Goal: Task Accomplishment & Management: Manage account settings

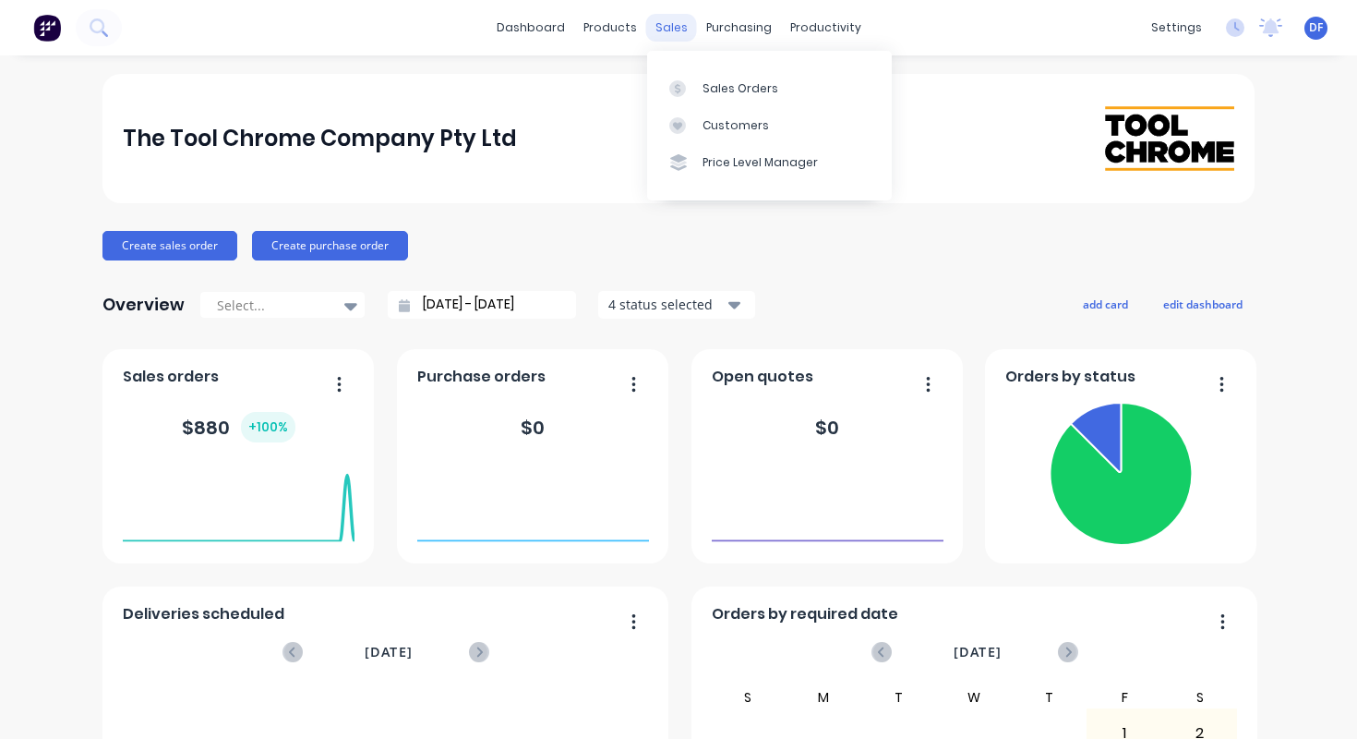
click at [665, 29] on div "sales" at bounding box center [671, 28] width 51 height 28
click at [717, 80] on div "Sales Orders" at bounding box center [741, 88] width 76 height 17
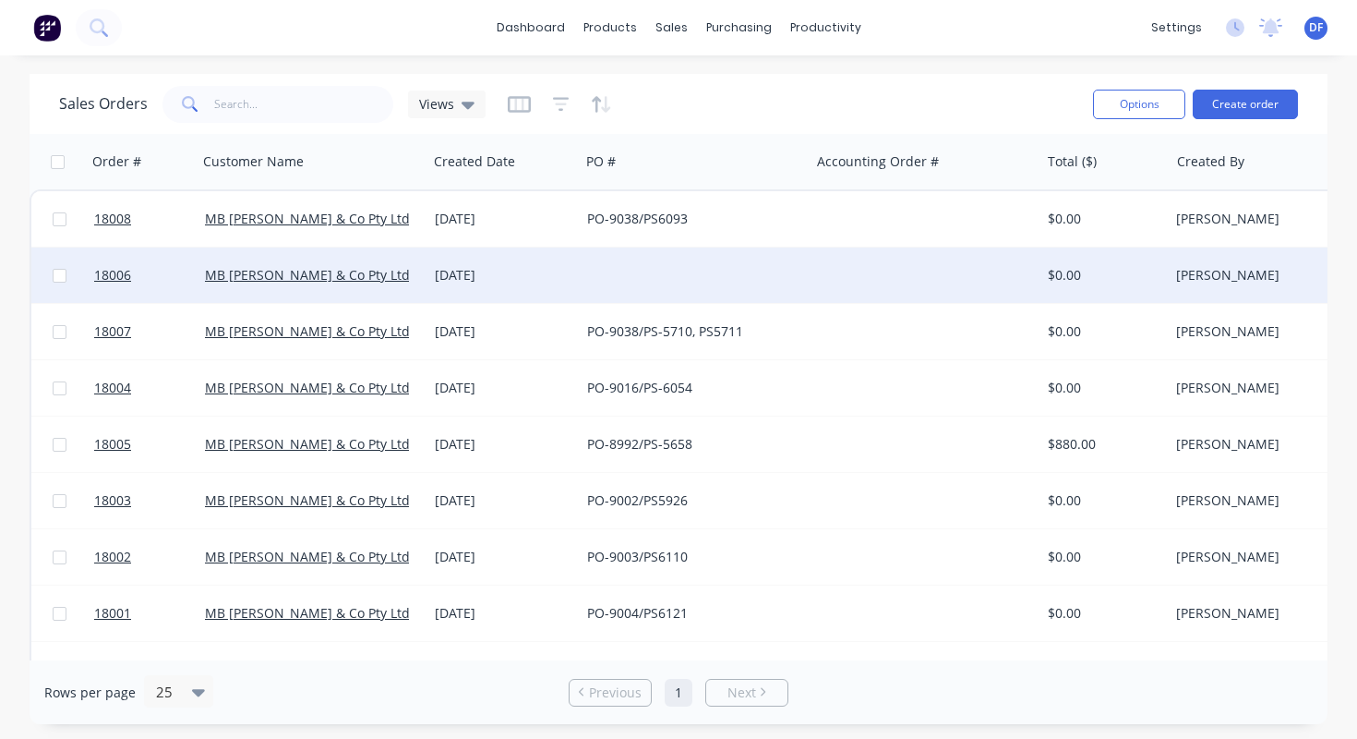
click at [456, 283] on div "[DATE]" at bounding box center [504, 275] width 138 height 18
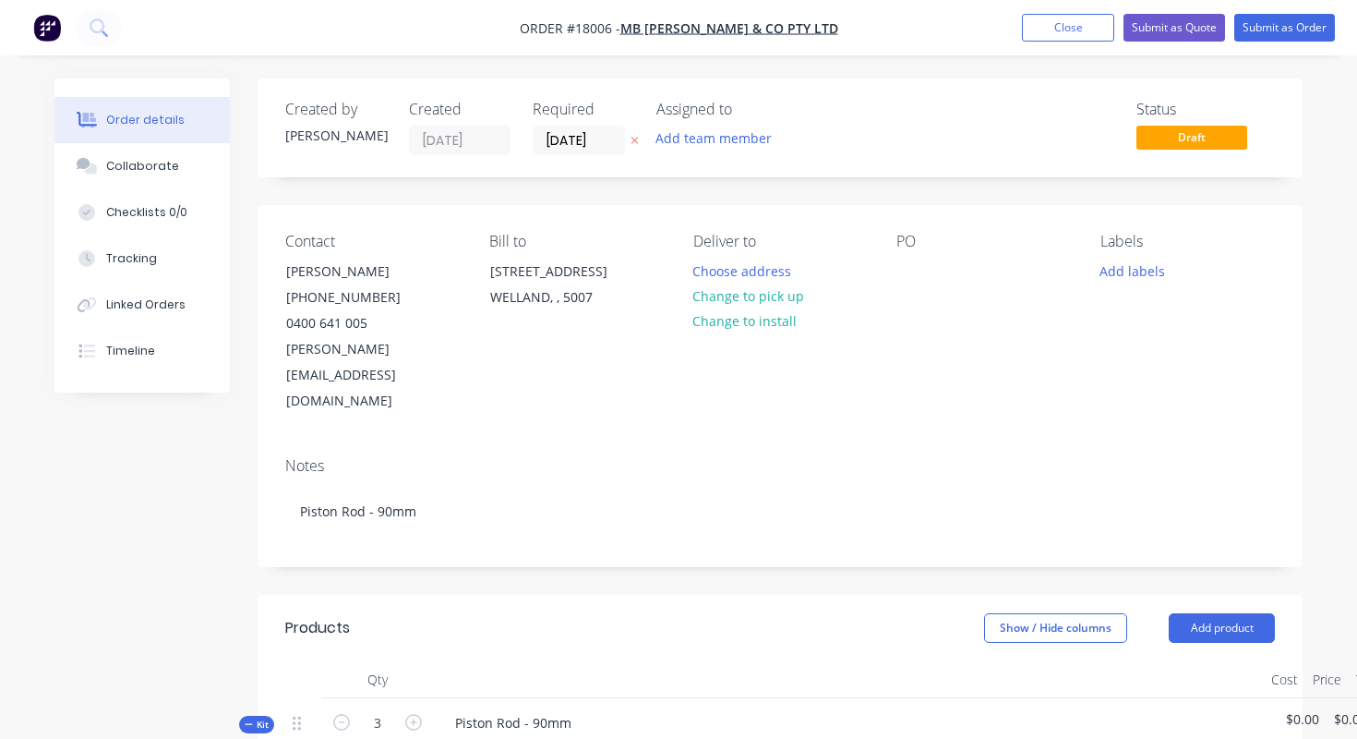
click at [933, 272] on div "PO" at bounding box center [984, 324] width 175 height 182
click at [908, 264] on div at bounding box center [912, 271] width 30 height 27
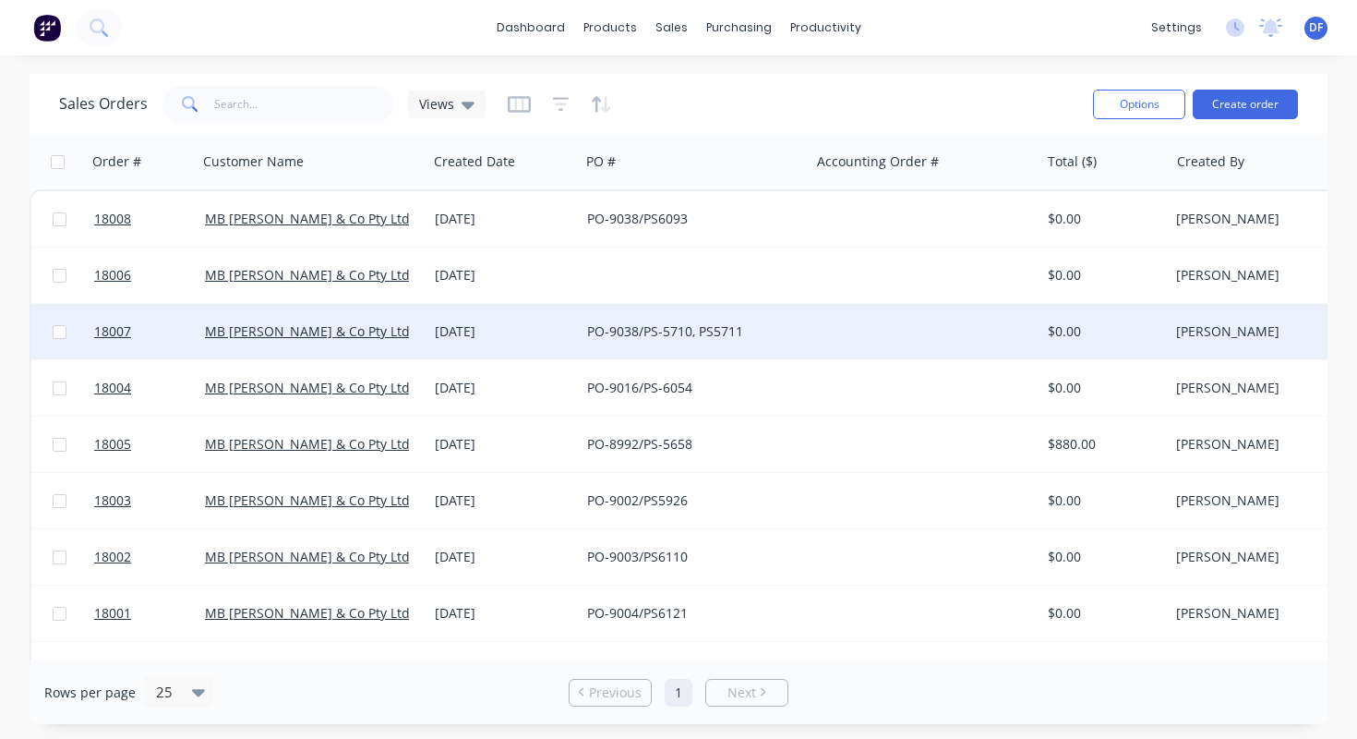
click at [693, 333] on div "PO-9038/PS-5710, PS5711" at bounding box center [689, 331] width 205 height 18
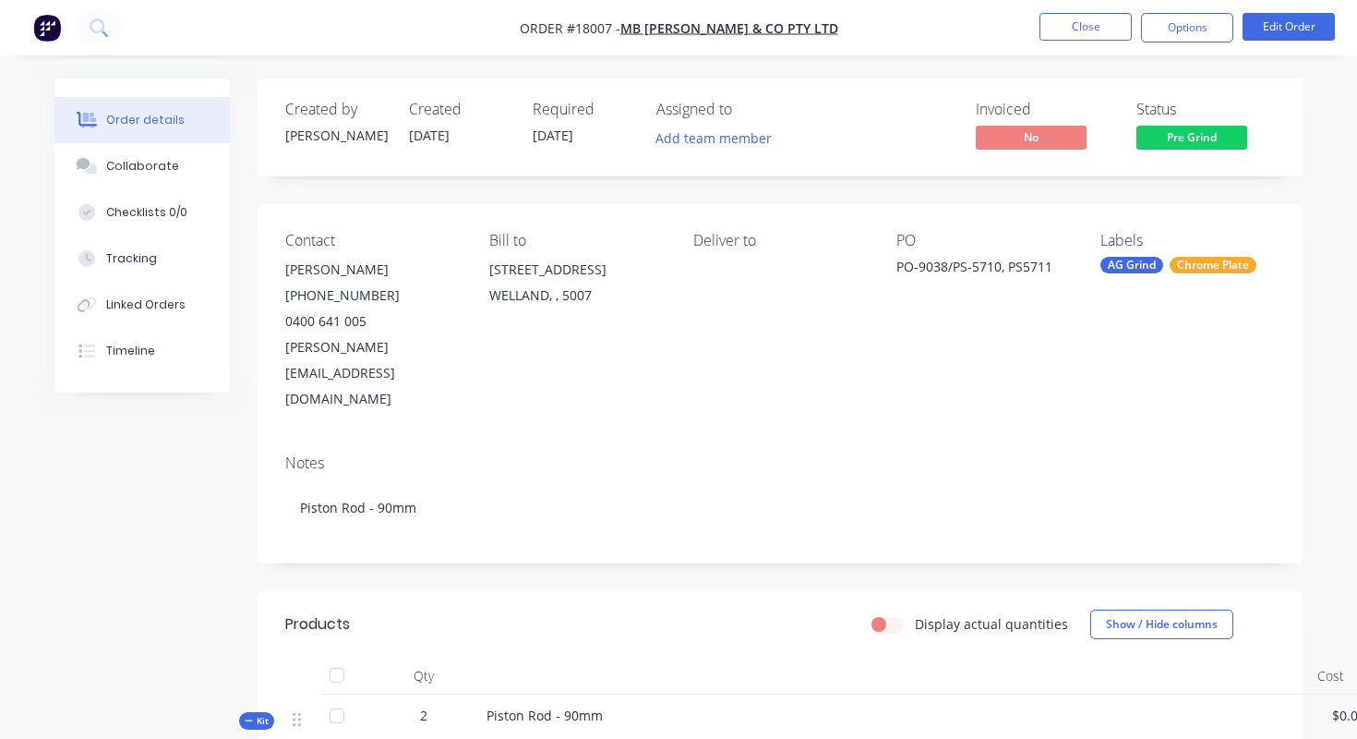
click at [974, 257] on div "PO-9038/PS-5710, PS5711" at bounding box center [984, 270] width 175 height 26
copy div "PO-9038/PS-5710, PS5711"
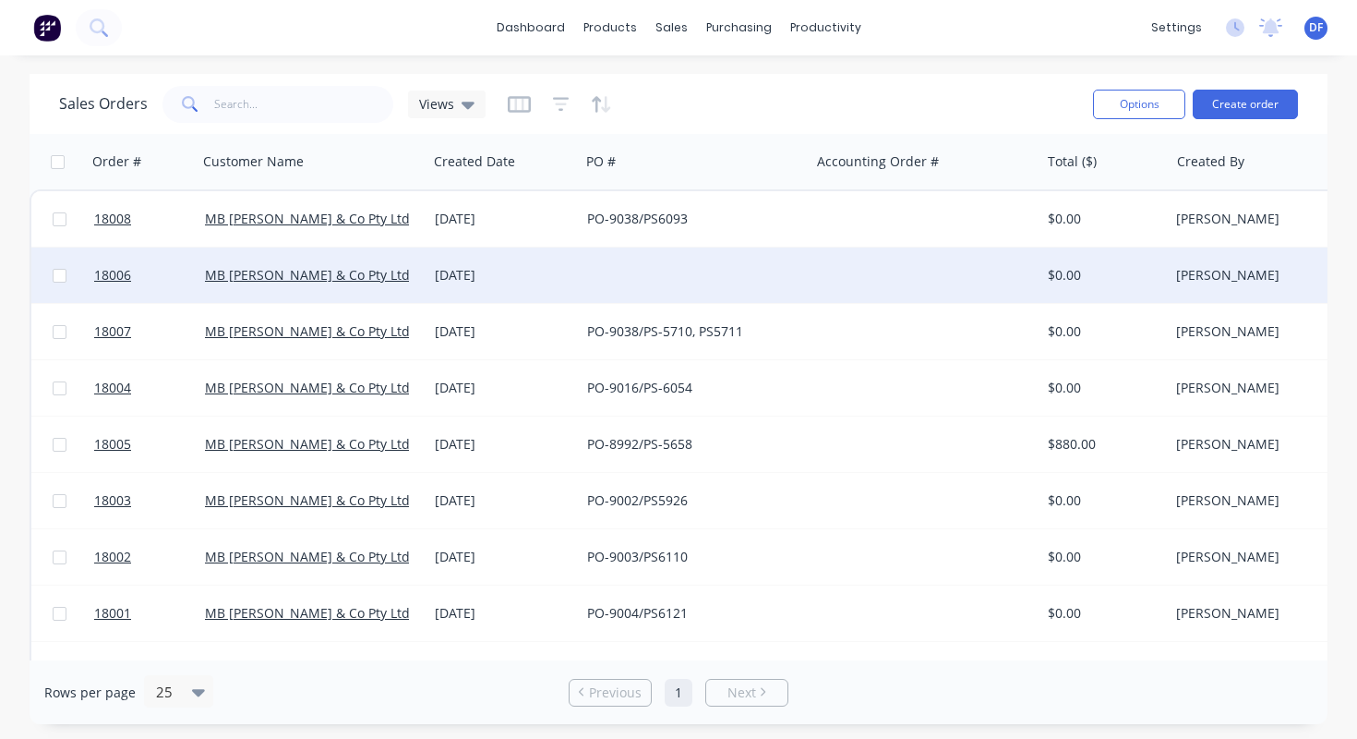
click at [694, 274] on div at bounding box center [695, 274] width 230 height 55
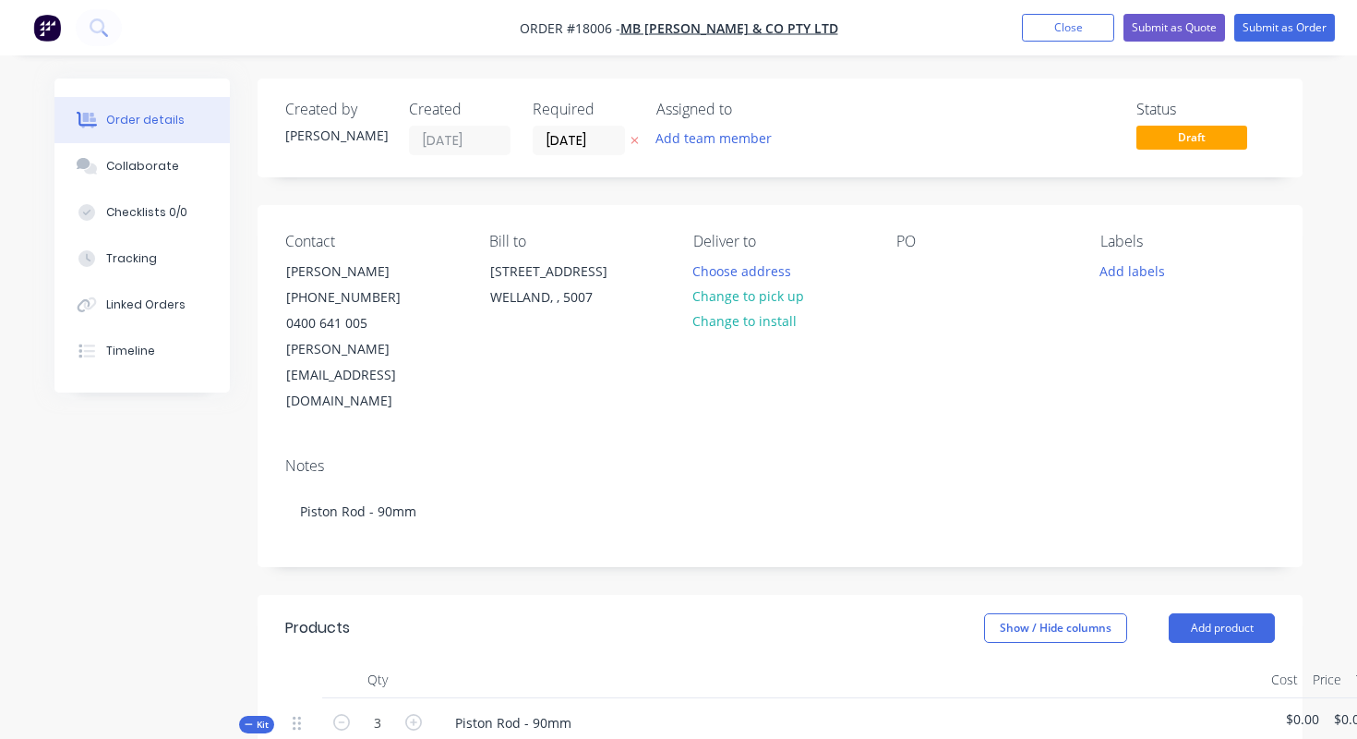
click at [936, 266] on div "PO" at bounding box center [984, 324] width 175 height 182
click at [914, 266] on div at bounding box center [912, 271] width 30 height 27
paste div
click at [951, 271] on div "PO-9038/PS-5710, PS5711" at bounding box center [984, 281] width 175 height 46
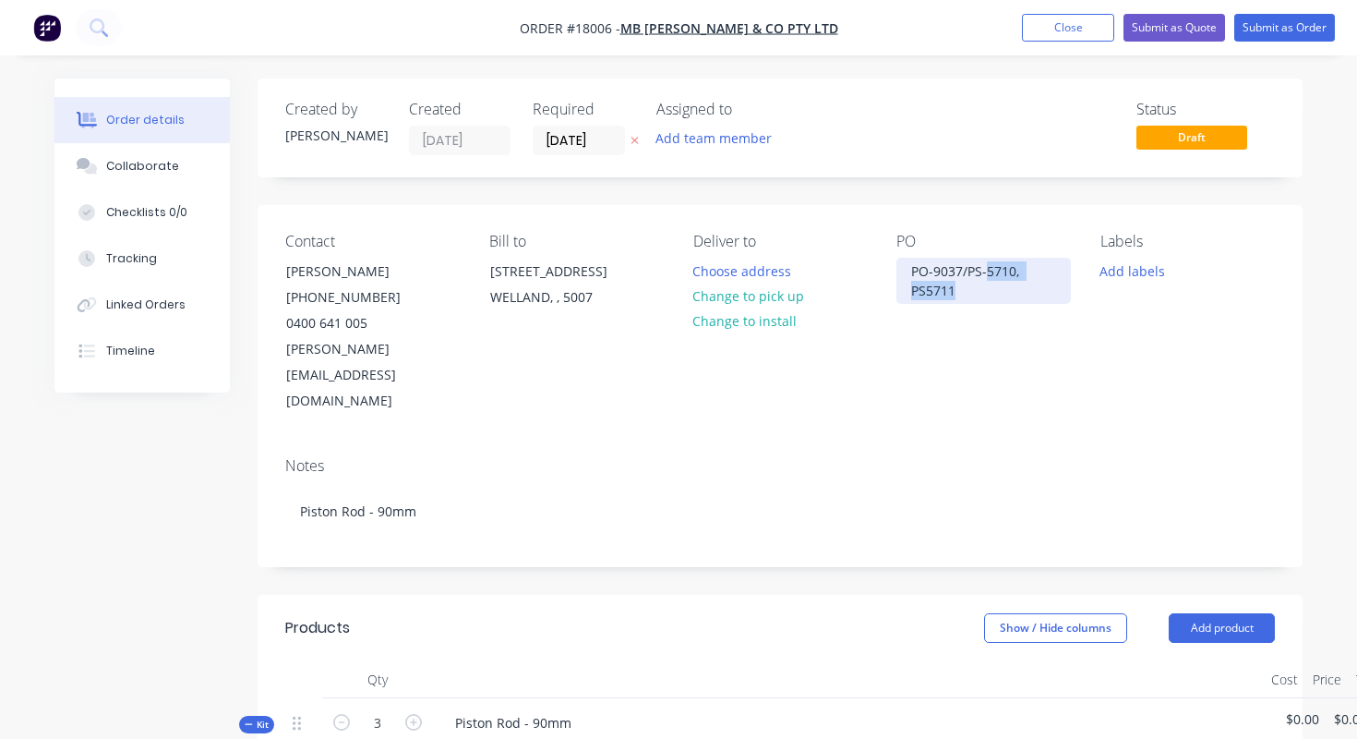
drag, startPoint x: 988, startPoint y: 271, endPoint x: 1021, endPoint y: 287, distance: 36.8
click at [1021, 287] on div "PO-9037/PS-5710, PS5711" at bounding box center [984, 281] width 175 height 46
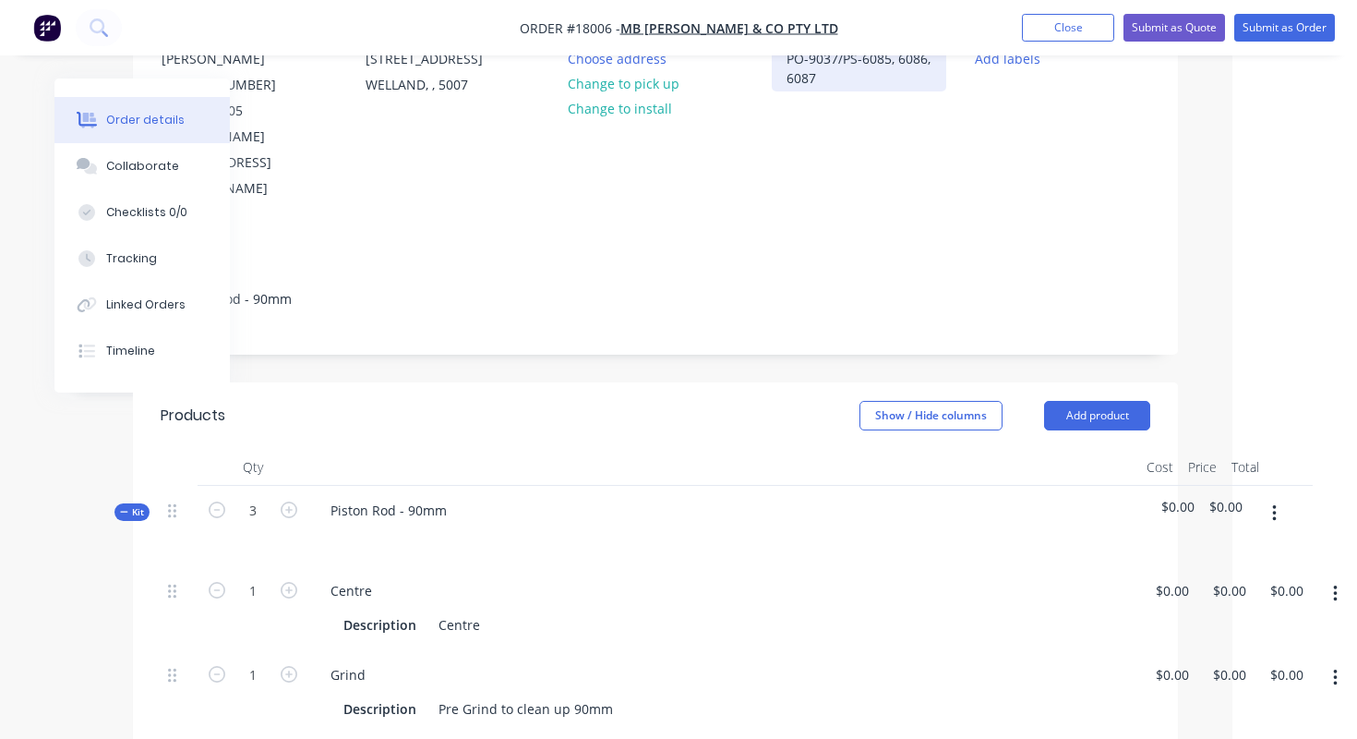
scroll to position [212, 125]
click at [217, 501] on icon "button" at bounding box center [217, 509] width 17 height 17
type input "2"
type input "0.6666"
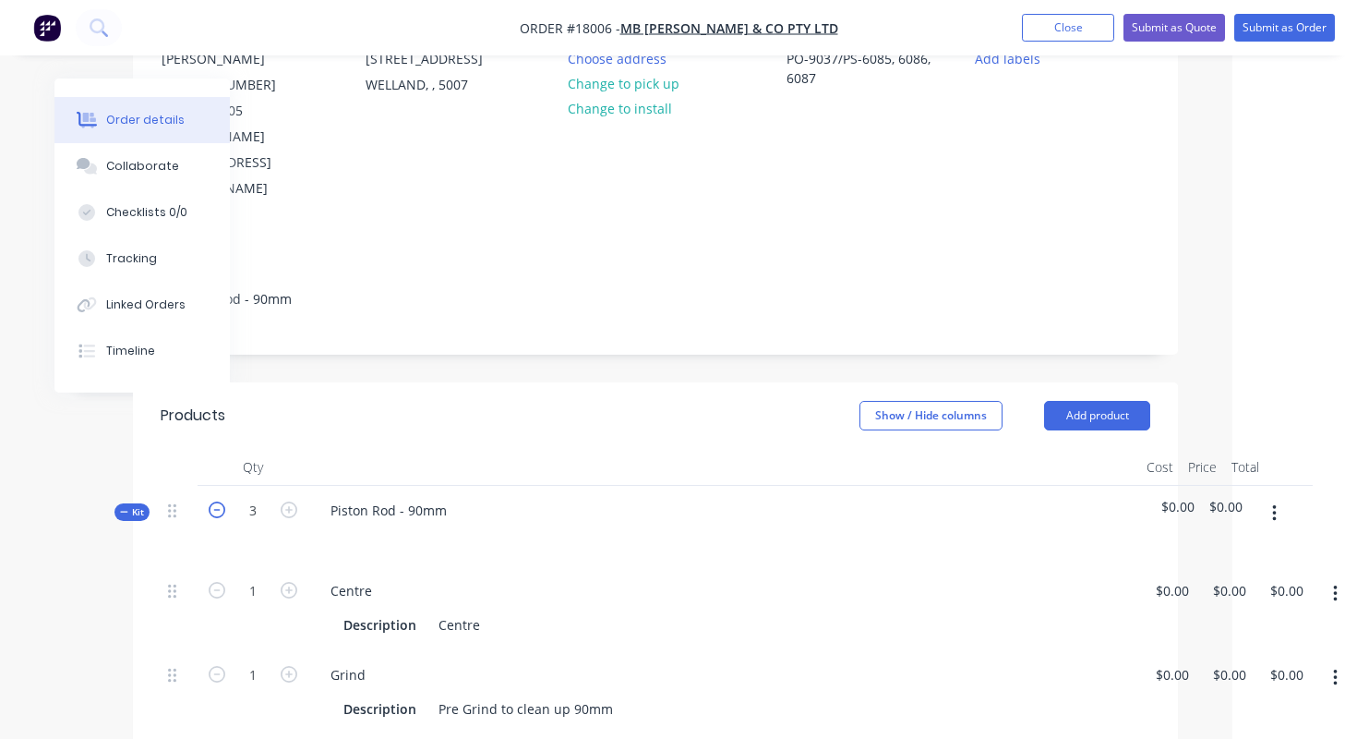
type input "0.6666"
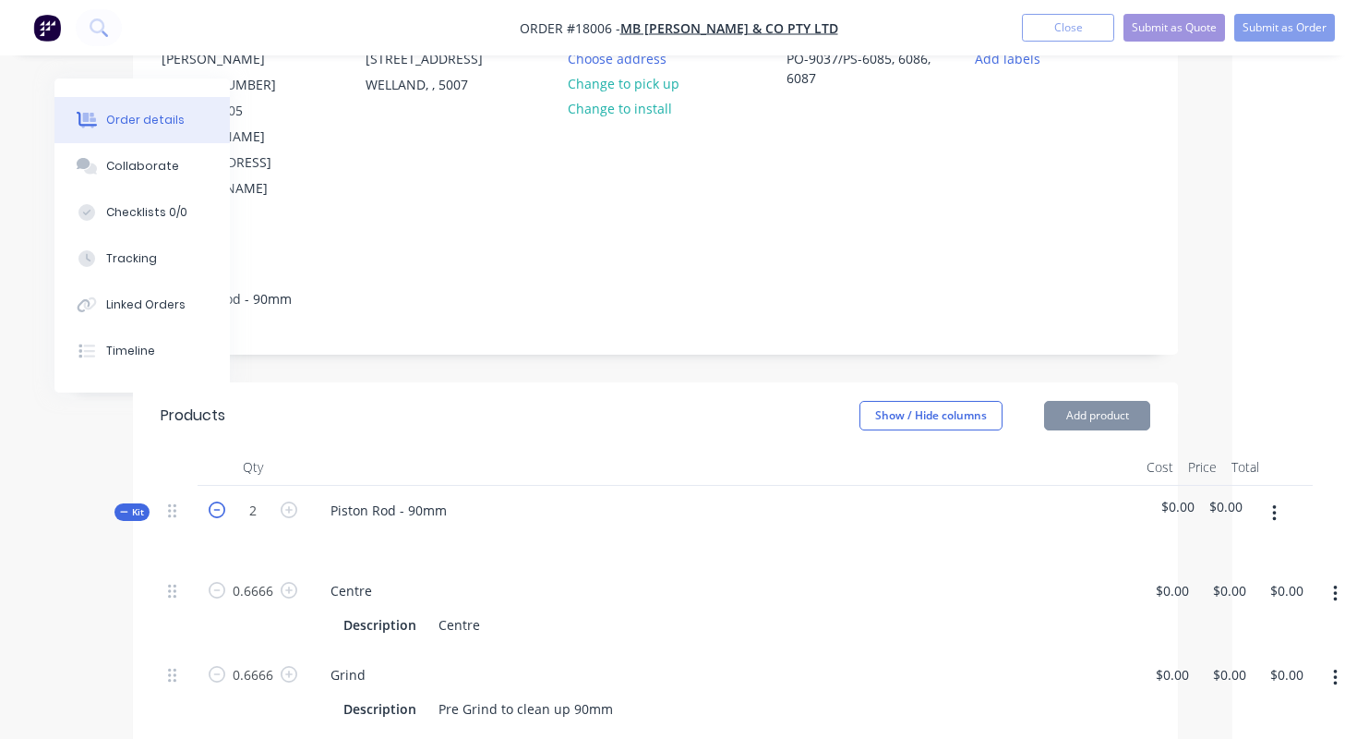
click at [217, 501] on icon "button" at bounding box center [217, 509] width 17 height 17
type input "1"
type input "0.3333"
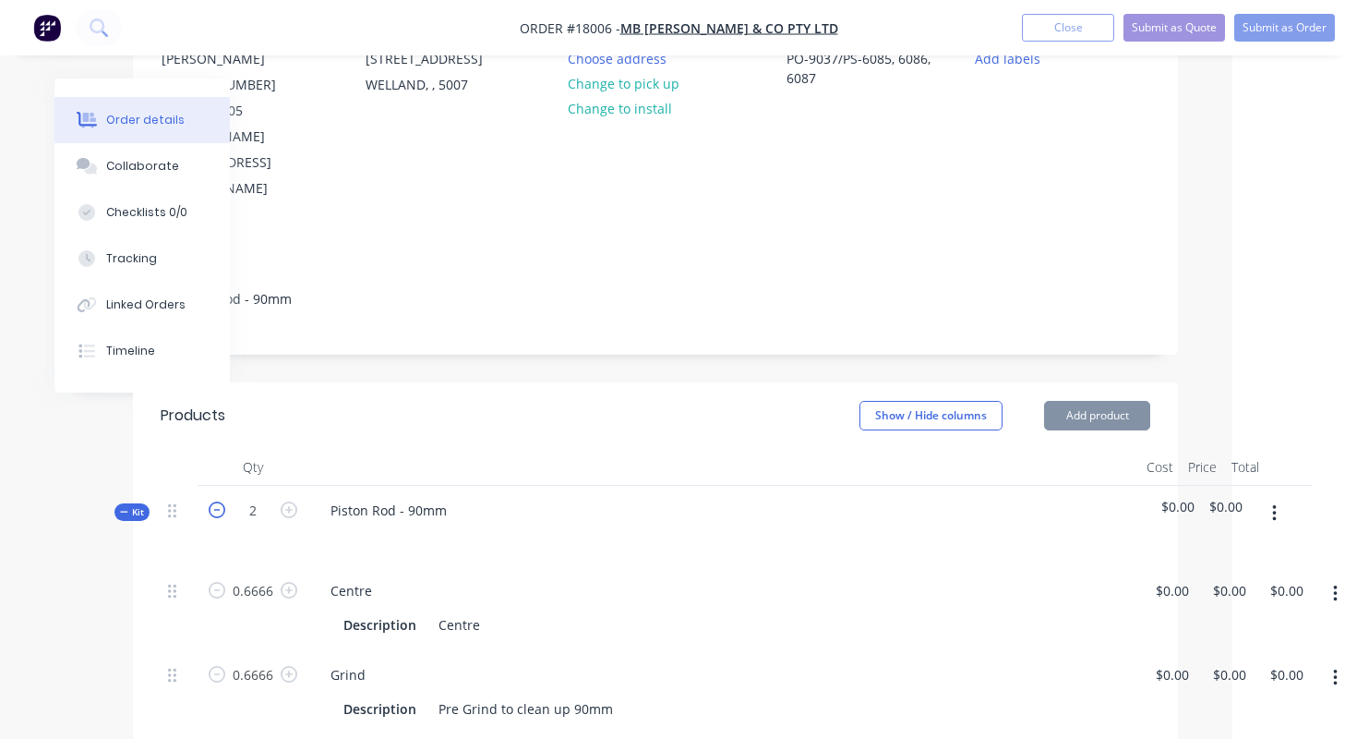
type input "0.3333"
click at [620, 650] on div "Grind Description Pre Grind to clean up 90mm" at bounding box center [723, 692] width 831 height 84
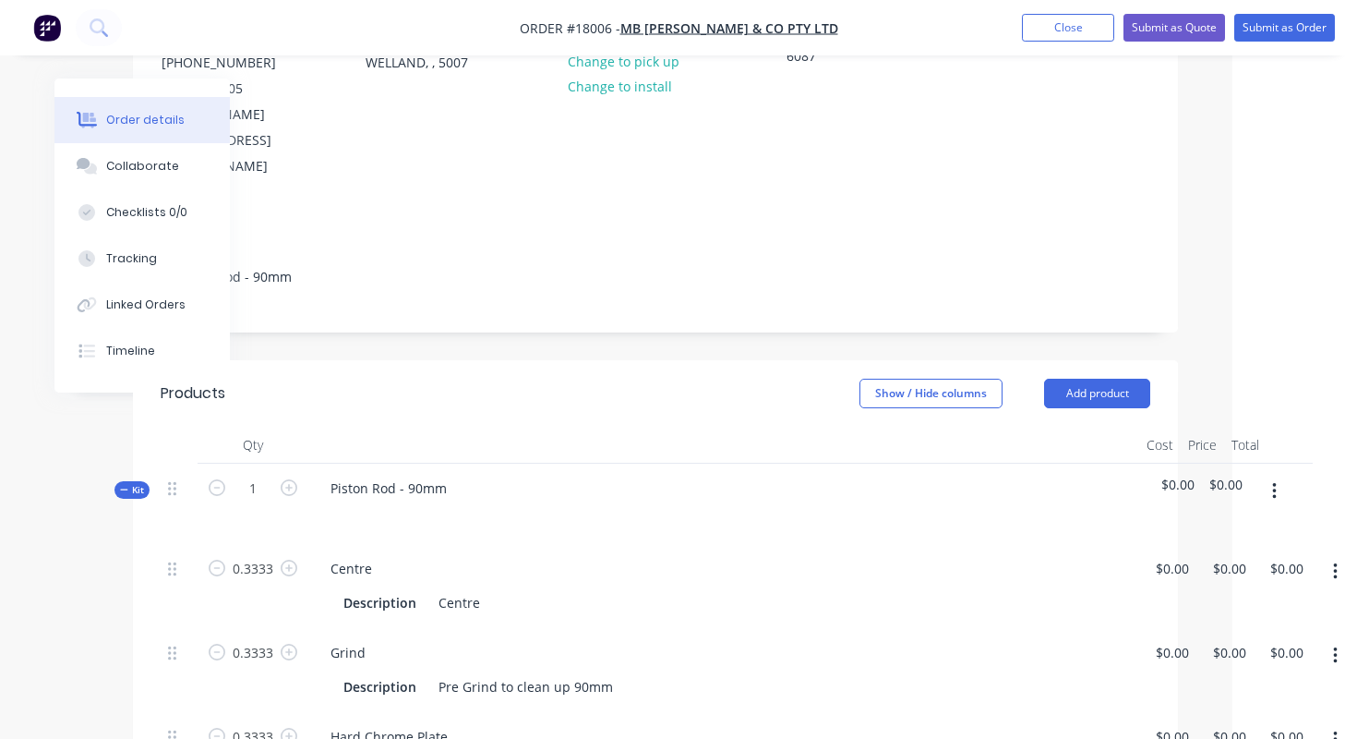
scroll to position [119, 125]
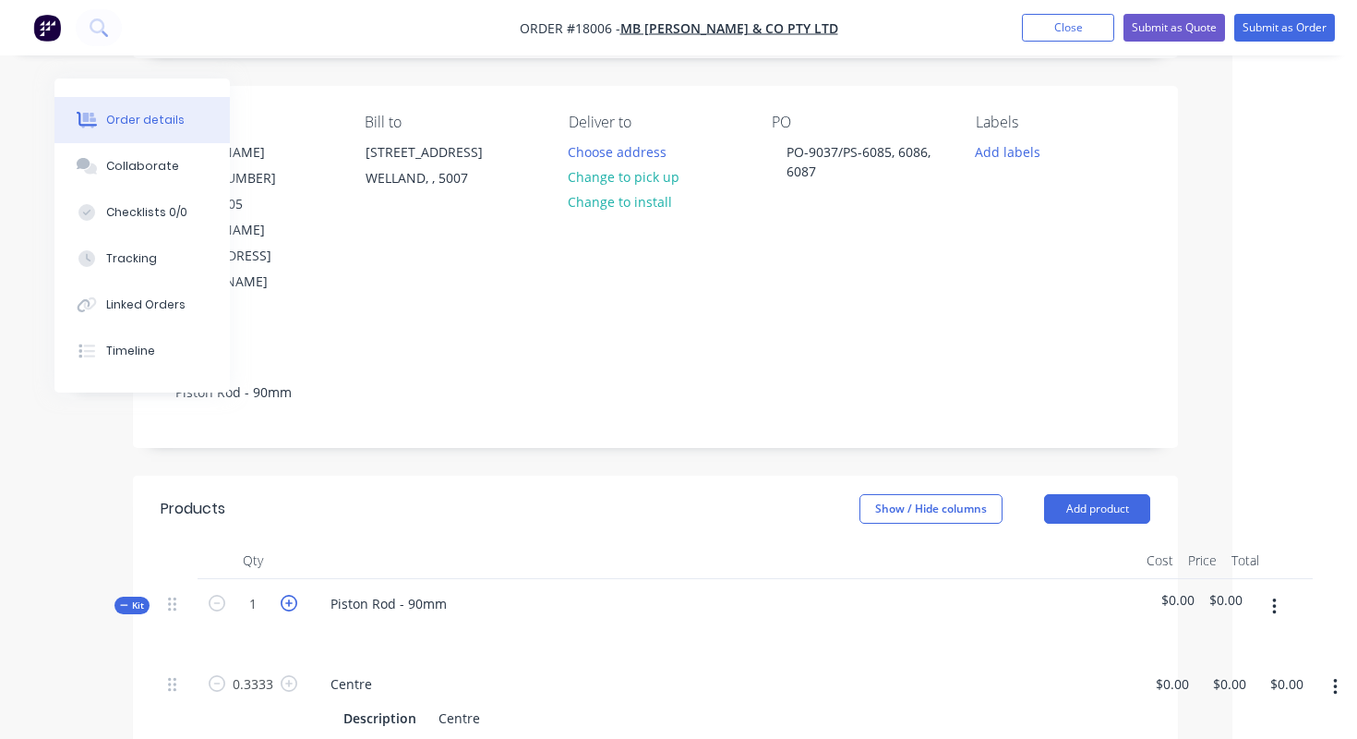
click at [294, 595] on icon "button" at bounding box center [289, 603] width 17 height 17
type input "2"
type input "0.6666"
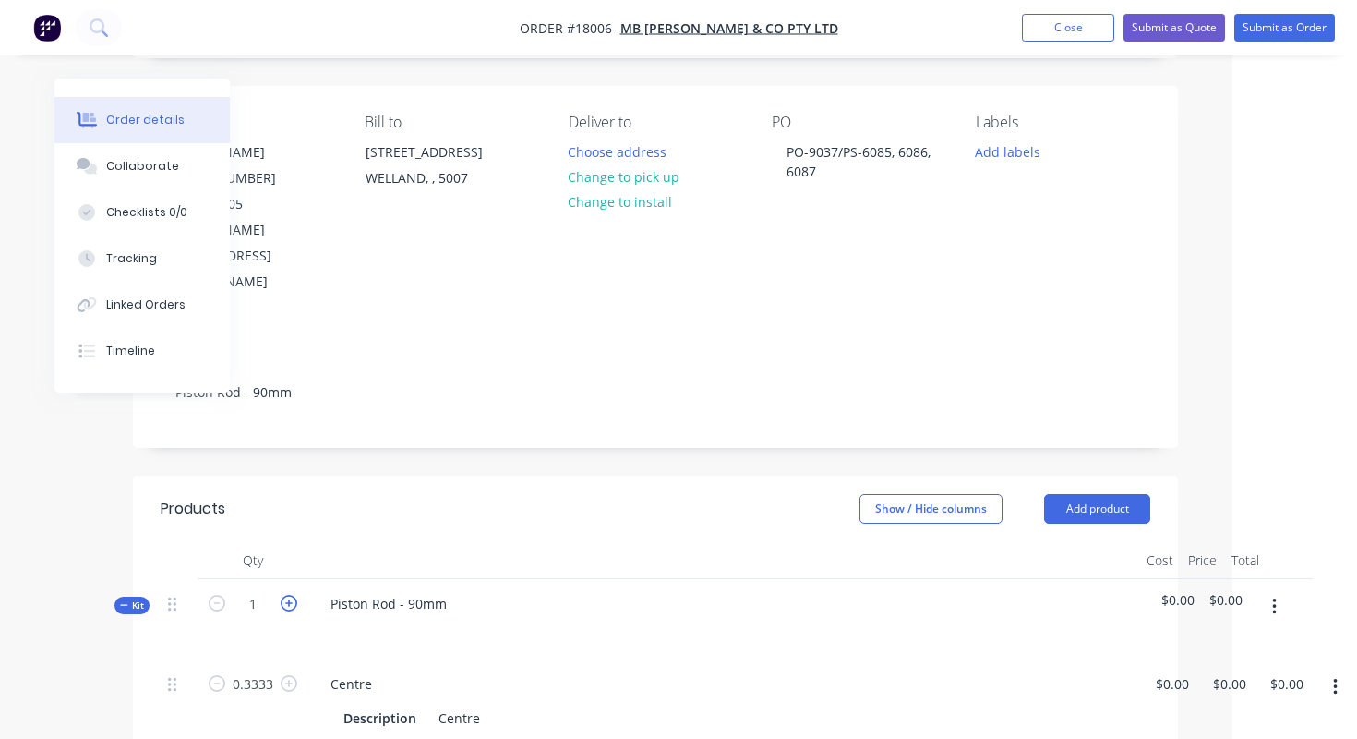
type input "0.6666"
click at [294, 595] on icon "button" at bounding box center [289, 603] width 17 height 17
type input "3"
type input "0.9999"
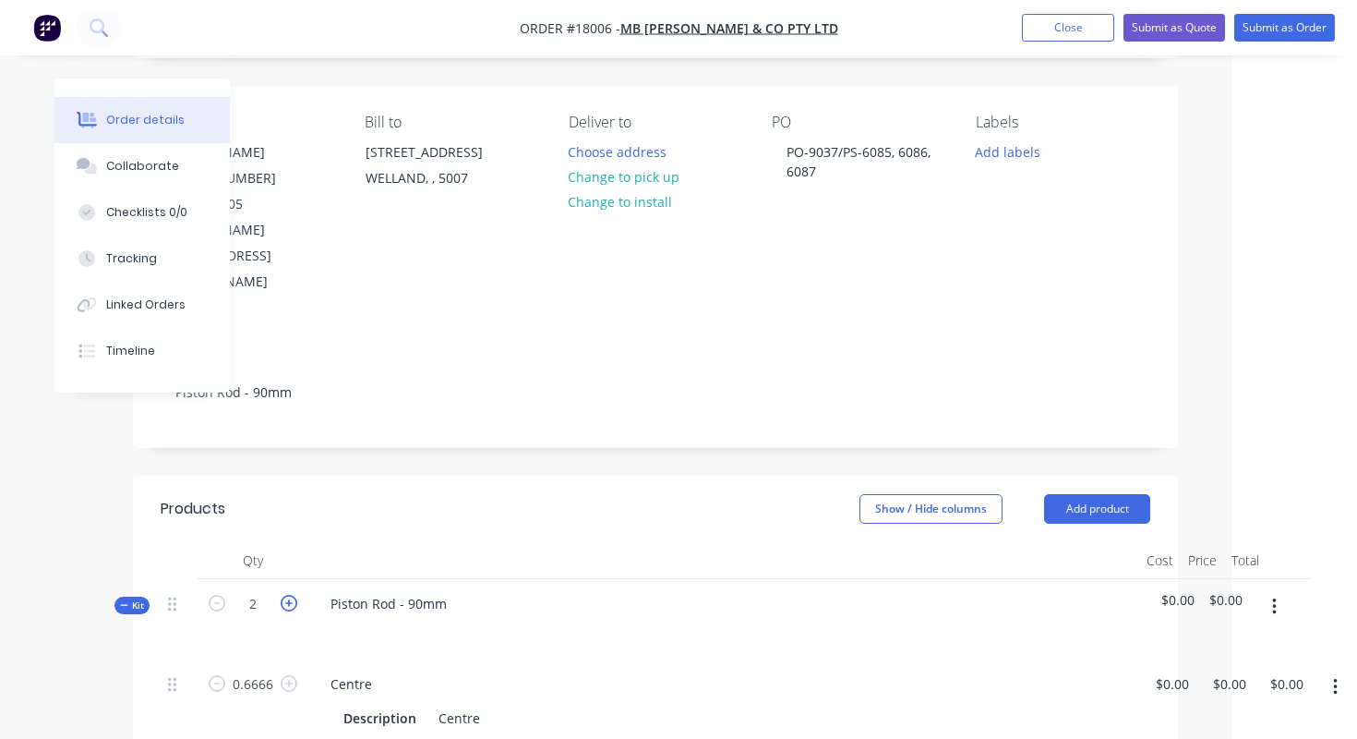
type input "0.9999"
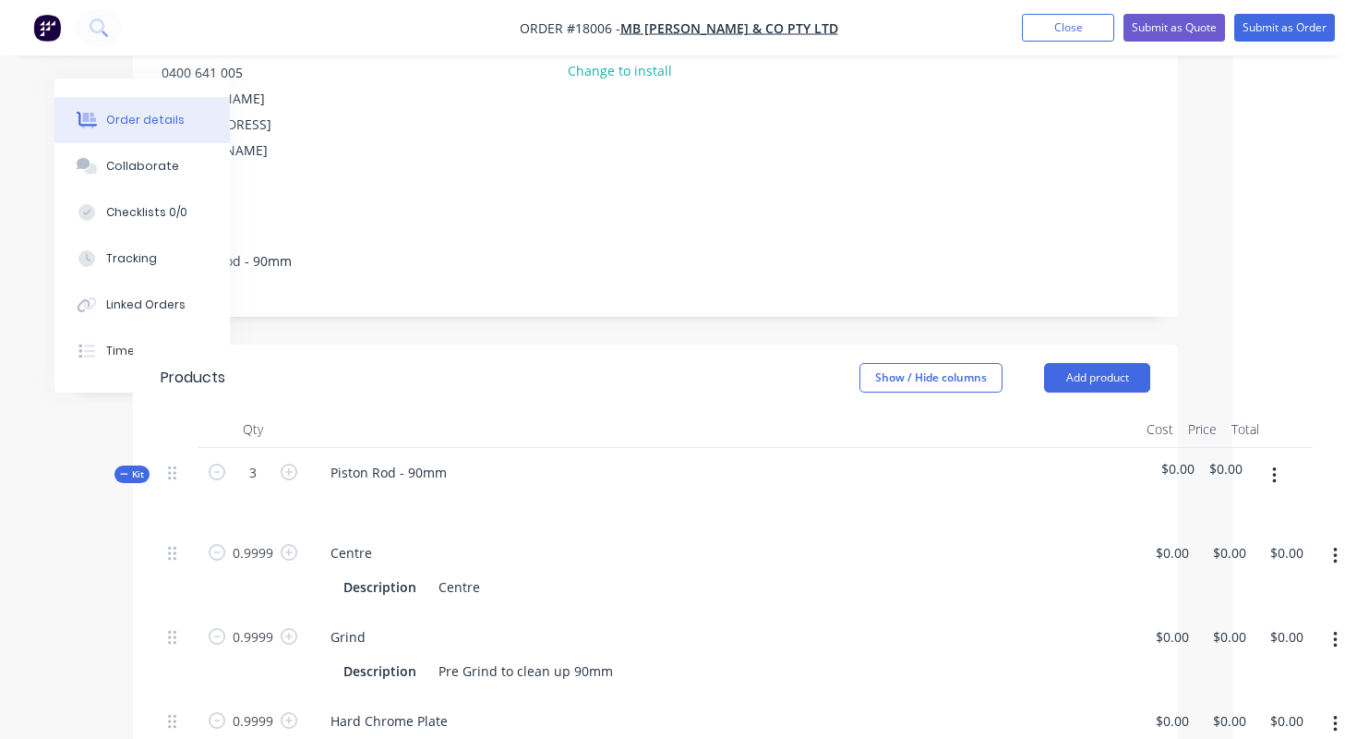
scroll to position [250, 125]
click at [1112, 363] on button "Add product" at bounding box center [1097, 378] width 106 height 30
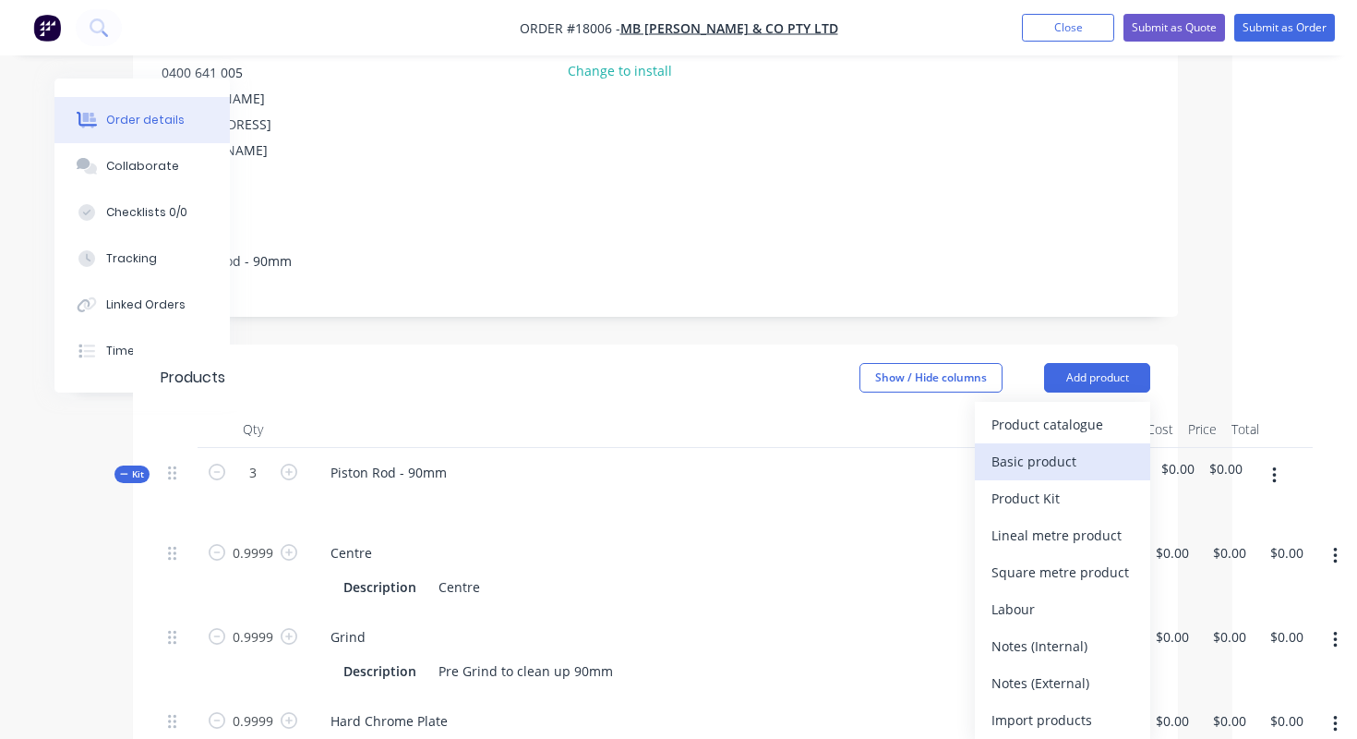
click at [1039, 448] on div "Basic product" at bounding box center [1063, 461] width 142 height 27
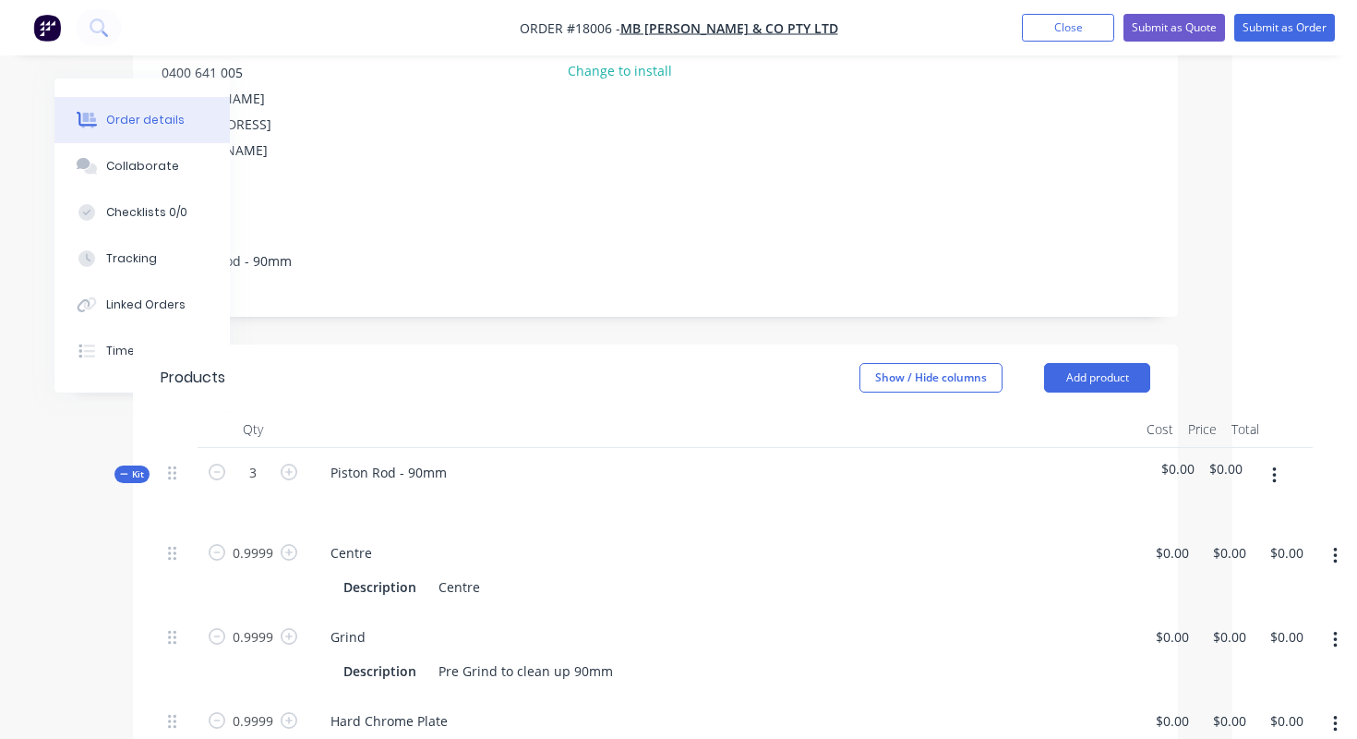
click at [1279, 459] on button "button" at bounding box center [1274, 475] width 43 height 33
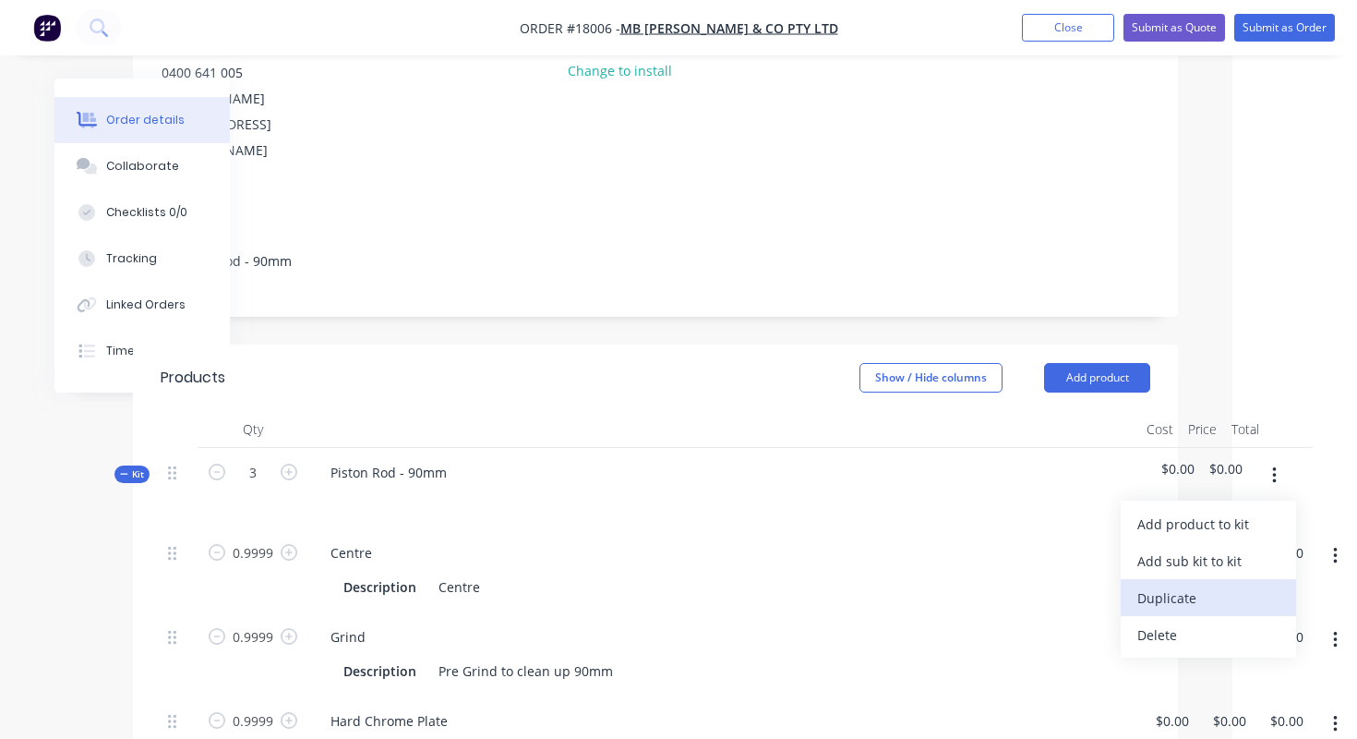
click at [1193, 584] on div "Duplicate" at bounding box center [1209, 597] width 142 height 27
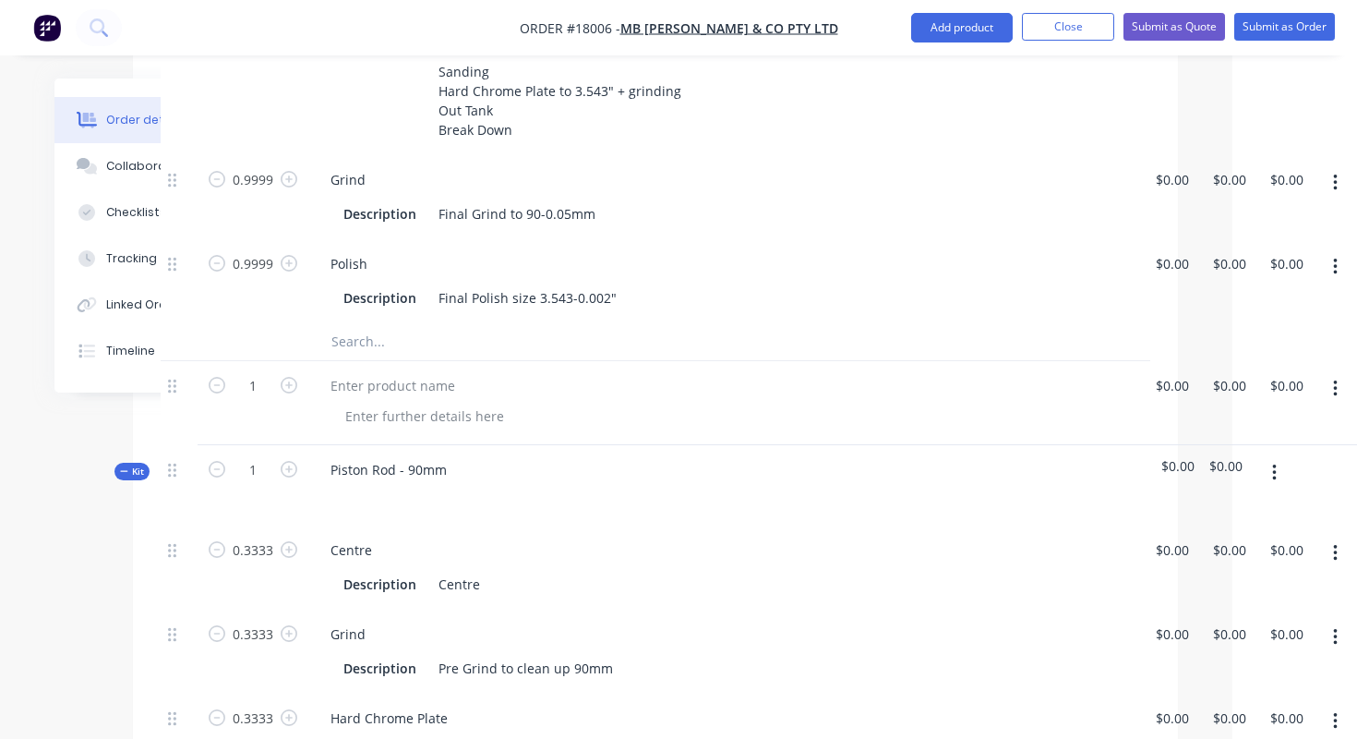
scroll to position [807, 125]
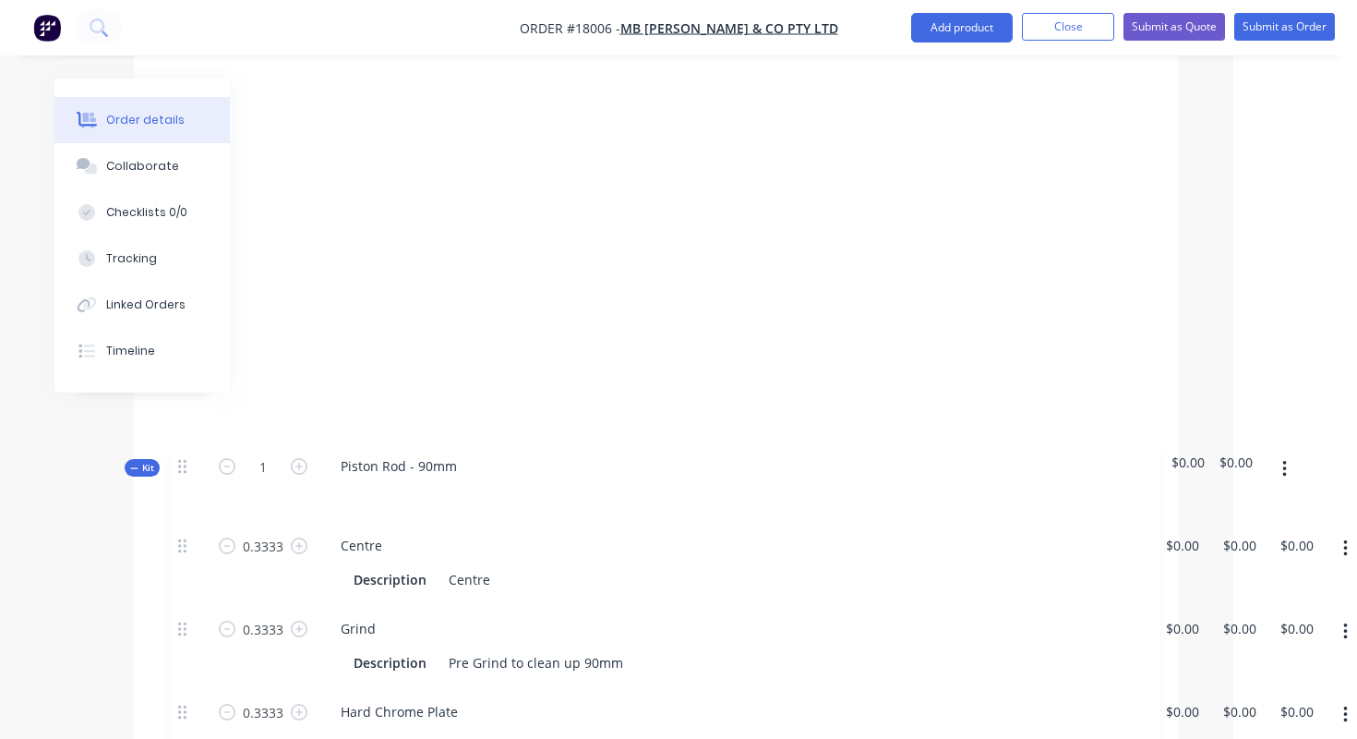
drag, startPoint x: 173, startPoint y: 581, endPoint x: 179, endPoint y: 528, distance: 53.0
click at [179, 528] on div "Products Show / Hide columns Add product Qty Cost Price Total Kit 3 Piston Rod …" at bounding box center [656, 178] width 1045 height 1961
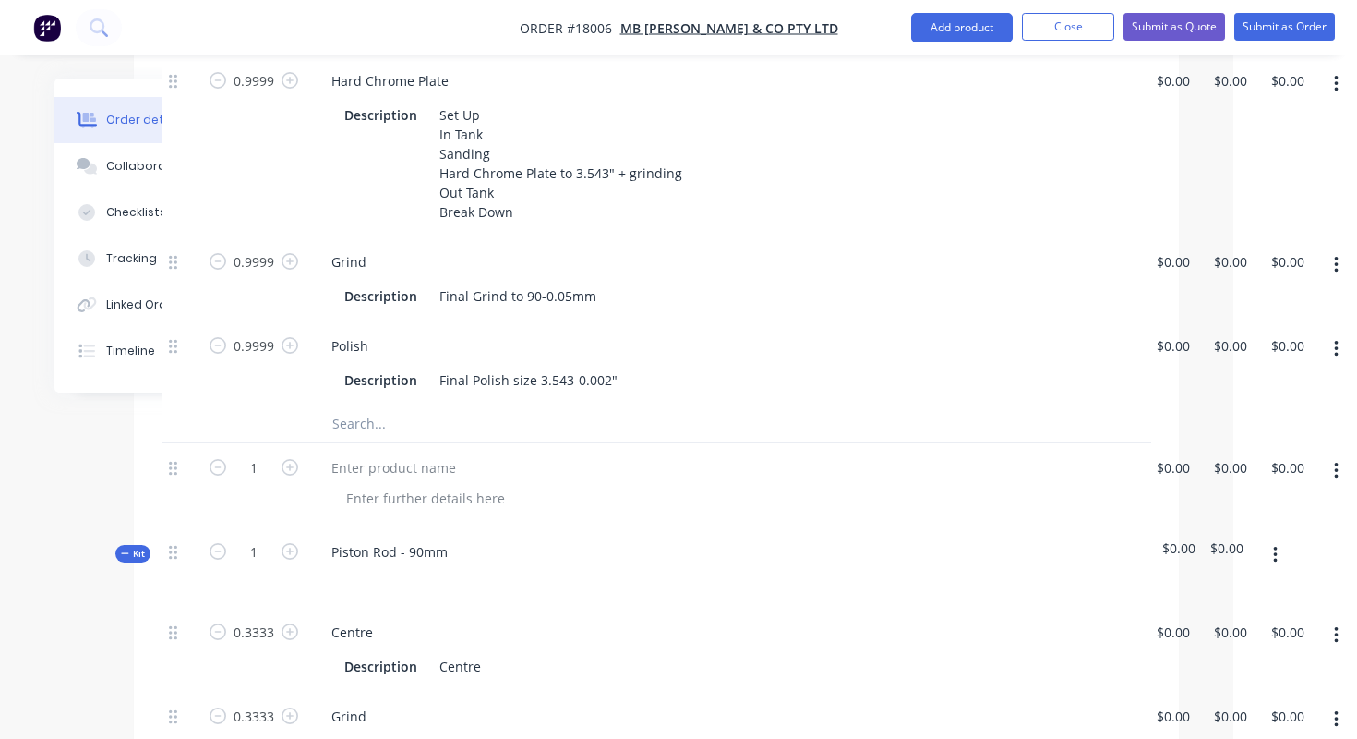
scroll to position [885, 124]
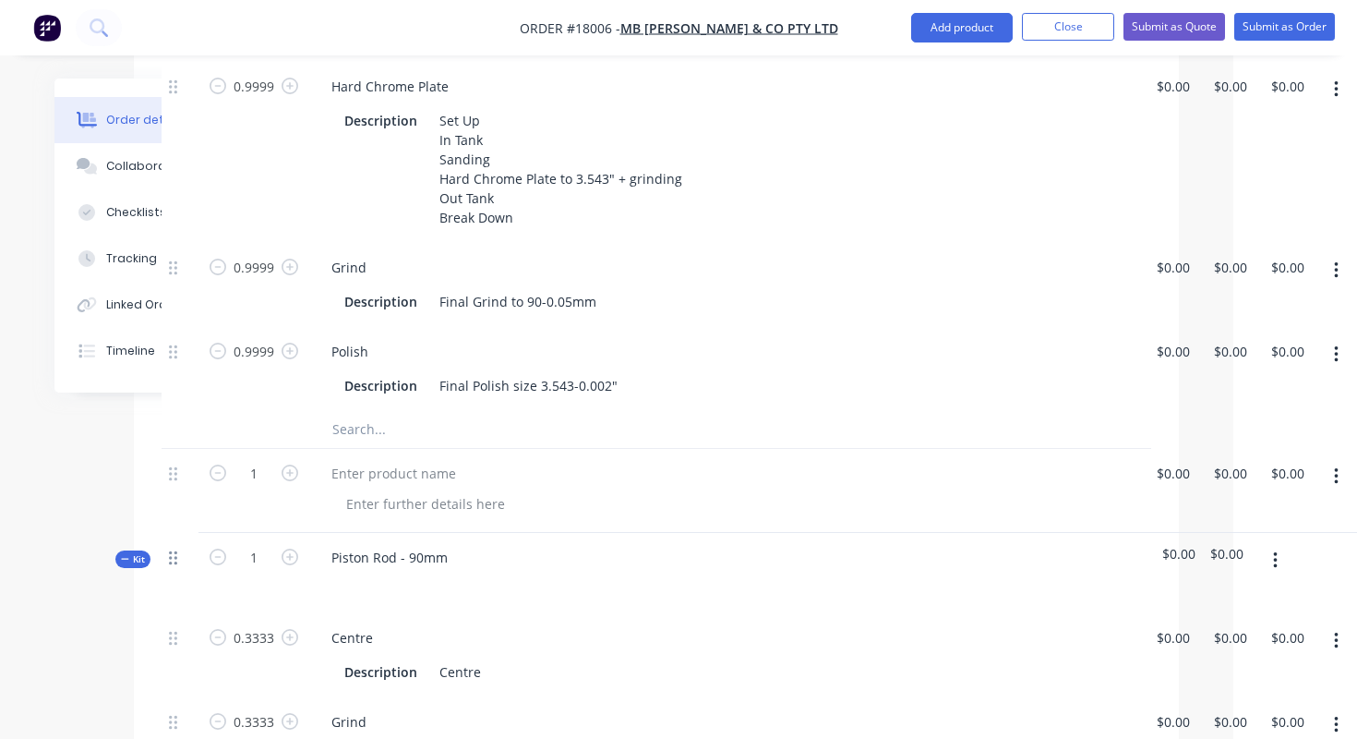
click at [175, 551] on icon at bounding box center [173, 558] width 8 height 14
click at [126, 554] on icon at bounding box center [125, 558] width 8 height 9
click at [138, 552] on span "Kit" at bounding box center [133, 559] width 24 height 14
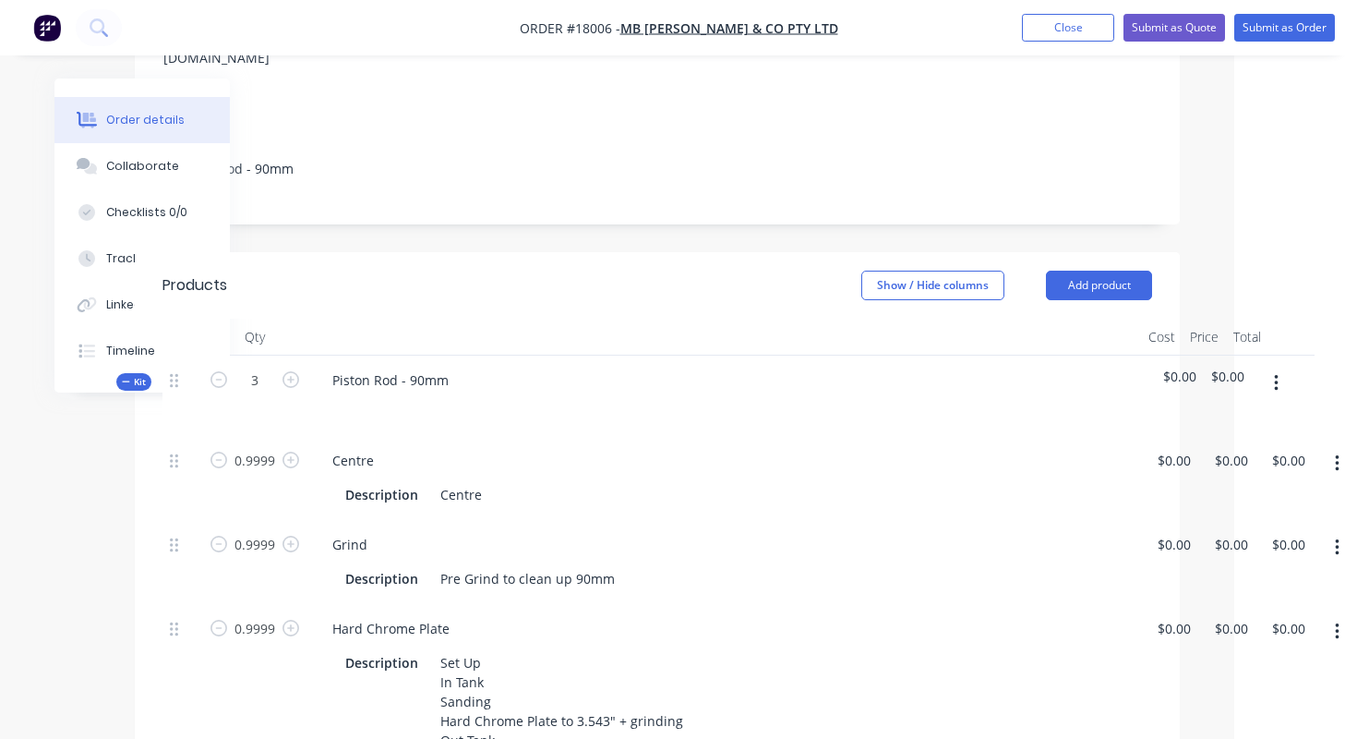
scroll to position [361, 123]
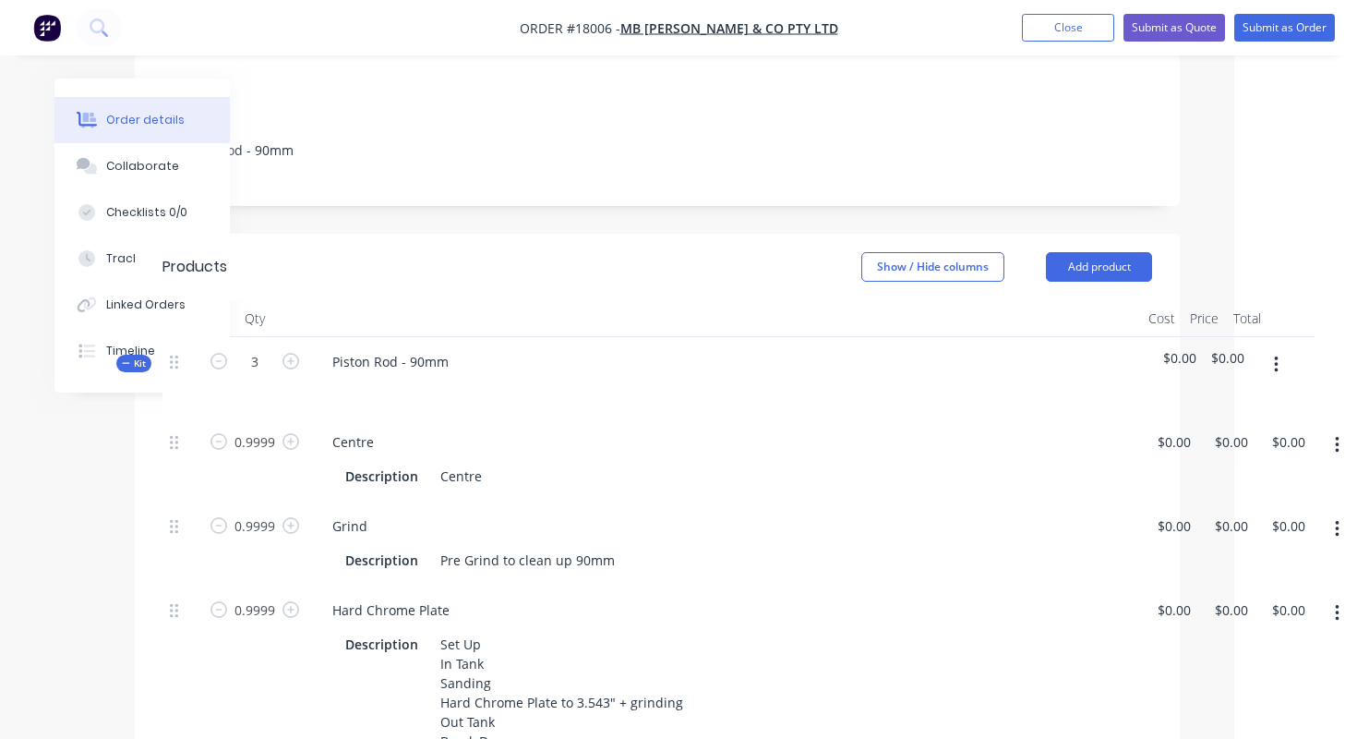
click at [553, 358] on div "Piston Rod - 90mm" at bounding box center [725, 377] width 831 height 80
click at [865, 300] on div at bounding box center [725, 318] width 831 height 37
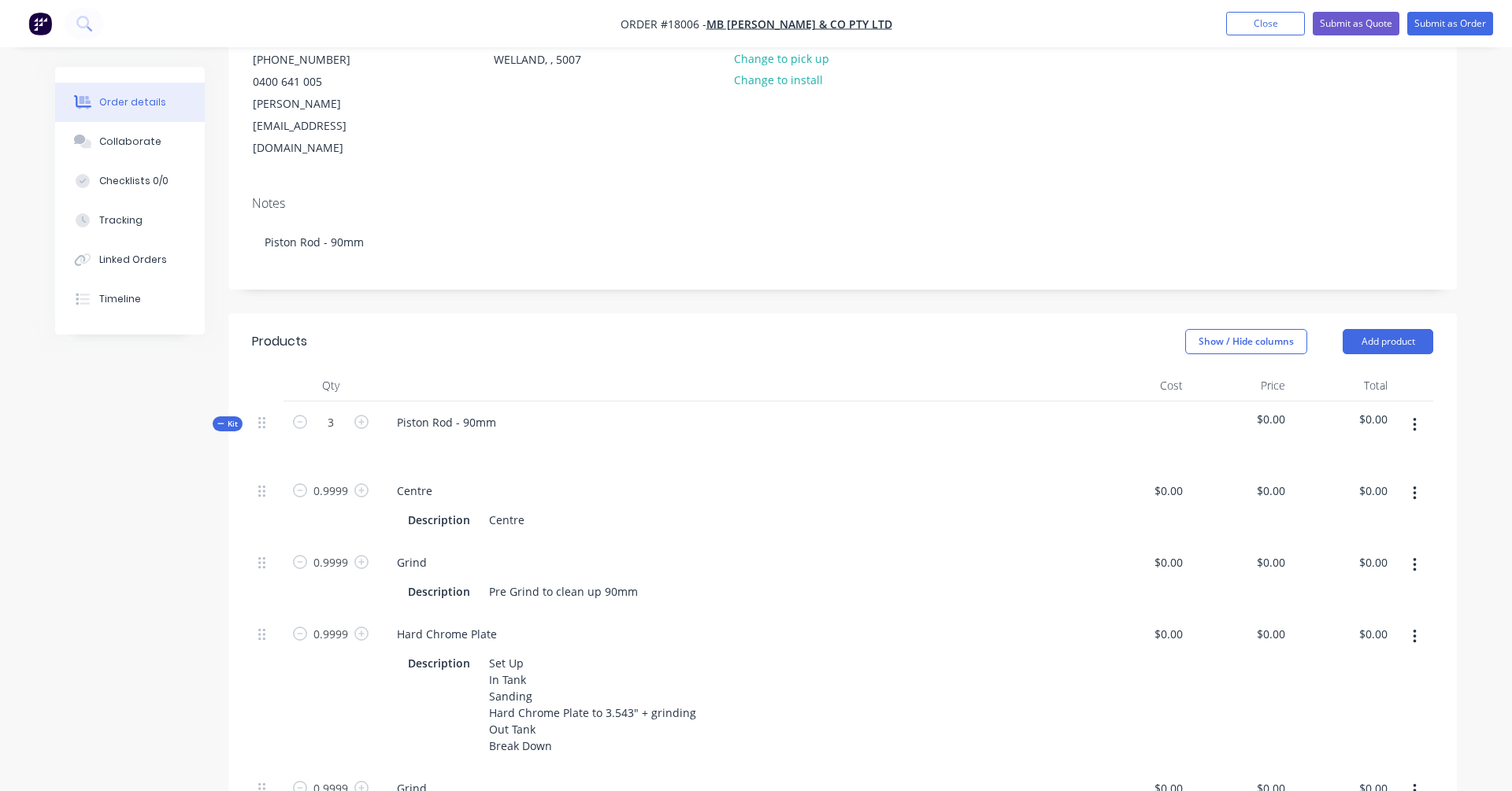
scroll to position [170, 0]
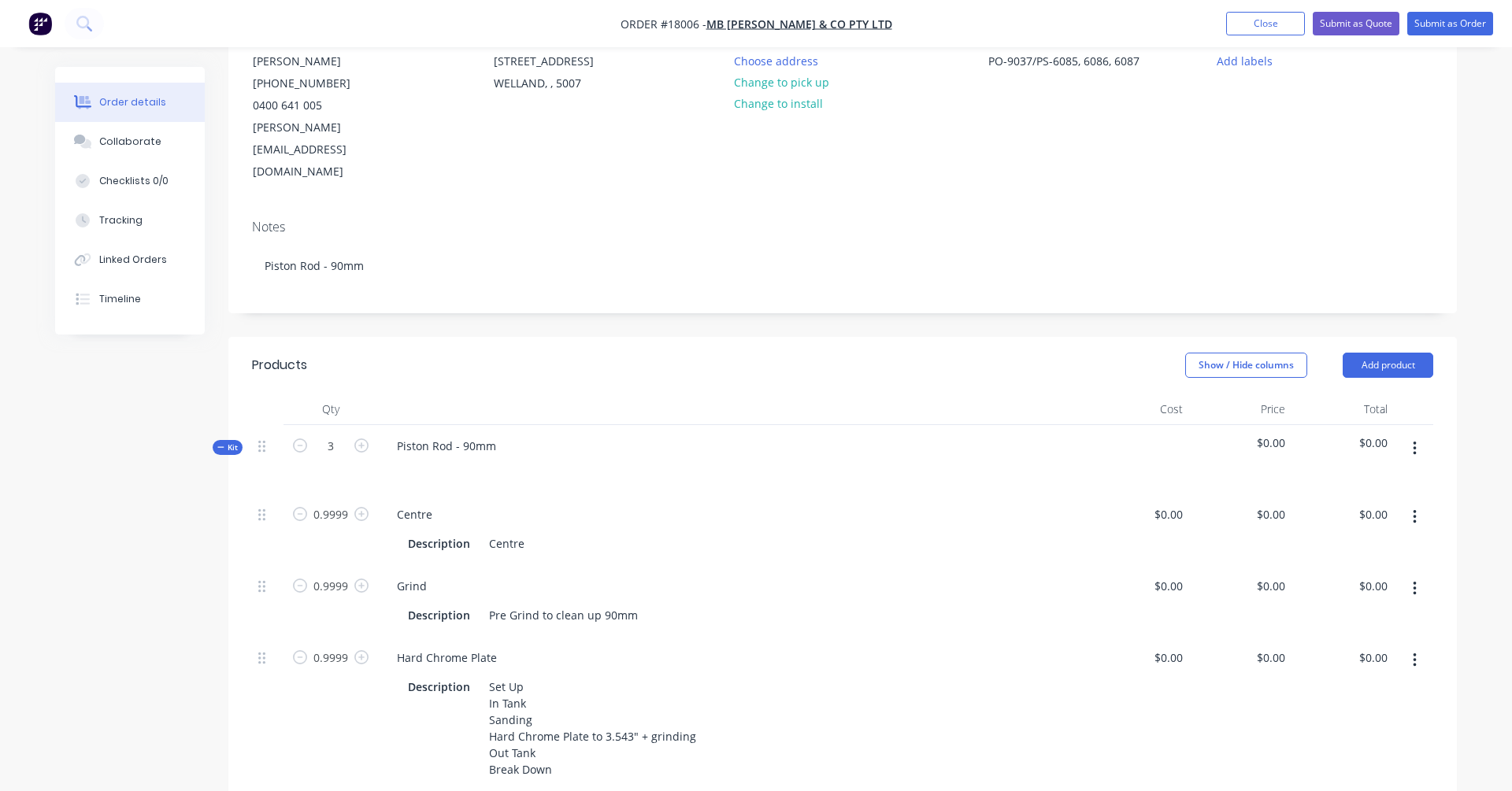
click at [231, 442] on span "Kit" at bounding box center [228, 447] width 20 height 12
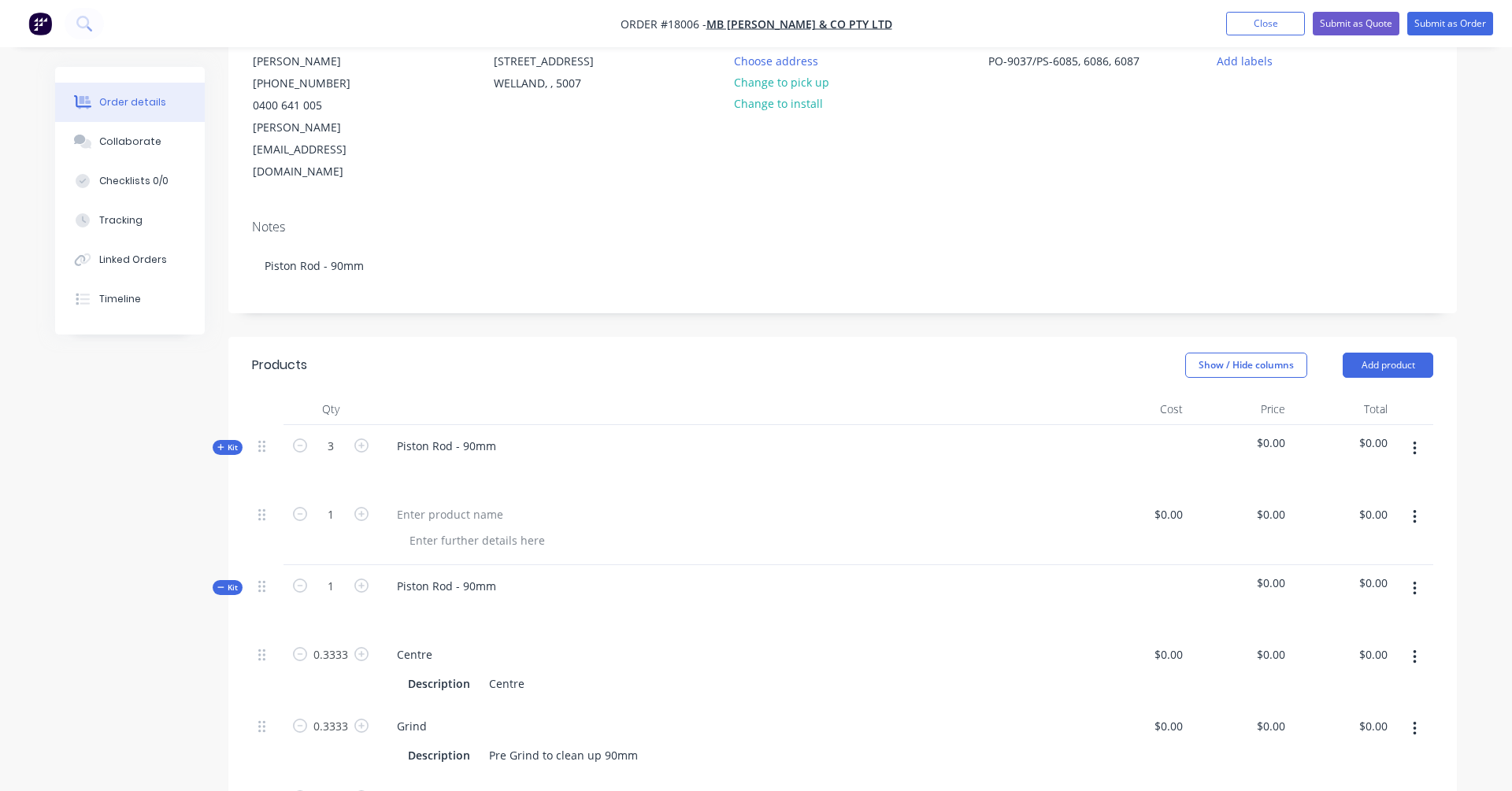
click at [231, 442] on span "Kit" at bounding box center [228, 447] width 20 height 12
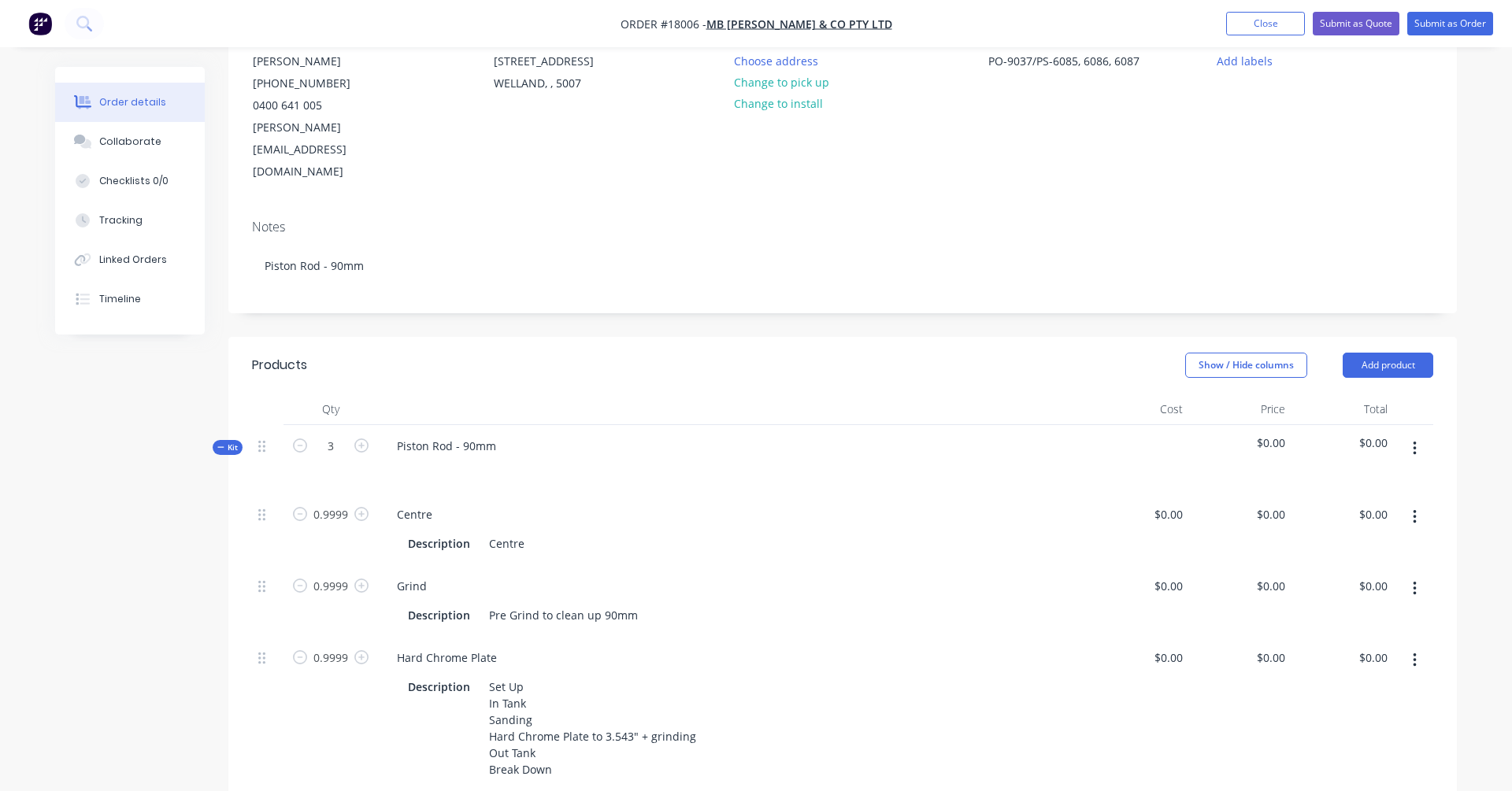
click at [231, 442] on span "Kit" at bounding box center [228, 447] width 20 height 12
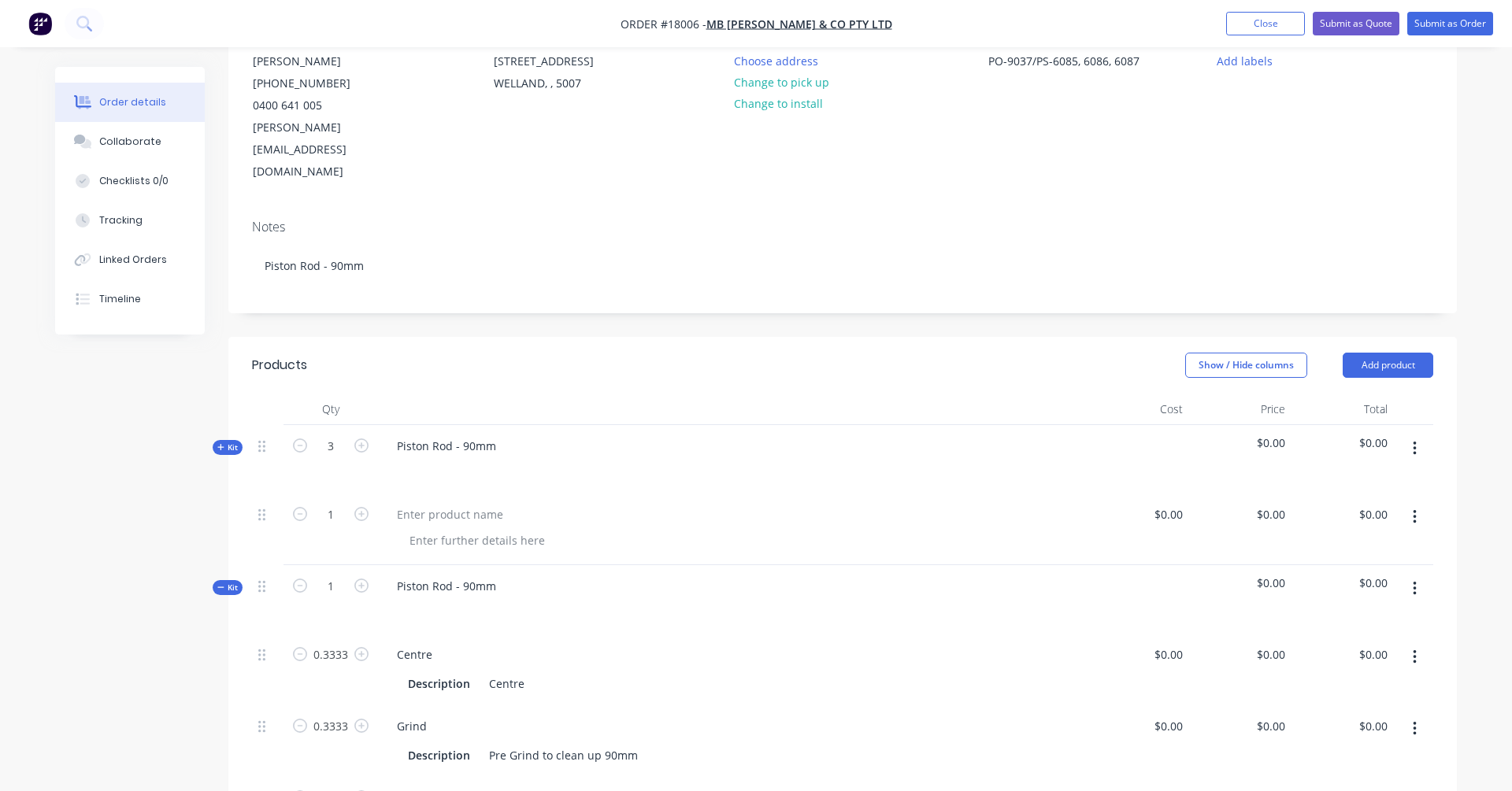
click at [224, 442] on span "Kit" at bounding box center [228, 447] width 20 height 12
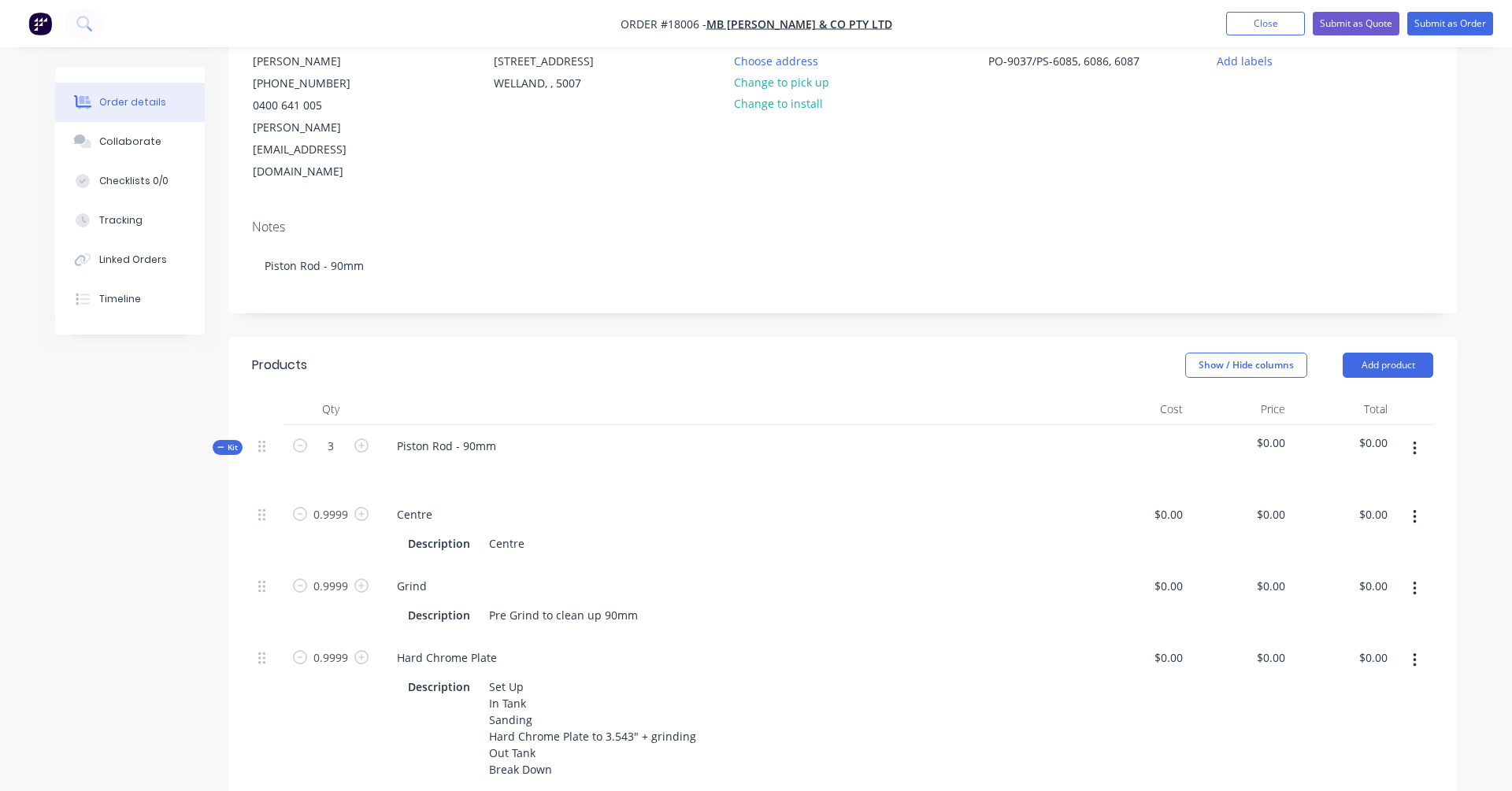
click at [224, 442] on span "Kit" at bounding box center [228, 447] width 20 height 12
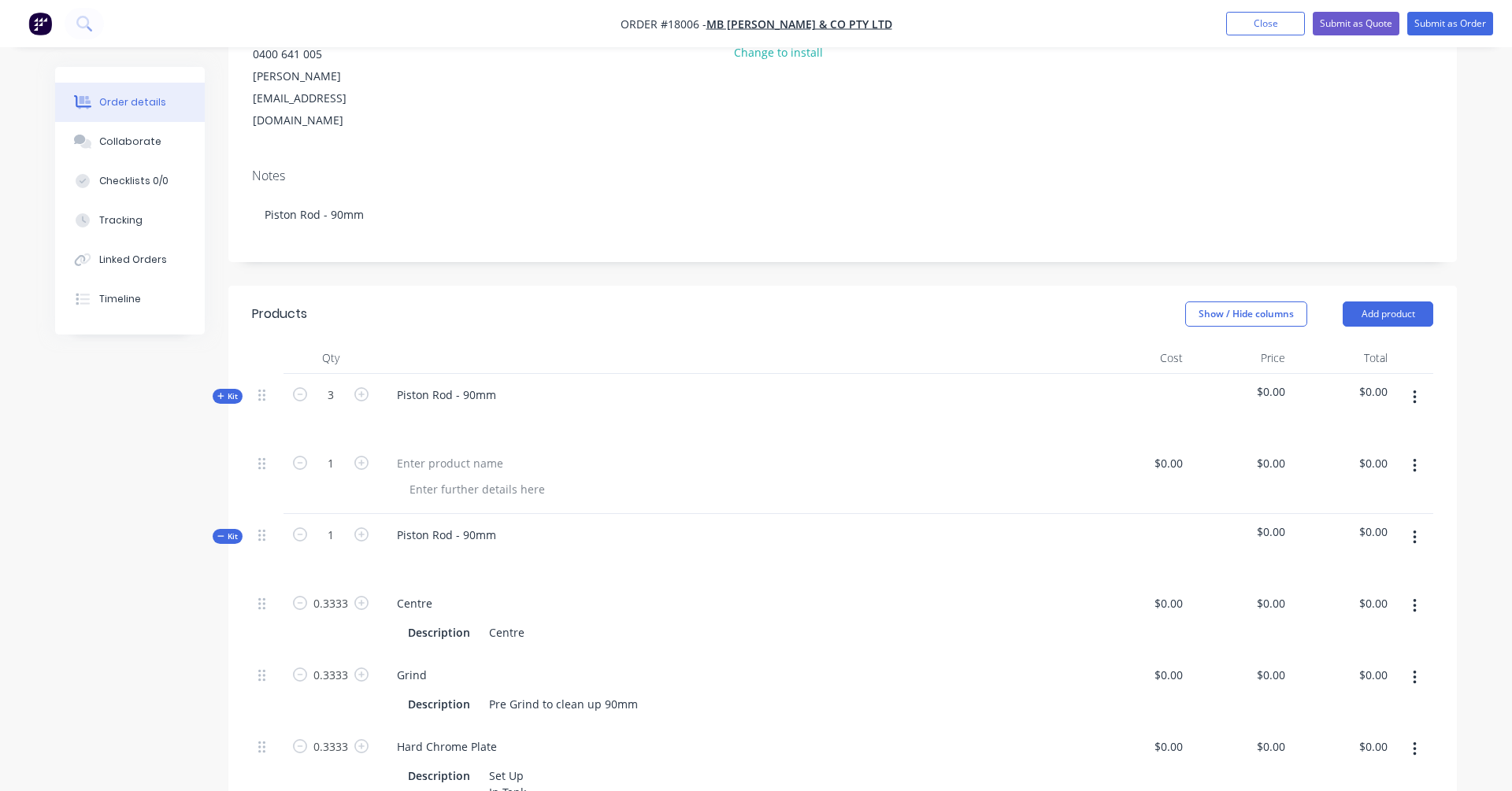
scroll to position [199, 0]
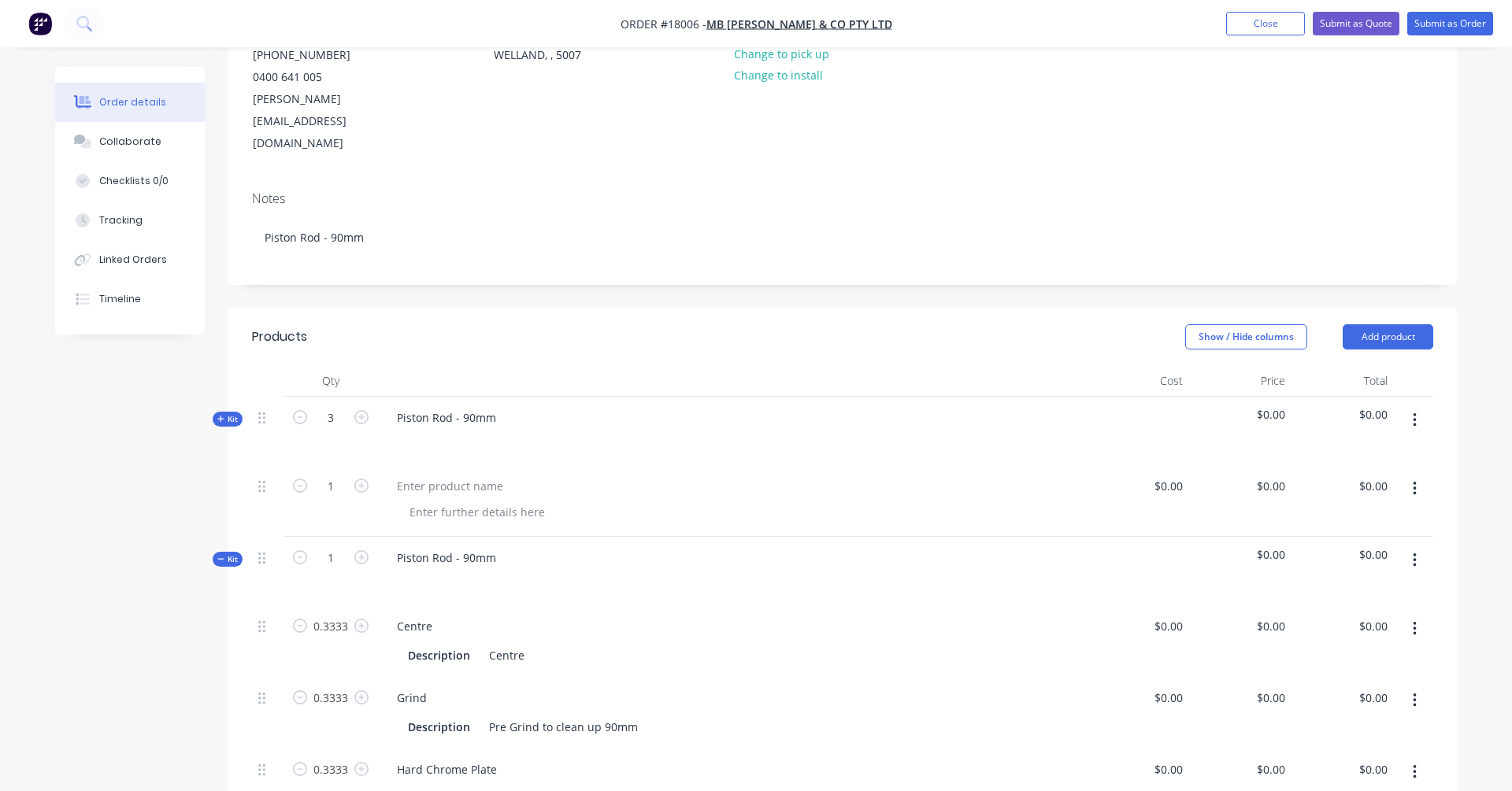
click at [229, 553] on span "Kit" at bounding box center [228, 559] width 20 height 12
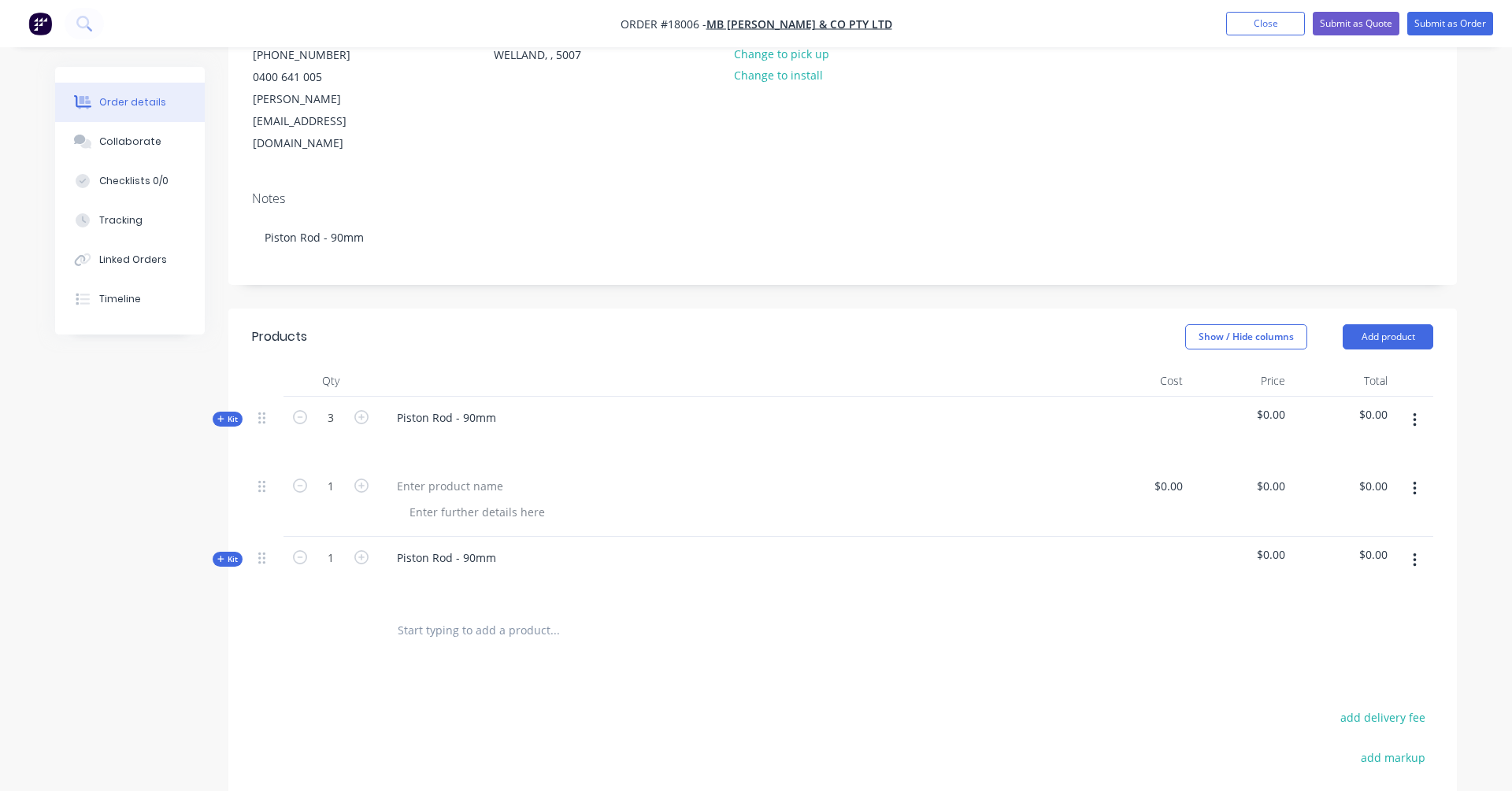
click at [224, 553] on span "Kit" at bounding box center [228, 559] width 20 height 12
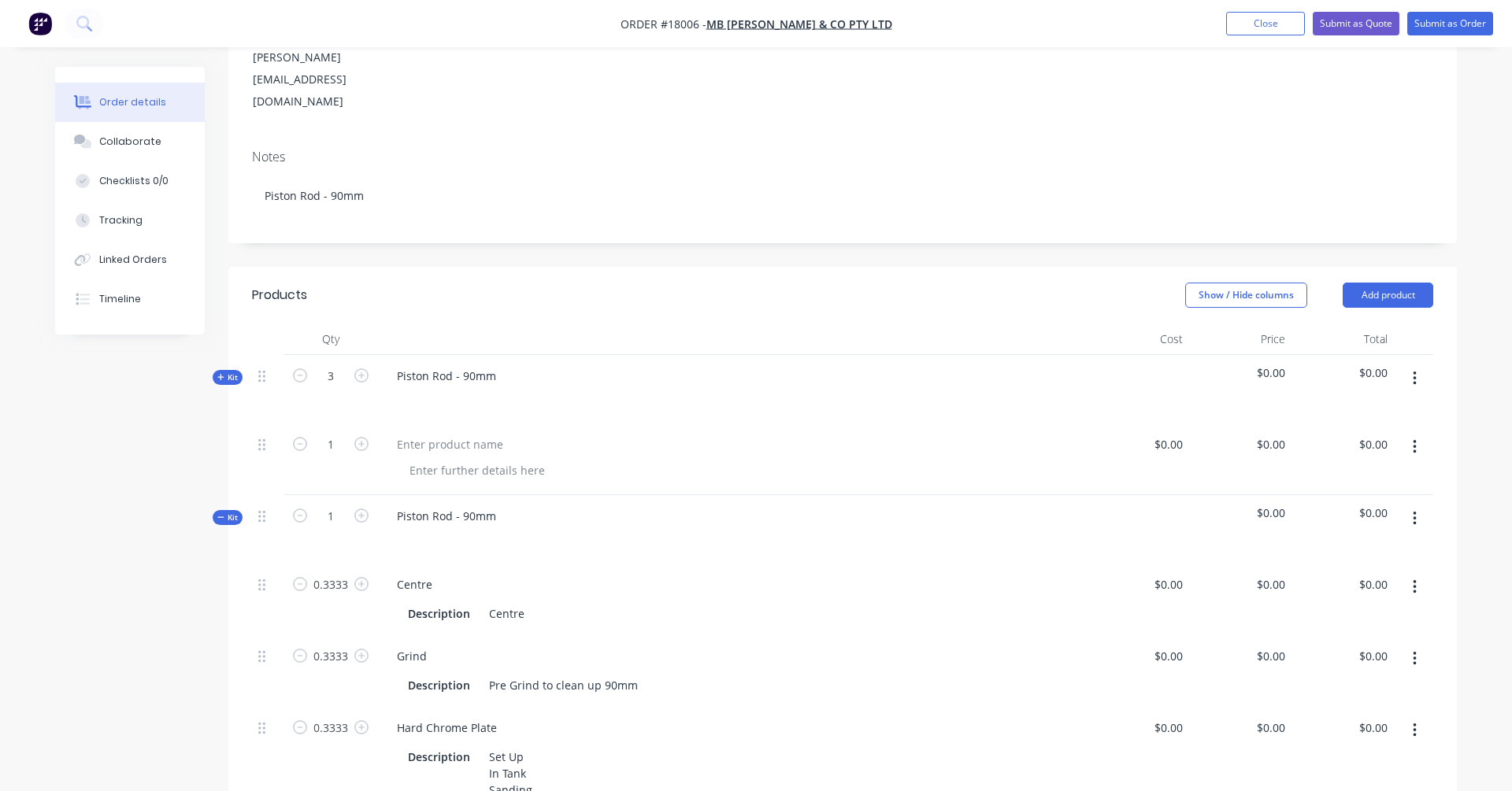
scroll to position [202, 0]
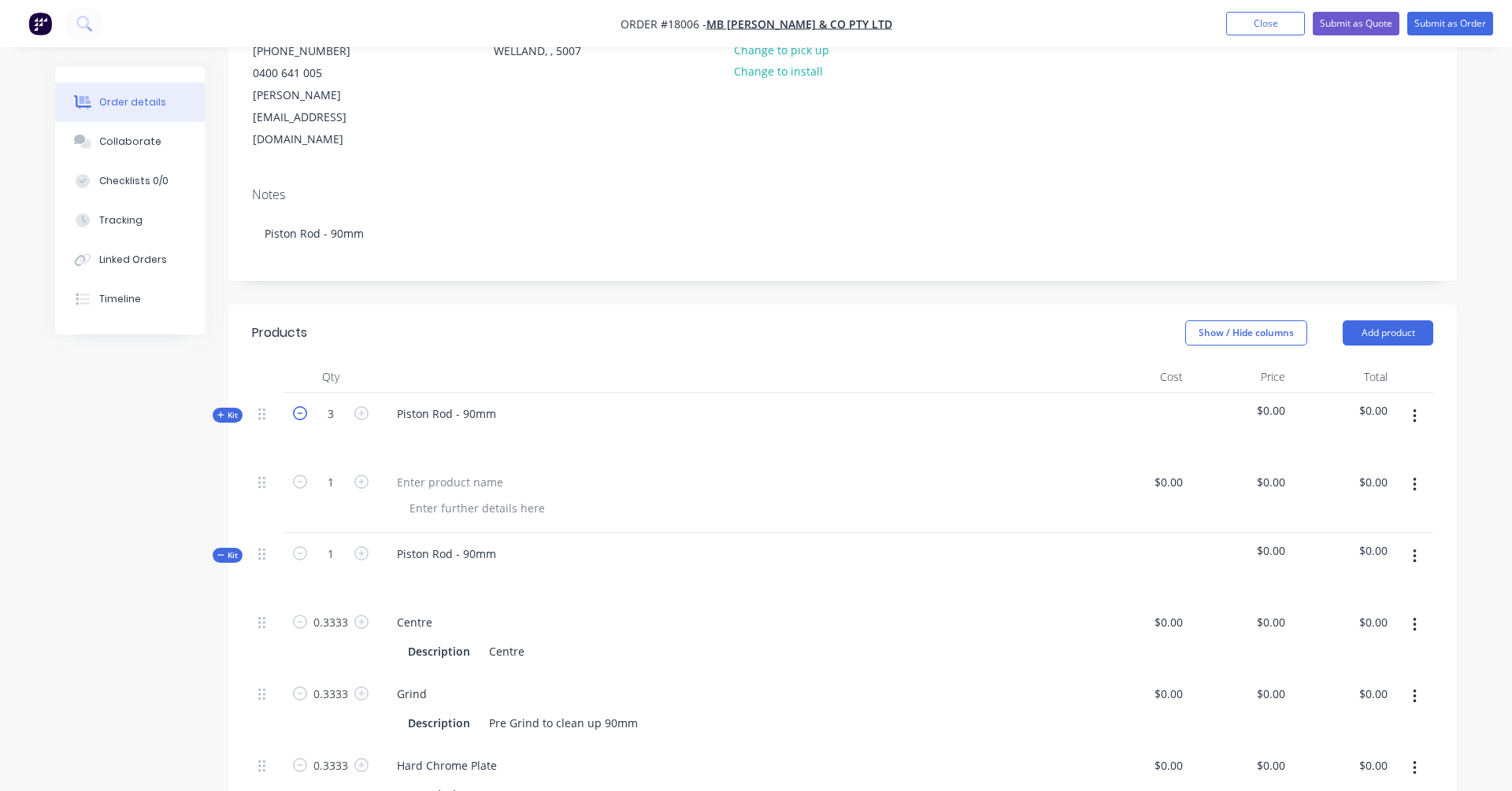
click at [305, 406] on icon "button" at bounding box center [299, 413] width 14 height 14
type input "1"
click at [432, 471] on div at bounding box center [450, 482] width 131 height 23
click at [448, 402] on div "Piston Rod - 90mm" at bounding box center [447, 413] width 125 height 23
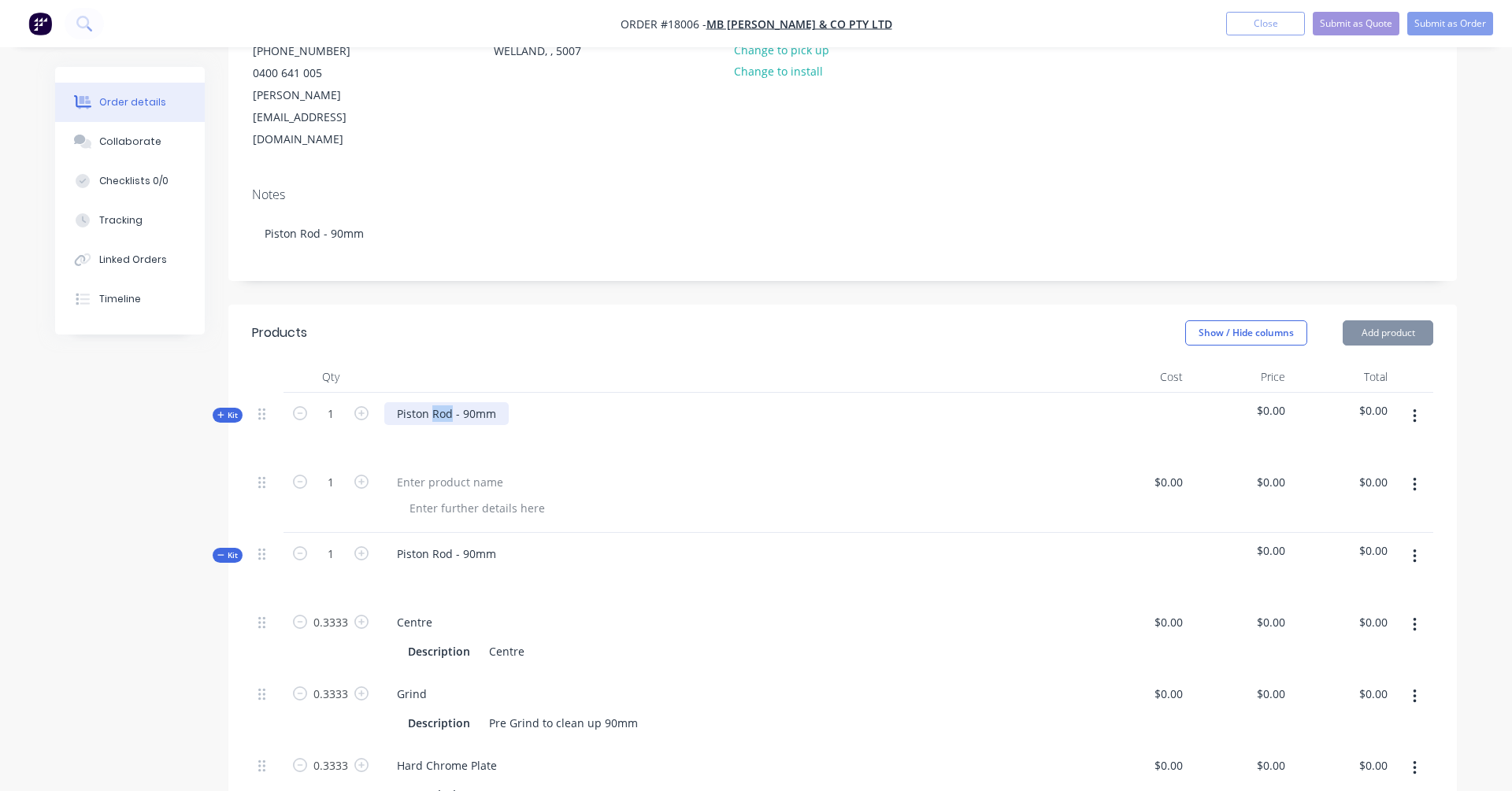
click at [448, 402] on div "Piston Rod - 90mm" at bounding box center [447, 413] width 125 height 23
copy div "Piston Rod - 90mm"
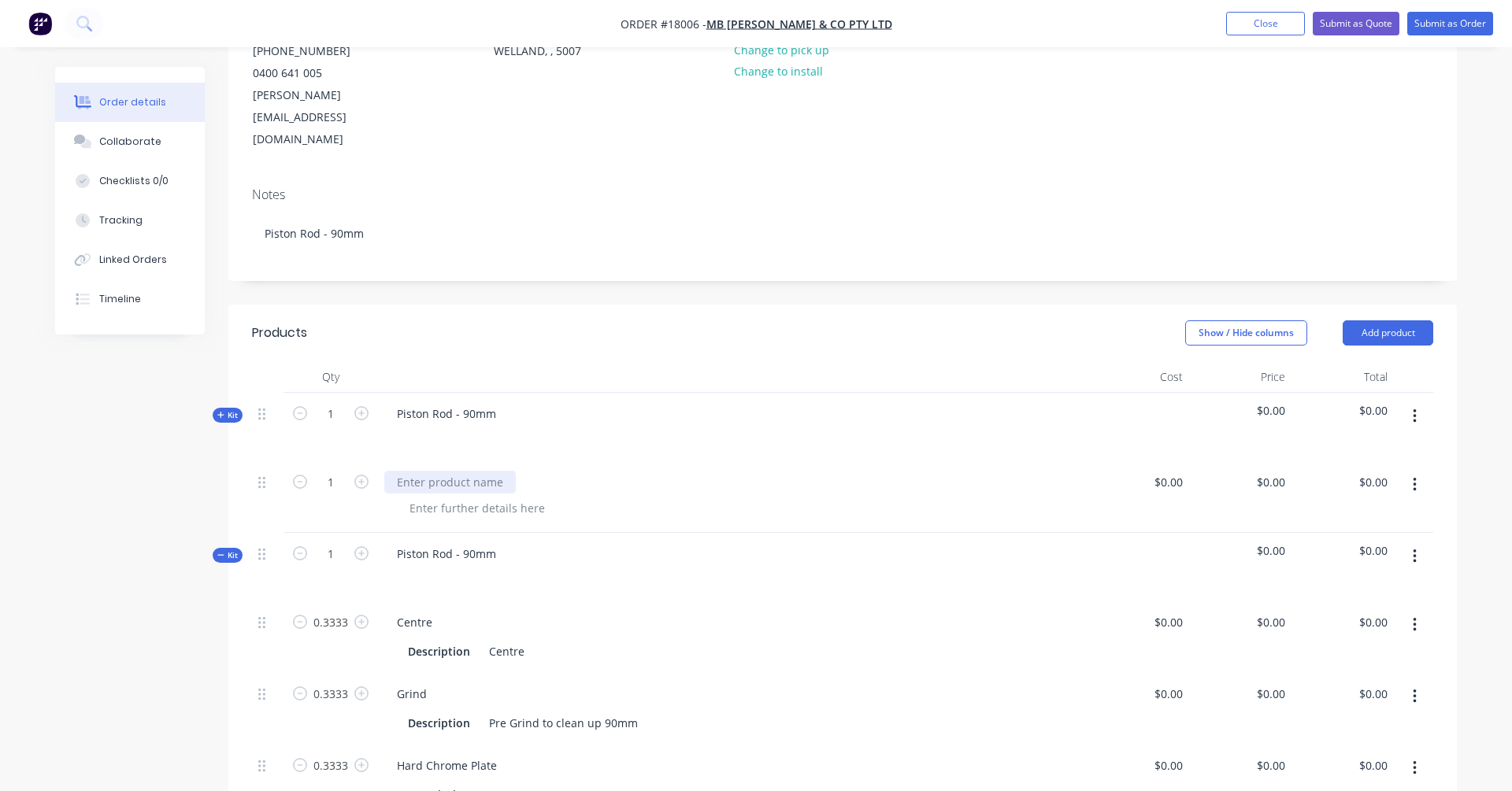
click at [427, 471] on div at bounding box center [450, 482] width 131 height 23
paste div
click at [737, 497] on div at bounding box center [738, 508] width 683 height 23
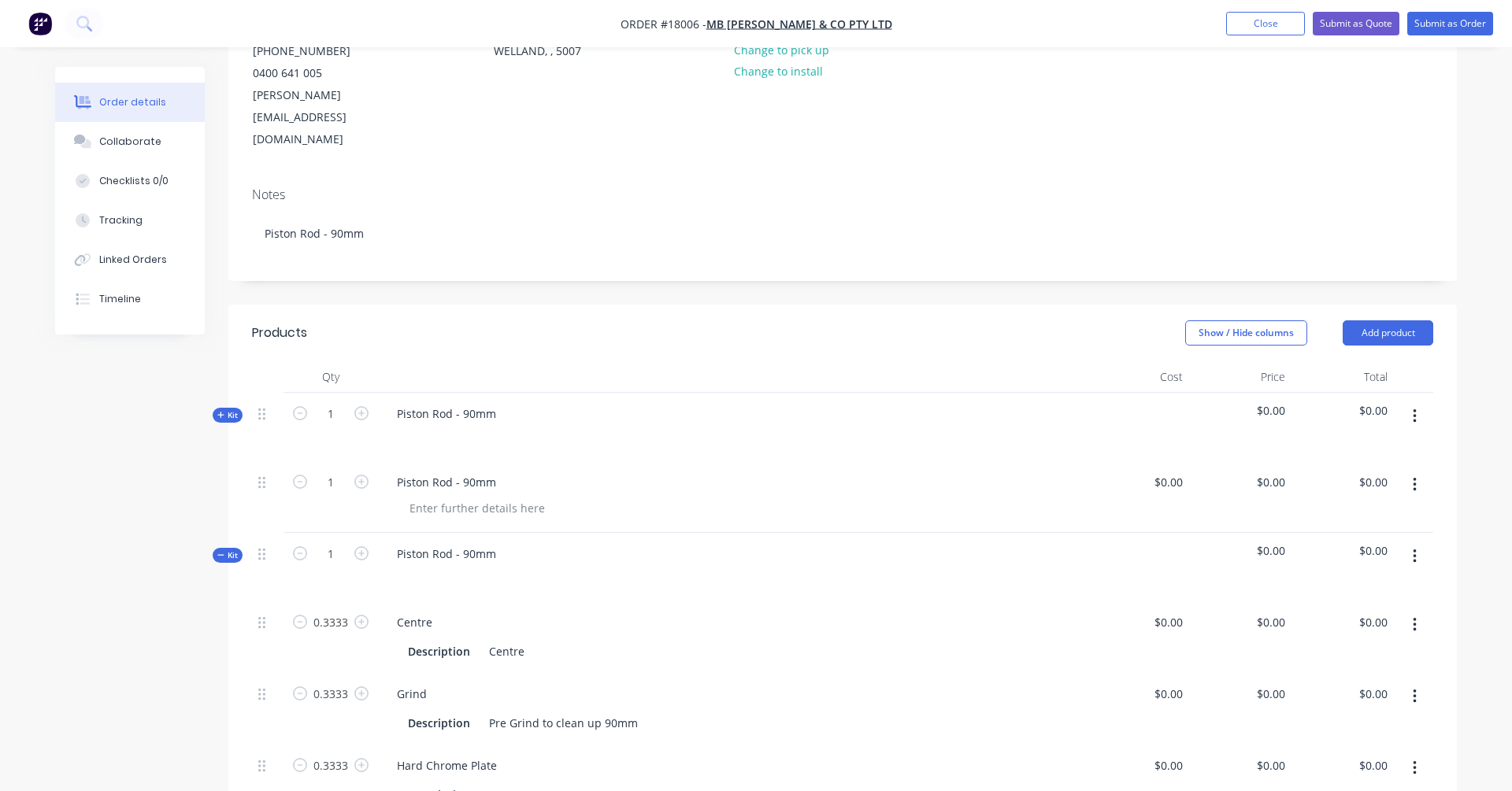
click at [434, 425] on div at bounding box center [733, 436] width 696 height 23
click at [457, 402] on div "Piston Rod - 90mm" at bounding box center [447, 413] width 125 height 23
click at [508, 393] on div "Piston Rod - 90mm" at bounding box center [732, 427] width 709 height 68
click at [496, 402] on div "Piston Rod - 90mm" at bounding box center [447, 413] width 125 height 23
click at [441, 497] on div at bounding box center [477, 508] width 160 height 23
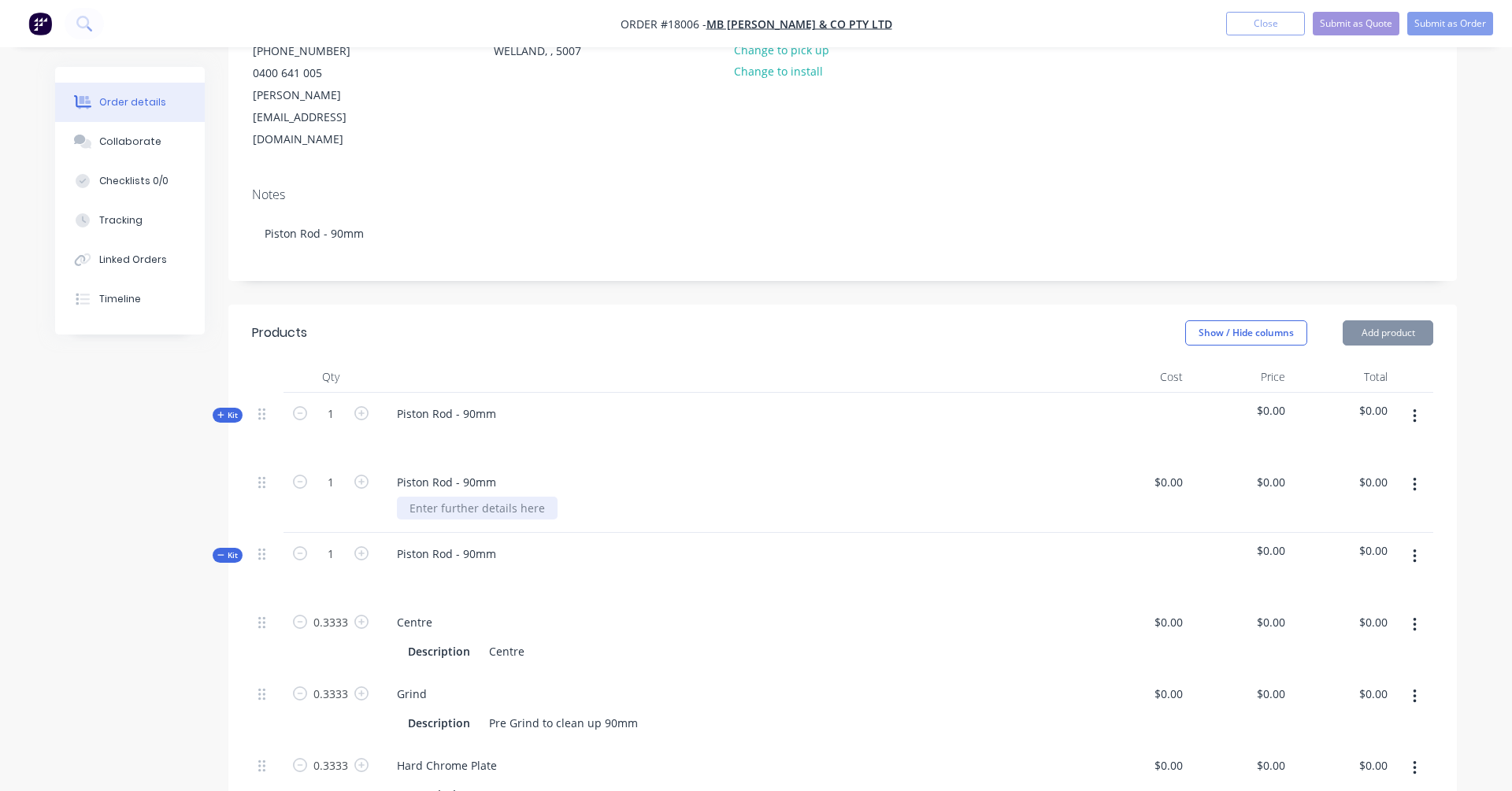
click at [441, 497] on div at bounding box center [477, 508] width 160 height 23
click at [227, 409] on span "Kit" at bounding box center [228, 415] width 20 height 12
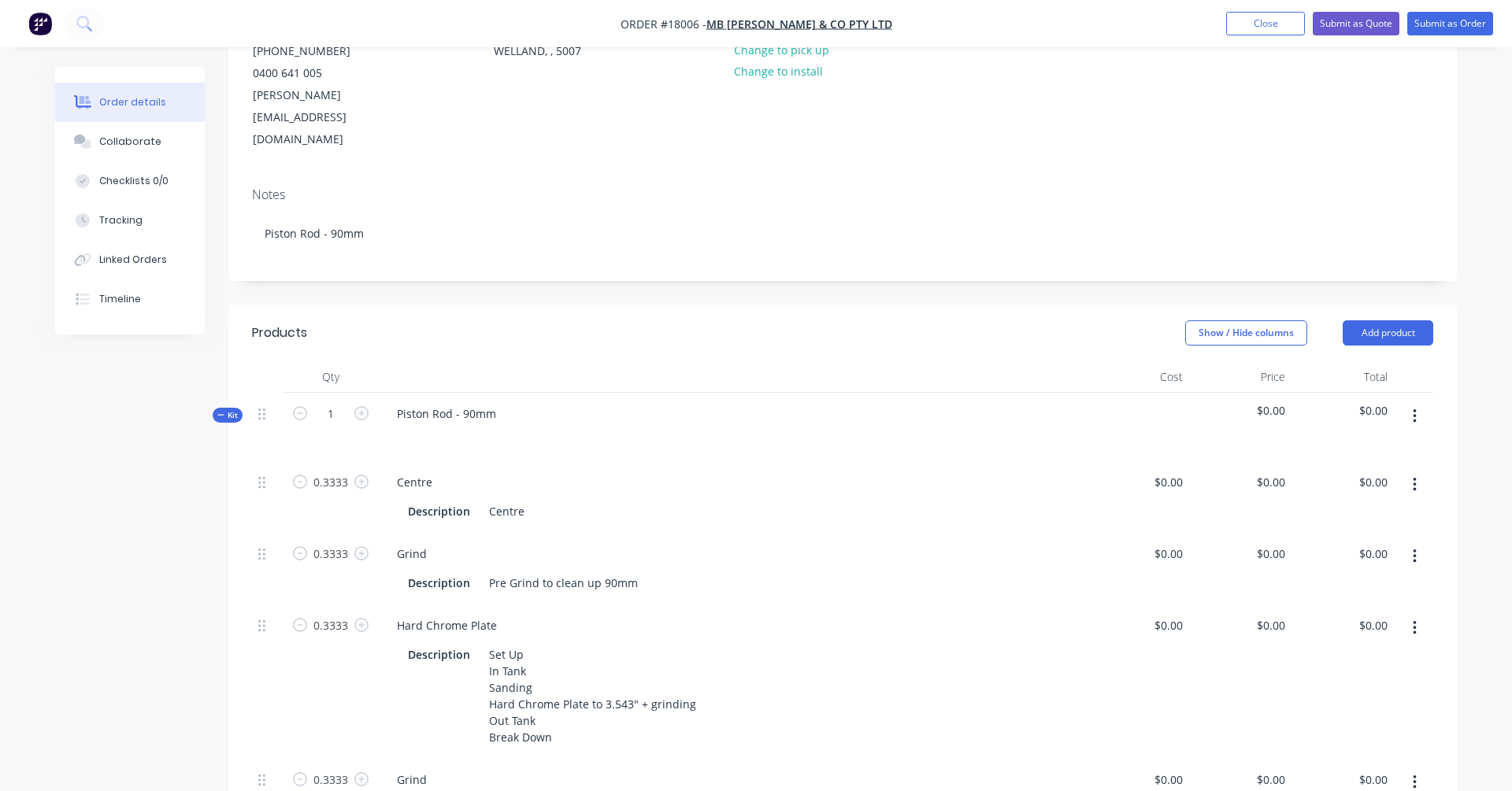
click at [227, 409] on span "Kit" at bounding box center [228, 415] width 20 height 12
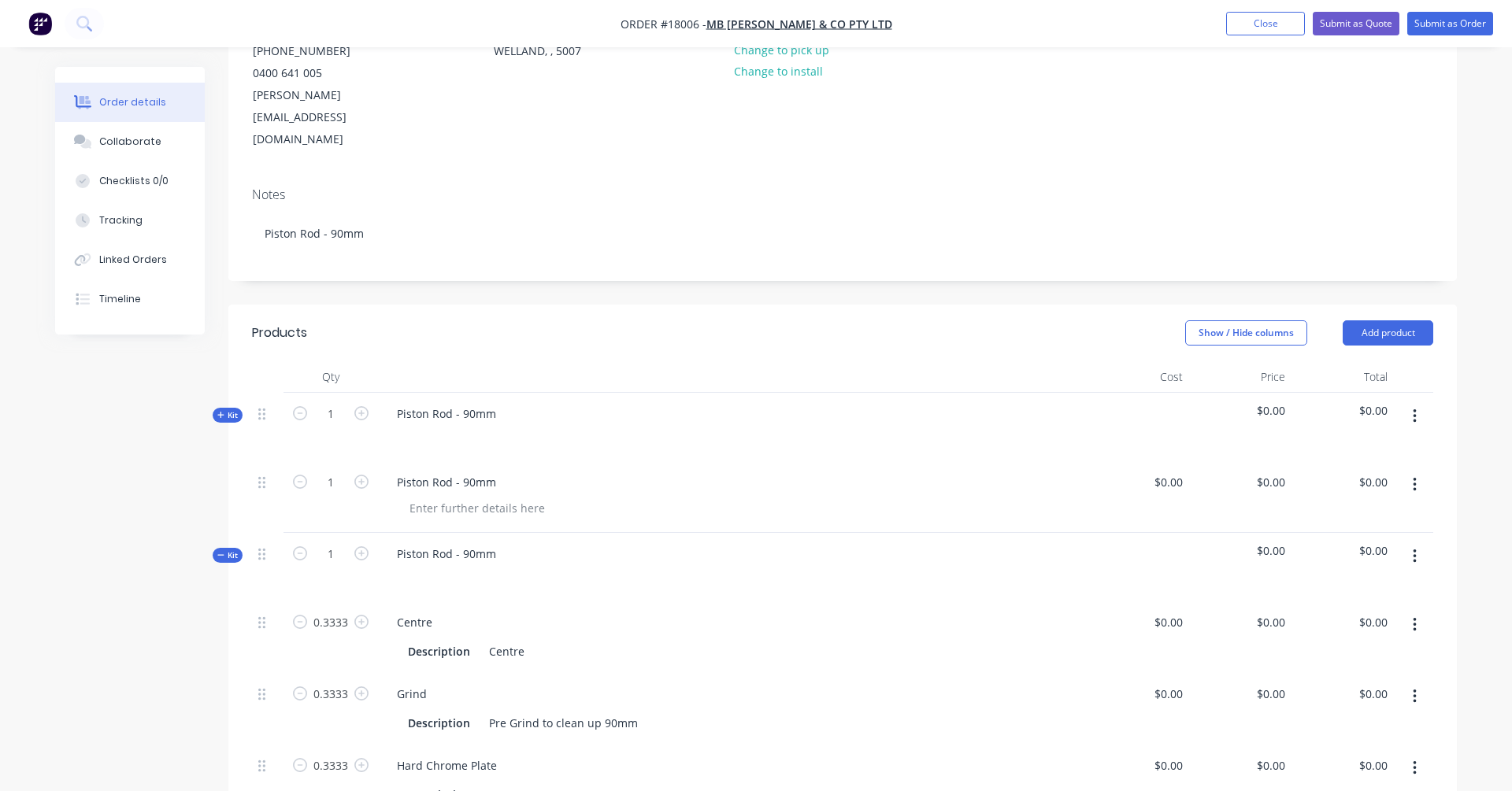
click at [1156, 476] on icon "button" at bounding box center [1414, 485] width 4 height 17
click at [1156, 609] on div "Delete" at bounding box center [1358, 621] width 121 height 23
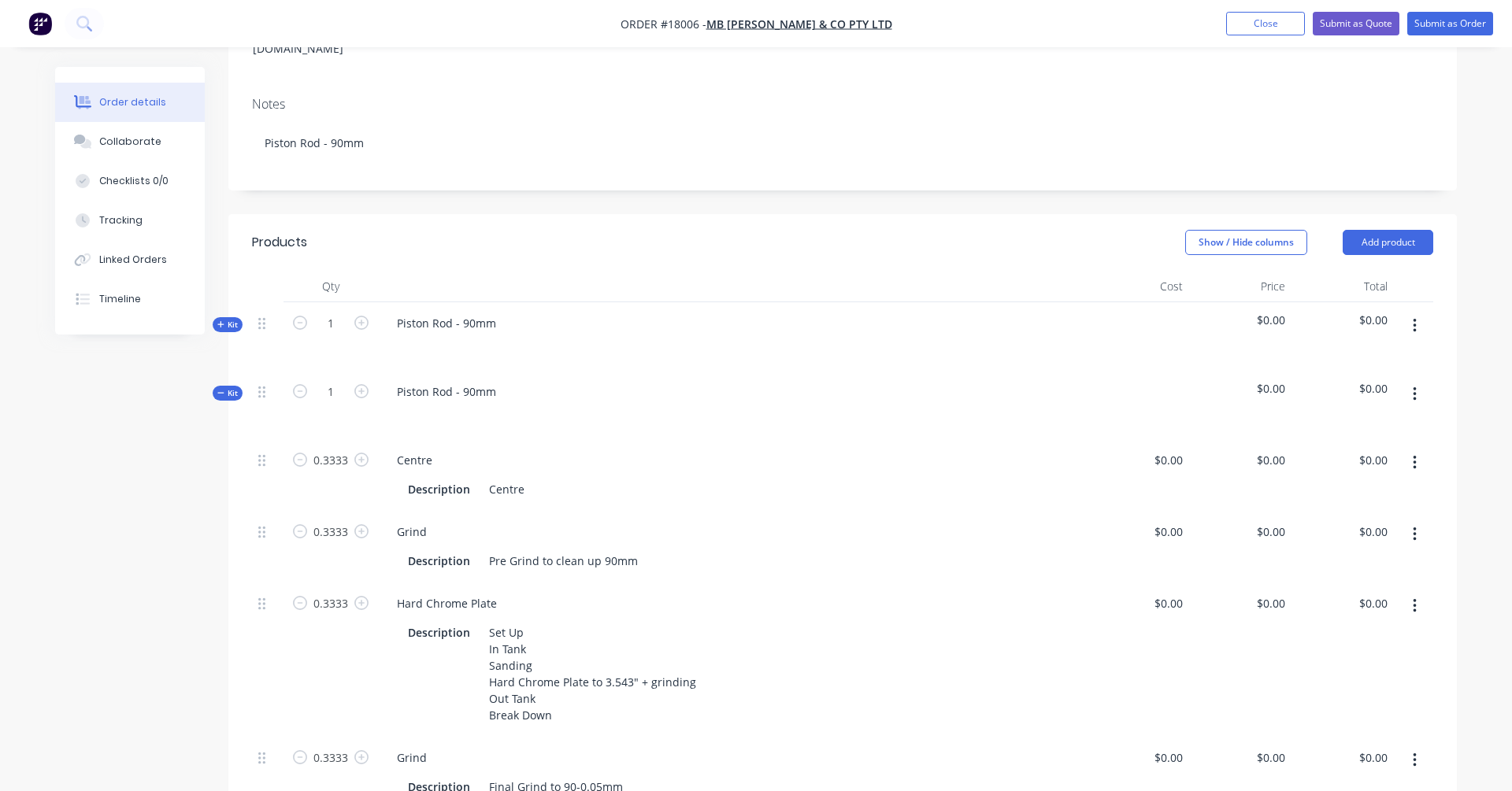
scroll to position [280, 0]
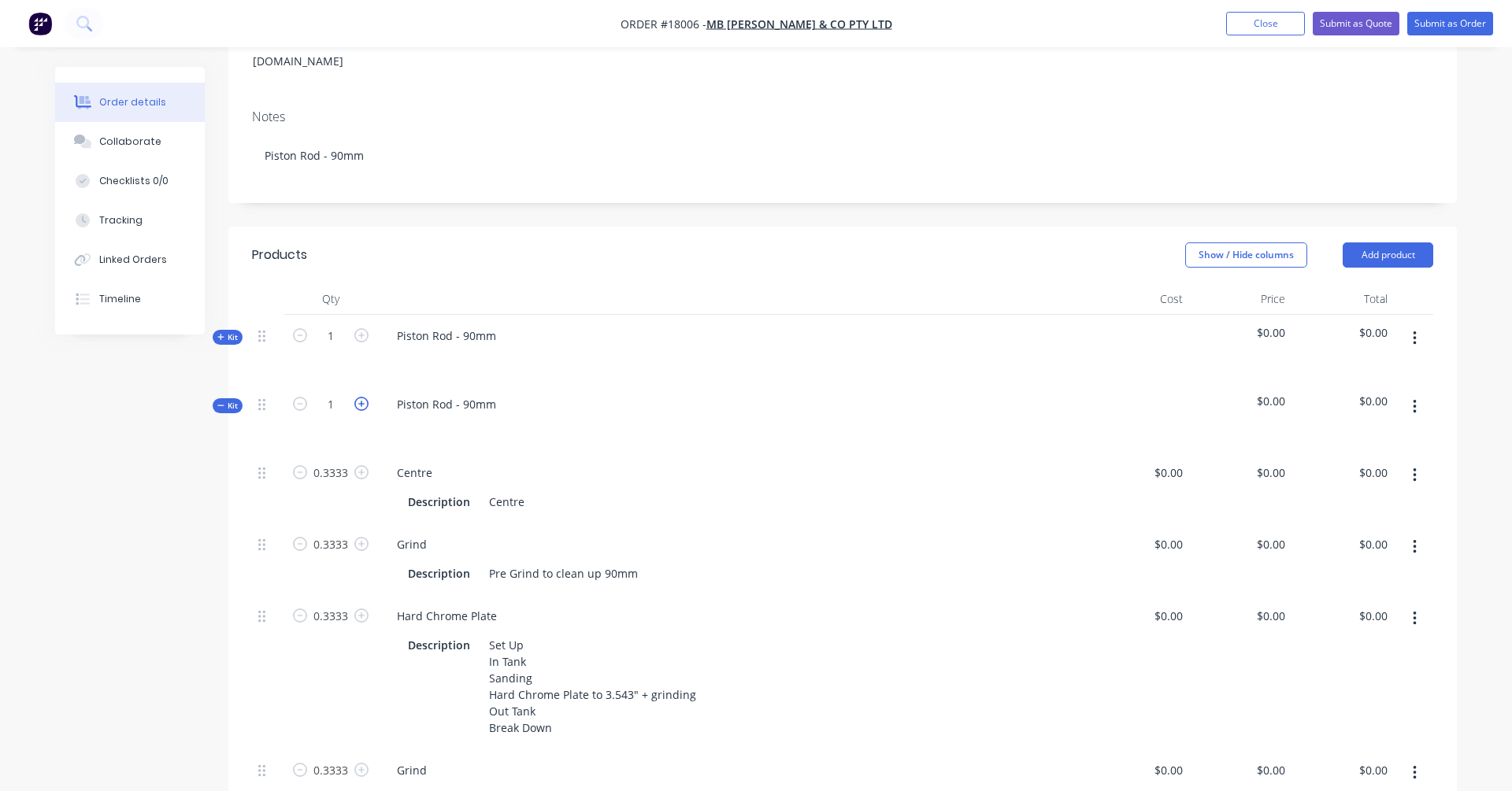
click at [362, 396] on icon "button" at bounding box center [361, 403] width 14 height 14
type input "2"
type input "0.6666"
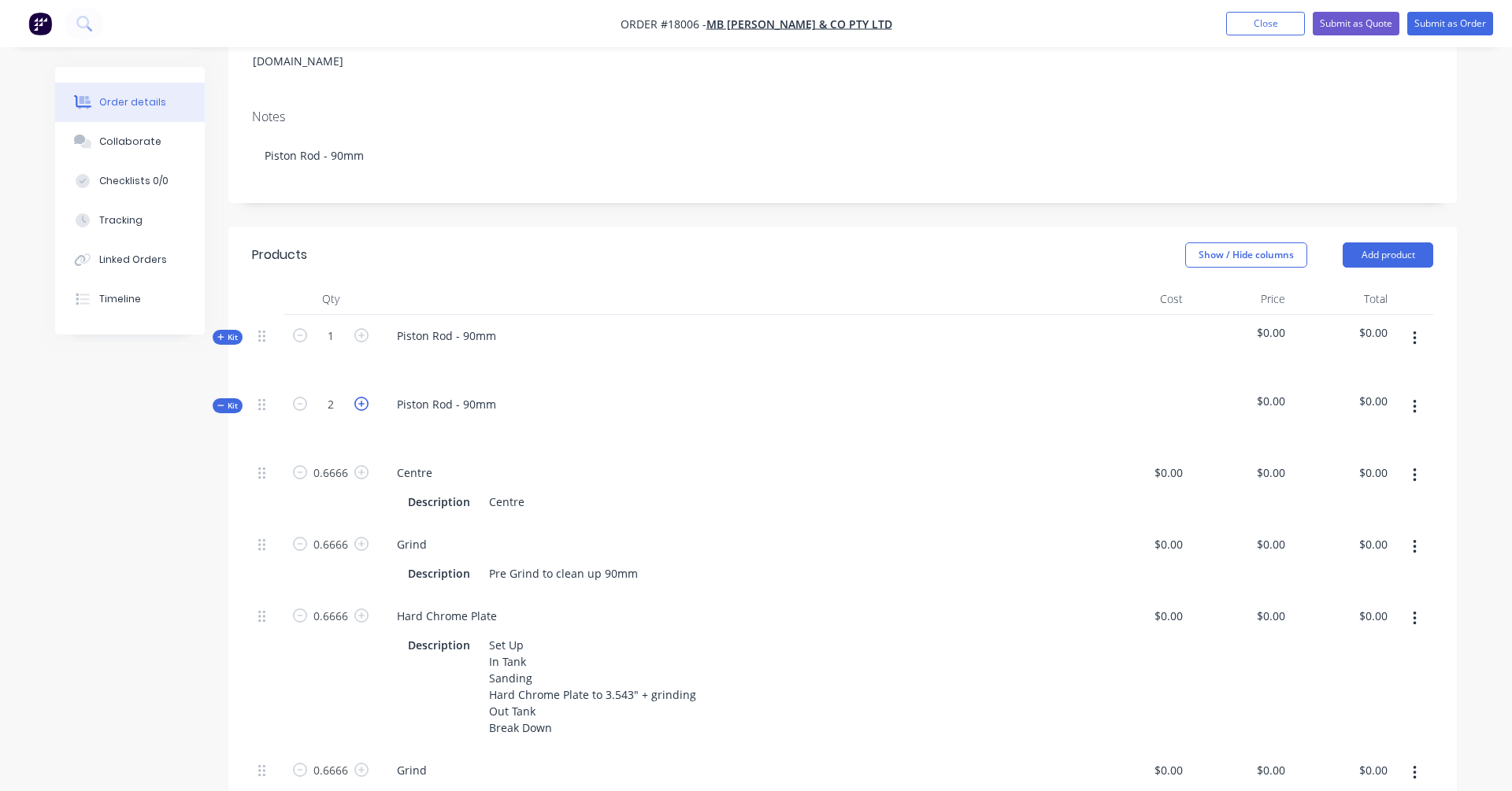
type input "0.6666"
click at [362, 396] on icon "button" at bounding box center [361, 403] width 14 height 14
type input "3"
type input "0.9999"
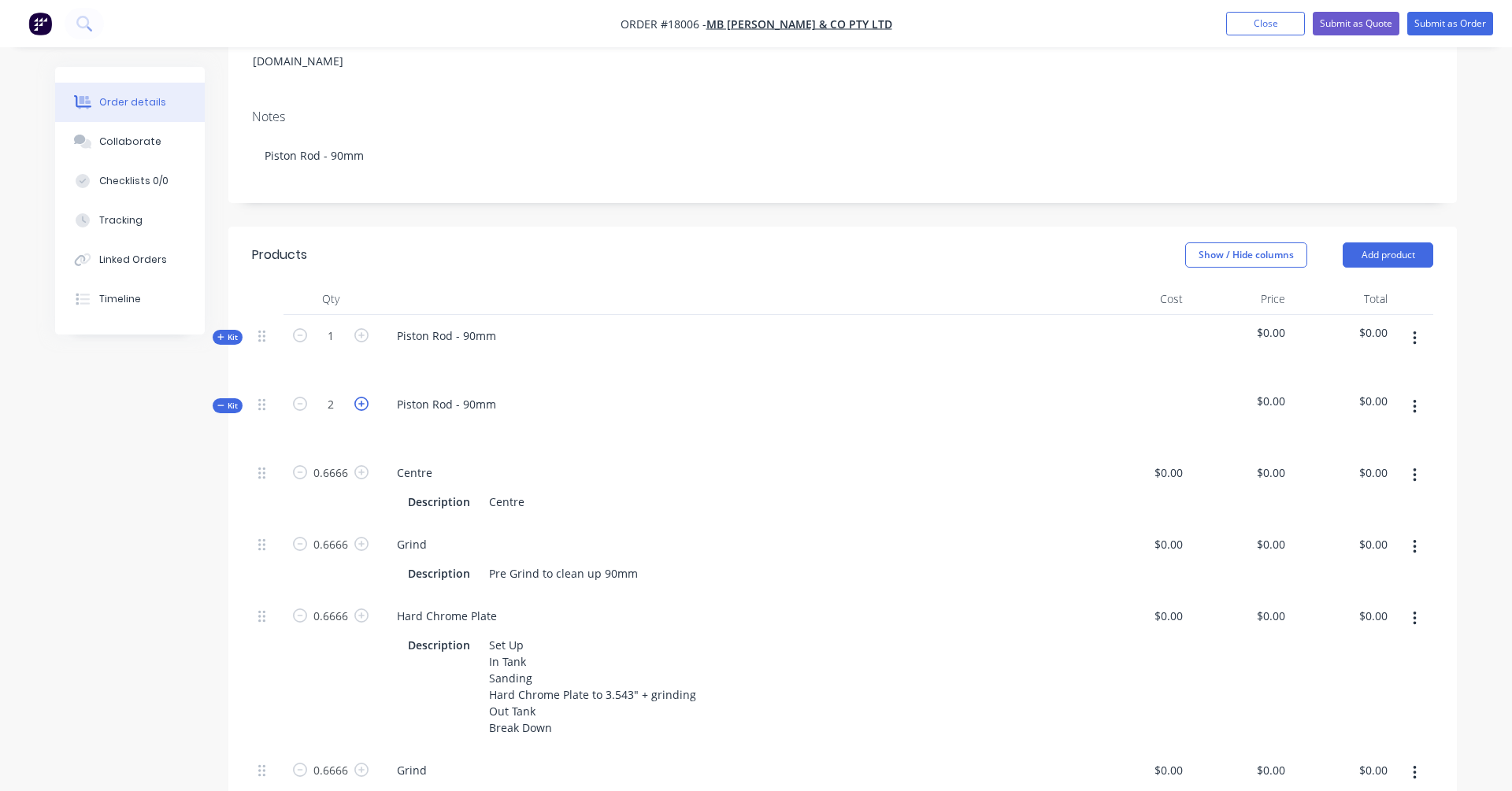
type input "0.9999"
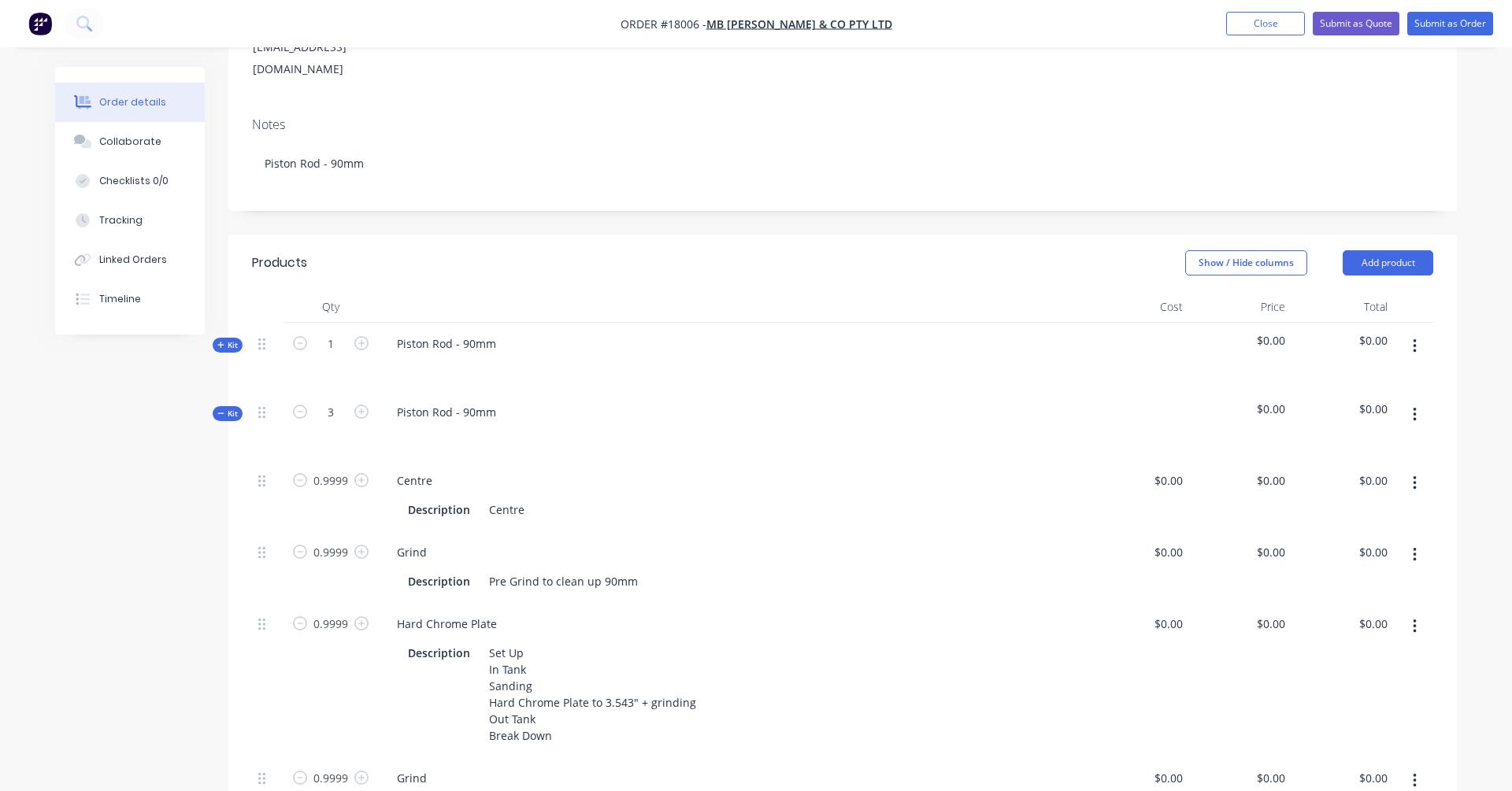
scroll to position [266, 0]
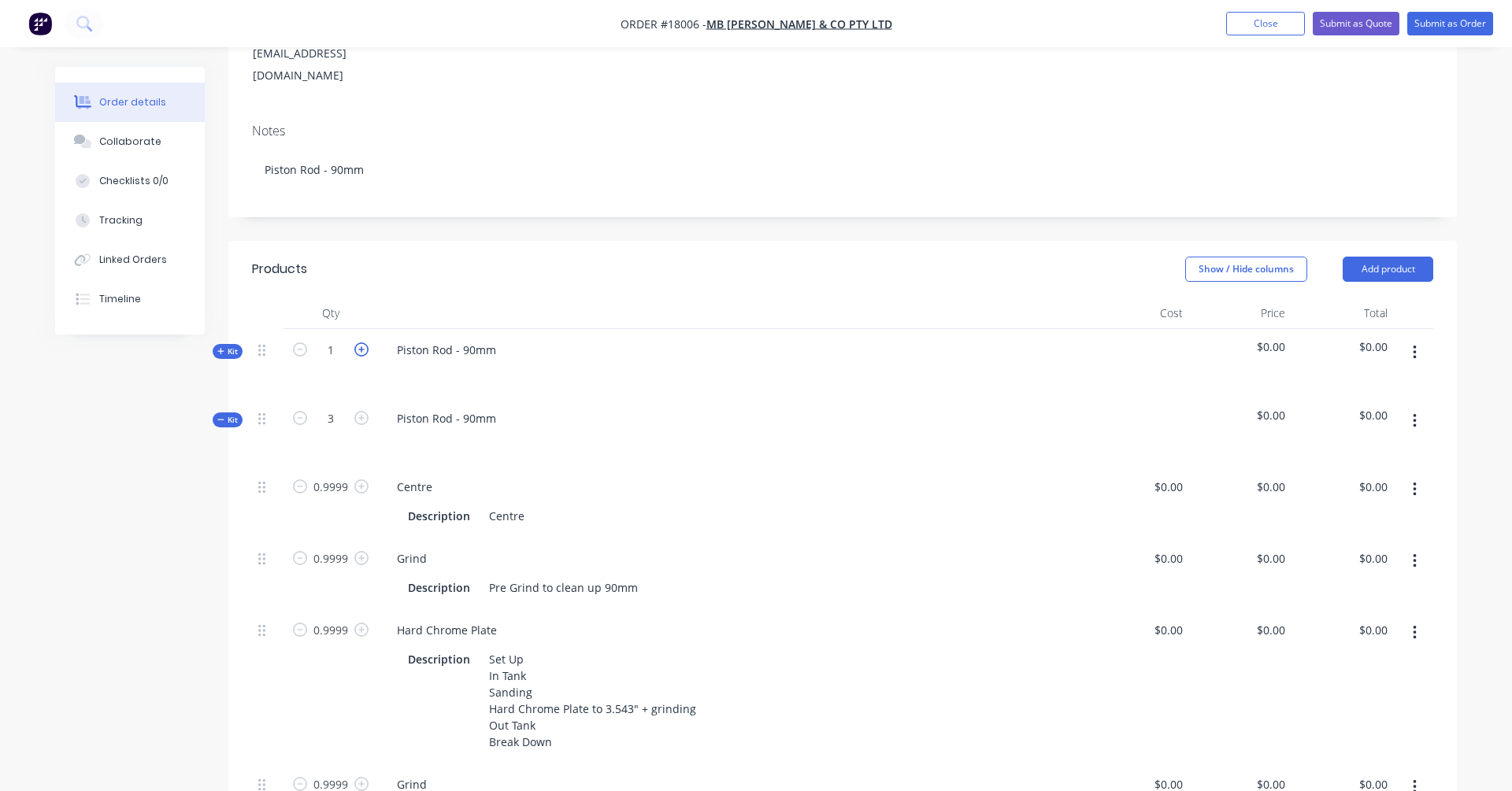
click at [364, 343] on icon "button" at bounding box center [361, 349] width 14 height 14
click at [304, 343] on icon "button" at bounding box center [299, 349] width 14 height 14
type input "1"
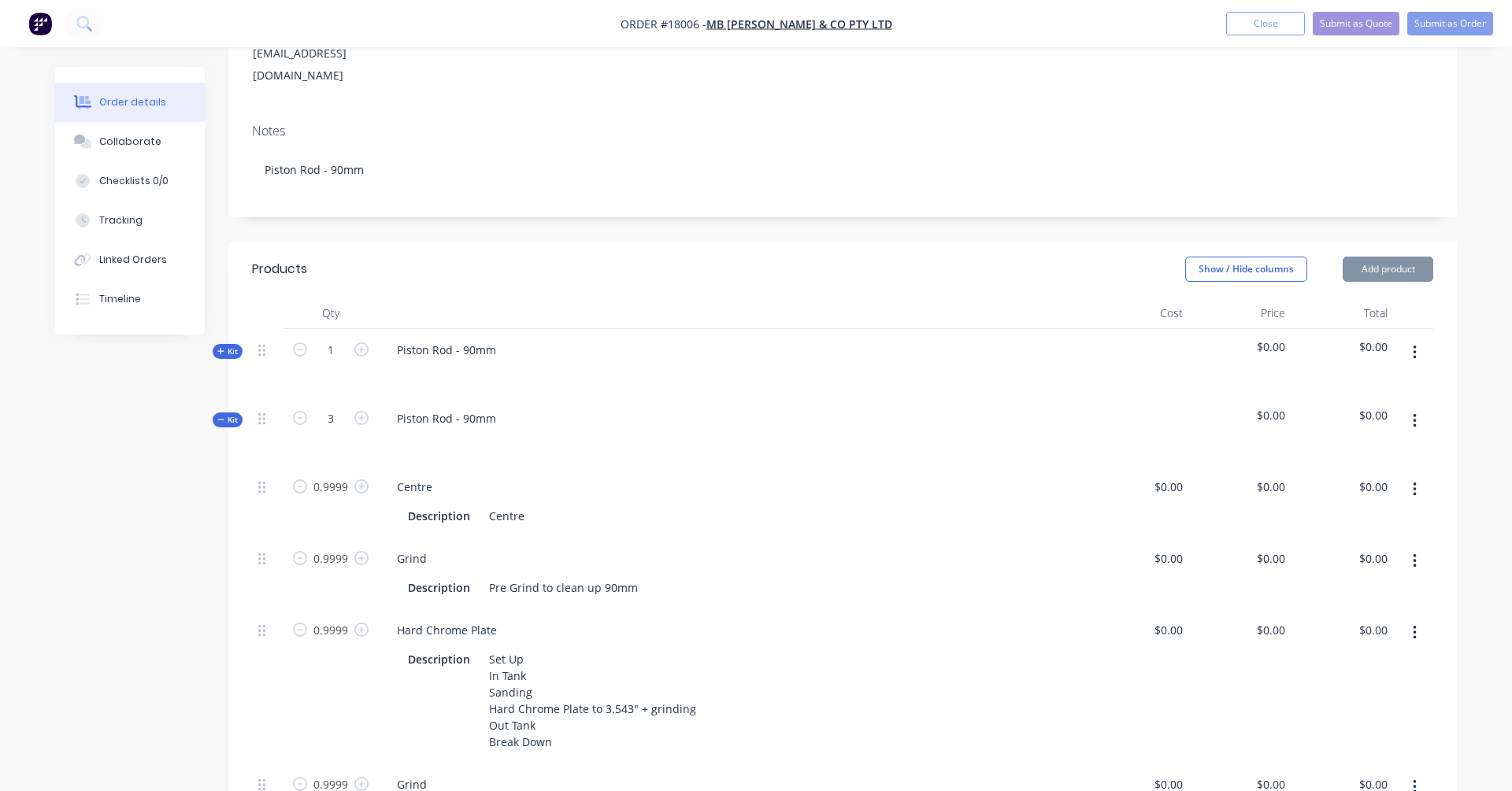
click at [236, 344] on div "Kit" at bounding box center [227, 351] width 30 height 15
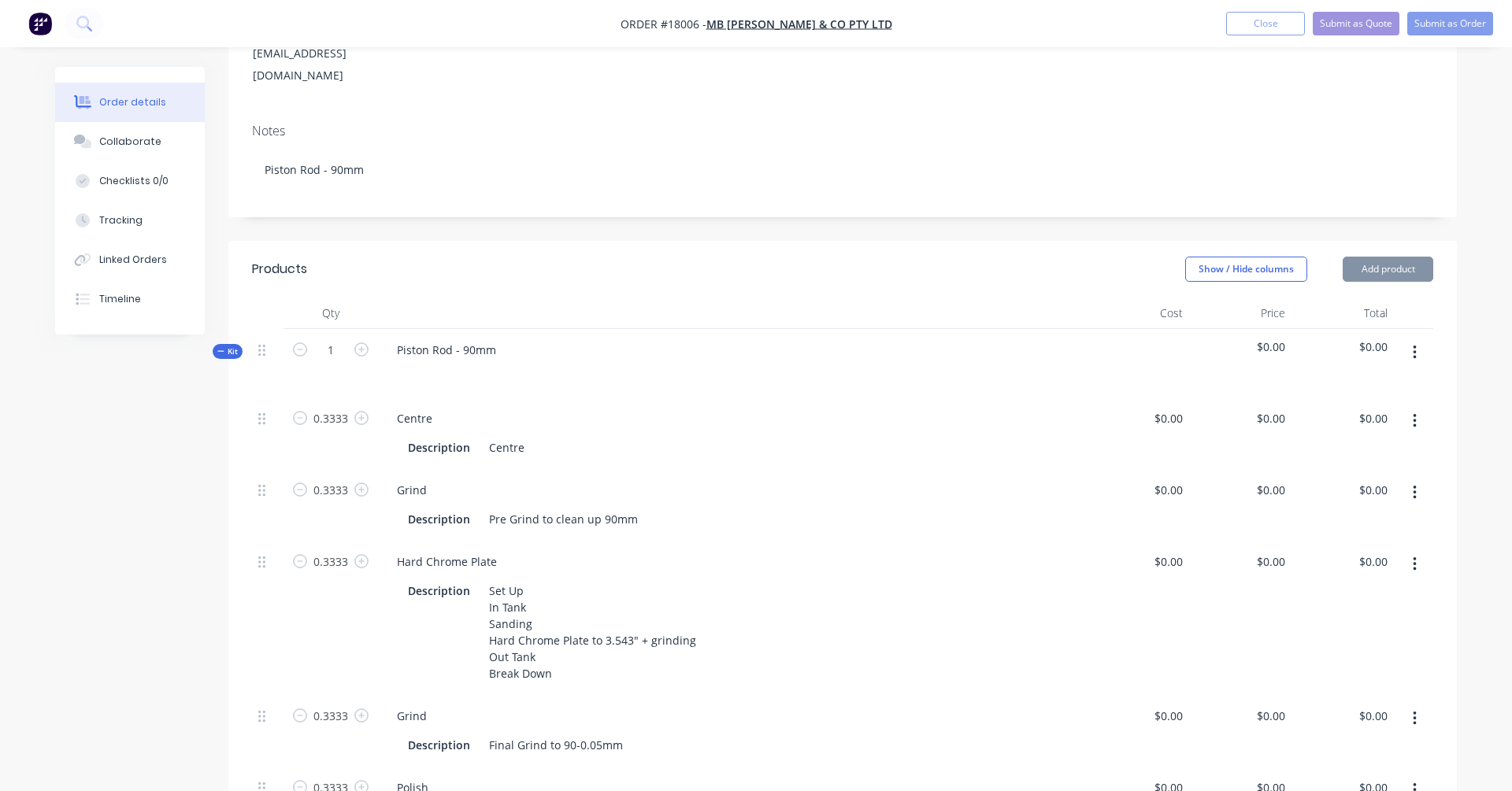
click at [234, 345] on span "Kit" at bounding box center [228, 351] width 20 height 12
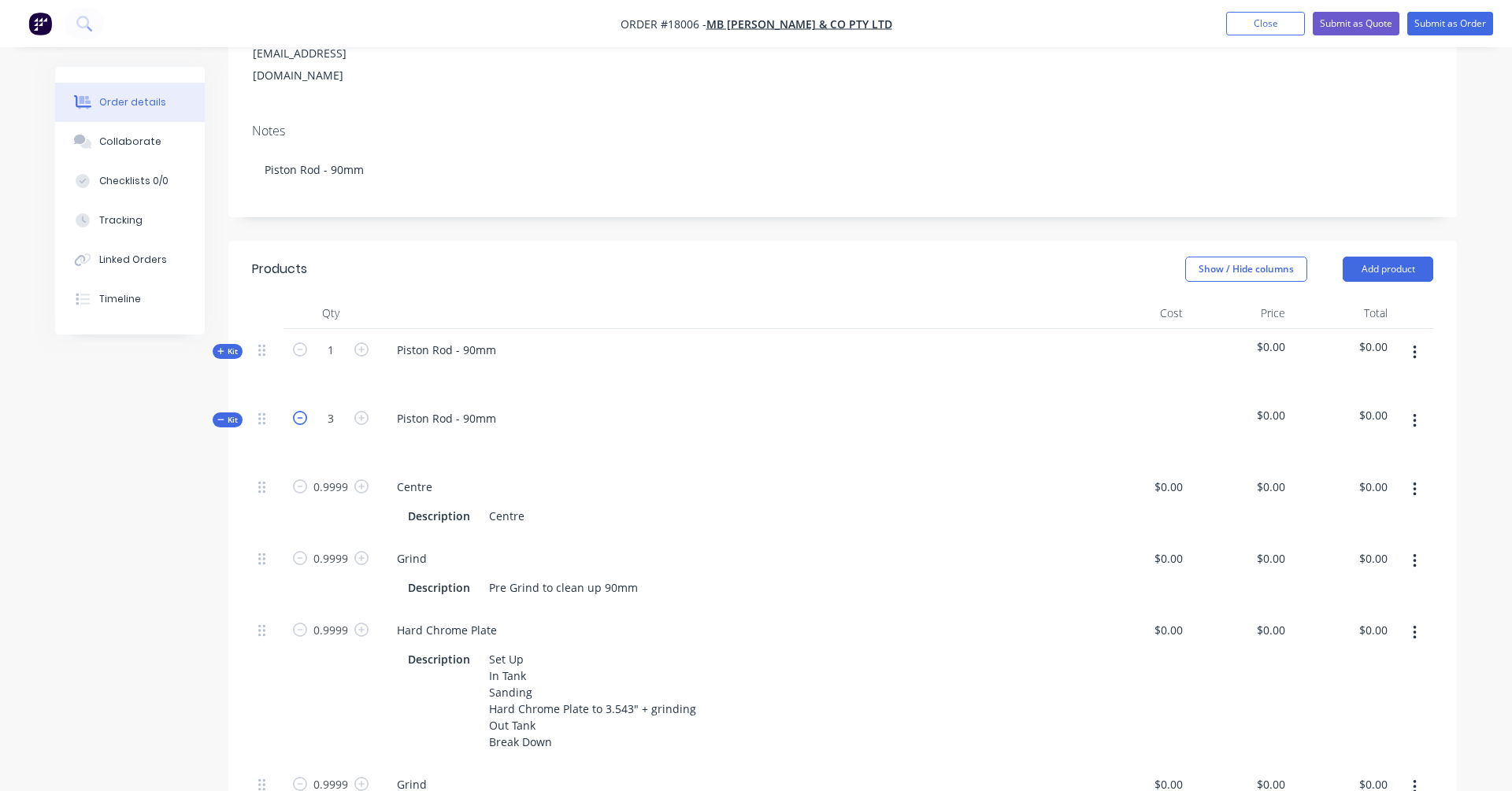
click at [298, 411] on icon "button" at bounding box center [299, 418] width 14 height 14
type input "2"
type input "0.6666"
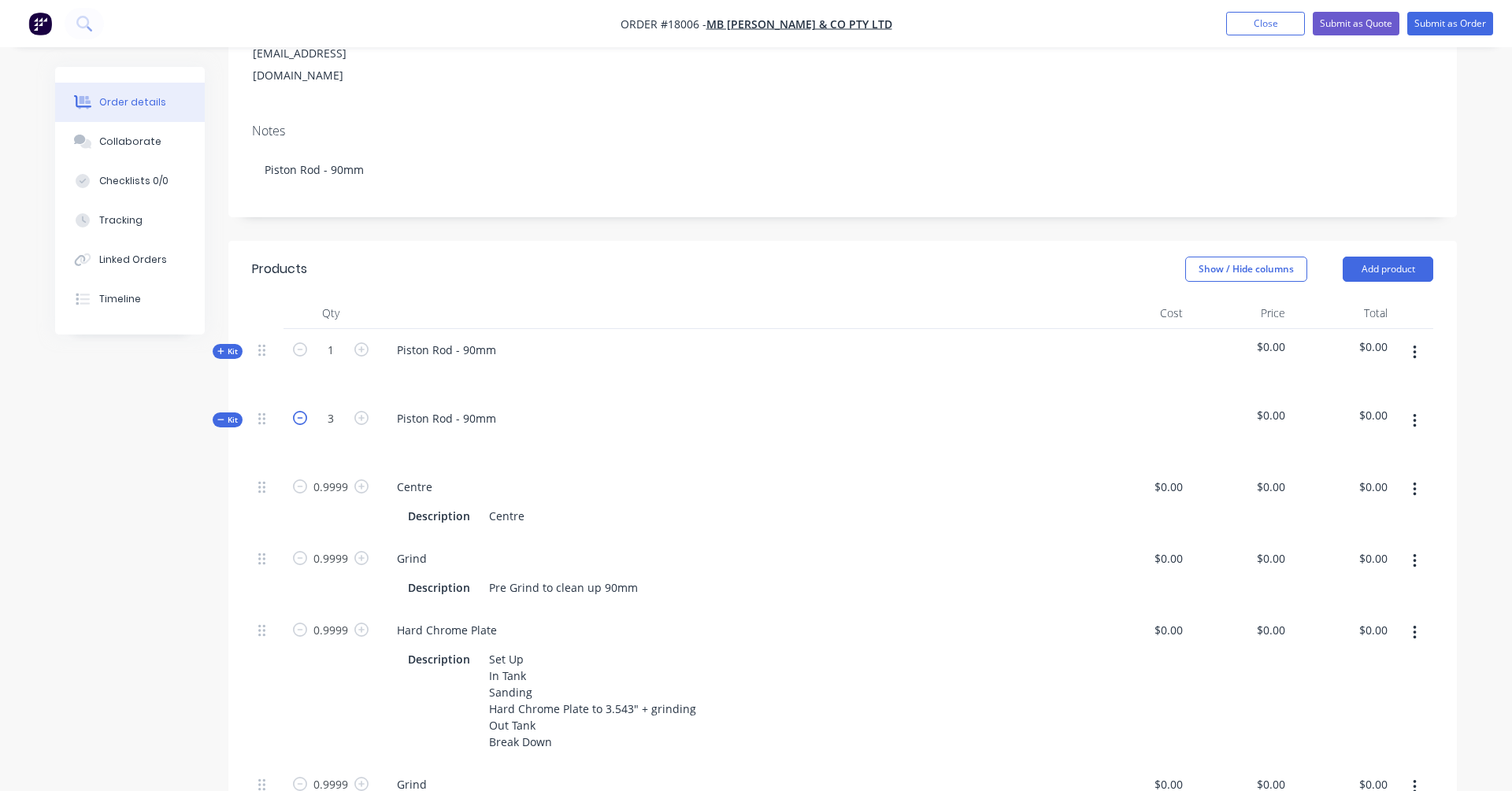
type input "0.6666"
click at [298, 411] on icon "button" at bounding box center [299, 418] width 14 height 14
type input "1"
type input "0.3333"
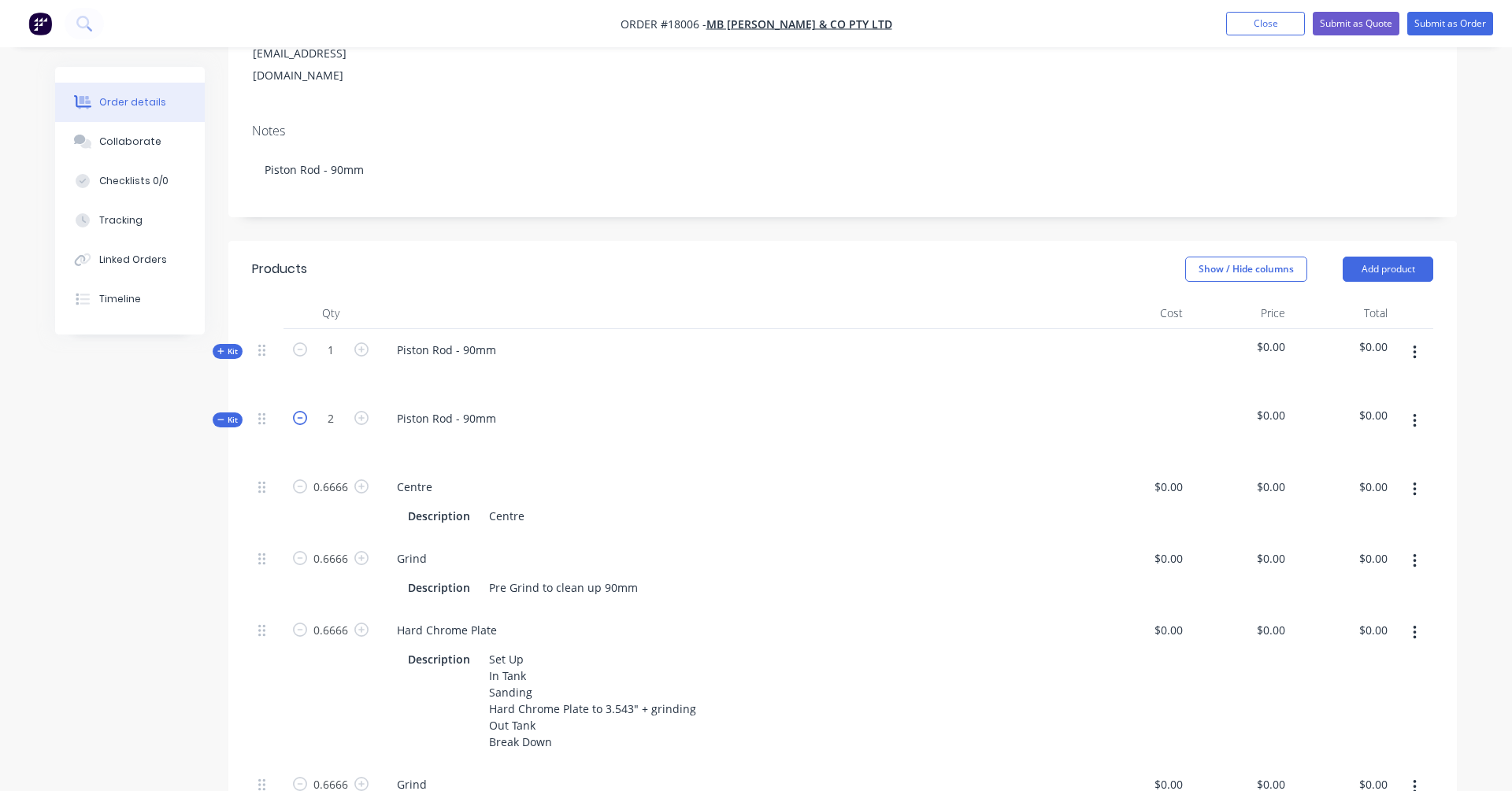
type input "0.3333"
click at [613, 397] on div "Piston Rod - 90mm" at bounding box center [732, 431] width 709 height 68
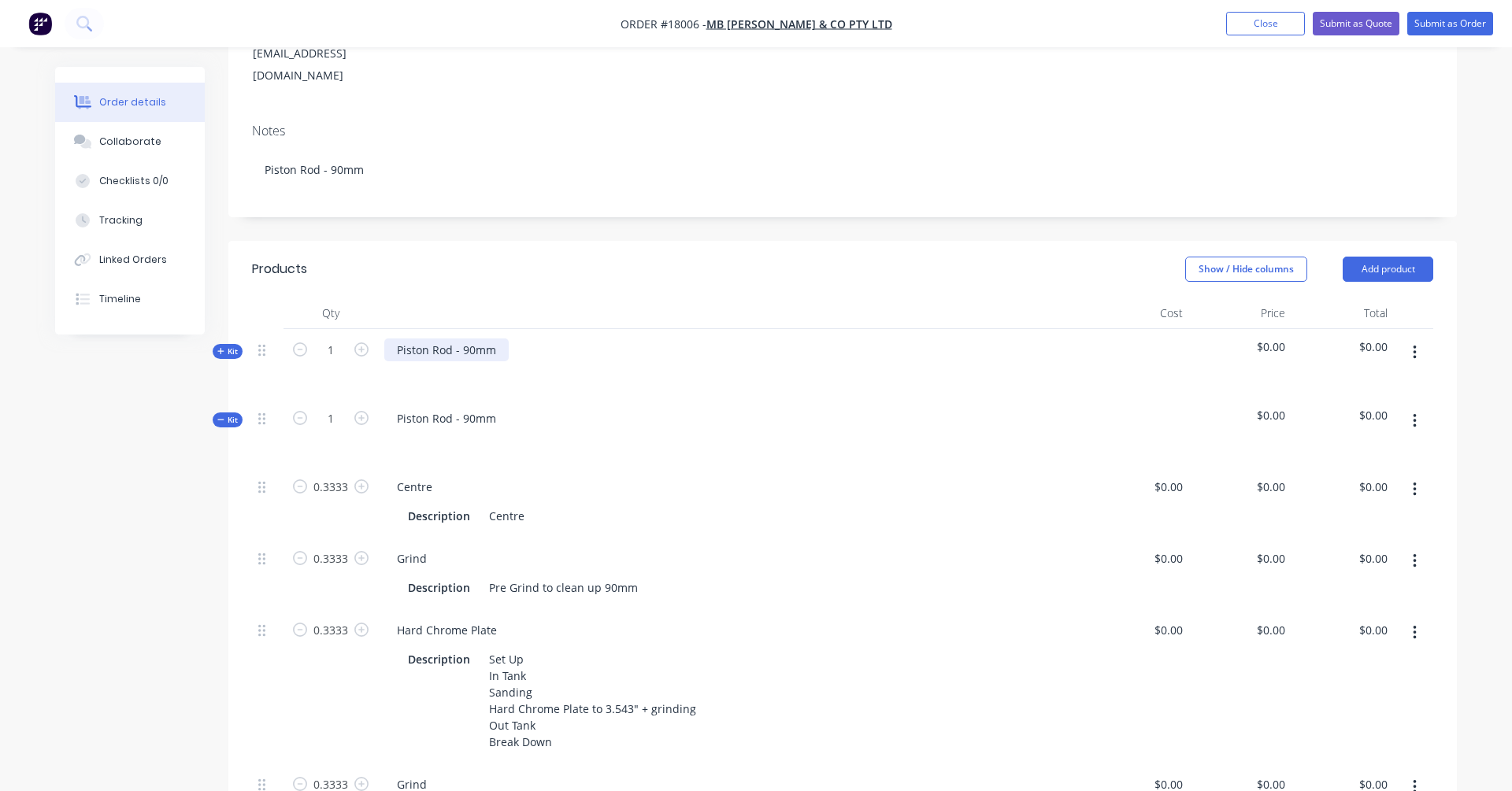
click at [501, 338] on div "Piston Rod - 90mm" at bounding box center [447, 349] width 125 height 23
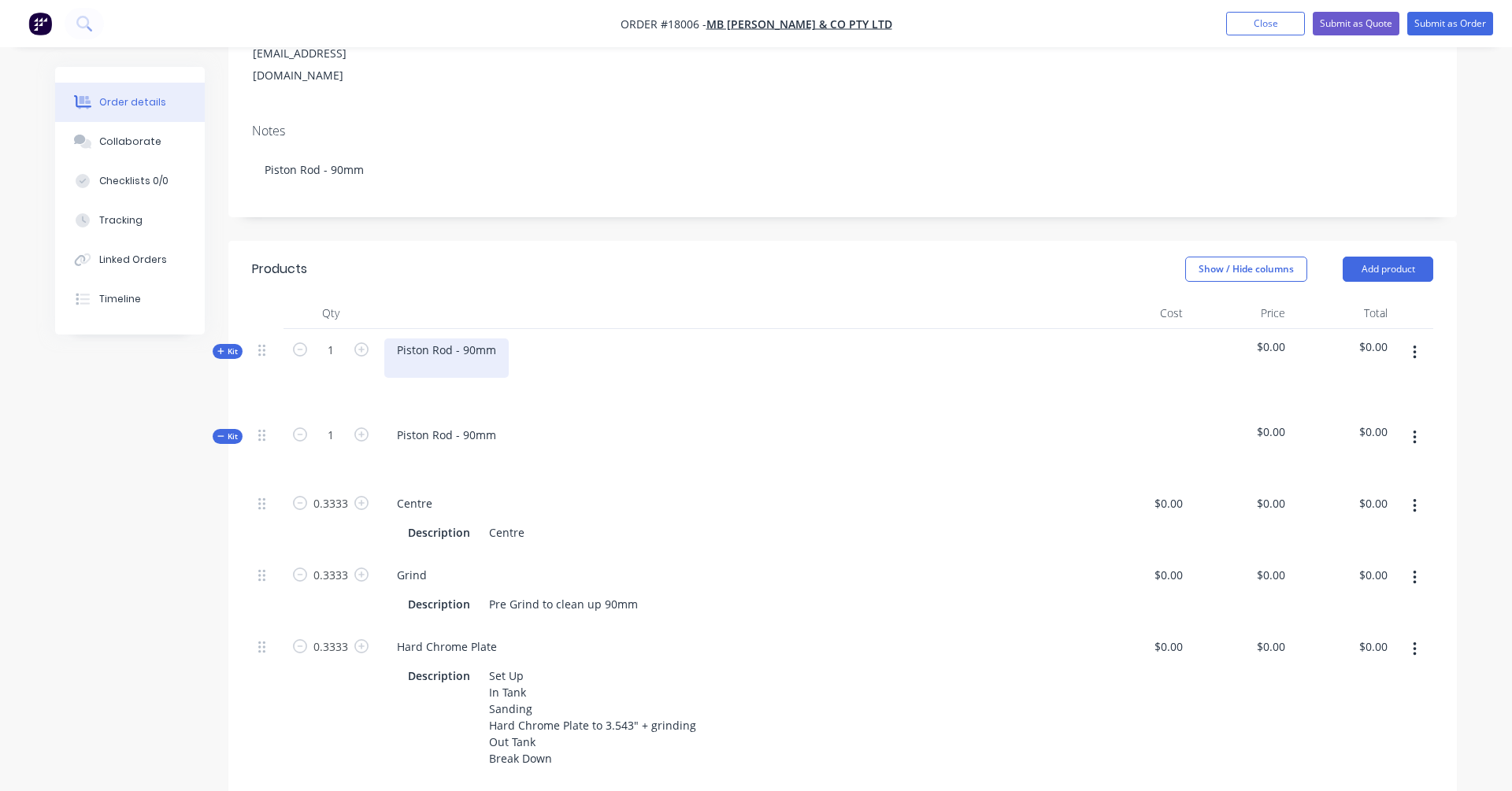
click at [393, 338] on div "Piston Rod - 90mm" at bounding box center [447, 358] width 125 height 39
click at [507, 338] on div "a) Piston Rod - 90mm" at bounding box center [453, 358] width 137 height 39
click at [1156, 338] on span "$0.00" at bounding box center [1240, 346] width 90 height 16
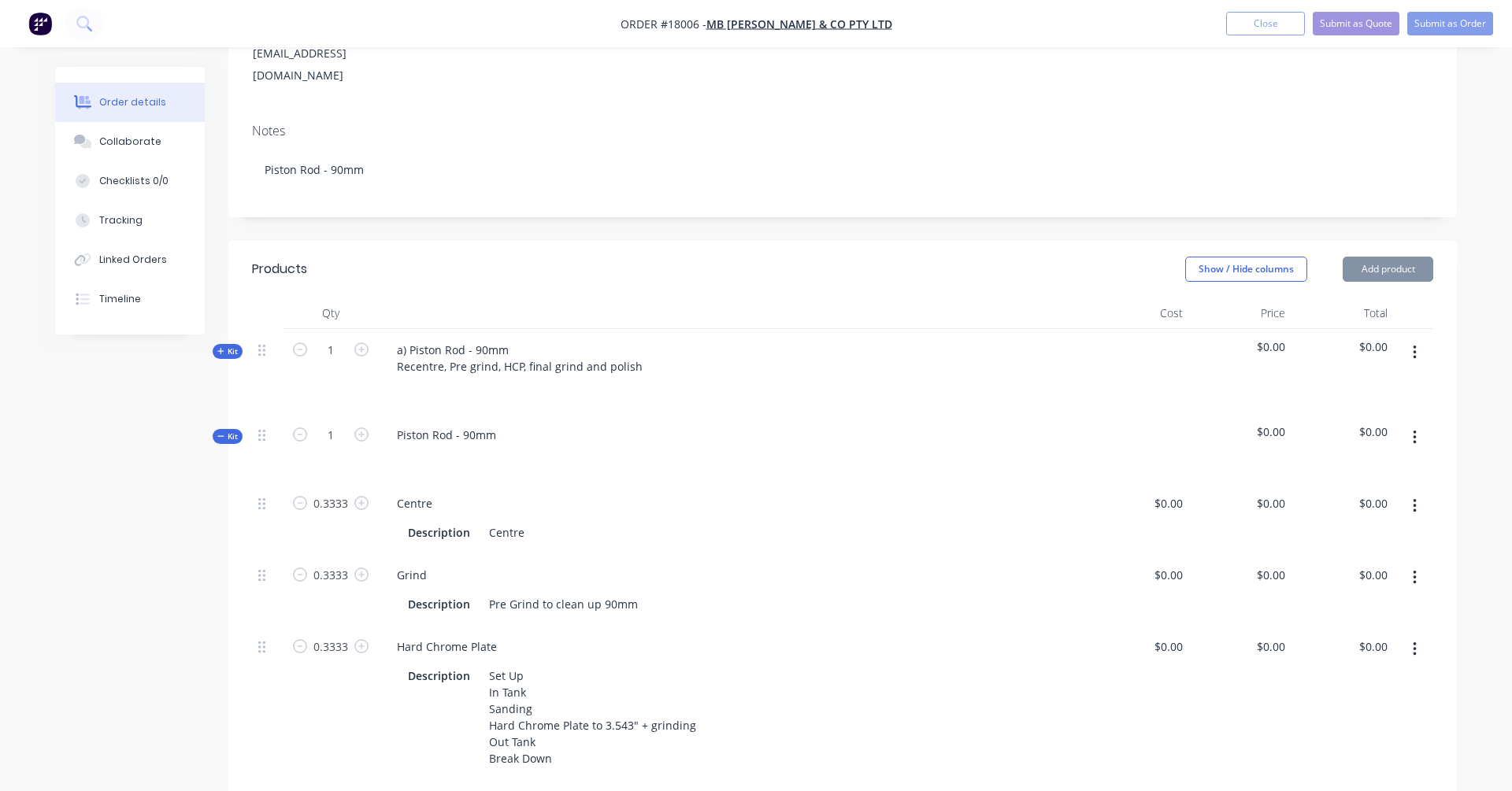
click at [1156, 329] on div at bounding box center [1138, 372] width 102 height 85
click at [1156, 338] on span "$0.00" at bounding box center [1240, 346] width 90 height 16
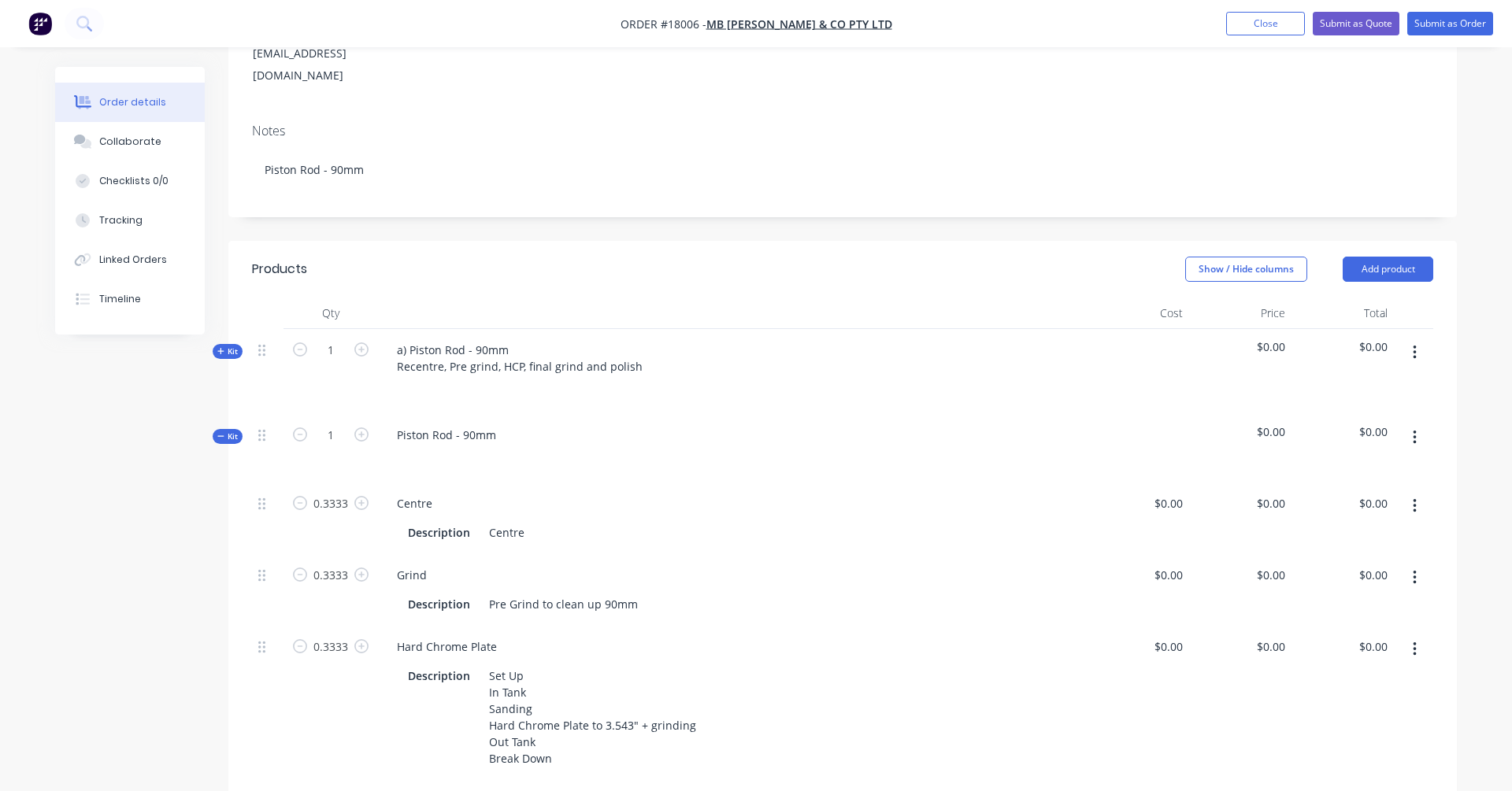
click at [1156, 338] on span "$0.00" at bounding box center [1240, 346] width 90 height 16
click at [1156, 329] on div at bounding box center [1138, 372] width 102 height 85
click at [1156, 338] on span "$0.00" at bounding box center [1240, 346] width 90 height 16
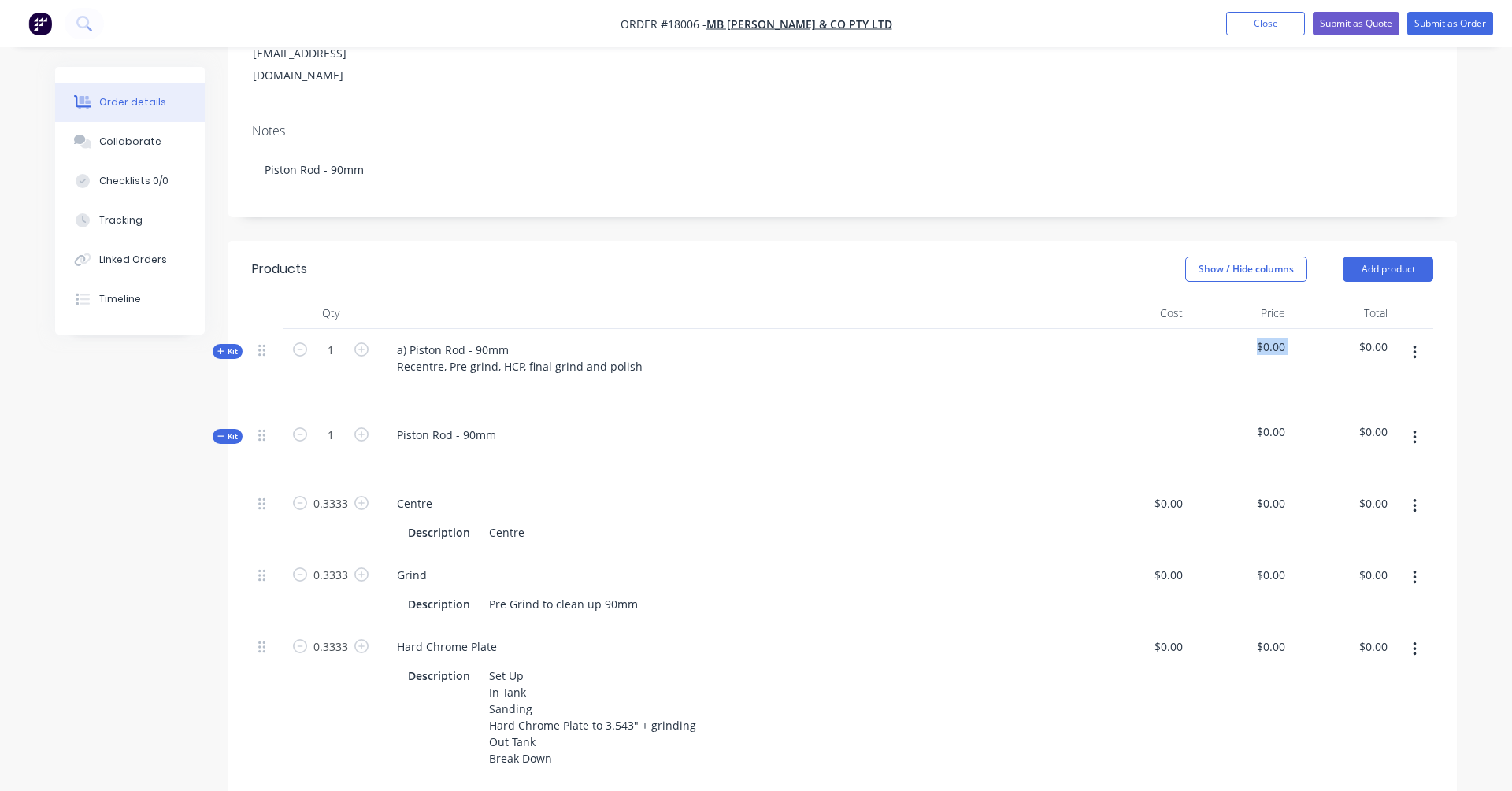
click at [1156, 338] on span "$0.00" at bounding box center [1240, 346] width 90 height 16
click at [1156, 329] on div at bounding box center [1138, 372] width 102 height 85
click at [1156, 414] on div "$0.00" at bounding box center [1240, 448] width 102 height 68
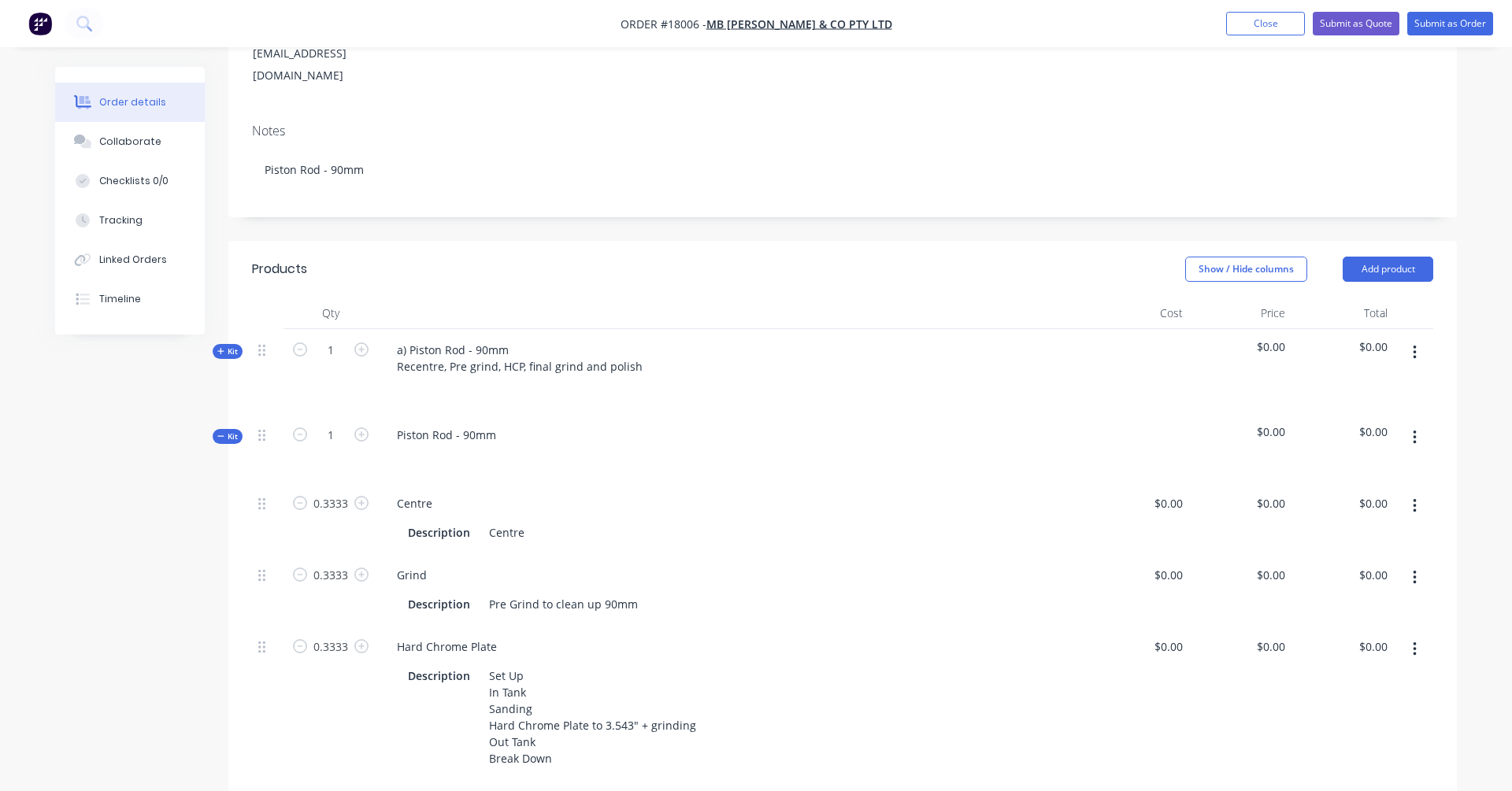
click at [1156, 414] on div "$0.00" at bounding box center [1240, 448] width 102 height 68
click at [1156, 338] on span "$0.00" at bounding box center [1240, 346] width 90 height 16
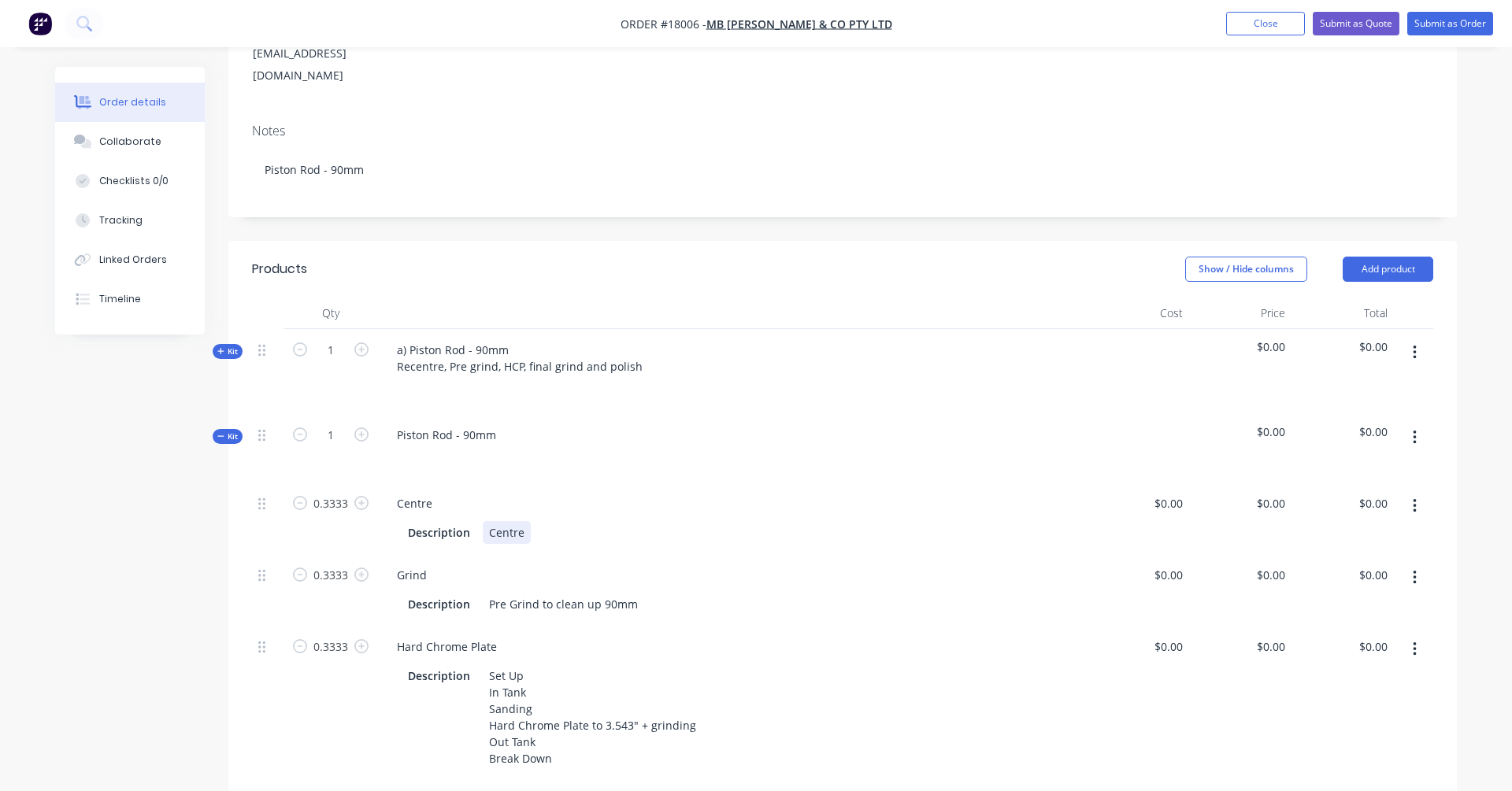
click at [1009, 521] on div "Description Centre" at bounding box center [729, 532] width 655 height 23
click at [216, 344] on div "Kit" at bounding box center [227, 351] width 30 height 15
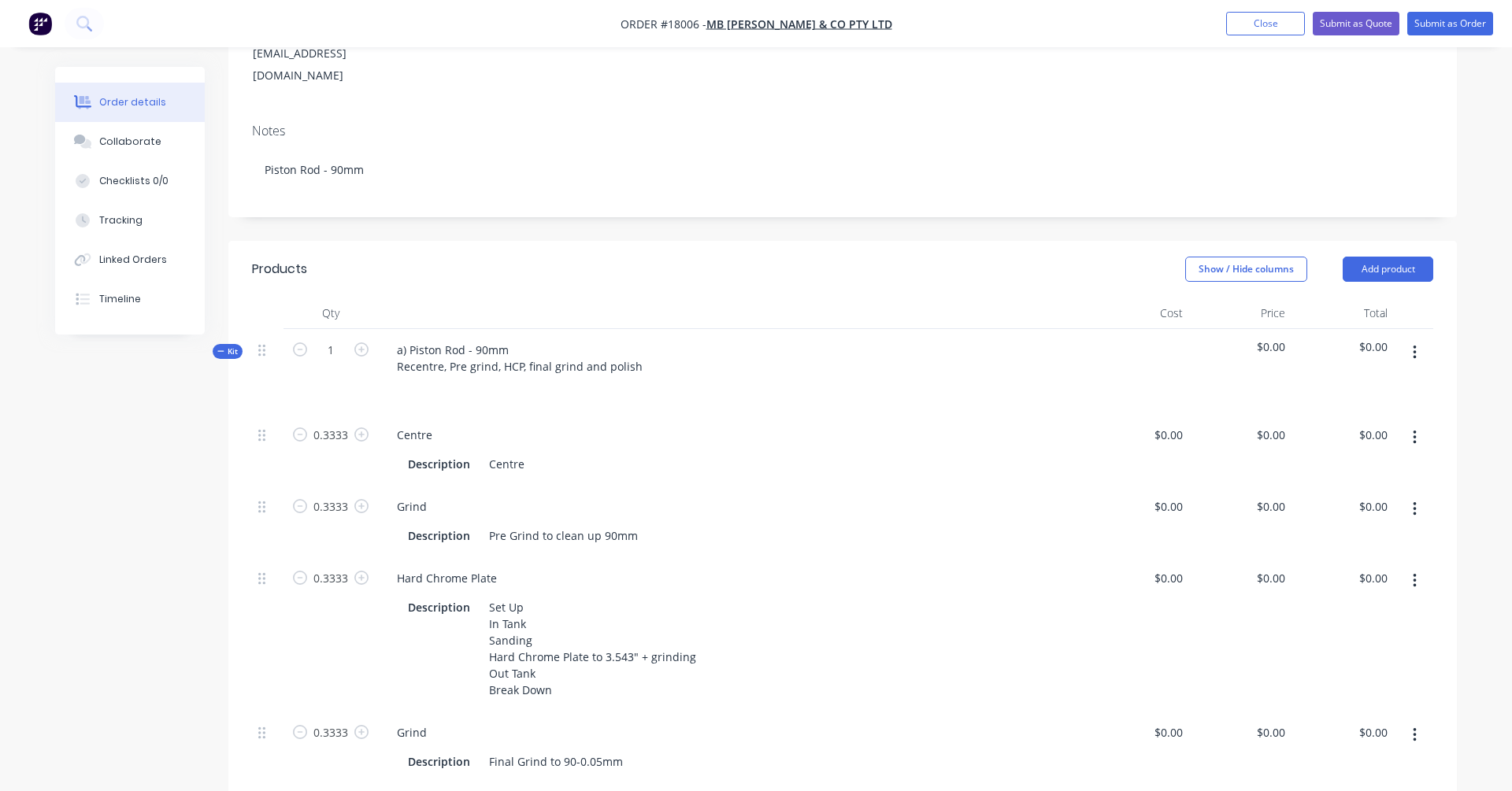
click at [1156, 338] on span "$0.00" at bounding box center [1240, 346] width 90 height 16
click at [1156, 329] on div "$0.00" at bounding box center [1342, 372] width 102 height 85
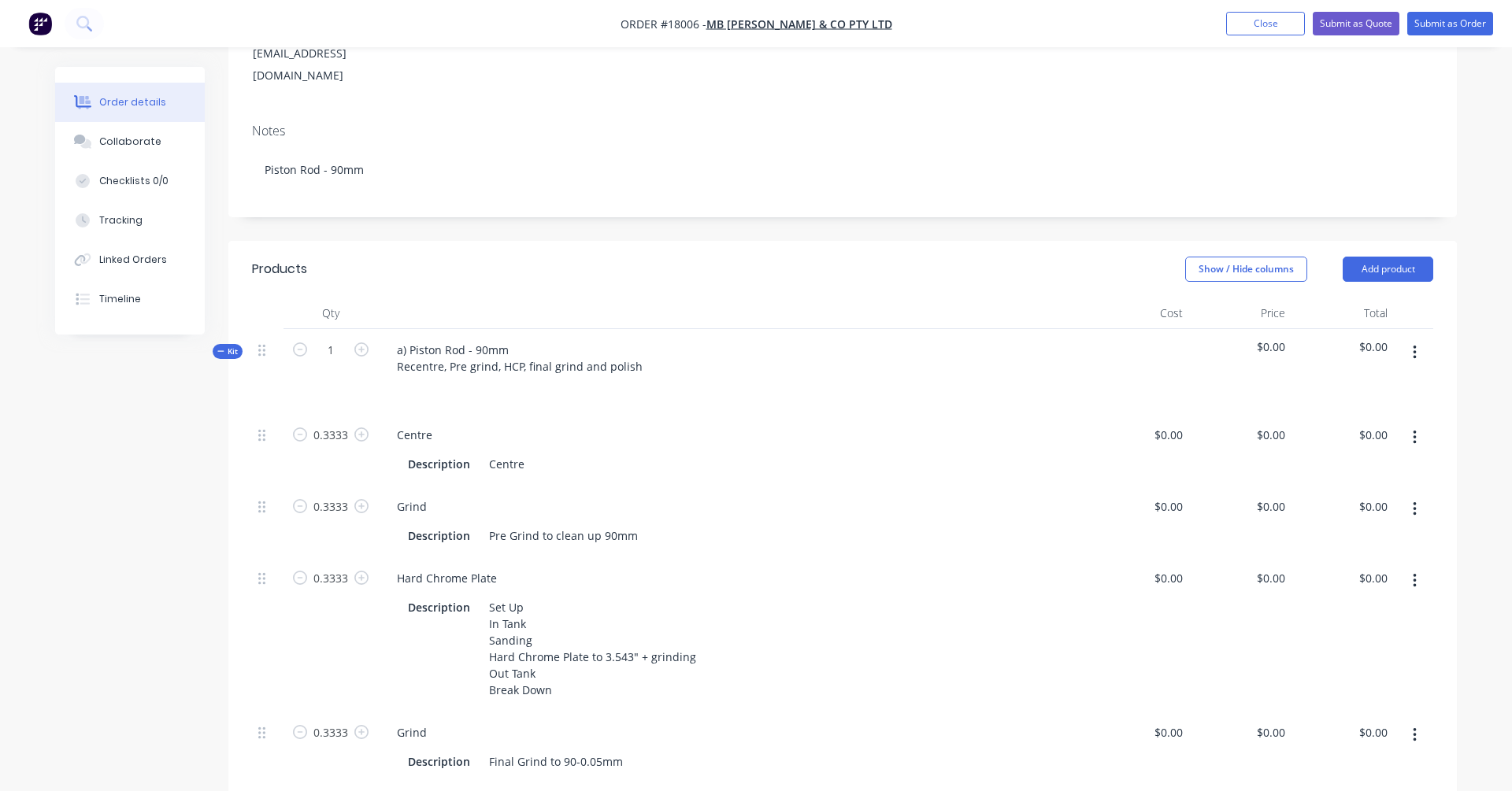
click at [1156, 329] on div "$0.00" at bounding box center [1240, 372] width 102 height 85
click at [1156, 329] on div at bounding box center [1138, 372] width 102 height 85
click at [226, 345] on span "Kit" at bounding box center [228, 351] width 20 height 12
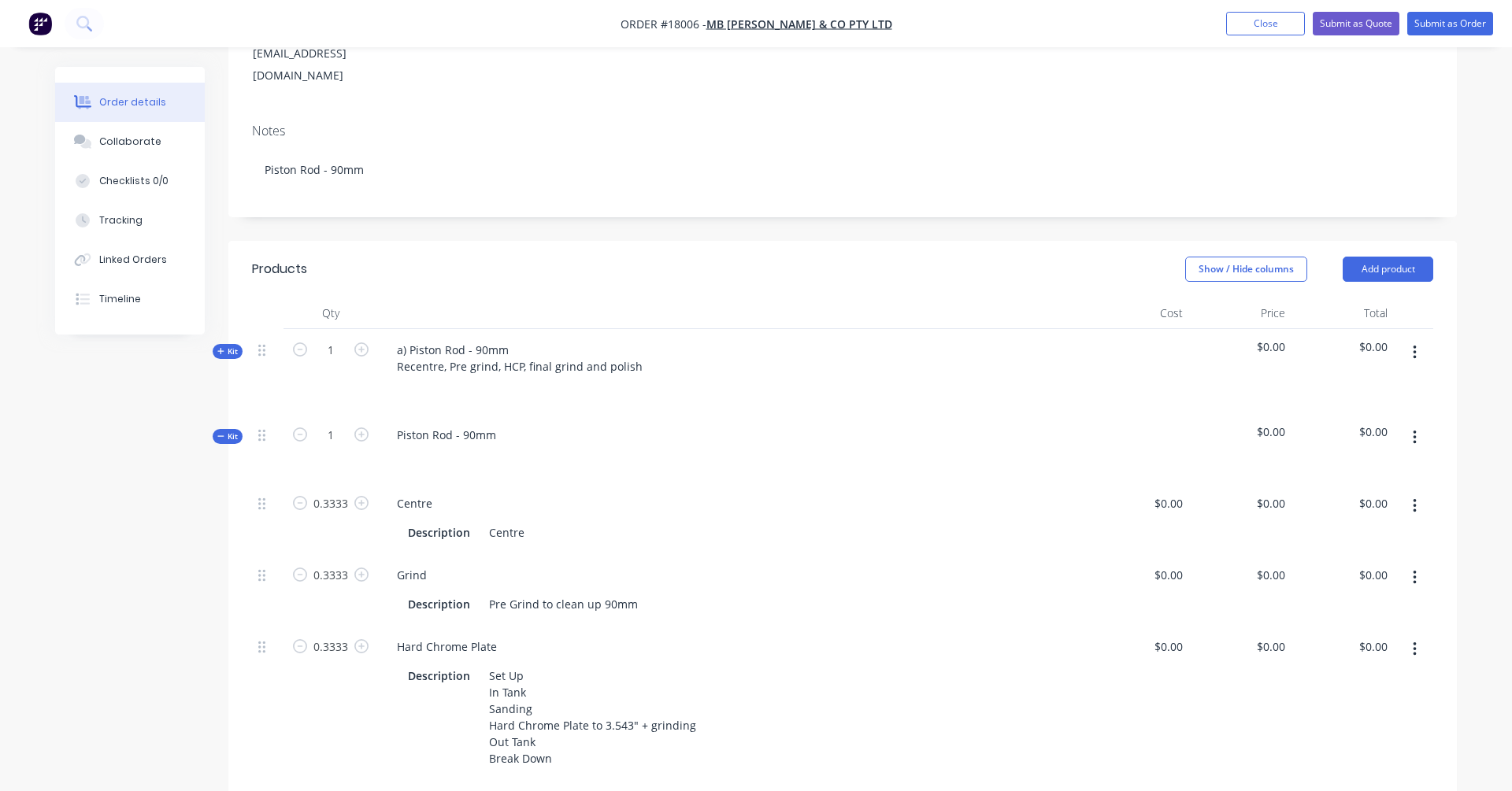
click at [1156, 424] on span "$0.00" at bounding box center [1240, 431] width 90 height 16
click at [1156, 338] on button "button" at bounding box center [1414, 352] width 37 height 28
click at [1098, 365] on div at bounding box center [1138, 372] width 102 height 85
click at [360, 343] on icon "button" at bounding box center [361, 349] width 14 height 14
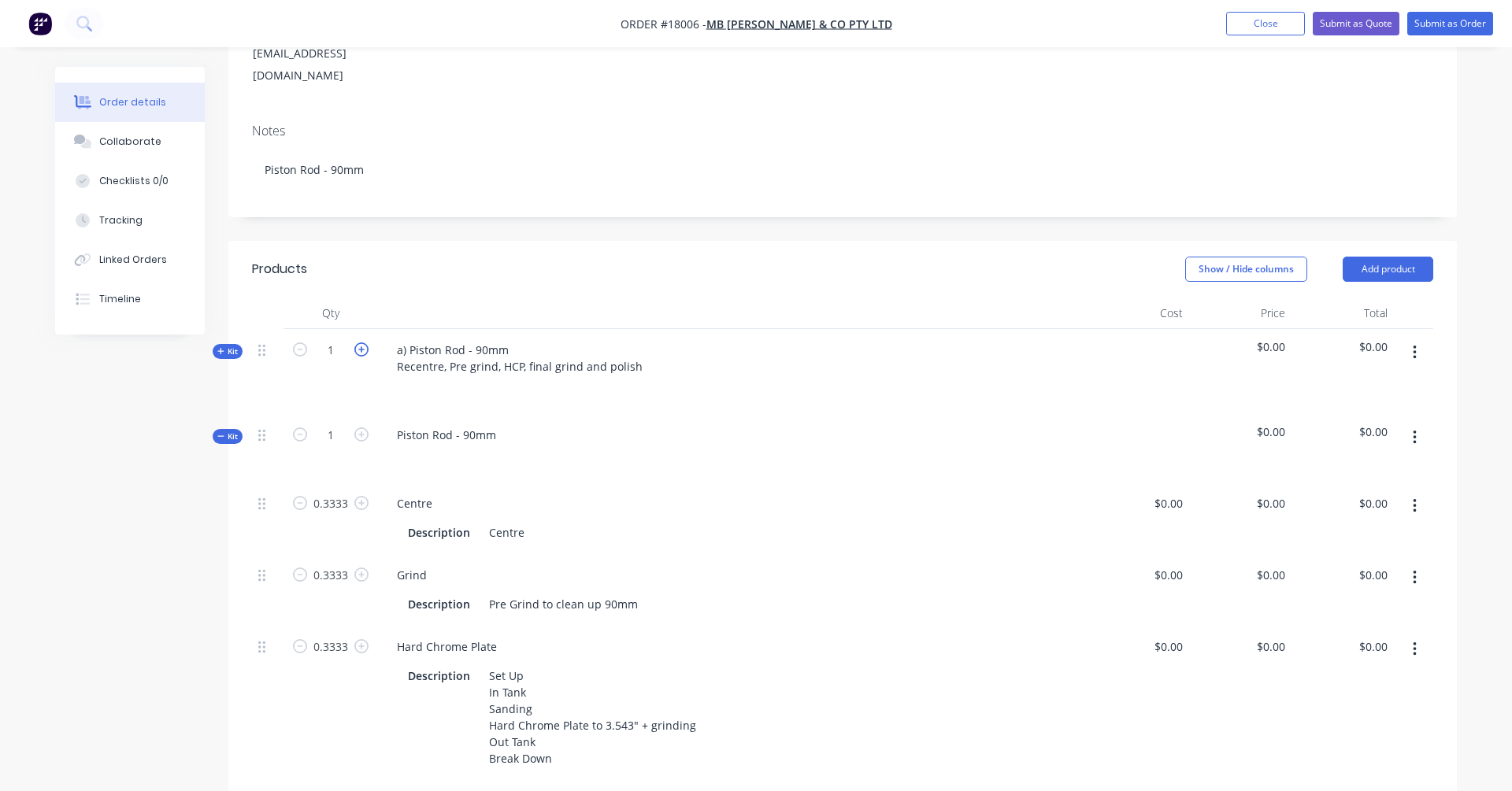
type input "2"
click at [403, 338] on div "a) Piston Rod - 90mm Recentre, Pre grind, HCP, final grind and polish" at bounding box center [520, 358] width 271 height 39
click at [392, 424] on div "Piston Rod - 90mm" at bounding box center [447, 435] width 125 height 23
drag, startPoint x: 639, startPoint y: 323, endPoint x: 392, endPoint y: 319, distance: 247.0
click at [392, 338] on div "a & b) Piston Rod - 90mm Recentre, Pre grind, HCP, final grind and polish" at bounding box center [520, 358] width 271 height 39
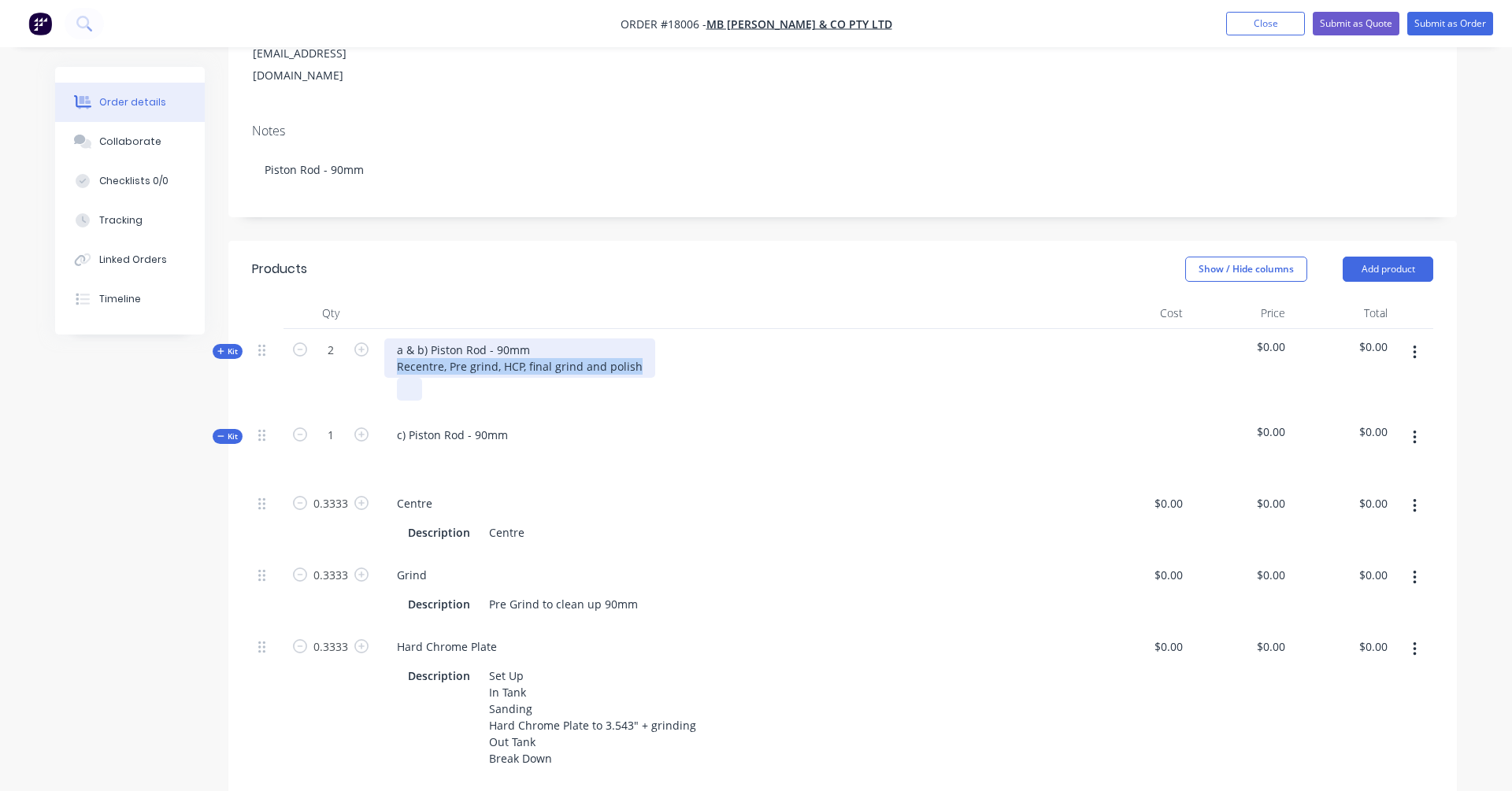
copy div "Recentre, Pre grind, HCP, final grind and polish"
click at [402, 424] on div "c) Piston Rod - 90mm" at bounding box center [453, 435] width 136 height 23
click at [518, 424] on div "c1 ) Piston Rod - 90mm" at bounding box center [457, 435] width 146 height 23
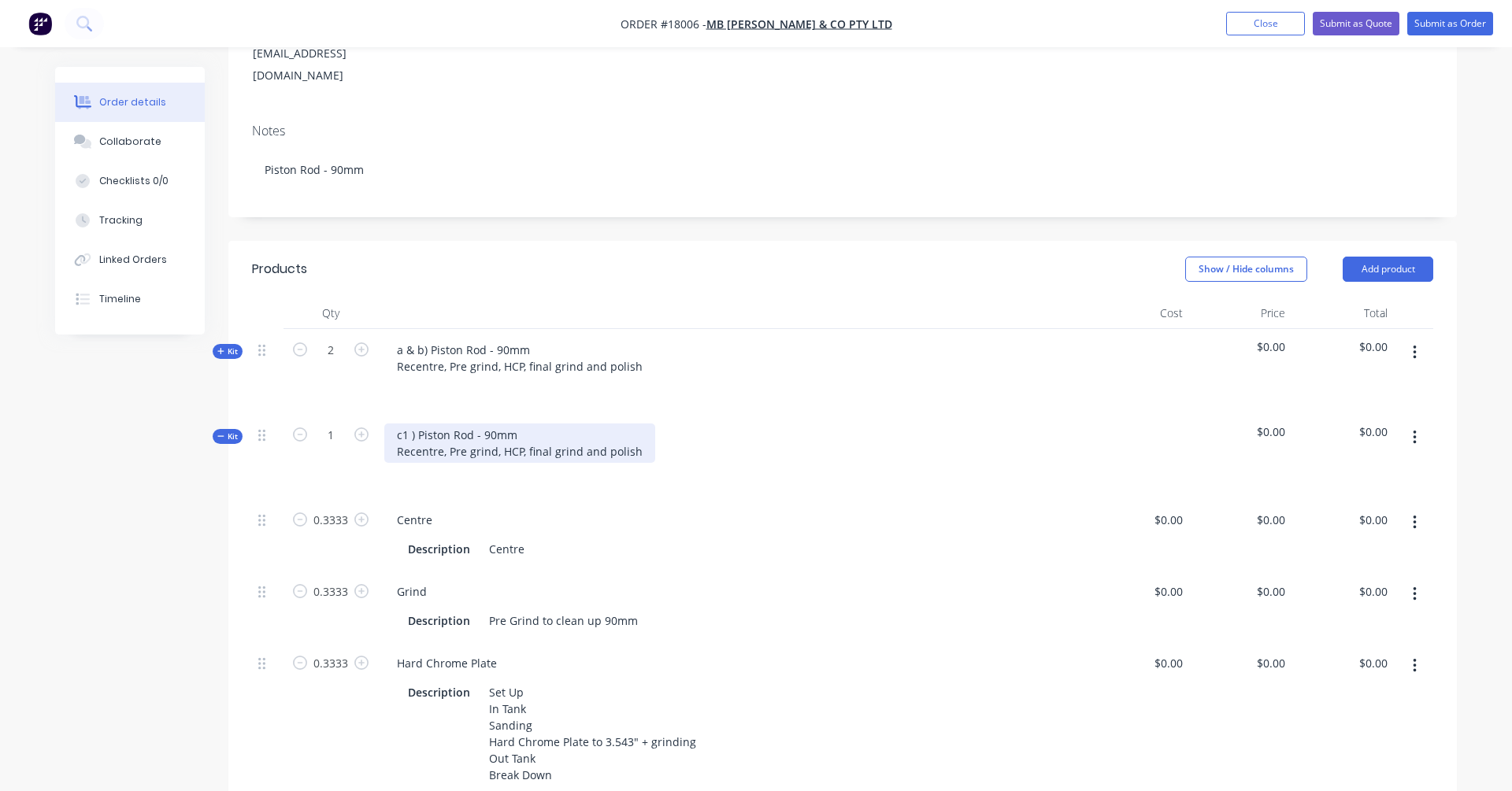
click at [400, 424] on div "c1 ) Piston Rod - 90mm Recentre, Pre grind, HCP, final grind and polish" at bounding box center [520, 443] width 271 height 39
click at [449, 424] on div "c1 ) Piston Rod - 90mm Recentre, Pre grind, HCP, final grind and polish" at bounding box center [520, 443] width 271 height 39
click at [562, 424] on div "c1 ) Piston Rod - 90mm Recentre, Strip, finish Pre grind, HCP, final grind and …" at bounding box center [551, 443] width 333 height 39
click at [482, 424] on div "c1 ) Piston Rod - 90mm Recentre, Strip, finish, FHCP, final grind and polish" at bounding box center [528, 443] width 287 height 39
drag, startPoint x: 595, startPoint y: 409, endPoint x: 542, endPoint y: 411, distance: 53.0
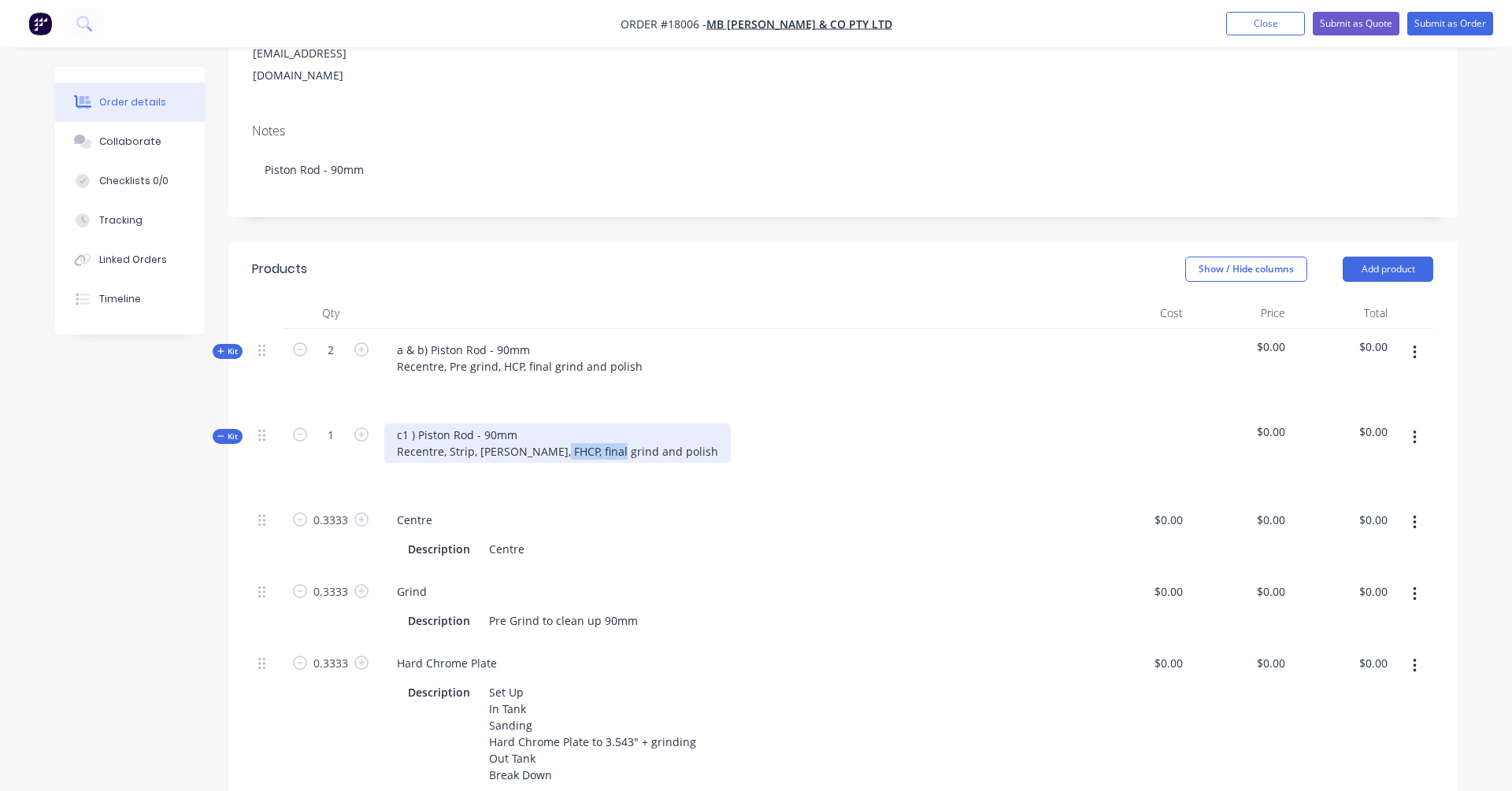
click at [542, 424] on div "c1 ) Piston Rod - 90mm Recentre, Strip, [PERSON_NAME], FHCP, final grind and po…" at bounding box center [558, 443] width 346 height 39
click at [666, 508] on div "Centre" at bounding box center [733, 519] width 696 height 23
click at [233, 430] on span "Kit" at bounding box center [228, 436] width 20 height 12
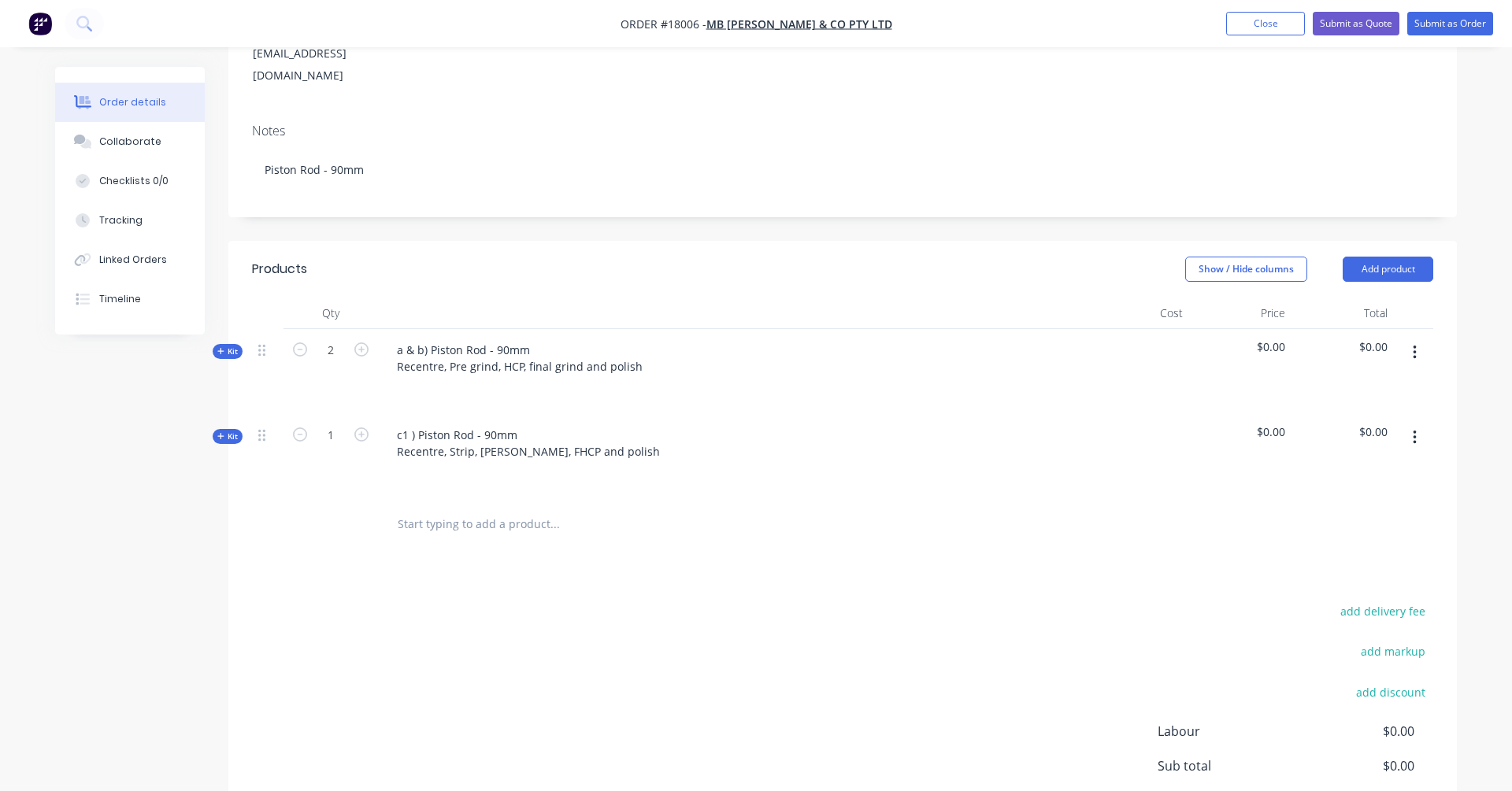
click at [412, 508] on input "text" at bounding box center [553, 523] width 315 height 32
click at [1156, 424] on button "button" at bounding box center [1414, 437] width 37 height 28
click at [1156, 530] on div "Duplicate" at bounding box center [1358, 541] width 121 height 23
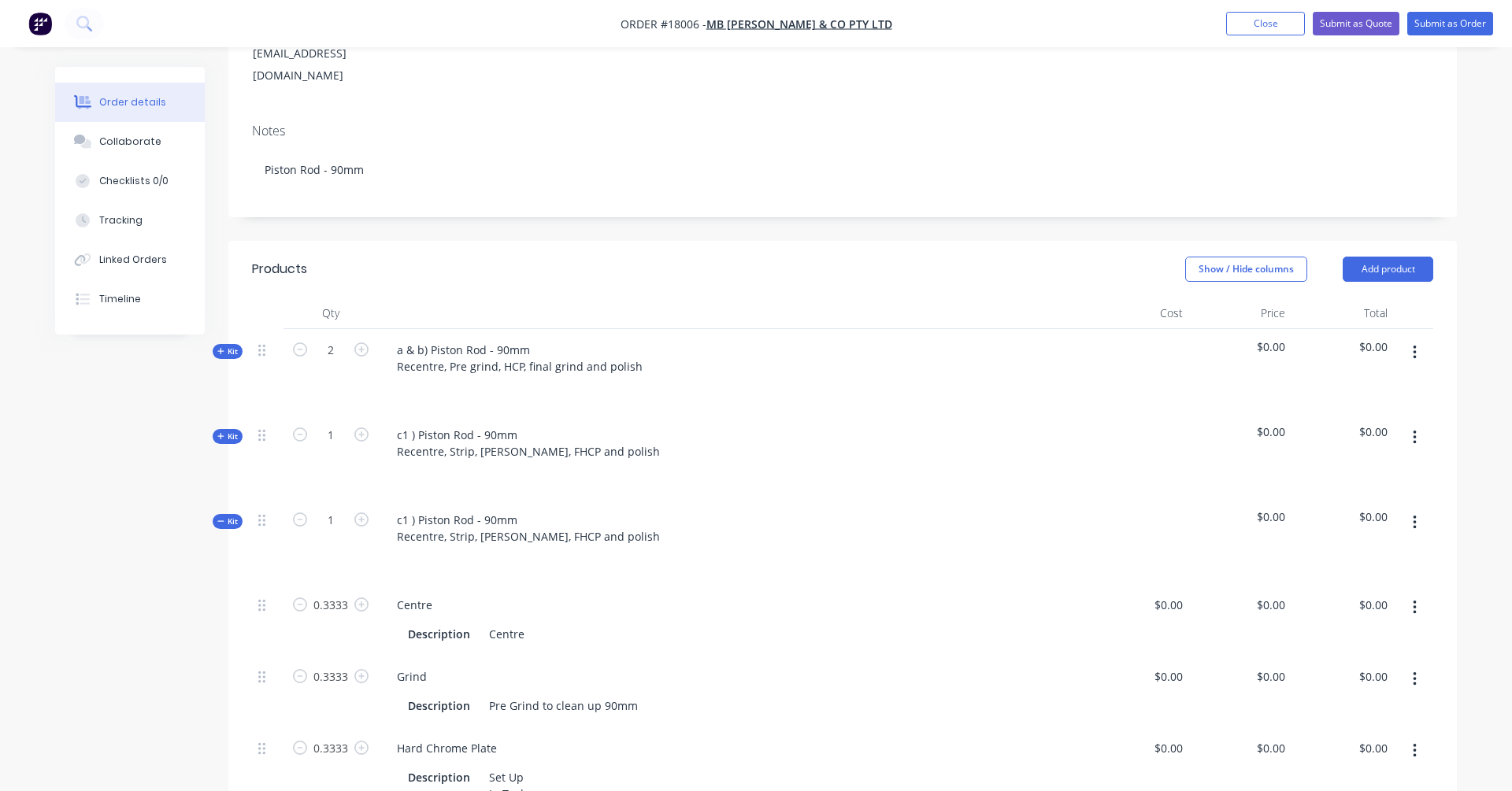
click at [227, 516] on span "Kit" at bounding box center [228, 522] width 20 height 12
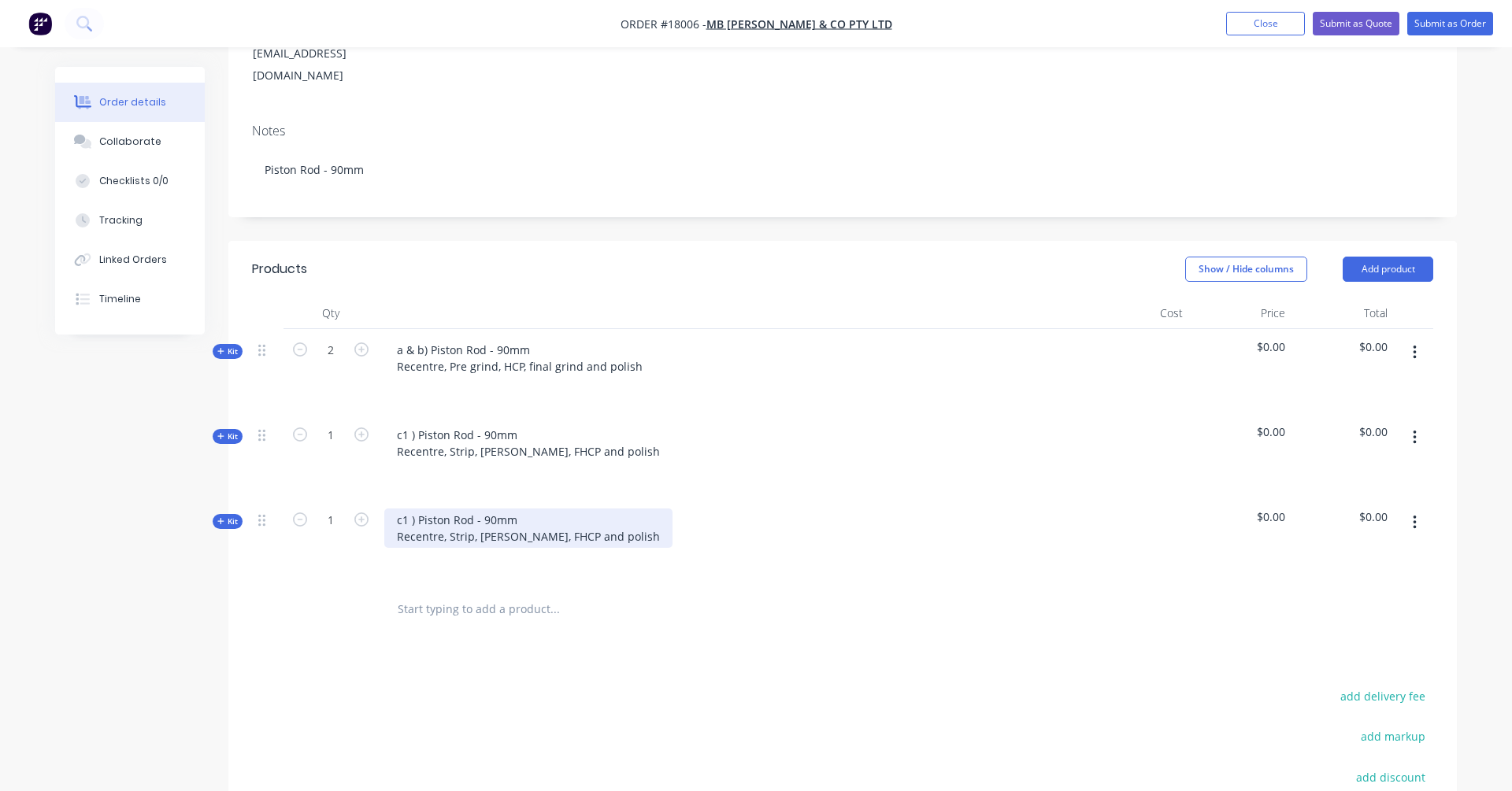
click at [406, 508] on div "c1 ) Piston Rod - 90mm Recentre, Strip, [PERSON_NAME], FHCP and polish" at bounding box center [529, 528] width 288 height 39
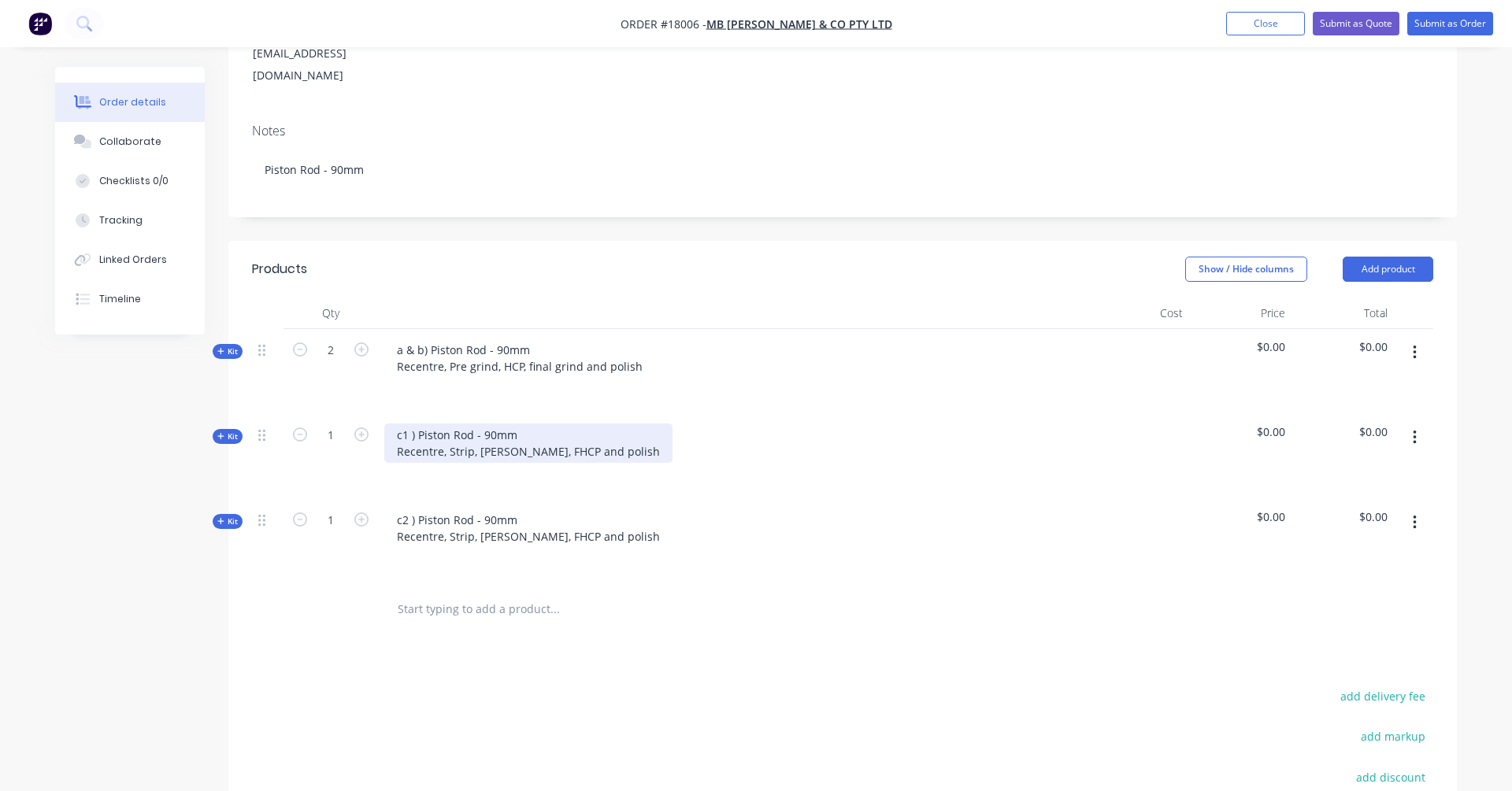
click at [408, 424] on div "c1 ) Piston Rod - 90mm Recentre, Strip, [PERSON_NAME], FHCP and polish" at bounding box center [529, 443] width 288 height 39
click at [541, 424] on div "c ) Piston Rod - 90mm Recentre, Strip, [PERSON_NAME], FHCP and polish" at bounding box center [529, 443] width 288 height 39
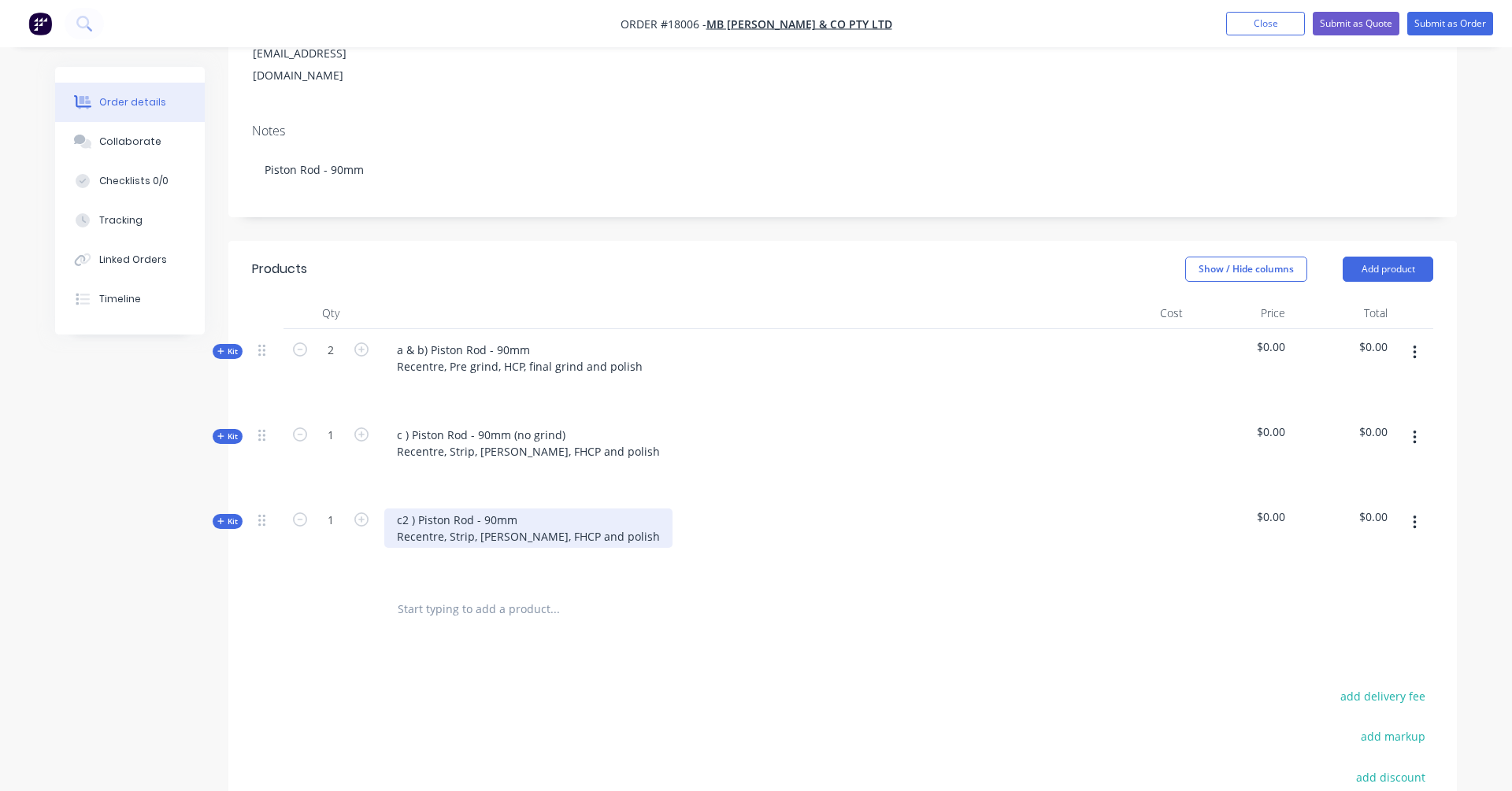
click at [544, 508] on div "c2 ) Piston Rod - 90mm Recentre, Strip, [PERSON_NAME], FHCP and polish" at bounding box center [529, 528] width 288 height 39
click at [407, 508] on div "c2 ) Piston Rod - 90mm (with final grind) Recentre, Strip, [PERSON_NAME], FHCP …" at bounding box center [529, 528] width 288 height 39
click at [514, 508] on div "c ) Piston Rod - 90mm (with final grind) Recentre, Strip, [PERSON_NAME], FHCP a…" at bounding box center [529, 528] width 288 height 39
click at [535, 508] on div "c ) Piston Rod - 90mm (with final grind) Recentre, Strip, [PERSON_NAME], HCP an…" at bounding box center [525, 528] width 282 height 39
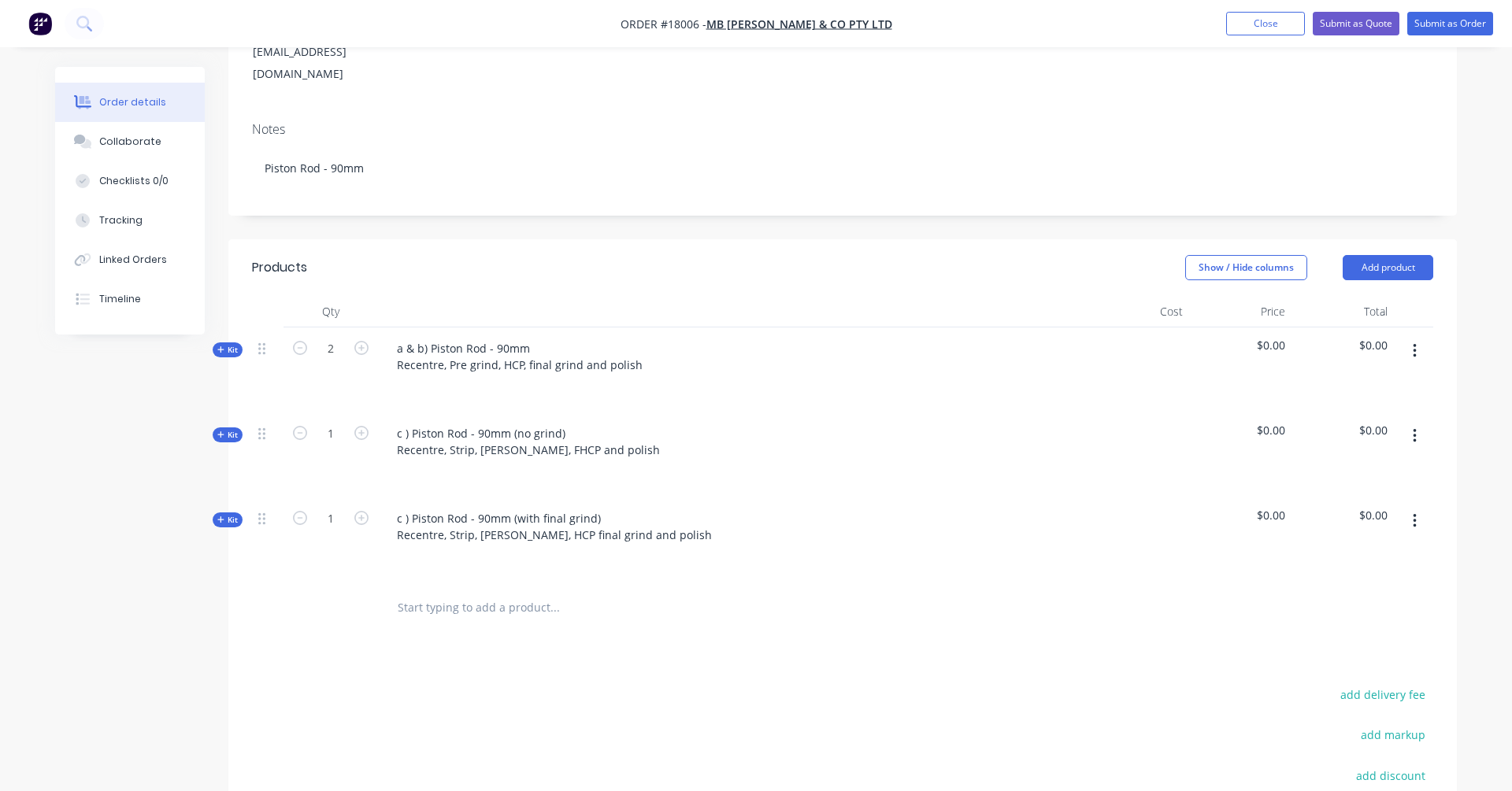
scroll to position [268, 0]
click at [297, 341] on icon "button" at bounding box center [299, 348] width 14 height 14
click at [362, 337] on icon "button" at bounding box center [361, 344] width 14 height 14
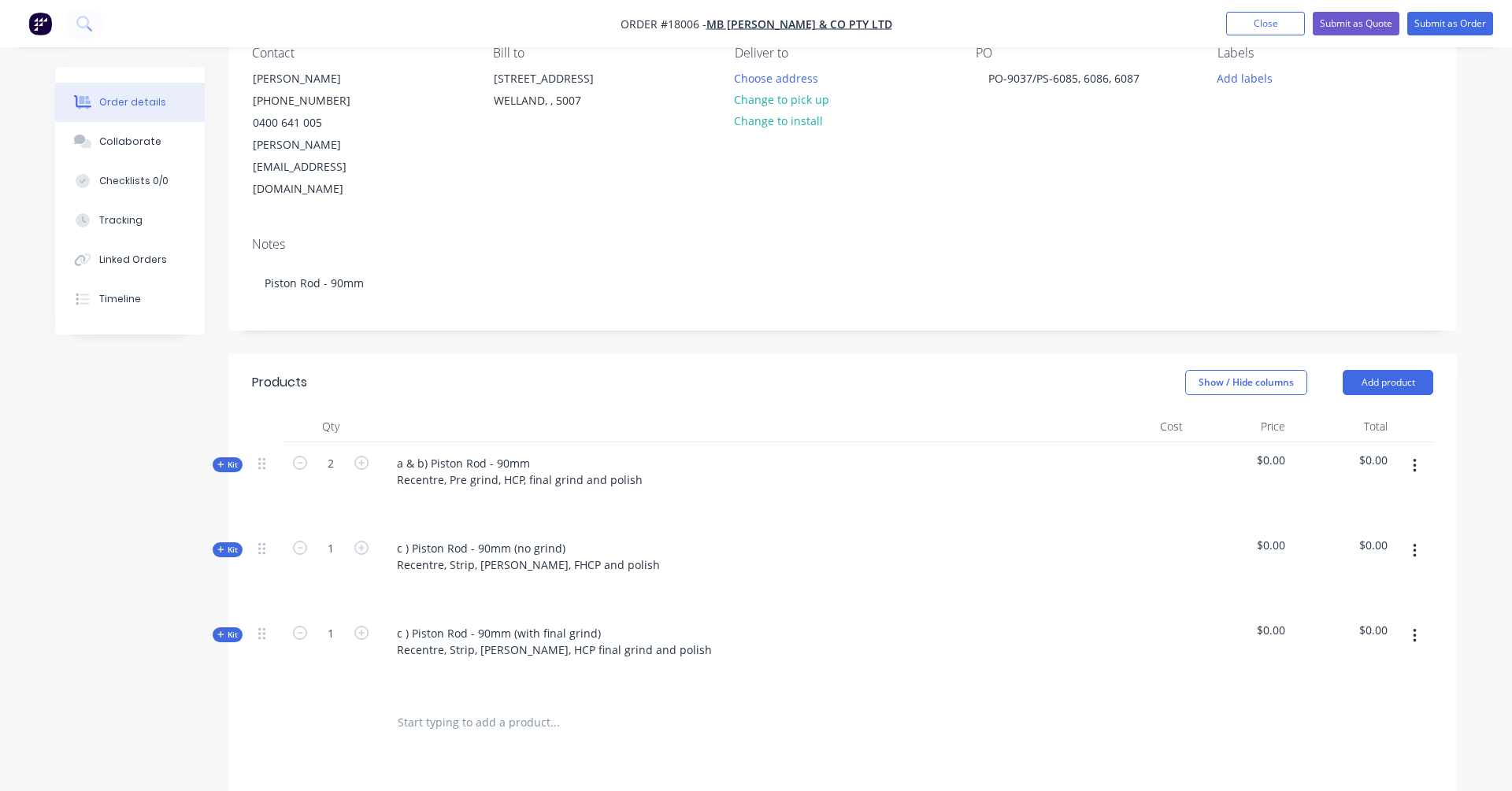
scroll to position [170, 0]
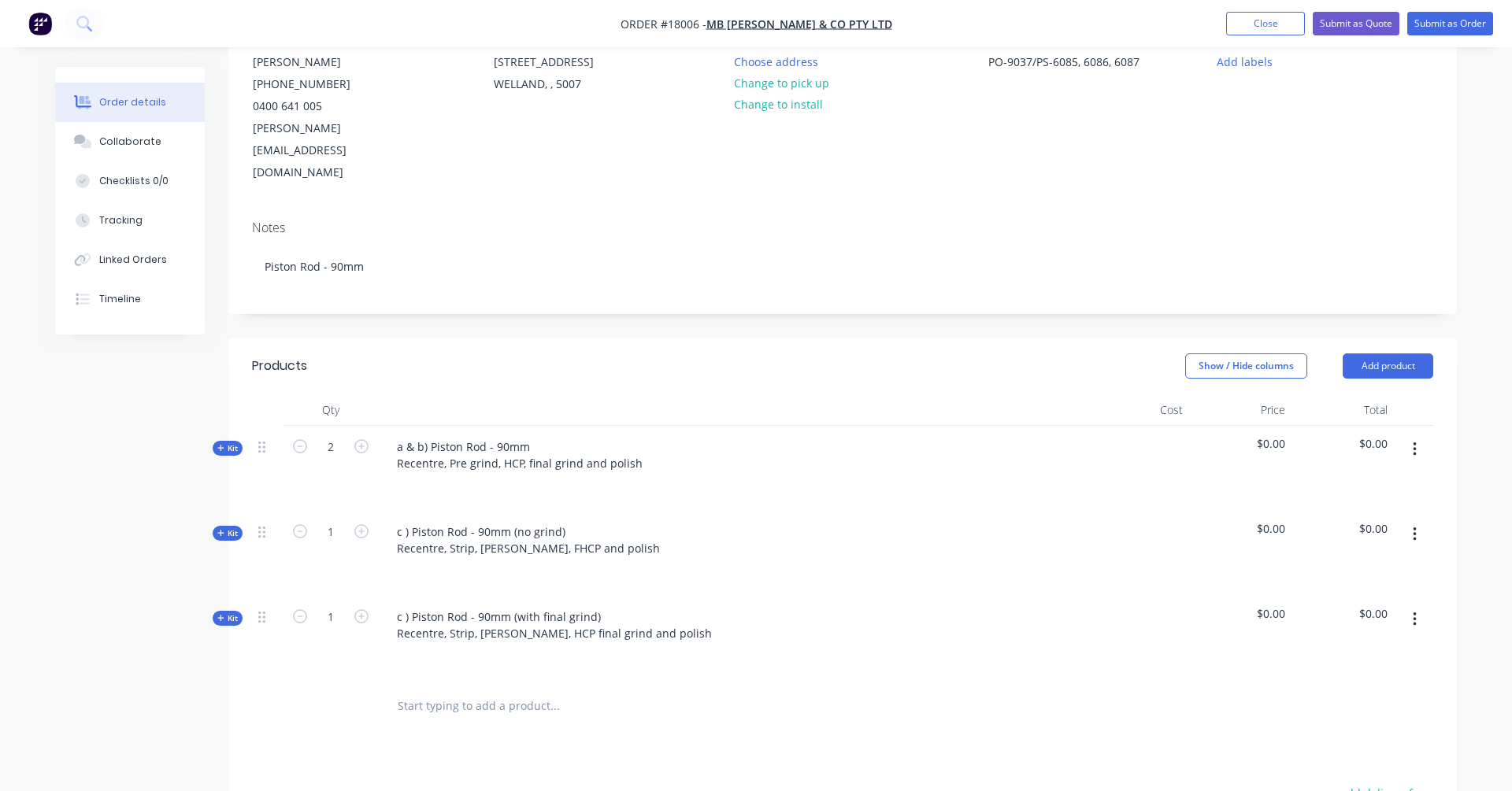
click at [232, 414] on div "Qty Cost Price Total Kit 2 a & b) Piston Rod - 90mm Recentre, Pre grind, HCP, f…" at bounding box center [843, 563] width 1228 height 338
click at [227, 442] on span "Kit" at bounding box center [228, 448] width 20 height 12
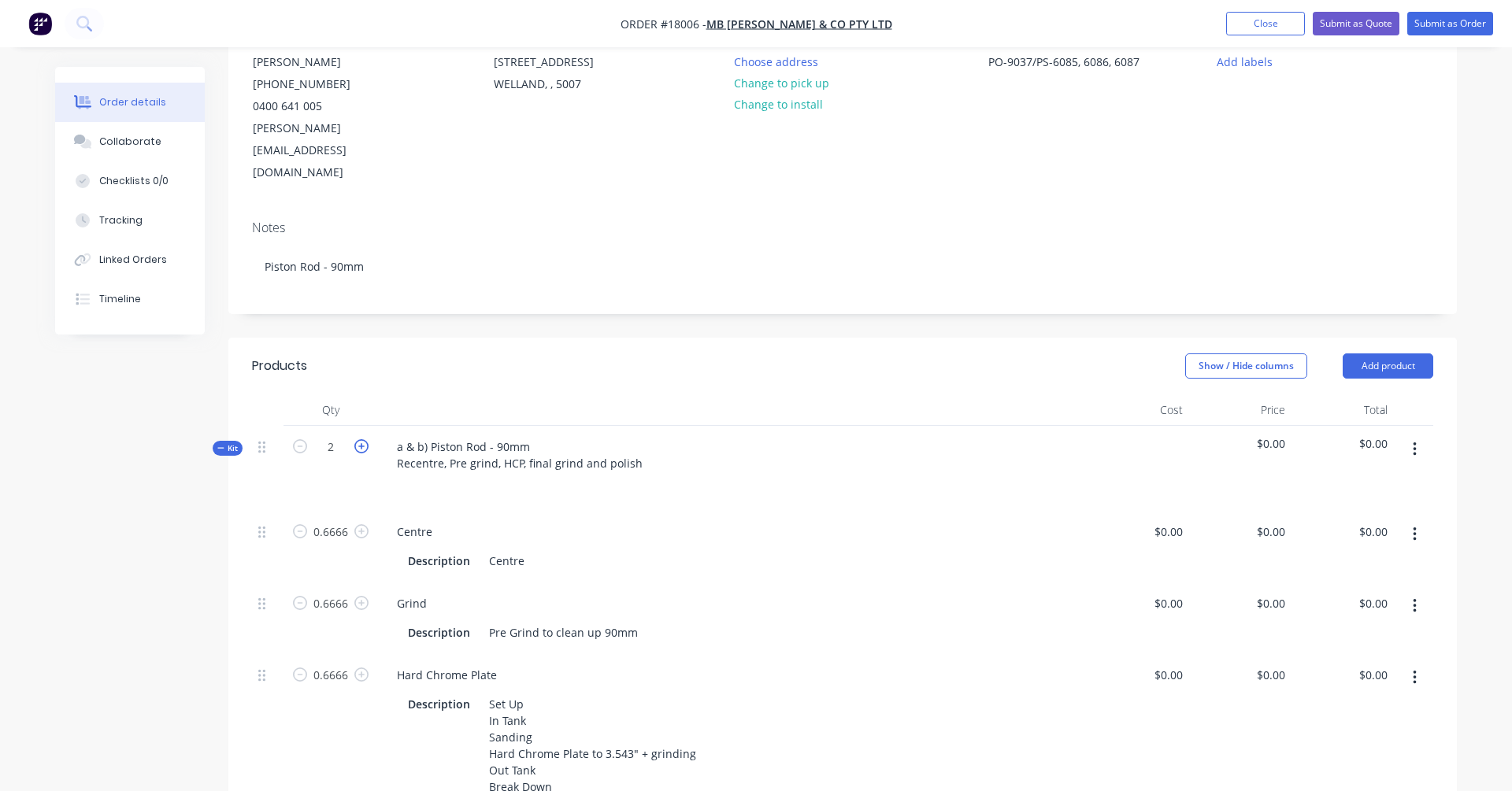
click at [363, 439] on icon "button" at bounding box center [361, 446] width 14 height 14
type input "3"
type input "0.9999"
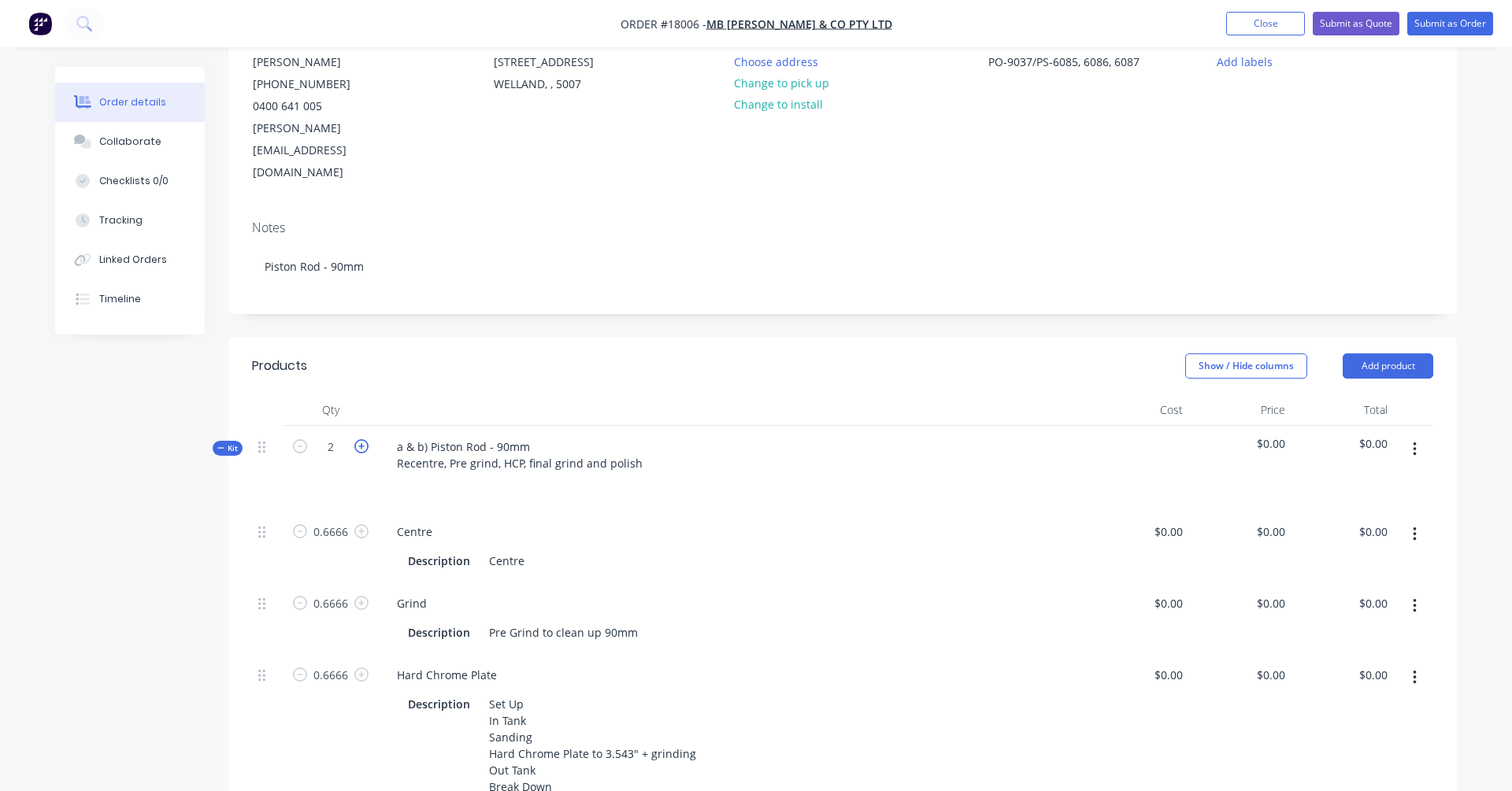
type input "0.9999"
click at [302, 439] on icon "button" at bounding box center [299, 446] width 14 height 14
type input "2"
type input "0.6666"
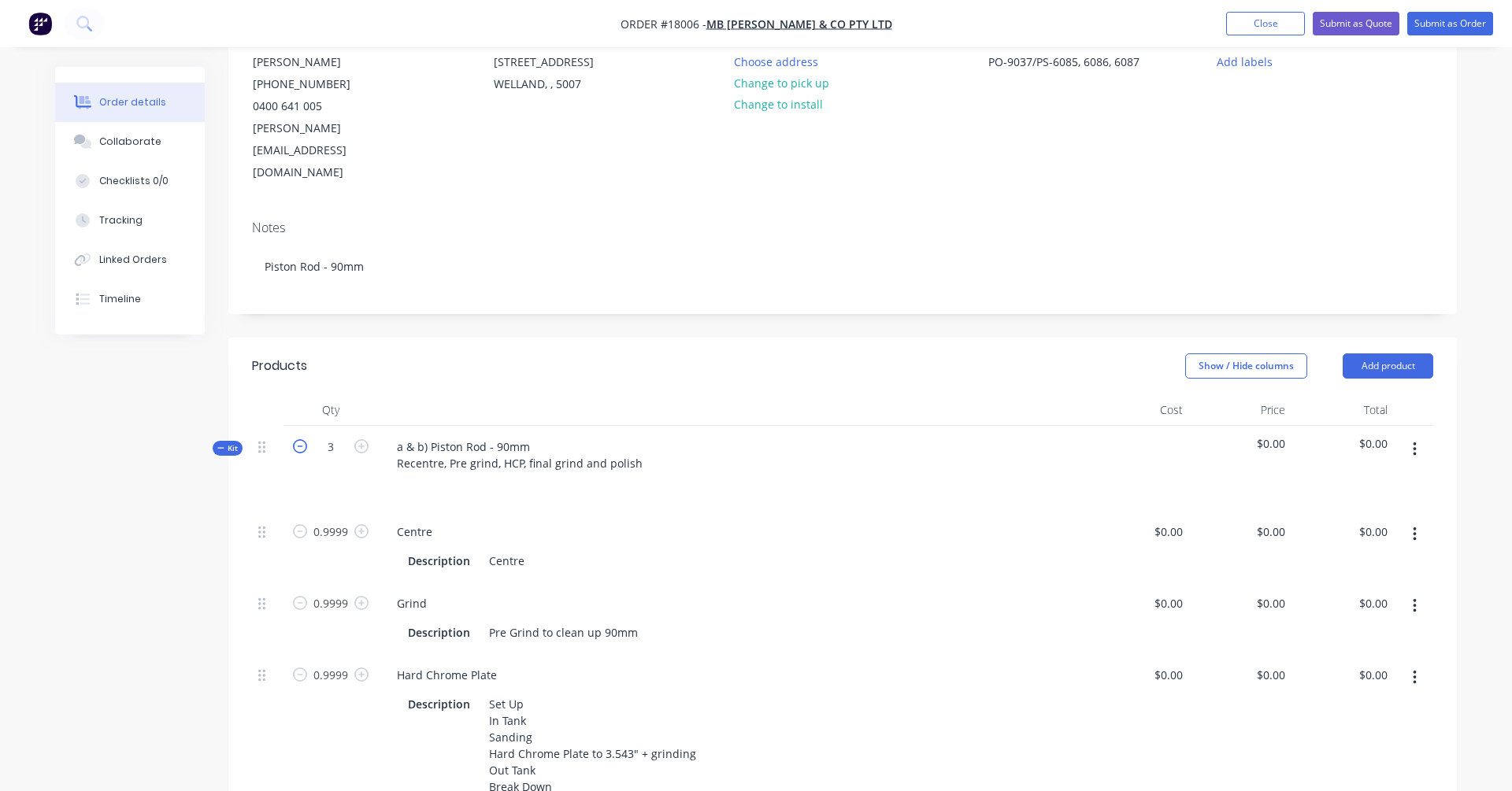
type input "0.6666"
type input "0"
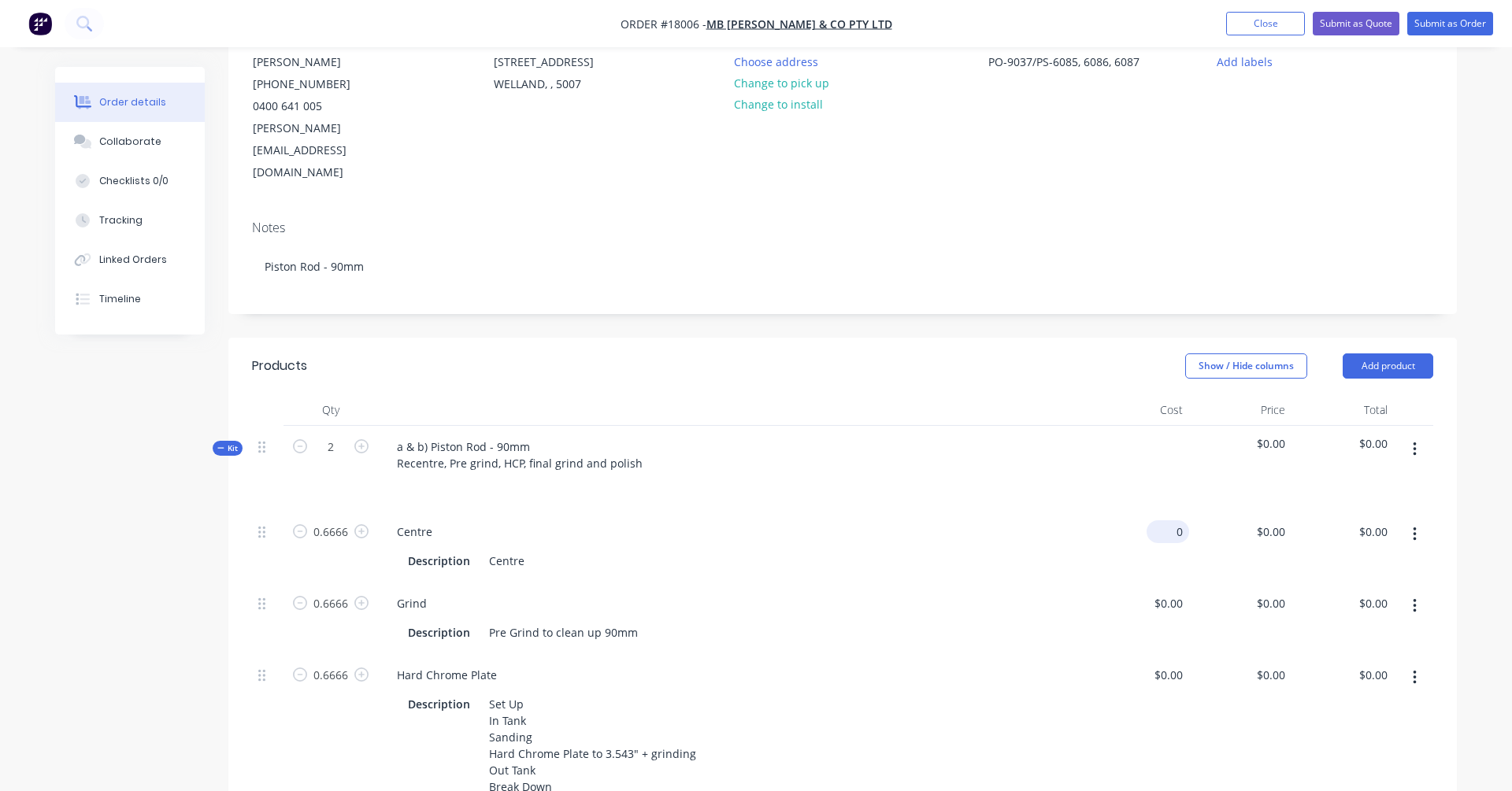
click at [1156, 520] on input "0" at bounding box center [1171, 531] width 36 height 23
click at [1156, 520] on input "0" at bounding box center [1179, 531] width 18 height 23
type input "9"
type input "$0.00"
click at [1156, 426] on div "$0.00" at bounding box center [1240, 469] width 102 height 85
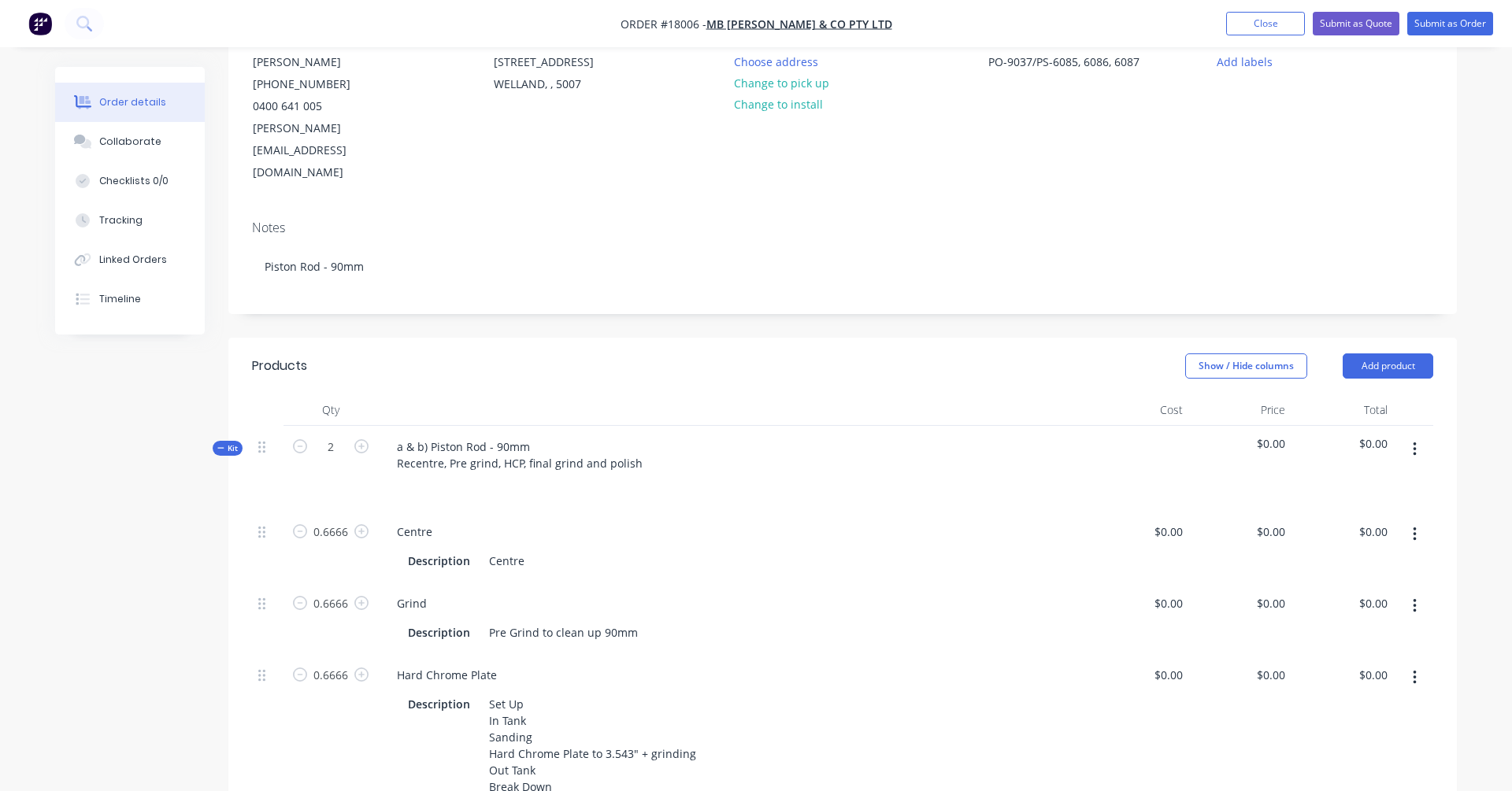
click at [1156, 436] on span "$0.00" at bounding box center [1240, 443] width 90 height 16
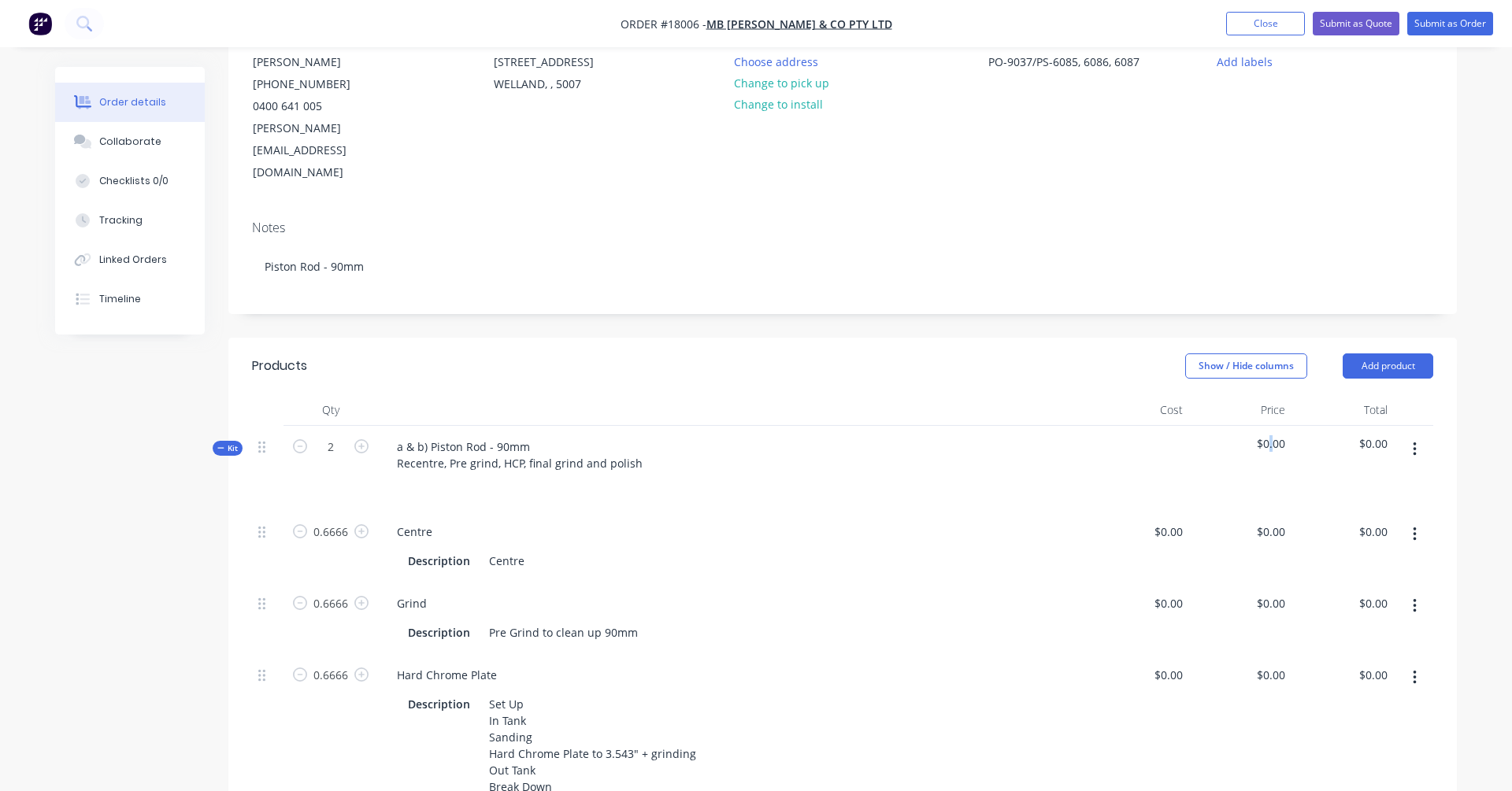
click at [1156, 436] on span "$0.00" at bounding box center [1240, 443] width 90 height 16
click at [1156, 438] on div "$0.00" at bounding box center [1342, 469] width 102 height 85
click at [1156, 436] on button "button" at bounding box center [1414, 449] width 37 height 28
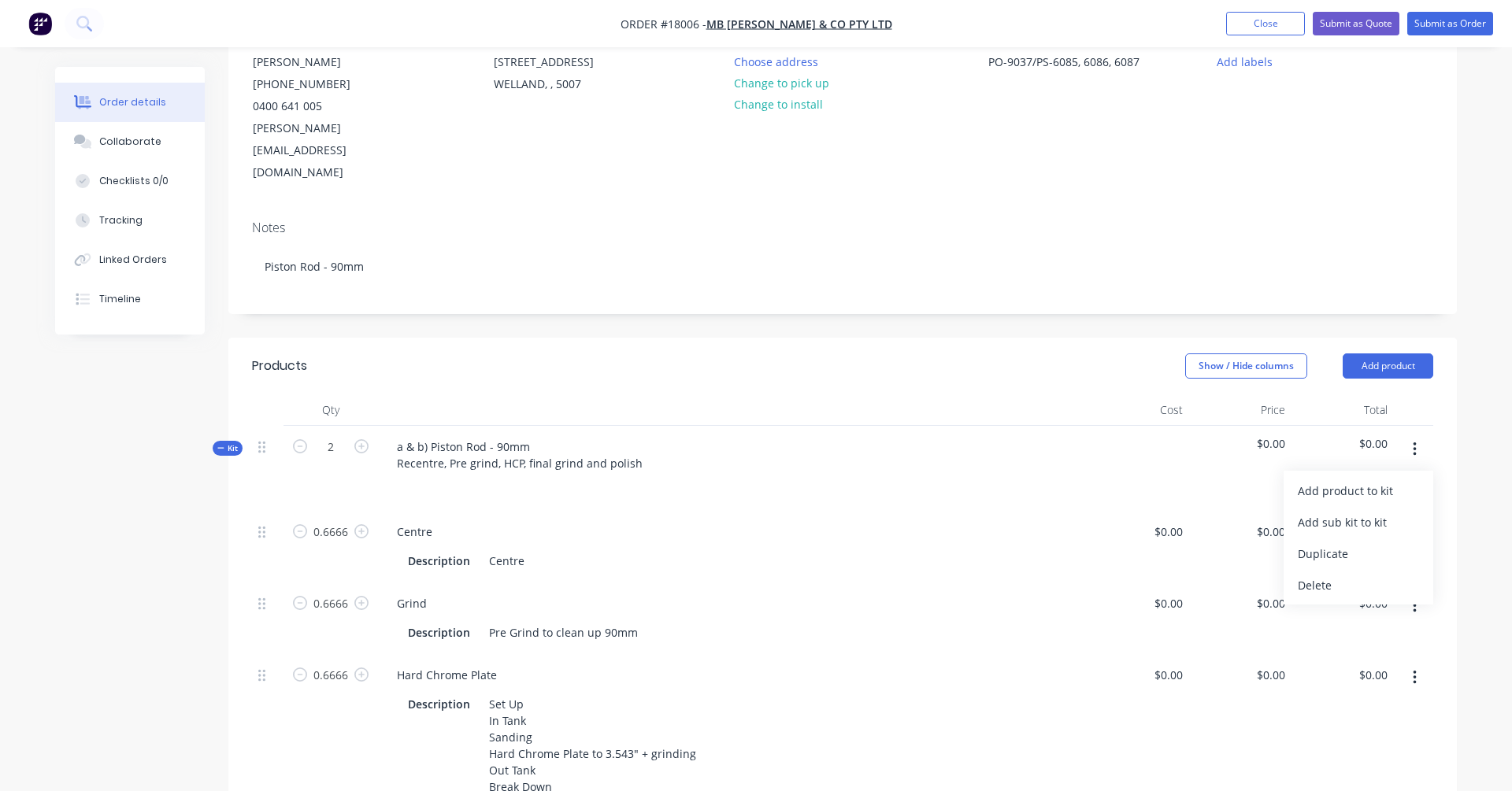
click at [1156, 436] on button "button" at bounding box center [1414, 449] width 37 height 28
click at [1156, 511] on div "0 0" at bounding box center [1240, 546] width 102 height 72
type input "8"
type input "$0.00"
click at [1076, 618] on div "Description Pre Grind to clean up 90mm" at bounding box center [733, 631] width 696 height 26
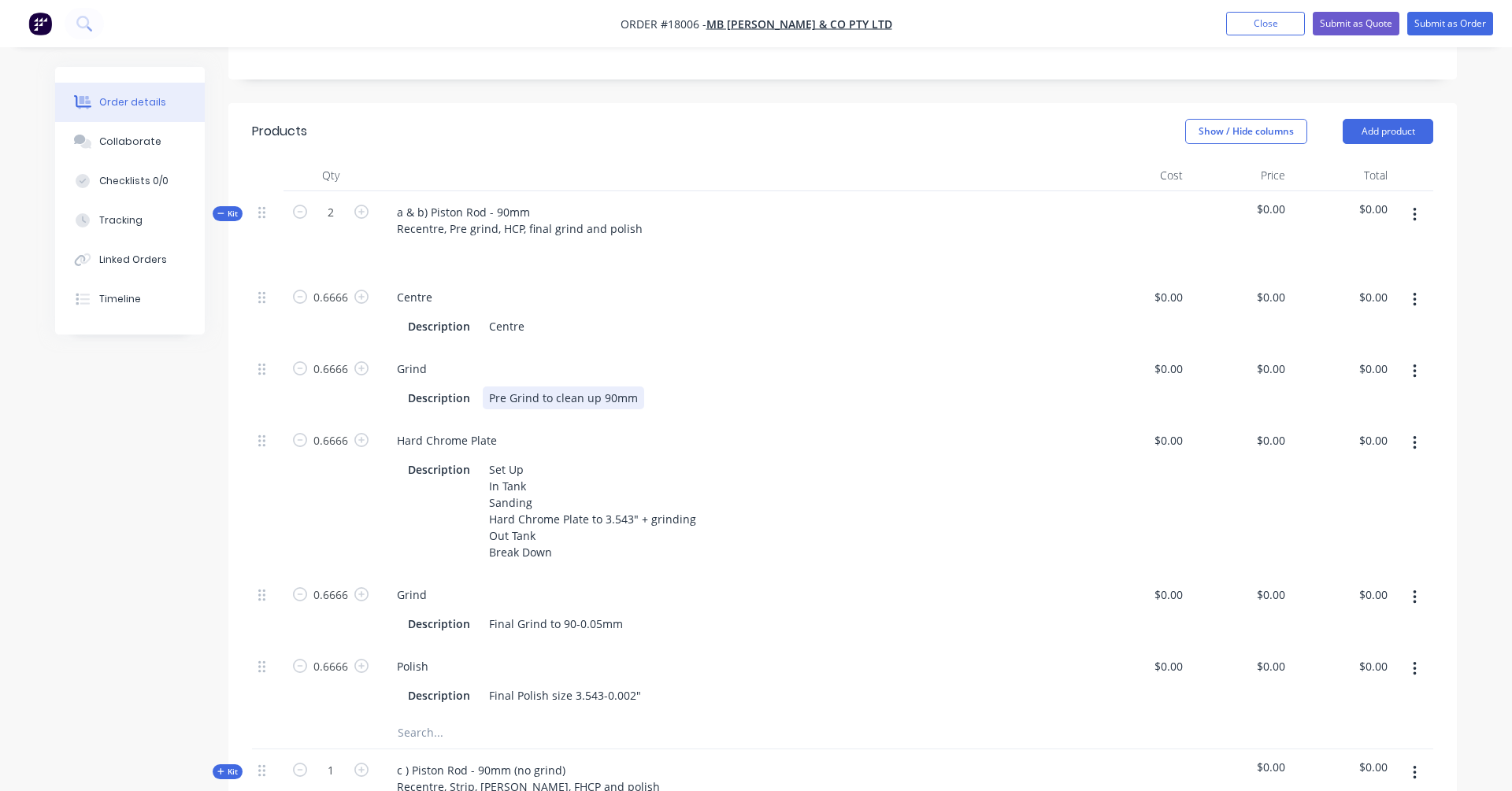
scroll to position [394, 0]
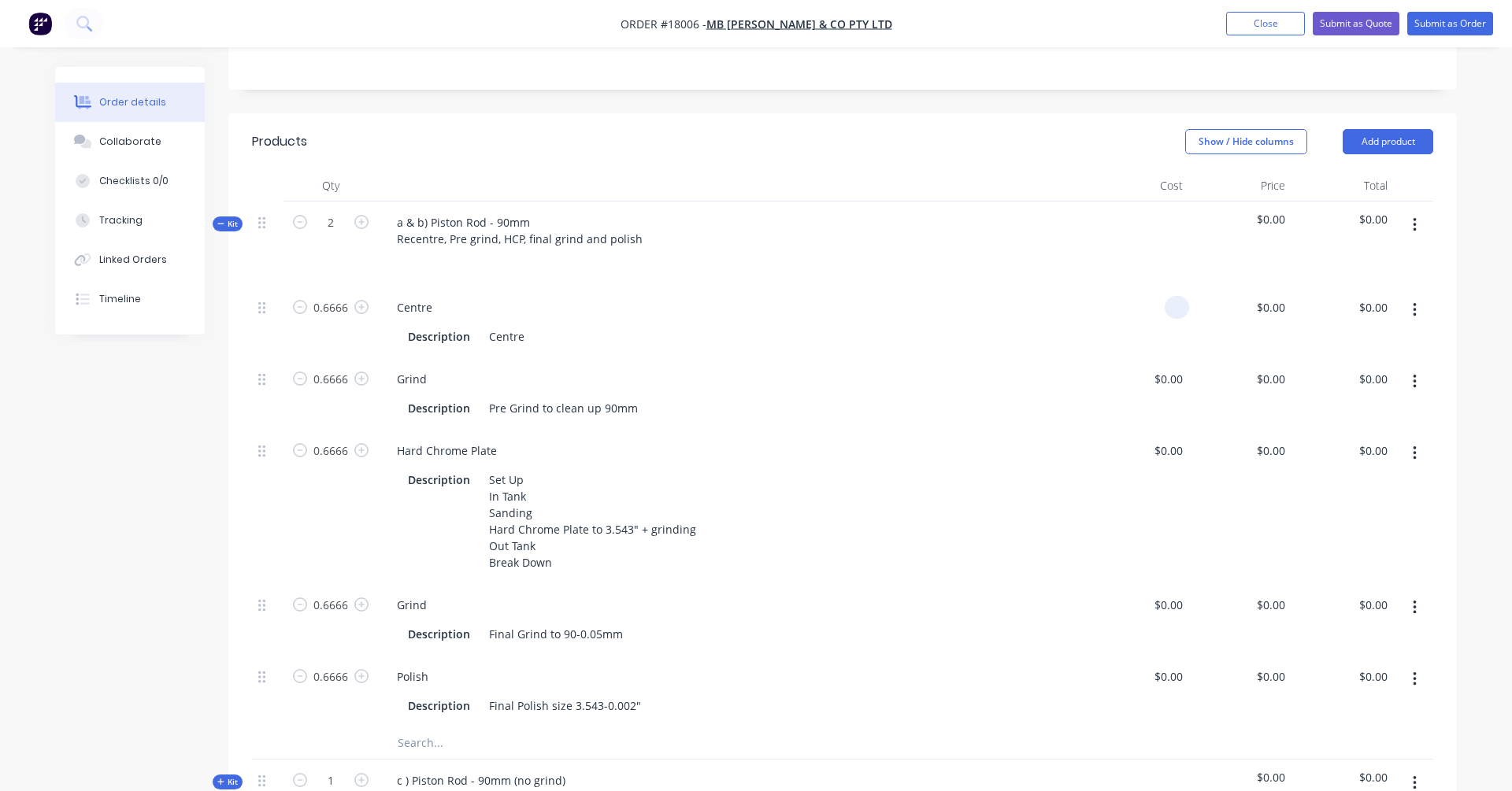
click at [1156, 296] on input at bounding box center [1179, 307] width 18 height 23
type input "$0.00"
click at [328, 296] on input "0.6666" at bounding box center [331, 308] width 41 height 24
type input "1"
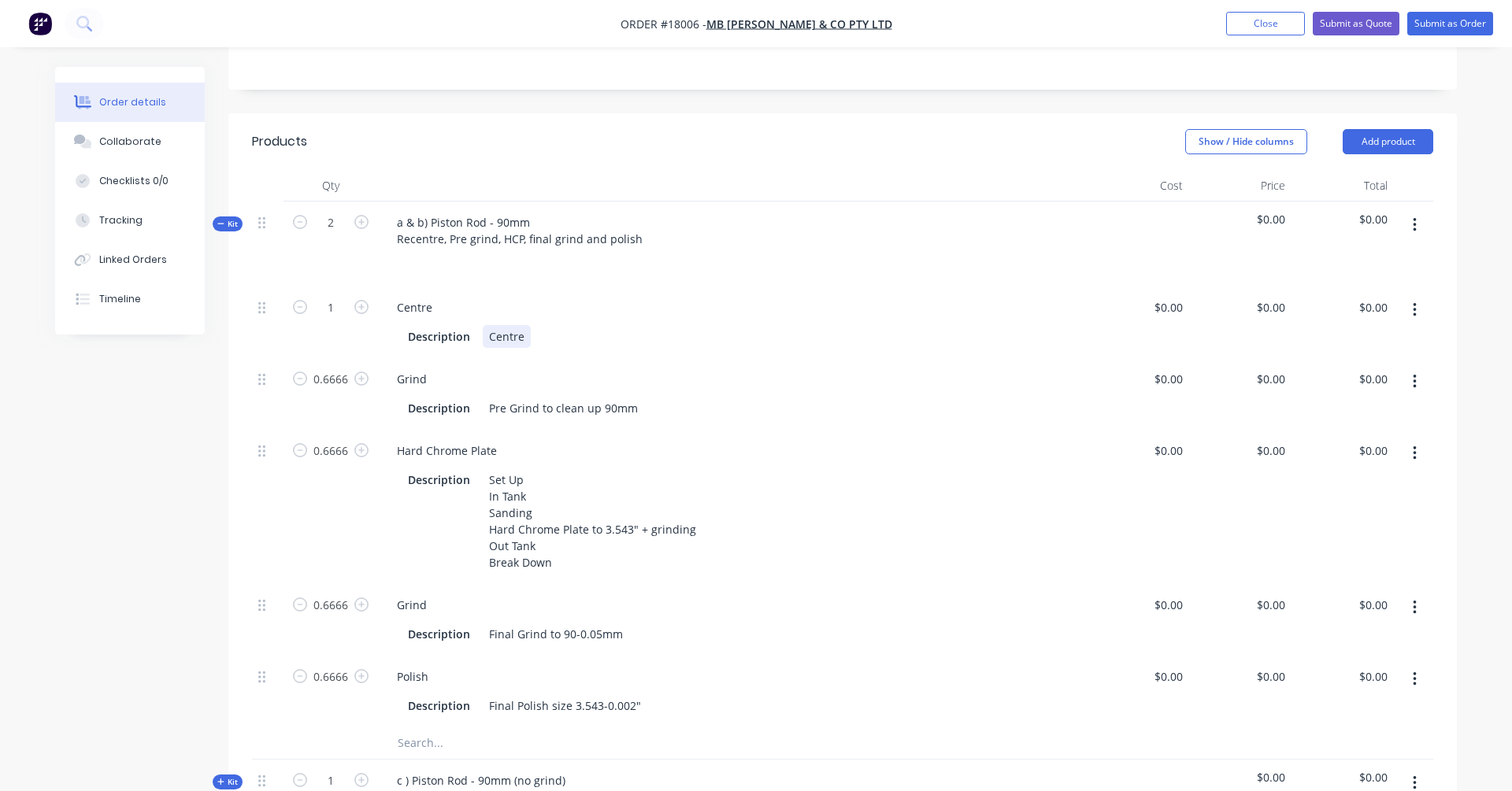
click at [612, 325] on div "Description Centre" at bounding box center [729, 336] width 655 height 23
click at [328, 320] on input "0.6666" at bounding box center [331, 308] width 41 height 24
type input "1"
click at [334, 320] on input "0.6666" at bounding box center [331, 308] width 41 height 24
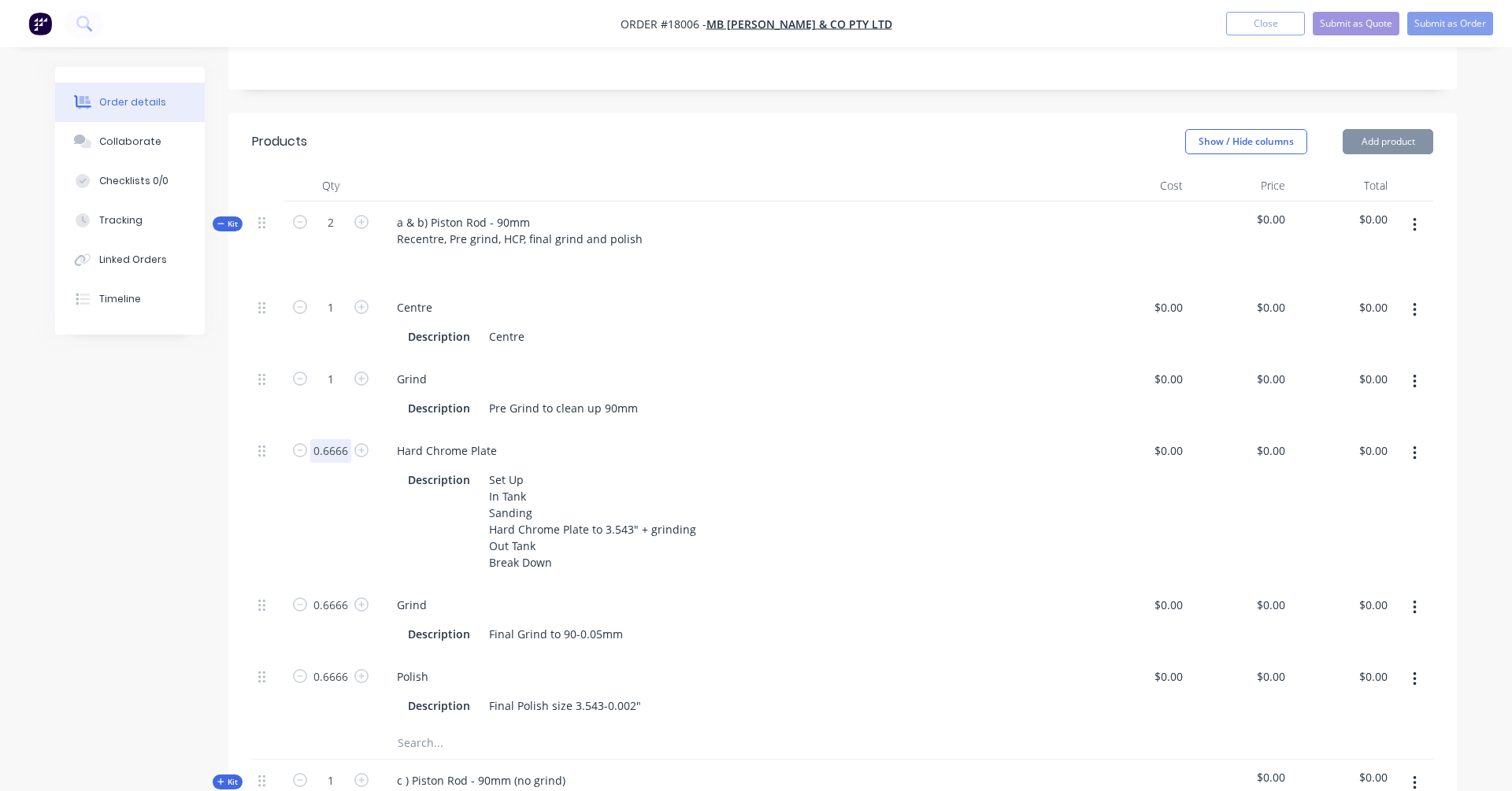
click at [334, 320] on input "0.6666" at bounding box center [331, 308] width 41 height 24
type input "1"
click at [333, 320] on input "0.6666" at bounding box center [331, 308] width 41 height 24
type input "1"
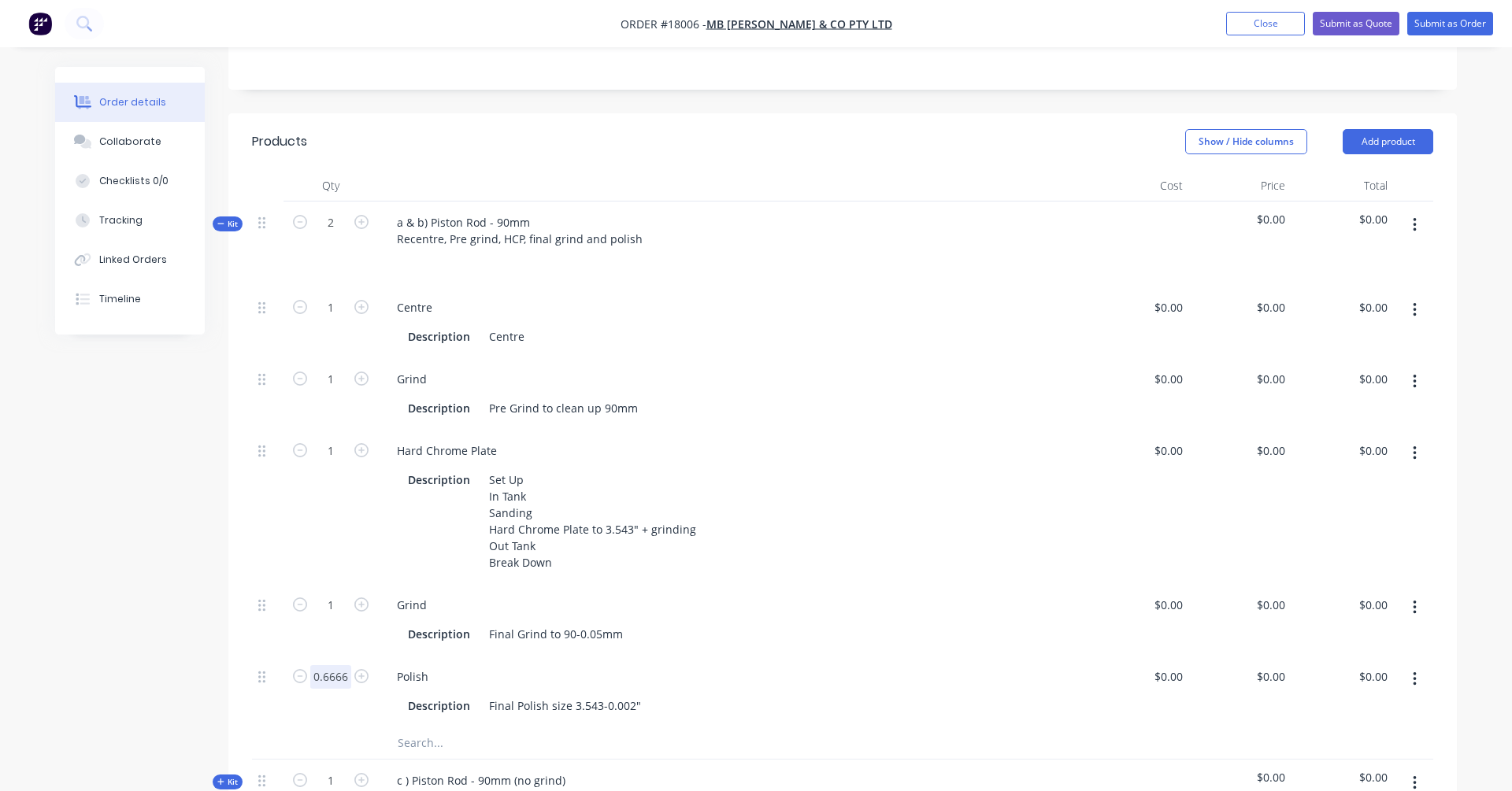
click at [329, 320] on input "0.6666" at bounding box center [331, 308] width 41 height 24
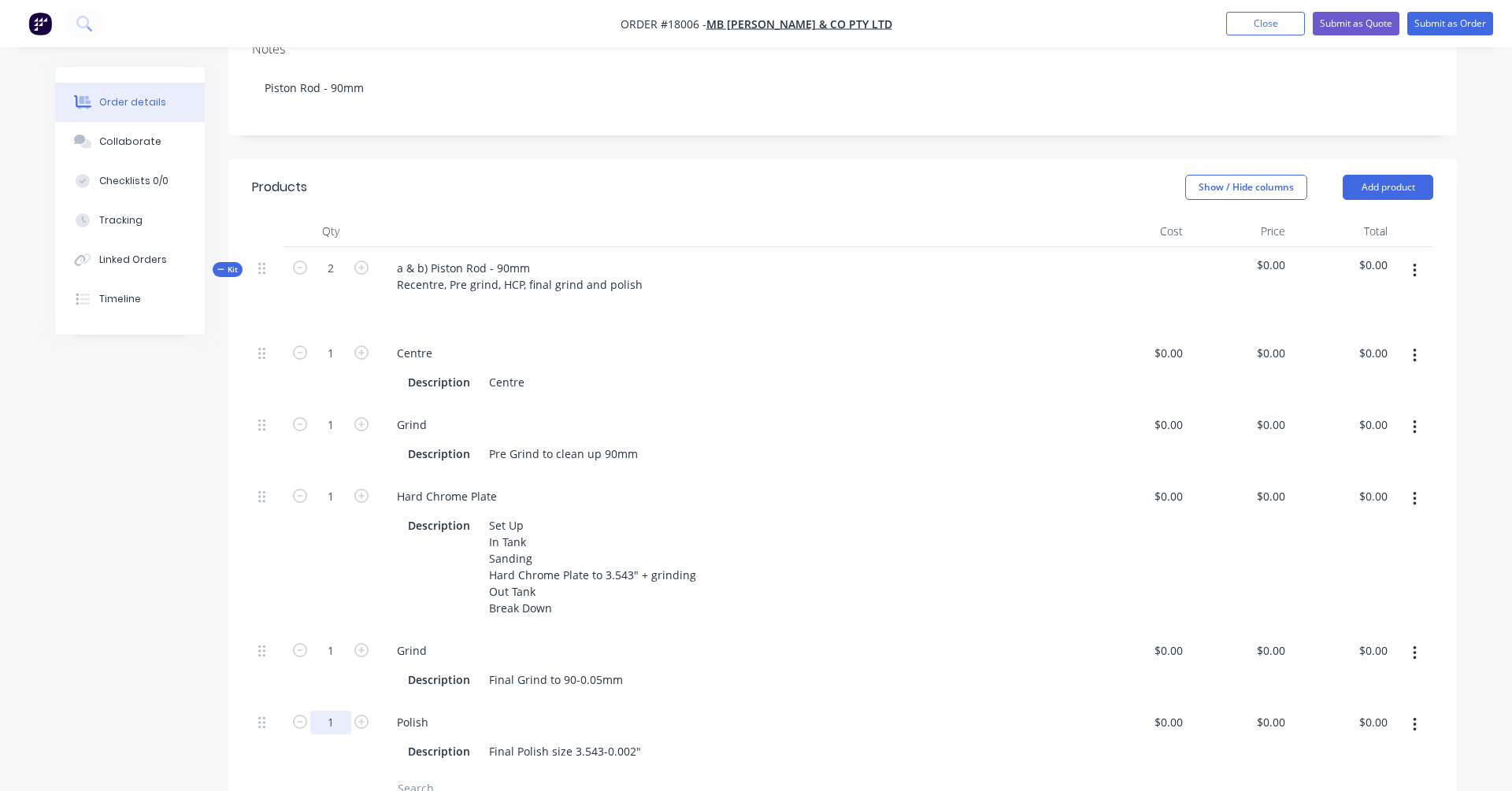
scroll to position [320, 0]
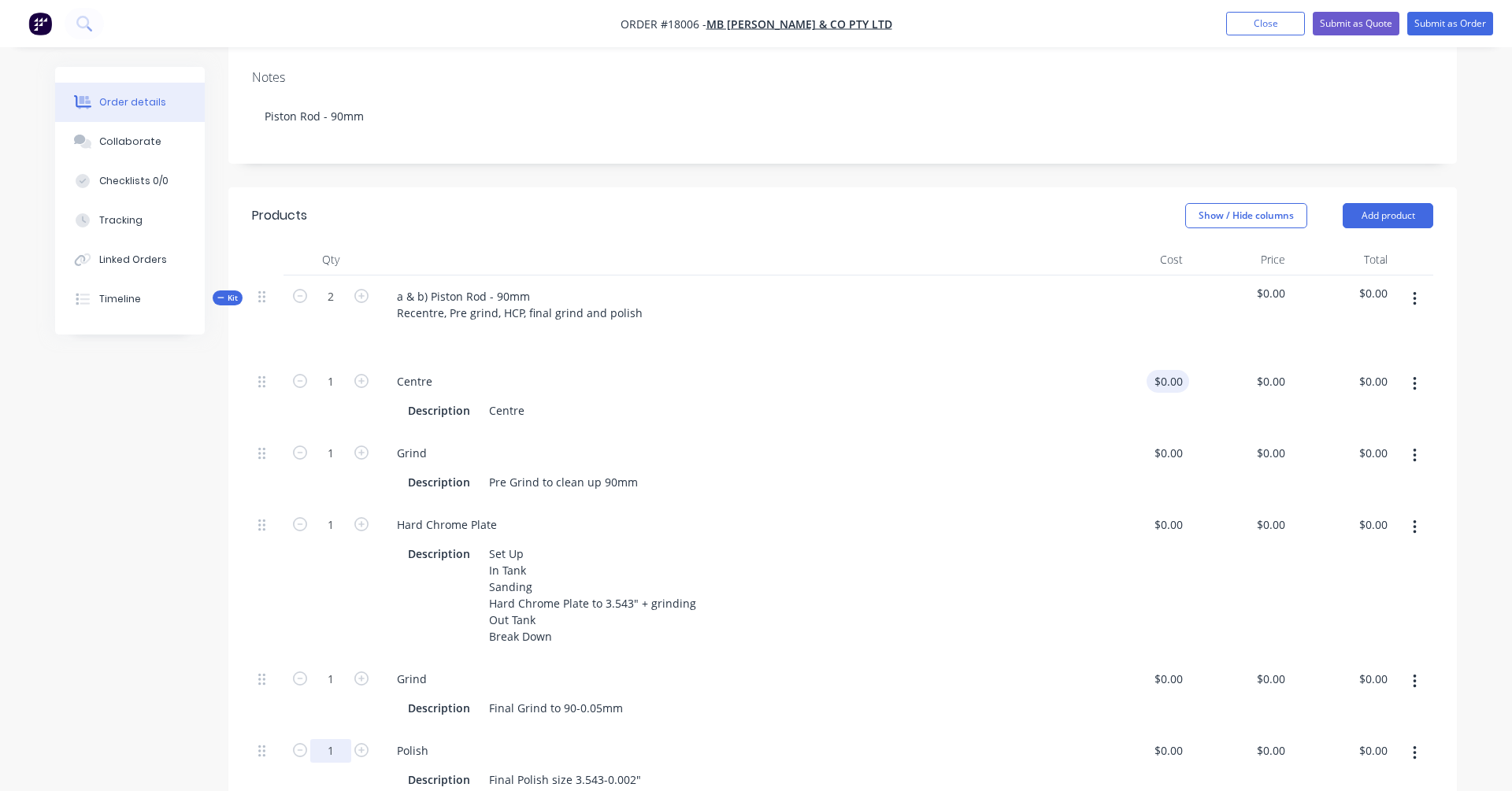
type input "1"
click at [1156, 370] on div "$0.00" at bounding box center [1167, 381] width 43 height 23
type input "$70.00"
type input "70"
type input "$70.00"
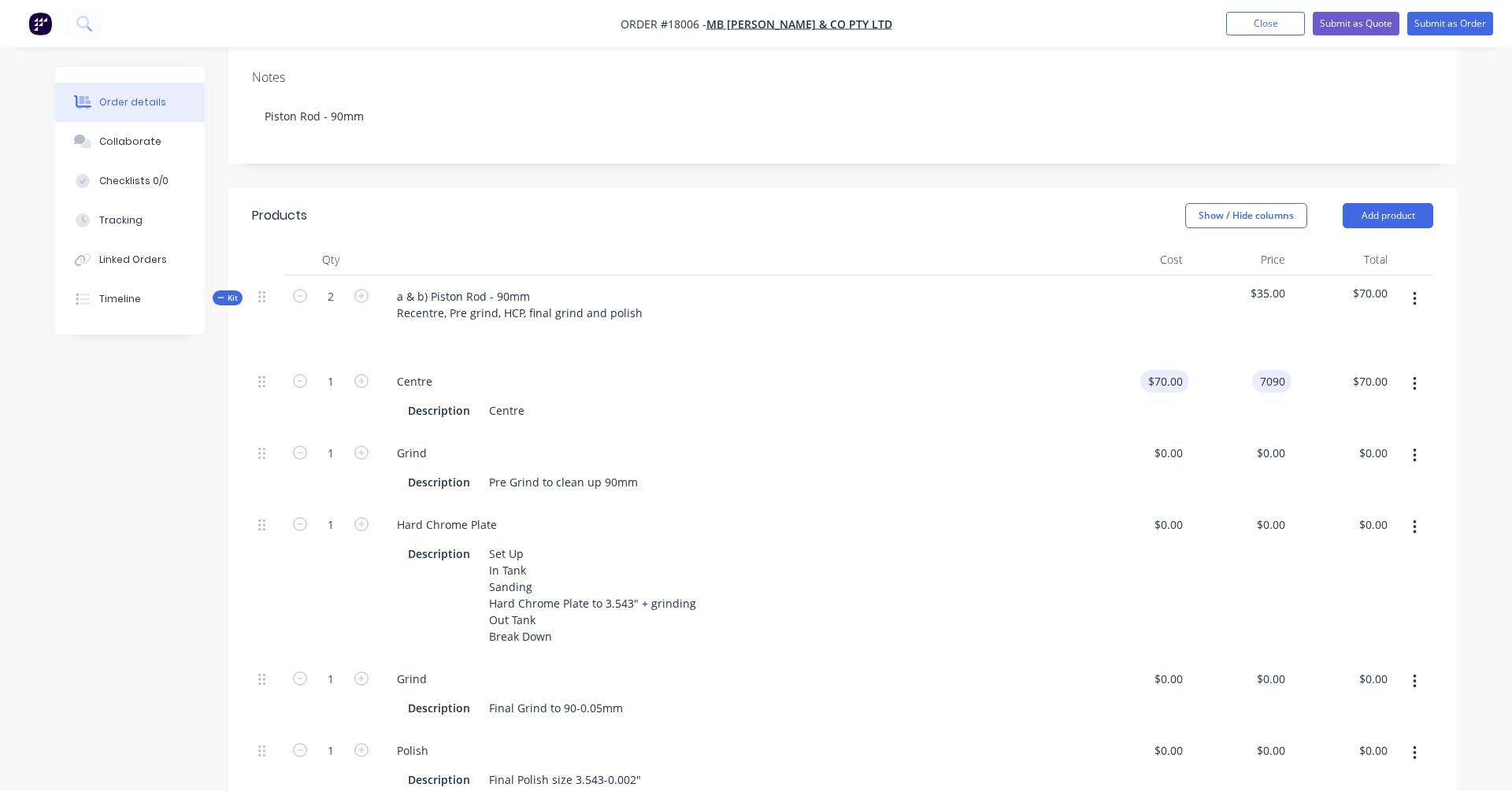
type input "7090"
type input "$90.00"
type input "0"
type input "$90.00"
click at [1156, 442] on input "0" at bounding box center [1282, 453] width 18 height 23
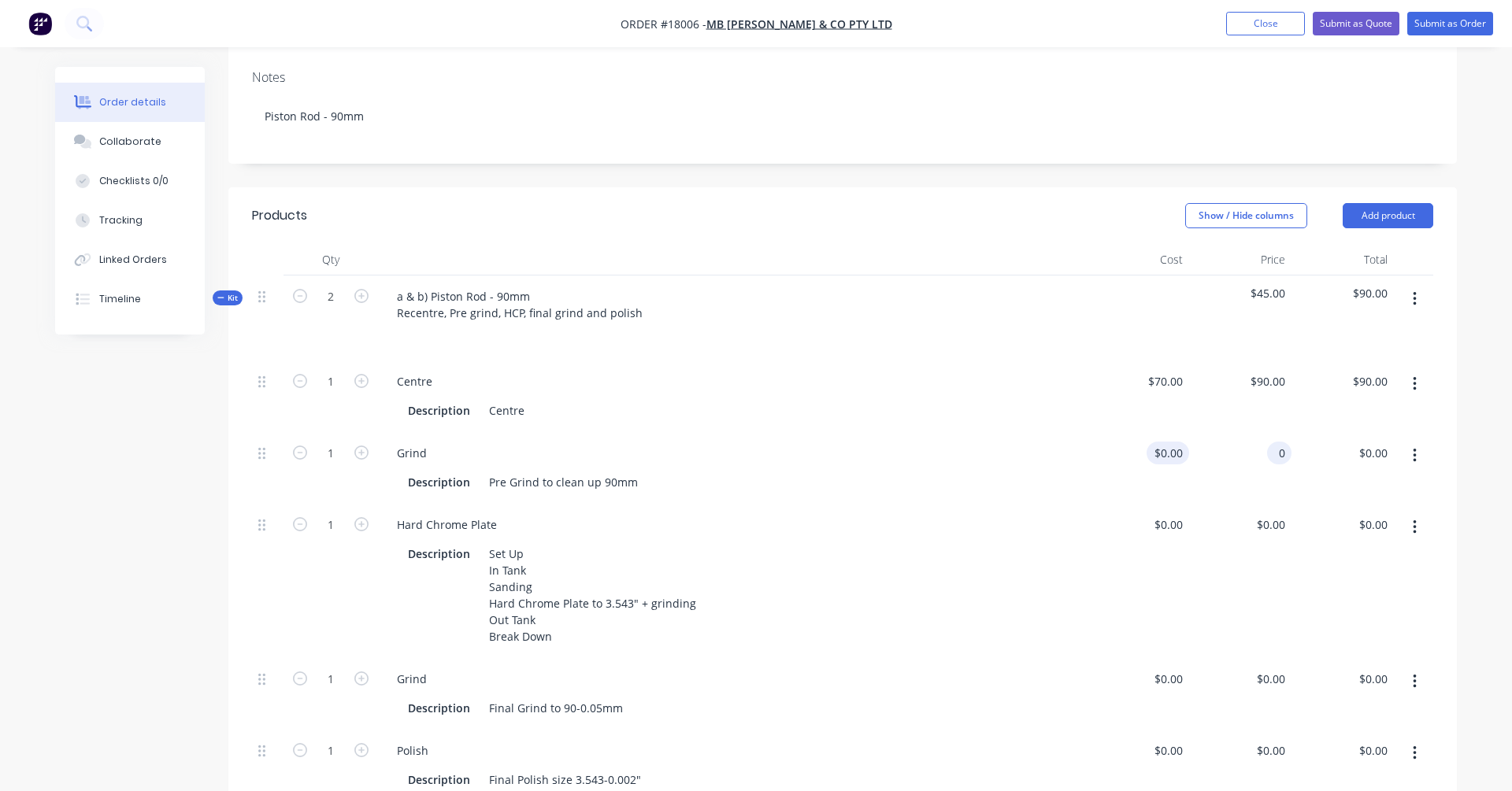
type input "0"
type input "$0.00"
click at [1156, 432] on div "0 $0.00" at bounding box center [1138, 468] width 102 height 72
click at [1156, 432] on div "$0.00 $0.00" at bounding box center [1138, 468] width 102 height 72
click at [1156, 442] on input "0" at bounding box center [1171, 453] width 36 height 23
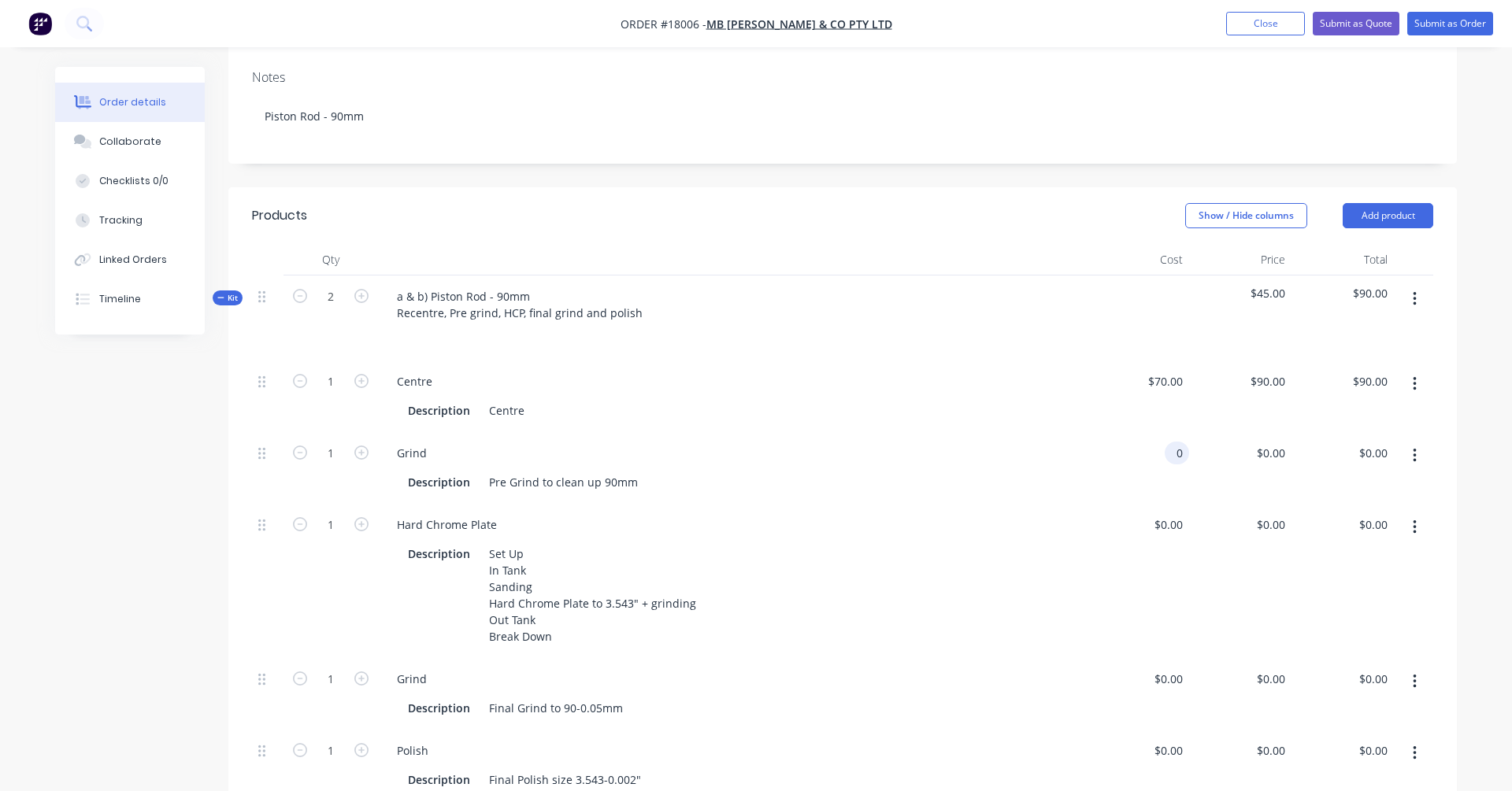
click at [1156, 442] on input "0" at bounding box center [1179, 453] width 18 height 23
type input "$267.00"
click at [1156, 438] on div "$267.00 $0.00" at bounding box center [1240, 468] width 102 height 72
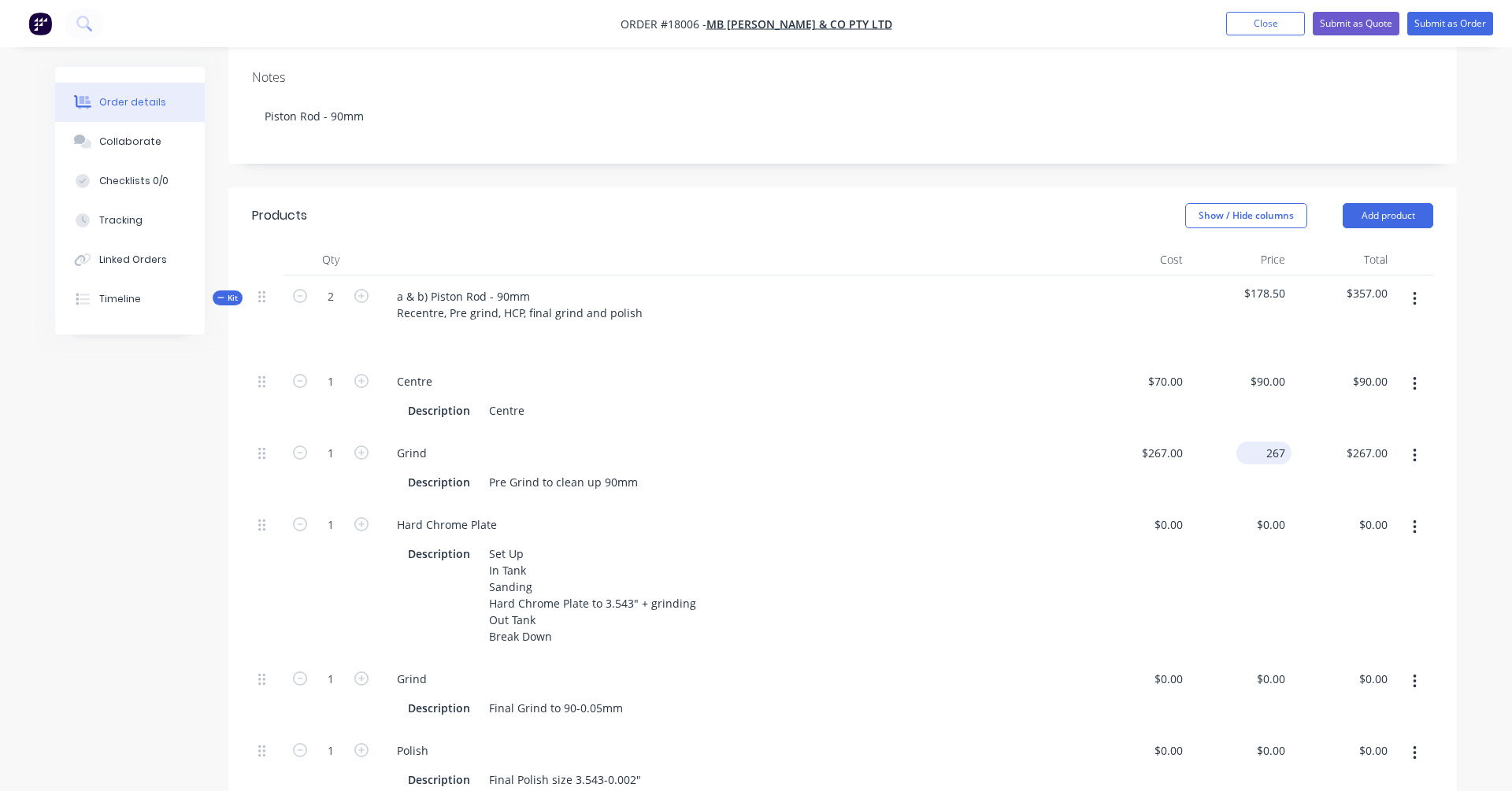
click at [1156, 432] on div "267 $267.00" at bounding box center [1240, 468] width 102 height 72
click at [1156, 432] on div "$267.00 $267.00" at bounding box center [1240, 468] width 102 height 72
click at [1156, 442] on div "267 $267.00" at bounding box center [1264, 453] width 55 height 23
click at [1156, 442] on div "267 267" at bounding box center [1274, 453] width 33 height 23
type input "$0.00"
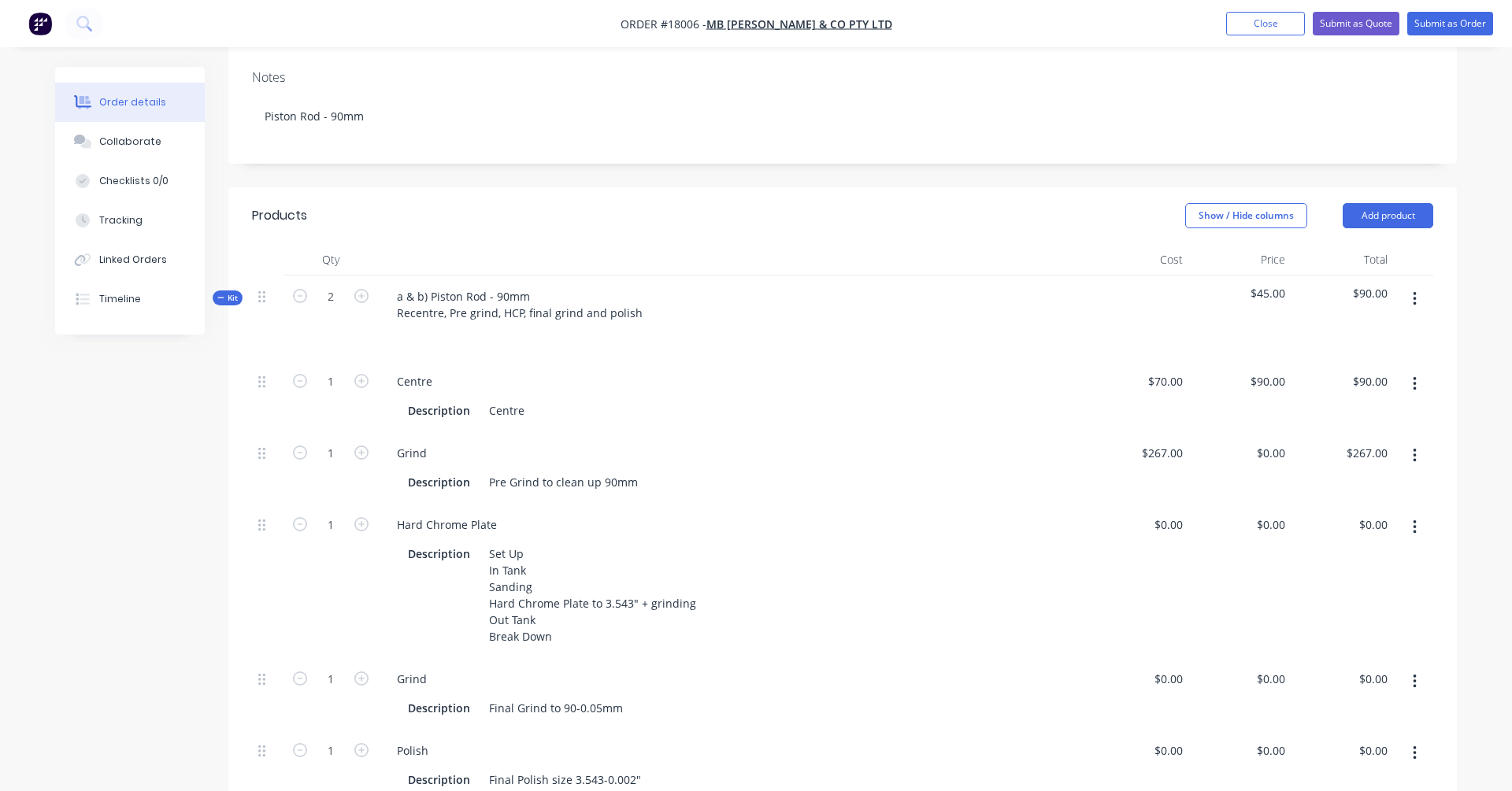
type input "$0.00"
click at [1156, 504] on div "$0.00 $0.00" at bounding box center [1342, 580] width 102 height 154
click at [1156, 504] on div "0 $0.00" at bounding box center [1138, 580] width 102 height 154
click at [1156, 504] on div "$0.00 0" at bounding box center [1138, 580] width 102 height 154
click at [1156, 510] on div "$0.00 $0.00" at bounding box center [1138, 580] width 102 height 154
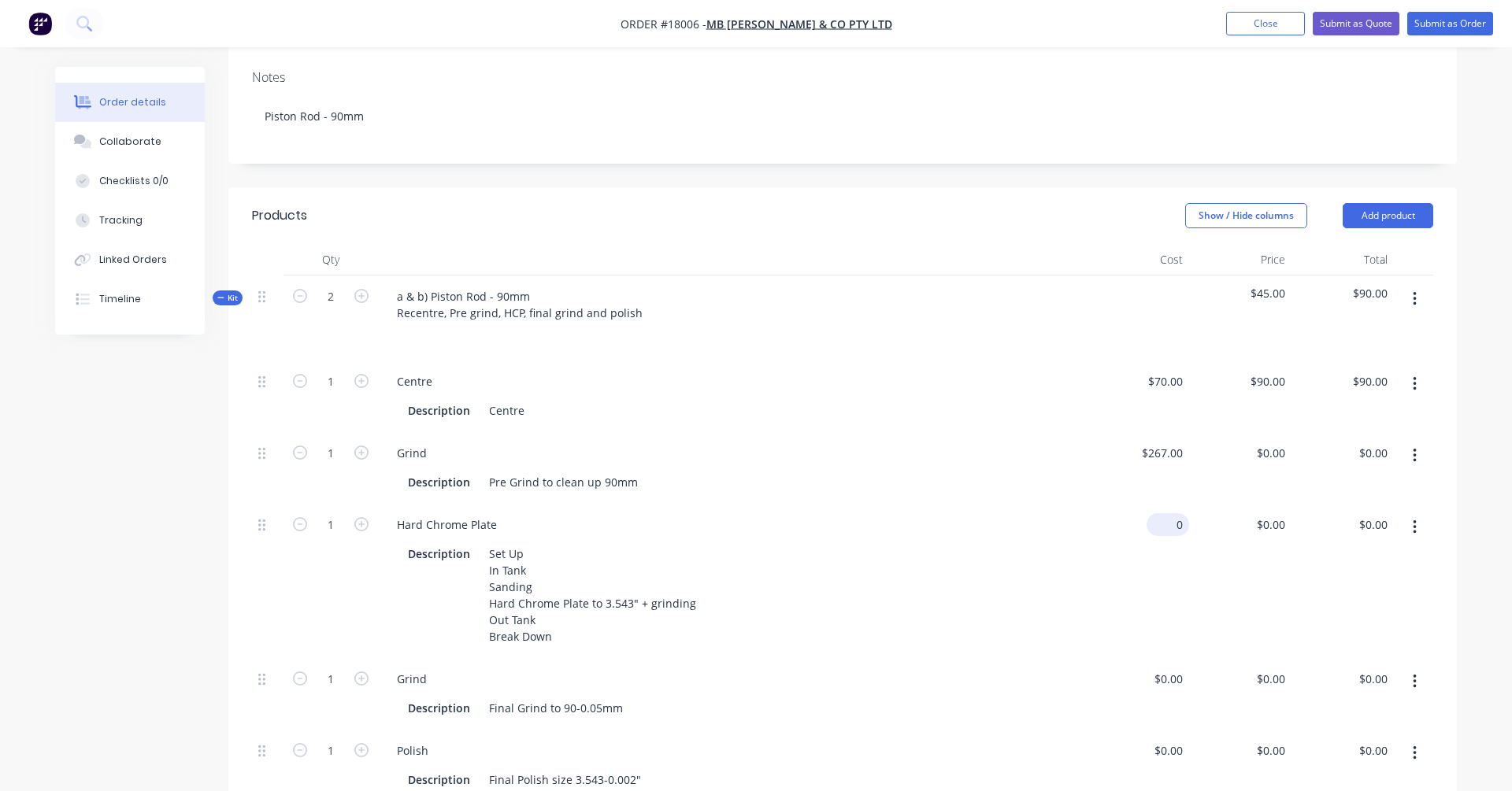
click at [1156, 513] on input "0" at bounding box center [1171, 524] width 36 height 23
type input "$0.0001"
click at [1156, 535] on div "$0.0001 0.0001" at bounding box center [1138, 580] width 102 height 154
click at [1156, 513] on input "0.0001" at bounding box center [1266, 524] width 49 height 23
click at [1156, 513] on input "0.0001" at bounding box center [1270, 524] width 43 height 23
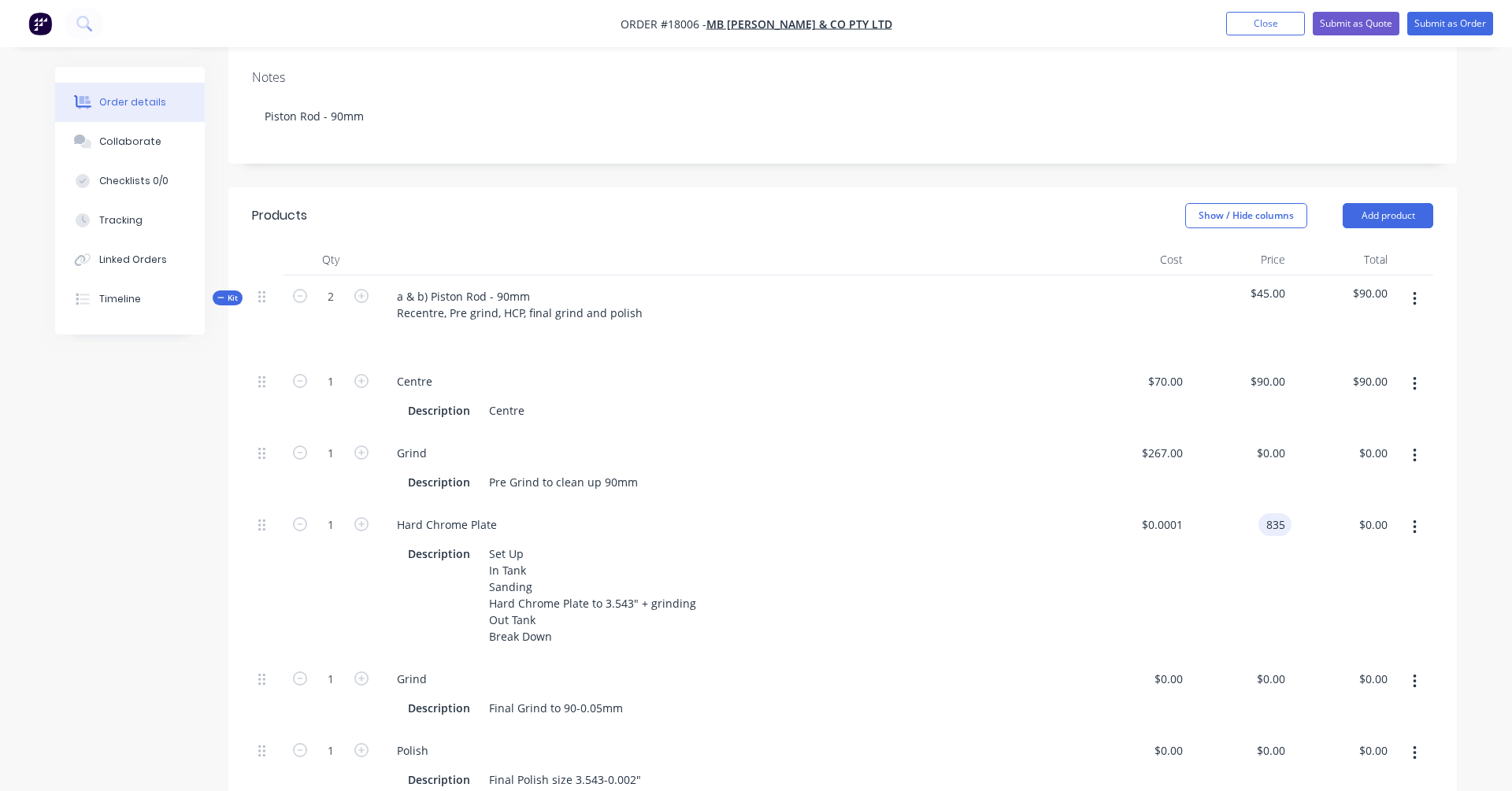
type input "$835.00"
click at [1156, 533] on div "$835.00 835" at bounding box center [1240, 580] width 102 height 154
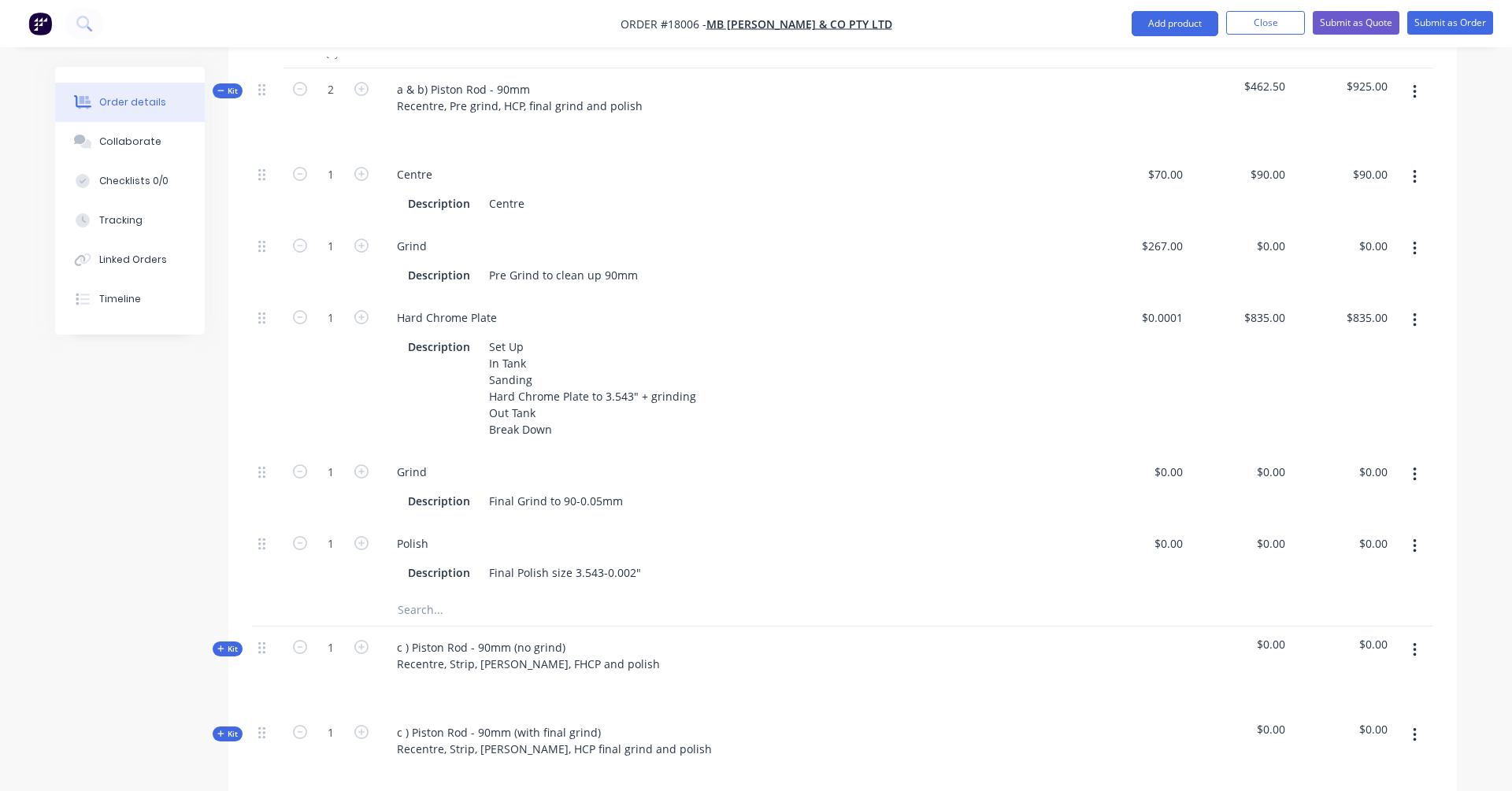
scroll to position [528, 0]
click at [1156, 459] on div "0 $0.00" at bounding box center [1167, 471] width 43 height 23
type input "$0.0001"
click at [1115, 522] on div "$0.00 $0.00" at bounding box center [1138, 557] width 102 height 72
type input "0.0001"
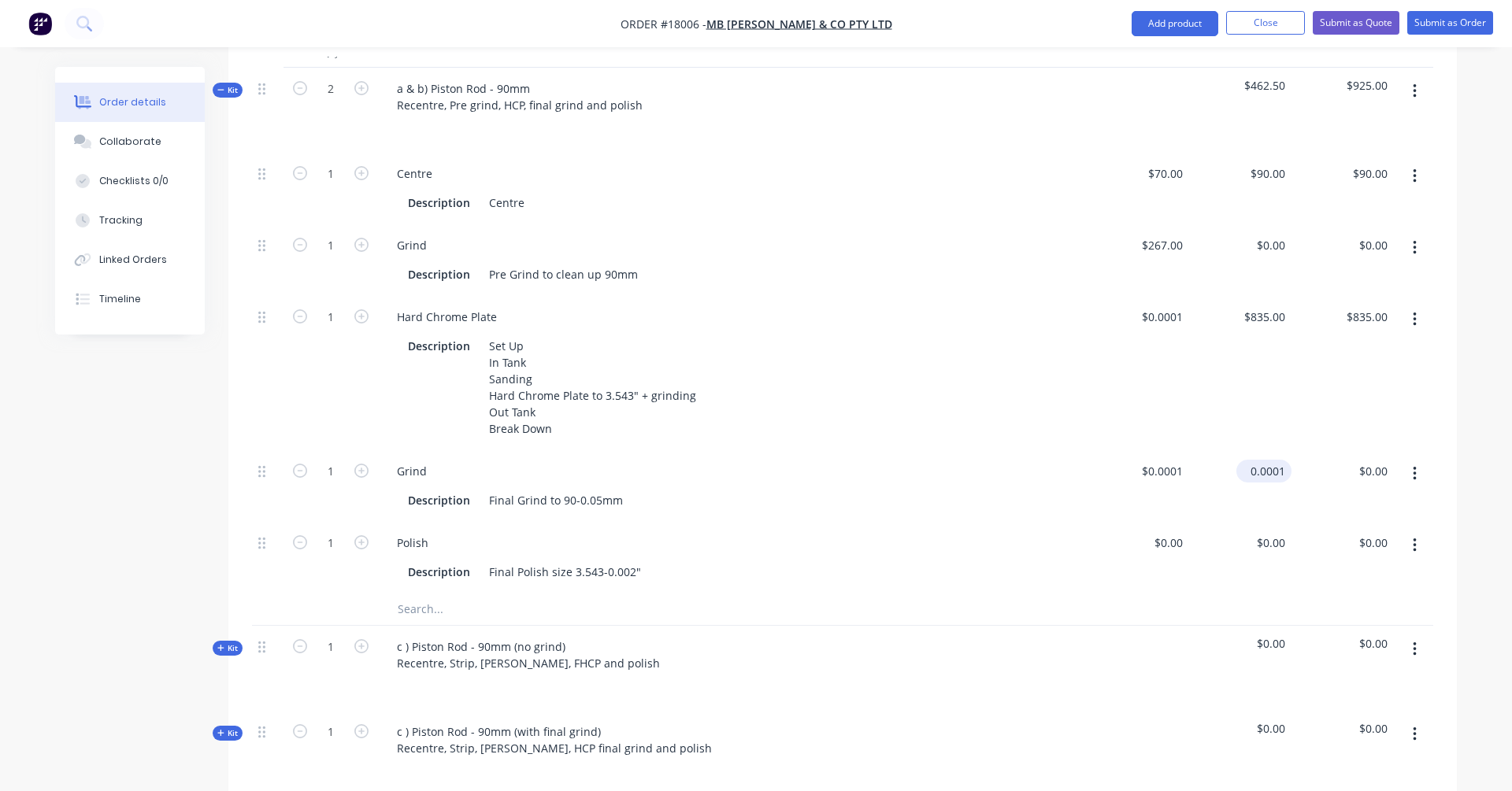
click at [1156, 459] on input "0.0001" at bounding box center [1266, 471] width 49 height 23
click at [1156, 459] on input "0.0001" at bounding box center [1270, 471] width 43 height 23
type input "$0.00"
click at [1156, 531] on div "0 $0.00" at bounding box center [1167, 542] width 43 height 23
type input "$0.001"
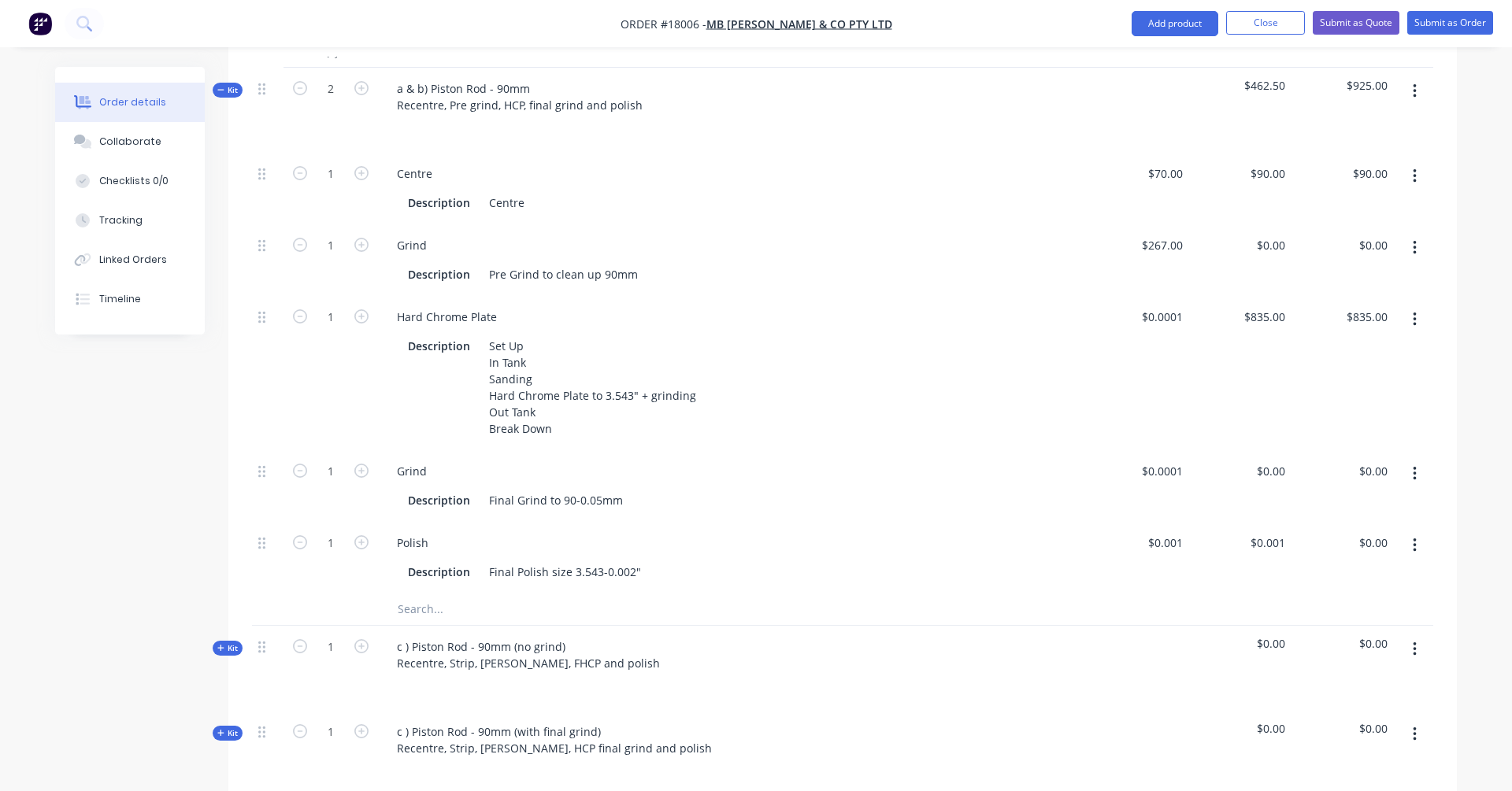
click at [1156, 593] on div at bounding box center [842, 609] width 1181 height 32
type input "0.001"
click at [1156, 531] on input "0.001" at bounding box center [1273, 542] width 36 height 23
type input "$0.00"
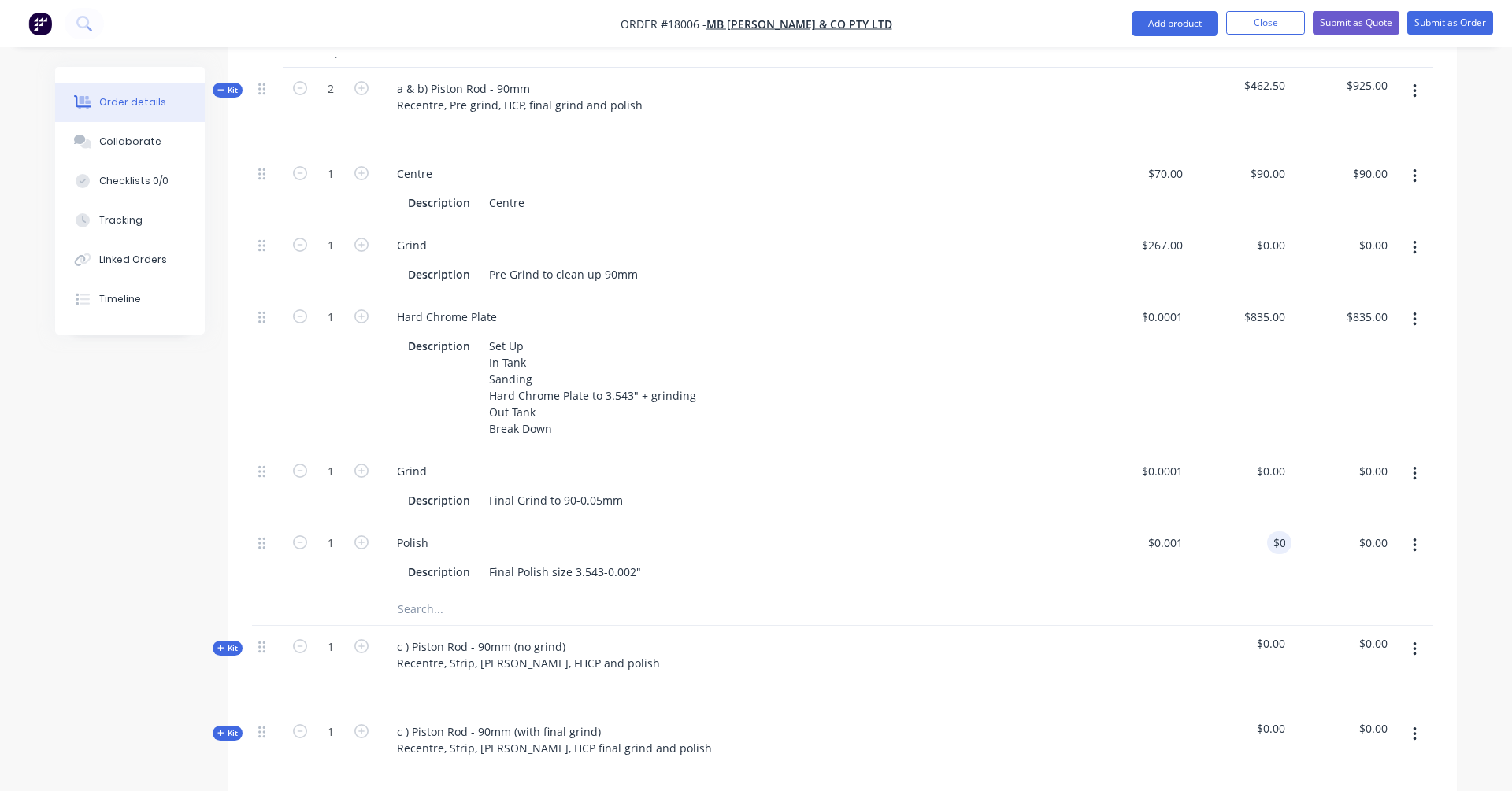
click at [1115, 629] on div at bounding box center [1138, 753] width 102 height 85
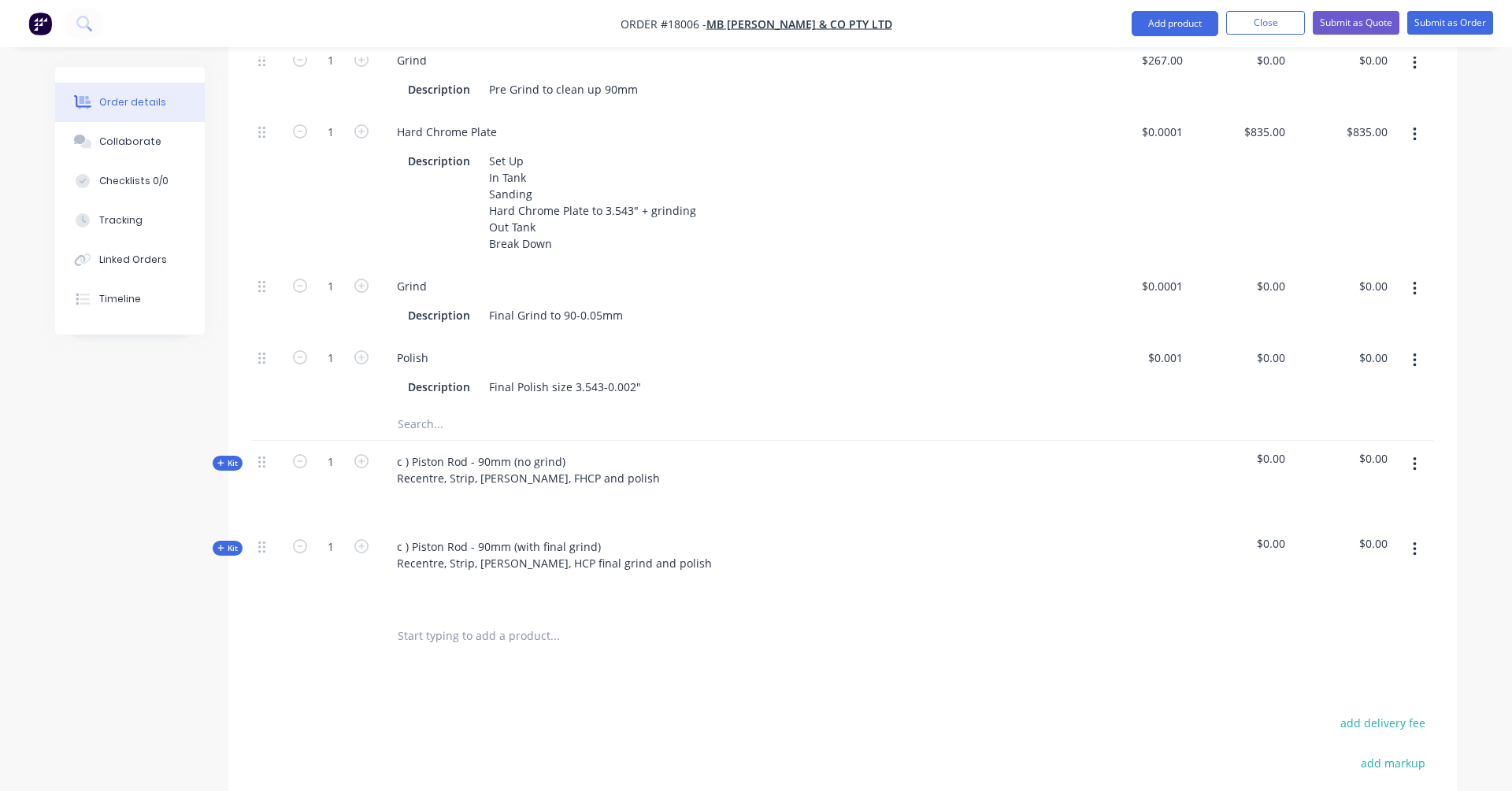
scroll to position [714, 0]
click at [220, 457] on icon at bounding box center [220, 459] width 6 height 6
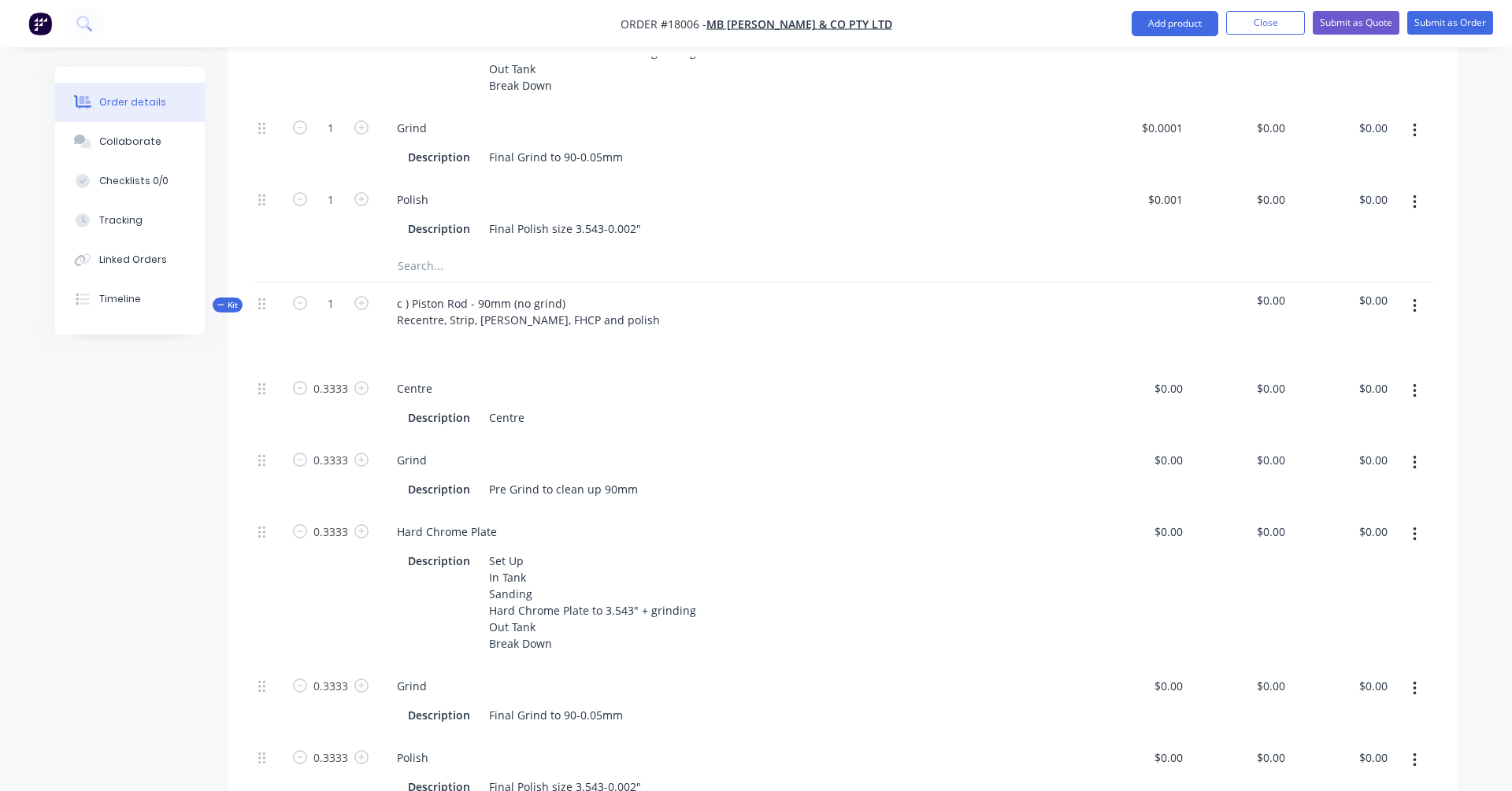
scroll to position [884, 0]
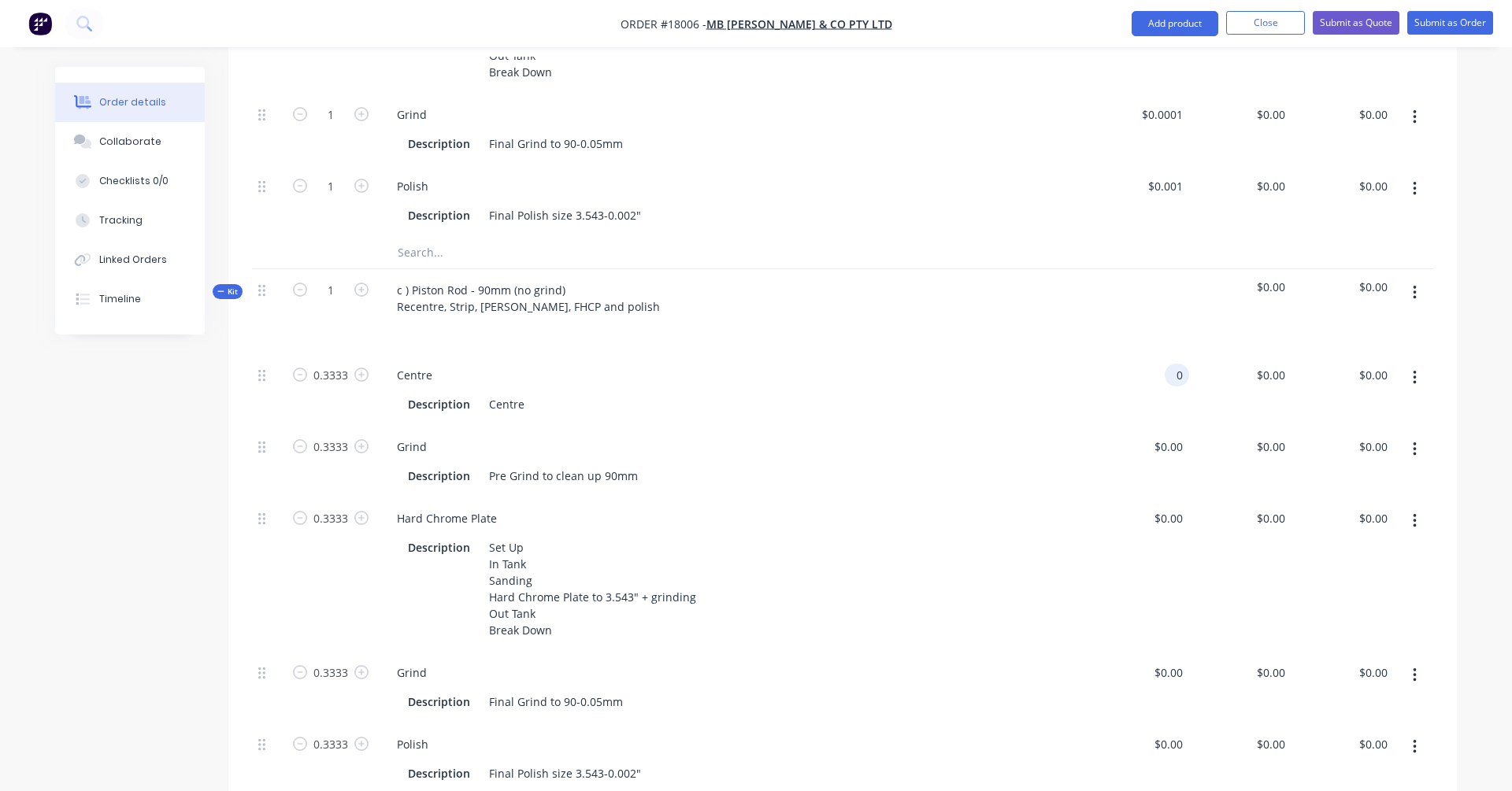
click at [1156, 364] on input "0" at bounding box center [1179, 375] width 18 height 23
type input "$70.00"
type input "70"
type input "$23.33"
type input "7"
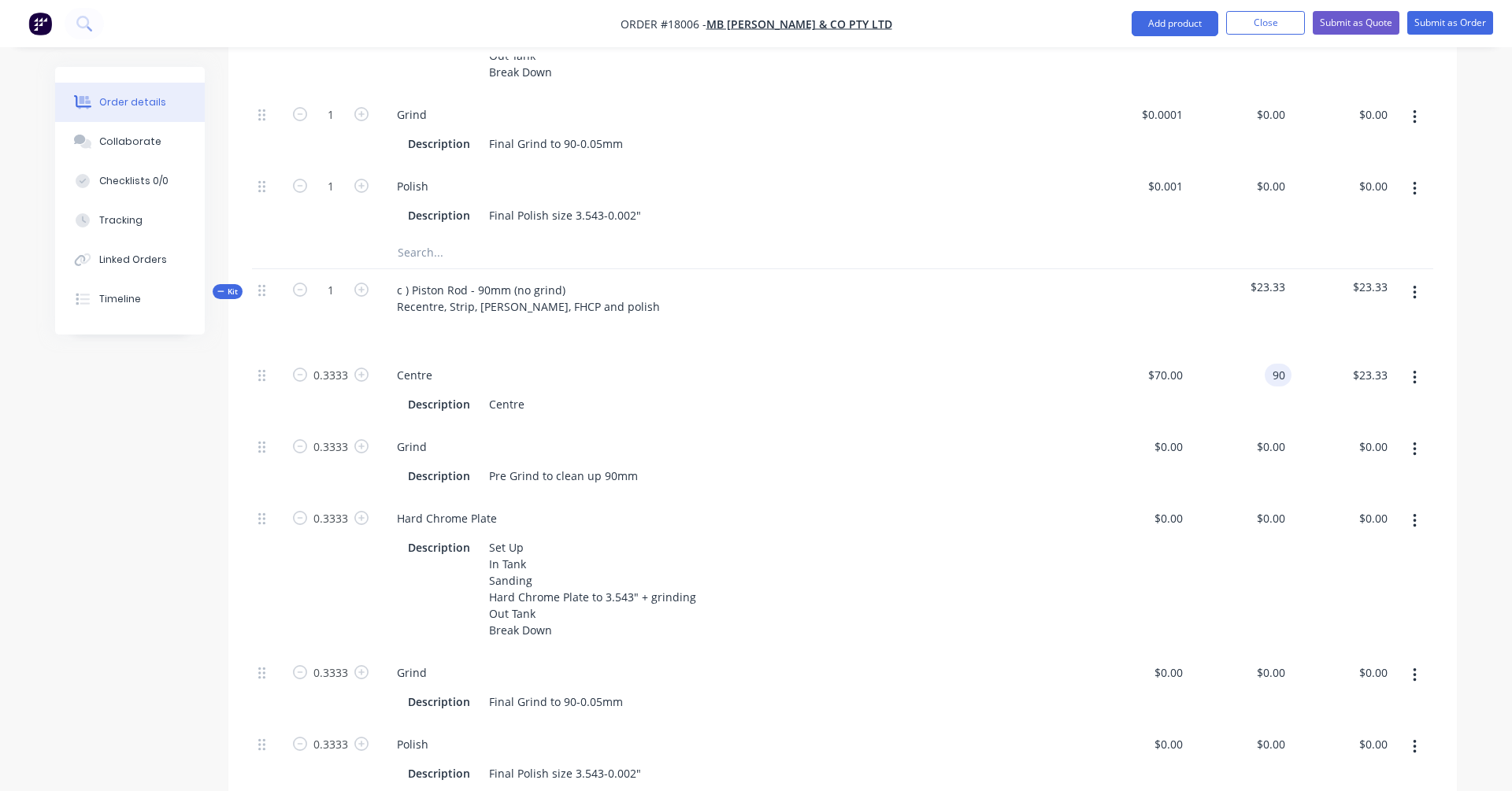
type input "$90.00"
type input "$30.00"
click at [1117, 426] on div "$0.00 $0.00" at bounding box center [1138, 462] width 102 height 72
click at [1156, 364] on input "70" at bounding box center [1167, 375] width 43 height 23
type input "$70.00"
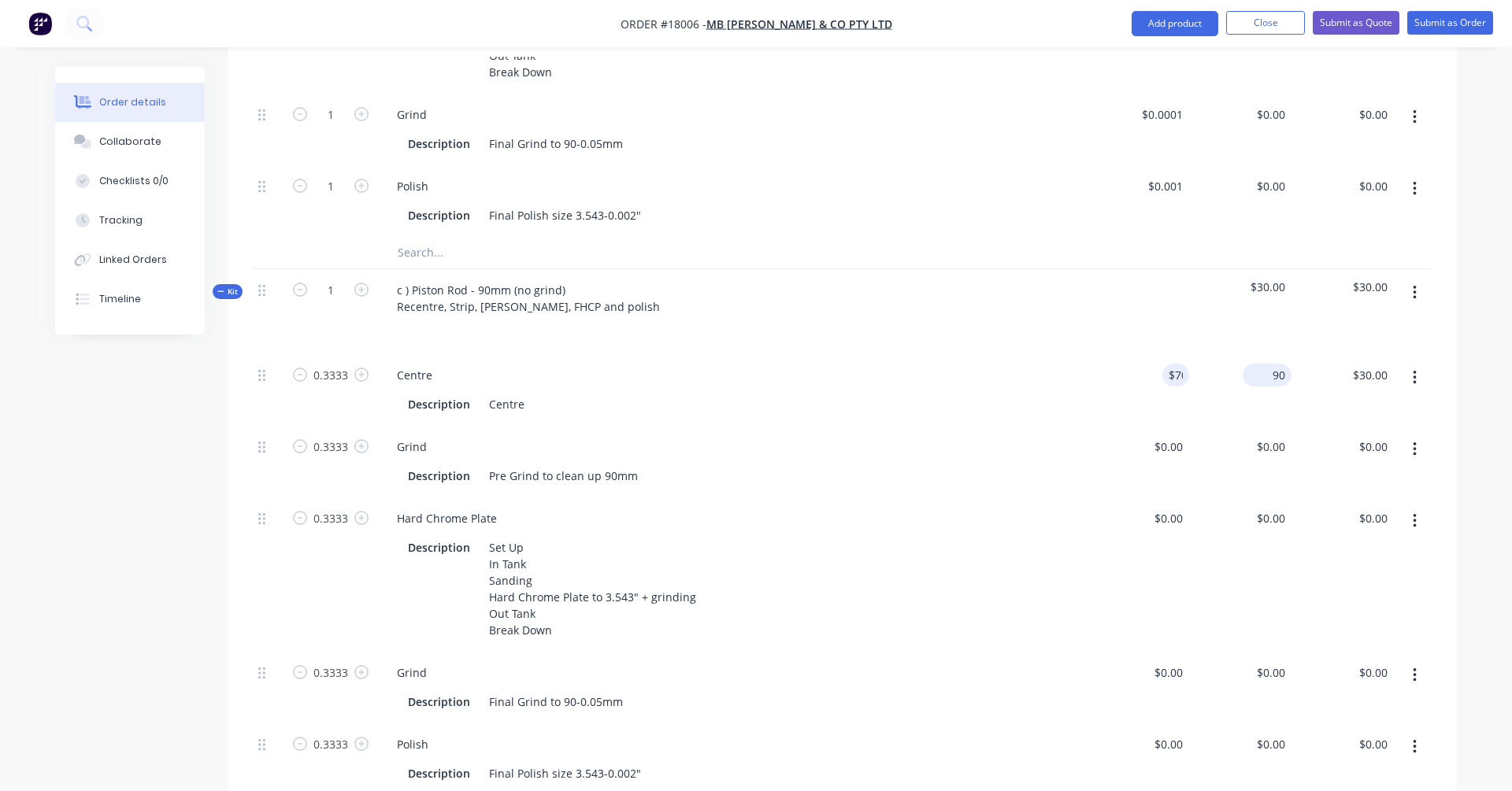
click at [1156, 354] on div "90 $90.00" at bounding box center [1240, 390] width 102 height 72
type input "$90.00"
click at [1156, 364] on div "30.00 30.00" at bounding box center [1372, 375] width 43 height 23
type input "$90.00"
type input "$270.027"
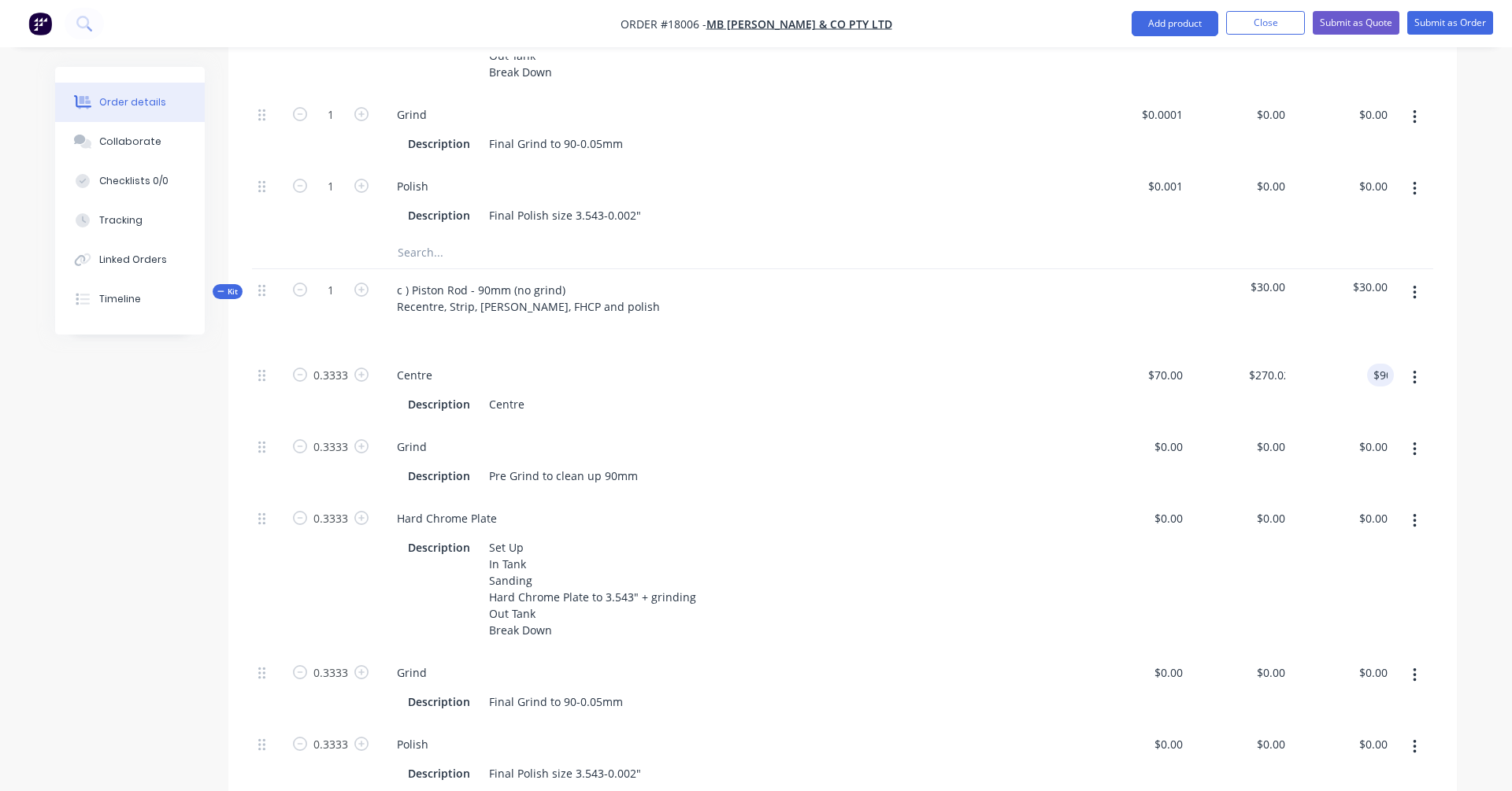
click at [1156, 426] on div "$0.00 $0.00" at bounding box center [1138, 462] width 102 height 72
click at [1156, 354] on div "70 70" at bounding box center [1138, 390] width 102 height 72
type input "$70.00"
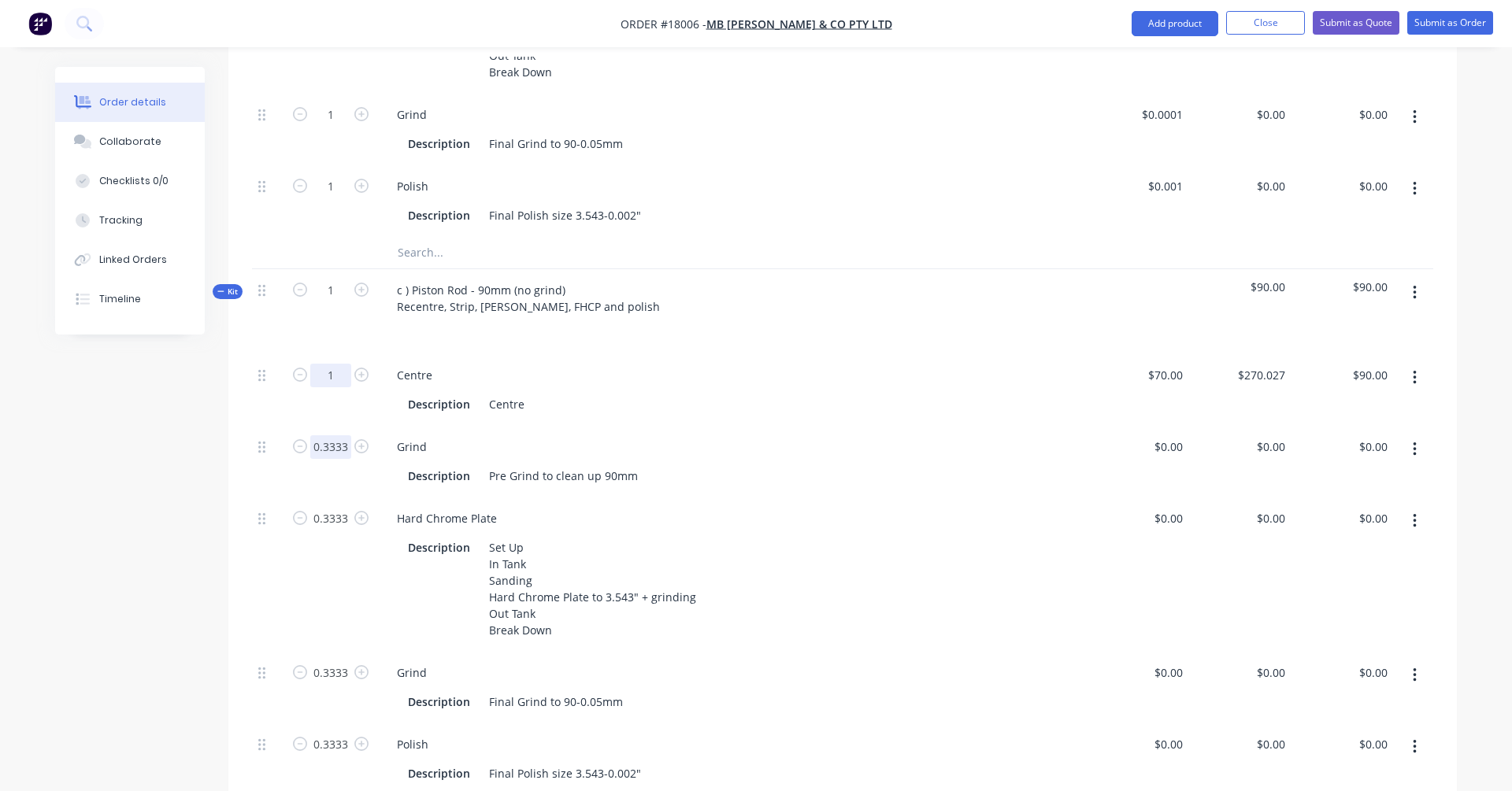
type input "1"
type input "$270.03"
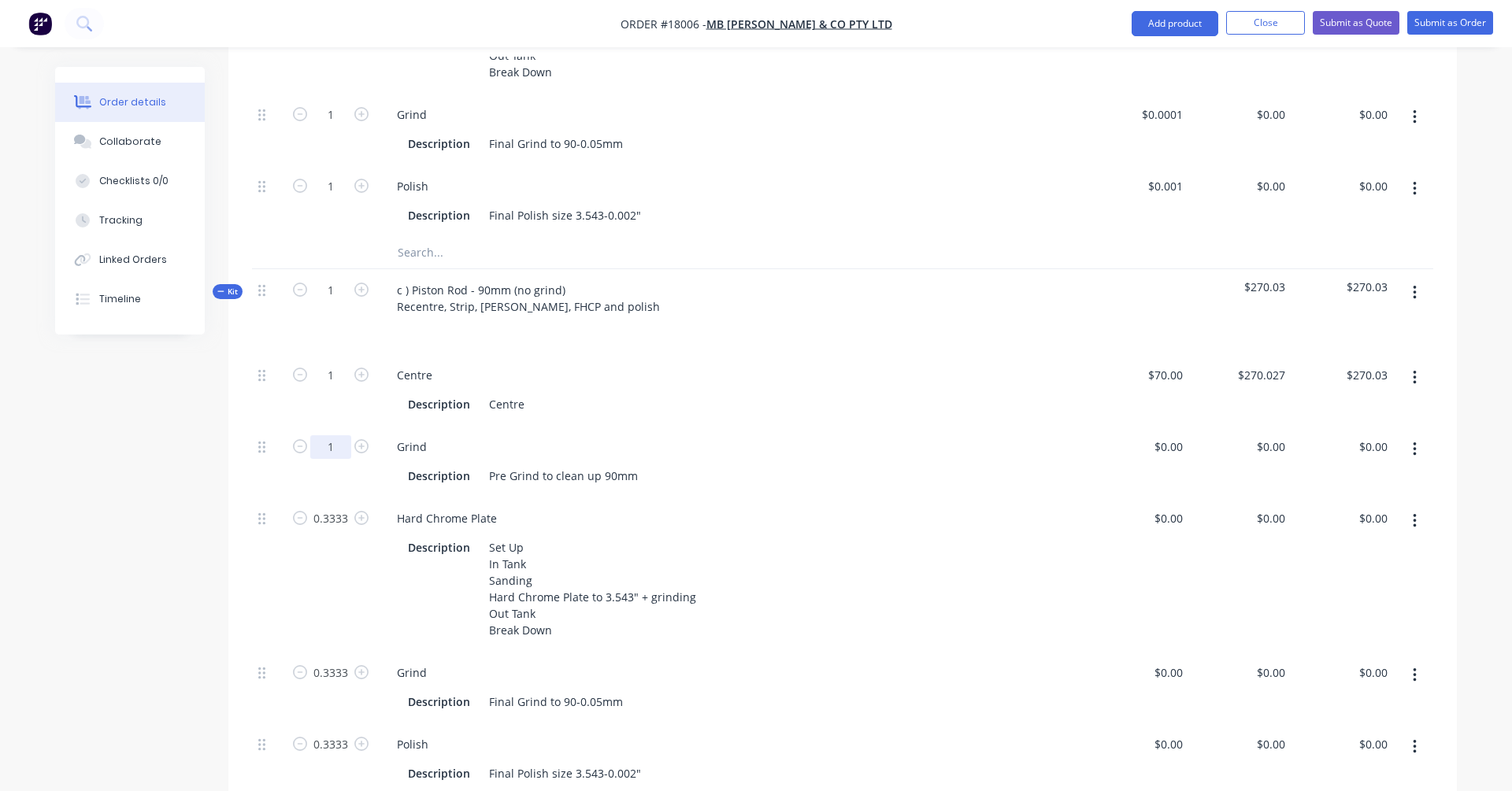
type input "1"
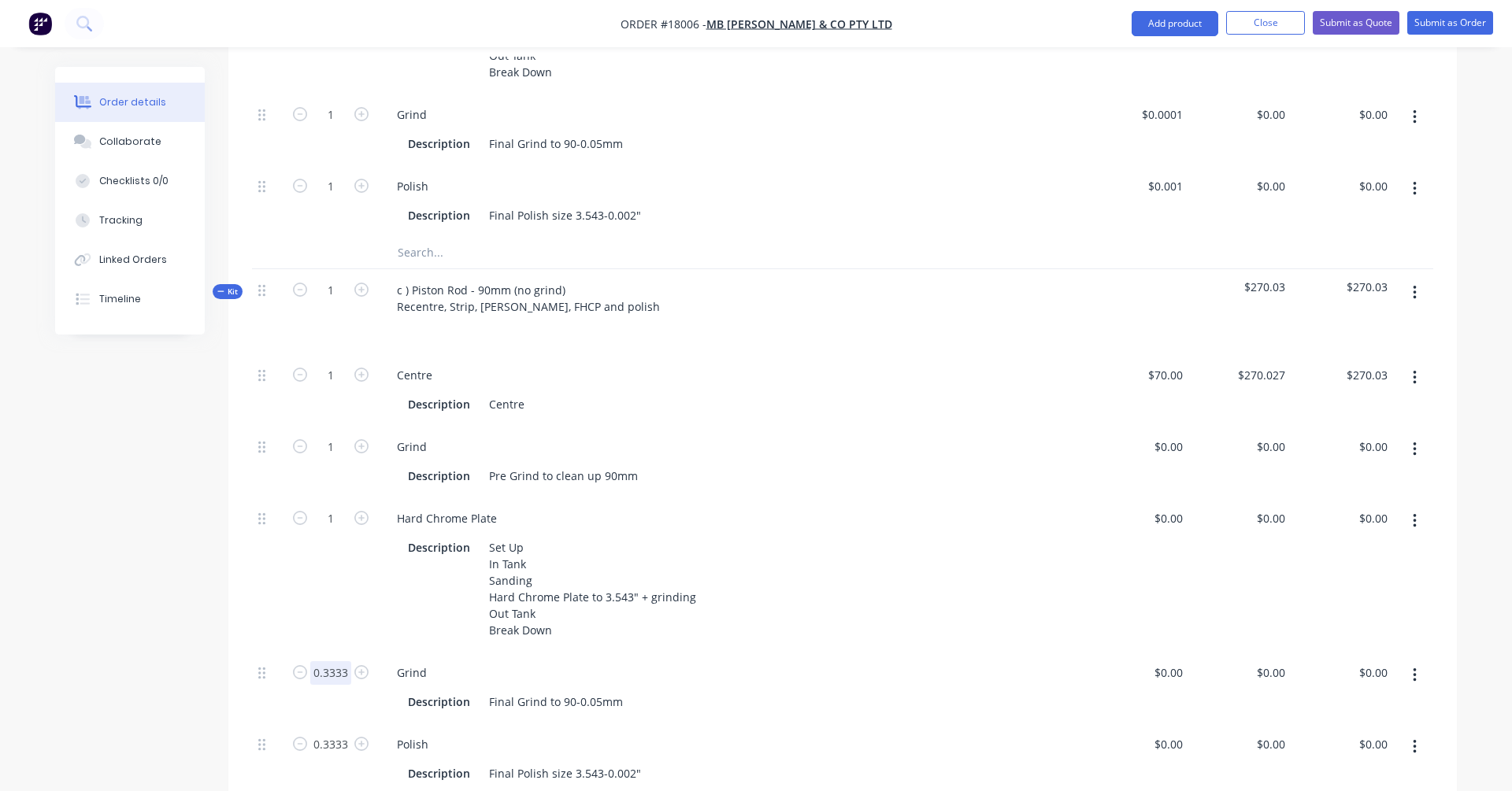
type input "1"
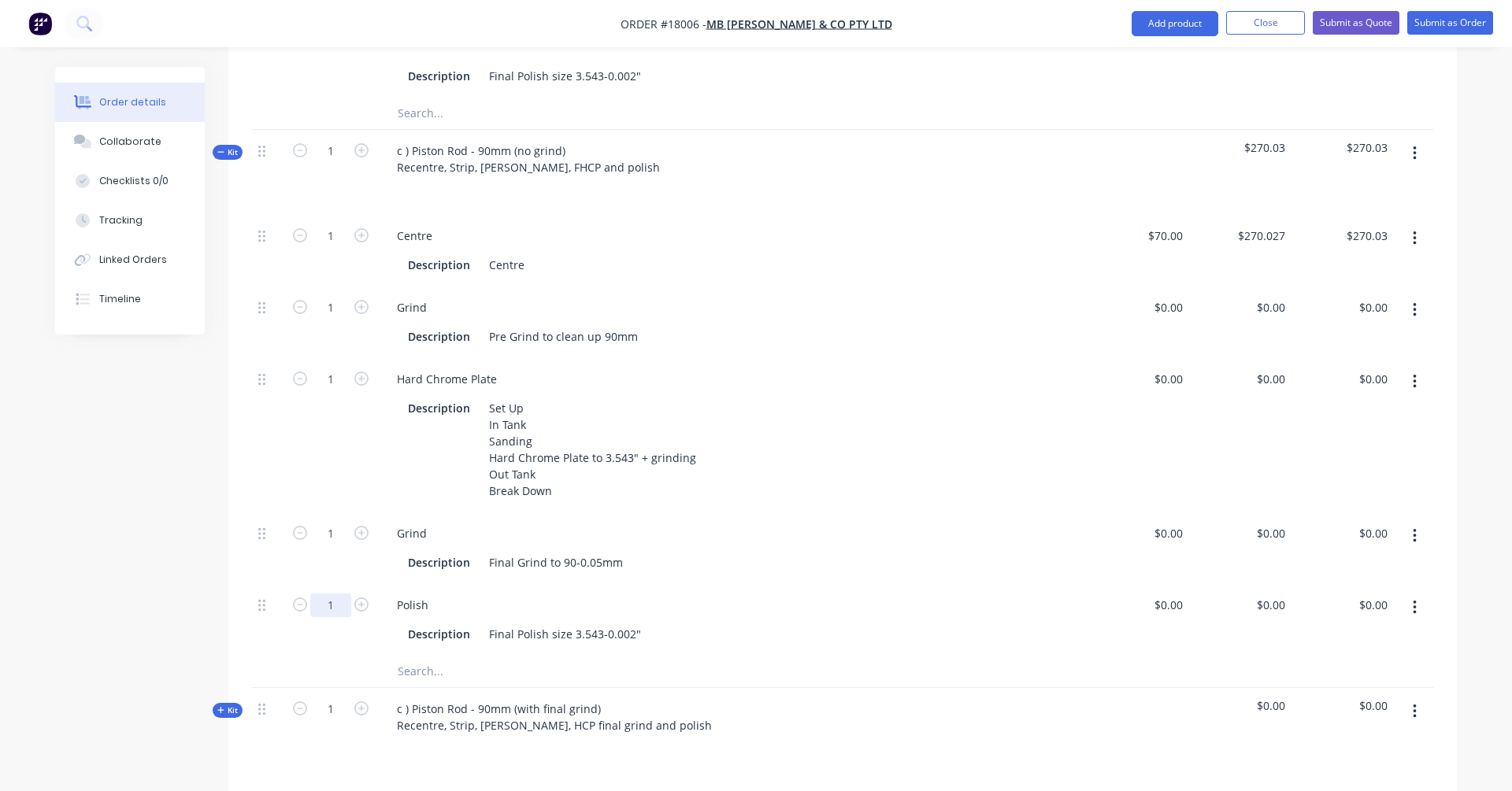
scroll to position [910, 0]
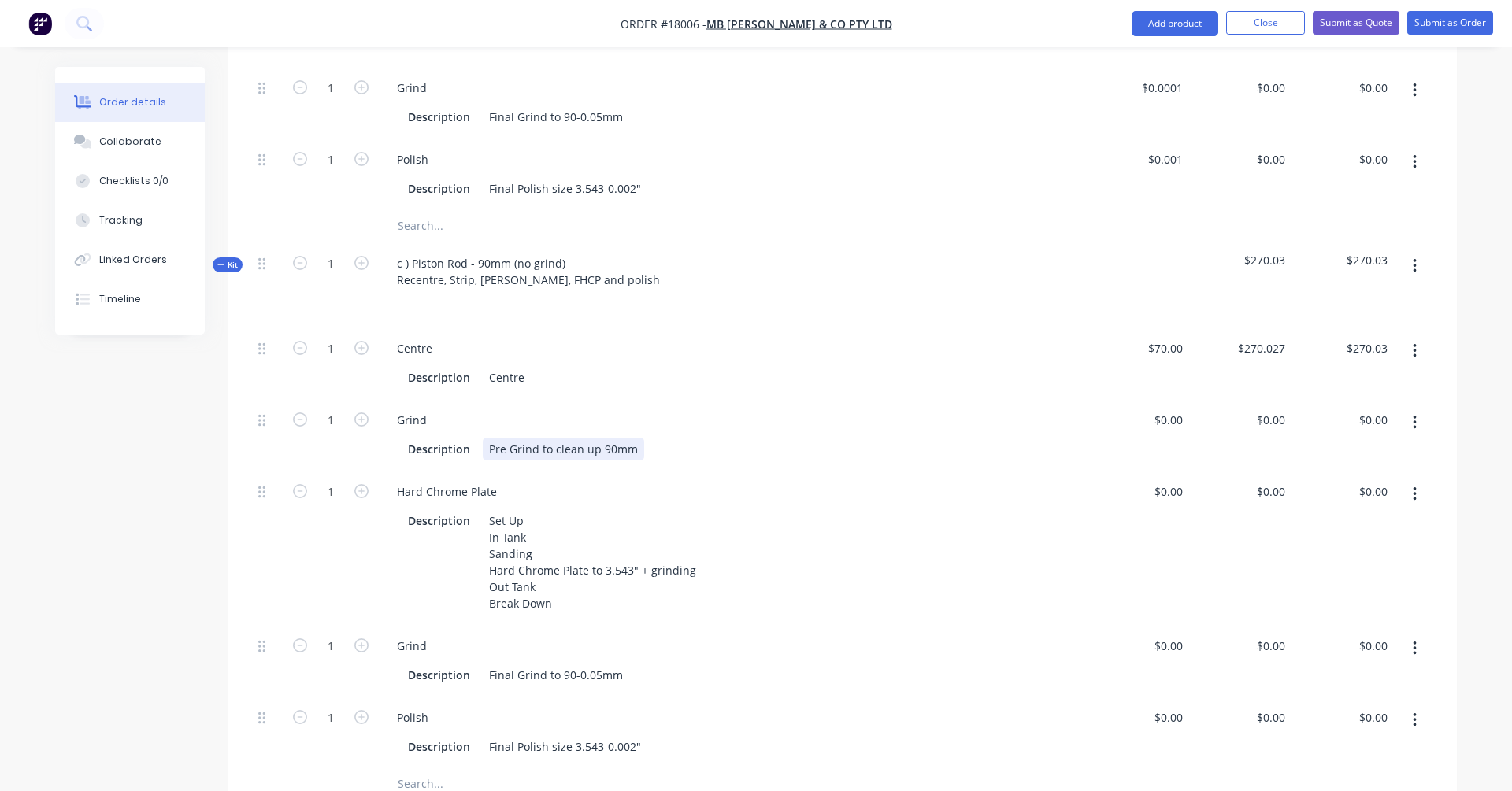
click at [831, 437] on div "Description Pre Grind to clean up 90mm" at bounding box center [729, 448] width 655 height 23
click at [1156, 337] on input "270.027" at bounding box center [1264, 348] width 55 height 23
type input "$90.00"
click at [1156, 337] on input "90.00" at bounding box center [1369, 348] width 49 height 23
type input "$90.00"
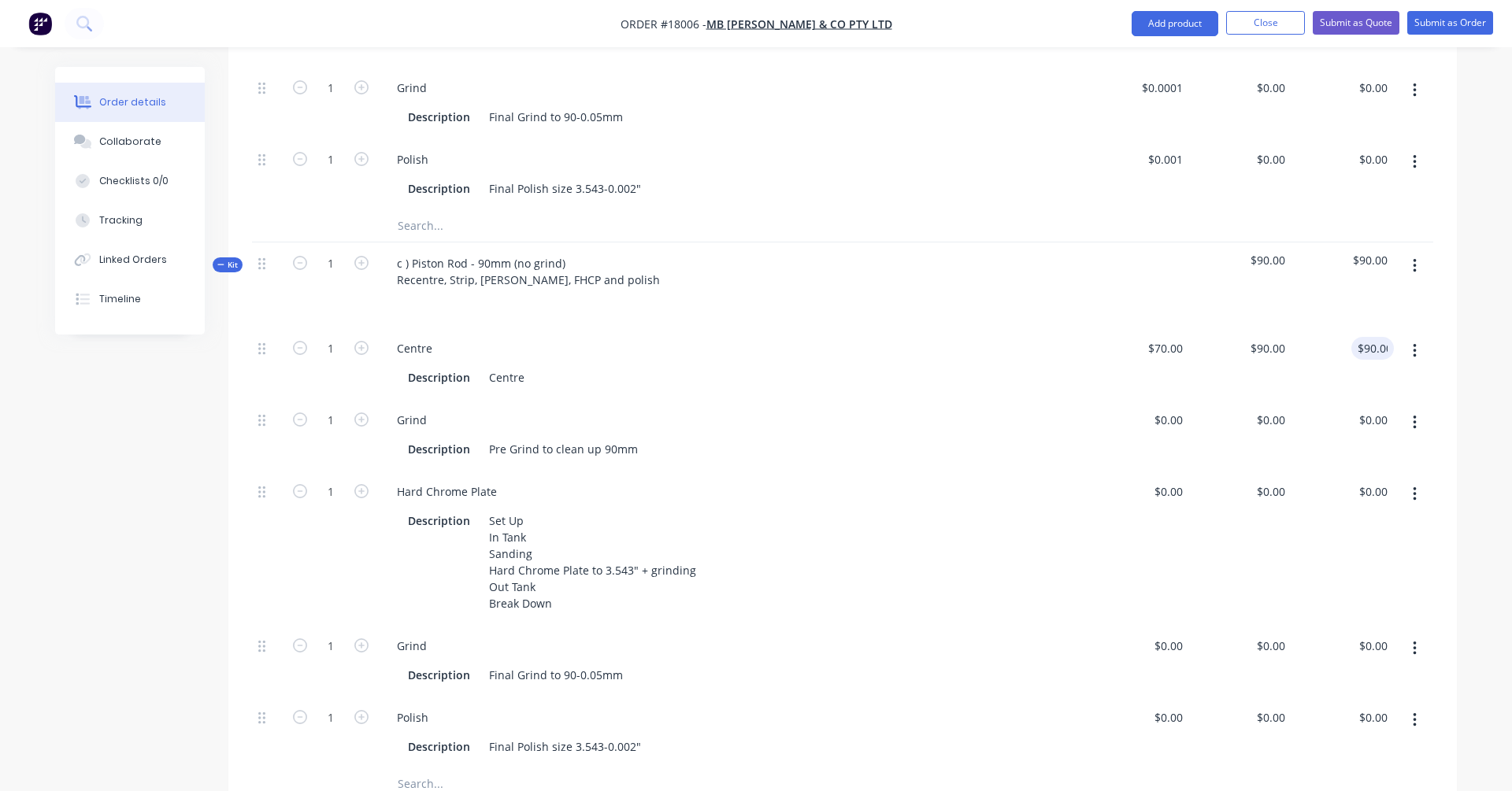
click at [1069, 408] on div "Grind" at bounding box center [733, 419] width 696 height 23
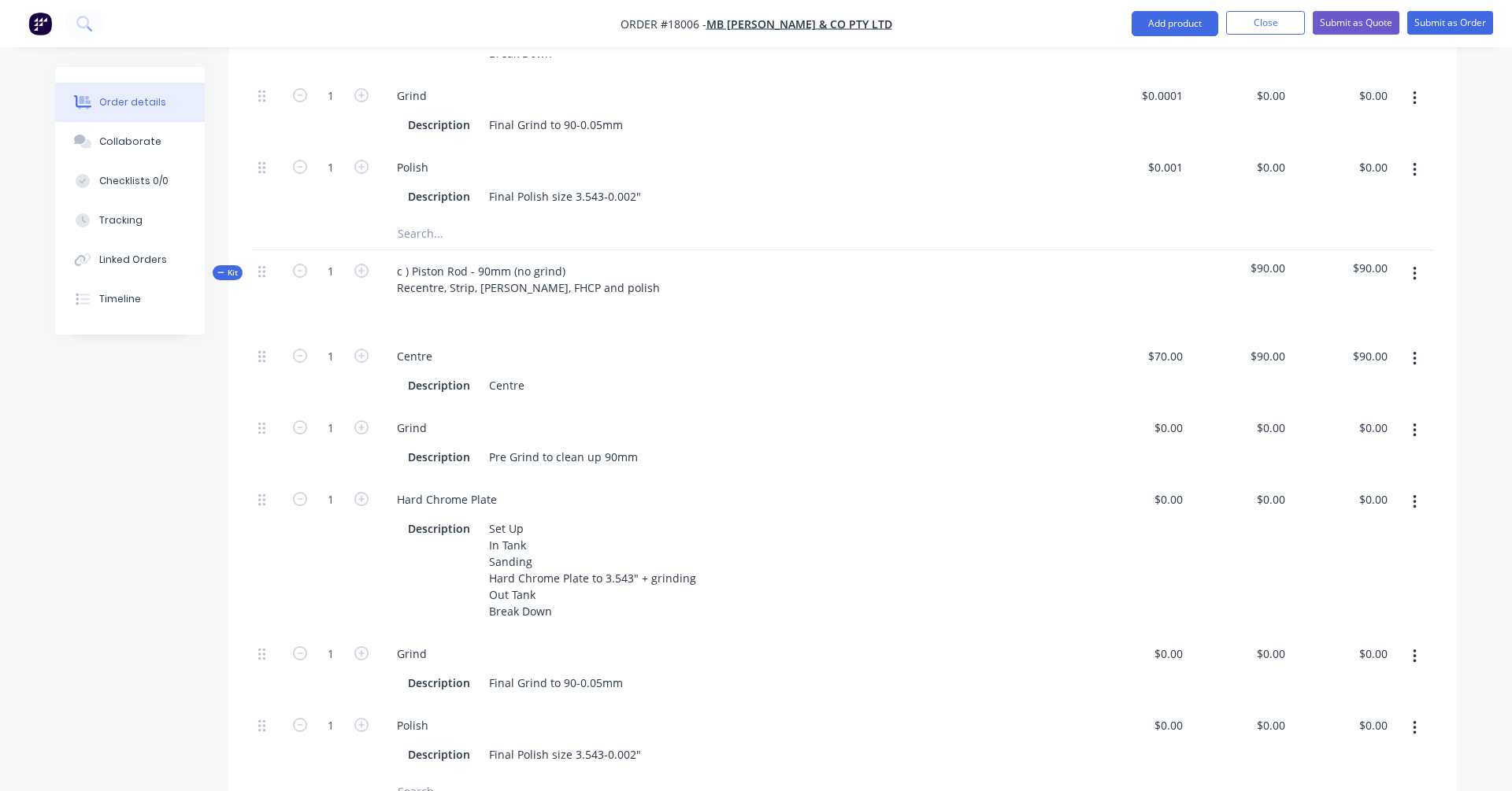
scroll to position [903, 0]
click at [301, 420] on icon "button" at bounding box center [299, 427] width 14 height 14
type input "0"
click at [916, 430] on div "Grind Description Pre Grind to clean up 90mm" at bounding box center [732, 442] width 709 height 72
click at [1156, 416] on button "button" at bounding box center [1414, 430] width 37 height 28
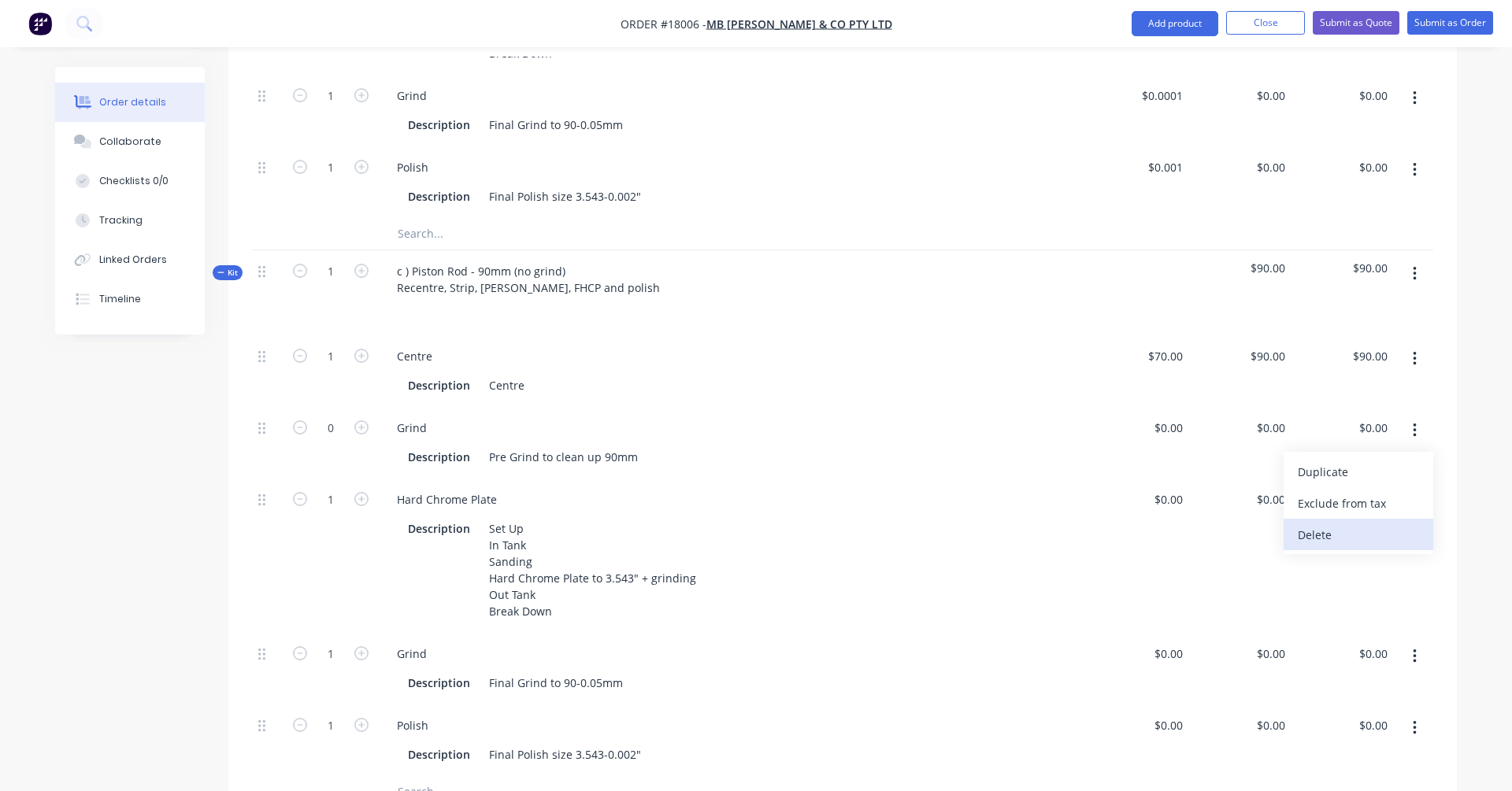
click at [1156, 523] on div "Delete" at bounding box center [1358, 534] width 121 height 23
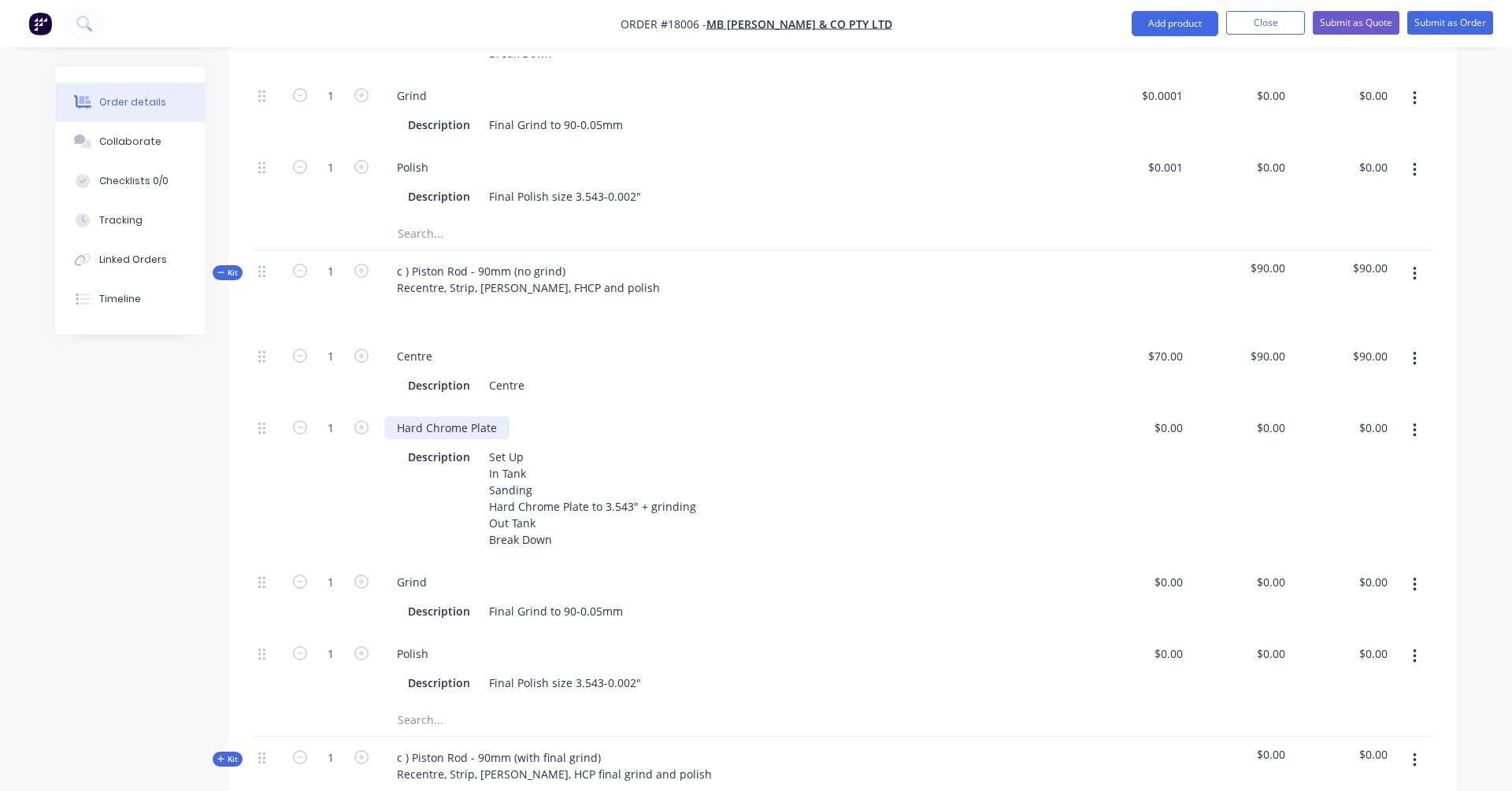
click at [405, 416] on div "Hard Chrome Plate" at bounding box center [447, 427] width 125 height 23
click at [397, 416] on div "Hard Chrome Plate" at bounding box center [447, 427] width 125 height 23
click at [592, 344] on div "Centre" at bounding box center [733, 355] width 696 height 23
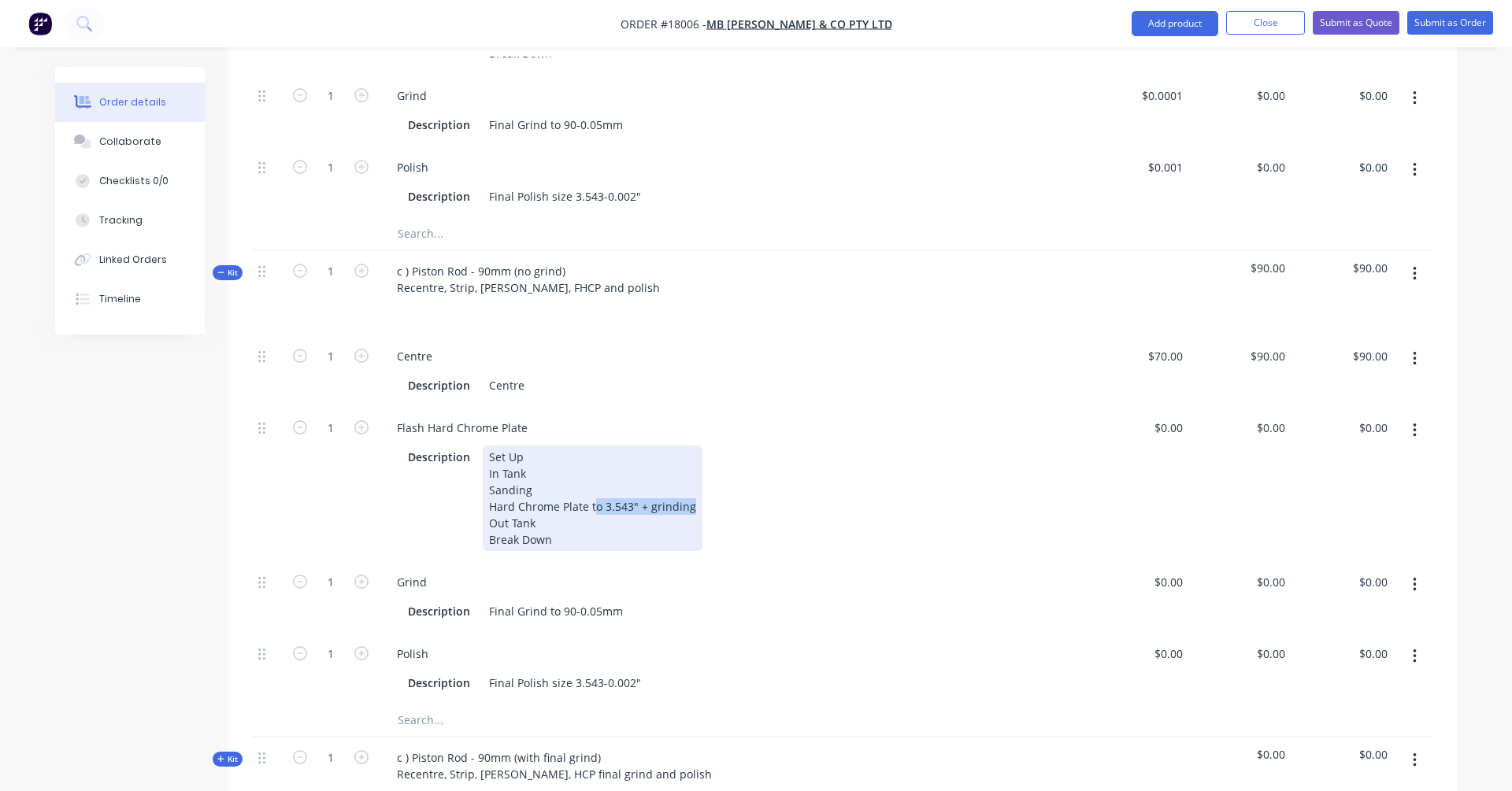
drag, startPoint x: 591, startPoint y: 461, endPoint x: 704, endPoint y: 466, distance: 113.1
click at [704, 466] on div "Description Set Up In Tank Sanding Hard Chrome Plate to 3.543" + grinding Out T…" at bounding box center [729, 499] width 655 height 106
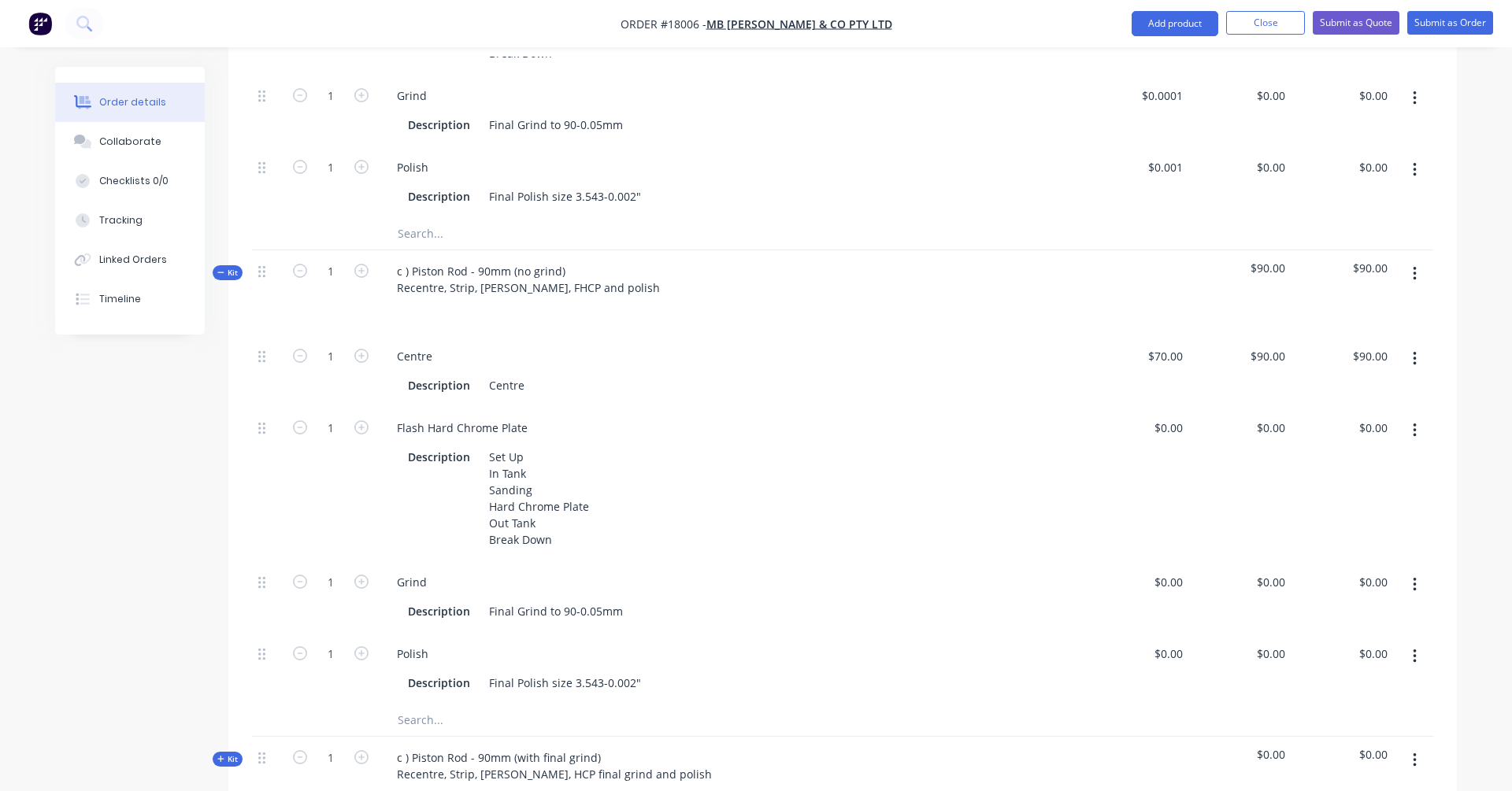
click at [832, 570] on div "Grind" at bounding box center [733, 581] width 696 height 23
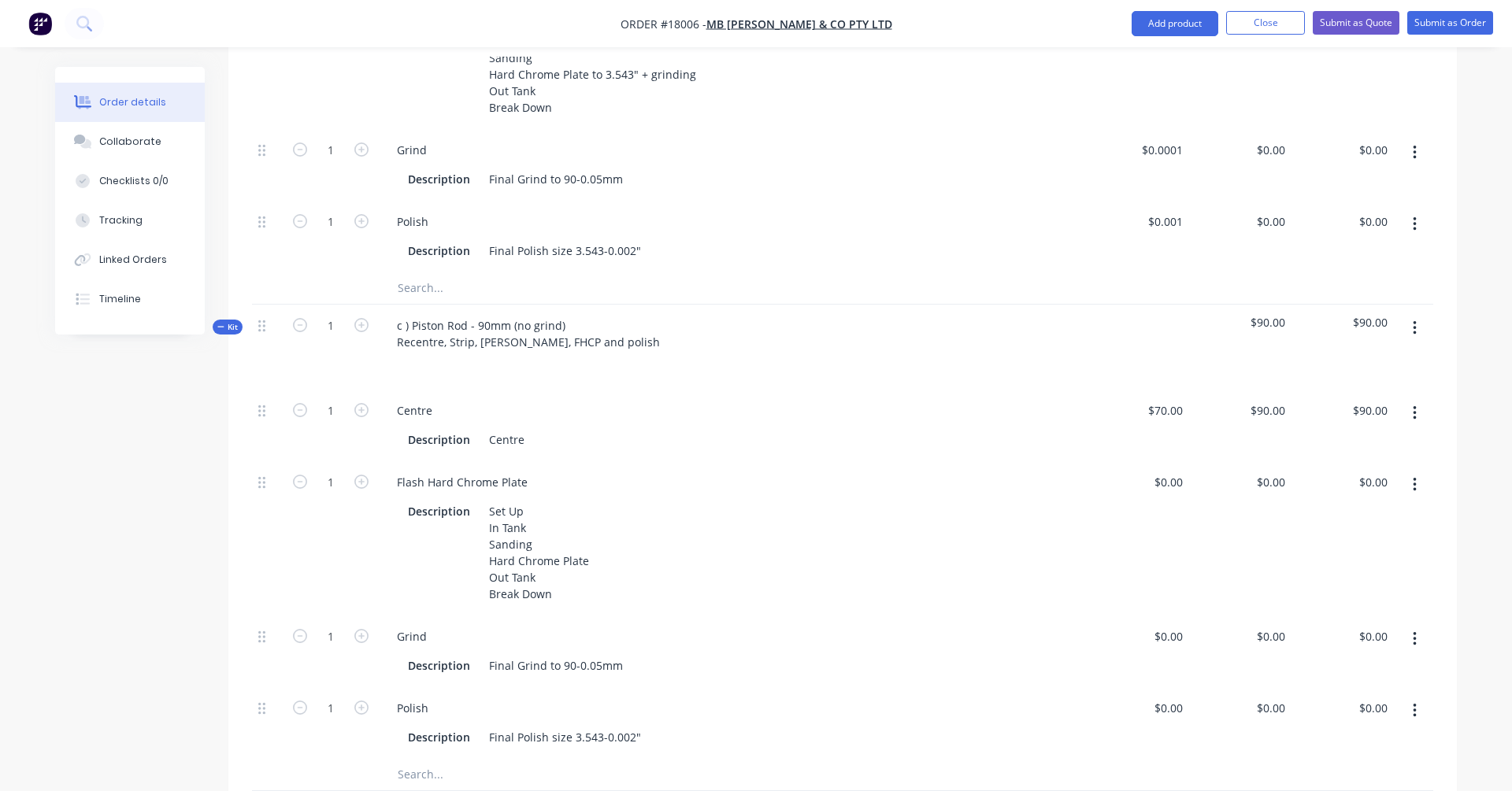
scroll to position [851, 0]
click at [1156, 468] on input "0" at bounding box center [1179, 479] width 18 height 23
type input "$0.001"
click at [1156, 468] on input "0.001" at bounding box center [1273, 479] width 36 height 23
type input "$600.00"
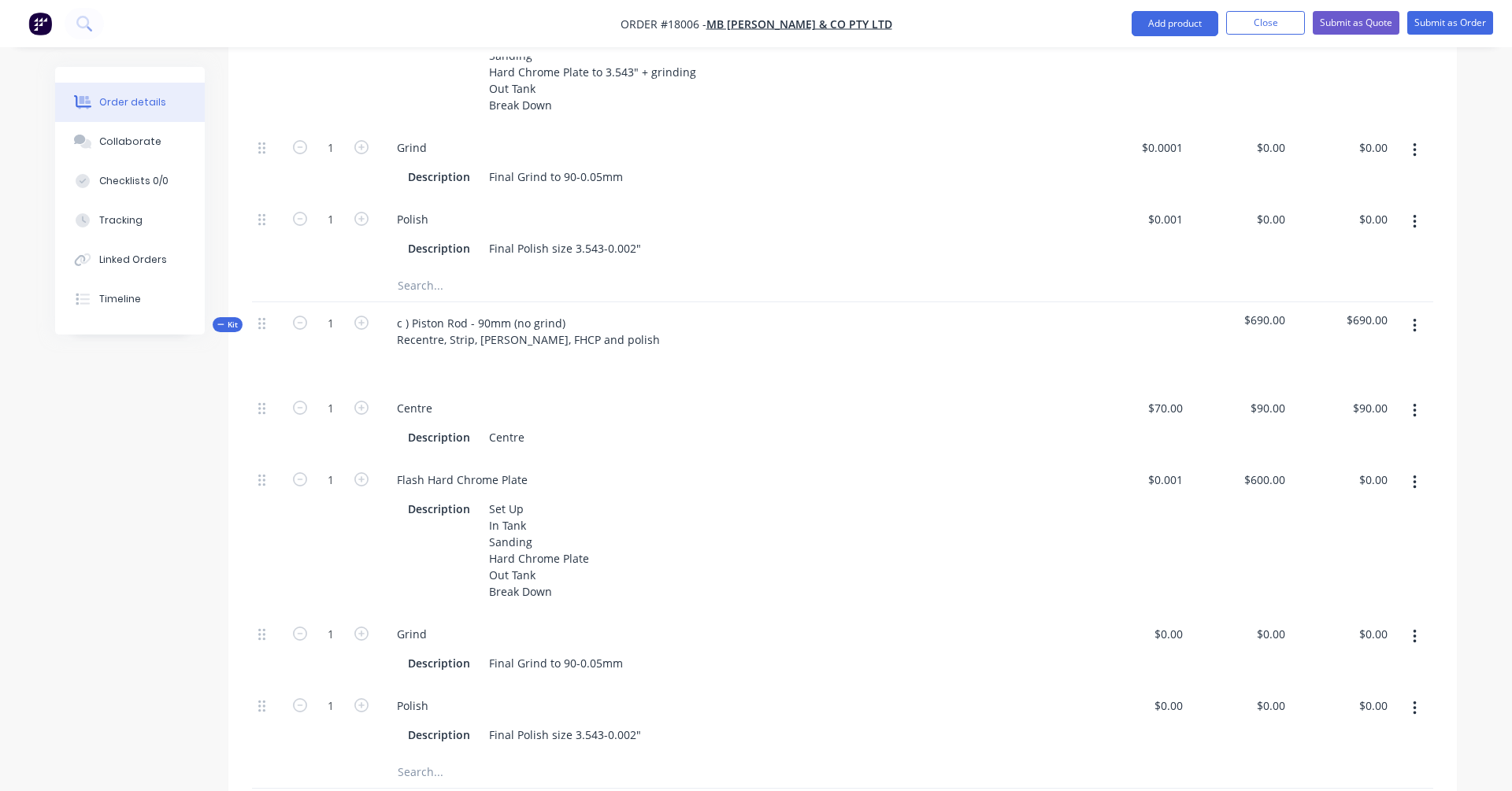
type input "$600.00"
click at [1156, 488] on div "$600.00 $600.00" at bounding box center [1240, 535] width 102 height 154
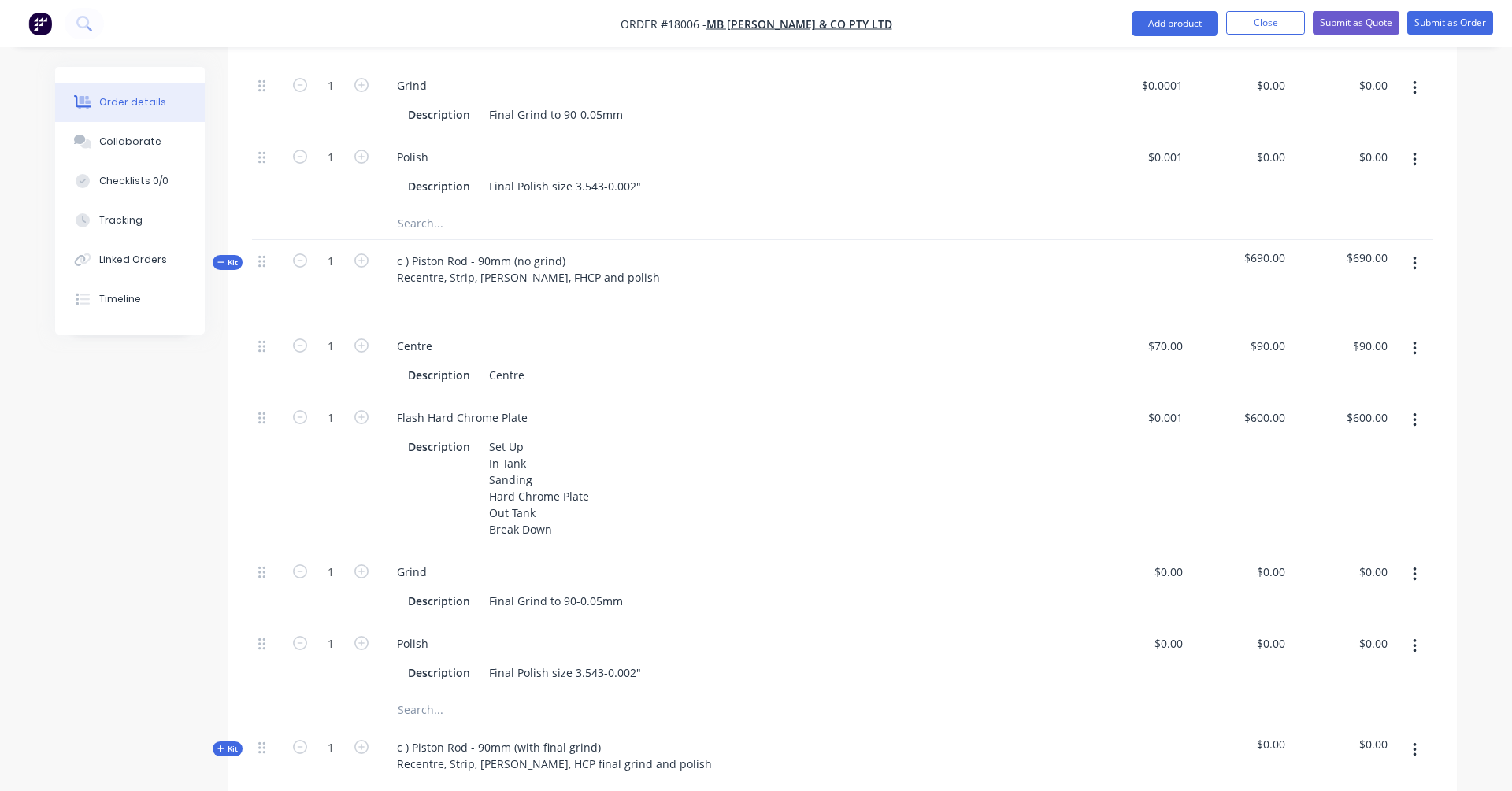
scroll to position [922, 0]
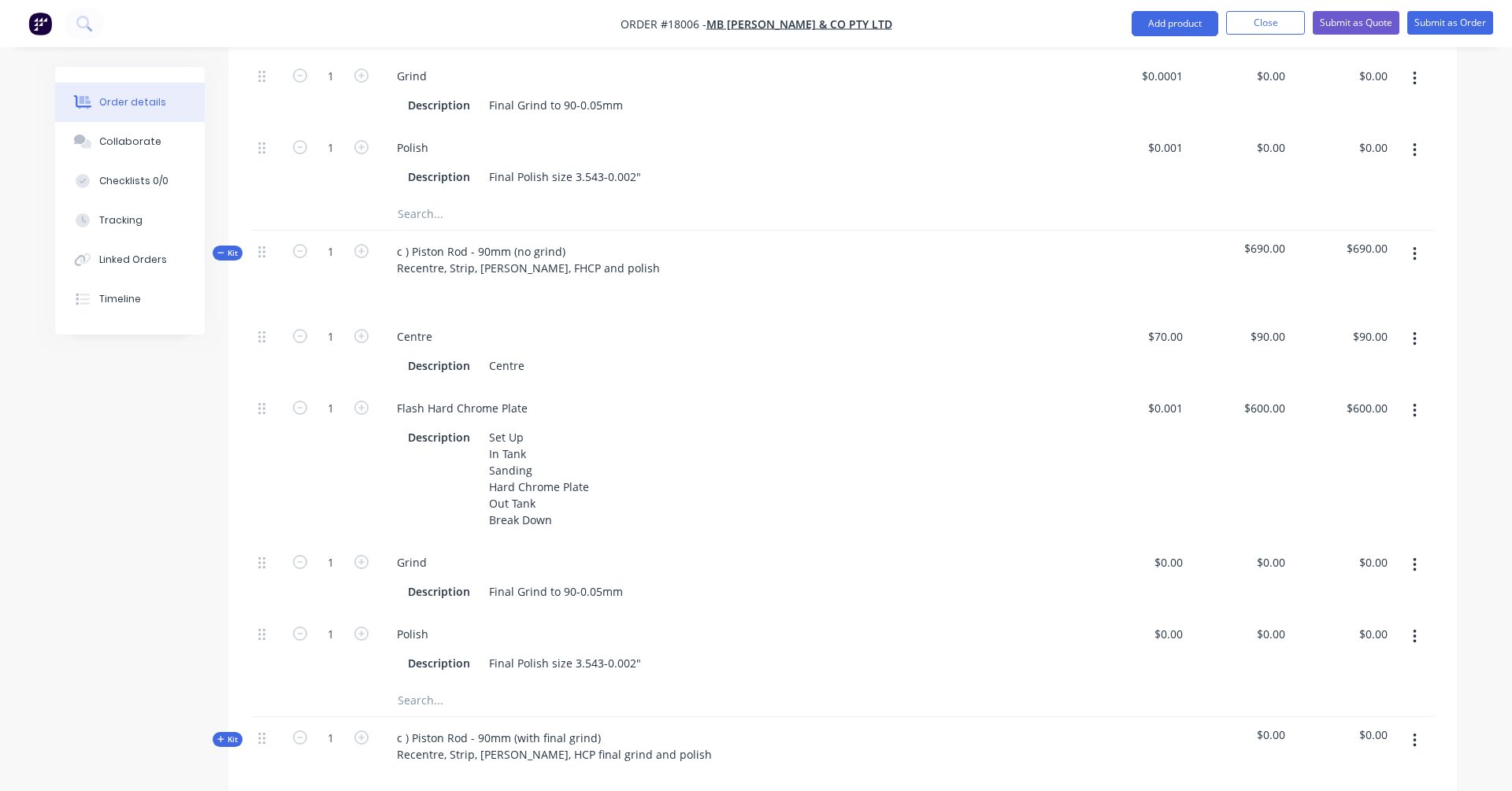
click at [1156, 551] on button "button" at bounding box center [1414, 564] width 37 height 28
click at [1156, 629] on div "Delete" at bounding box center [1358, 669] width 121 height 23
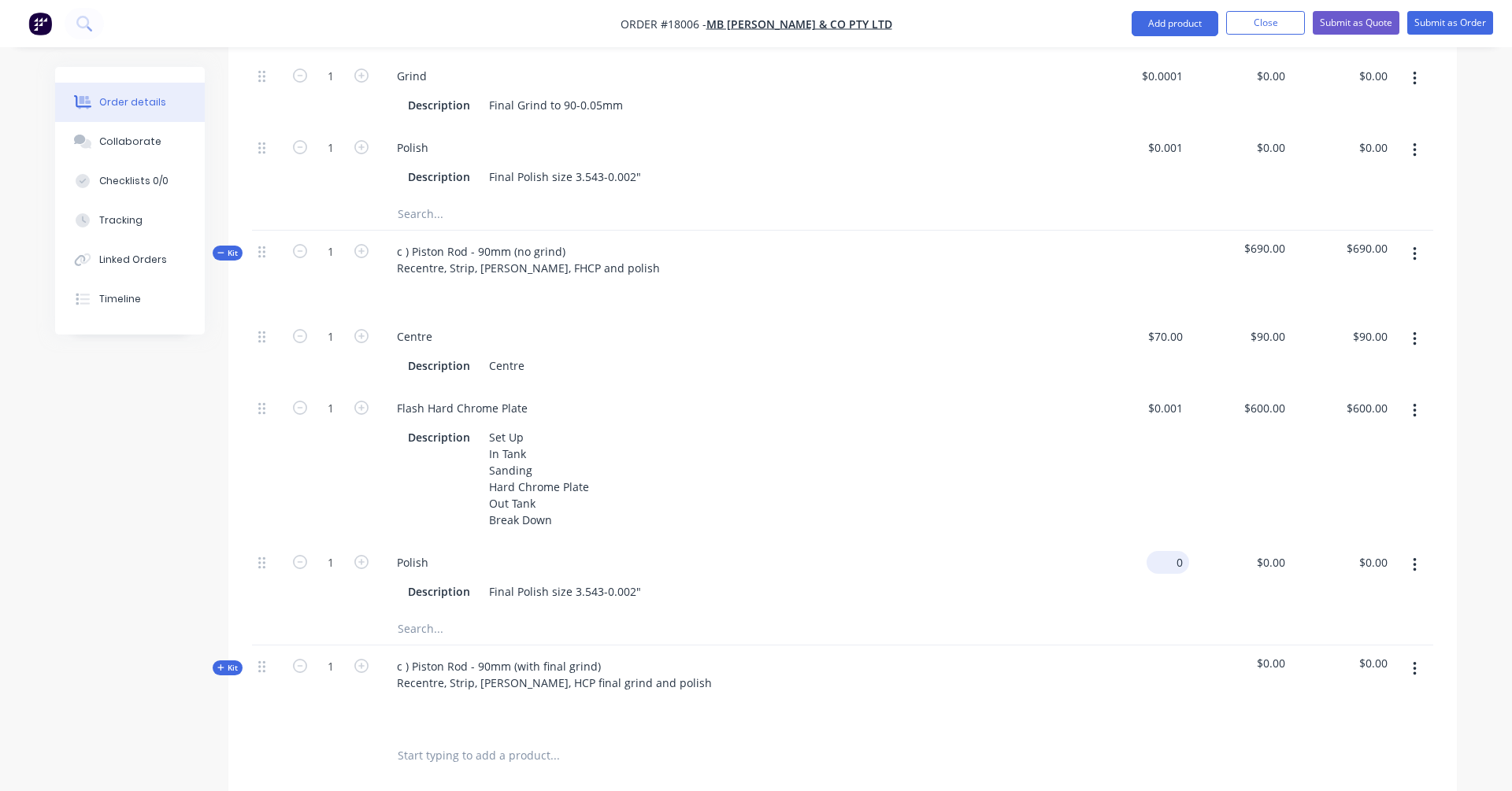
click at [1156, 551] on input "0" at bounding box center [1171, 562] width 36 height 23
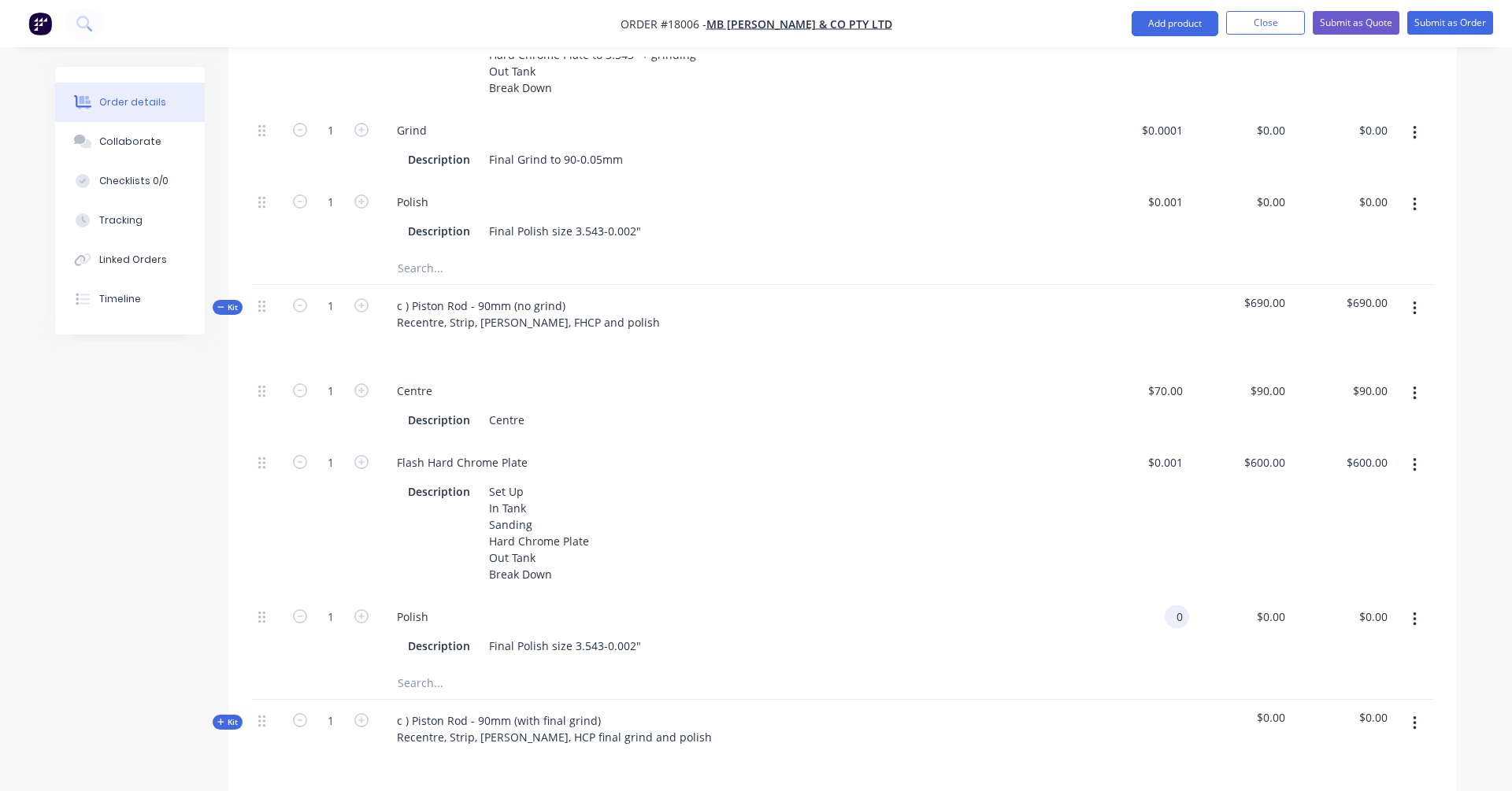
scroll to position [875, 0]
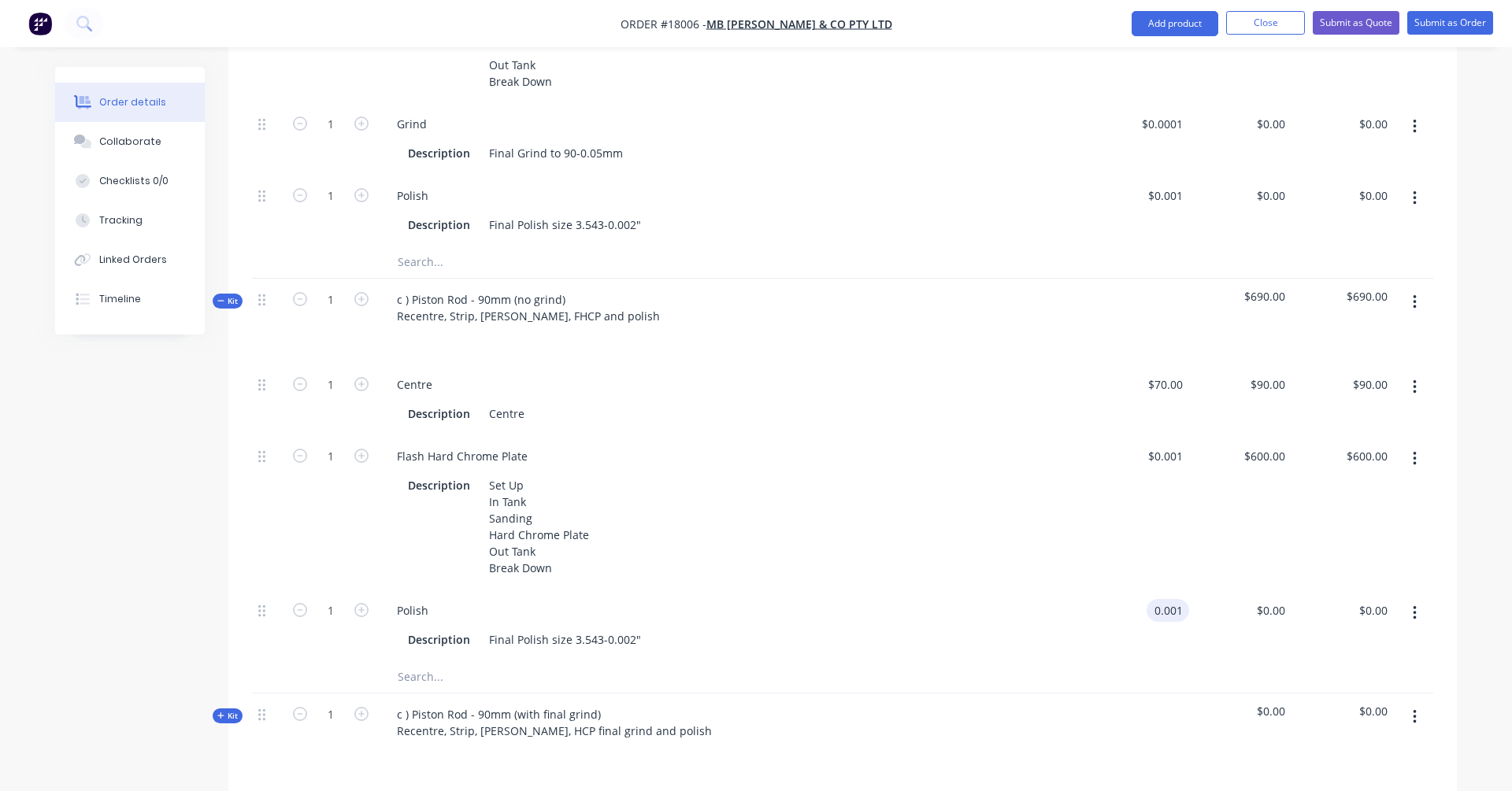
type input "$0.001"
click at [1156, 590] on div "$0.001 $0.00" at bounding box center [1240, 626] width 102 height 72
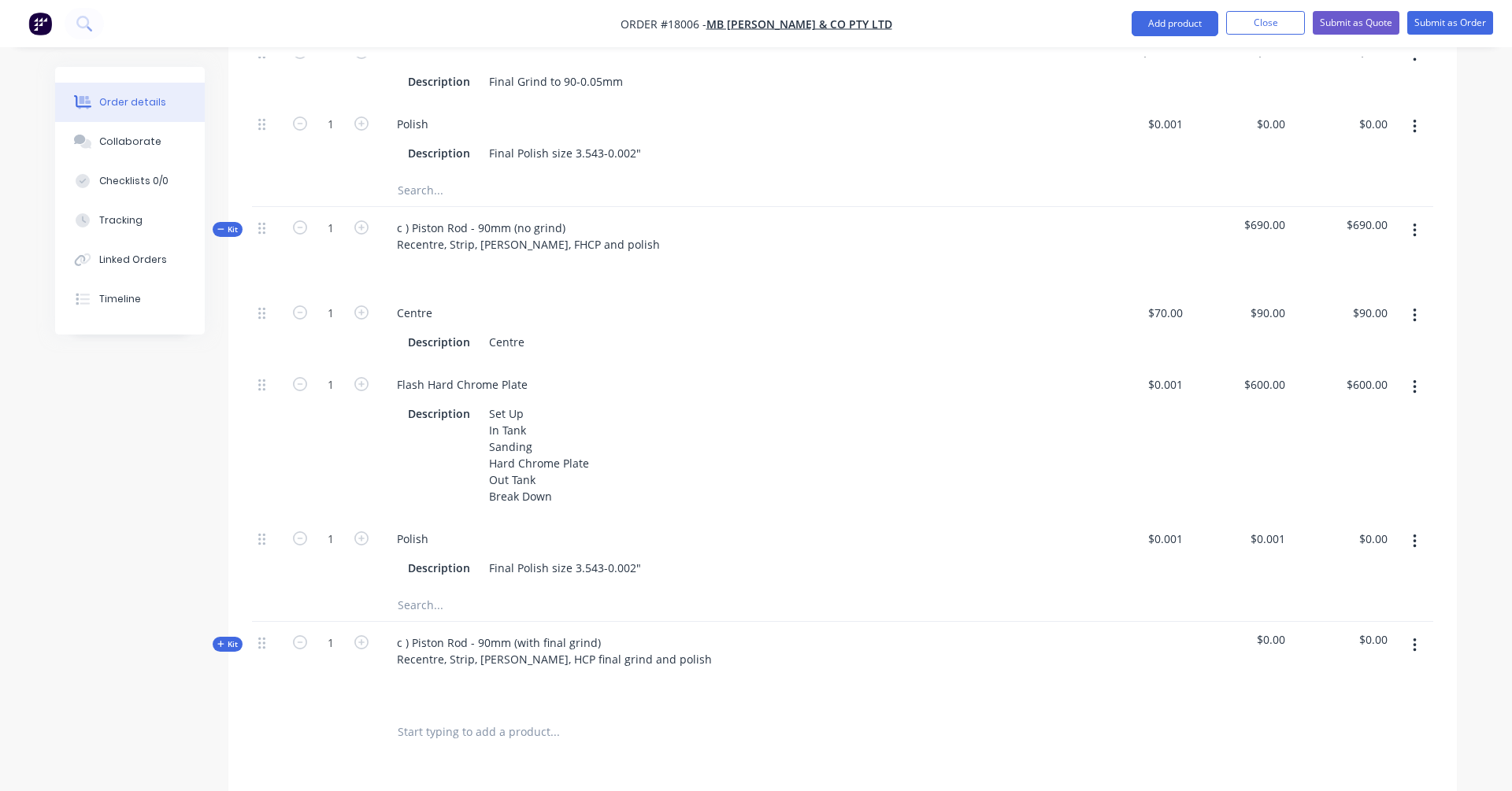
scroll to position [948, 0]
click at [374, 222] on div "1" at bounding box center [330, 248] width 95 height 85
click at [315, 229] on div "1" at bounding box center [330, 248] width 95 height 85
click at [227, 222] on span "Kit" at bounding box center [228, 228] width 20 height 12
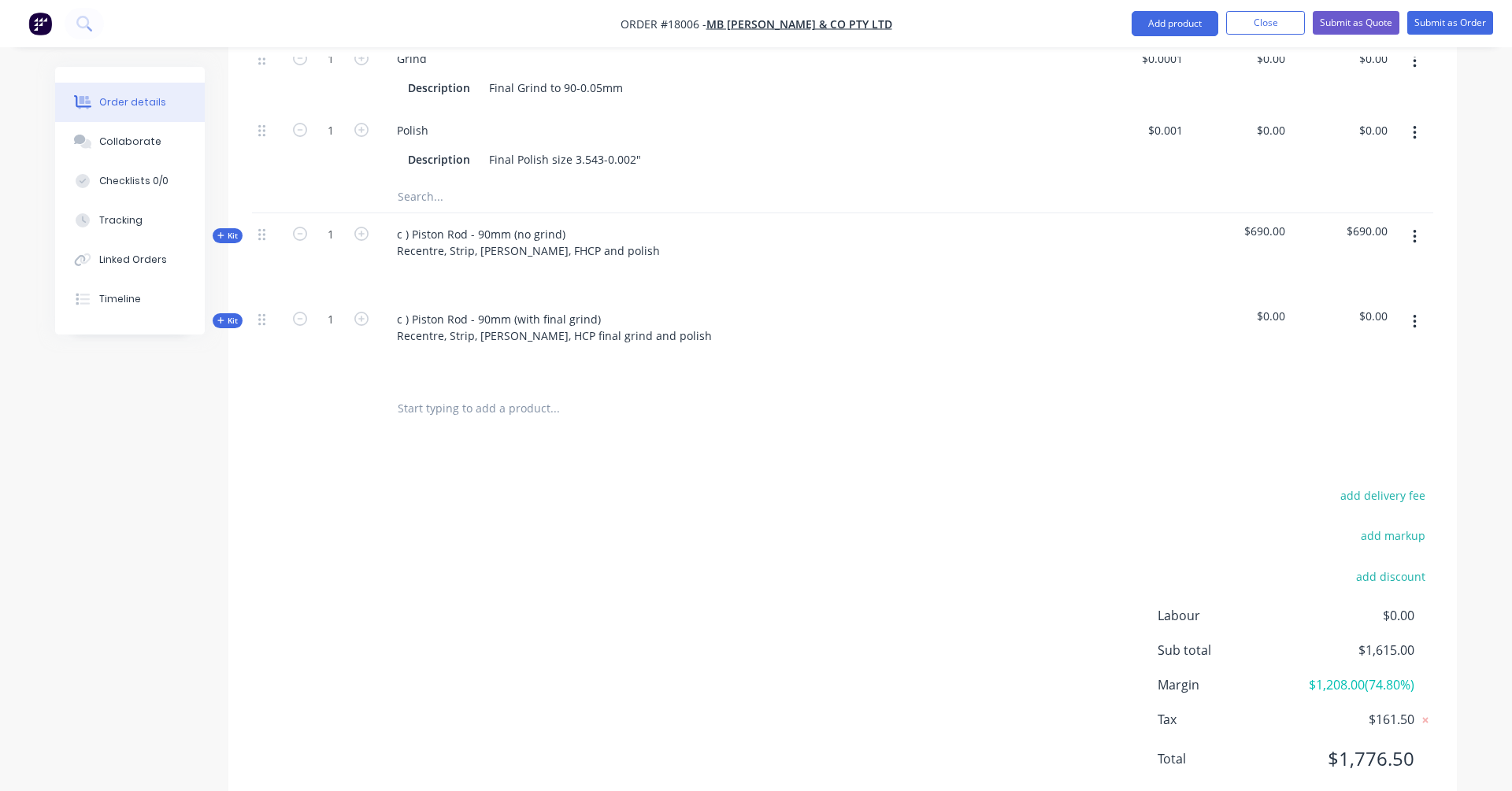
click at [227, 180] on div "Order details Collaborate Checklists 0/0 Tracking Linked Orders Timeline" at bounding box center [142, 200] width 173 height 268
click at [219, 231] on icon at bounding box center [221, 234] width 7 height 8
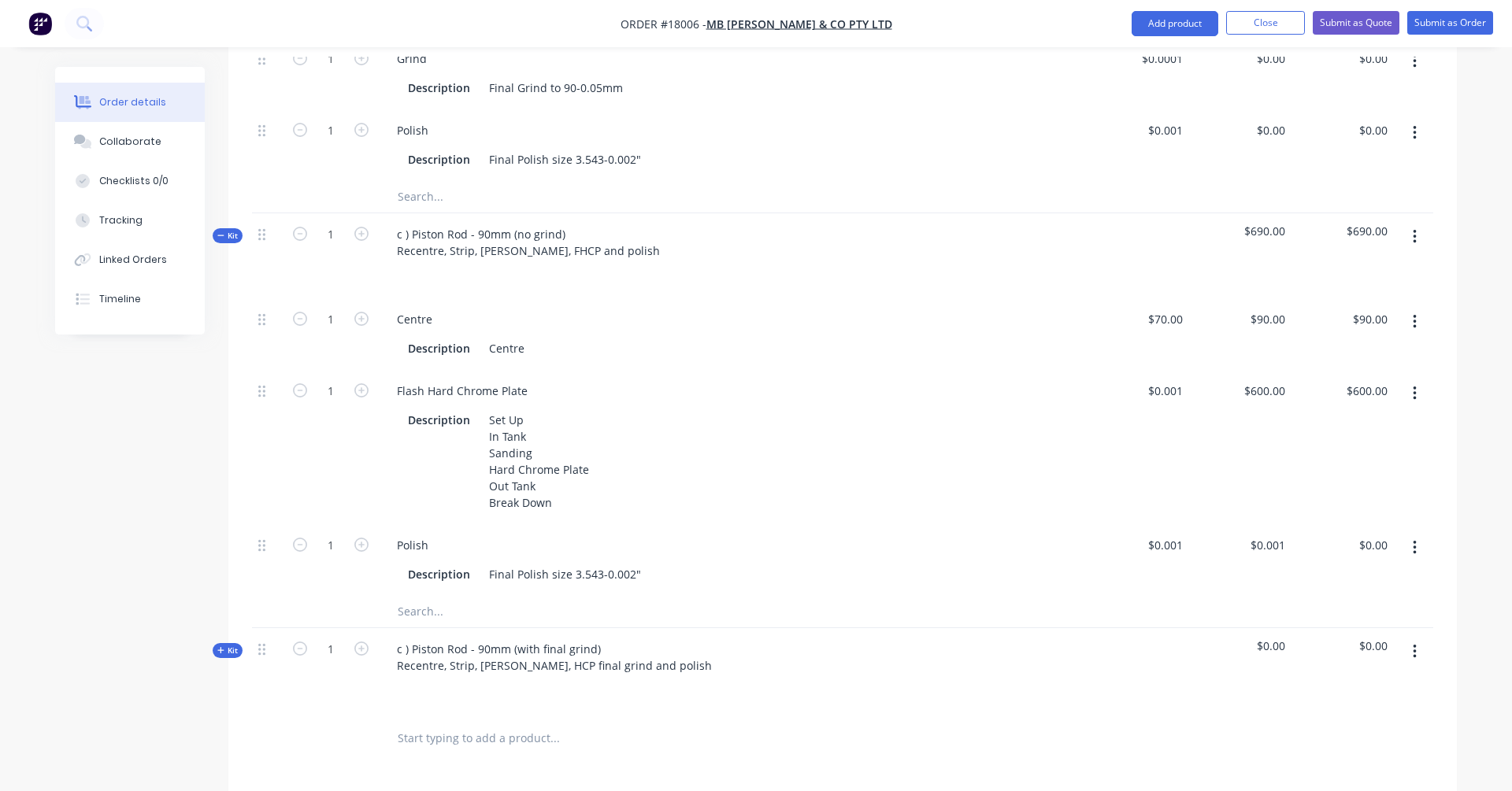
click at [1156, 230] on icon "button" at bounding box center [1414, 237] width 3 height 14
click at [1107, 596] on div at bounding box center [842, 612] width 1181 height 32
click at [1156, 315] on icon "button" at bounding box center [1414, 321] width 3 height 14
click at [1156, 352] on div "Duplicate" at bounding box center [1358, 363] width 121 height 23
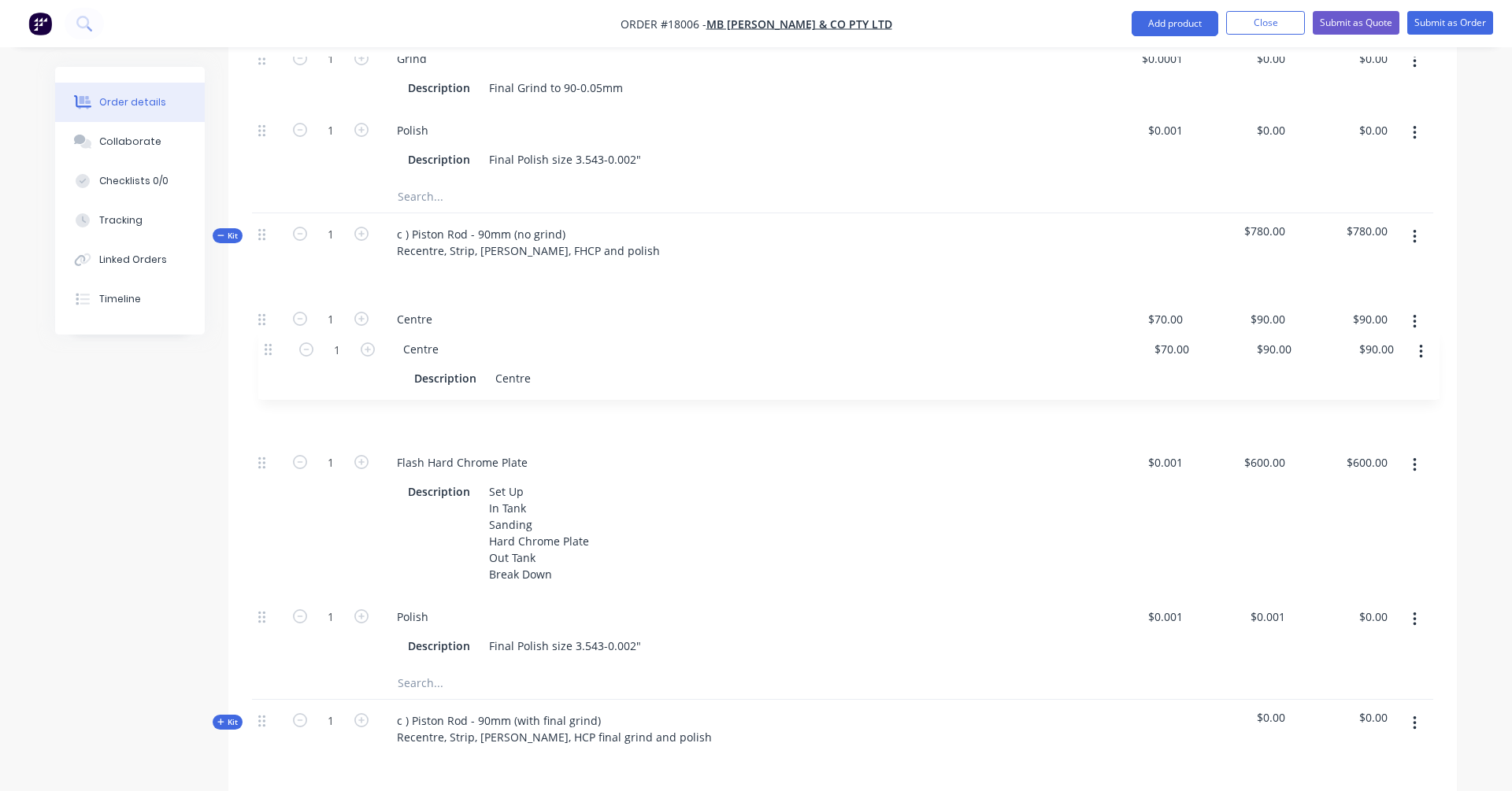
drag, startPoint x: 261, startPoint y: 569, endPoint x: 267, endPoint y: 343, distance: 226.1
click at [267, 343] on div "1 Centre Description Centre $70.00 $70.00 $90.00 $90.00 $90.00 $90.00 1 Flash H…" at bounding box center [842, 482] width 1181 height 369
click at [419, 379] on div "Centre" at bounding box center [414, 390] width 61 height 23
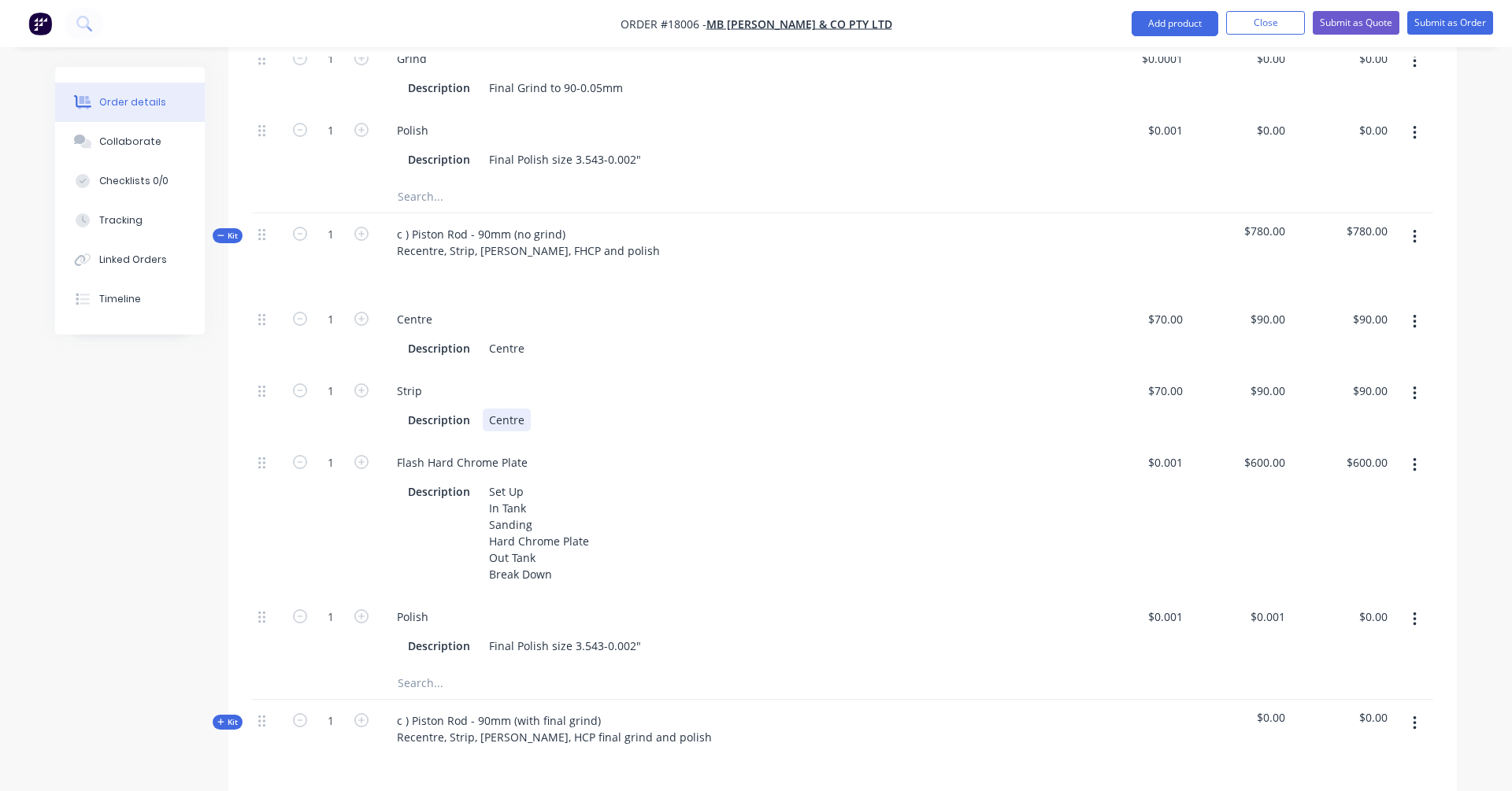
click at [503, 408] on div "Centre" at bounding box center [507, 419] width 48 height 23
click at [622, 392] on div "Strip Description Strip Chrome" at bounding box center [732, 406] width 709 height 72
click at [744, 451] on div "Flash Hard Chrome Plate" at bounding box center [733, 462] width 696 height 23
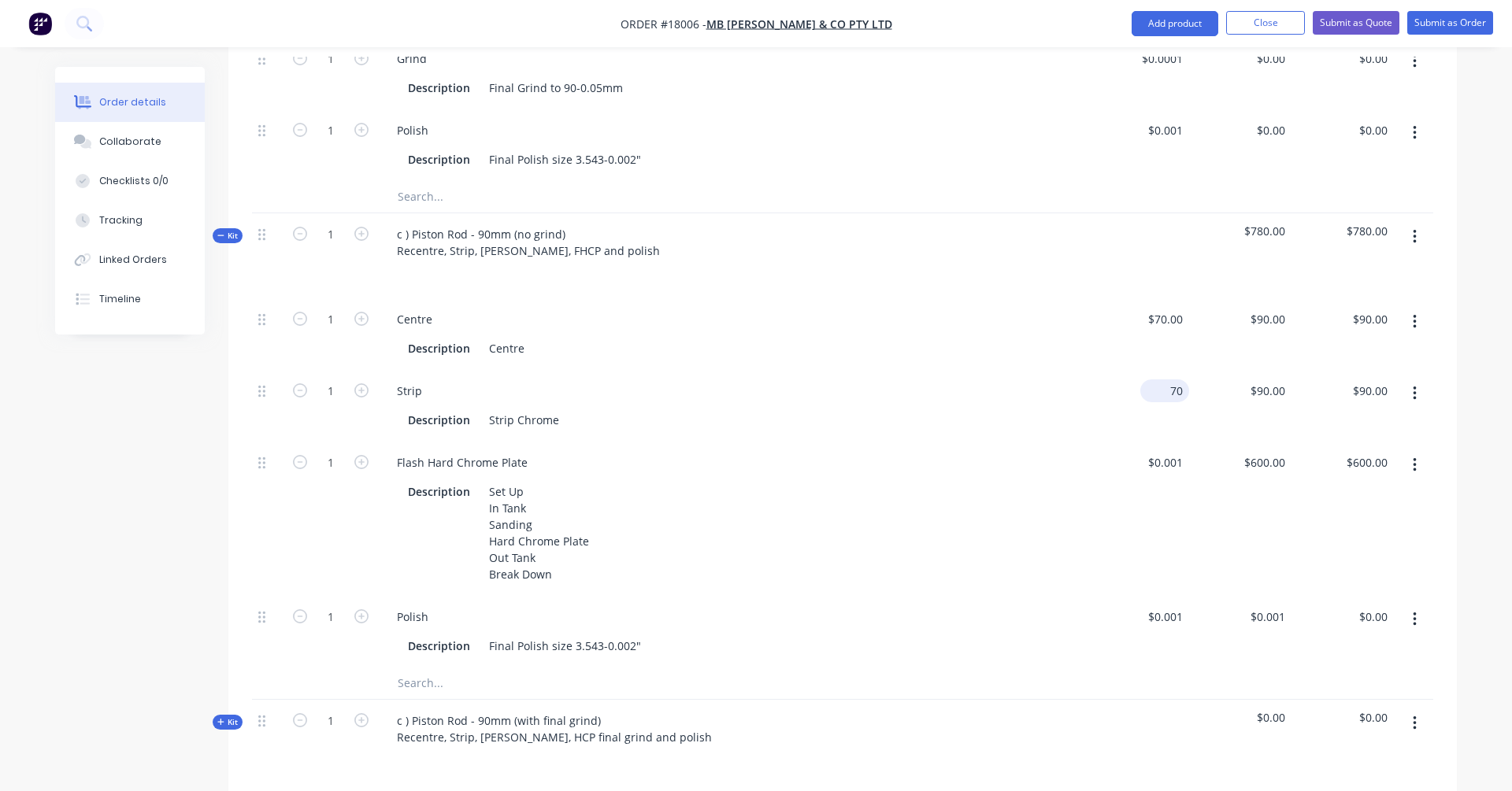
click at [1156, 379] on div "70 $70.00" at bounding box center [1164, 390] width 49 height 23
type input "$0.001"
type input "0.0013"
type input "$0.00"
click at [1156, 379] on input "0.0013" at bounding box center [1270, 390] width 43 height 23
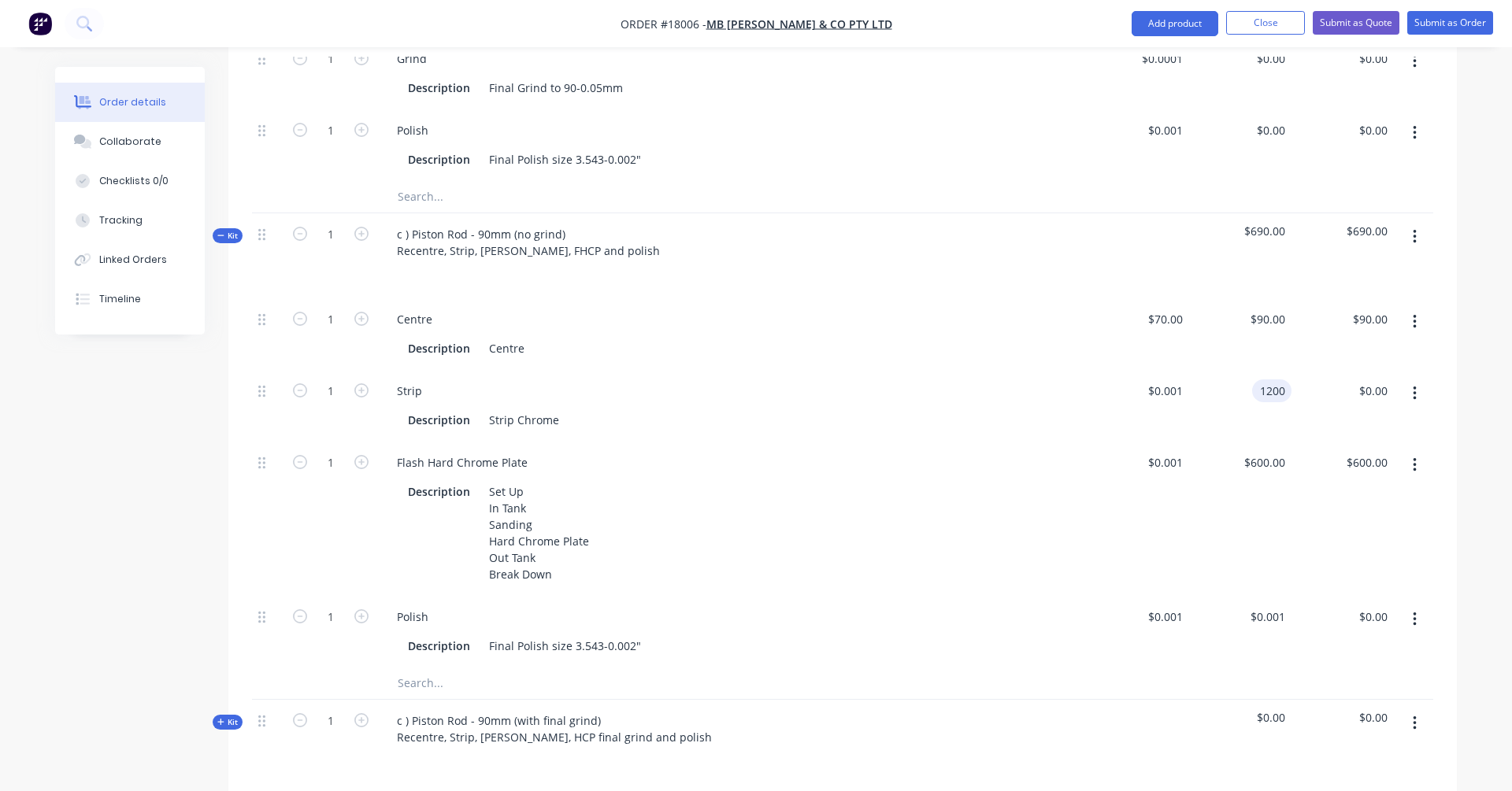
click at [1156, 379] on input "1200" at bounding box center [1274, 390] width 33 height 23
type input "$120.00"
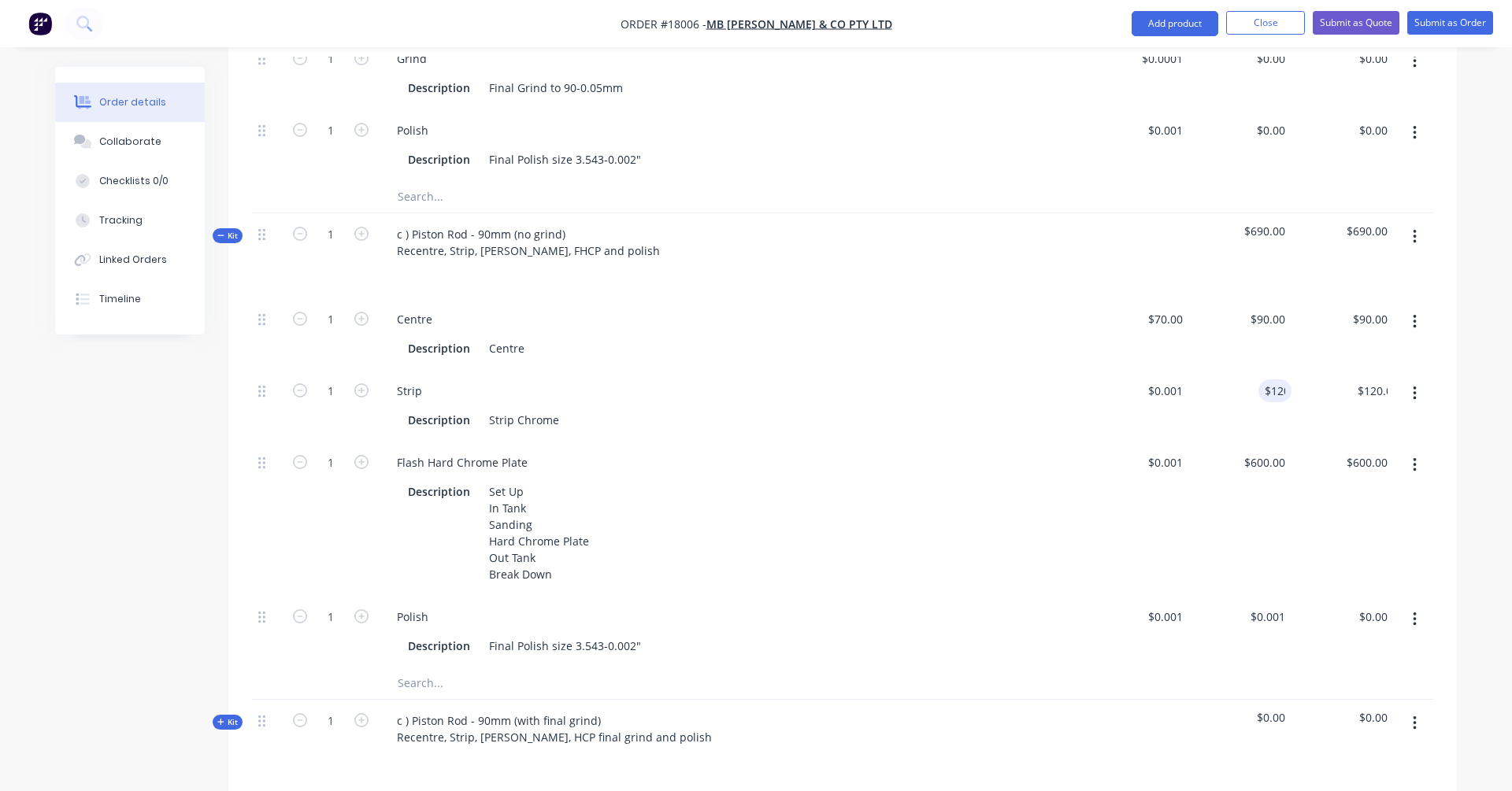
click at [1156, 390] on div "$120.00 120" at bounding box center [1240, 406] width 102 height 72
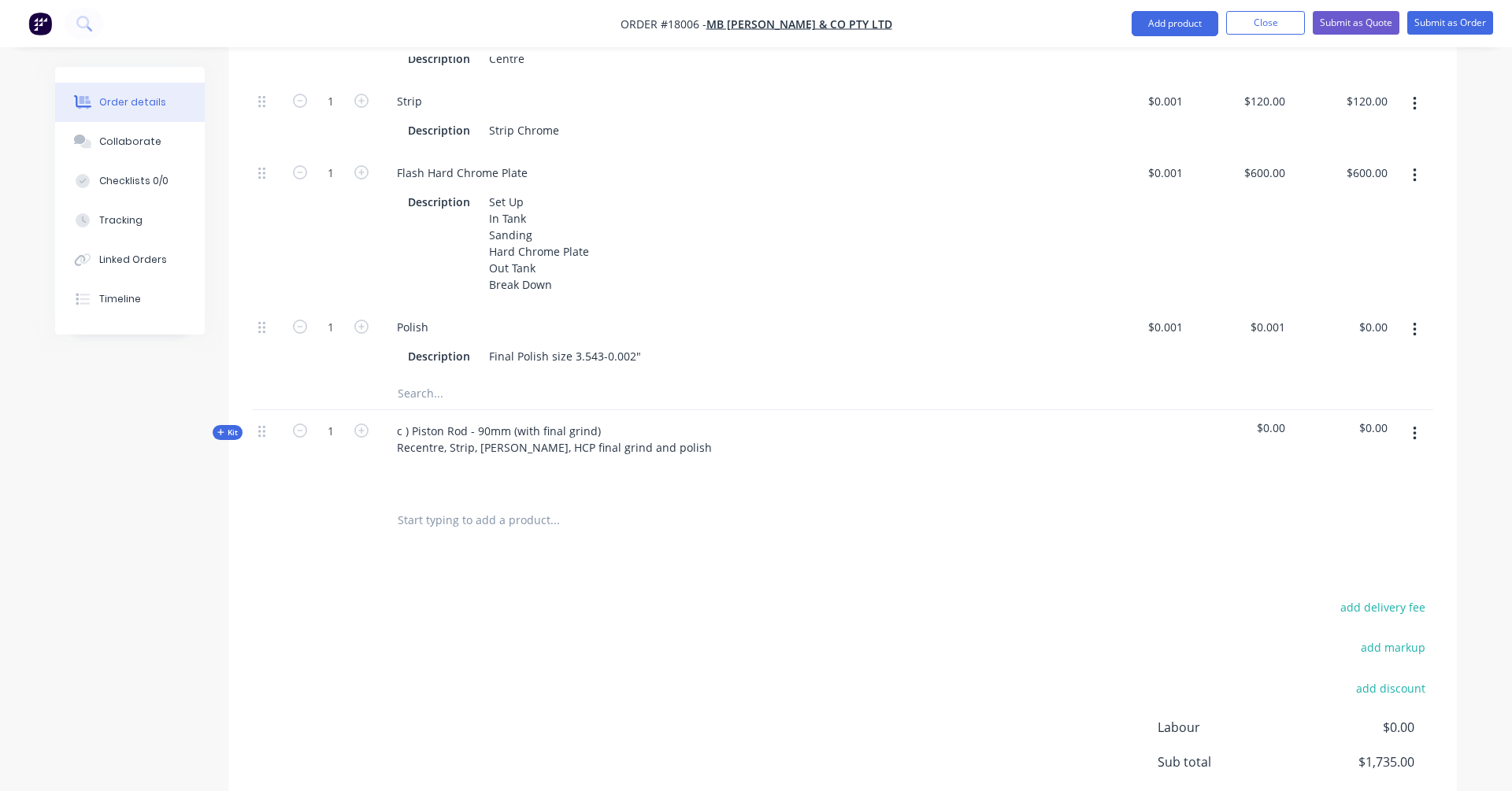
scroll to position [1264, 0]
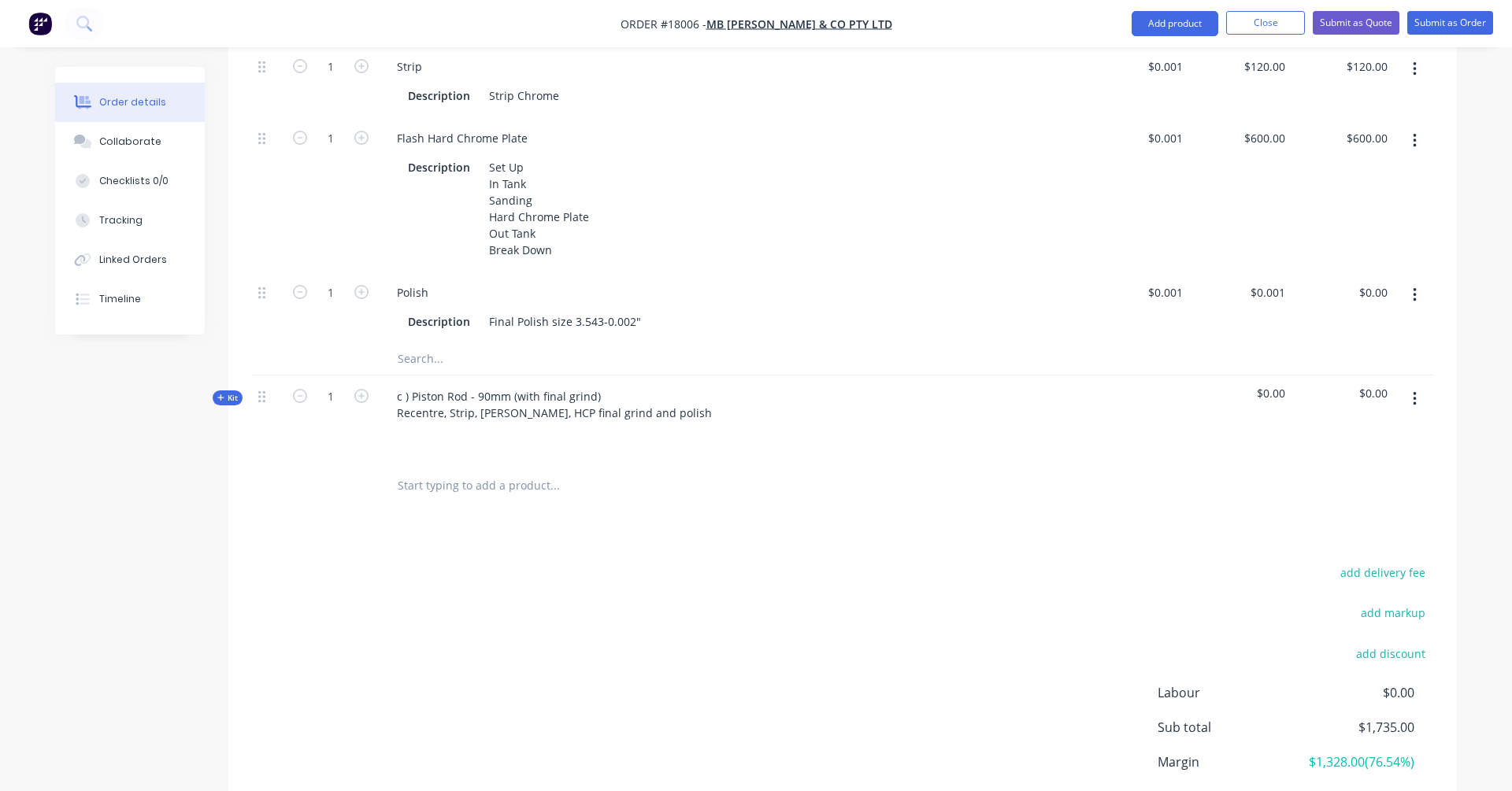
click at [227, 392] on span "Kit" at bounding box center [228, 398] width 20 height 12
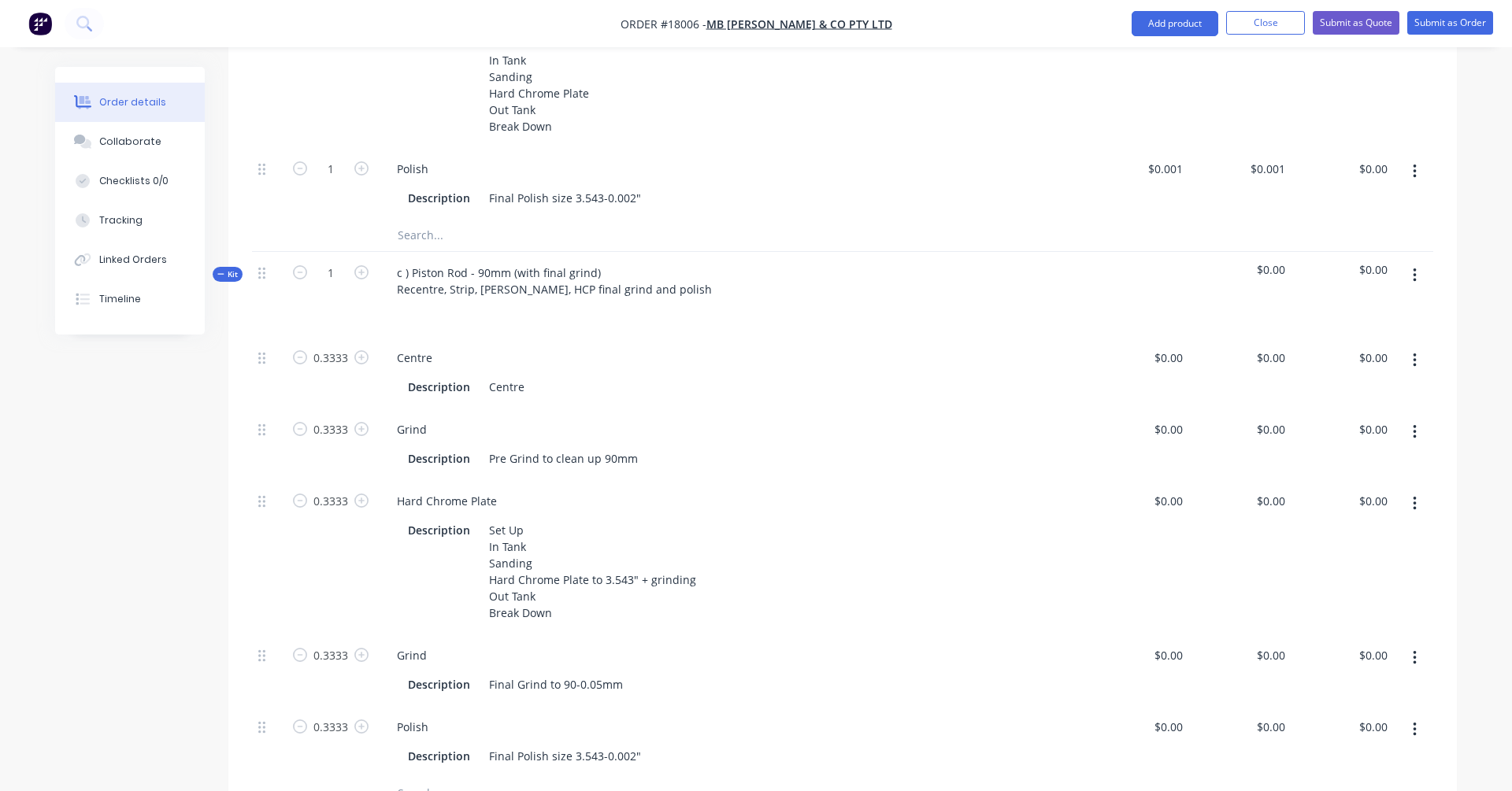
scroll to position [1421, 0]
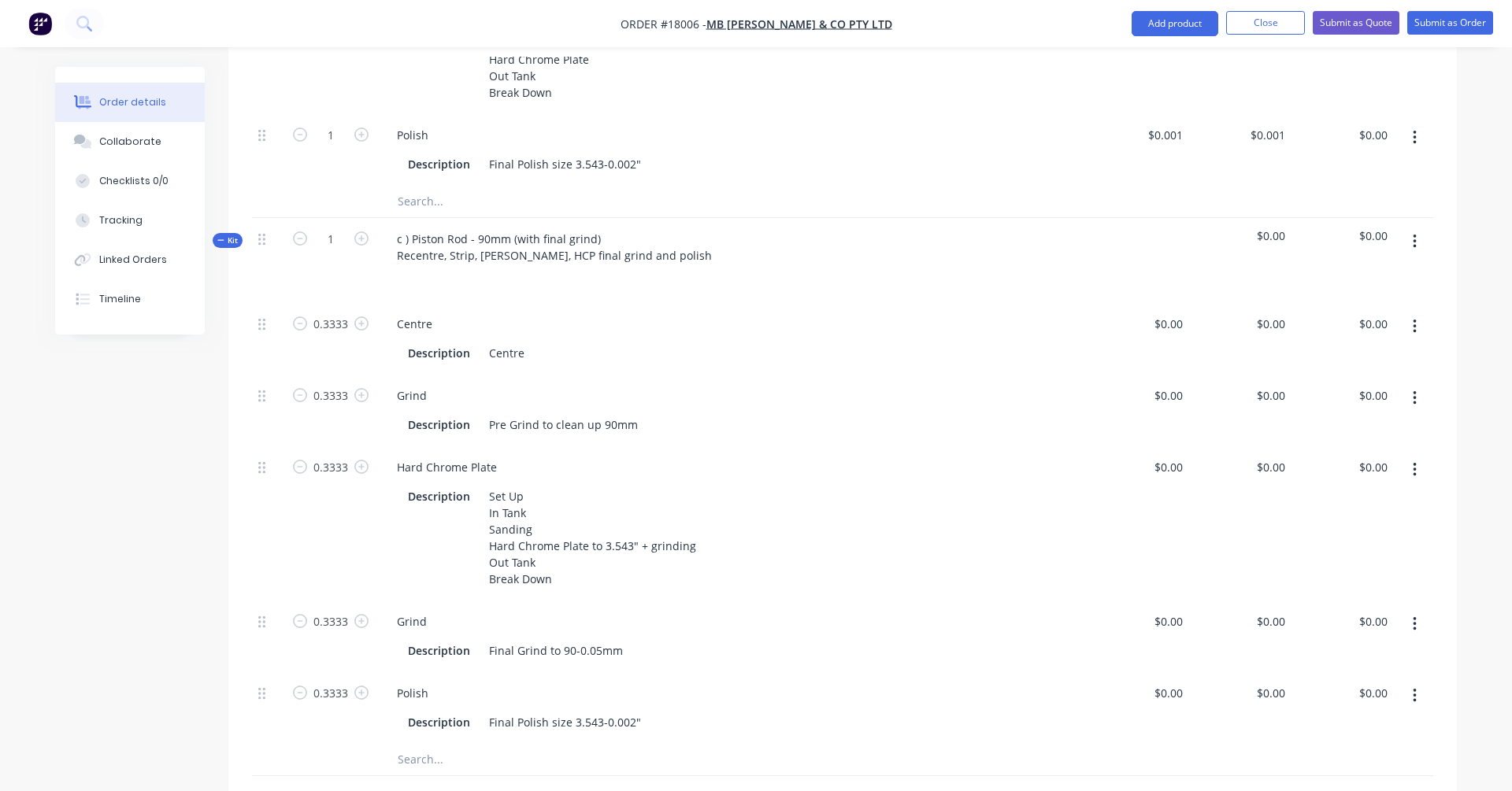
click at [1156, 384] on button "button" at bounding box center [1414, 398] width 37 height 28
click at [1156, 491] on div "Delete" at bounding box center [1358, 502] width 121 height 23
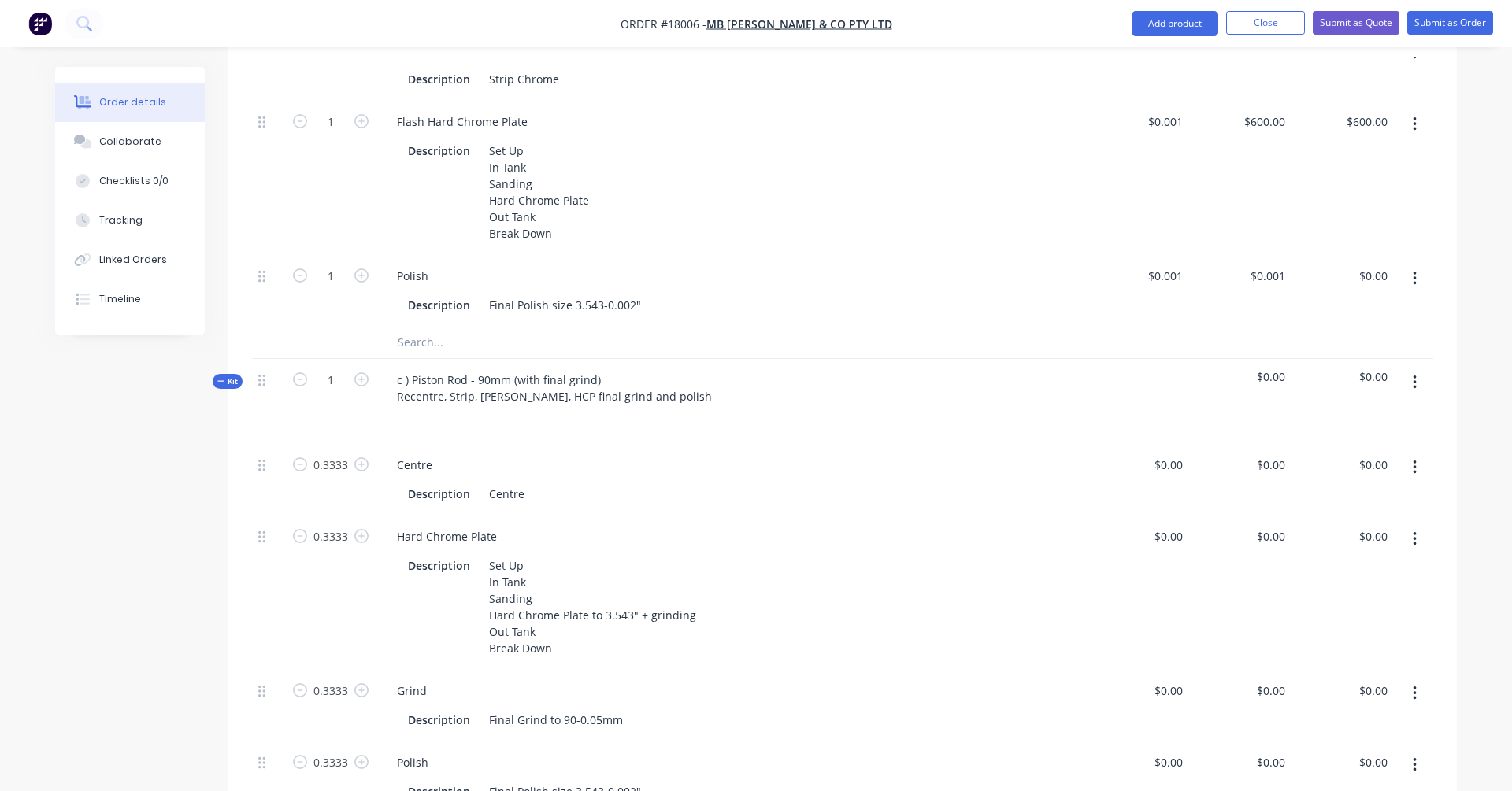
scroll to position [1304, 0]
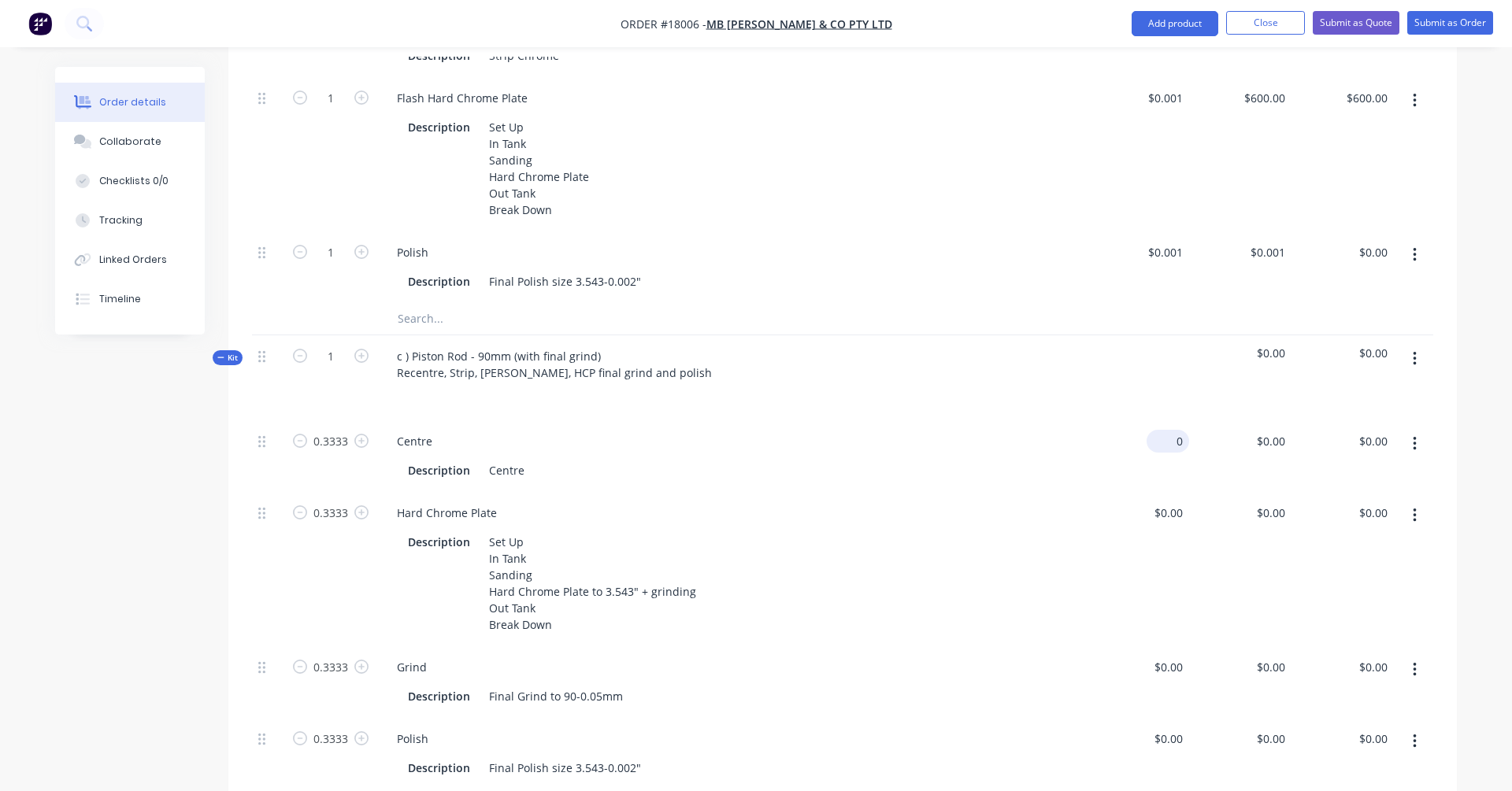
click at [1156, 430] on input "0" at bounding box center [1171, 441] width 36 height 23
type input "$70.00"
type input "70"
type input "$23.33"
click at [1156, 430] on input "70" at bounding box center [1282, 441] width 18 height 23
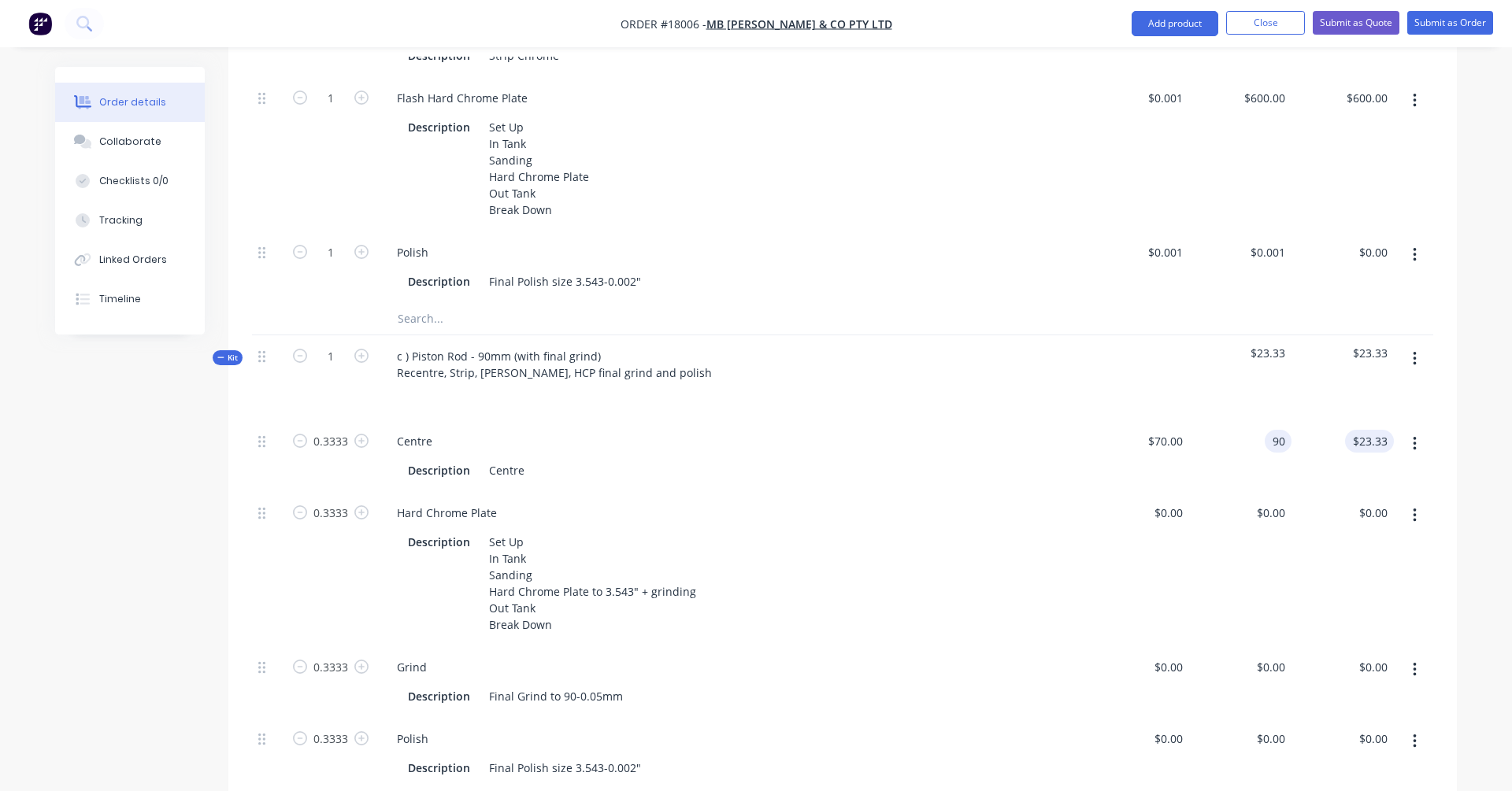
type input "$90.00"
type input "30.00"
click at [1156, 430] on div "30.00 $23.33" at bounding box center [1372, 441] width 43 height 23
type input "$90.009"
type input "$30.00"
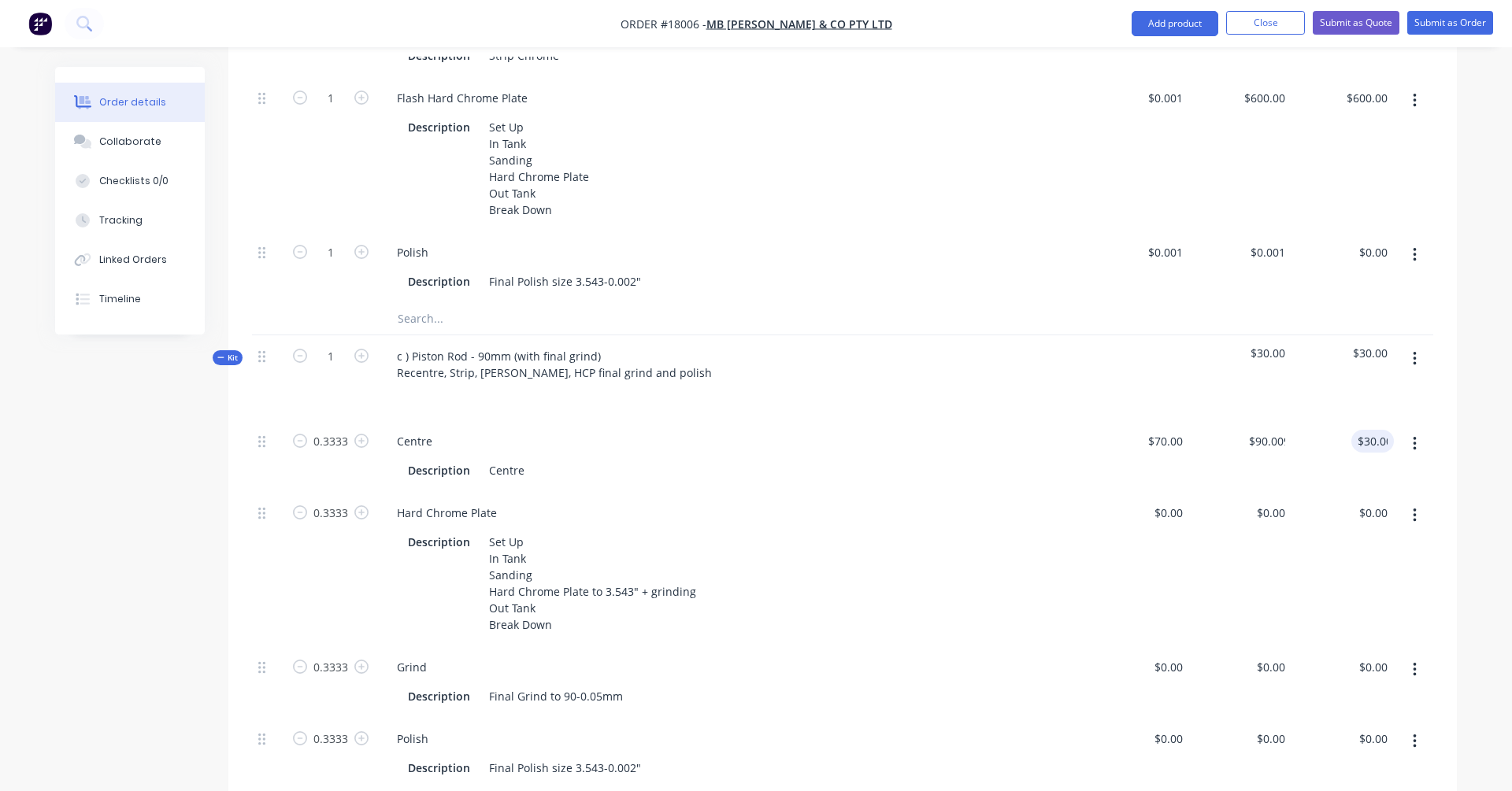
click at [1156, 492] on div "$0.00 $0.00" at bounding box center [1240, 569] width 102 height 154
type input "1"
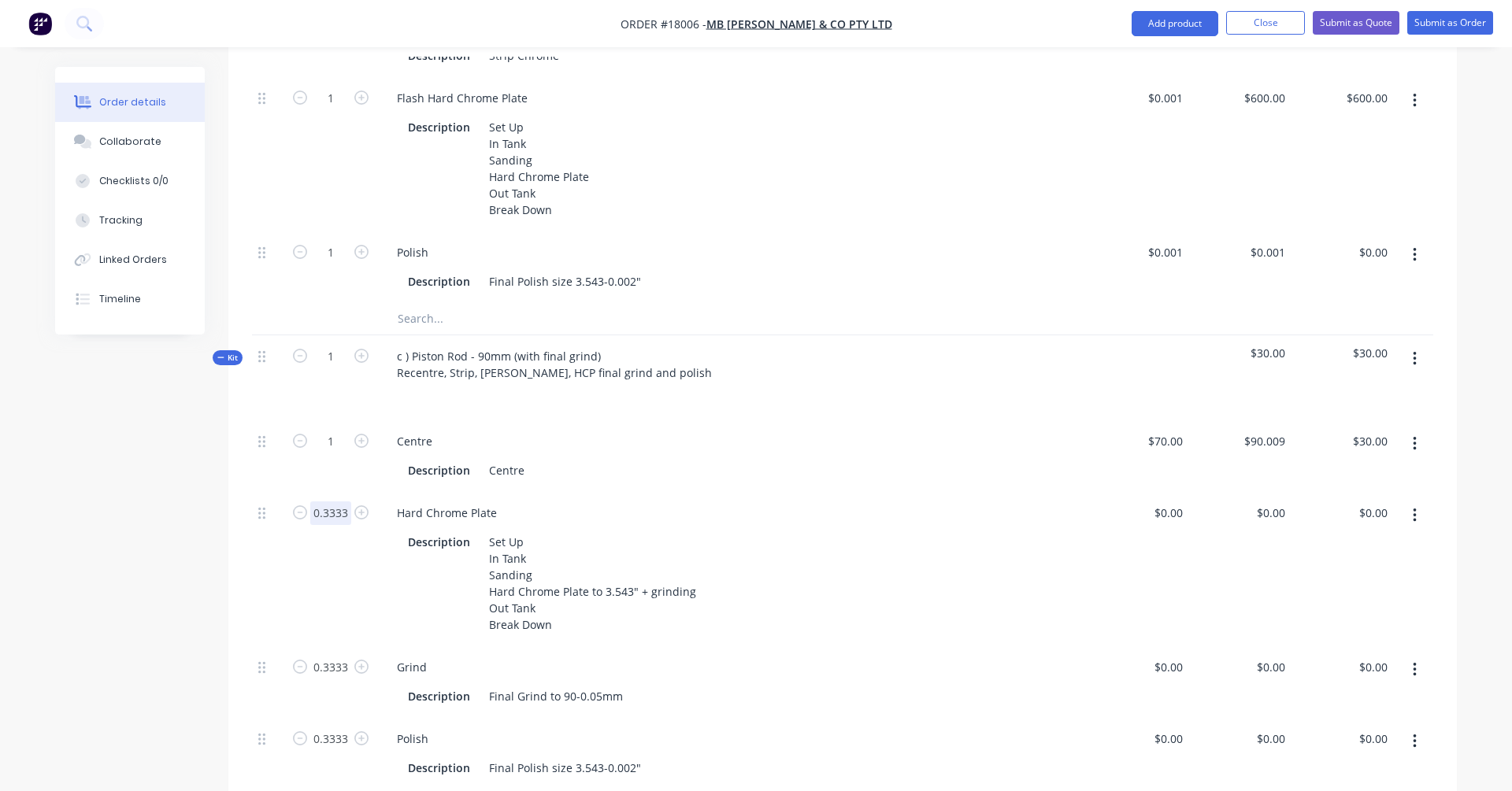
type input "$90.01"
type input "1"
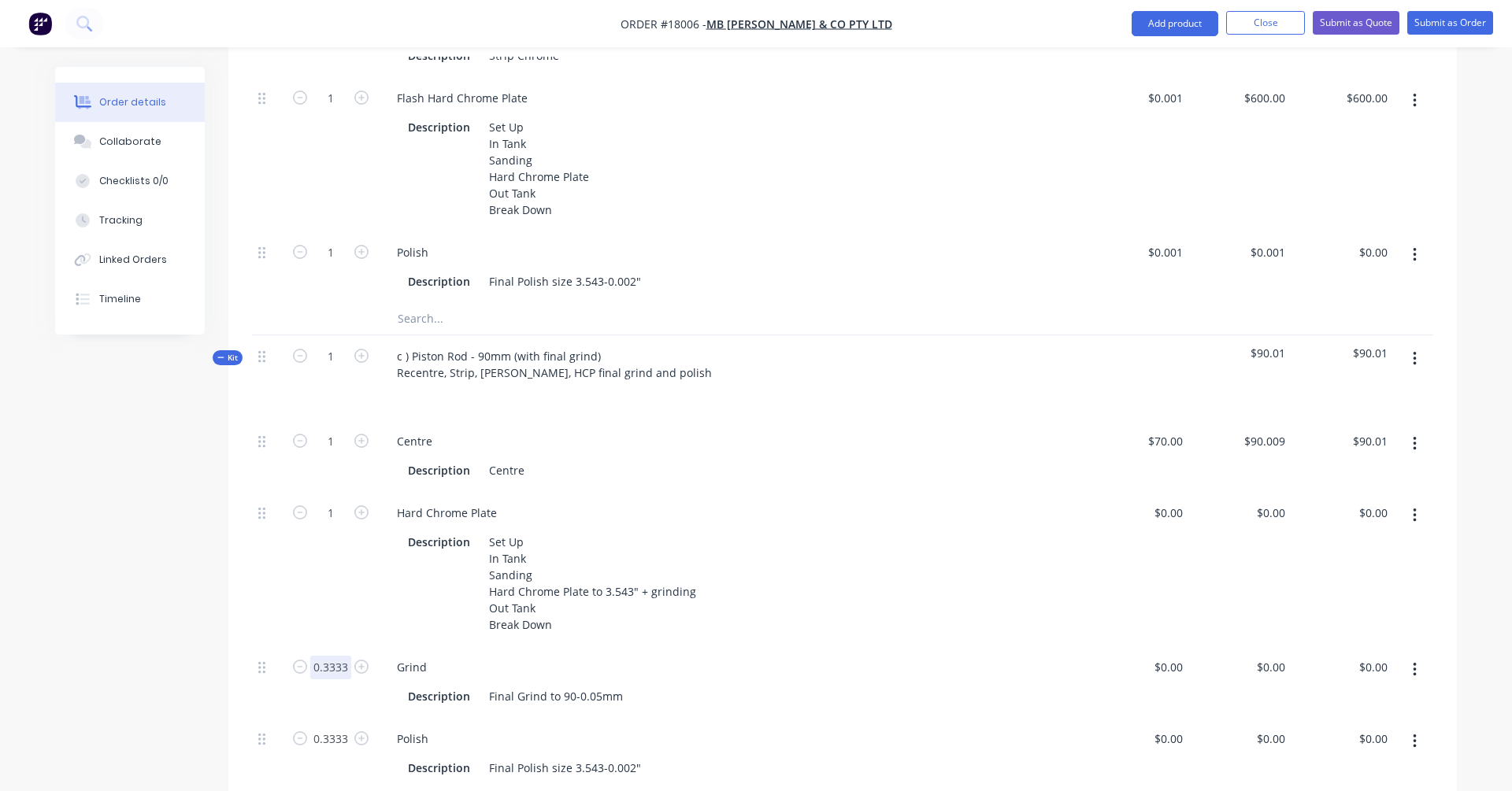
type input "1"
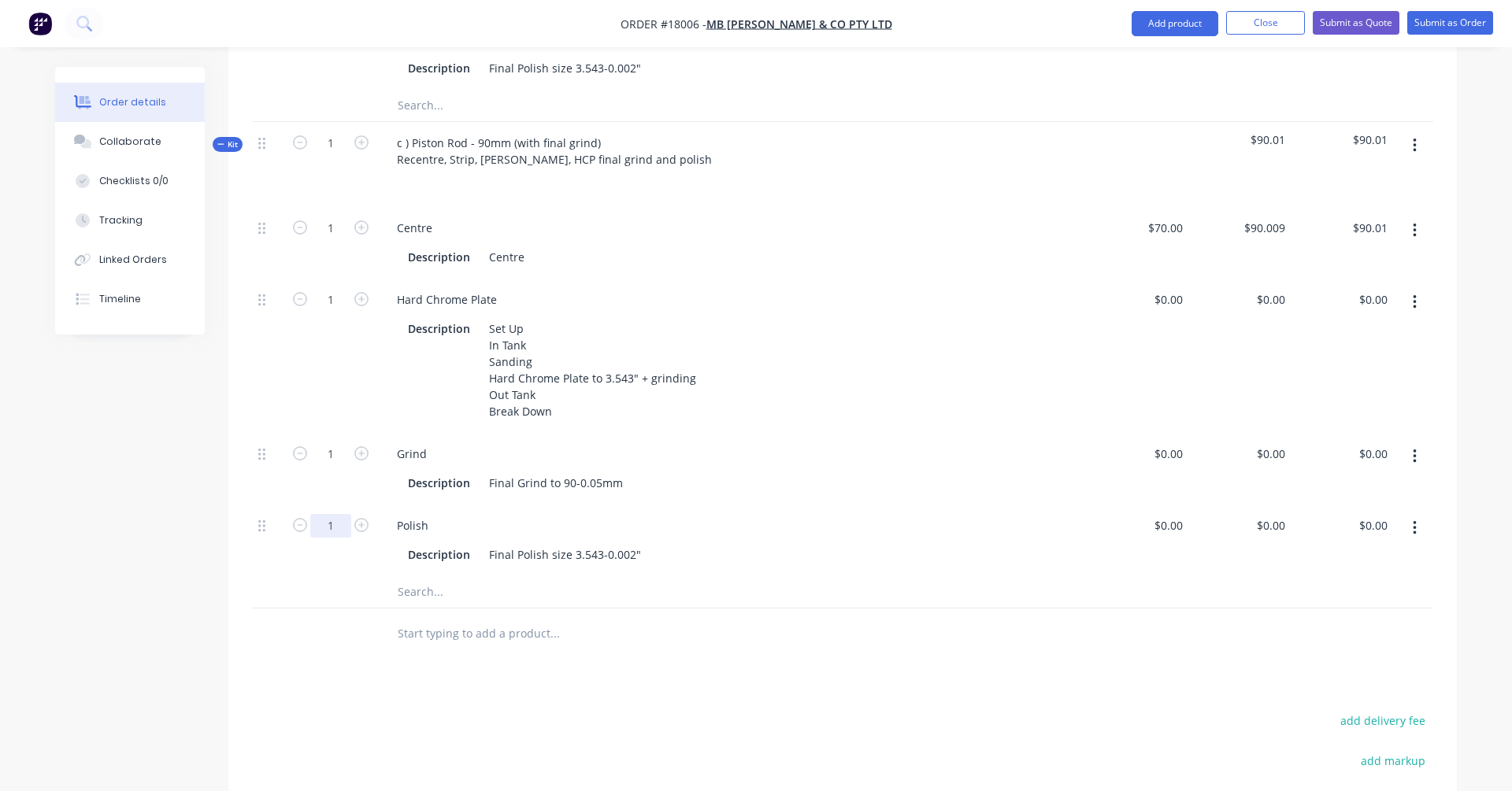
scroll to position [1597, 0]
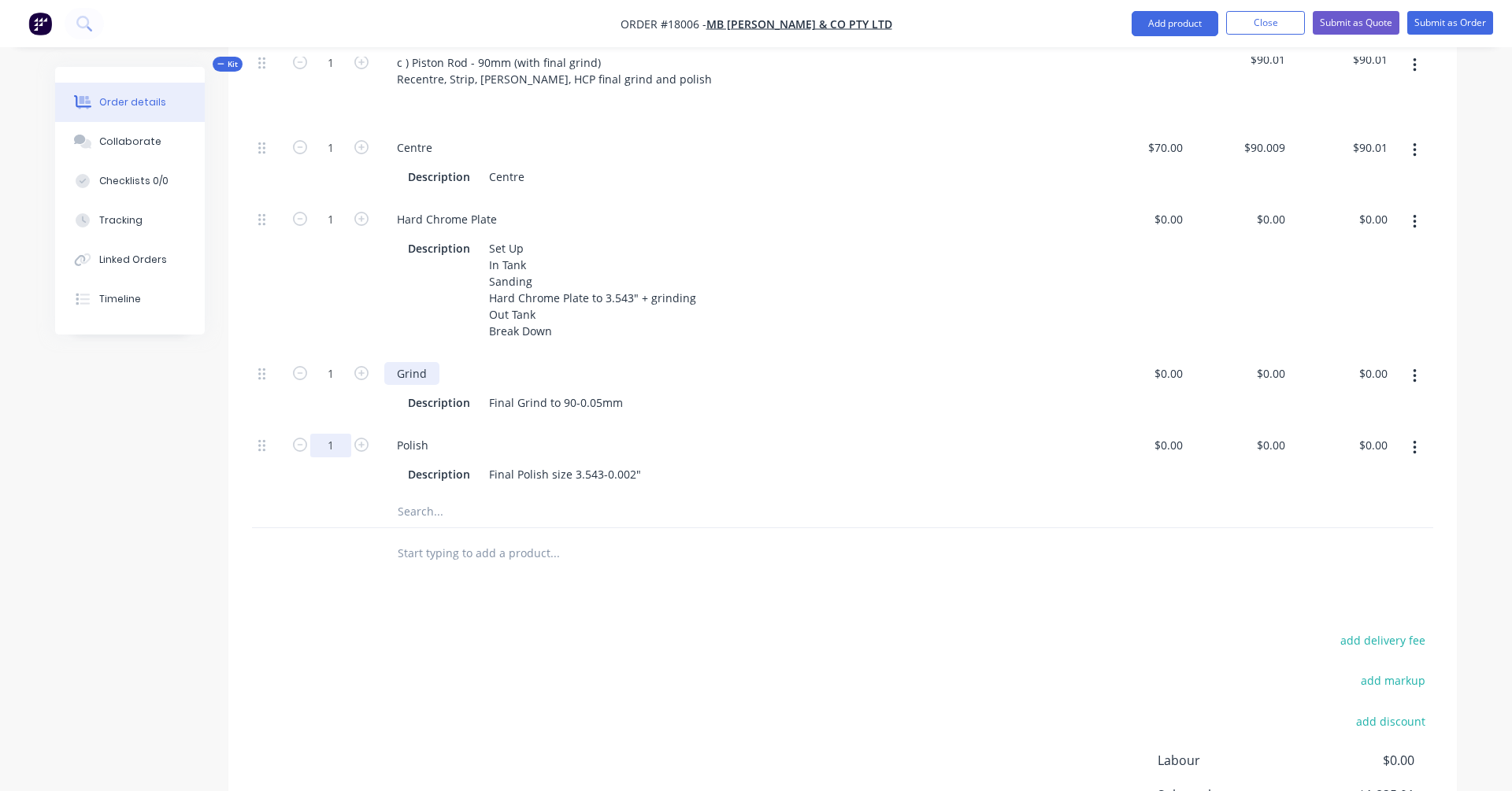
type input "1"
click at [399, 362] on div "Grind" at bounding box center [412, 373] width 55 height 23
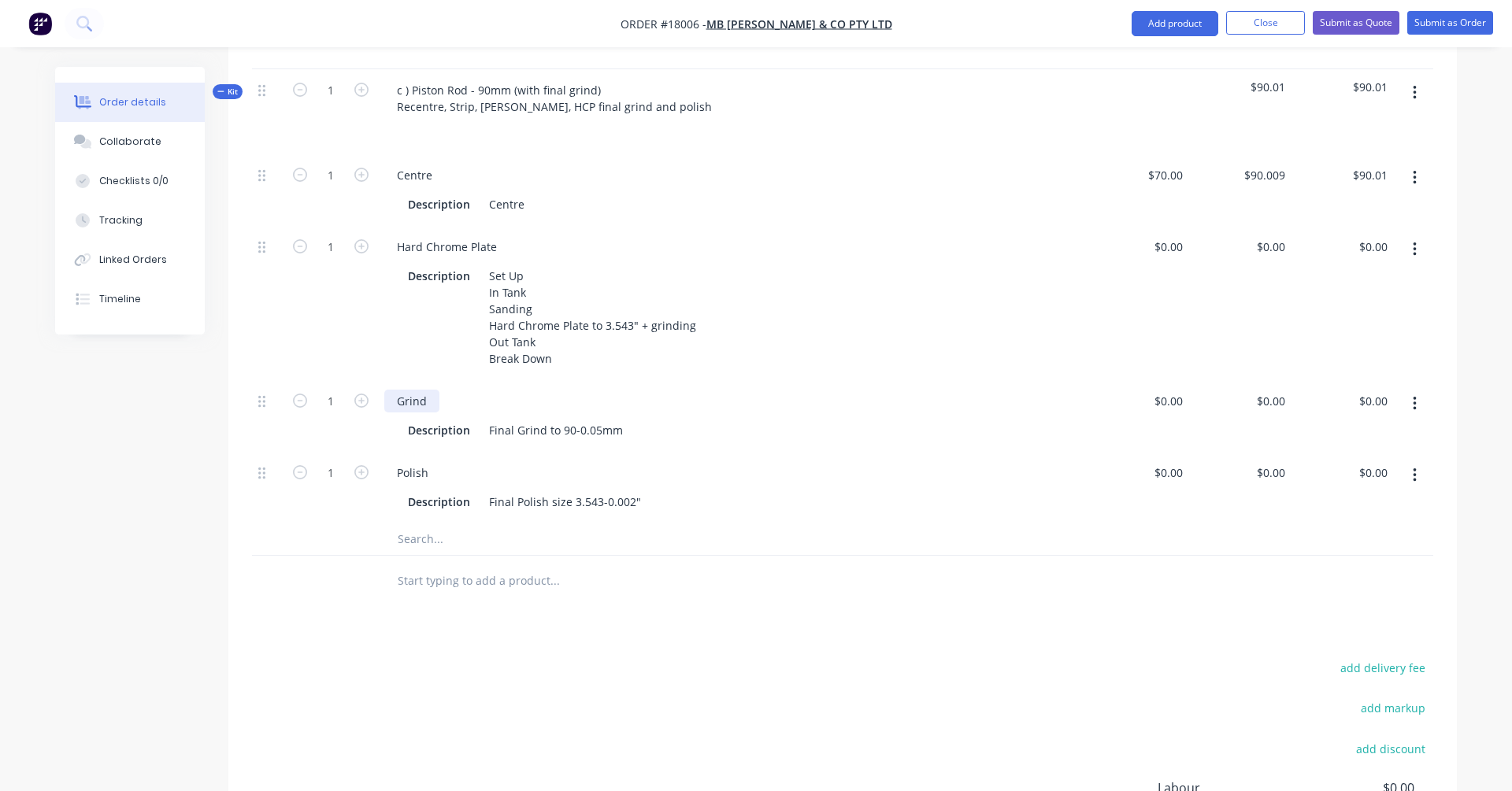
scroll to position [1570, 0]
click at [1156, 461] on div "0 $0.00" at bounding box center [1167, 472] width 43 height 23
type input "$0.001"
click at [1108, 452] on div "$0.001 $0.001" at bounding box center [1138, 488] width 102 height 72
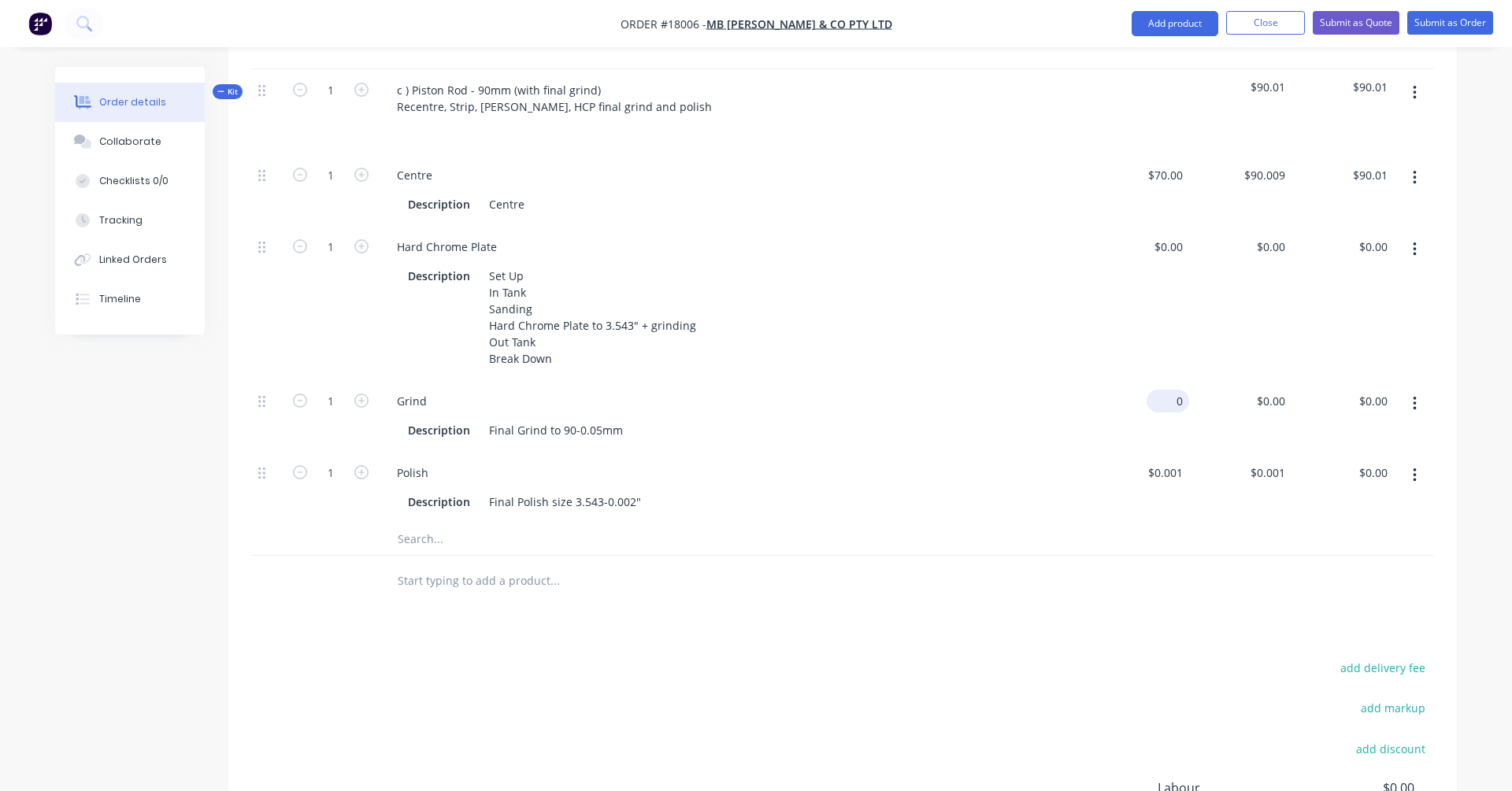
click at [1156, 380] on div "0 $0.00" at bounding box center [1138, 416] width 102 height 72
type input "$0.001"
click at [1074, 556] on div at bounding box center [842, 581] width 1181 height 51
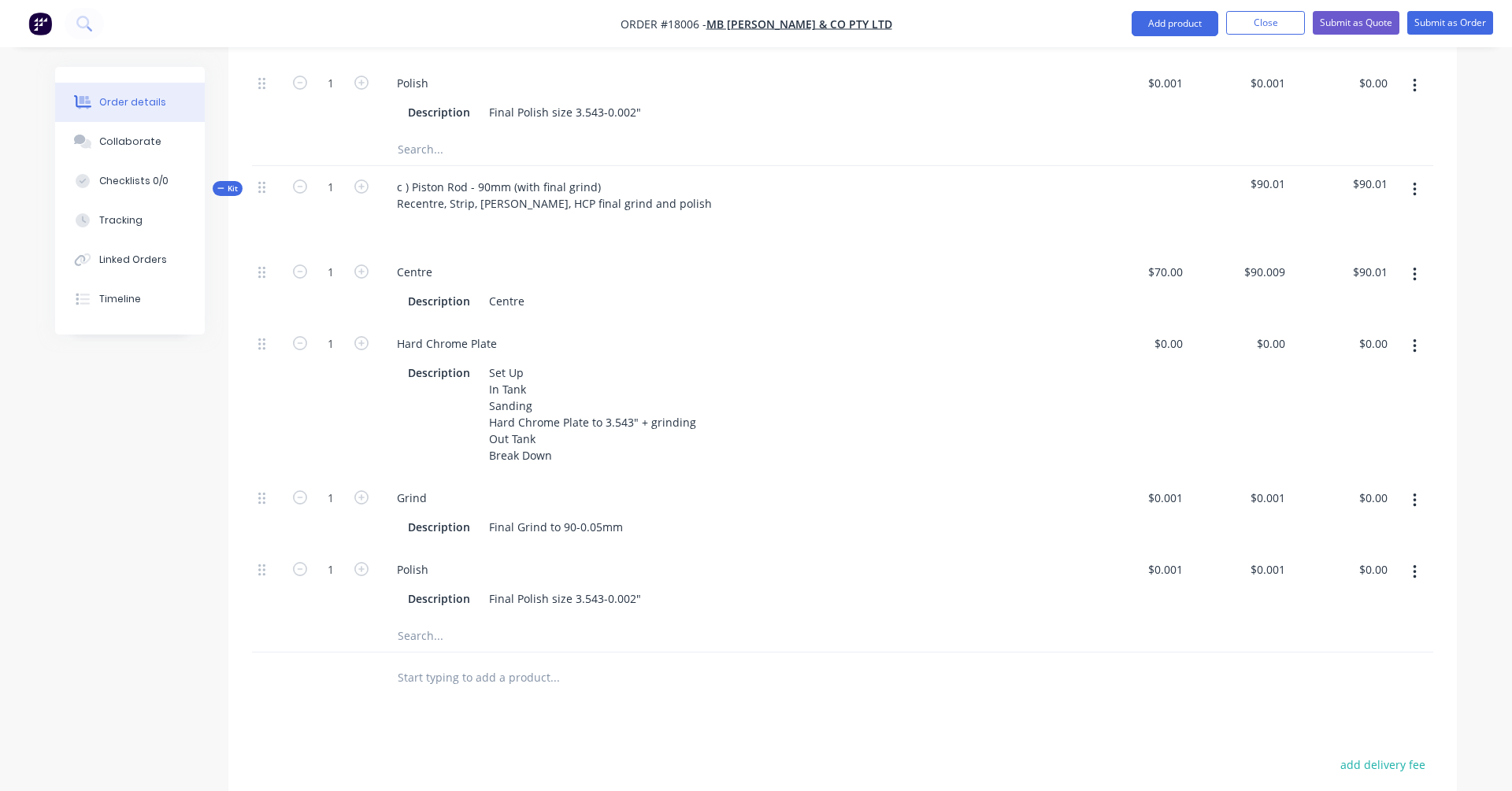
scroll to position [1466, 0]
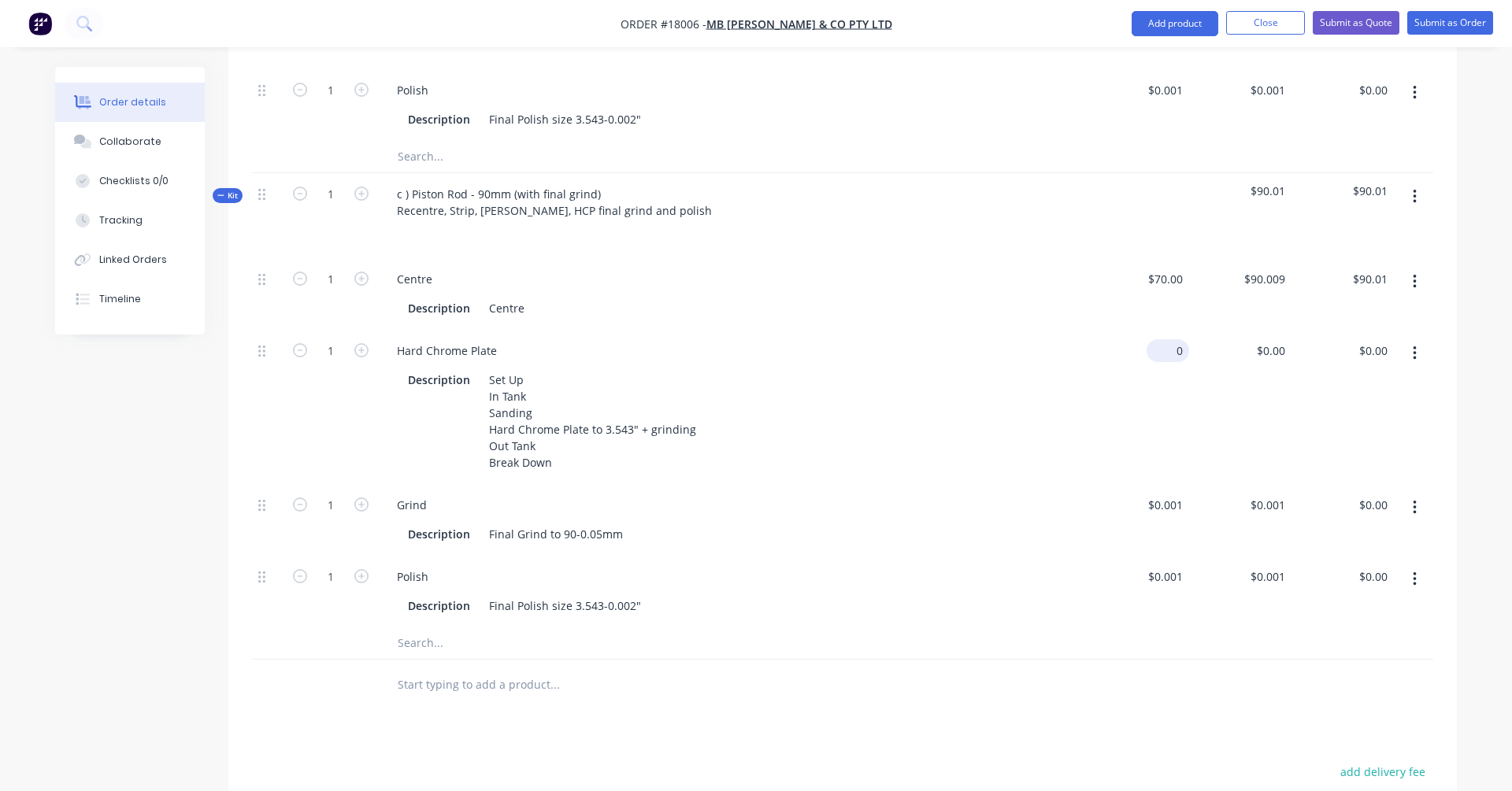
click at [1156, 339] on div "0 $0.00" at bounding box center [1167, 350] width 43 height 23
type input "$0.001"
click at [1156, 339] on input "0.001" at bounding box center [1282, 350] width 18 height 23
type input "$450.00"
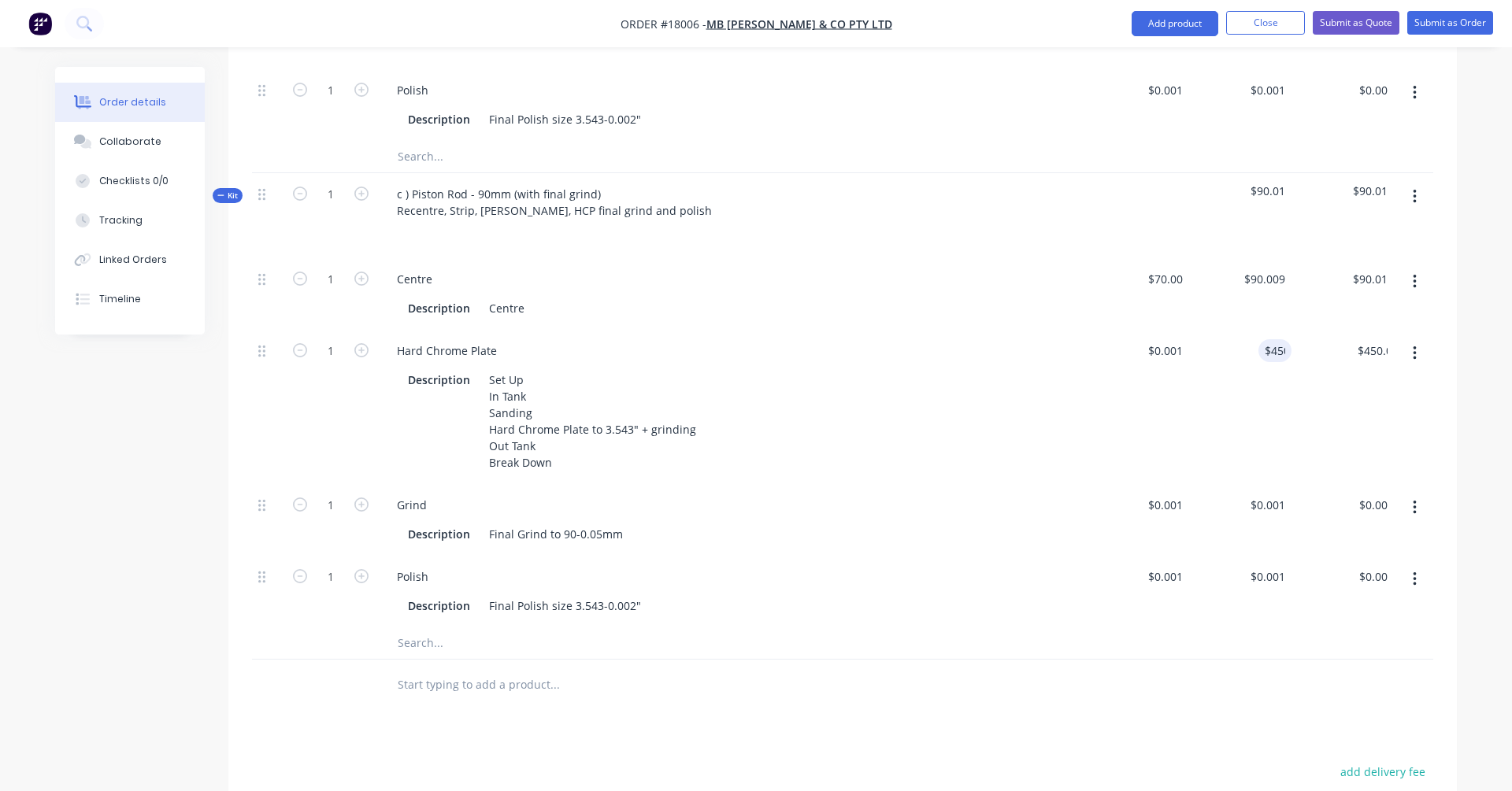
click at [1156, 330] on div "$450.00 $0.00" at bounding box center [1342, 407] width 102 height 154
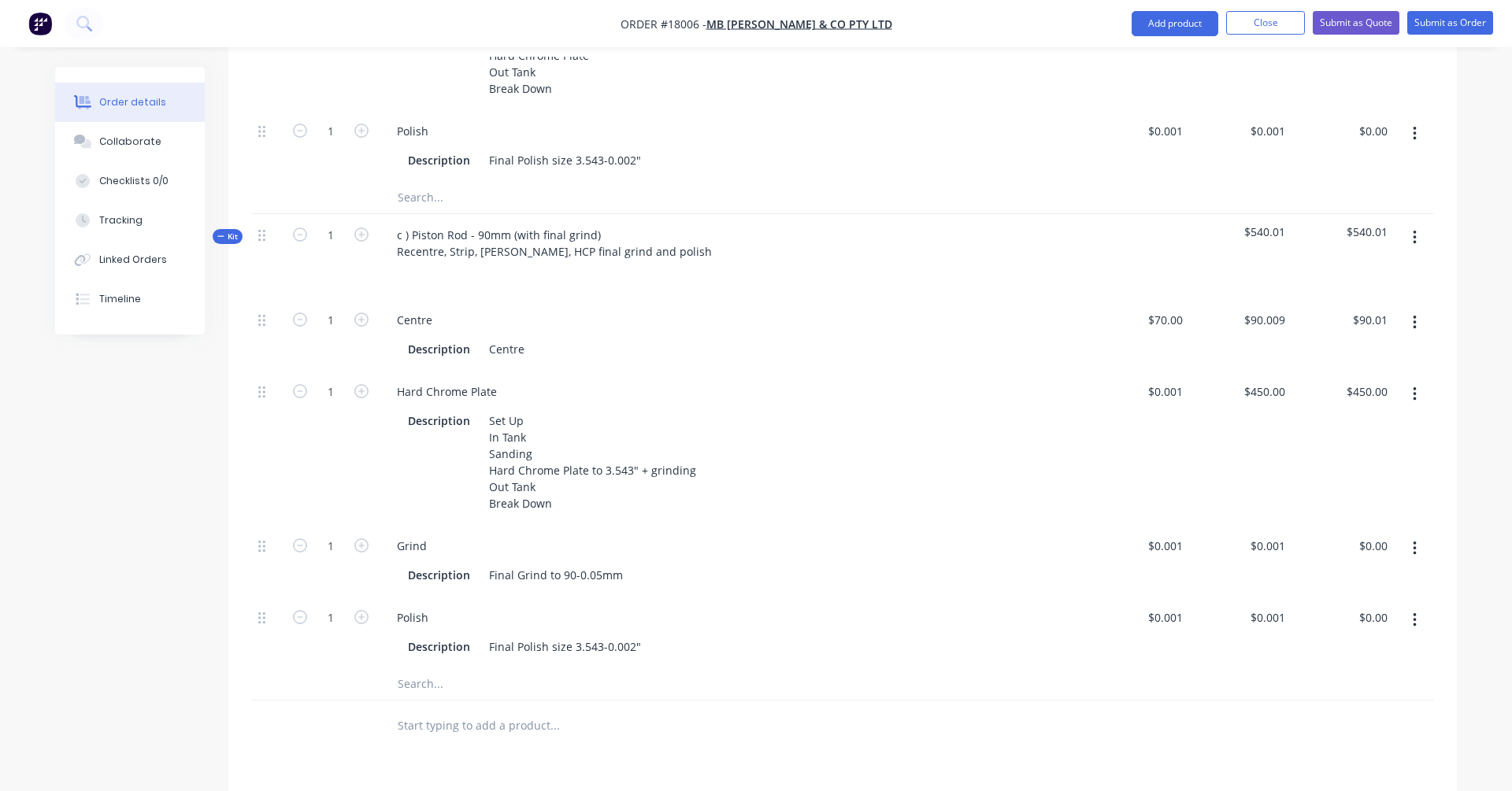
scroll to position [1417, 0]
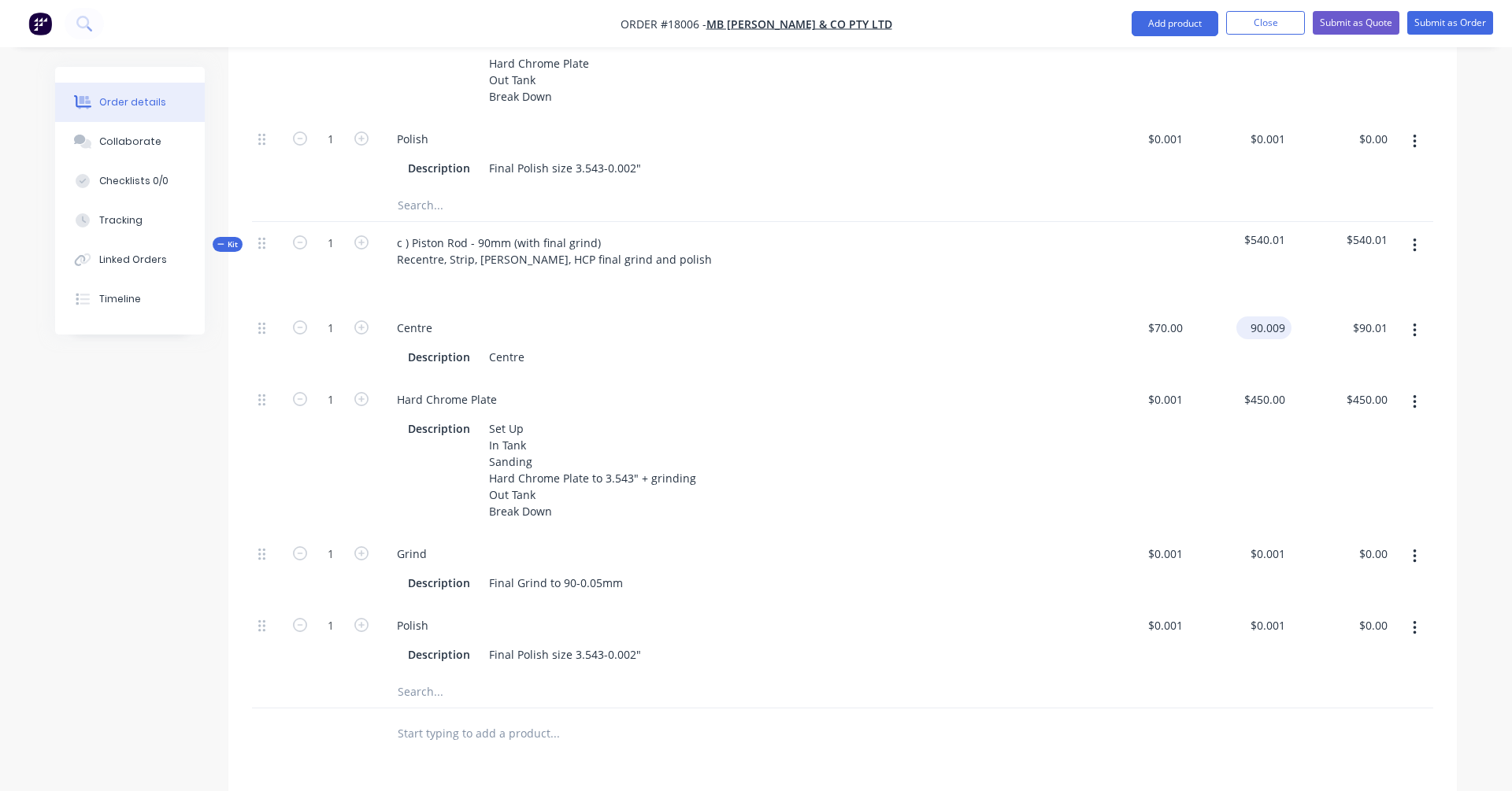
click at [1156, 316] on input "90.009" at bounding box center [1266, 327] width 49 height 23
type input "$90.00"
click at [981, 571] on div "Description Final Grind to 90-0.05mm" at bounding box center [729, 582] width 655 height 23
click at [1156, 394] on icon "button" at bounding box center [1414, 402] width 4 height 17
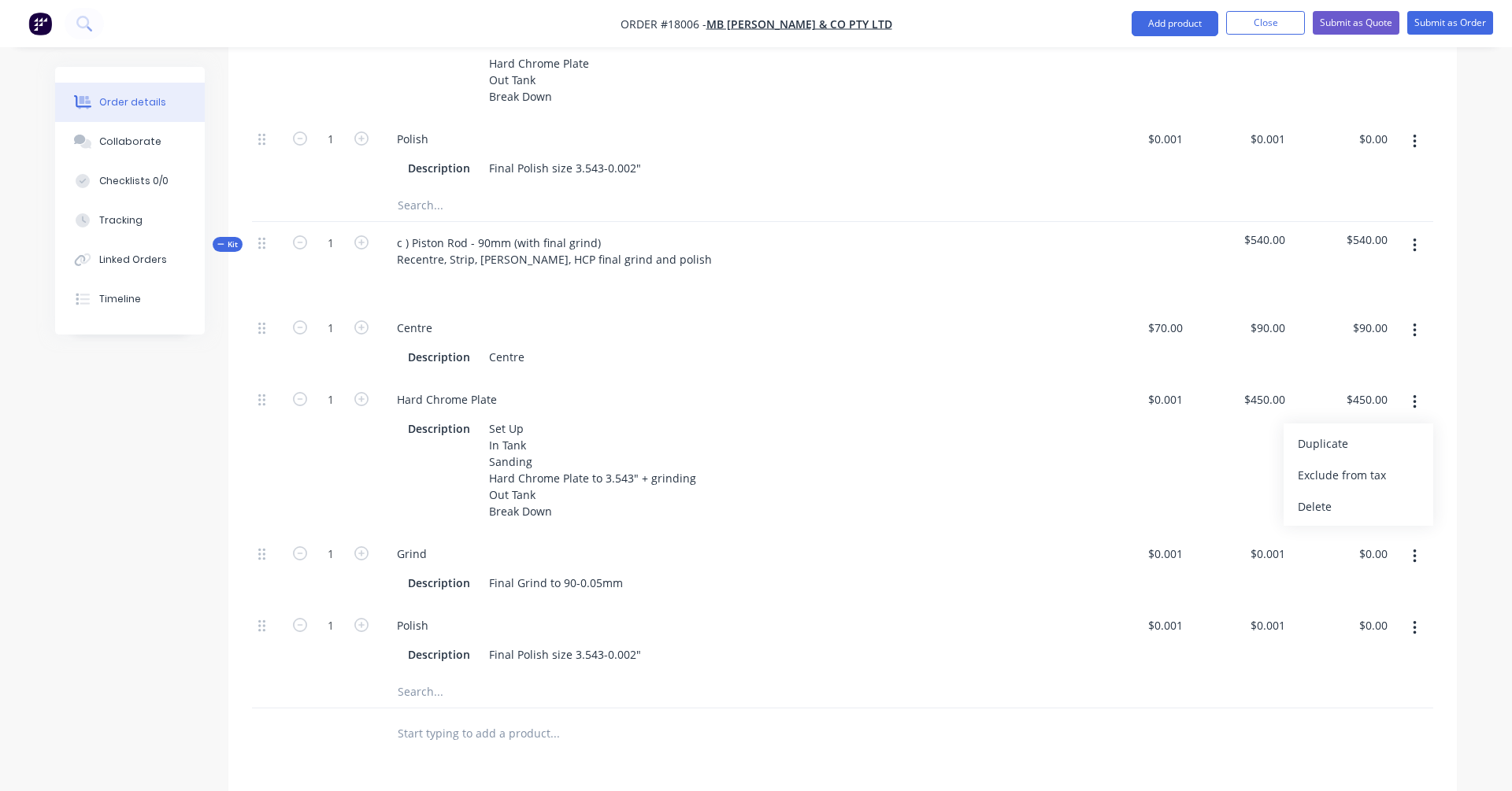
click at [1156, 378] on div "$450.00 $450.00" at bounding box center [1342, 455] width 102 height 154
click at [1156, 316] on button "button" at bounding box center [1414, 330] width 37 height 28
click at [1156, 312] on div "$90.00 $90.00" at bounding box center [1240, 343] width 102 height 72
click at [1156, 315] on div "$70.00 $70.00" at bounding box center [1138, 343] width 102 height 72
click at [1156, 323] on icon "button" at bounding box center [1414, 330] width 3 height 14
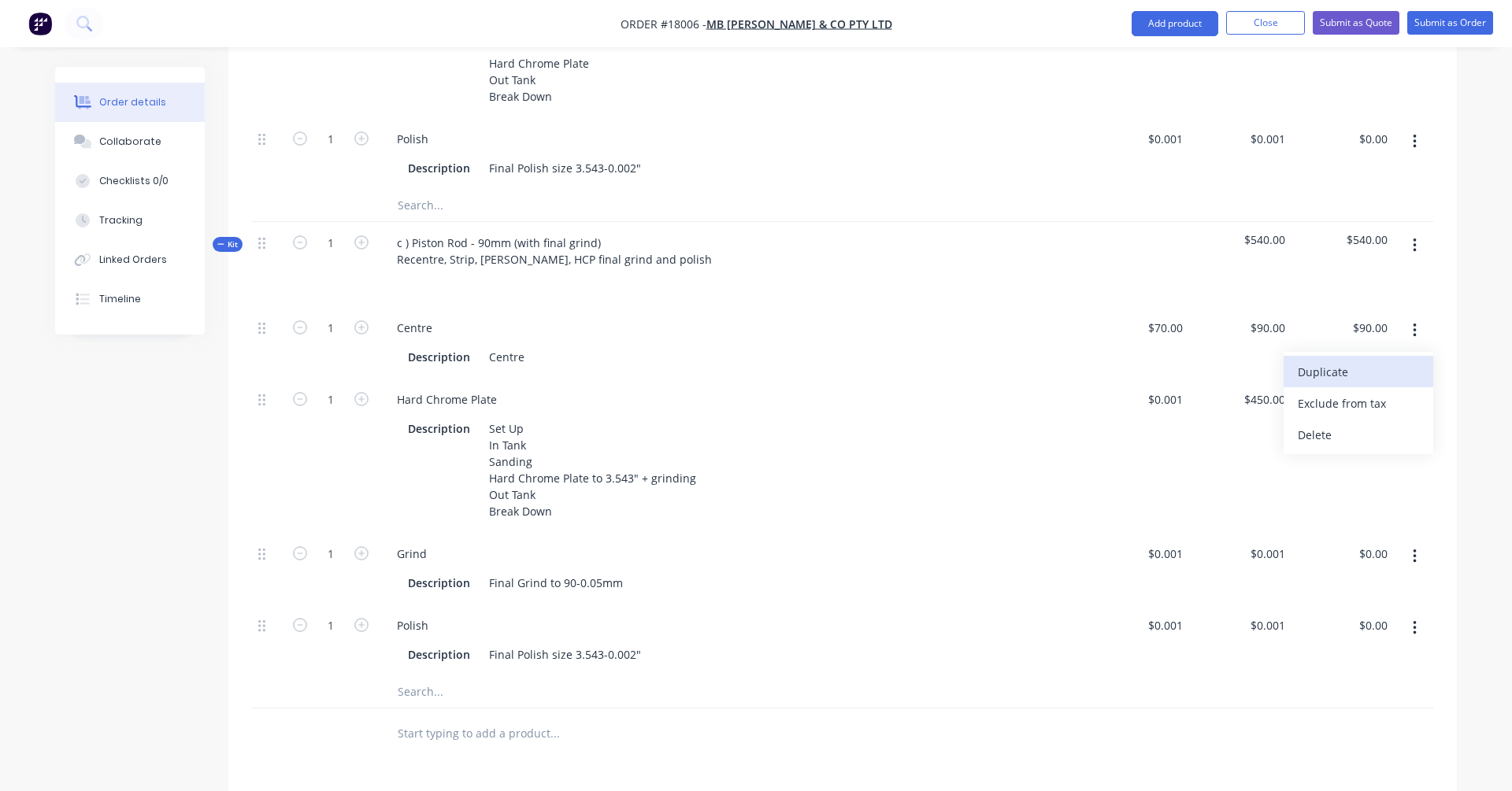
click at [1156, 361] on div "Duplicate" at bounding box center [1358, 372] width 121 height 23
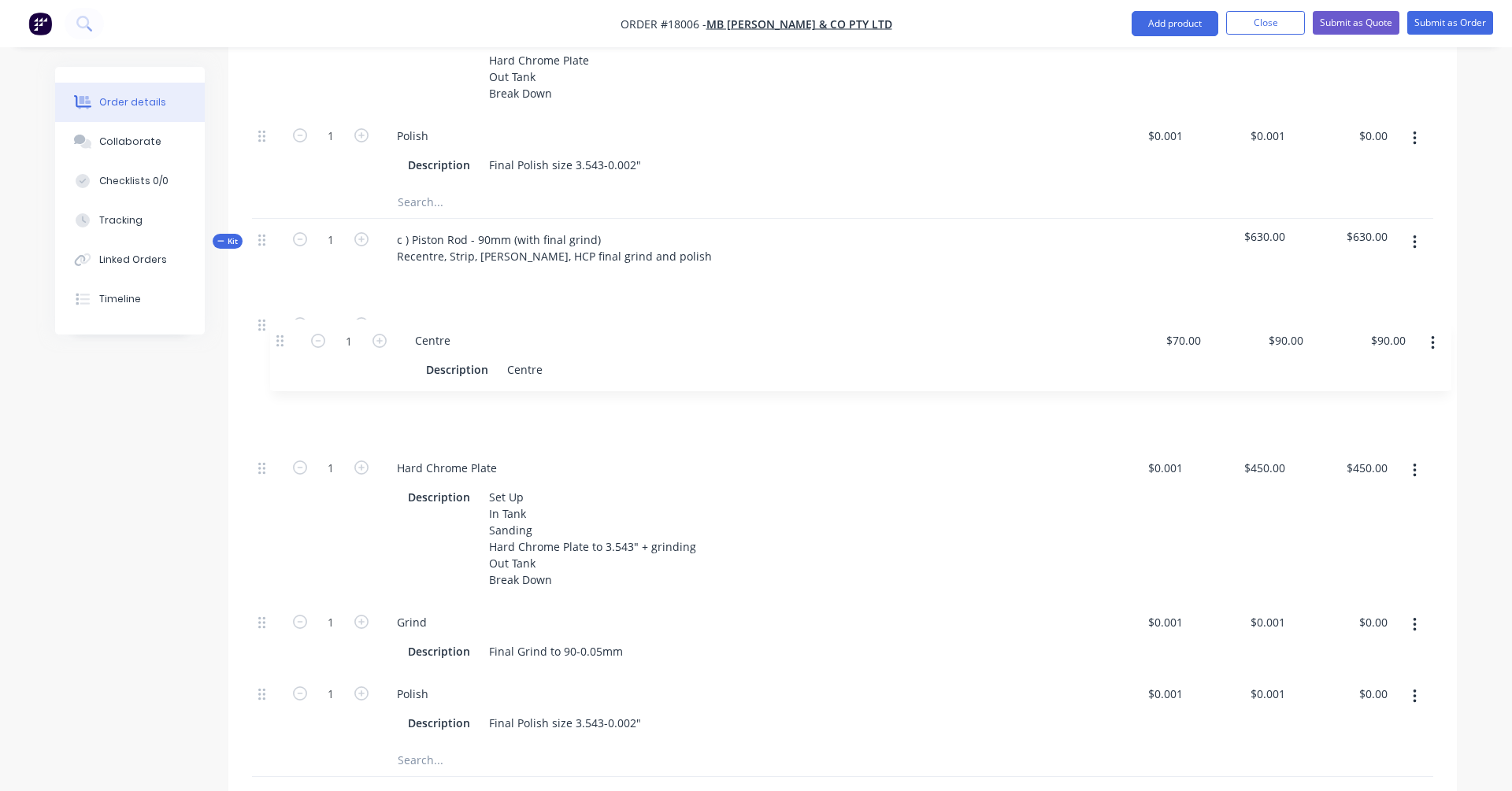
drag, startPoint x: 264, startPoint y: 651, endPoint x: 282, endPoint y: 338, distance: 313.5
click at [282, 338] on div "1 Centre Description Centre $70.00 $70.00 $90.00 $90.00 $90.00 $90.00 1 Hard Ch…" at bounding box center [842, 523] width 1181 height 441
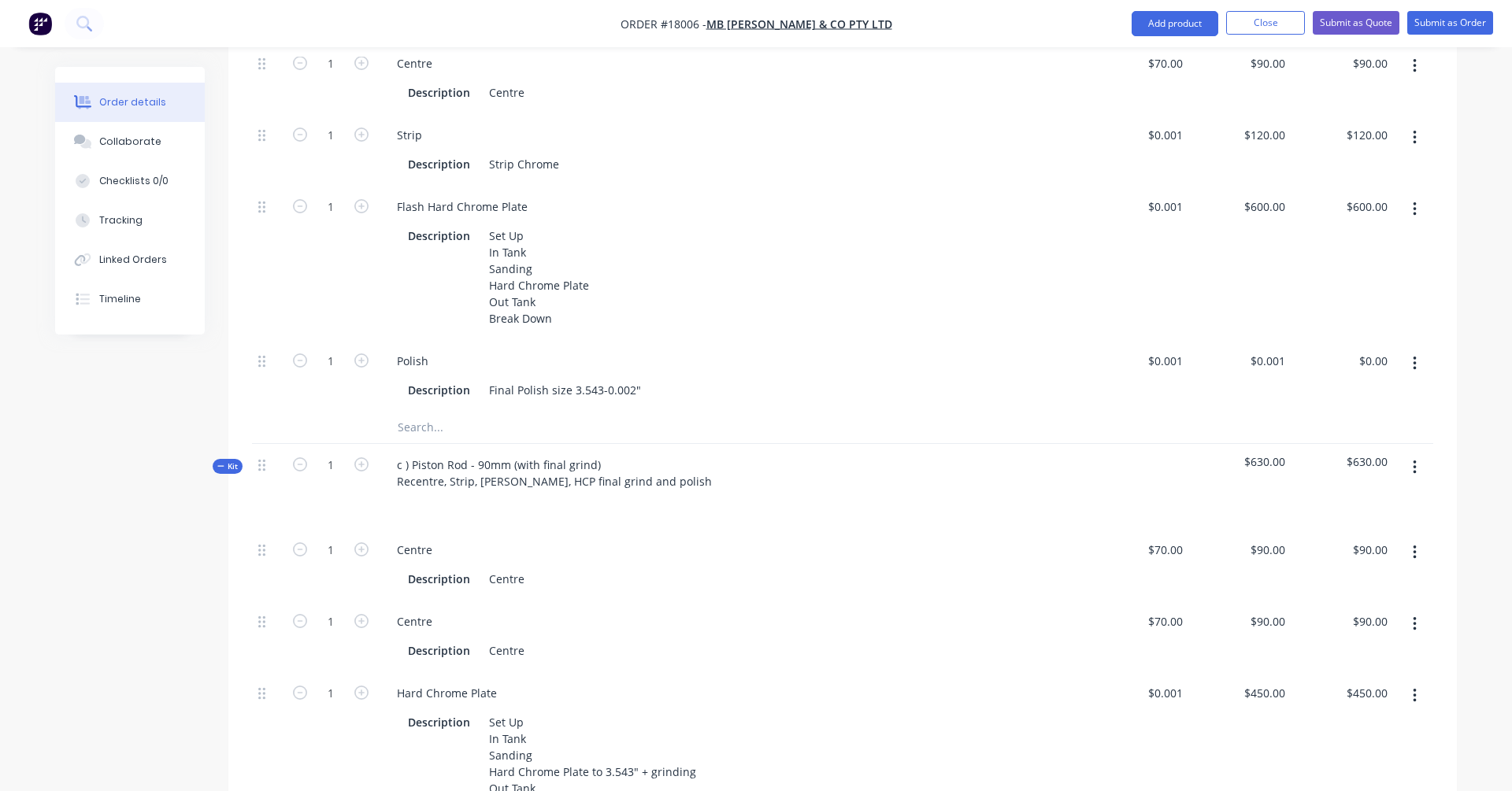
scroll to position [1145, 0]
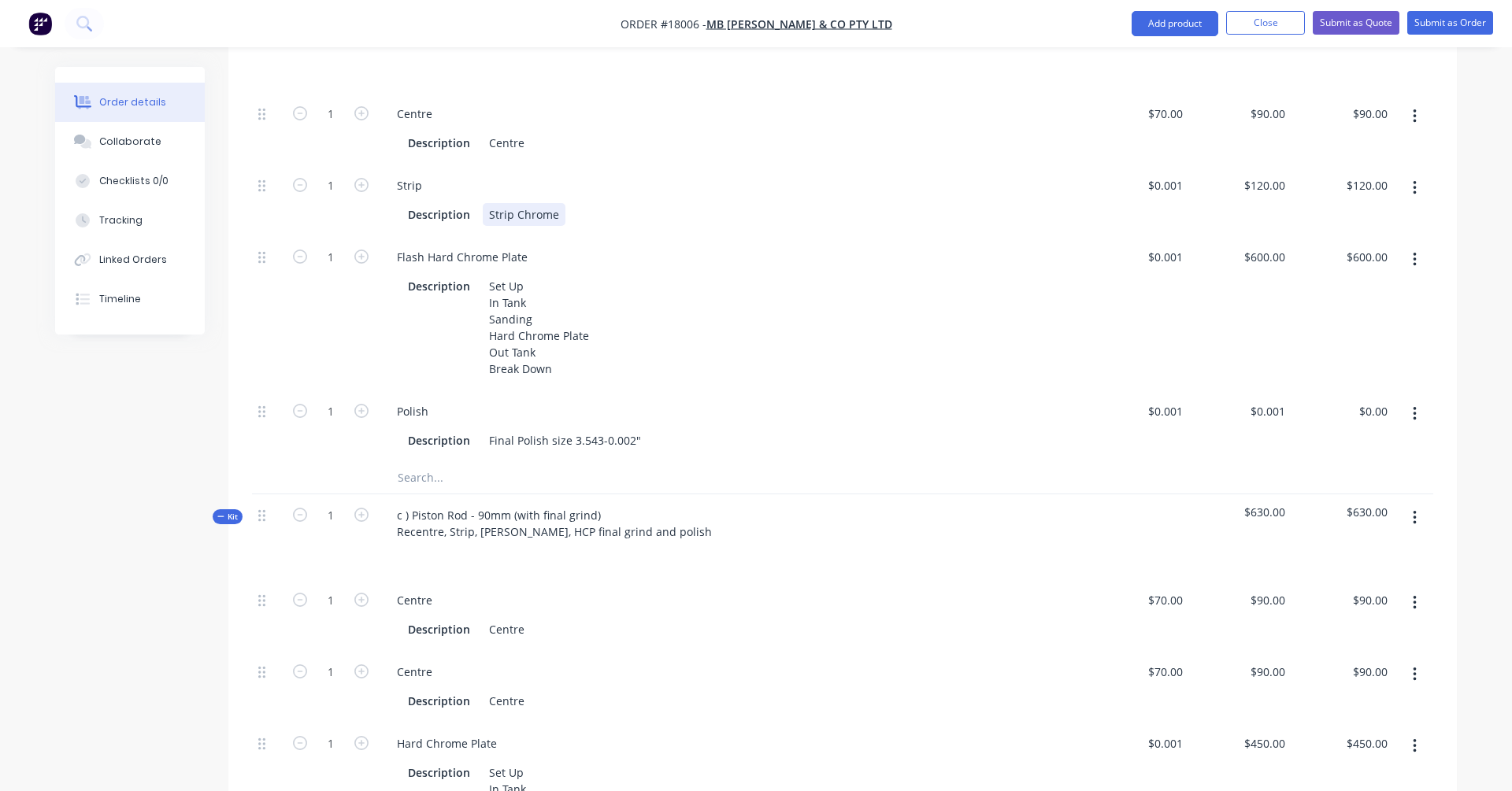
click at [505, 203] on div "Strip Chrome" at bounding box center [524, 214] width 83 height 23
copy div "Strip Chrome"
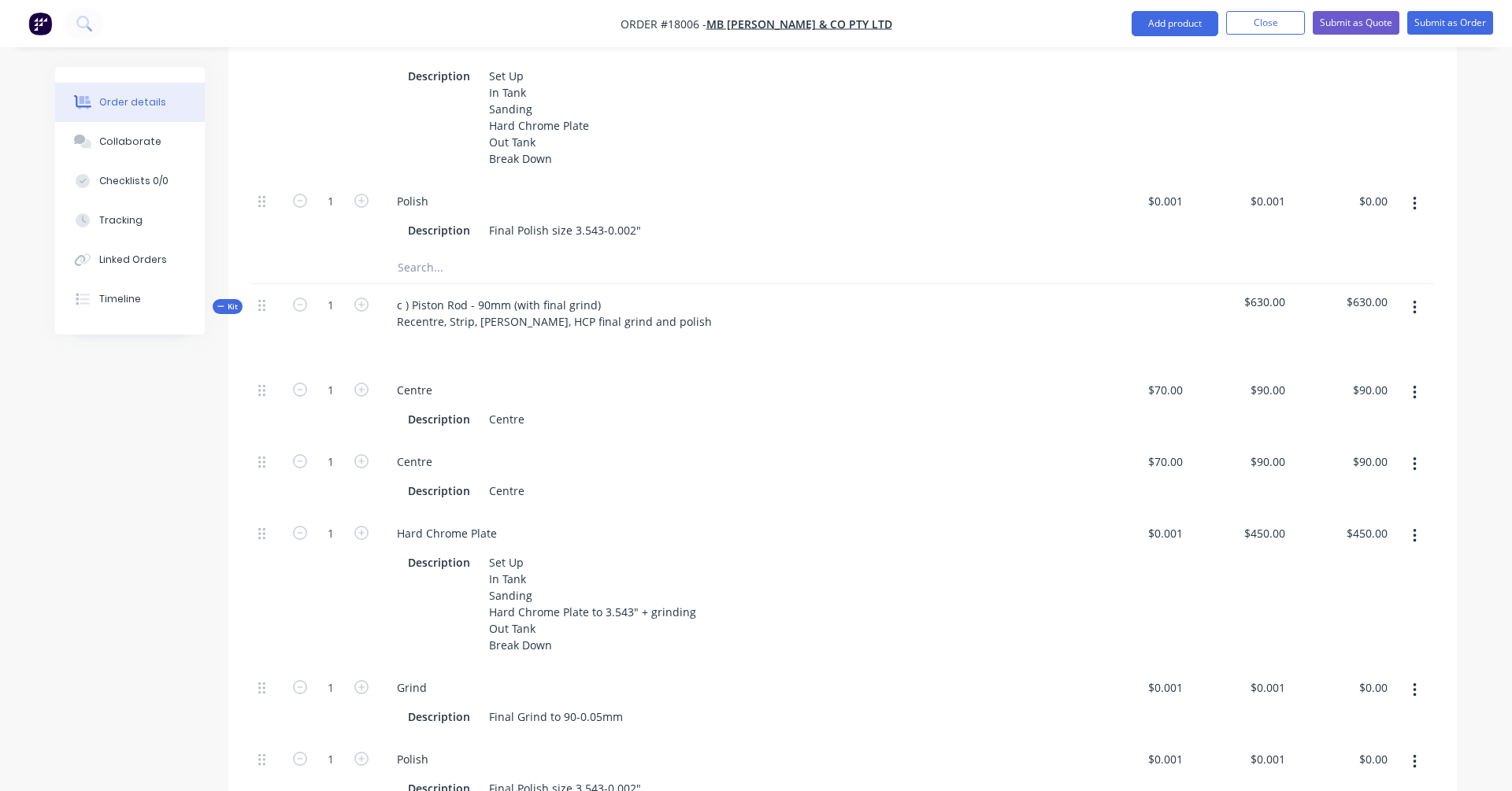
scroll to position [1374, 0]
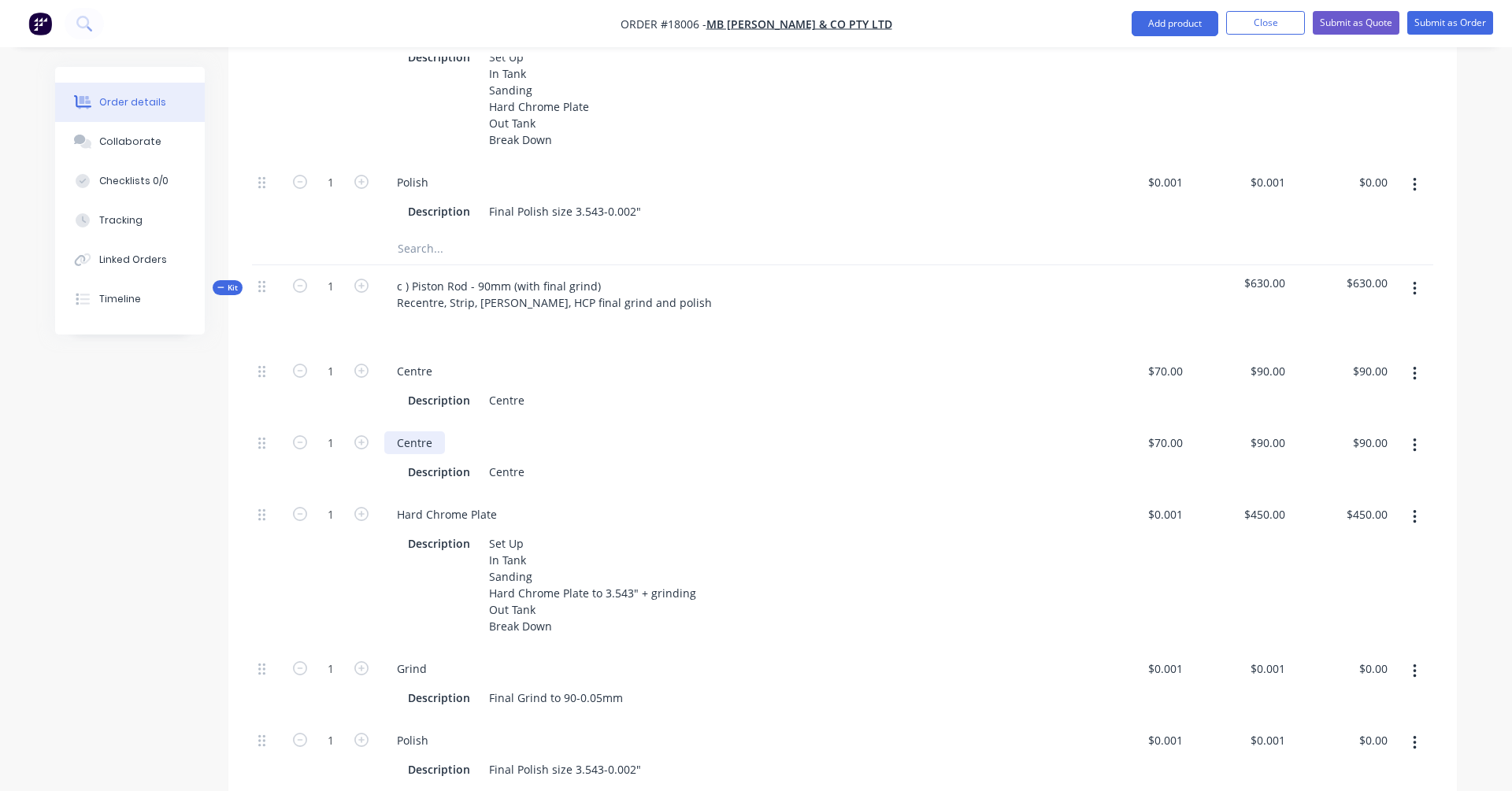
click at [414, 431] on div "Centre" at bounding box center [414, 442] width 61 height 23
click at [649, 460] on div "Description Centre" at bounding box center [729, 471] width 655 height 23
click at [518, 460] on div "Centre" at bounding box center [507, 471] width 48 height 23
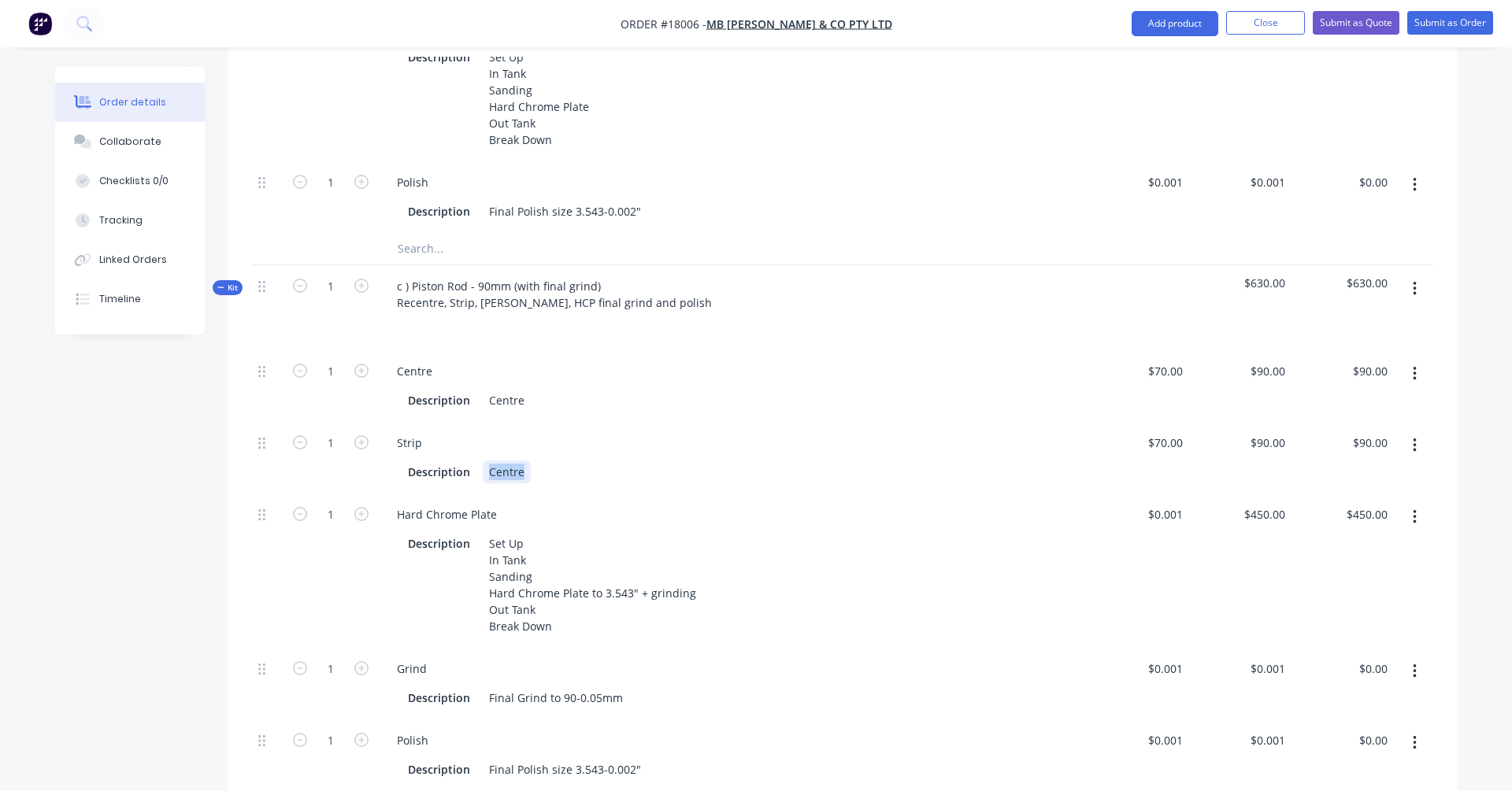
paste div
click at [819, 445] on div "Strip Description Strip Chrome" at bounding box center [732, 458] width 709 height 72
click at [1154, 422] on div "70 70" at bounding box center [1138, 458] width 102 height 72
type input "$0.001"
type input "0.0013"
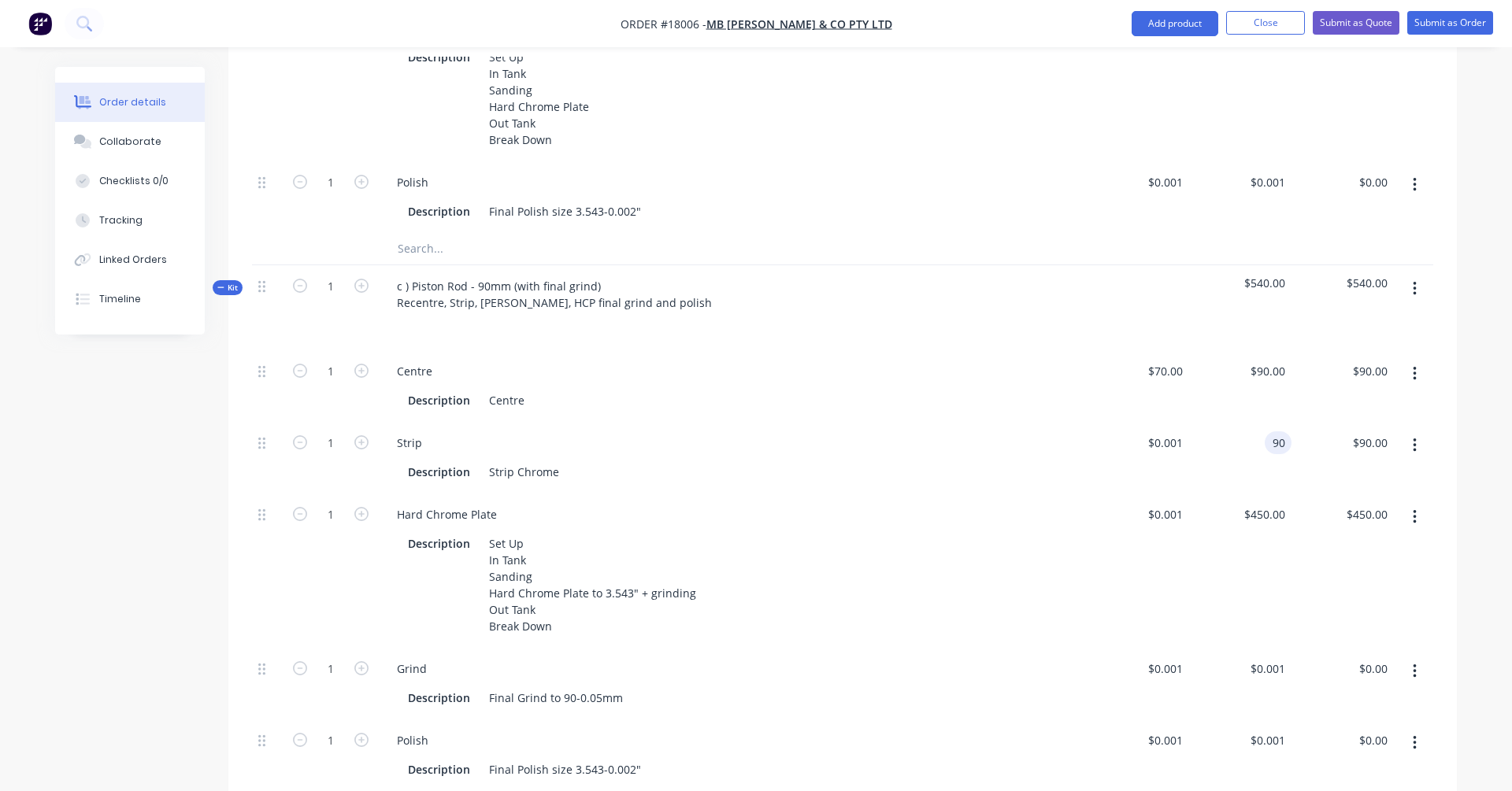
type input "$0.00"
click at [1156, 431] on input "0.0013" at bounding box center [1281, 442] width 20 height 23
type input "$120.00"
click at [1079, 457] on div "Description Strip Chrome" at bounding box center [733, 470] width 696 height 26
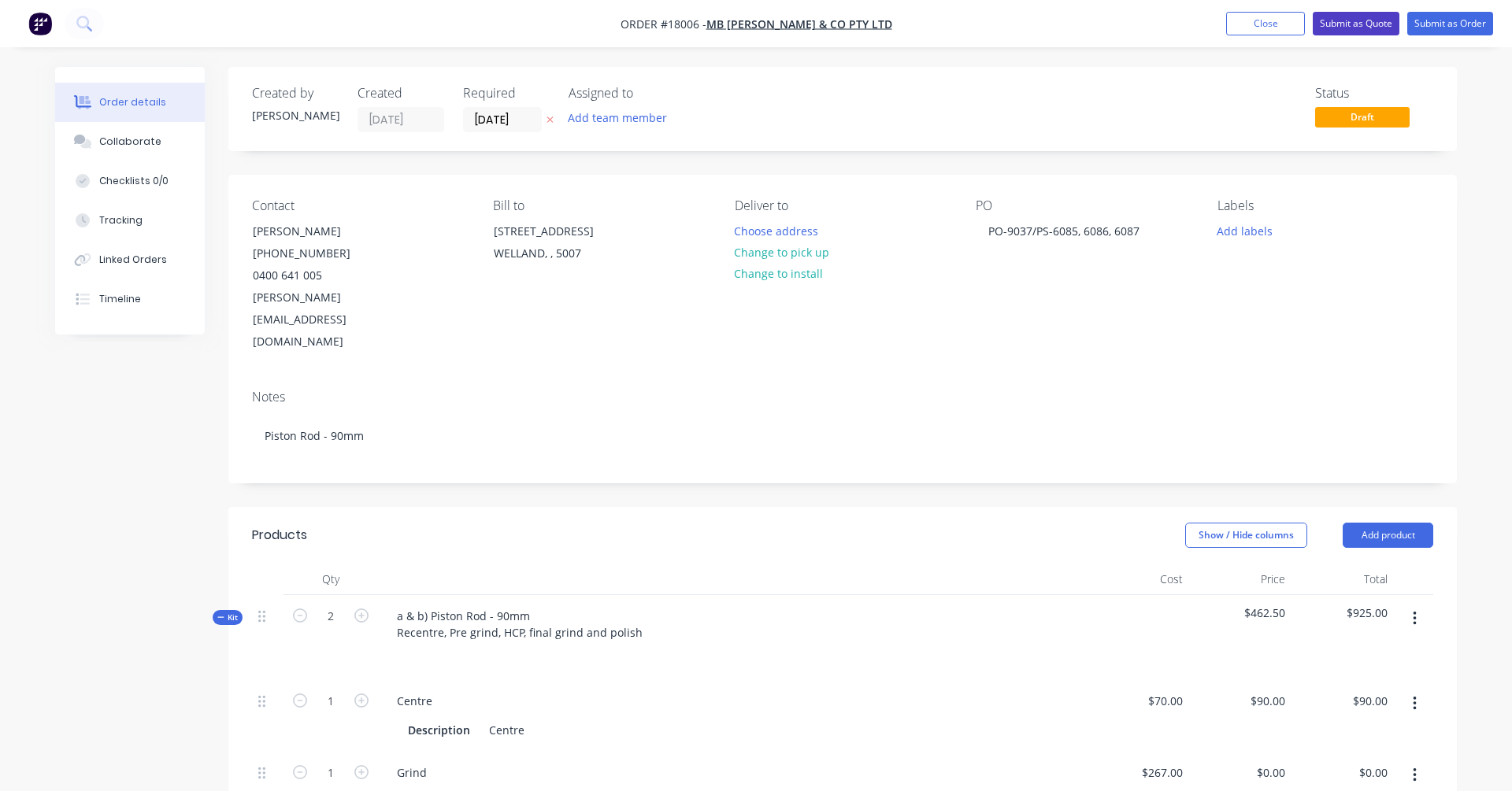
scroll to position [0, 0]
click at [1156, 18] on button "Submit as Quote" at bounding box center [1356, 24] width 87 height 24
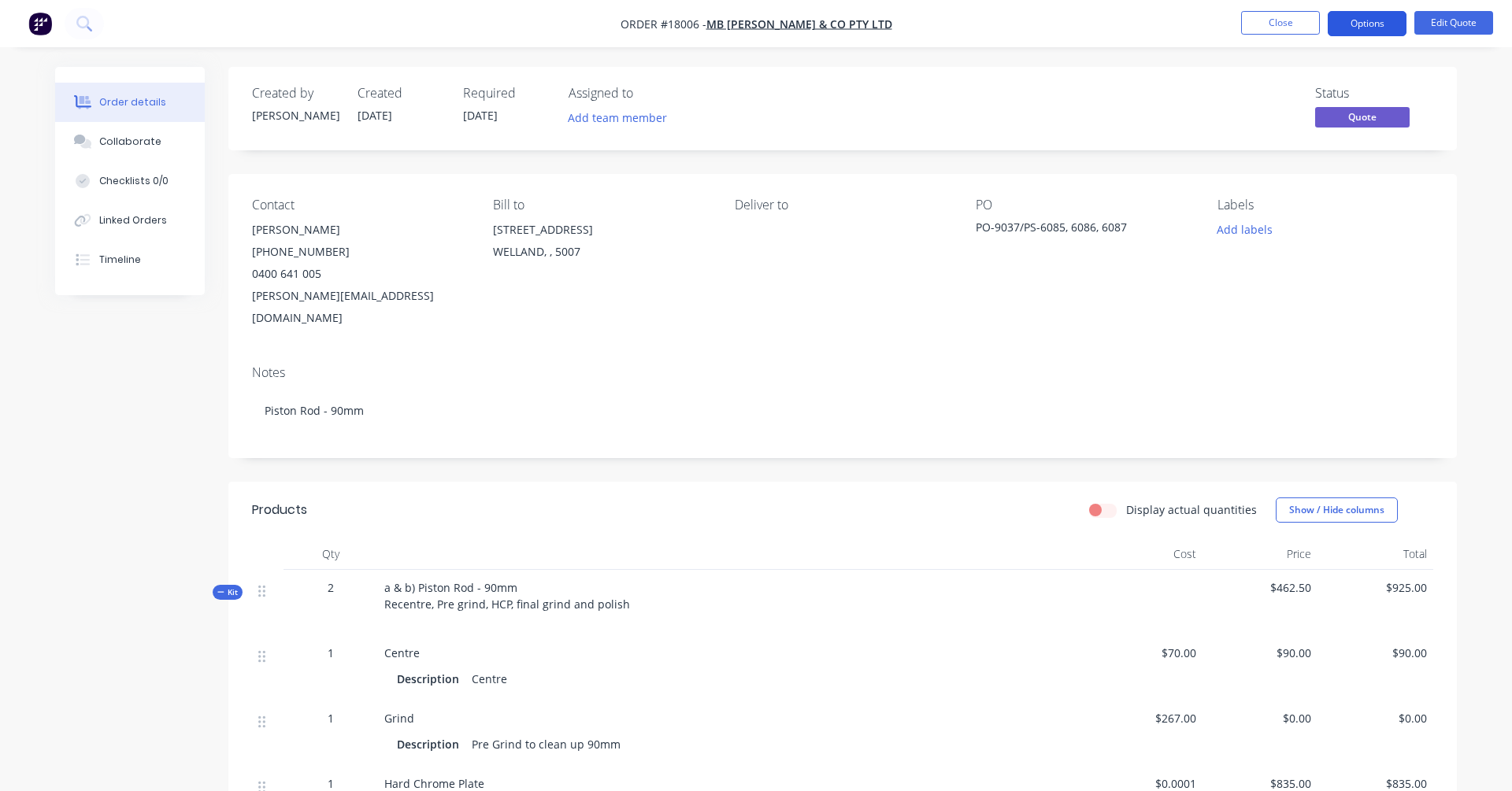
click at [1156, 21] on button "Options" at bounding box center [1367, 24] width 78 height 26
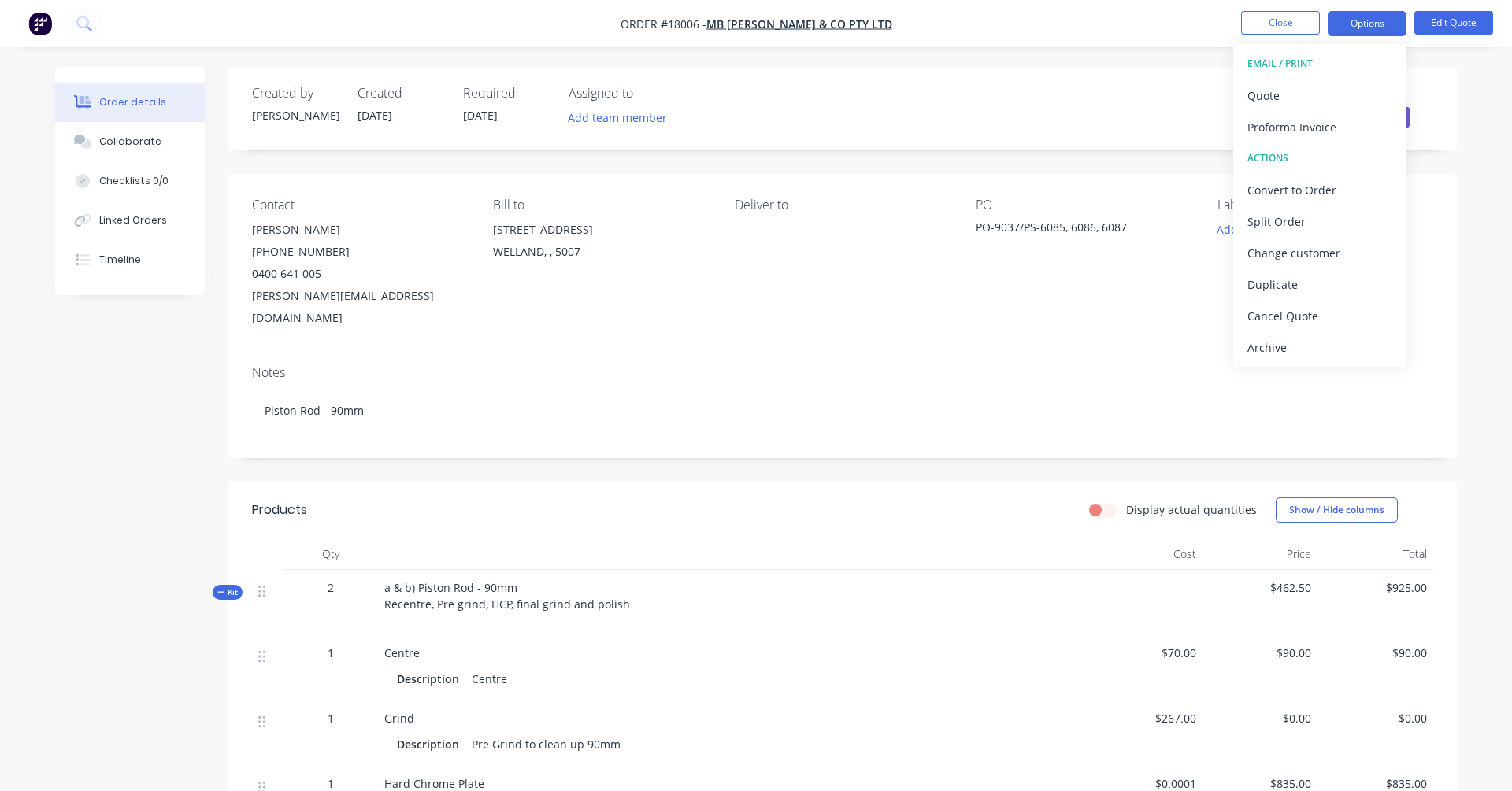
click at [1150, 101] on div "Status Quote" at bounding box center [1079, 109] width 707 height 46
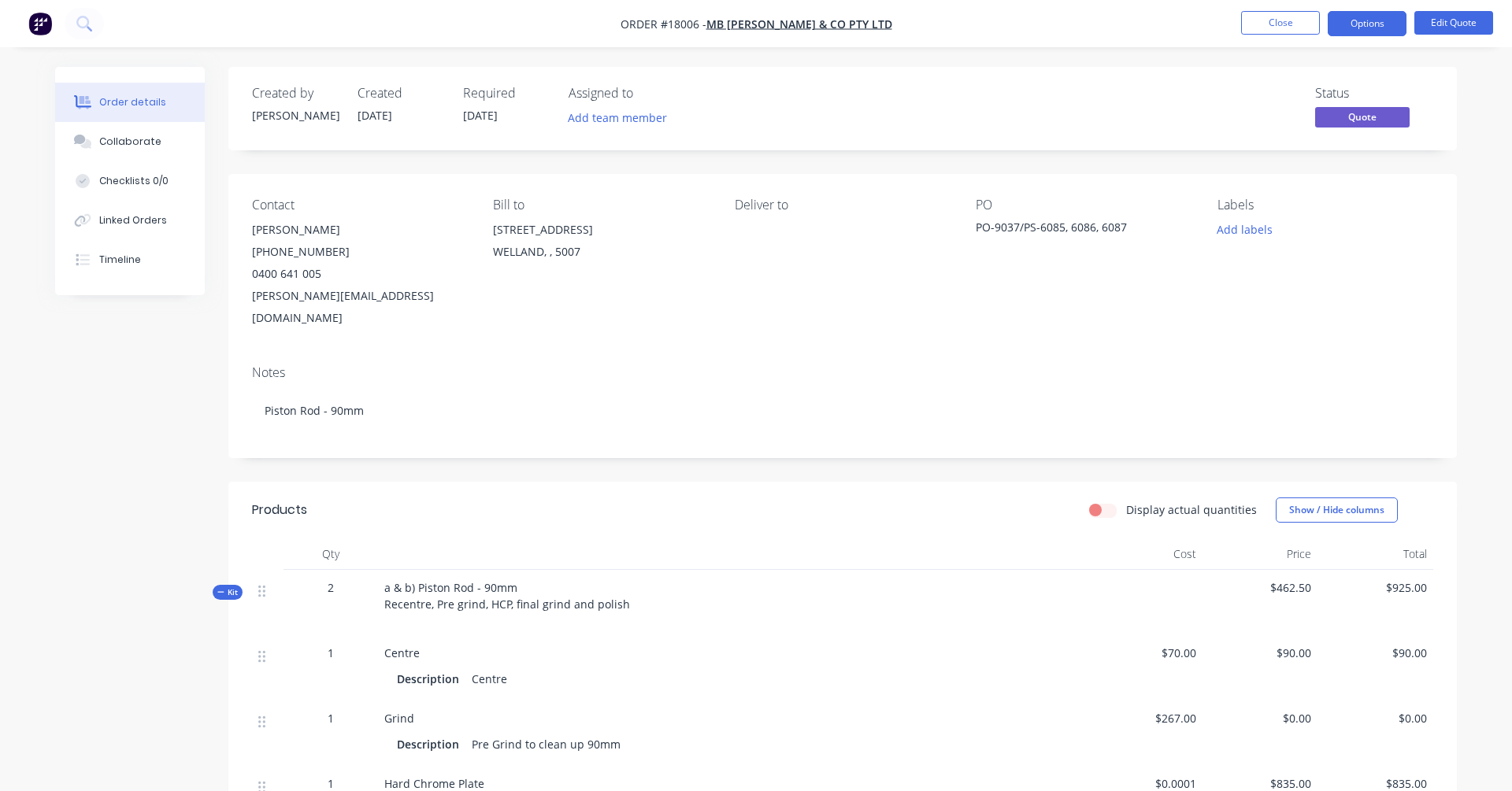
scroll to position [1, 0]
click at [1156, 17] on button "Options" at bounding box center [1367, 24] width 78 height 26
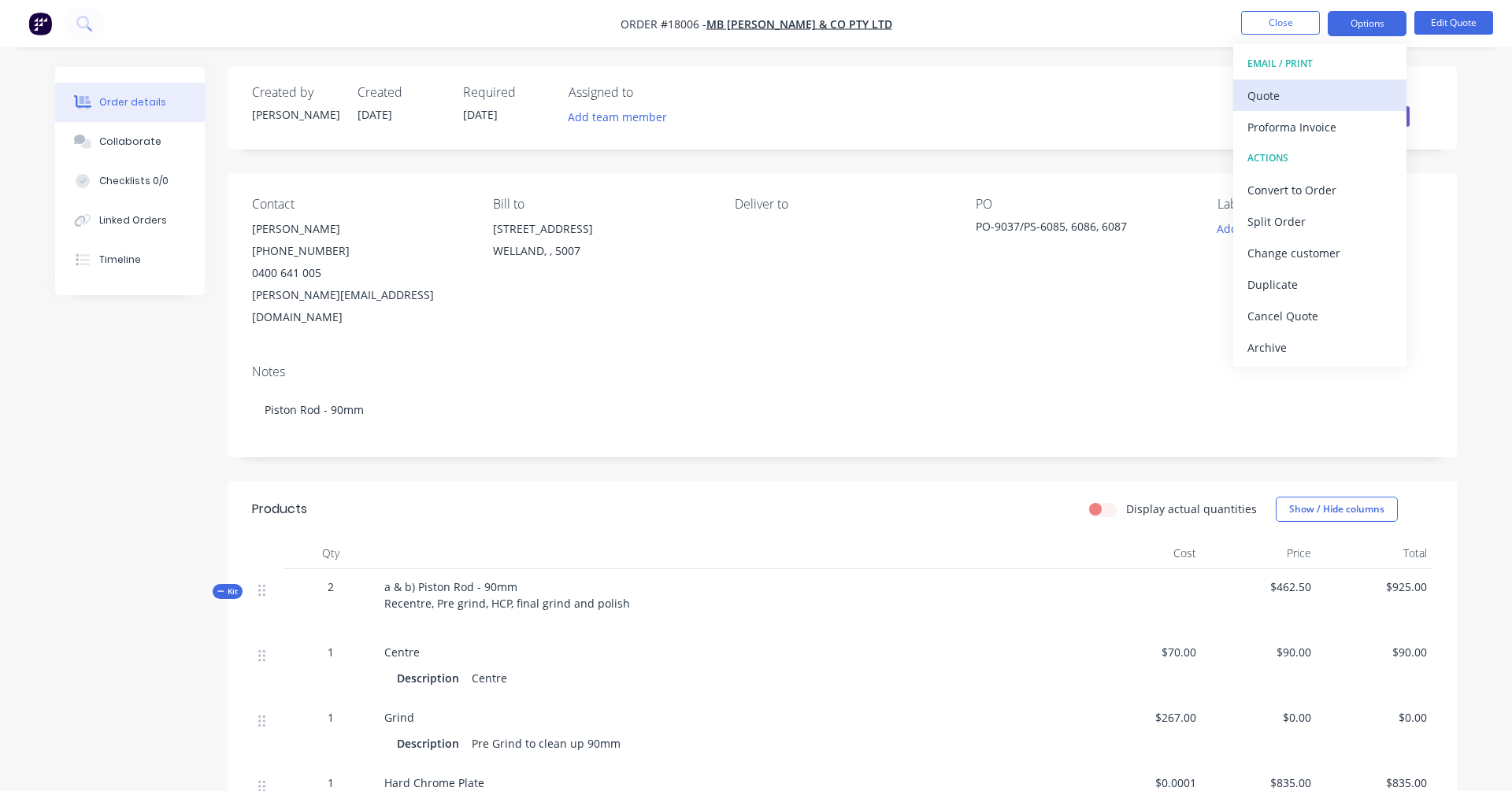
click at [1156, 96] on div "Quote" at bounding box center [1320, 95] width 145 height 23
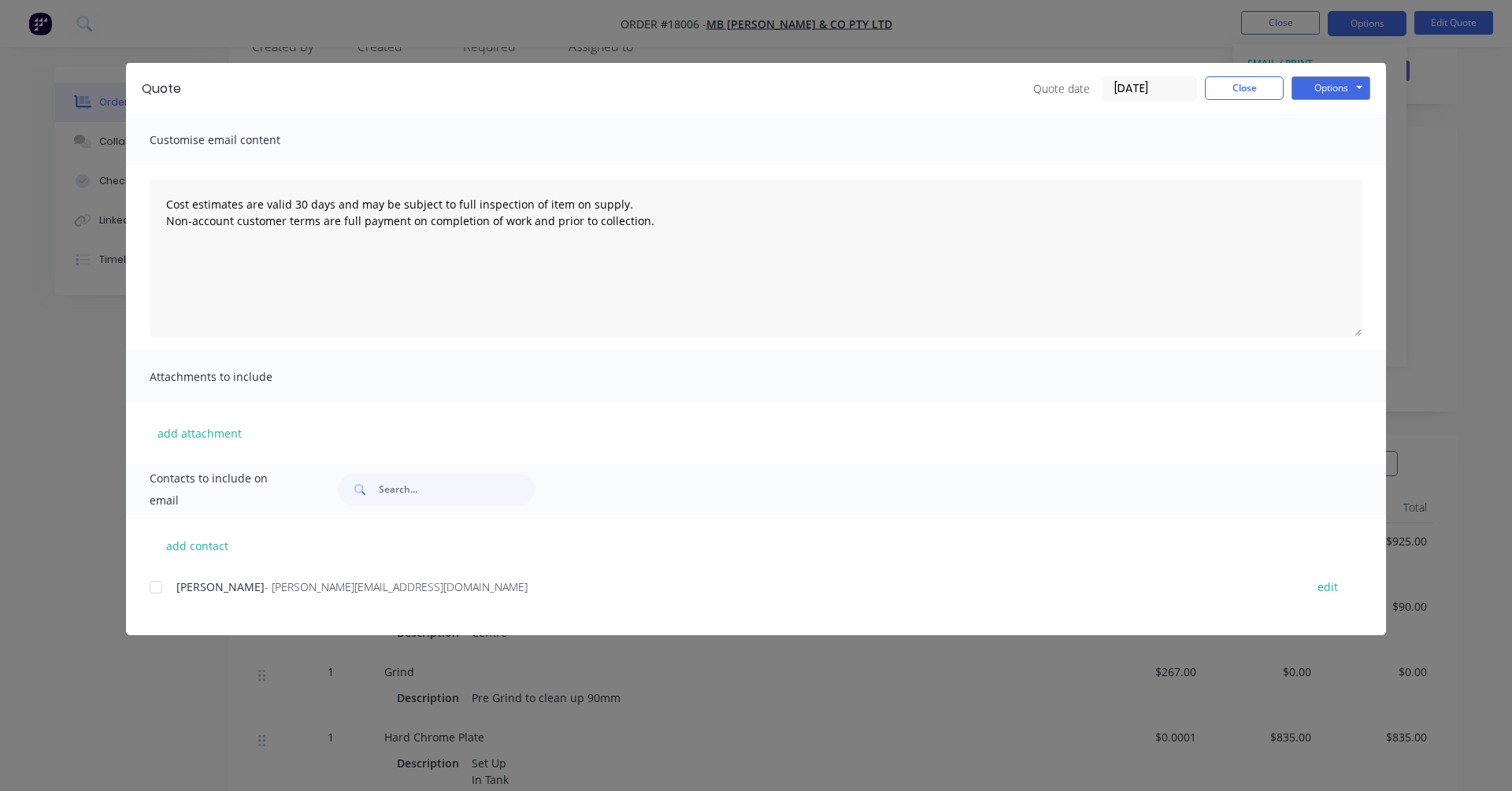
scroll to position [28, 0]
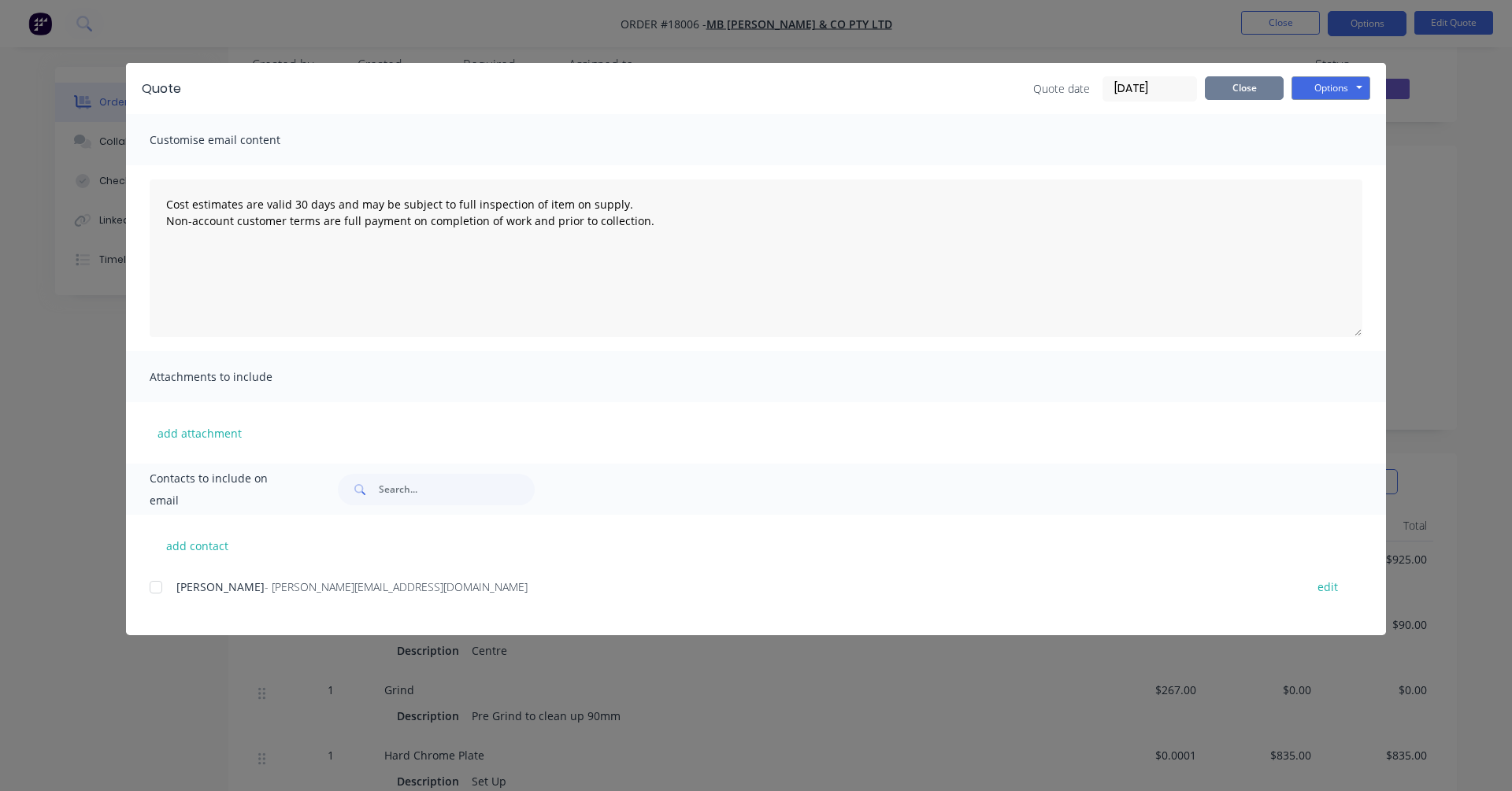
click at [1156, 86] on button "Close" at bounding box center [1244, 89] width 78 height 24
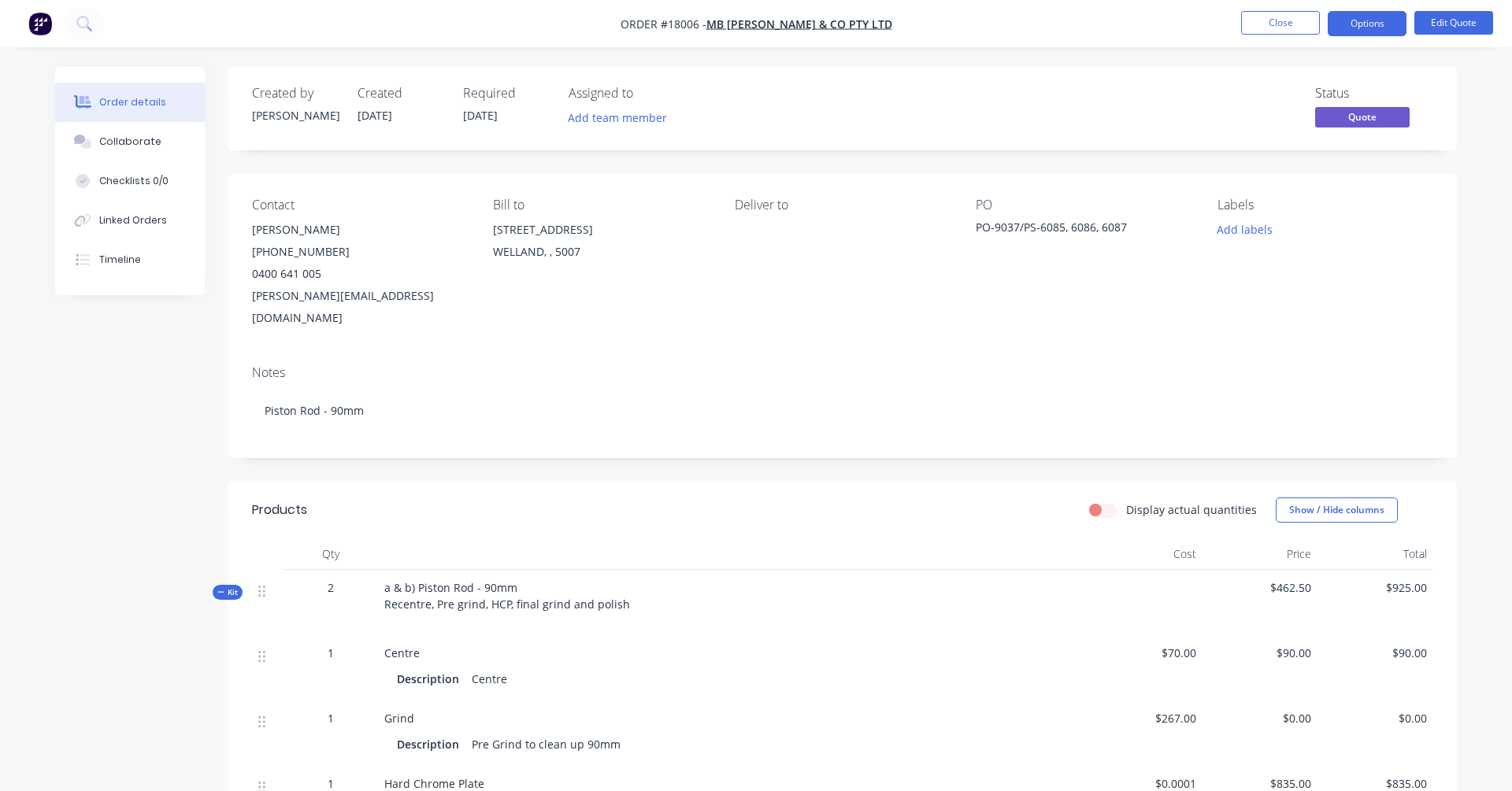
scroll to position [0, 0]
click at [1156, 118] on span "Quote" at bounding box center [1362, 117] width 95 height 20
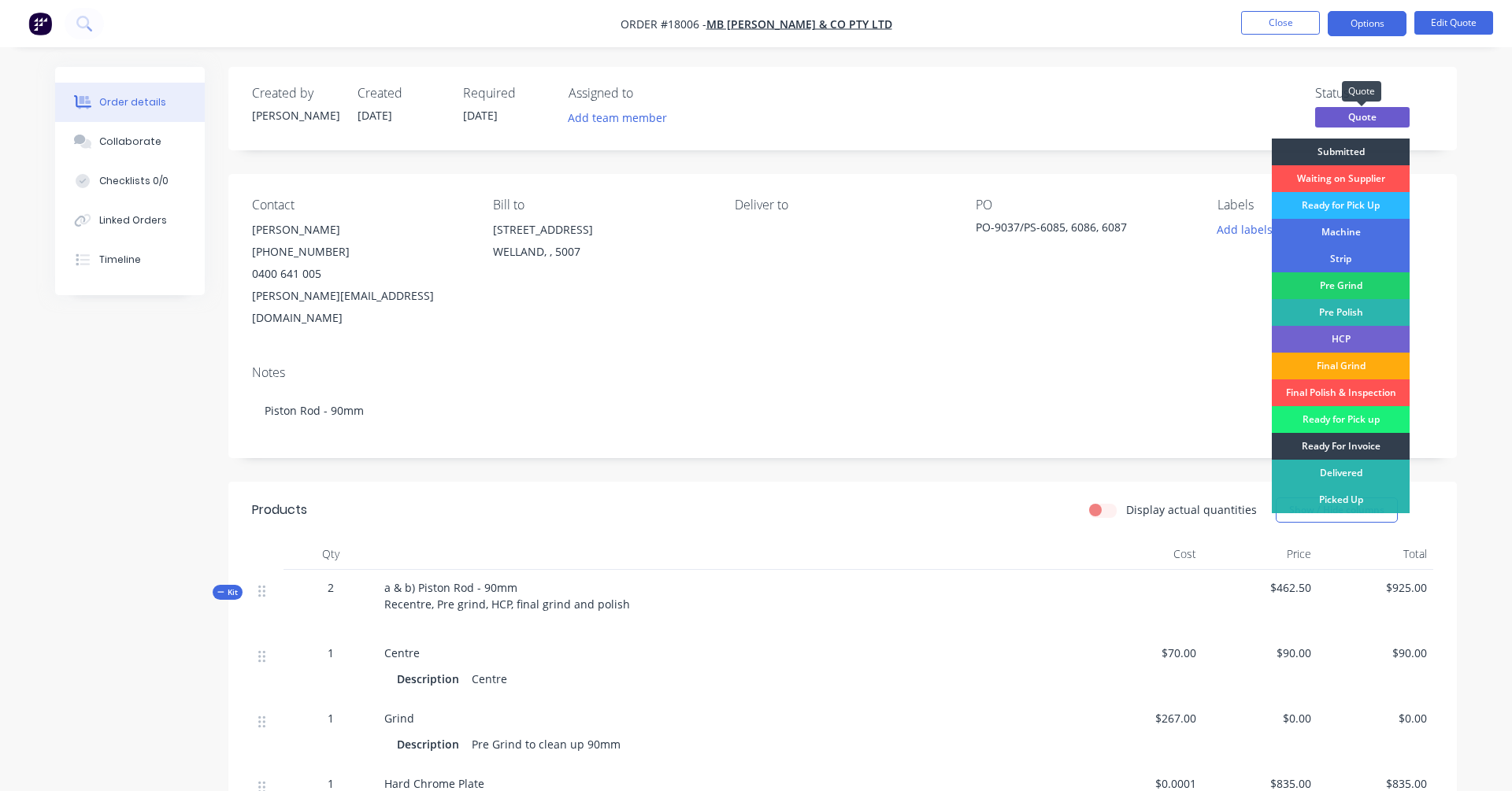
click at [1156, 118] on span "Quote" at bounding box center [1362, 117] width 95 height 20
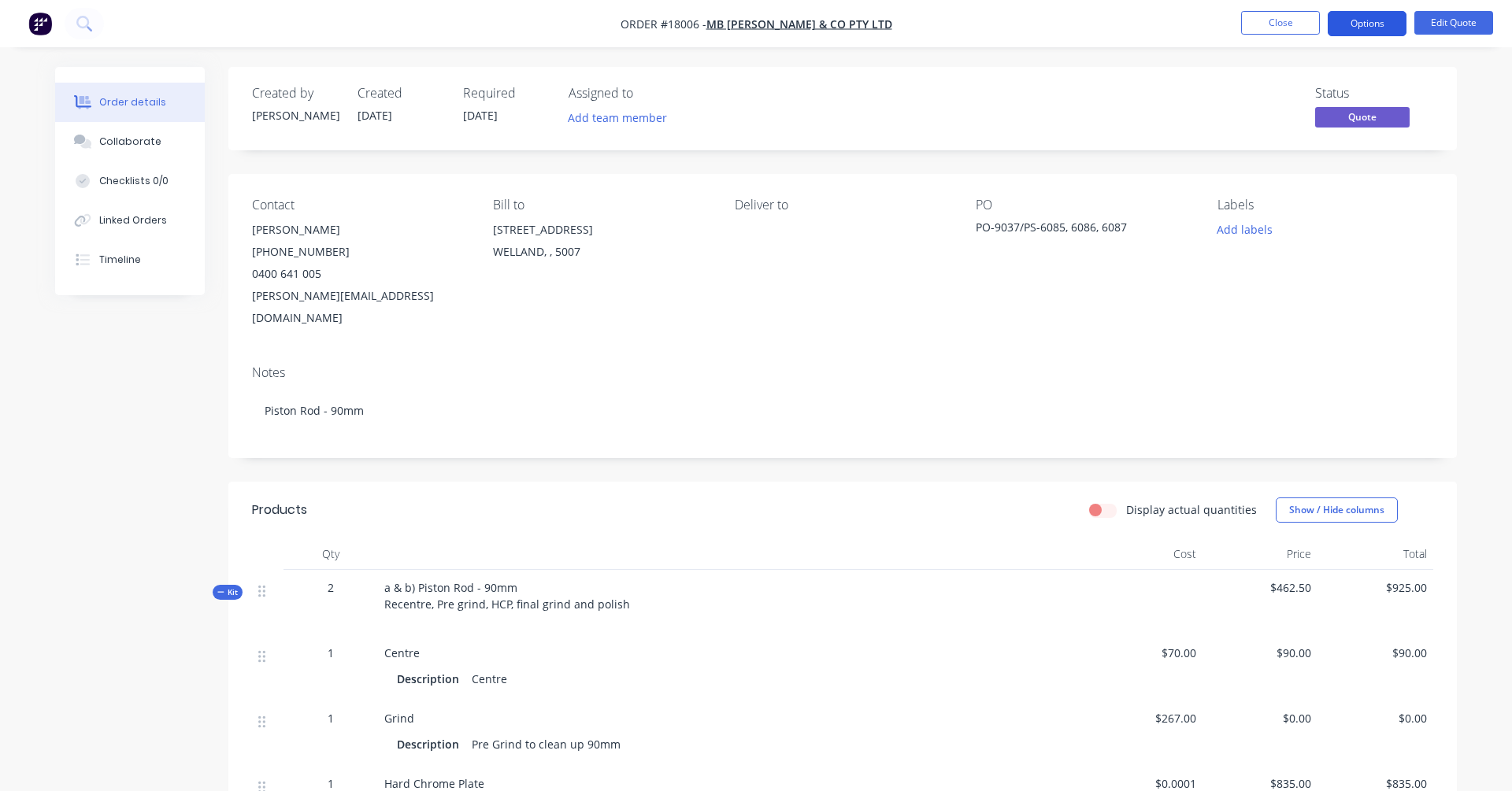
click at [1156, 28] on button "Options" at bounding box center [1367, 24] width 78 height 26
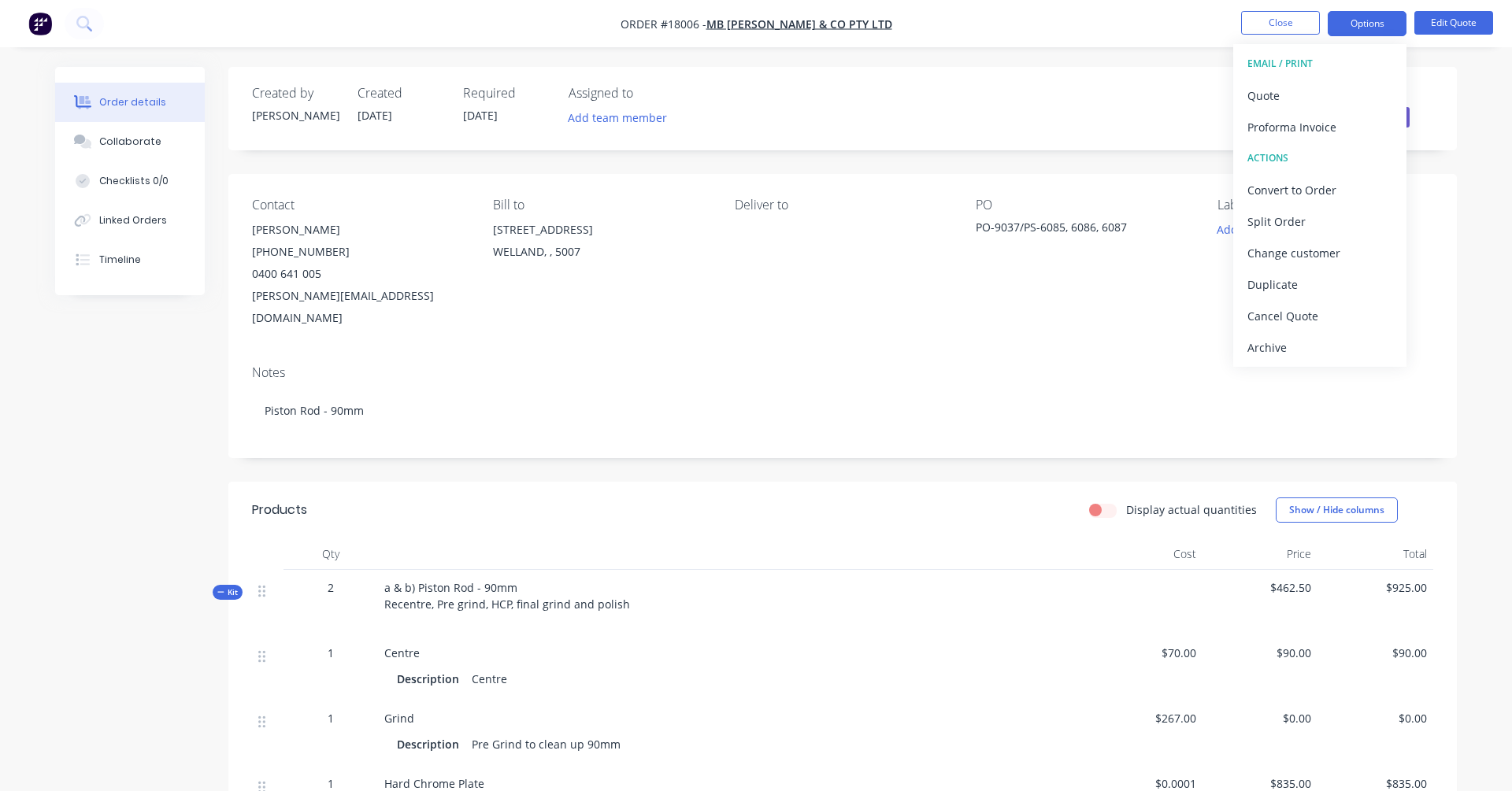
click at [1156, 291] on div "Contact [PERSON_NAME] [PHONE_NUMBER] [PERSON_NAME][EMAIL_ADDRESS][DOMAIN_NAME] …" at bounding box center [843, 263] width 1228 height 179
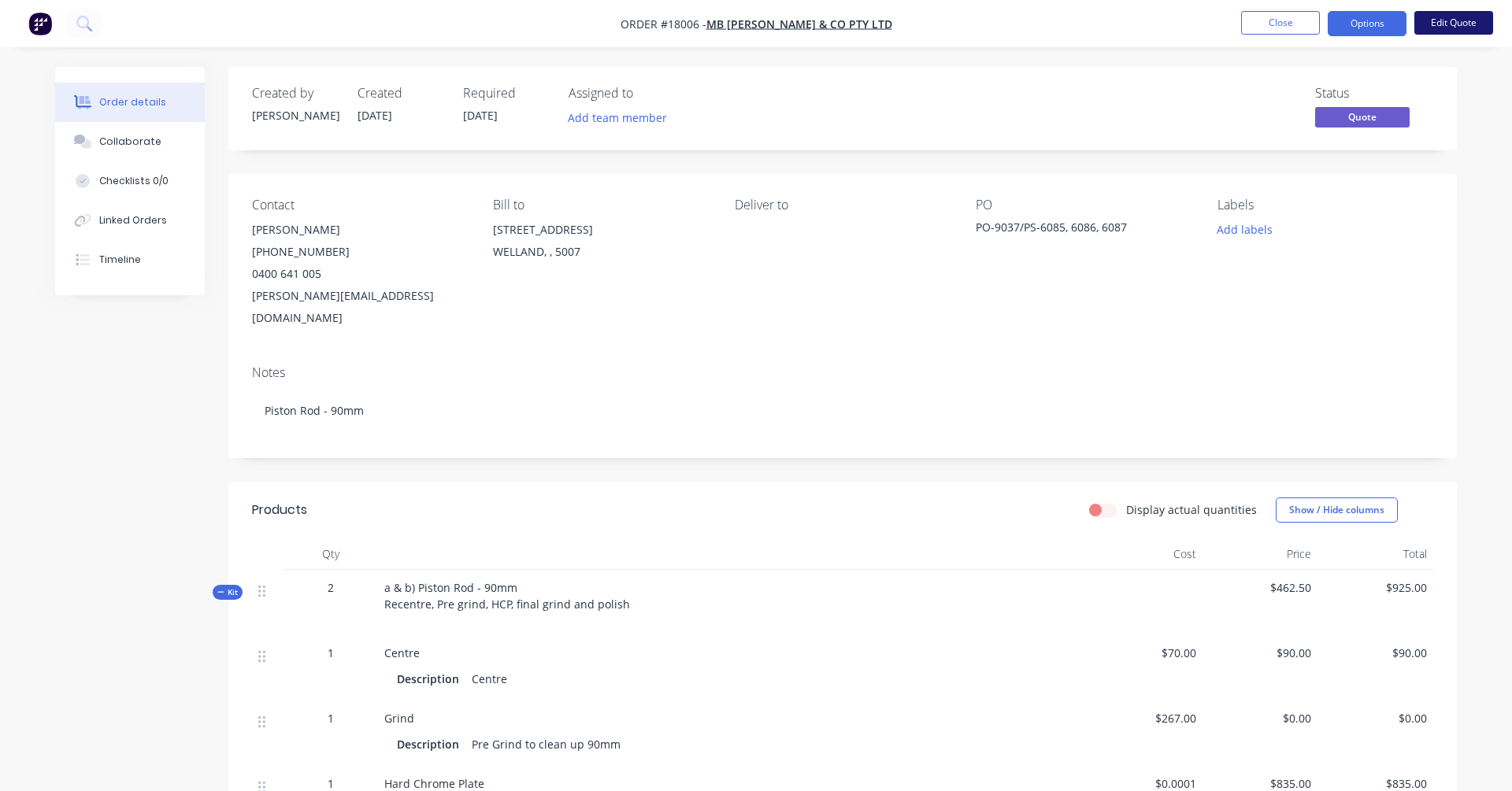
click at [1156, 20] on button "Edit Quote" at bounding box center [1453, 23] width 78 height 24
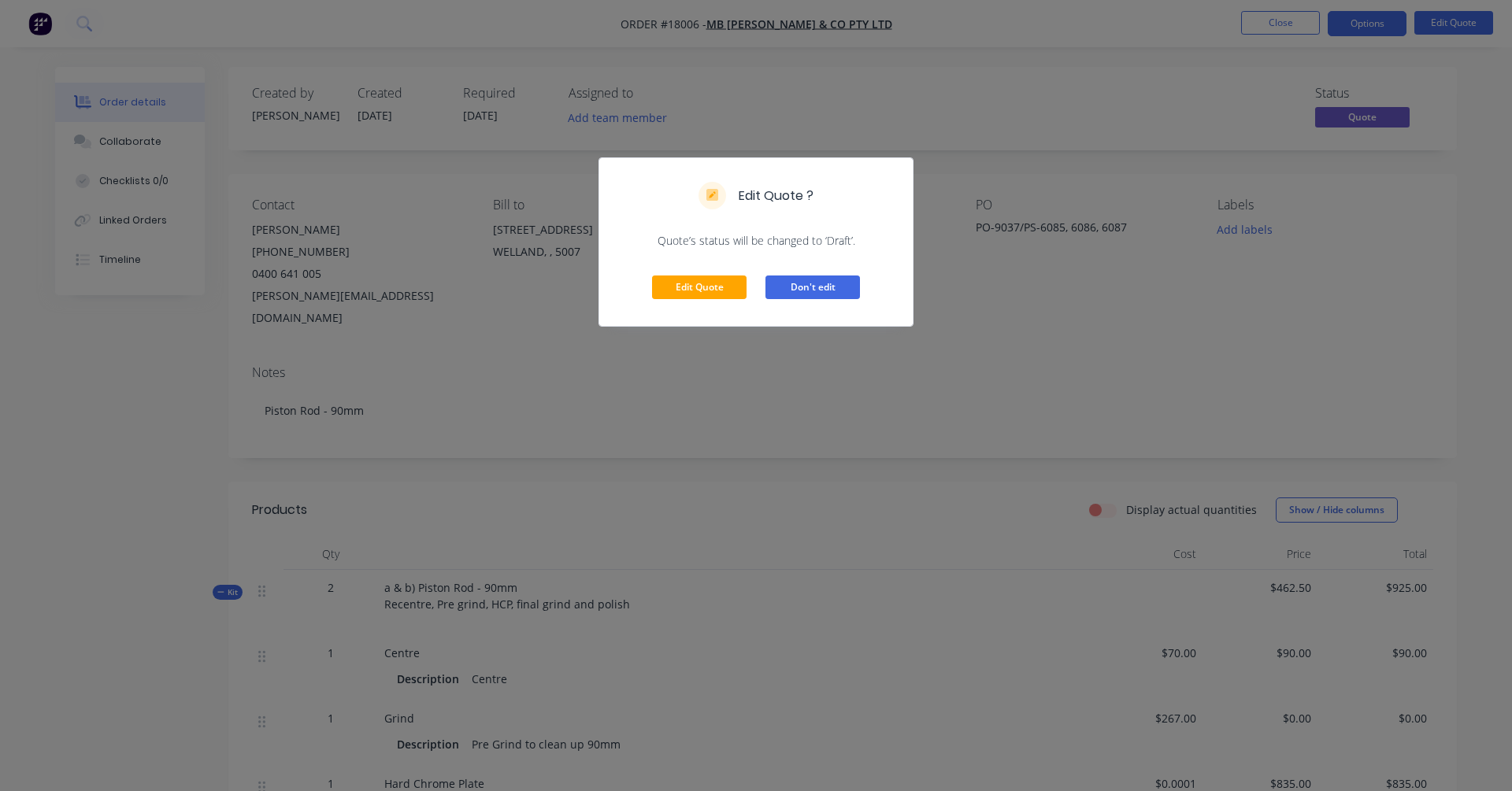
click at [838, 292] on button "Don't edit" at bounding box center [812, 287] width 95 height 24
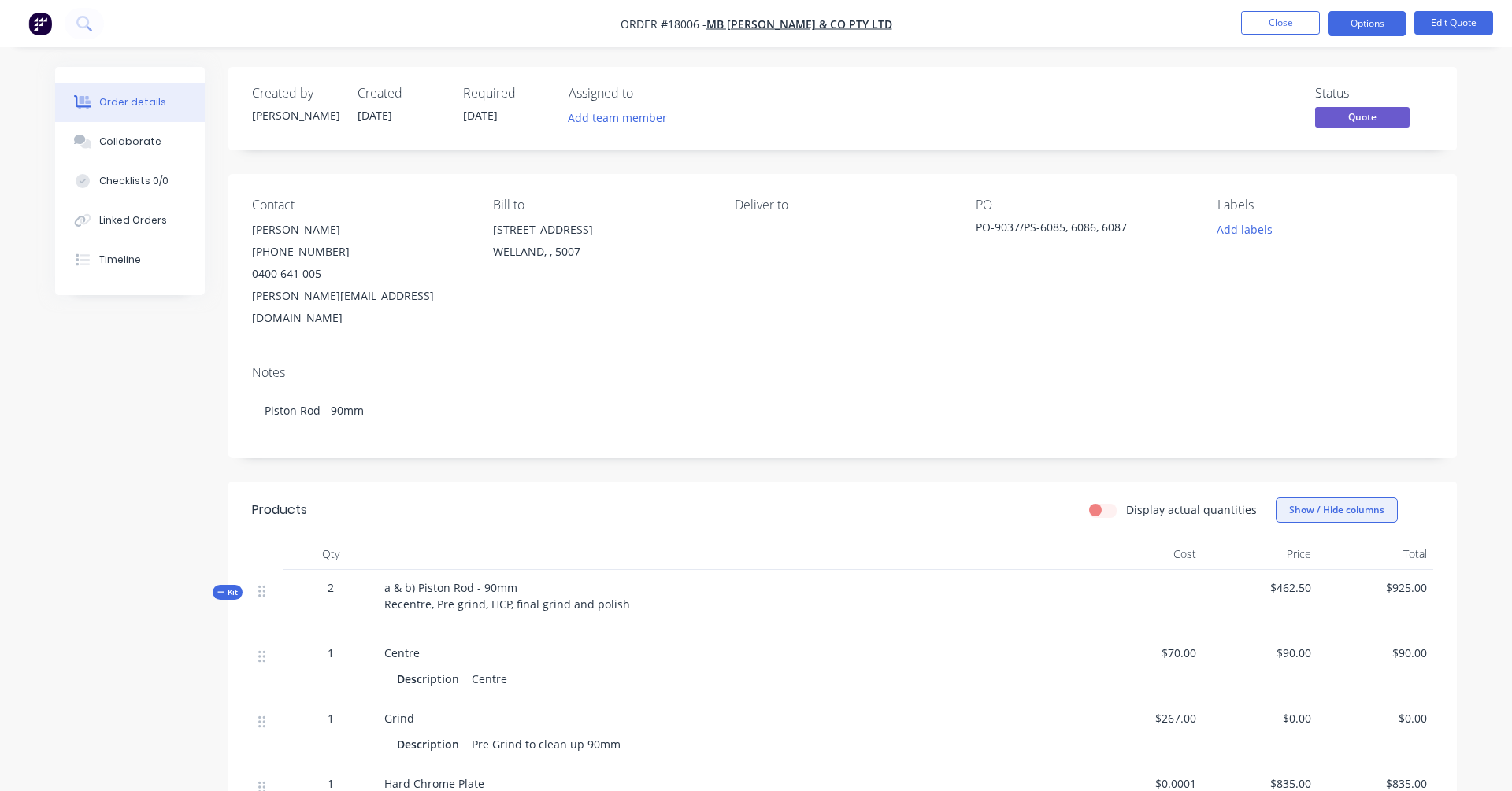
click at [1156, 498] on button "Show / Hide columns" at bounding box center [1336, 511] width 122 height 26
click at [223, 588] on icon at bounding box center [221, 592] width 7 height 8
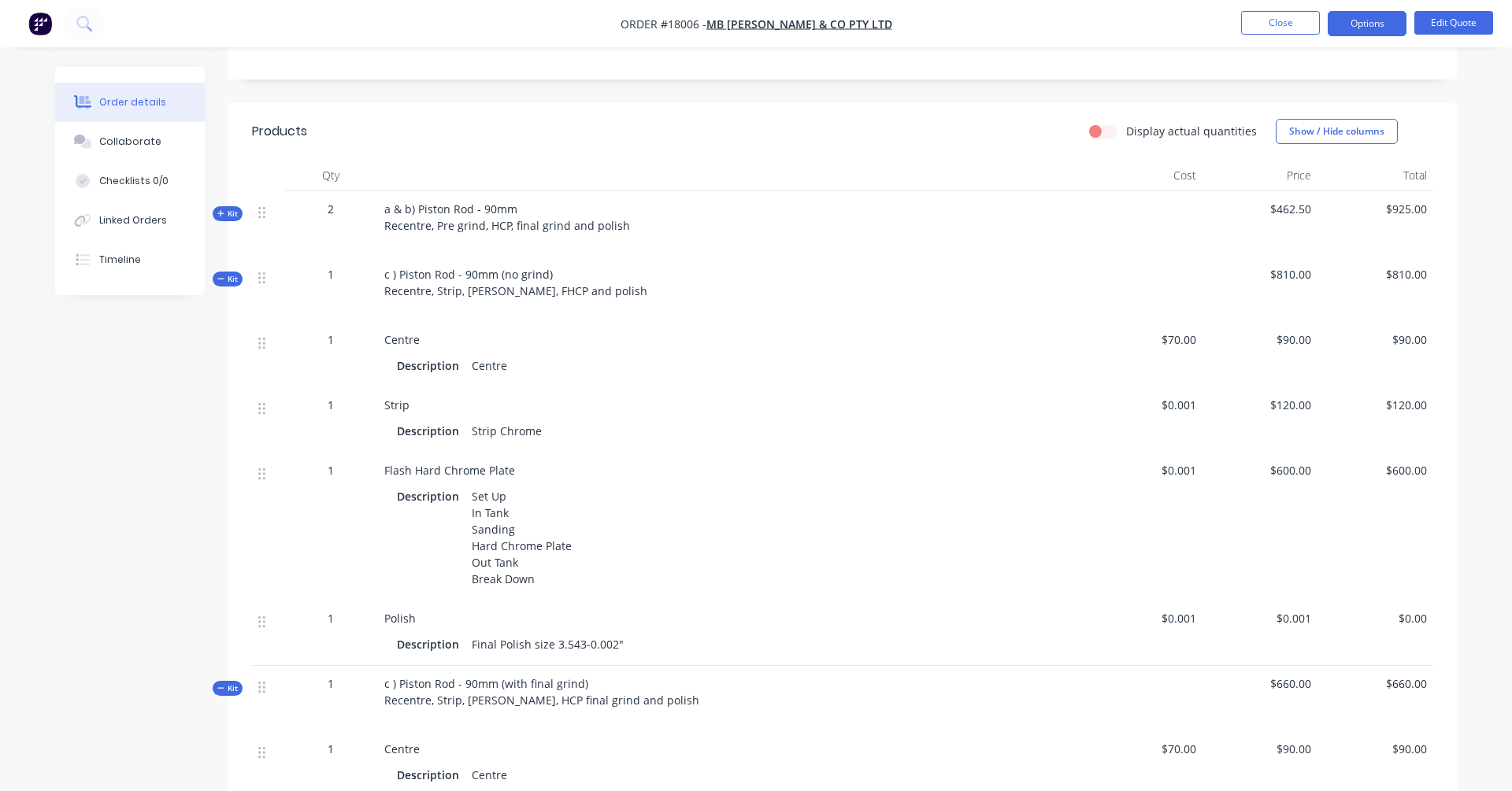
scroll to position [382, 0]
click at [231, 629] on span "Kit" at bounding box center [228, 685] width 20 height 12
click at [231, 270] on span "Kit" at bounding box center [228, 276] width 20 height 12
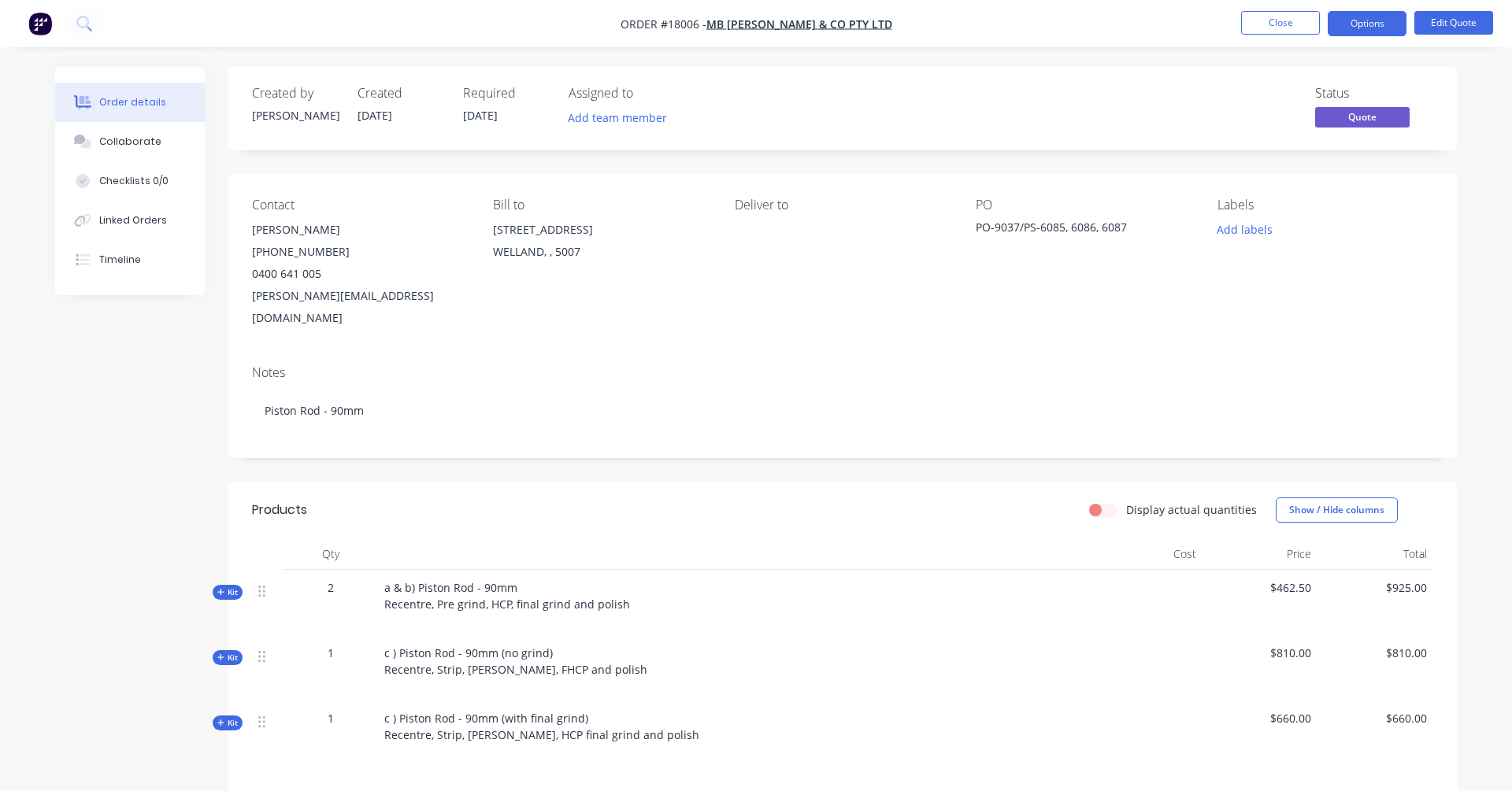
scroll to position [0, 0]
click at [1156, 20] on button "Close" at bounding box center [1280, 23] width 78 height 24
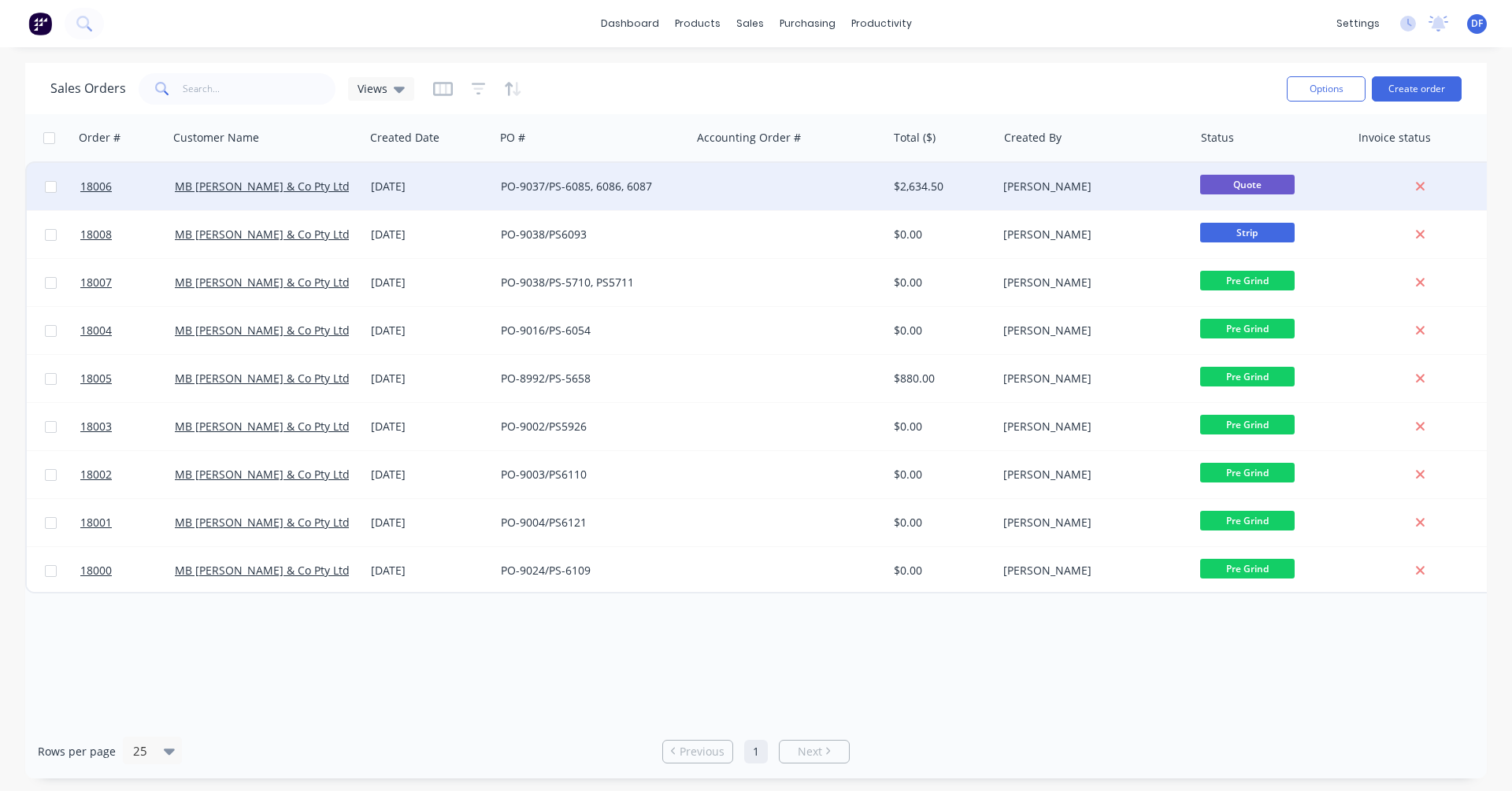
click at [613, 181] on div "PO-9037/PS-6085, 6086, 6087" at bounding box center [588, 187] width 175 height 15
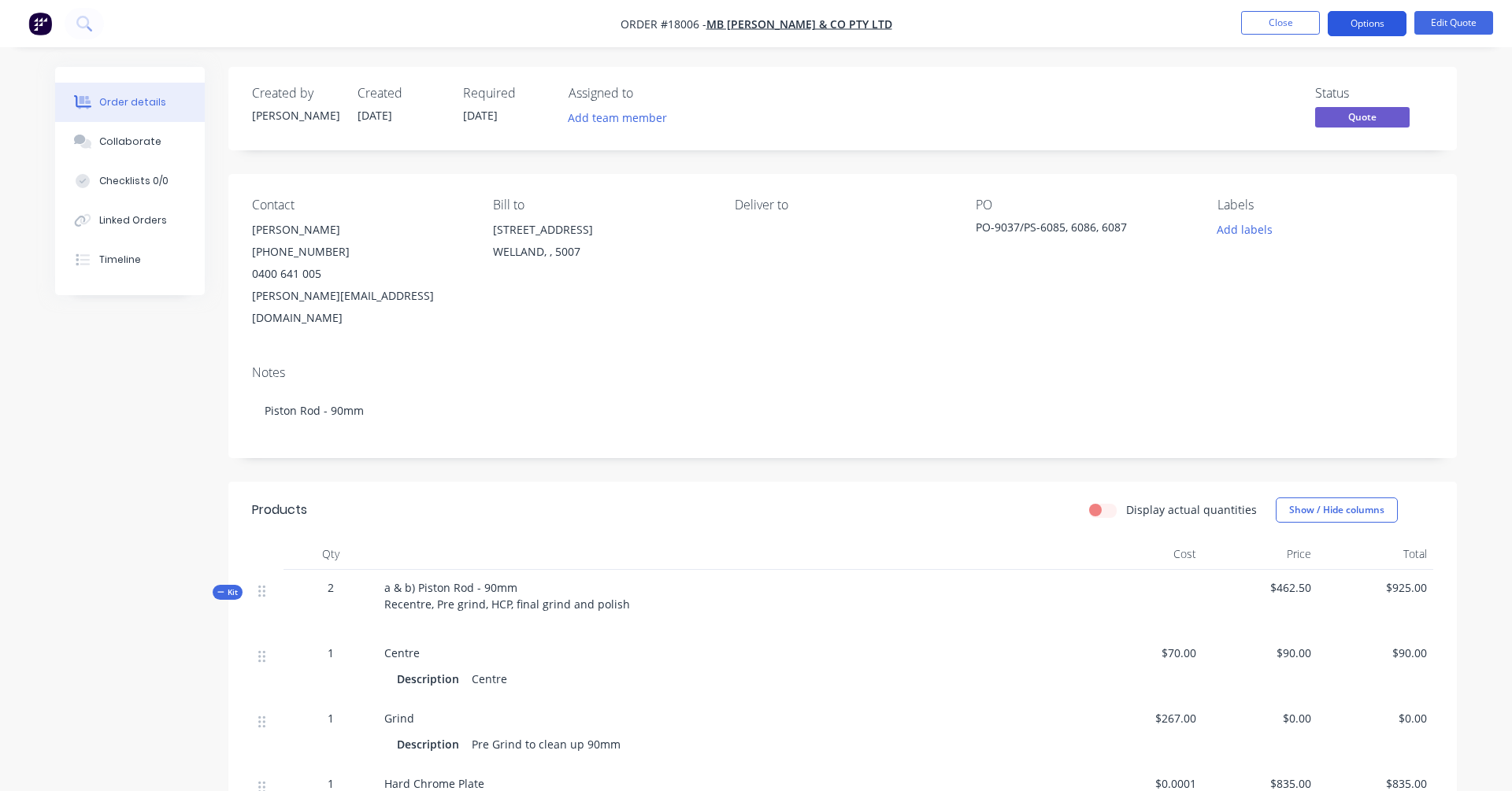
click at [1156, 19] on button "Options" at bounding box center [1367, 24] width 78 height 26
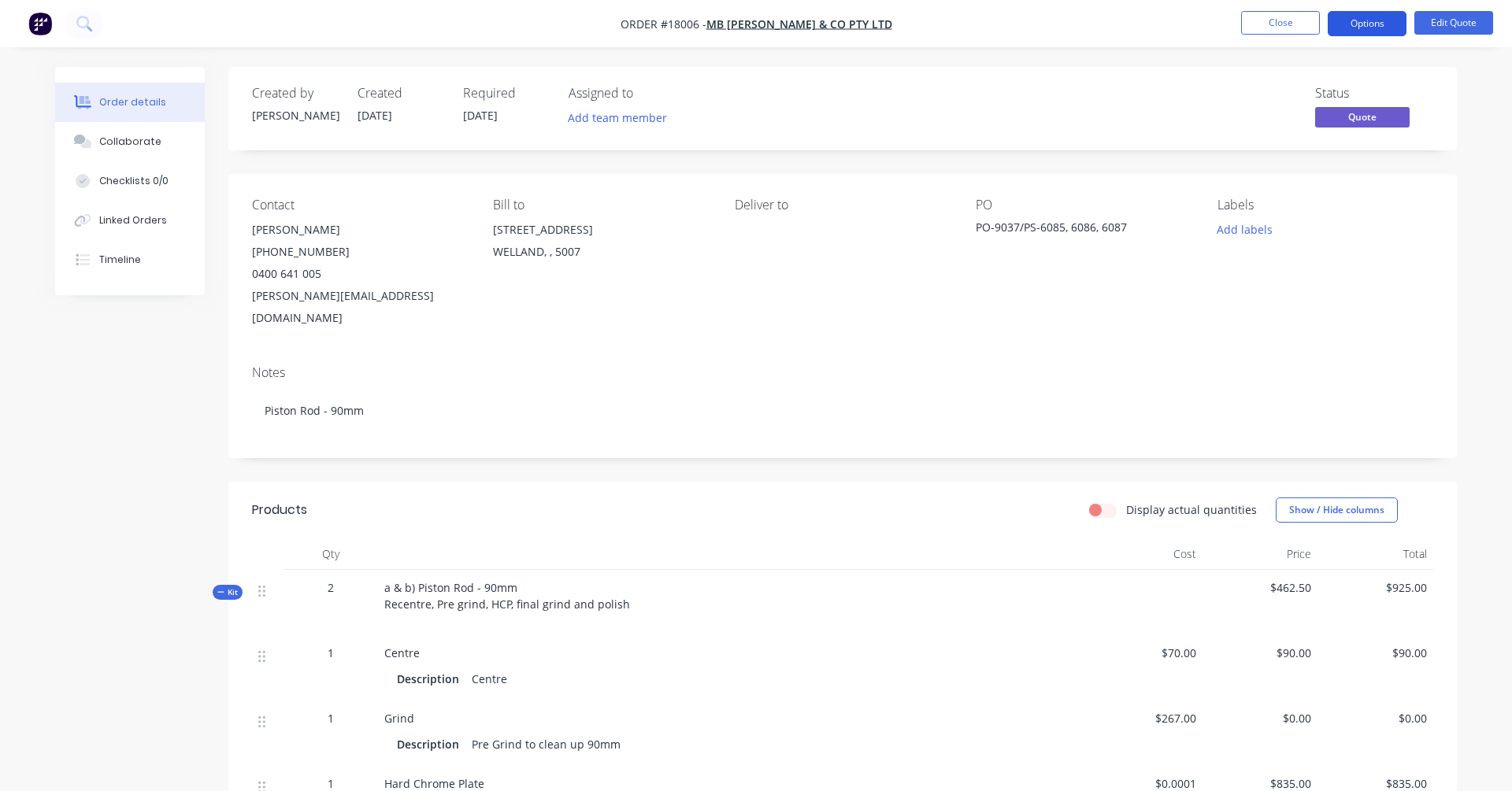
click at [1156, 26] on button "Options" at bounding box center [1367, 24] width 78 height 26
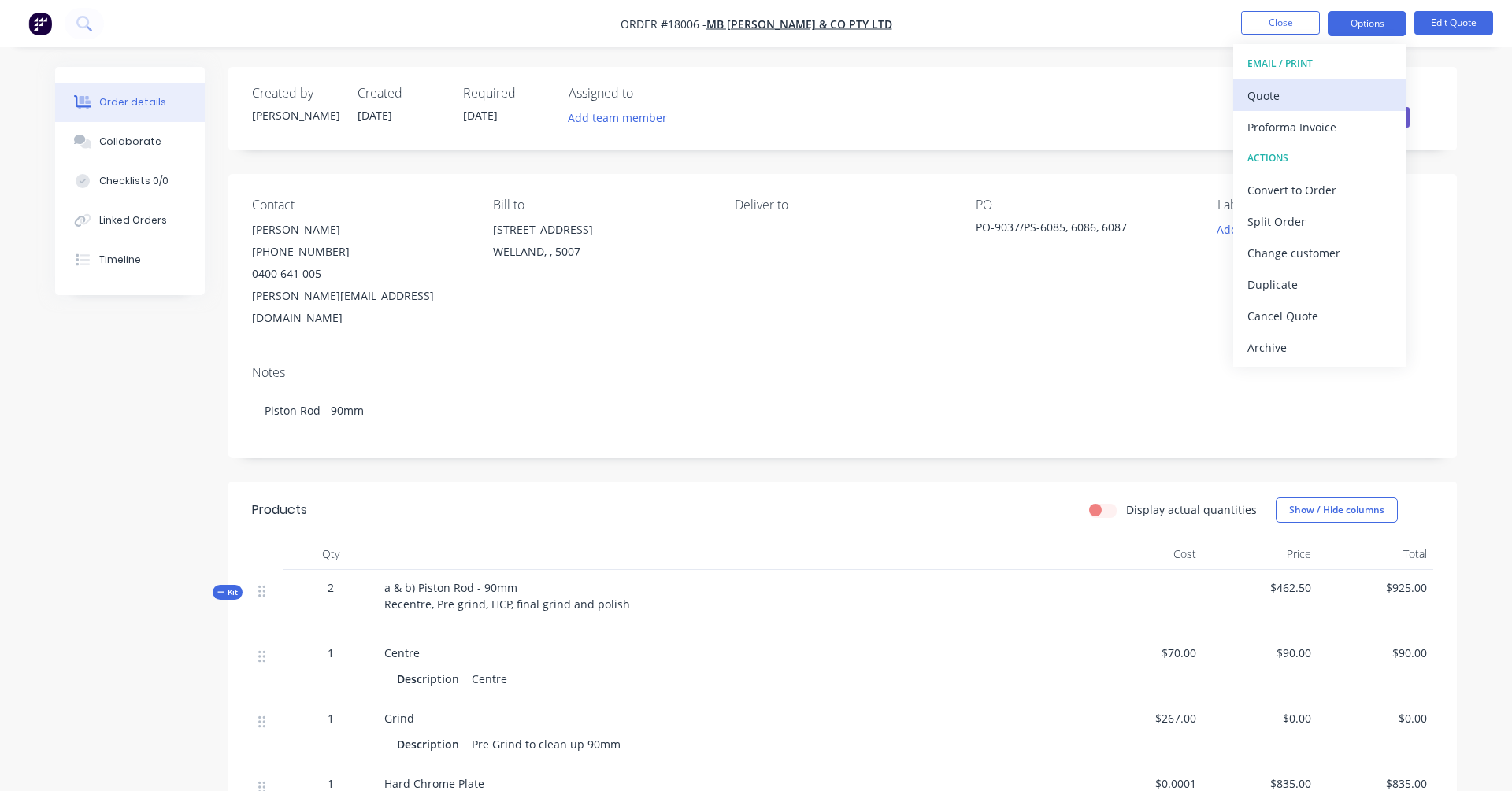
click at [1156, 98] on div "Quote" at bounding box center [1320, 95] width 145 height 23
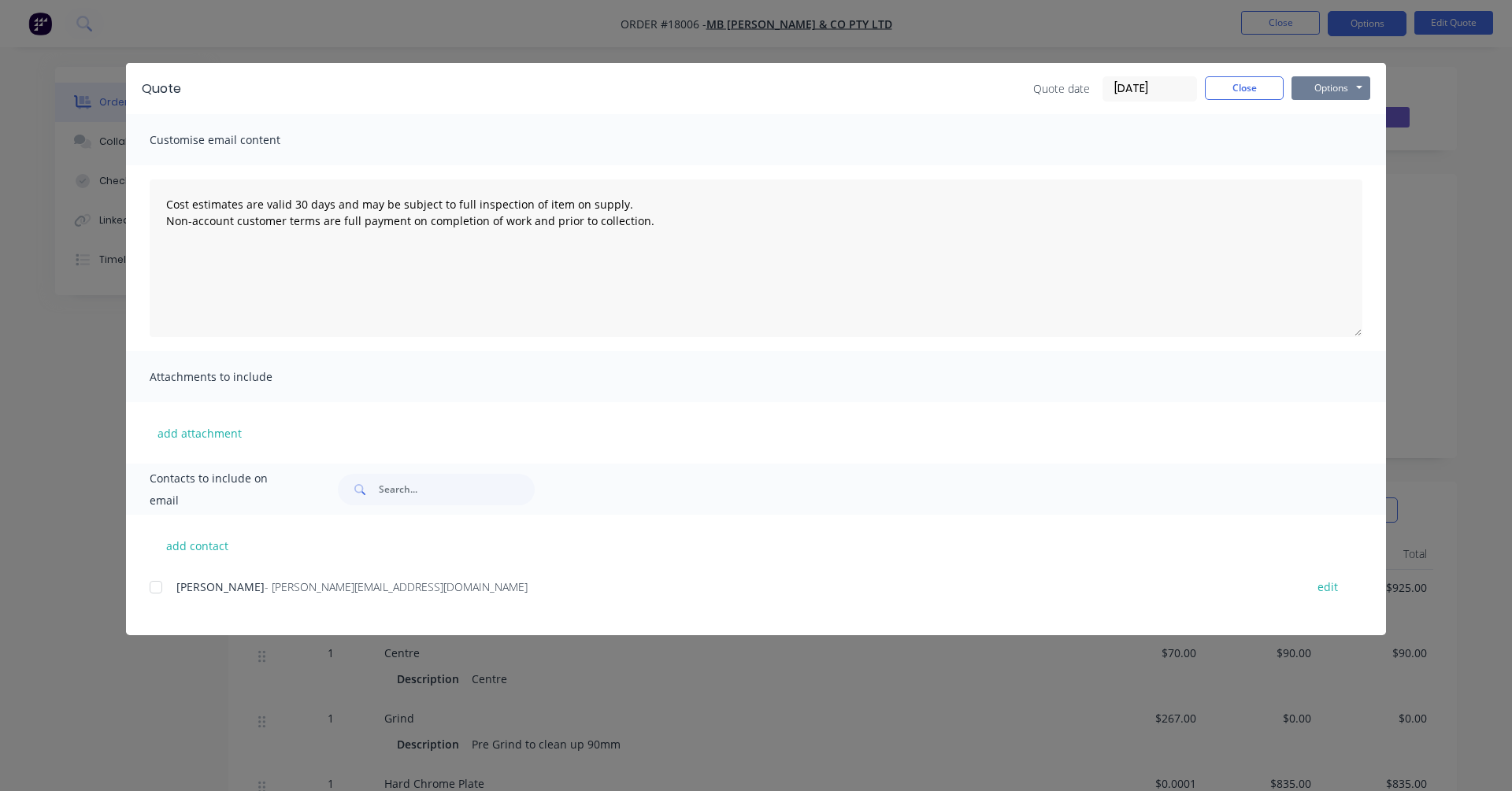
click at [1156, 85] on button "Options" at bounding box center [1330, 89] width 78 height 24
click at [1156, 119] on button "Preview" at bounding box center [1341, 116] width 101 height 26
click at [1156, 89] on button "Options" at bounding box center [1330, 89] width 78 height 24
click at [1156, 118] on button "Preview" at bounding box center [1341, 116] width 101 height 26
click at [149, 590] on div "add contact Zane Butterfield - [EMAIL_ADDRESS][DOMAIN_NAME] edit" at bounding box center [756, 574] width 1260 height 120
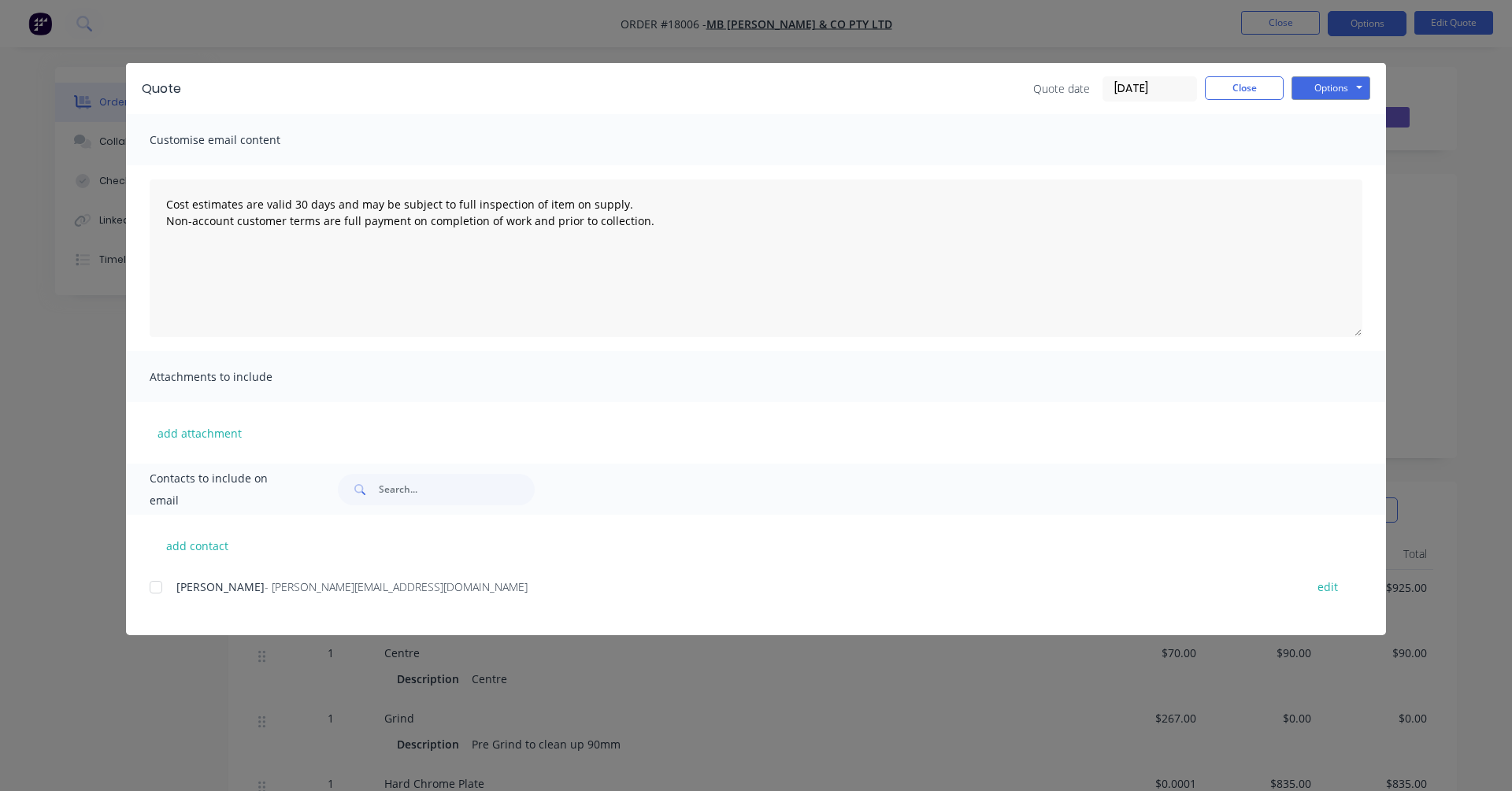
click at [158, 590] on div at bounding box center [155, 586] width 32 height 32
click at [419, 490] on input "text" at bounding box center [456, 489] width 156 height 32
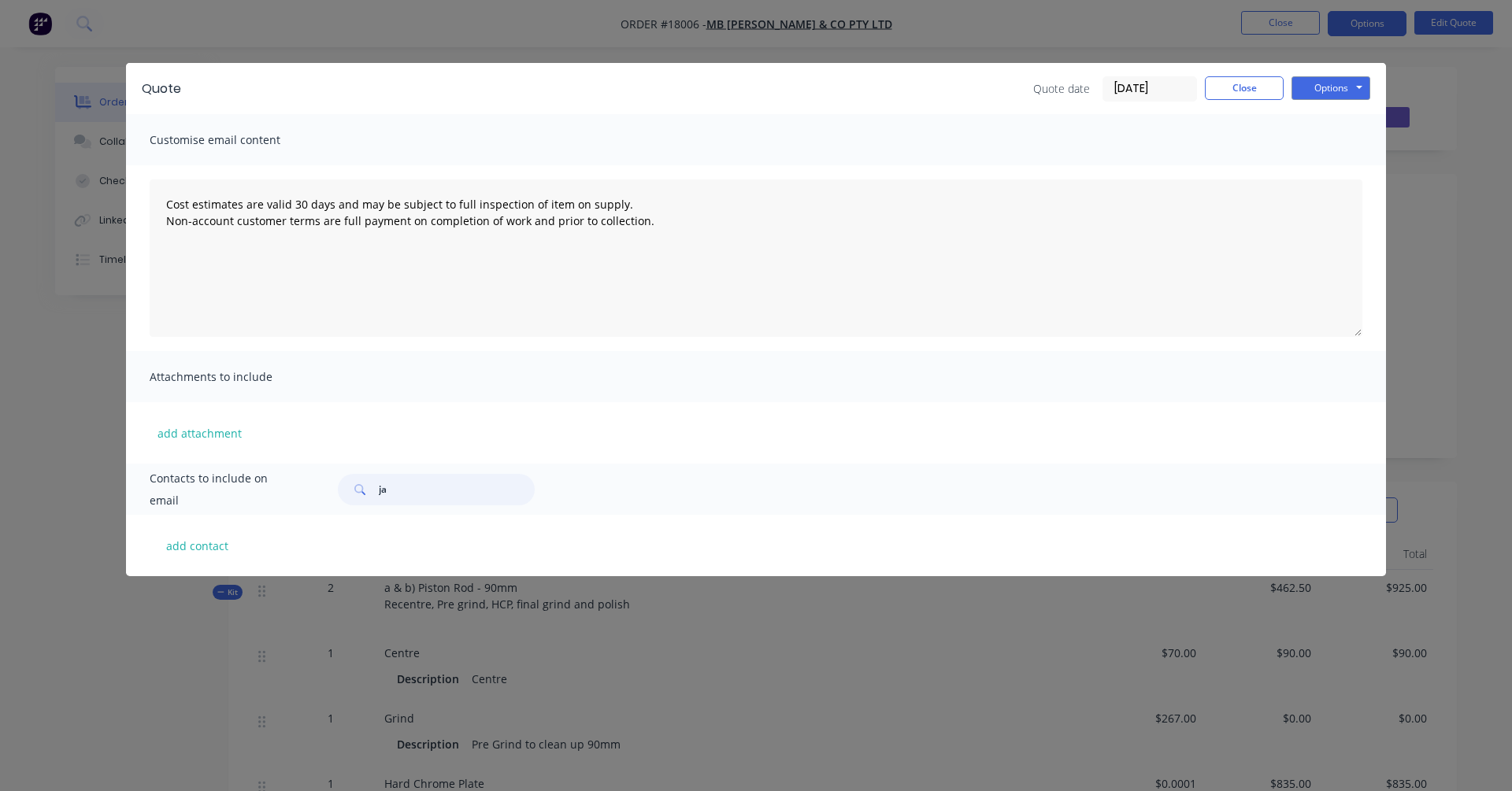
type input "j"
click at [401, 424] on div "add attachment" at bounding box center [756, 433] width 1260 height 61
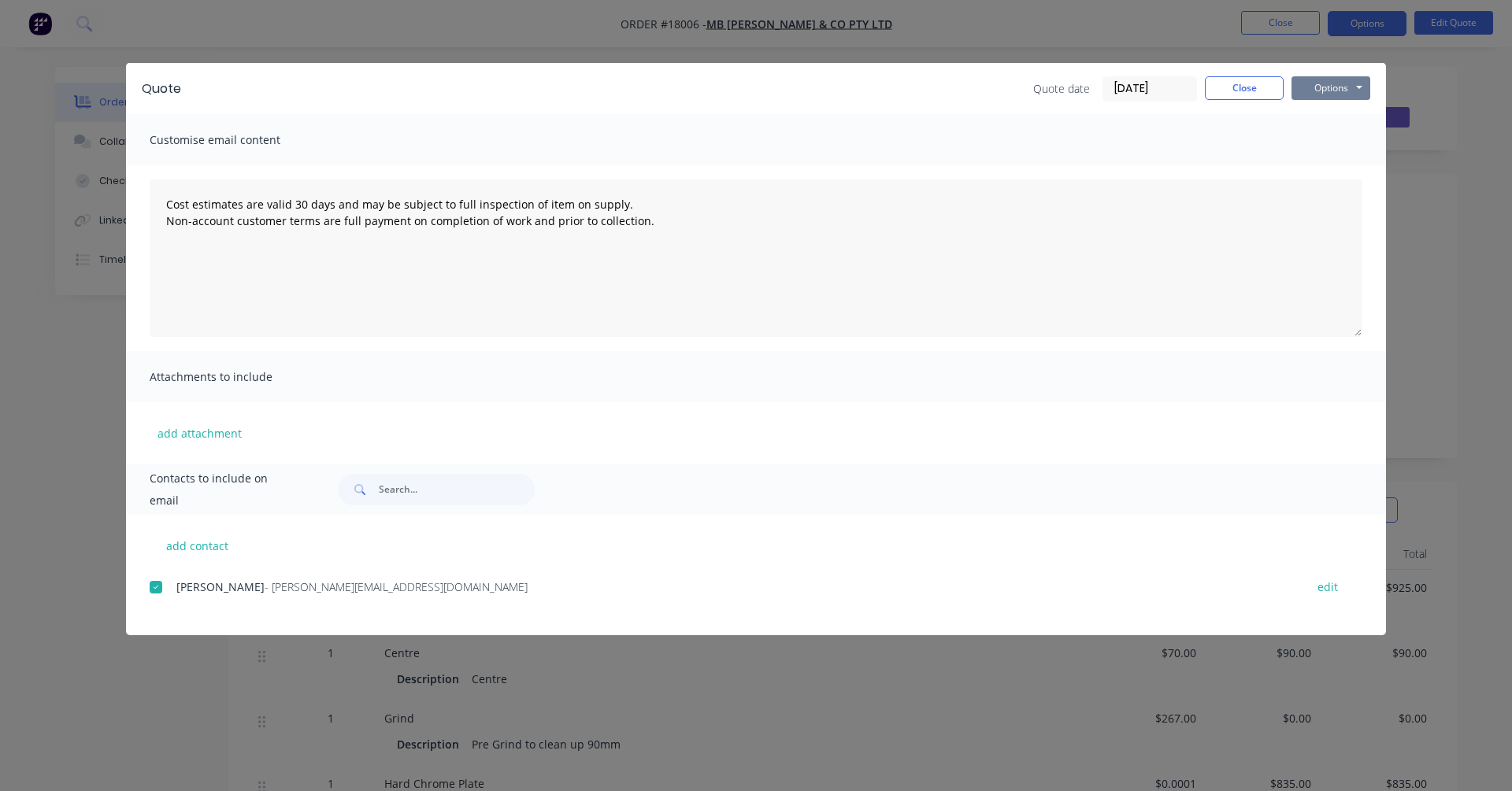
click at [1156, 85] on button "Options" at bounding box center [1330, 89] width 78 height 24
click at [1156, 141] on button "Print" at bounding box center [1341, 141] width 101 height 26
click at [1156, 83] on button "Options" at bounding box center [1330, 89] width 78 height 24
click at [1156, 116] on button "Preview" at bounding box center [1341, 116] width 101 height 26
click at [1156, 89] on button "Options" at bounding box center [1330, 89] width 78 height 24
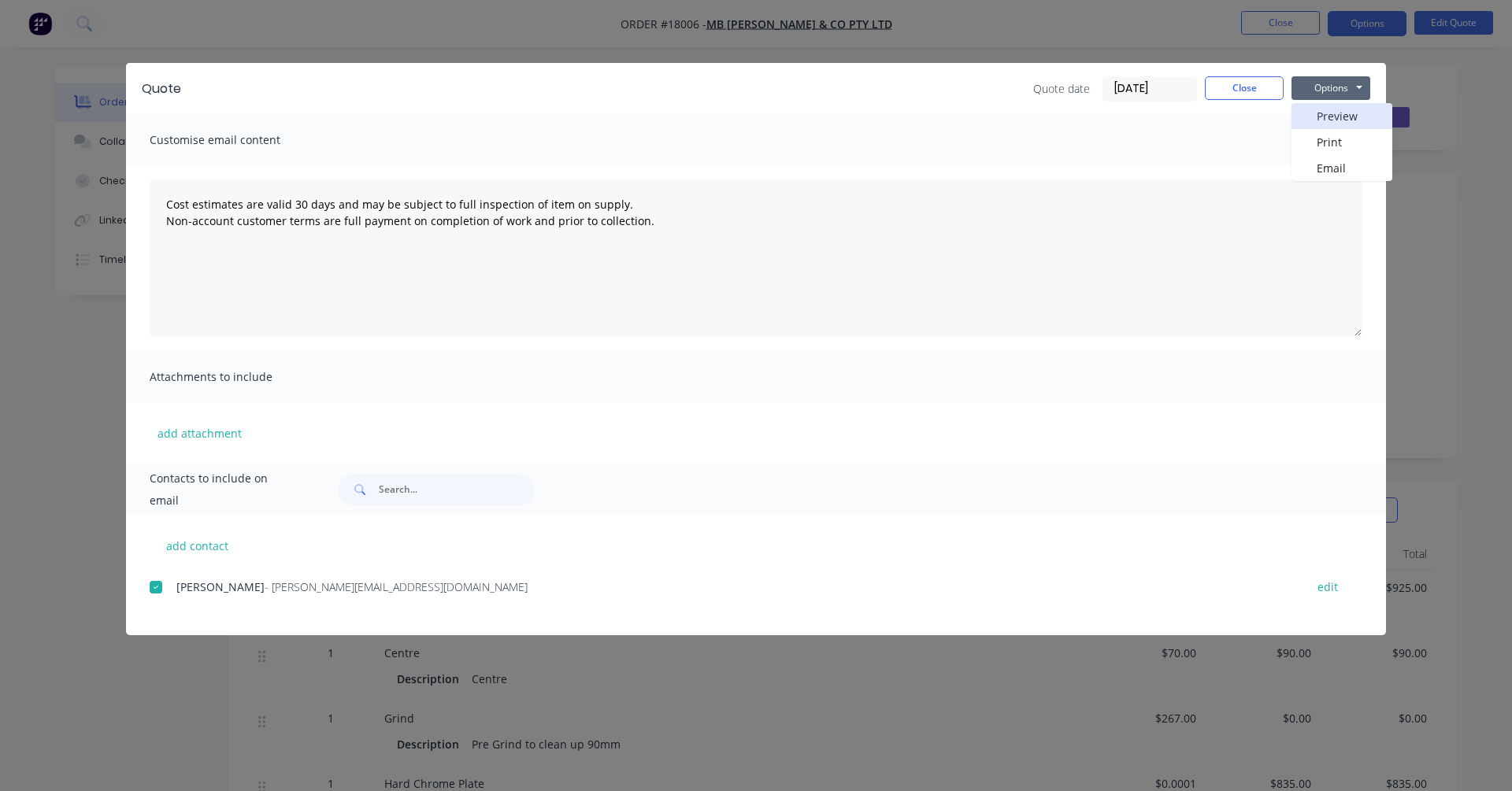
click at [1156, 115] on button "Preview" at bounding box center [1341, 116] width 101 height 26
click at [1156, 90] on button "Close" at bounding box center [1244, 89] width 78 height 24
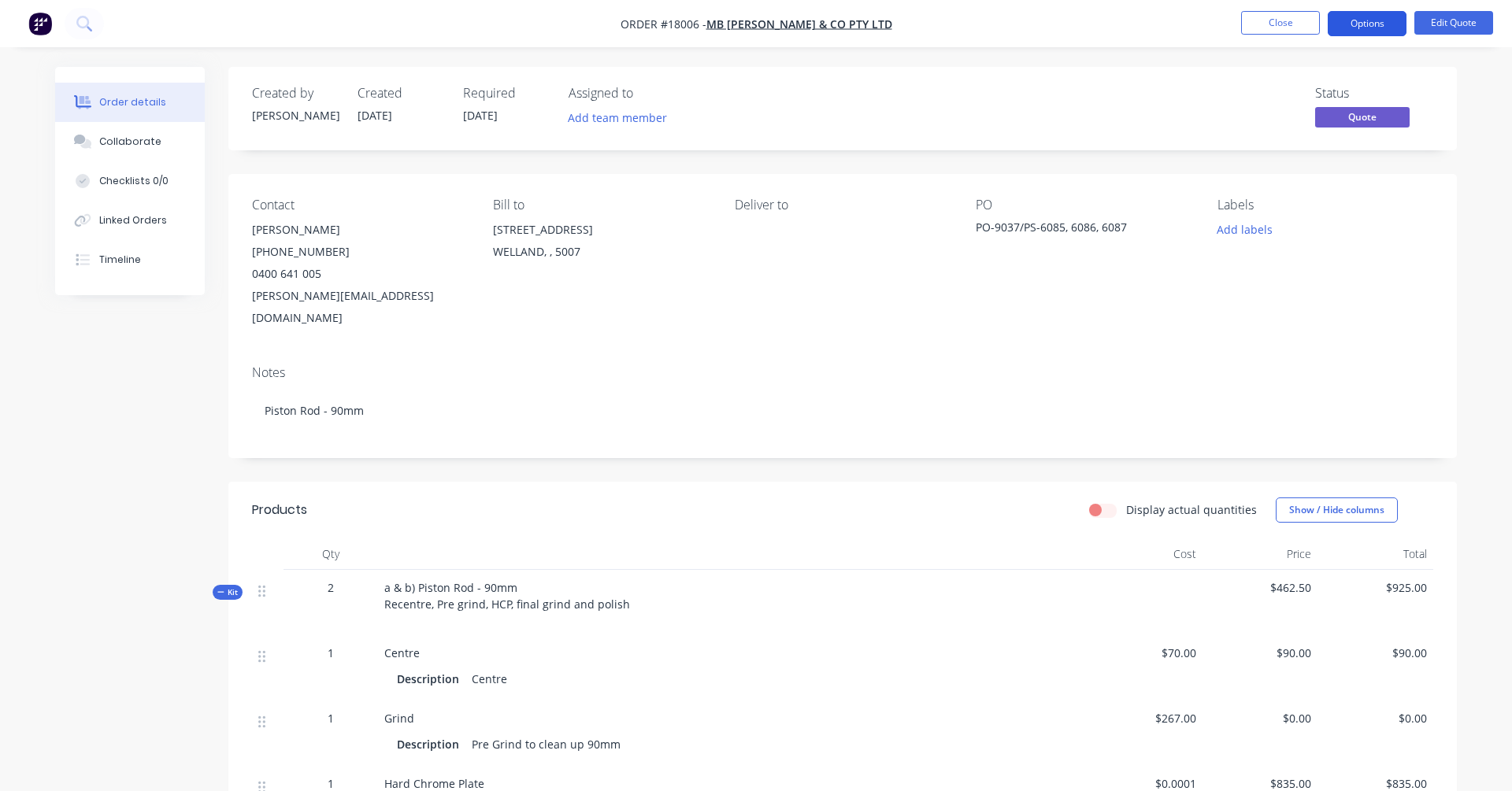
click at [1156, 18] on button "Options" at bounding box center [1367, 24] width 78 height 26
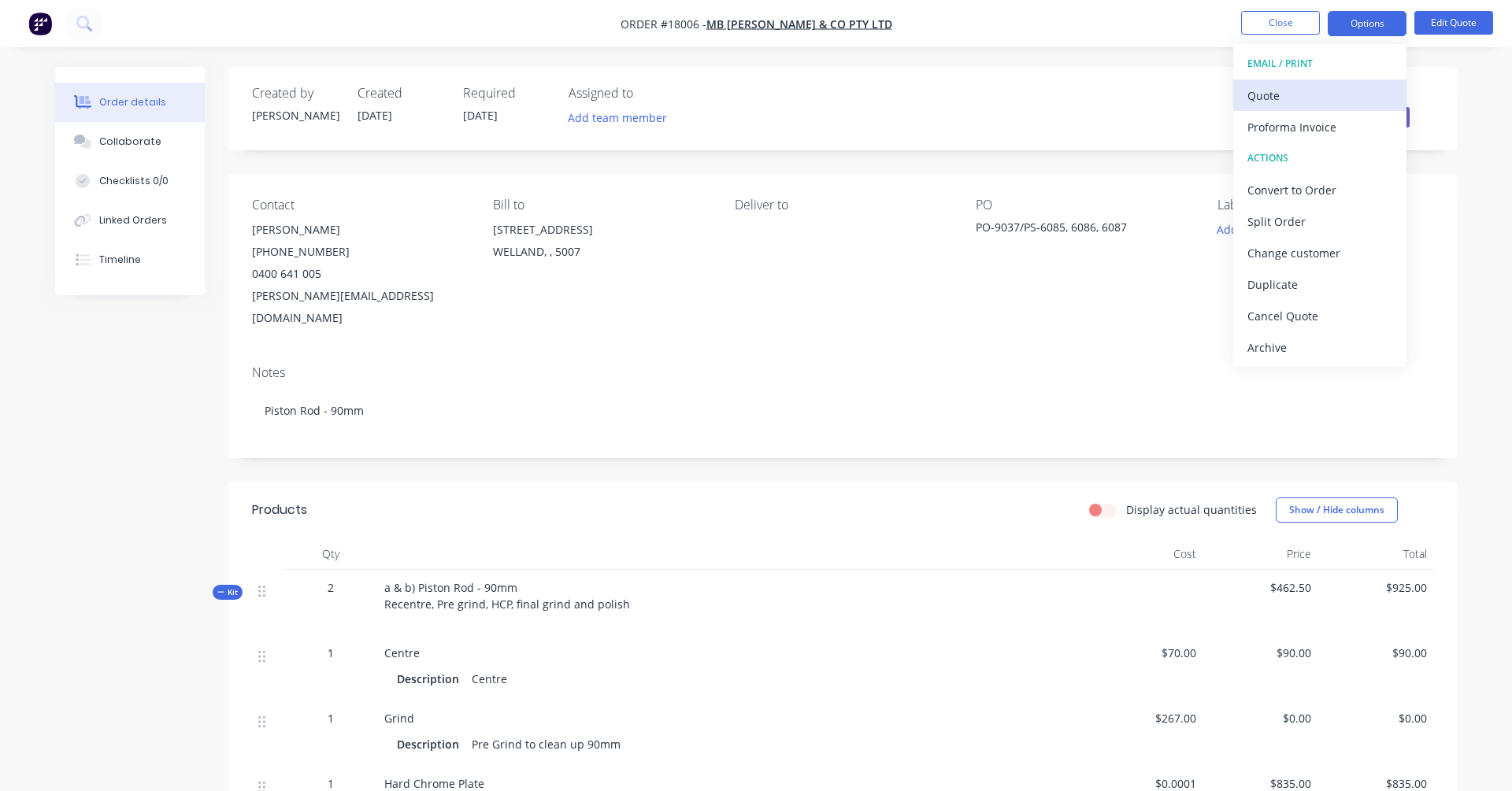
click at [1156, 95] on div "Quote" at bounding box center [1320, 95] width 145 height 23
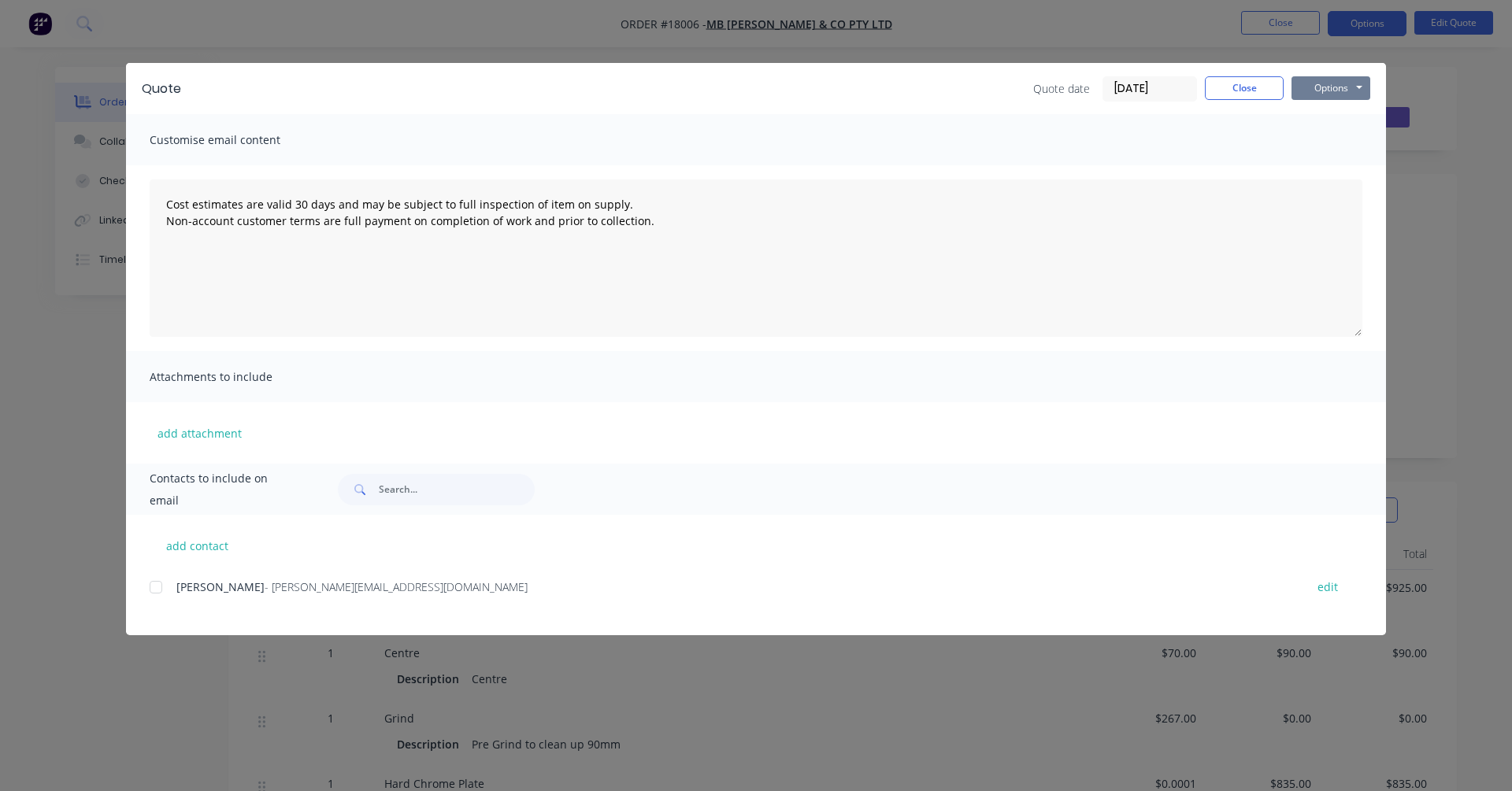
click at [1156, 84] on button "Options" at bounding box center [1330, 89] width 78 height 24
click at [1156, 116] on button "Preview" at bounding box center [1341, 116] width 101 height 26
click at [1156, 98] on button "Options" at bounding box center [1330, 89] width 78 height 24
click at [1156, 108] on button "Preview" at bounding box center [1341, 116] width 101 height 26
click at [161, 598] on div at bounding box center [155, 586] width 32 height 32
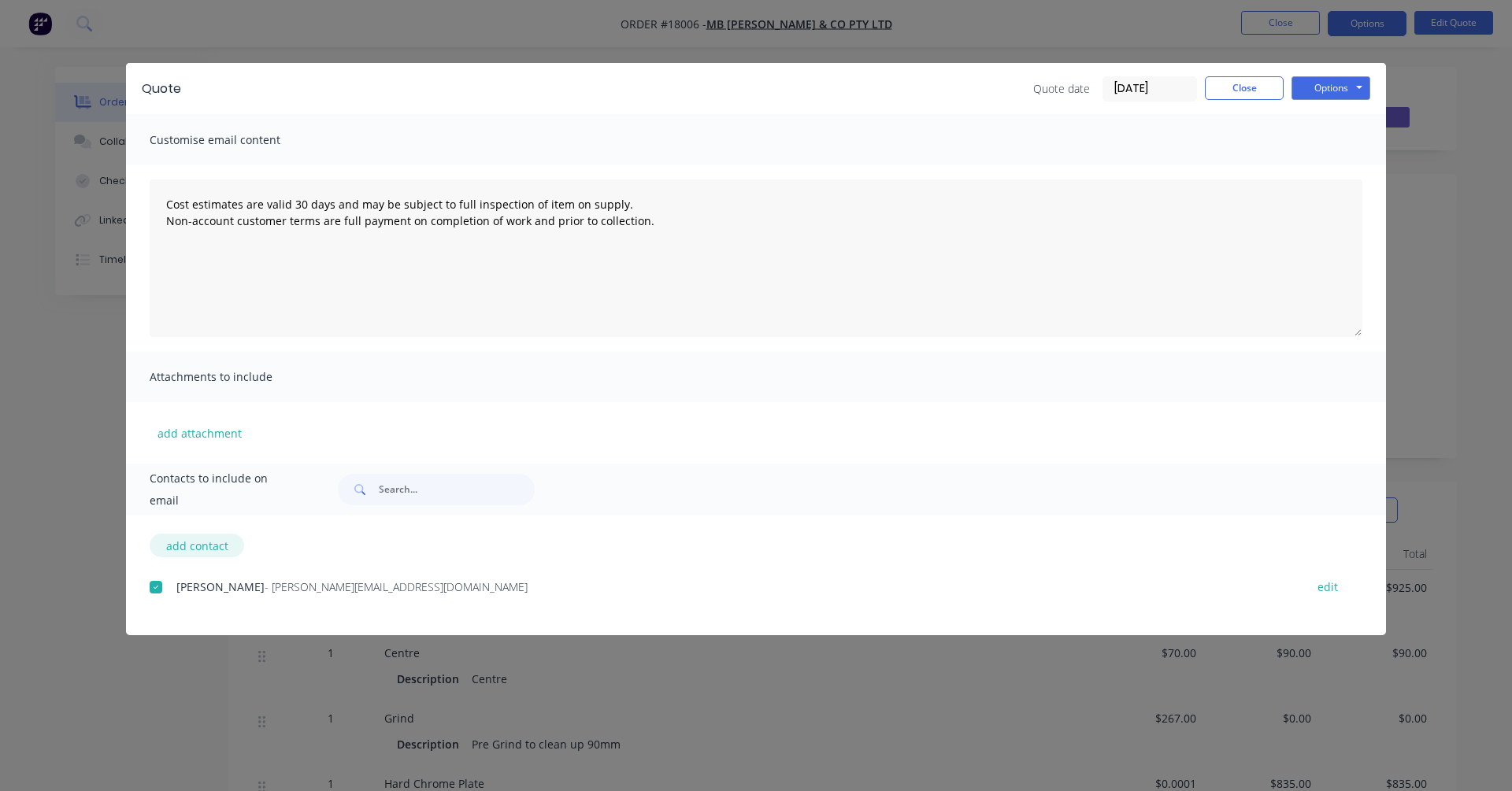
click at [210, 540] on button "add contact" at bounding box center [196, 546] width 95 height 24
select select "AU"
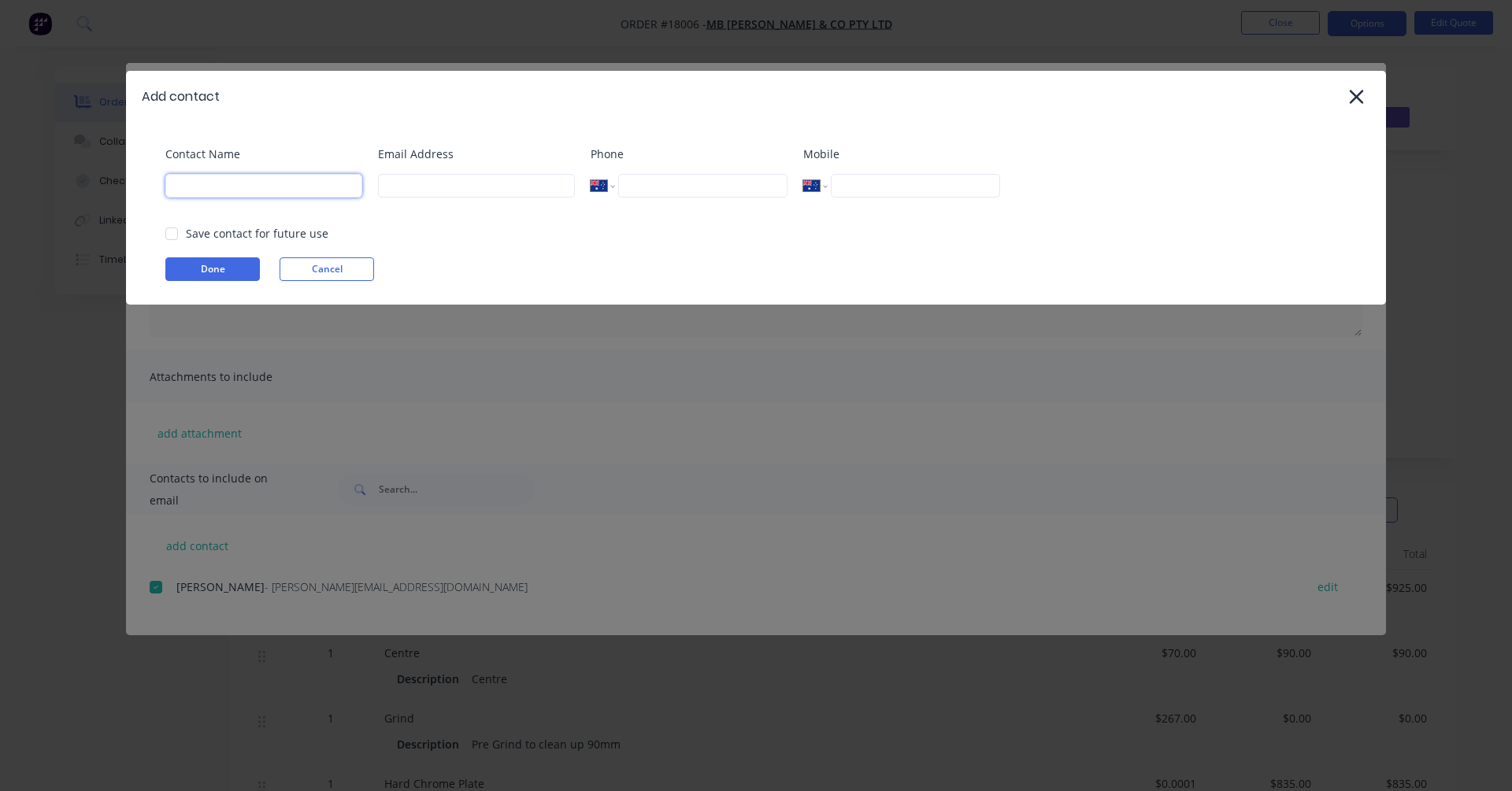
type input "J"
type input "Jarr"
type input "[PERSON_NAME]"
type input "[PERSON_NAME][EMAIL_ADDRESS][DOMAIN_NAME]"
type input "432932915"
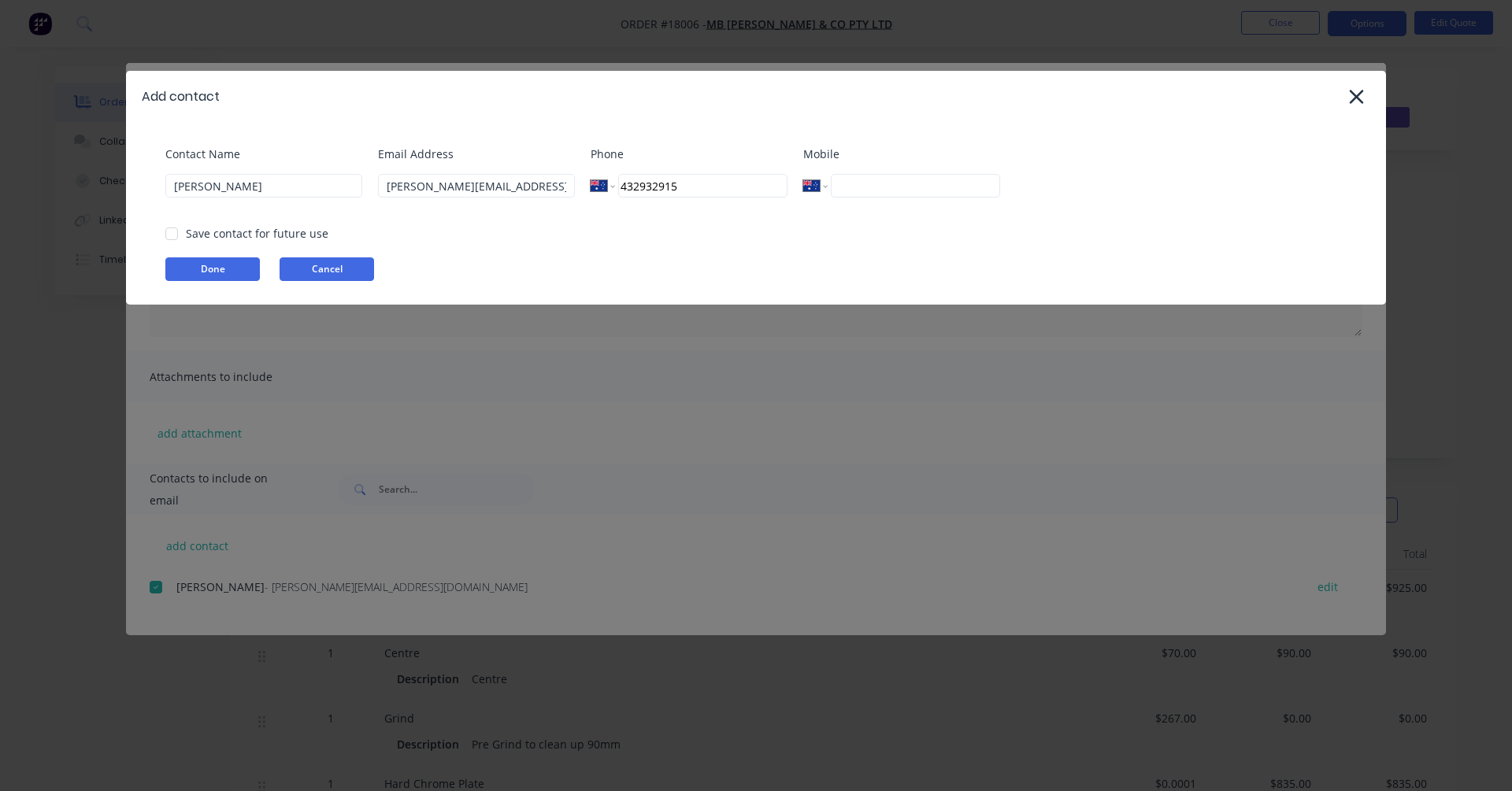
click at [332, 270] on button "Cancel" at bounding box center [327, 269] width 95 height 24
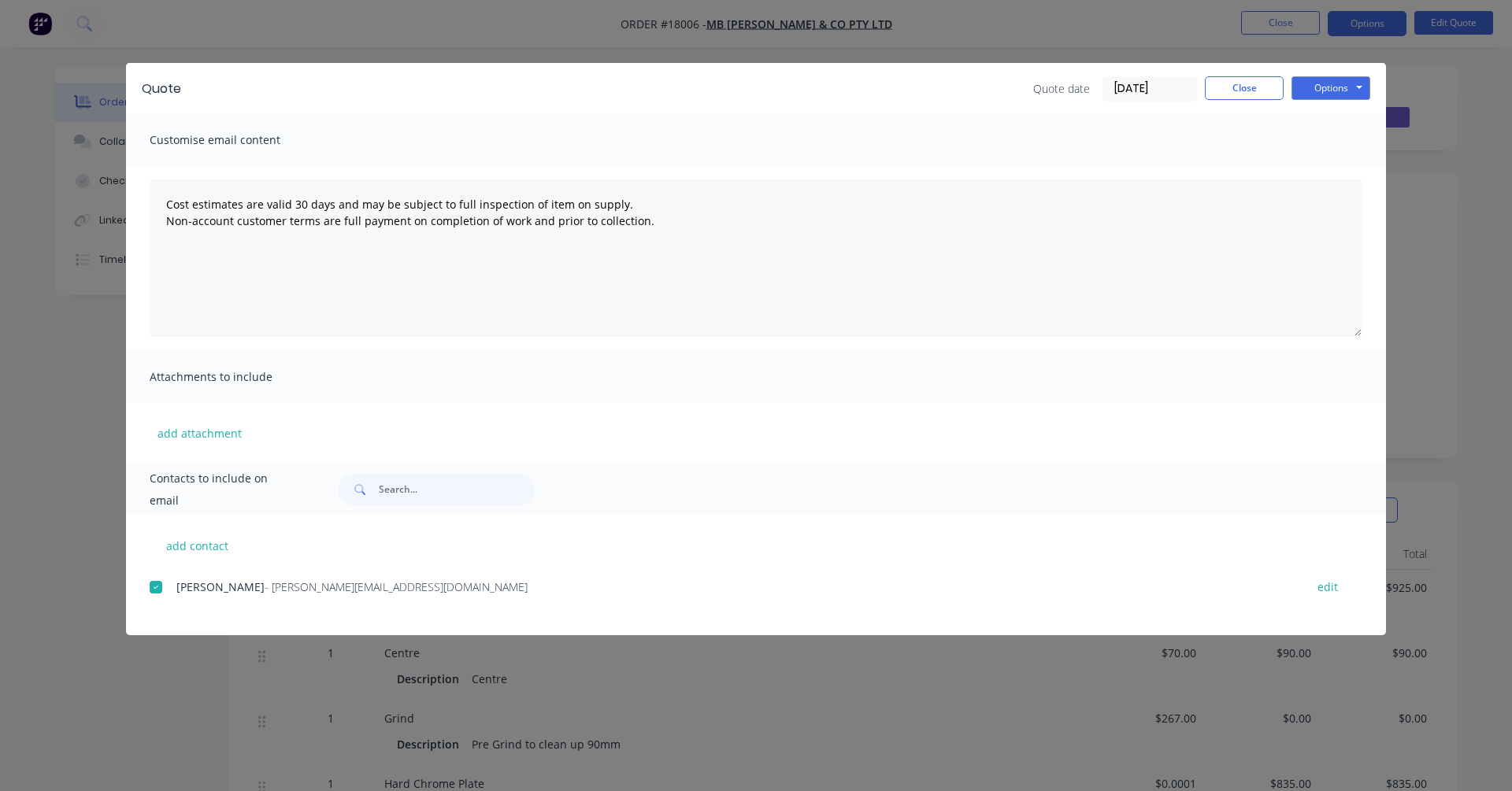
click at [243, 124] on div "Customise email content" at bounding box center [756, 140] width 1260 height 51
click at [223, 129] on span "Customise email content" at bounding box center [235, 140] width 173 height 22
click at [199, 149] on span "Customise email content" at bounding box center [235, 140] width 173 height 22
click at [207, 231] on textarea "Cost estimates are valid 30 days and may be subject to full inspection of item …" at bounding box center [756, 258] width 1213 height 158
click at [166, 201] on textarea "Cost estimates are valid 30 days and may be subject to full inspection of item …" at bounding box center [756, 258] width 1213 height 158
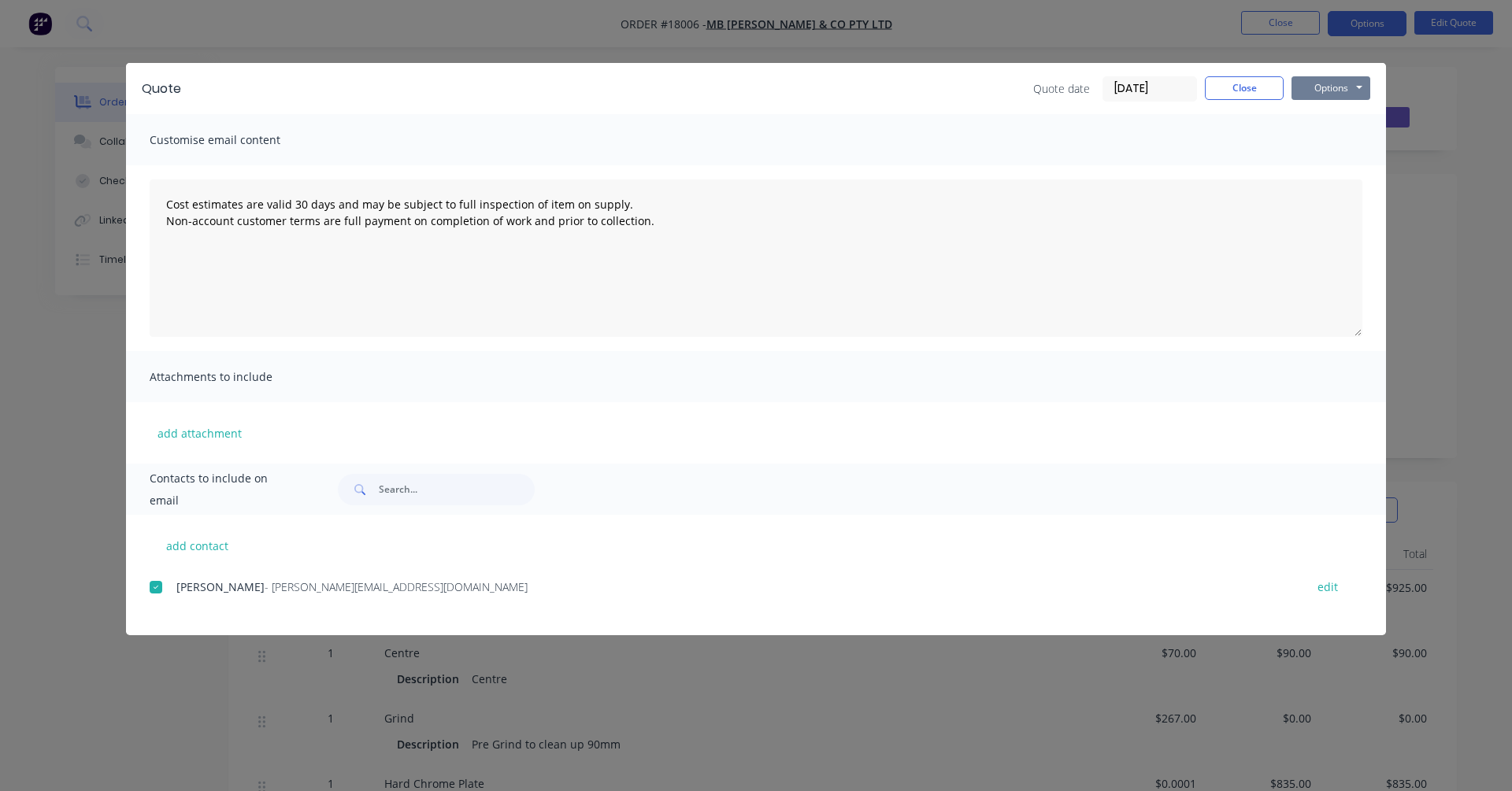
click at [1156, 83] on button "Options" at bounding box center [1330, 89] width 78 height 24
click at [1156, 109] on div "Quote Quote date [DATE] Close Options Preview Print Email" at bounding box center [756, 89] width 1260 height 51
click at [1156, 89] on button "Options" at bounding box center [1330, 89] width 78 height 24
click at [1156, 147] on div "Customise email content" at bounding box center [756, 140] width 1260 height 51
click at [1156, 87] on button "Options" at bounding box center [1330, 89] width 78 height 24
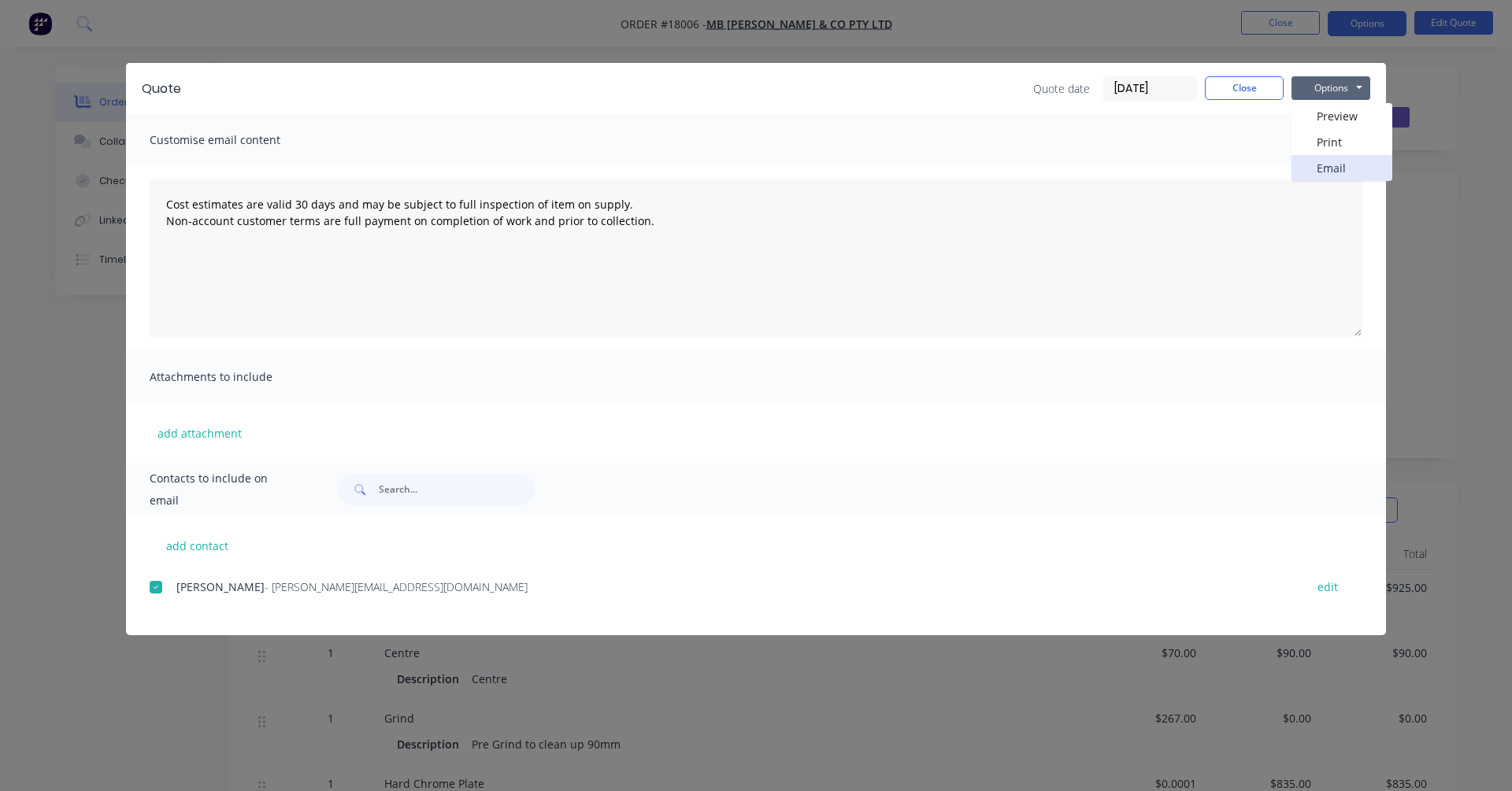
click at [1156, 170] on button "Email" at bounding box center [1341, 168] width 101 height 26
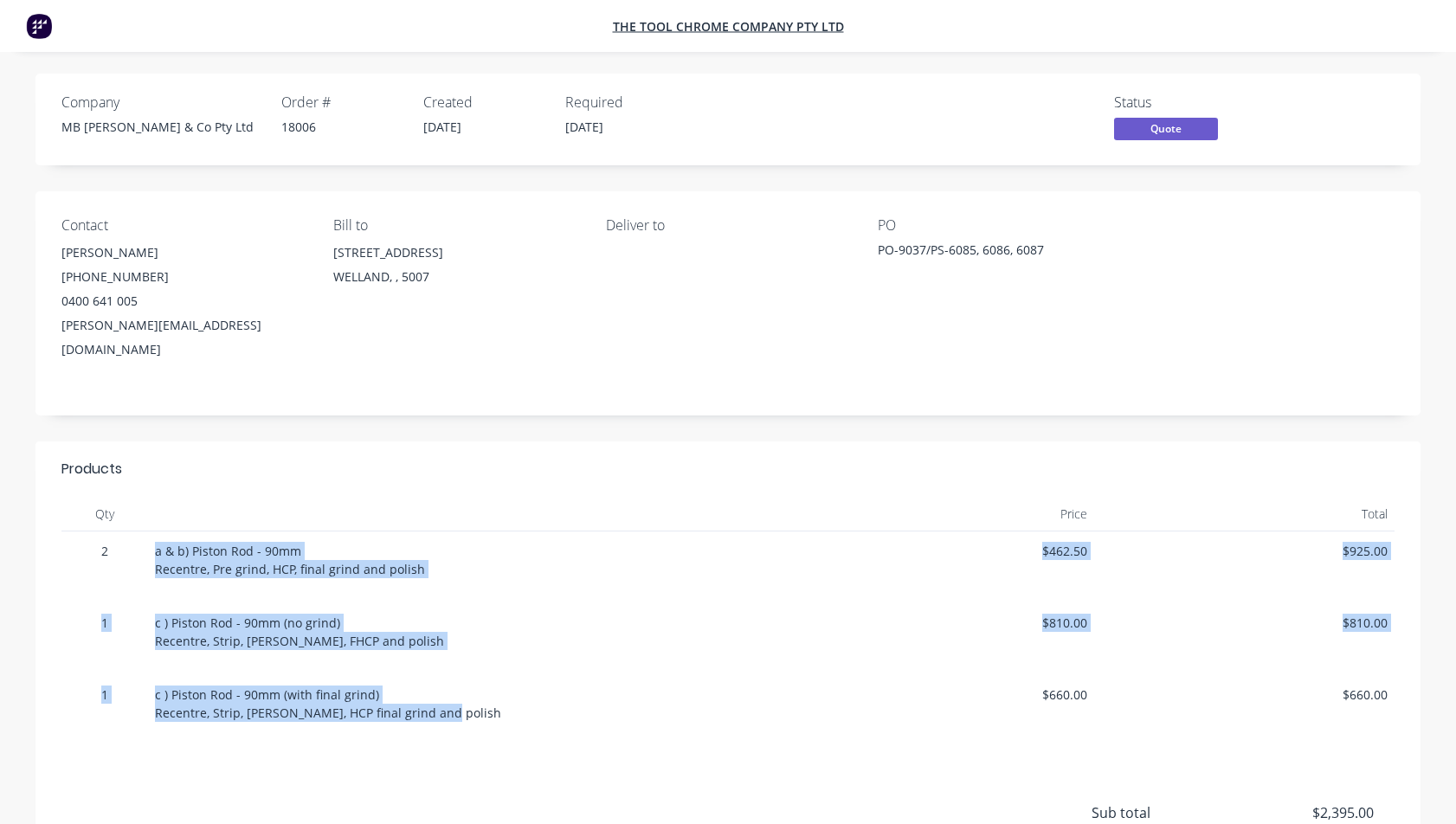
drag, startPoint x: 426, startPoint y: 689, endPoint x: 95, endPoint y: 554, distance: 357.5
click at [95, 554] on div "2 a & b) Piston Rod - 90mm Recentre, Pre grind, HCP, final grind and polish $46…" at bounding box center [728, 639] width 1333 height 216
click at [221, 547] on span "a & b) Piston Rod - 90mm Recentre, Pre grind, HCP, final grind and polish" at bounding box center [290, 560] width 270 height 35
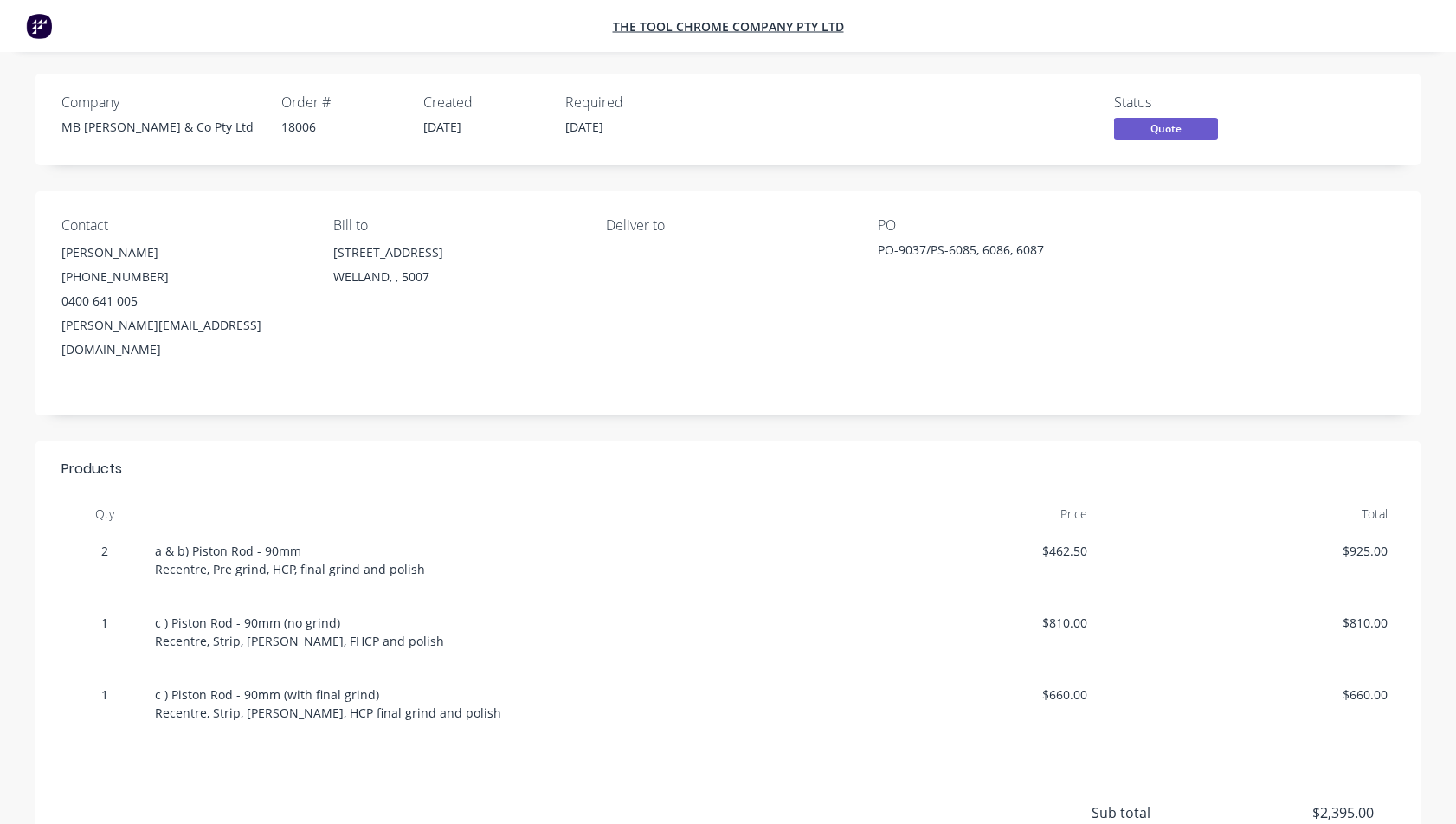
click at [111, 542] on span "2" at bounding box center [105, 550] width 73 height 18
click at [266, 543] on span "a & b) Piston Rod - 90mm Recentre, Pre grind, HCP, final grind and polish" at bounding box center [290, 560] width 270 height 35
click at [1179, 136] on span "Quote" at bounding box center [1165, 128] width 104 height 22
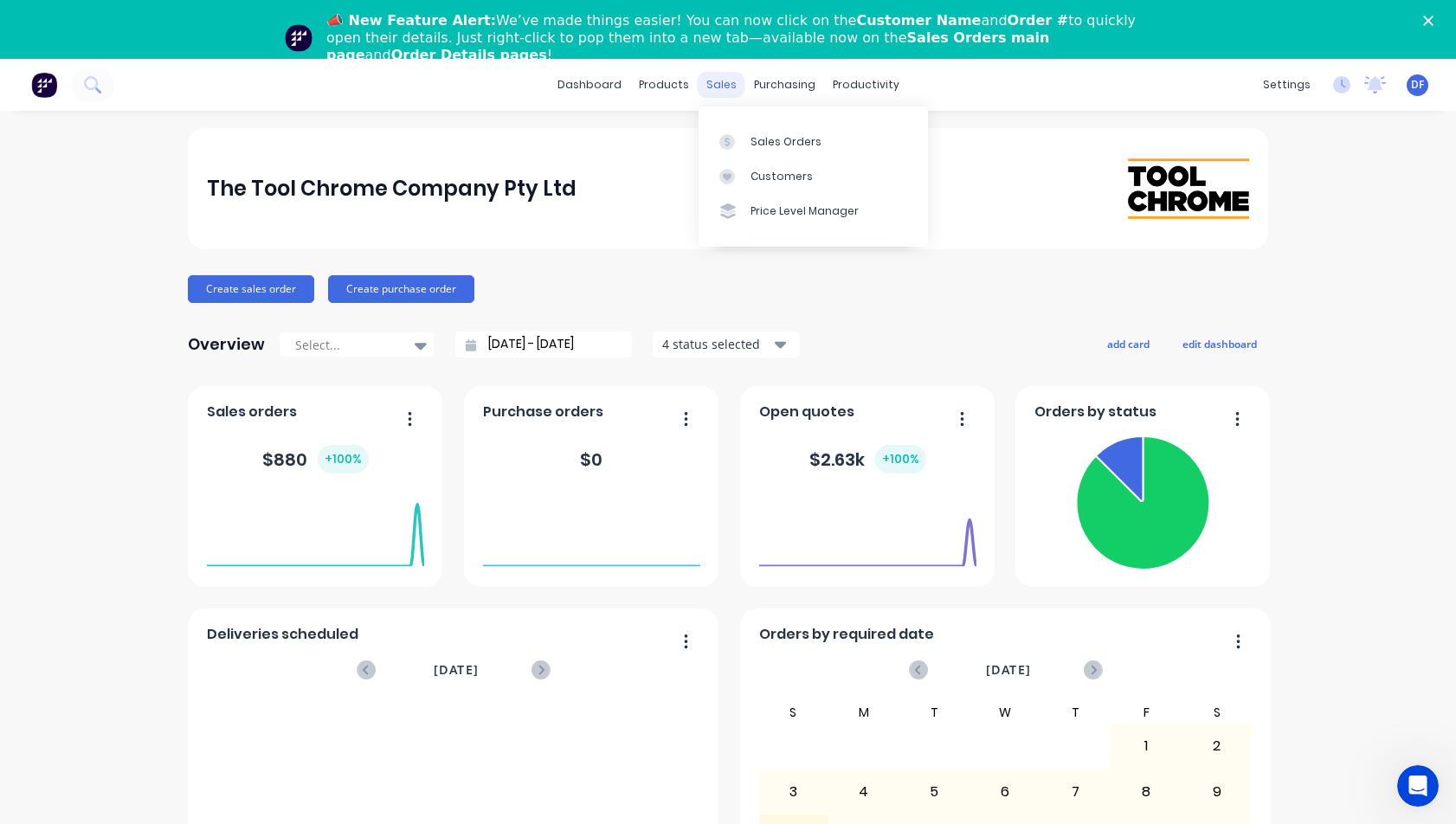
click at [711, 92] on div "sales" at bounding box center [721, 85] width 48 height 26
click at [746, 144] on link "Sales Orders" at bounding box center [813, 141] width 230 height 35
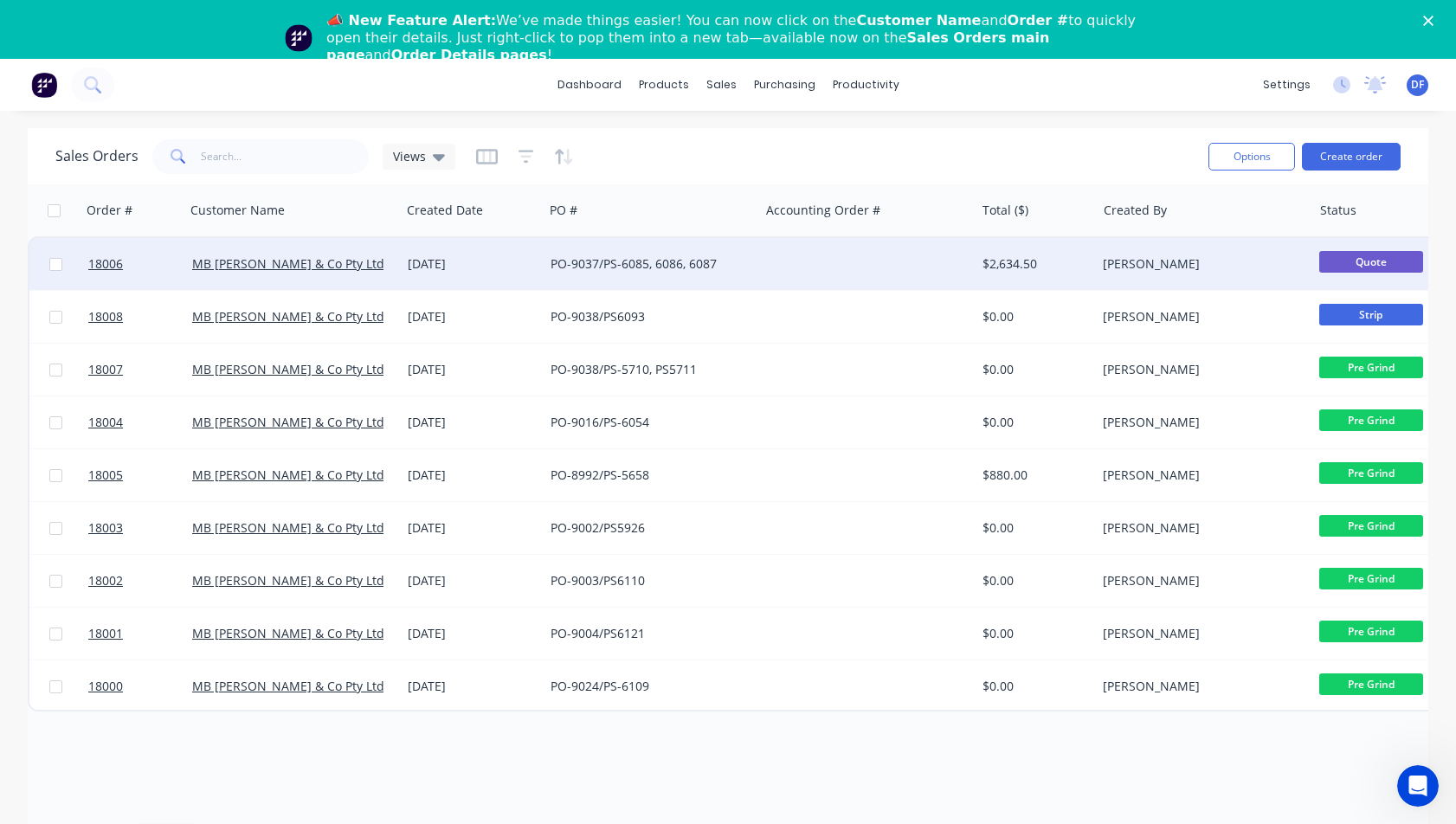
click at [630, 273] on div "PO-9037/PS-6085, 6086, 6087" at bounding box center [652, 263] width 216 height 52
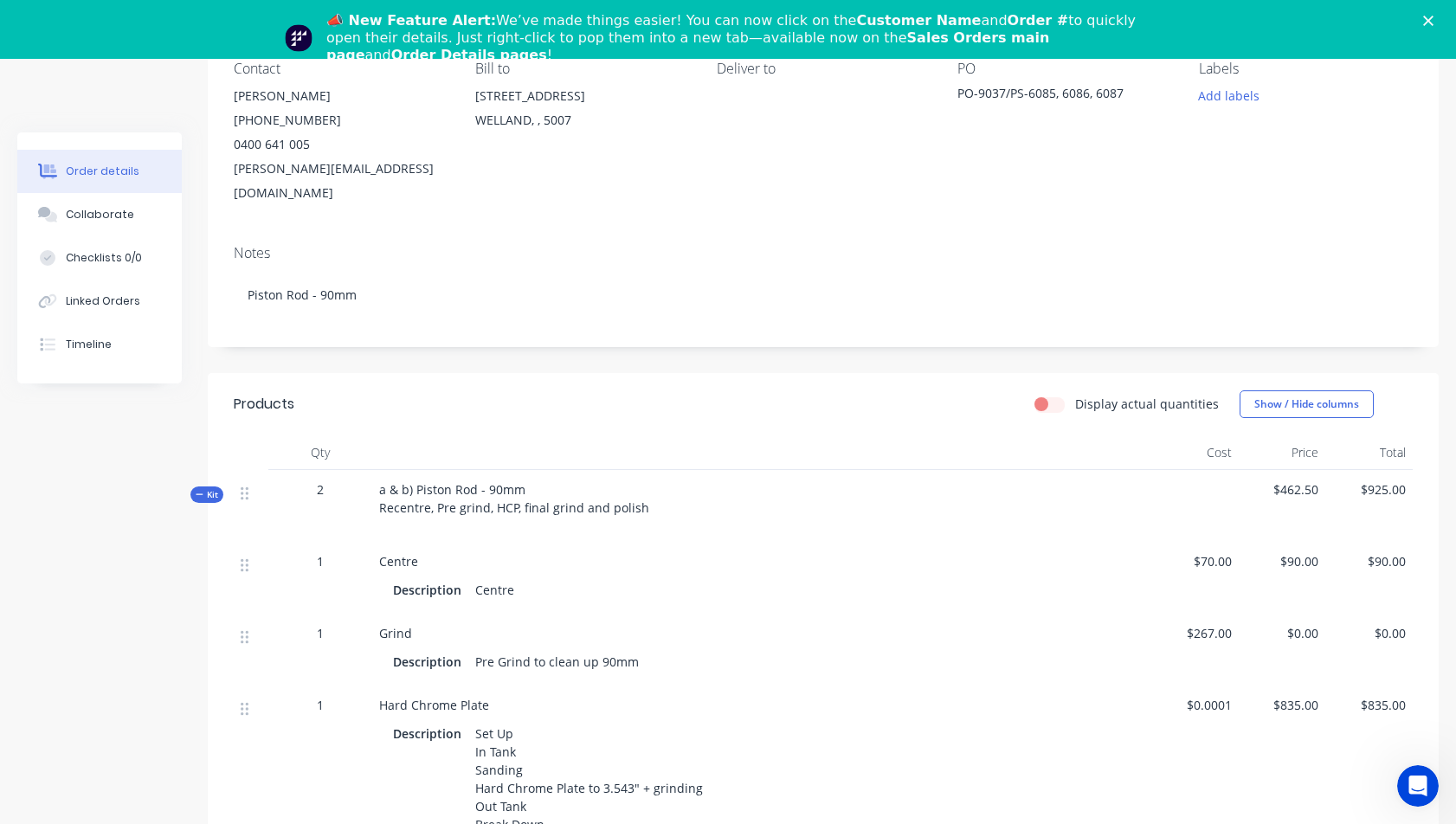
scroll to position [249, 0]
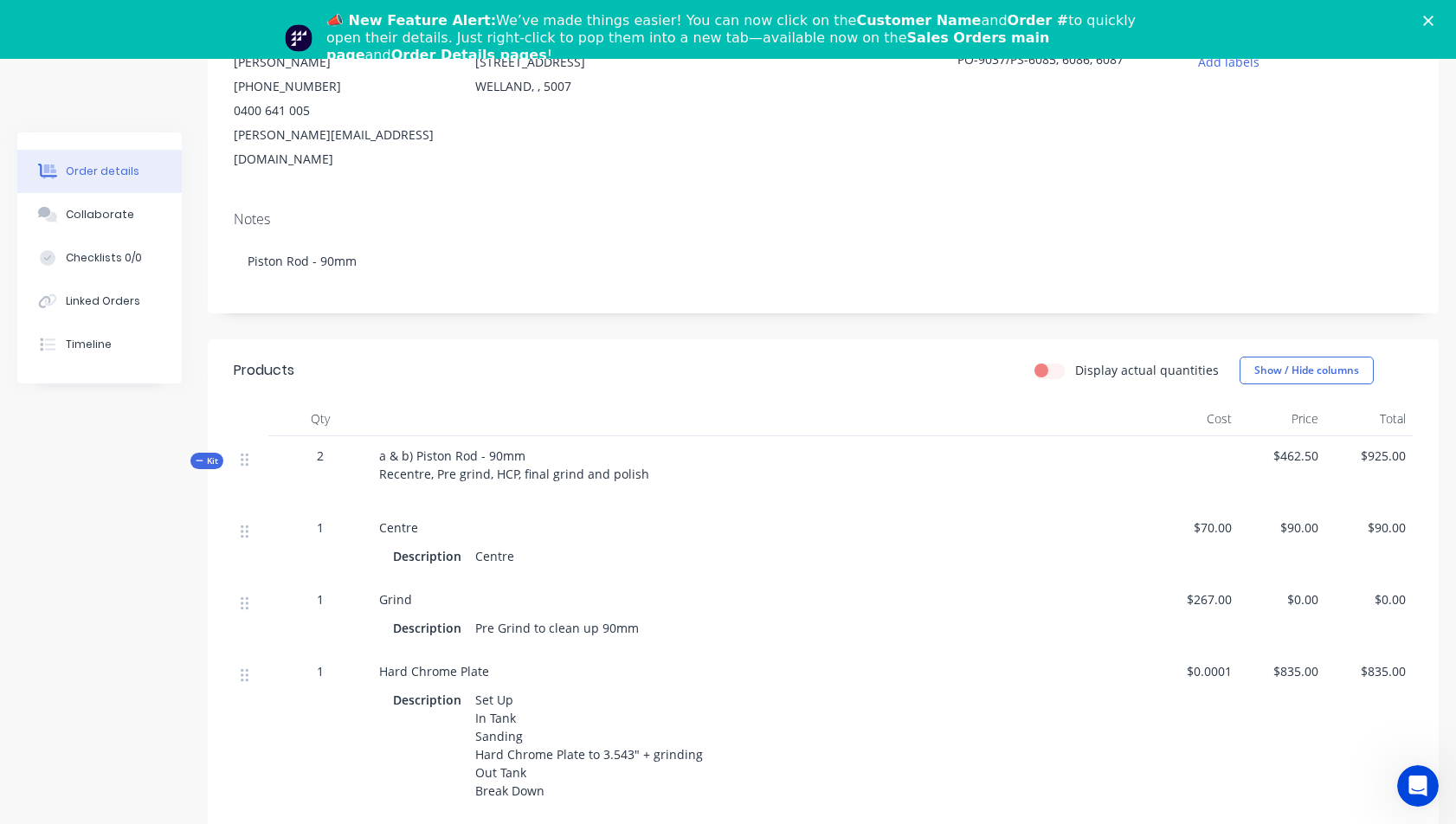
click at [216, 455] on span "Kit" at bounding box center [207, 461] width 23 height 13
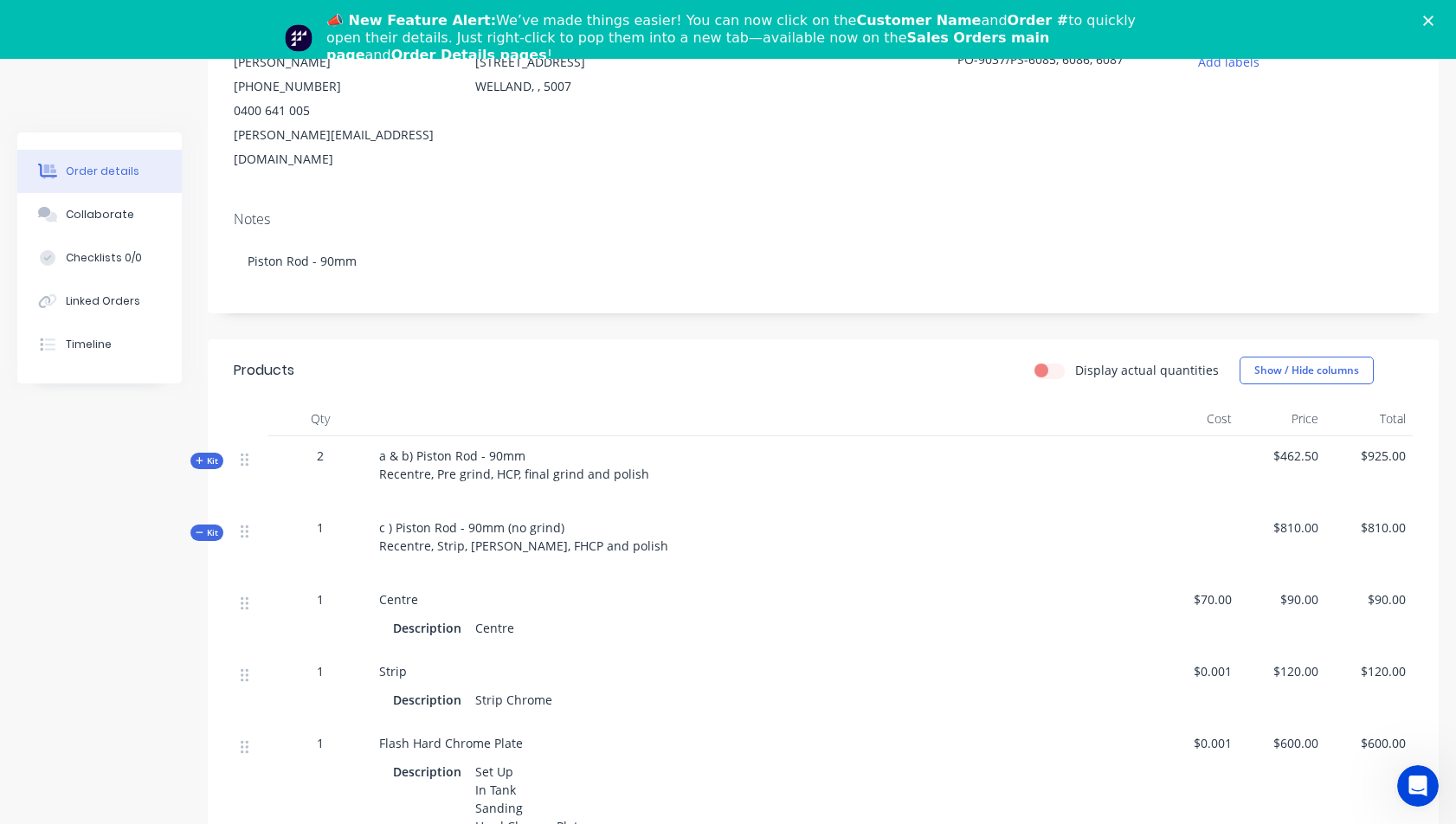
click at [204, 455] on span "Kit" at bounding box center [207, 461] width 23 height 13
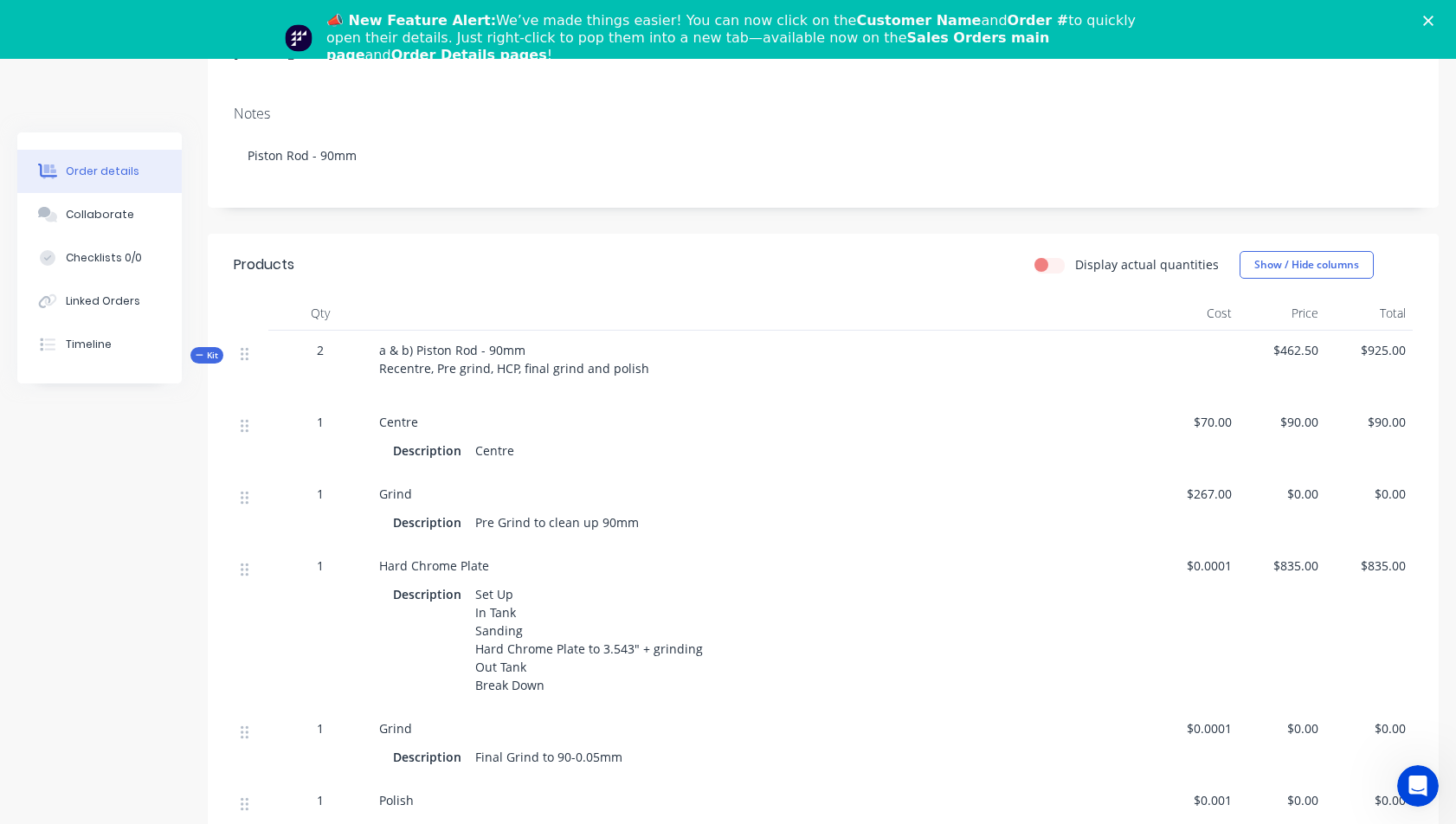
scroll to position [363, 0]
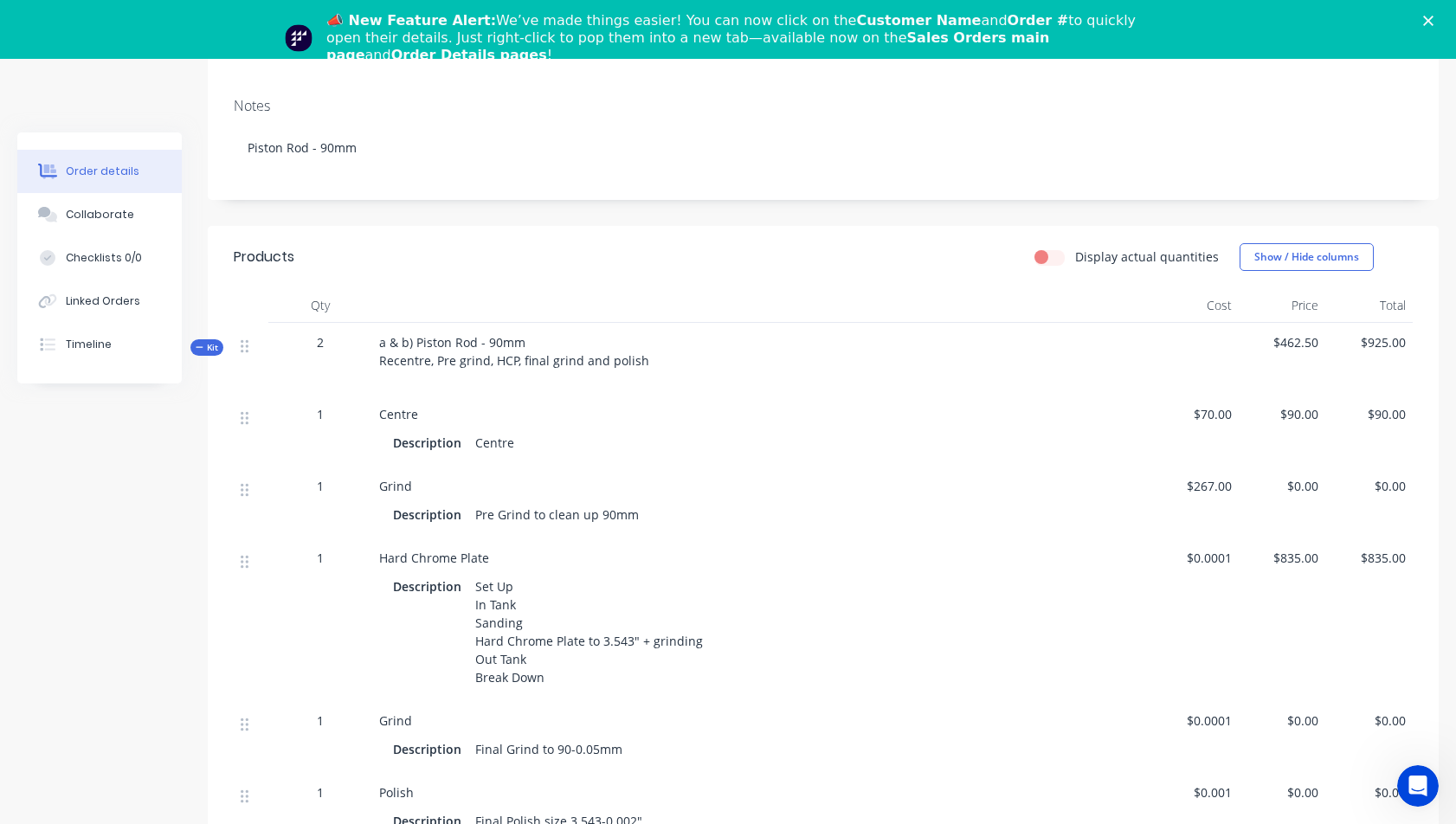
click at [317, 405] on span "1" at bounding box center [320, 413] width 7 height 18
click at [320, 405] on span "1" at bounding box center [320, 413] width 7 height 18
click at [321, 405] on span "1" at bounding box center [320, 413] width 7 height 18
click at [317, 405] on span "1" at bounding box center [320, 413] width 7 height 18
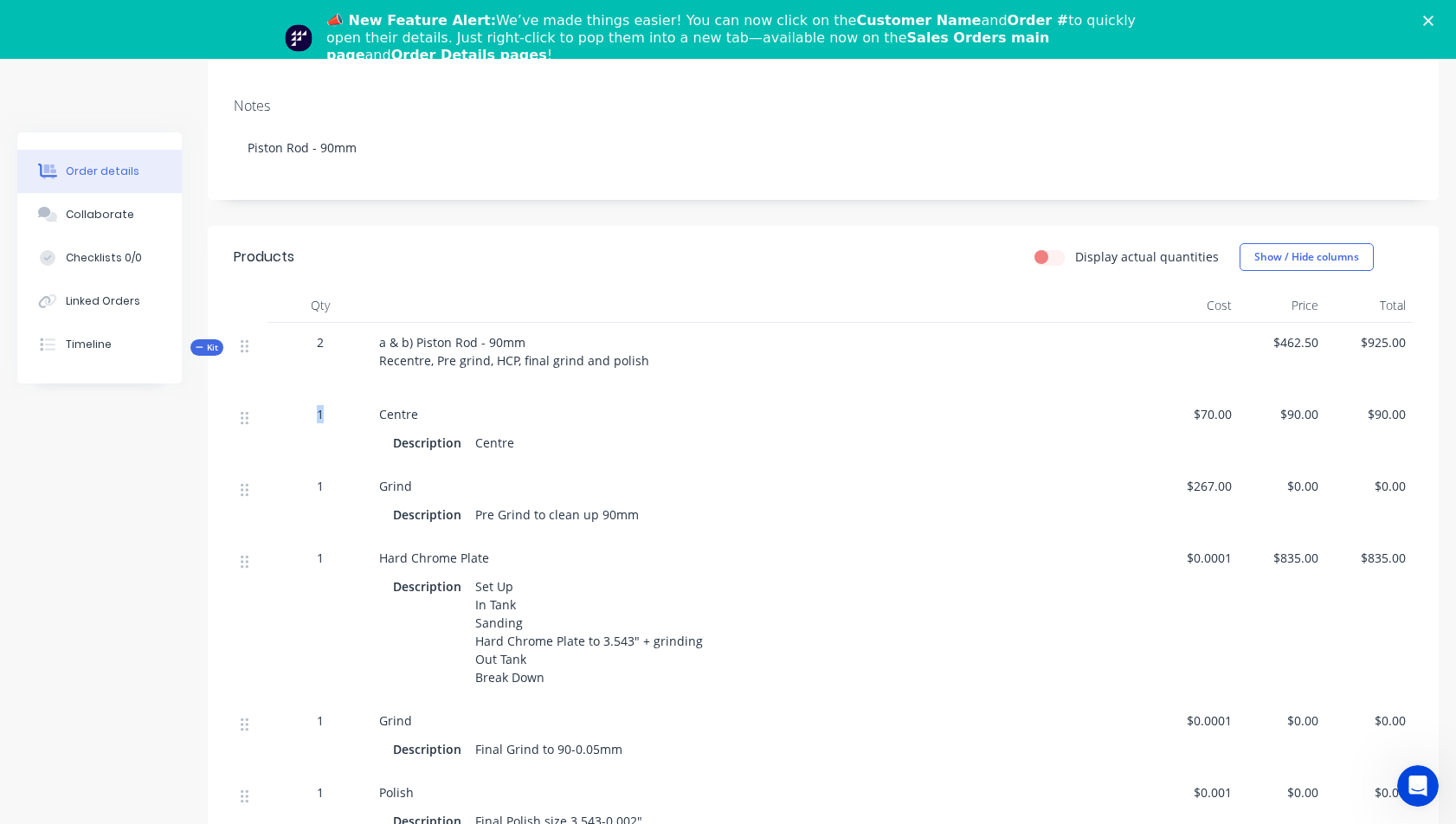
click at [317, 405] on span "1" at bounding box center [320, 413] width 7 height 18
click at [538, 477] on div "Grind" at bounding box center [761, 486] width 765 height 18
click at [1434, 19] on div "Close" at bounding box center [1432, 21] width 17 height 10
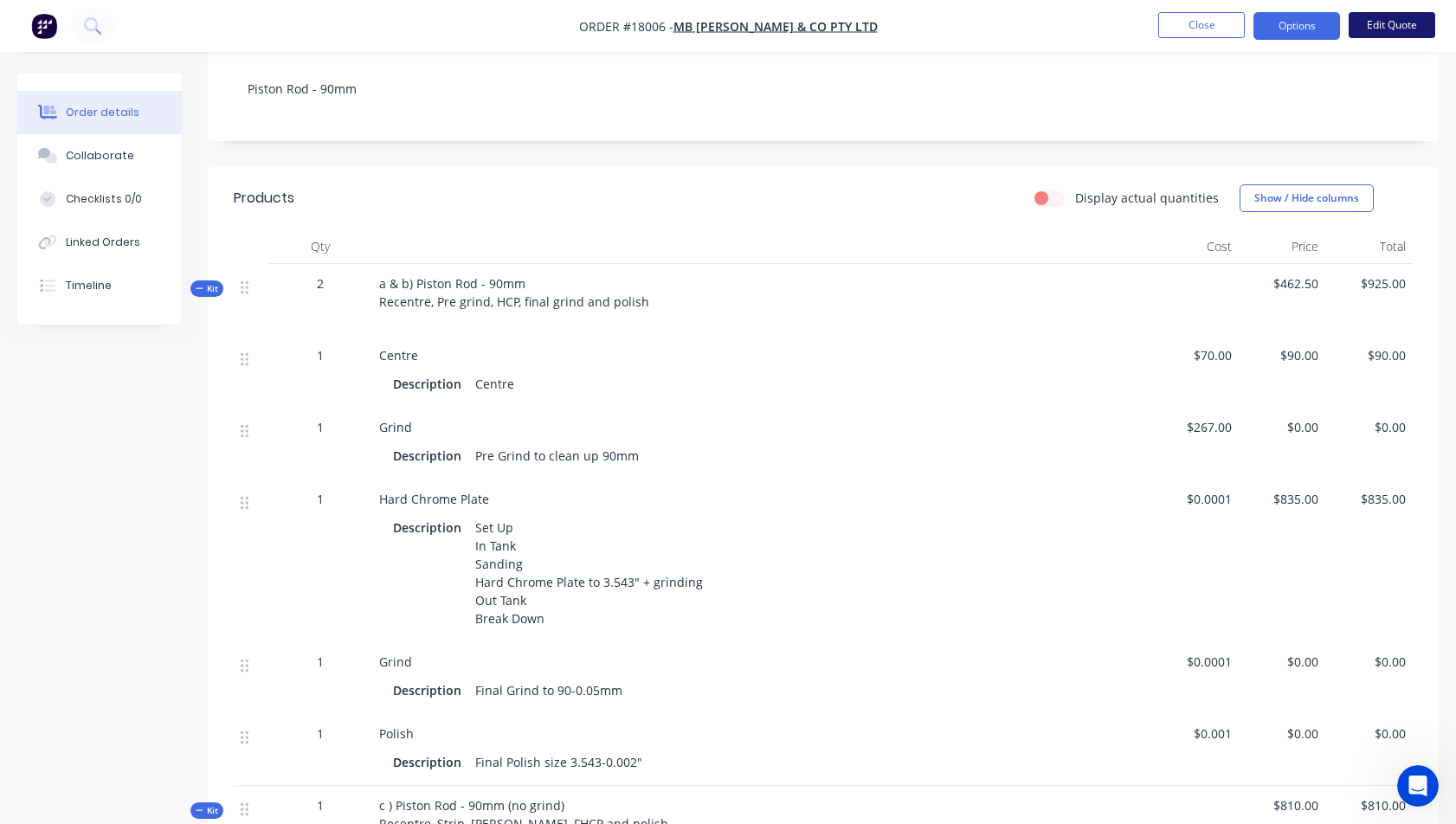
click at [1372, 28] on button "Edit Quote" at bounding box center [1392, 25] width 86 height 26
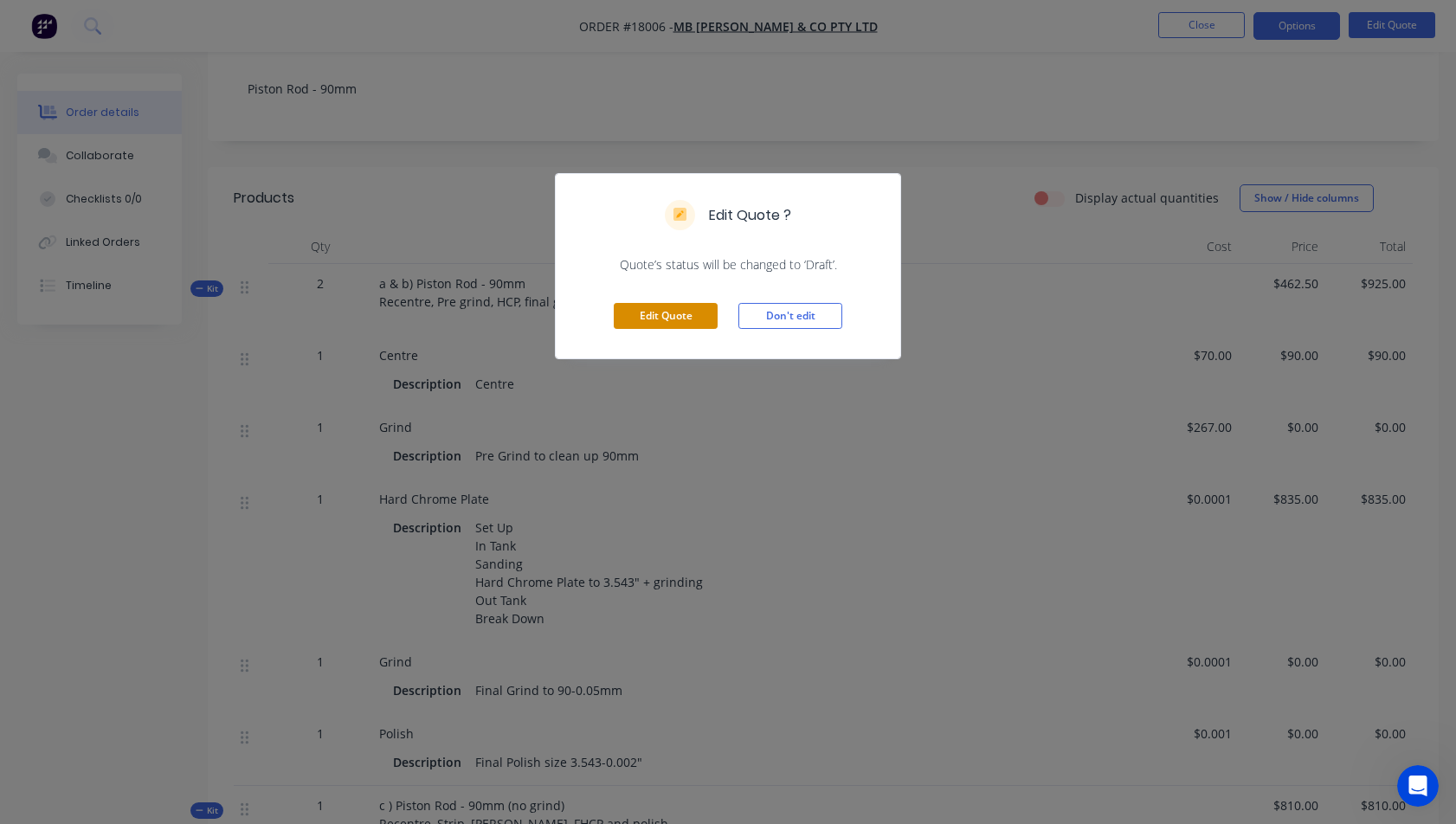
click at [668, 322] on button "Edit Quote" at bounding box center [666, 316] width 104 height 26
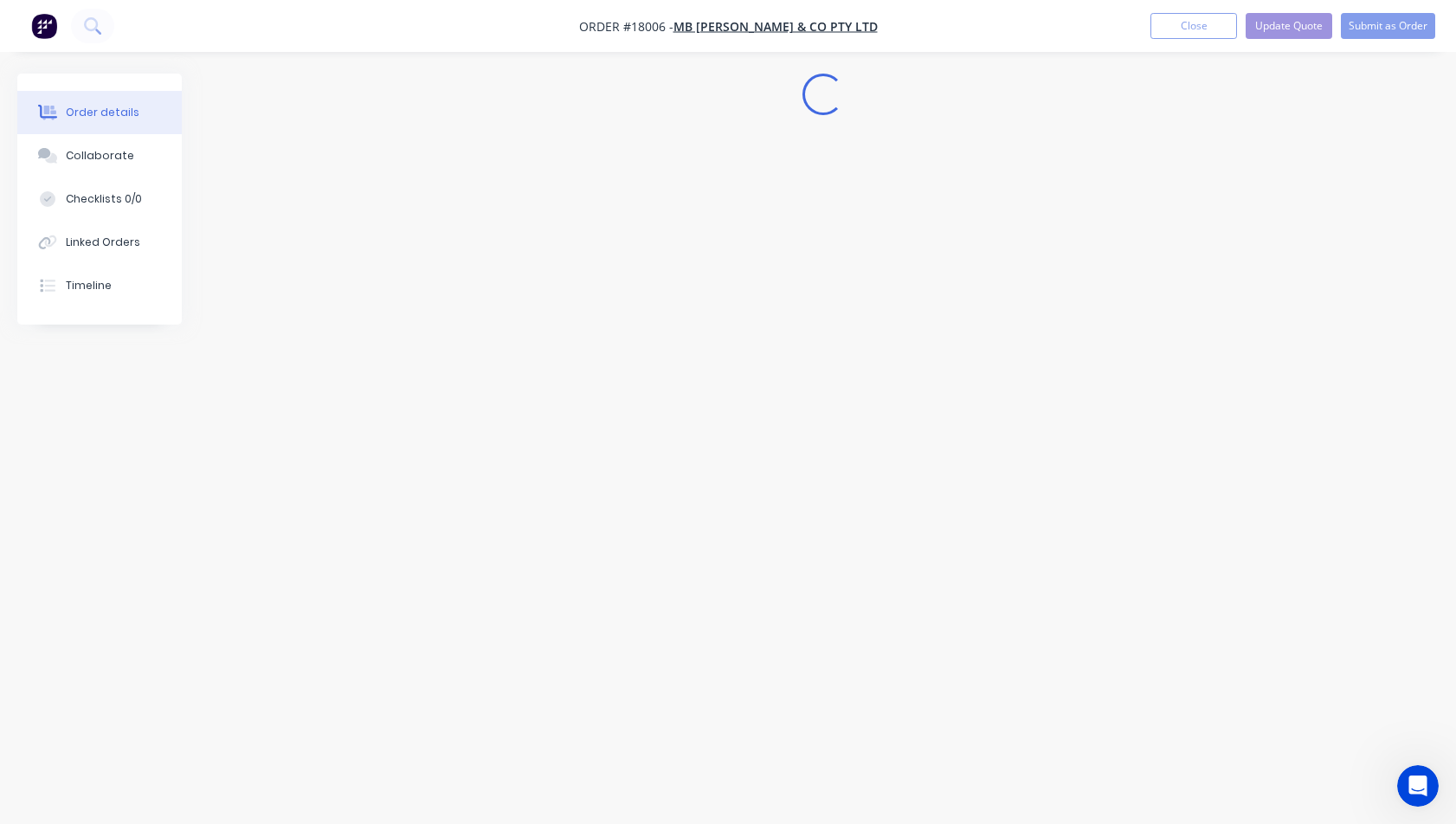
scroll to position [0, 0]
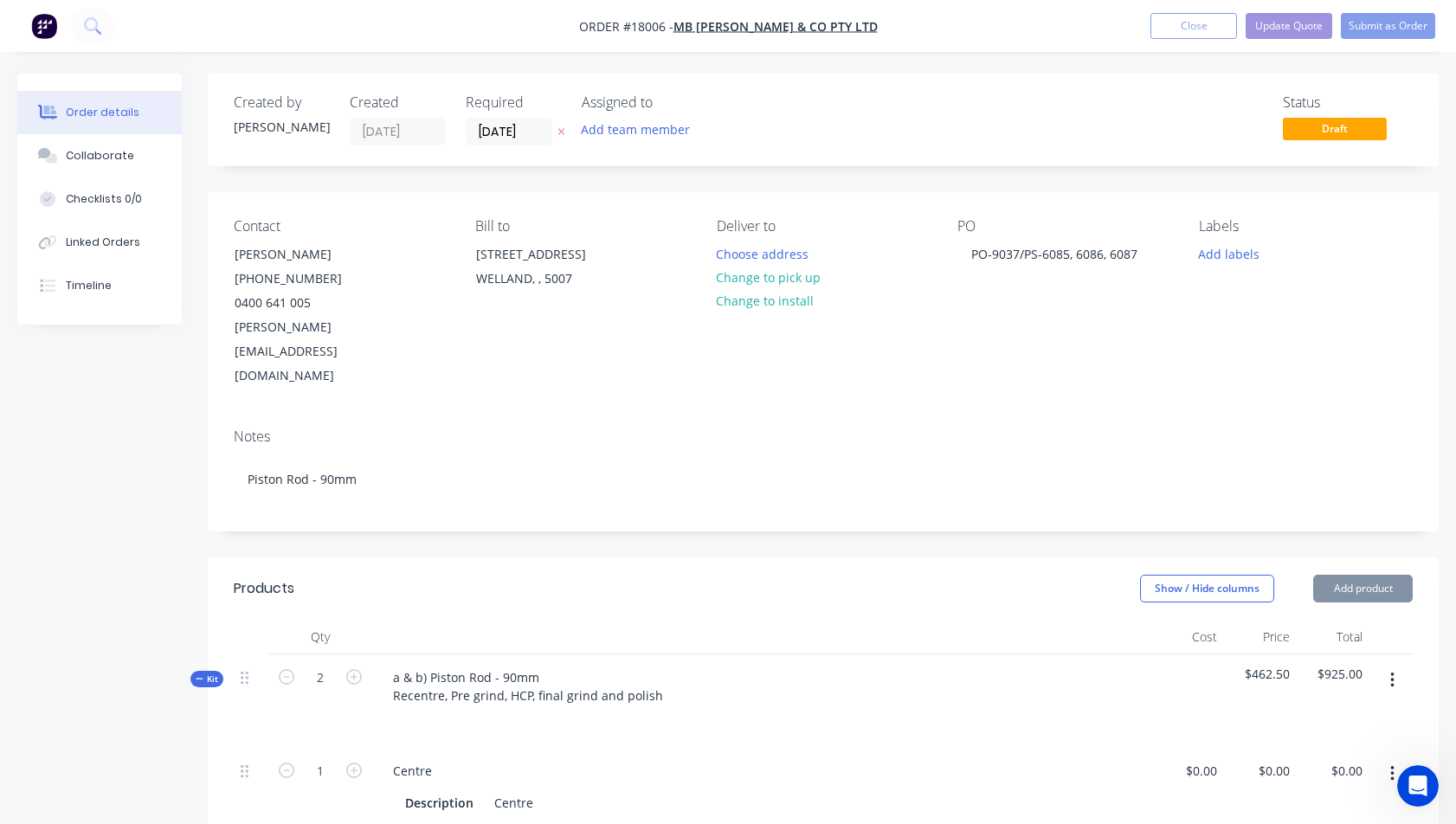
type input "$70.00"
type input "$90.00"
type input "$267.00"
type input "$0.0001"
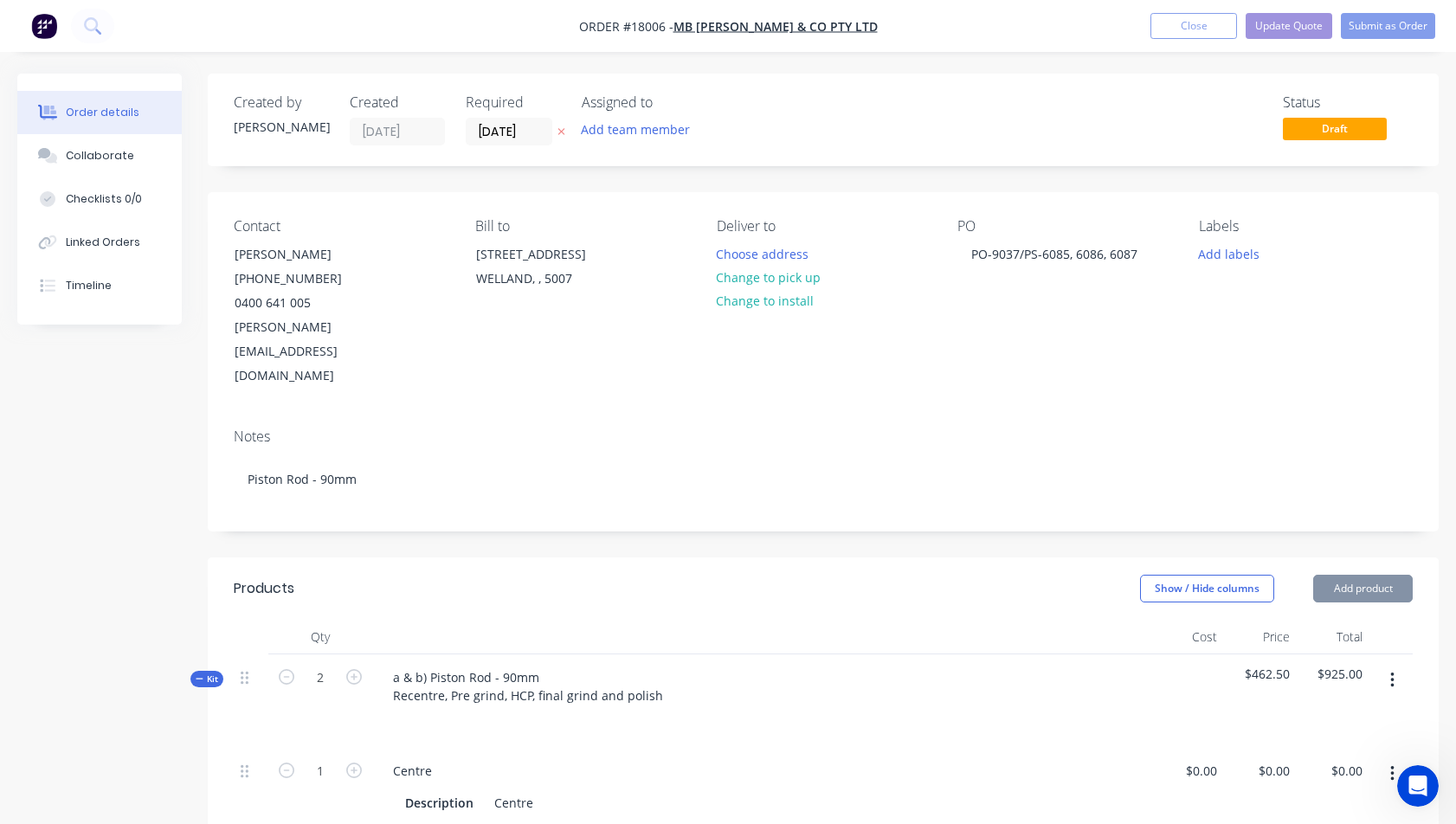
type input "$835.00"
type input "$0.0001"
type input "$0.001"
type input "$70.00"
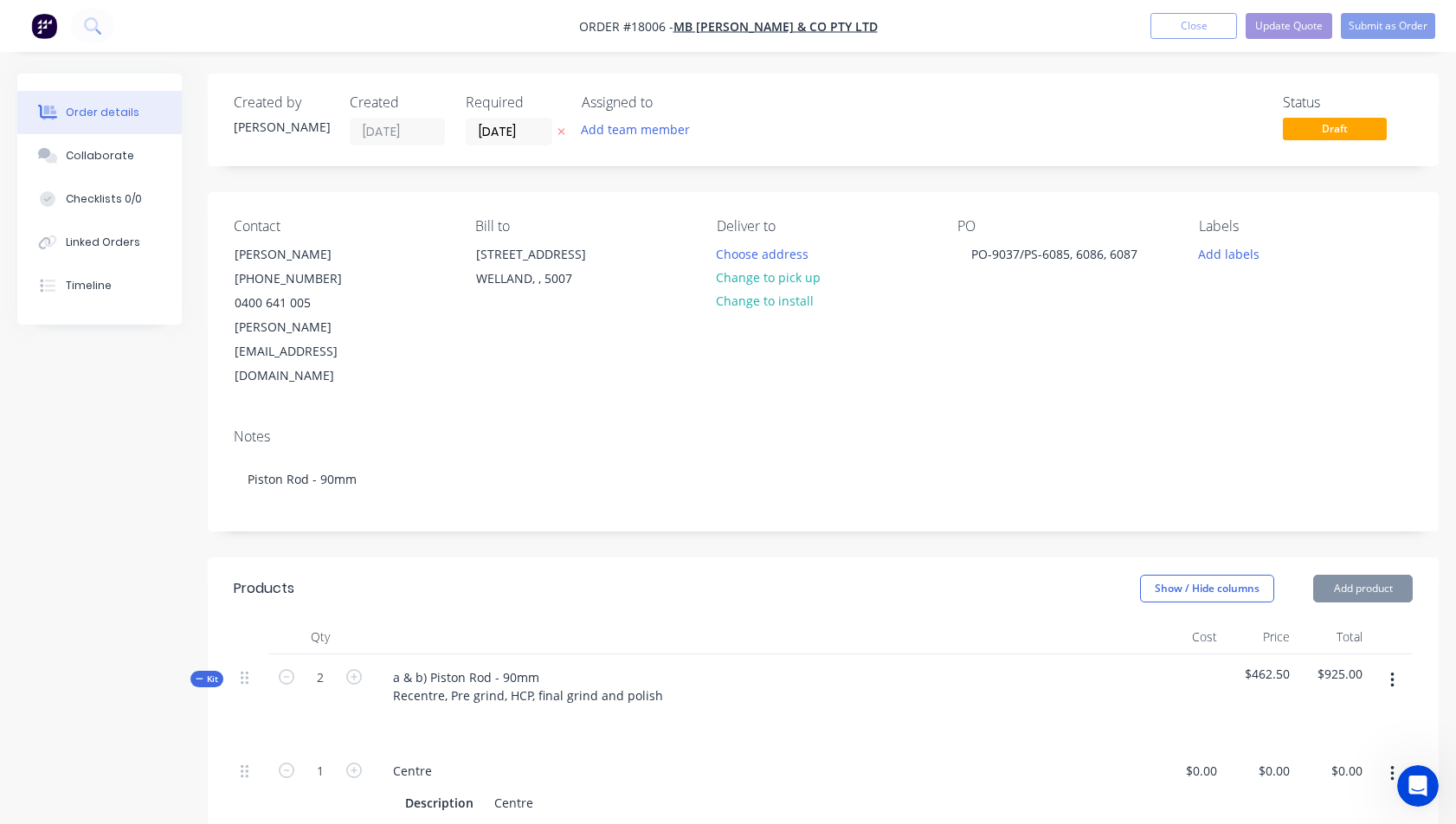
type input "$90.00"
type input "$0.001"
type input "$120.00"
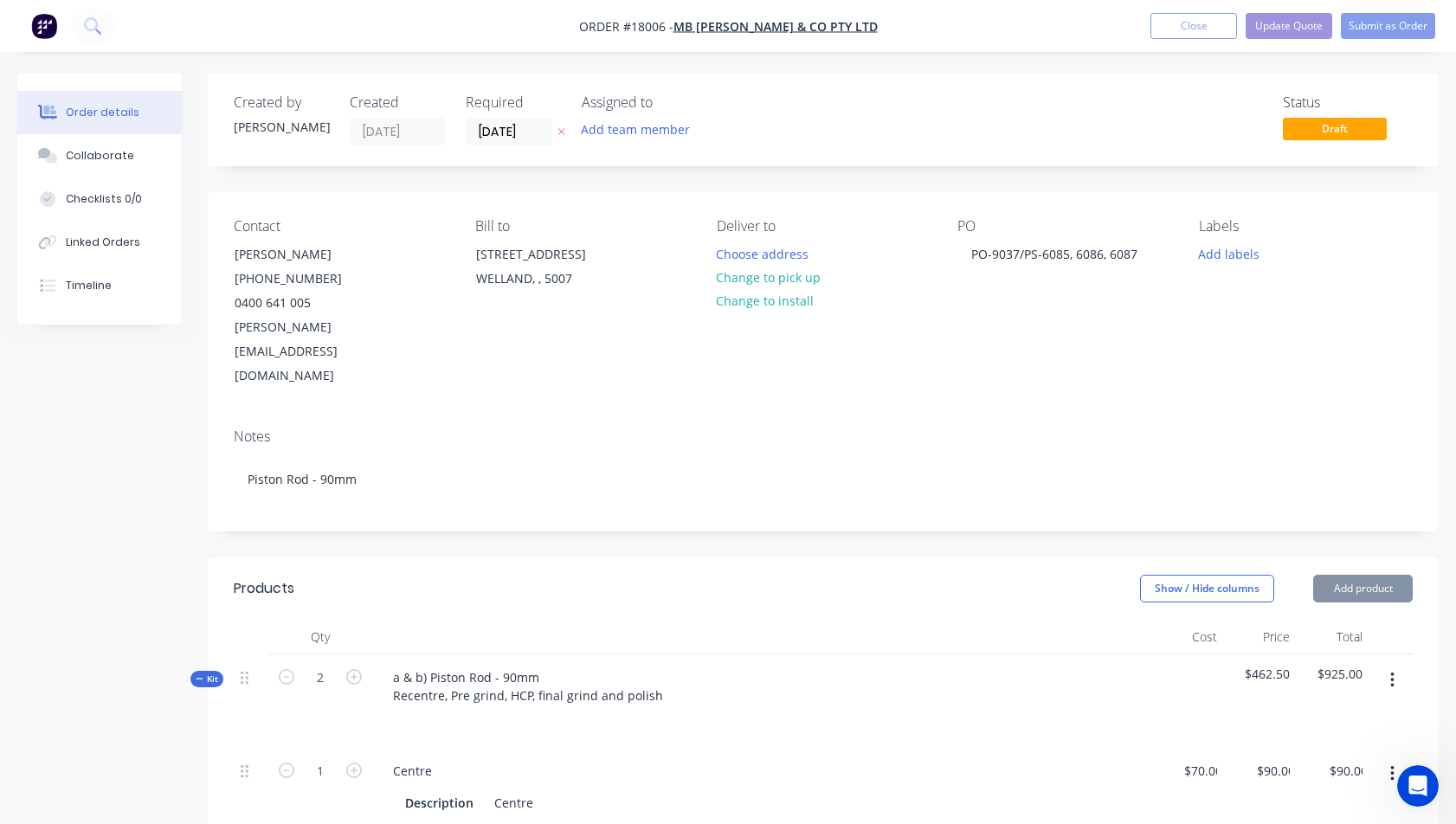
type input "$0.001"
type input "$600.00"
type input "$0.001"
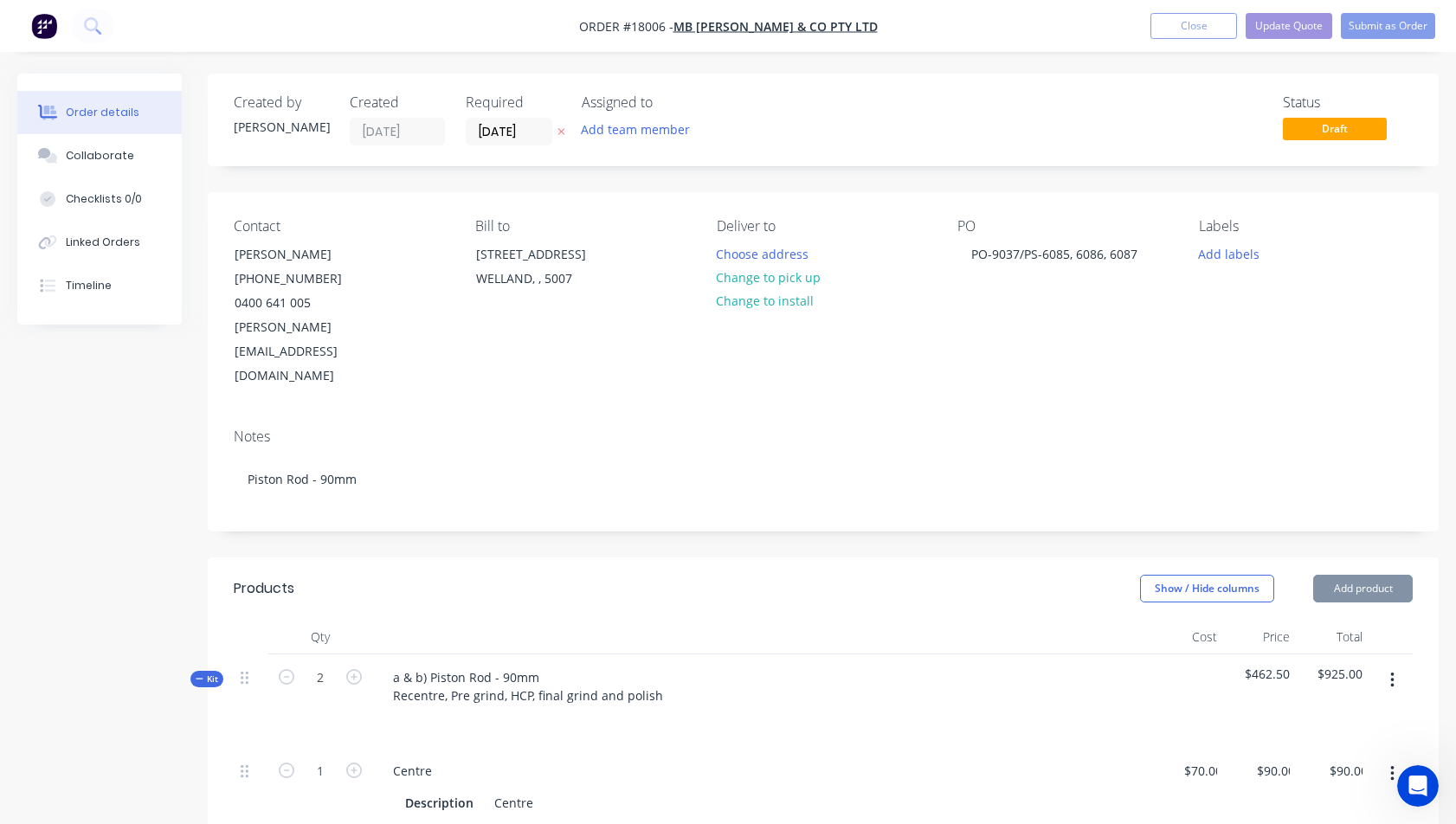
type input "$70.00"
type input "$90.00"
type input "$0.001"
type input "$120.00"
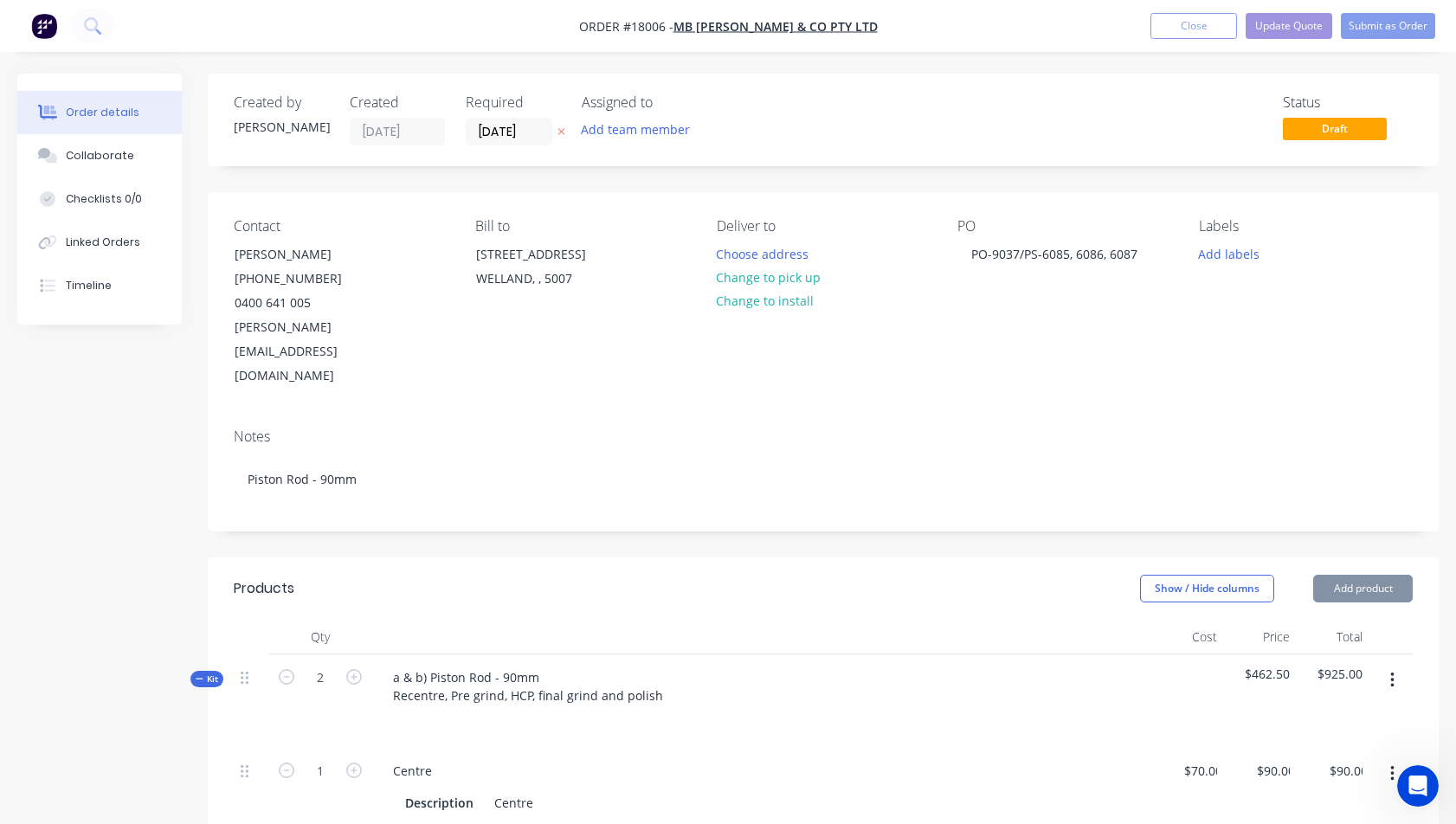
type input "$120.00"
type input "$0.001"
type input "$450.00"
type input "$0.001"
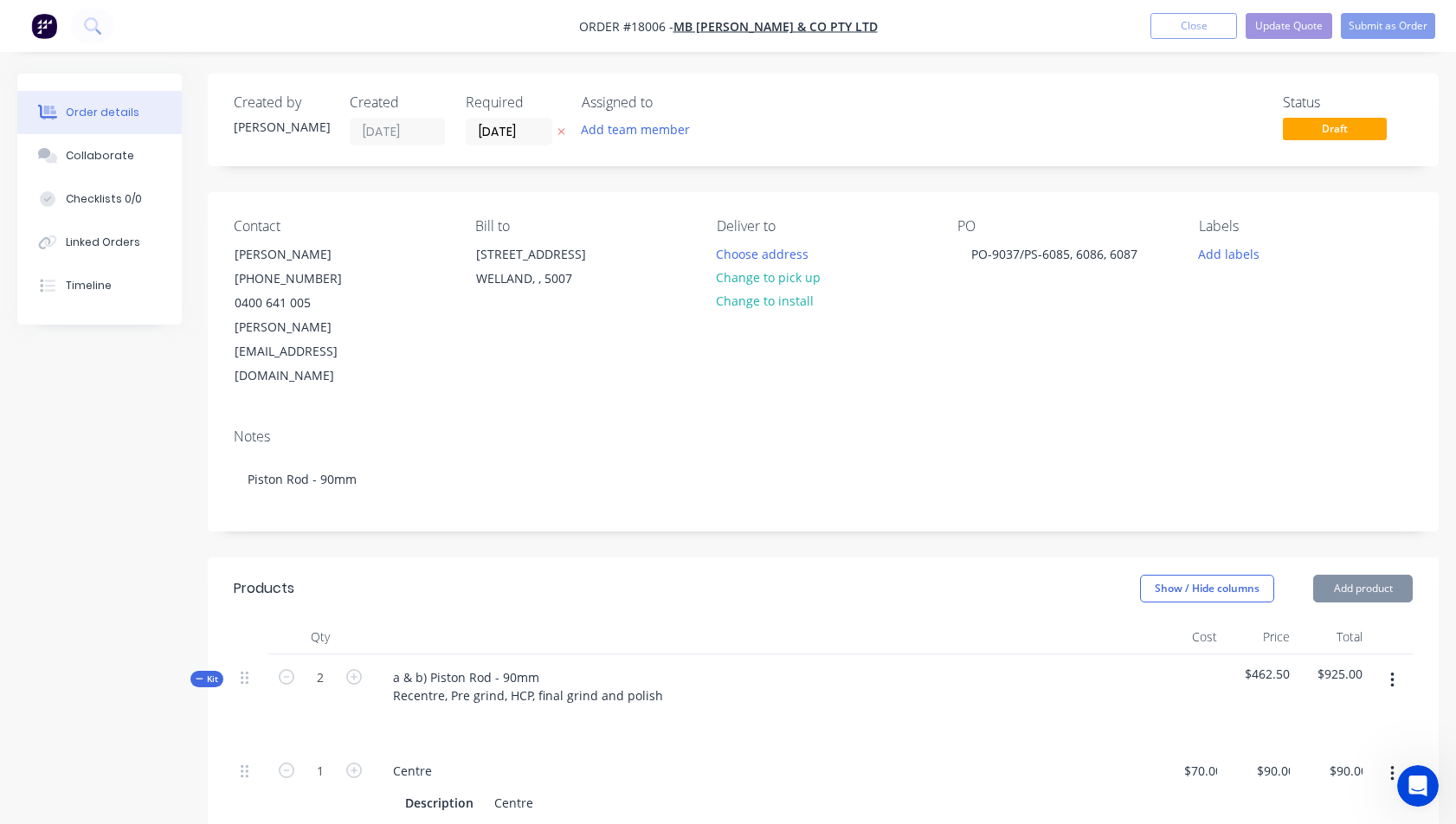
type input "$0.001"
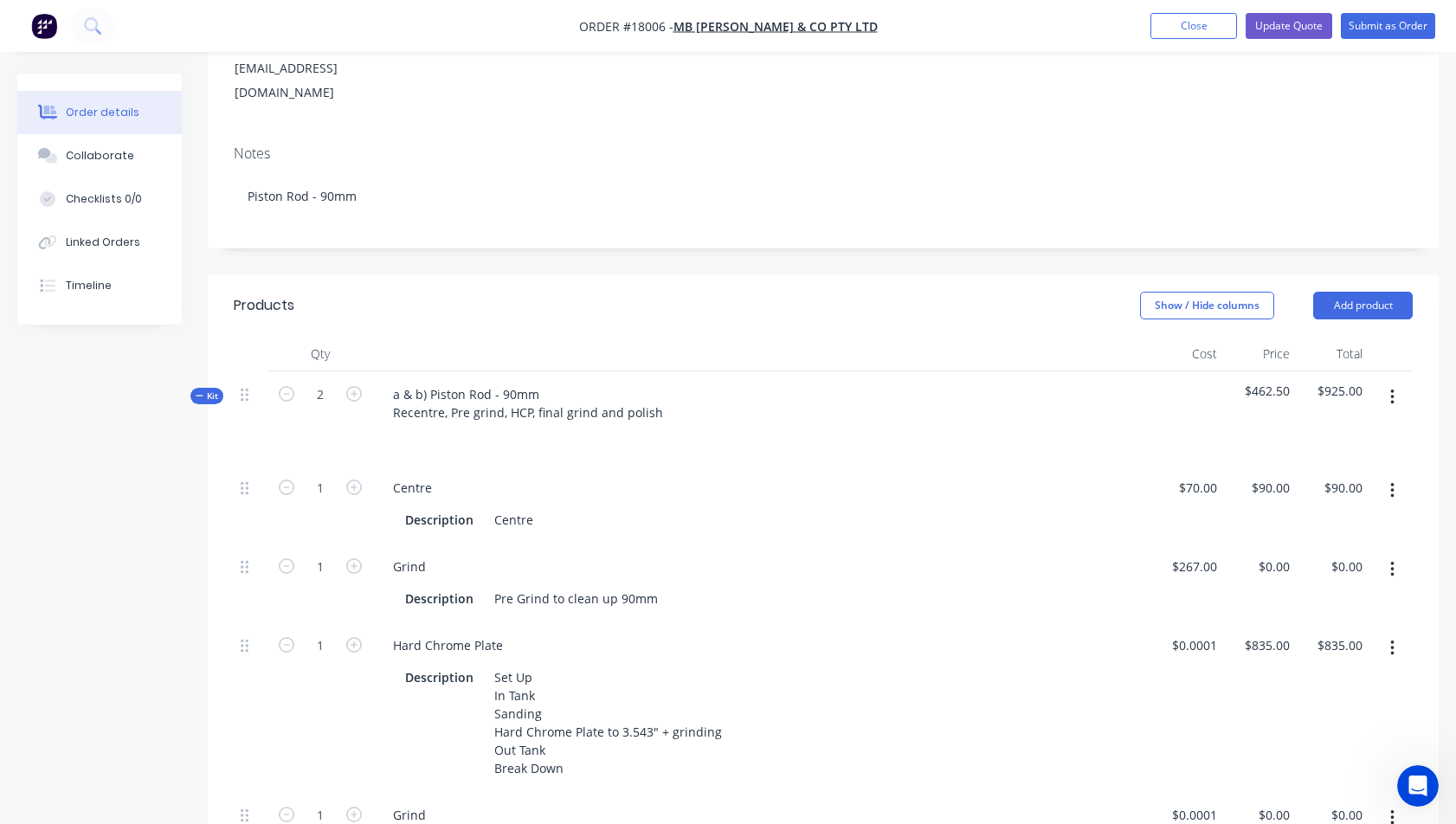
scroll to position [344, 0]
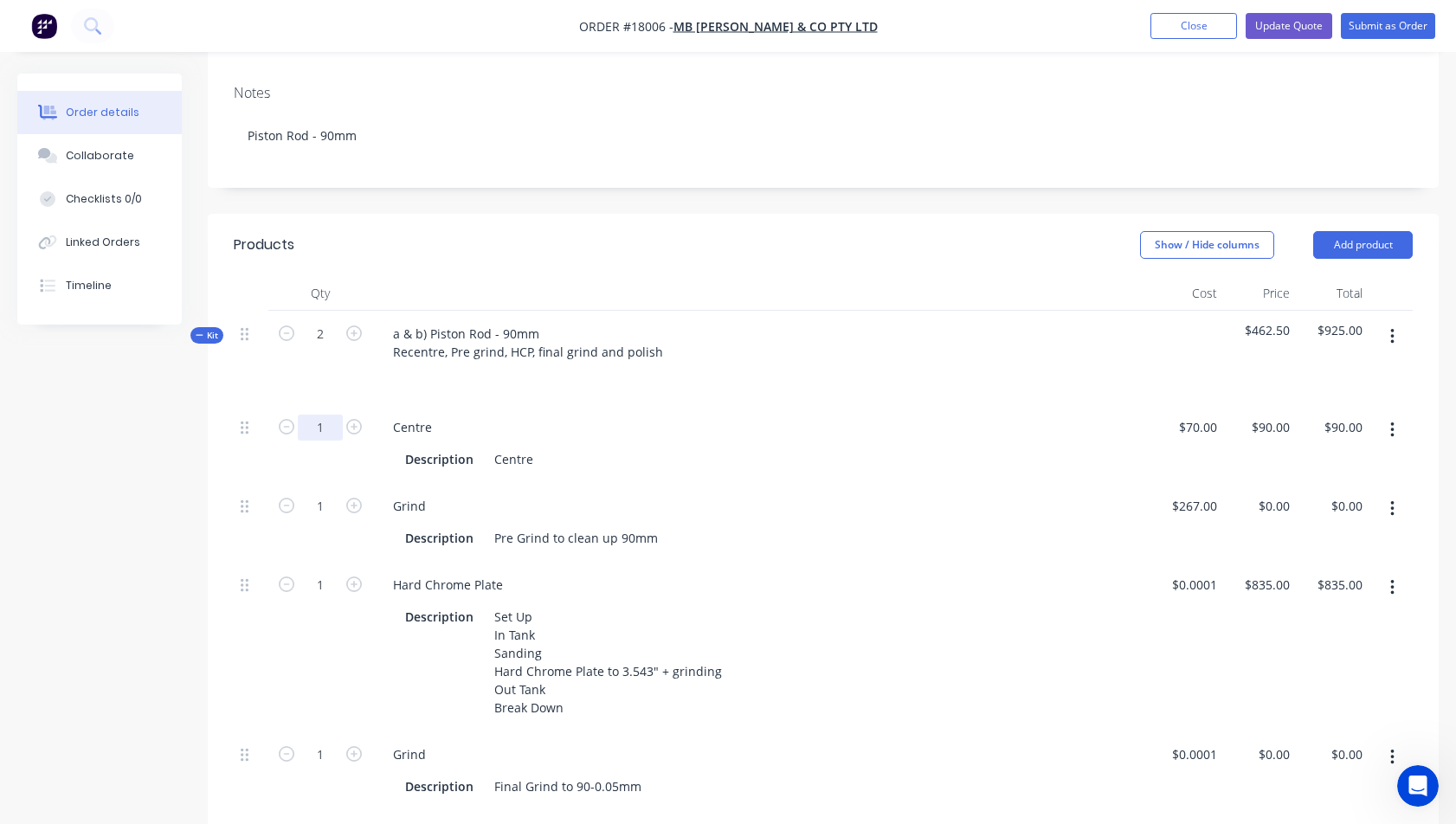
click at [319, 414] on input "1" at bounding box center [321, 427] width 45 height 26
type input "2"
type input "$180.00"
click at [320, 441] on input "1" at bounding box center [321, 427] width 45 height 26
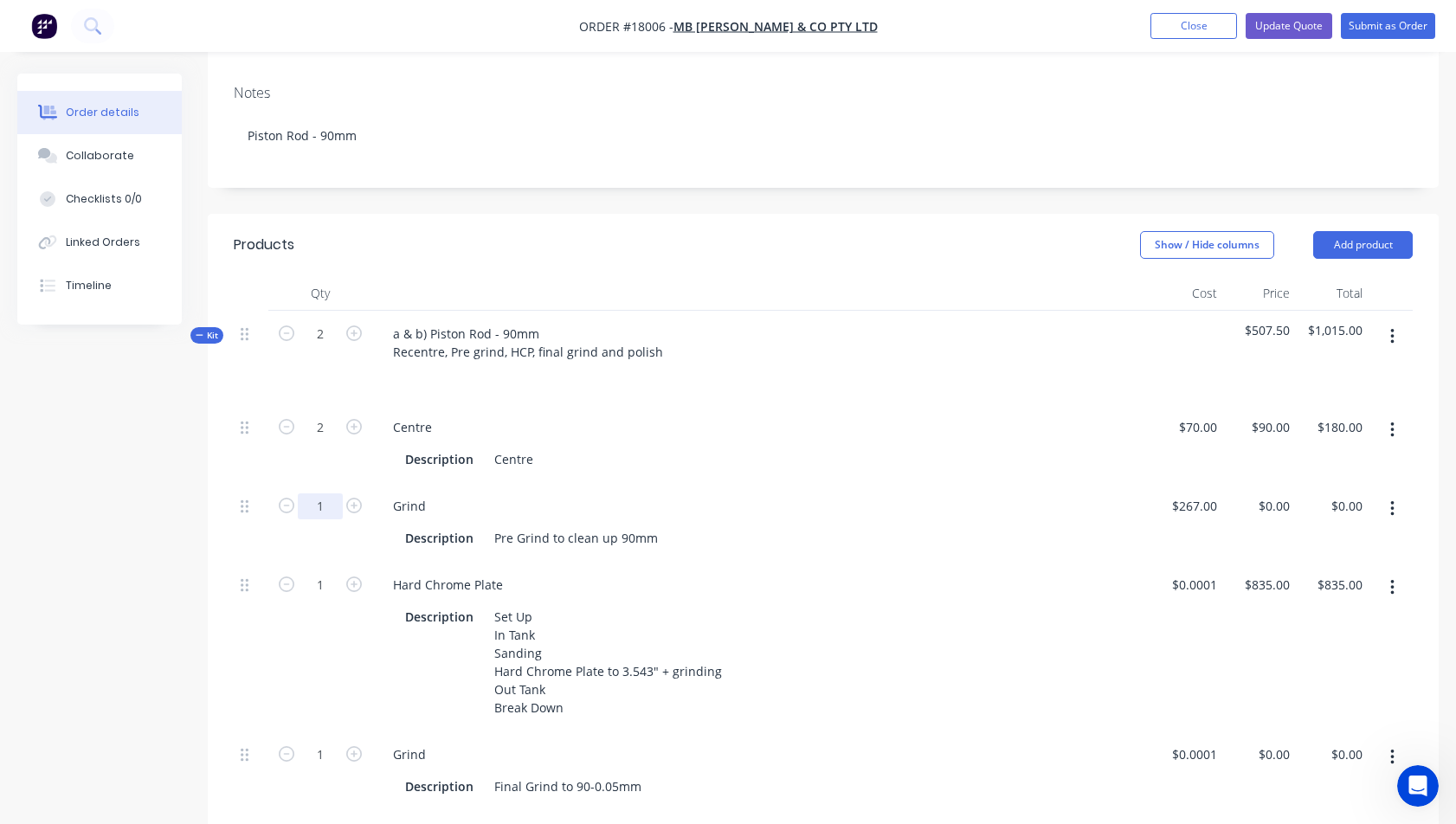
click at [320, 441] on input "1" at bounding box center [321, 427] width 45 height 26
type input "2"
click at [321, 441] on input "1" at bounding box center [321, 427] width 45 height 26
type input "2"
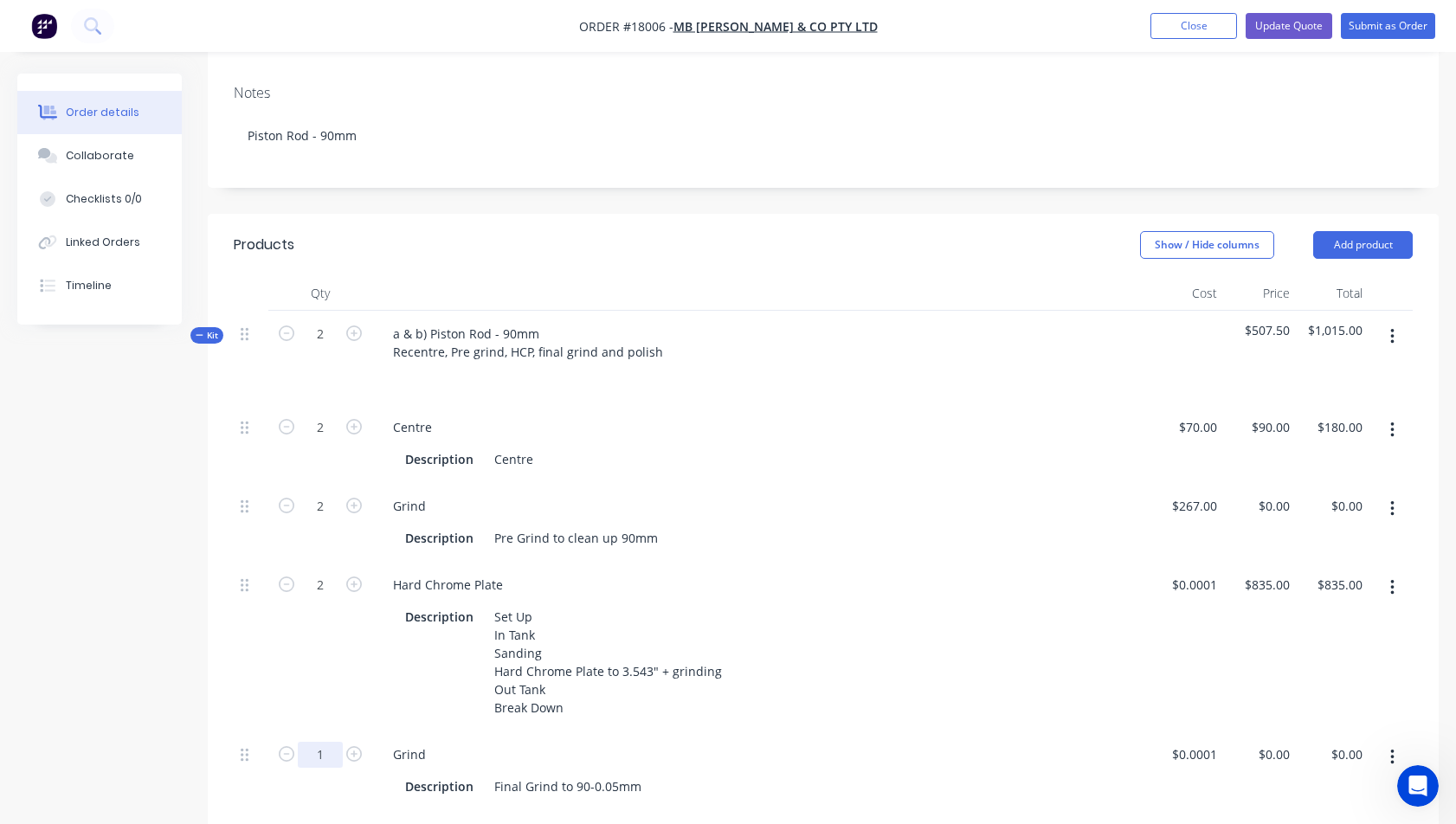
type input "$1,670.00"
click at [324, 441] on input "1" at bounding box center [321, 427] width 45 height 26
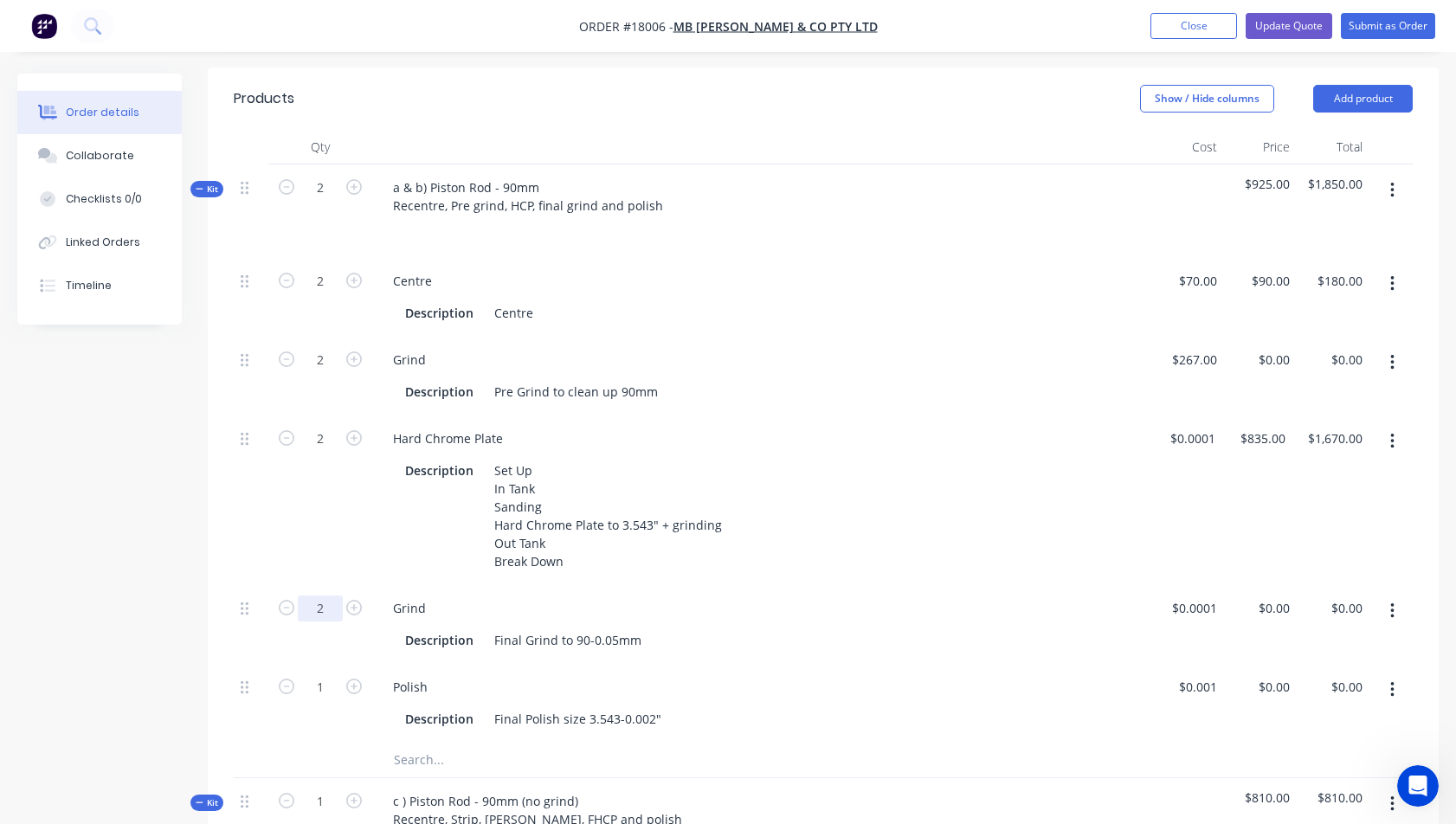
scroll to position [564, 0]
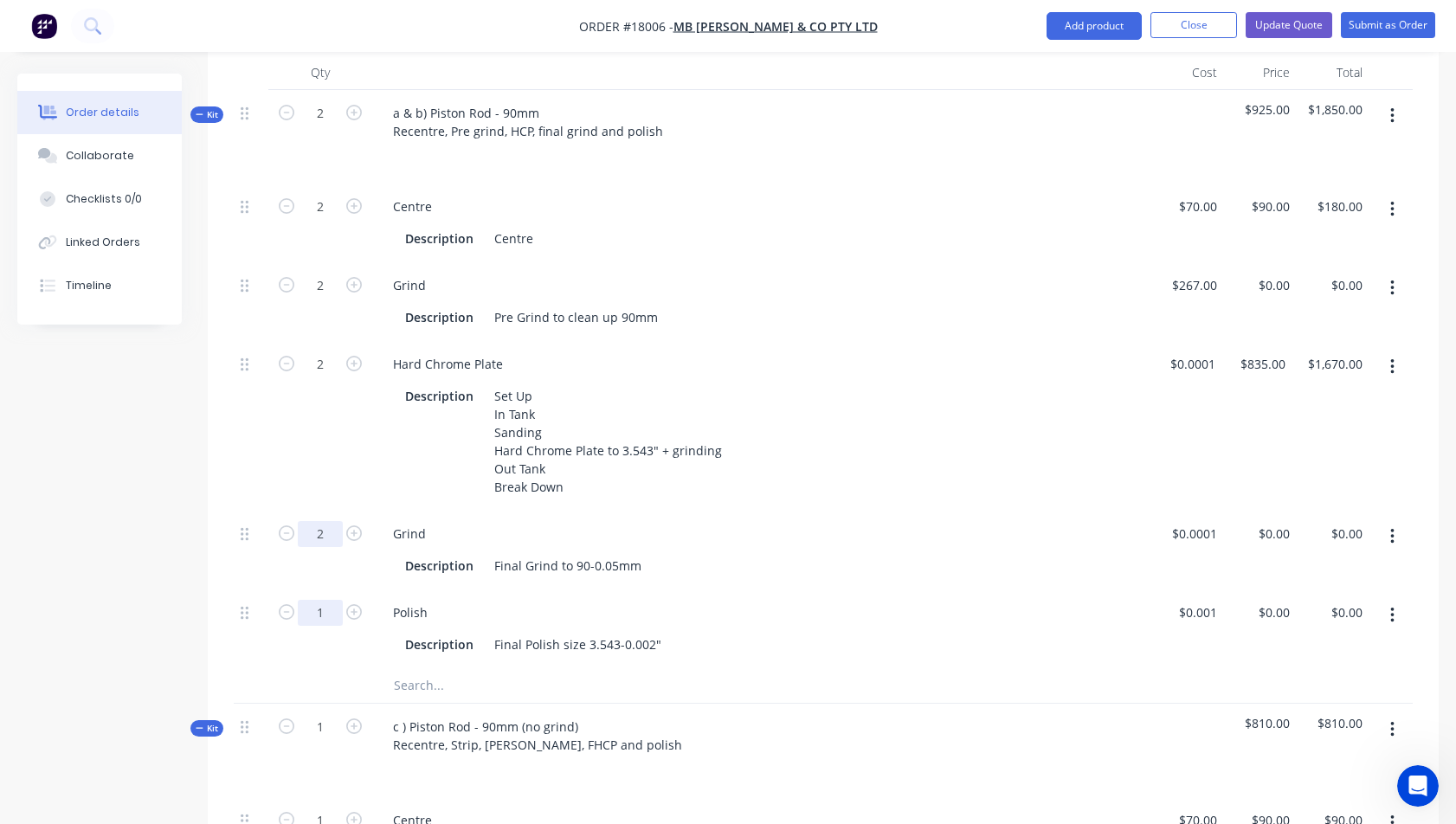
type input "2"
click at [320, 220] on input "1" at bounding box center [321, 207] width 45 height 26
type input "2"
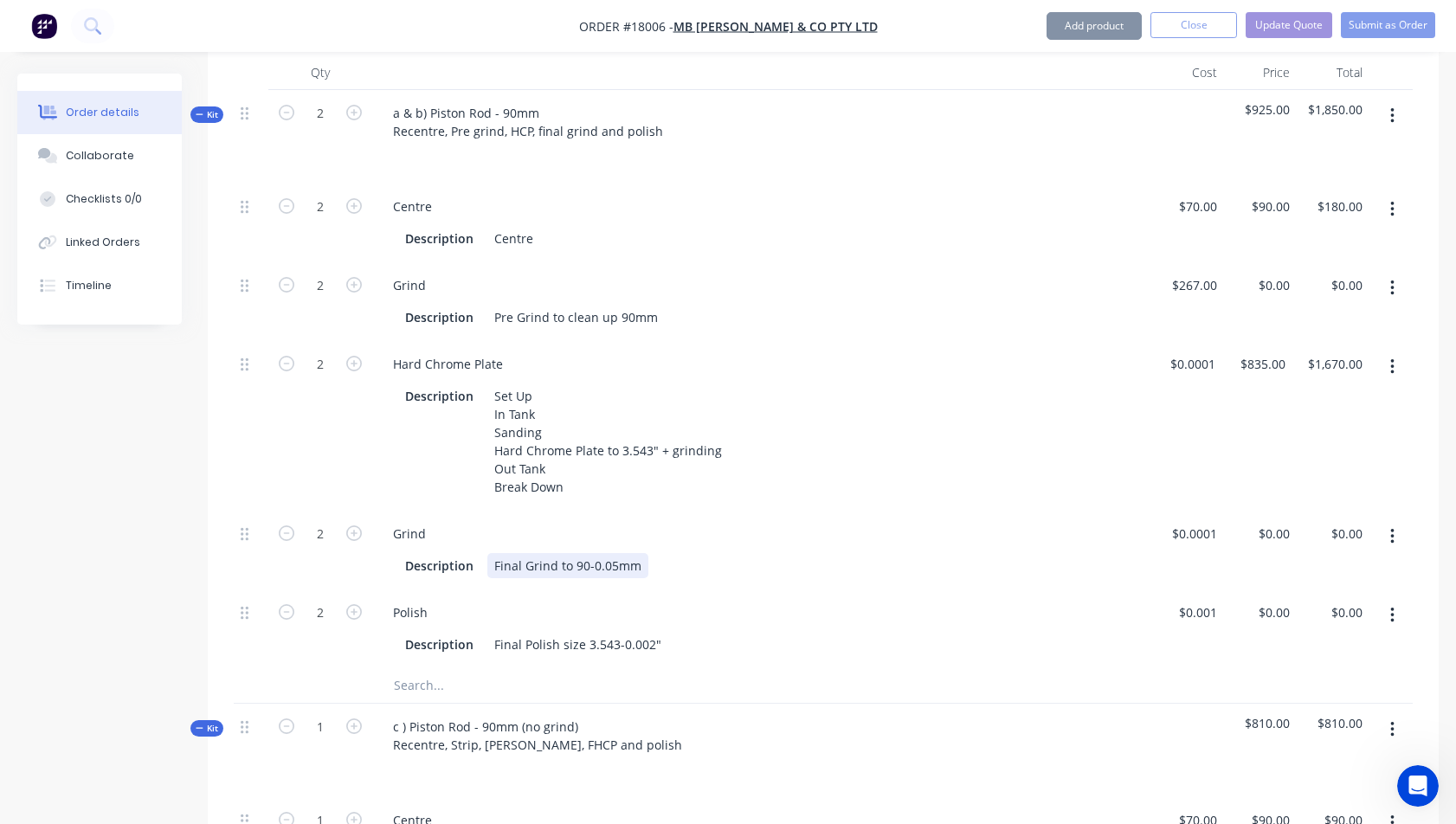
click at [746, 549] on div "Description Final Grind to 90-0.05mm" at bounding box center [761, 563] width 765 height 28
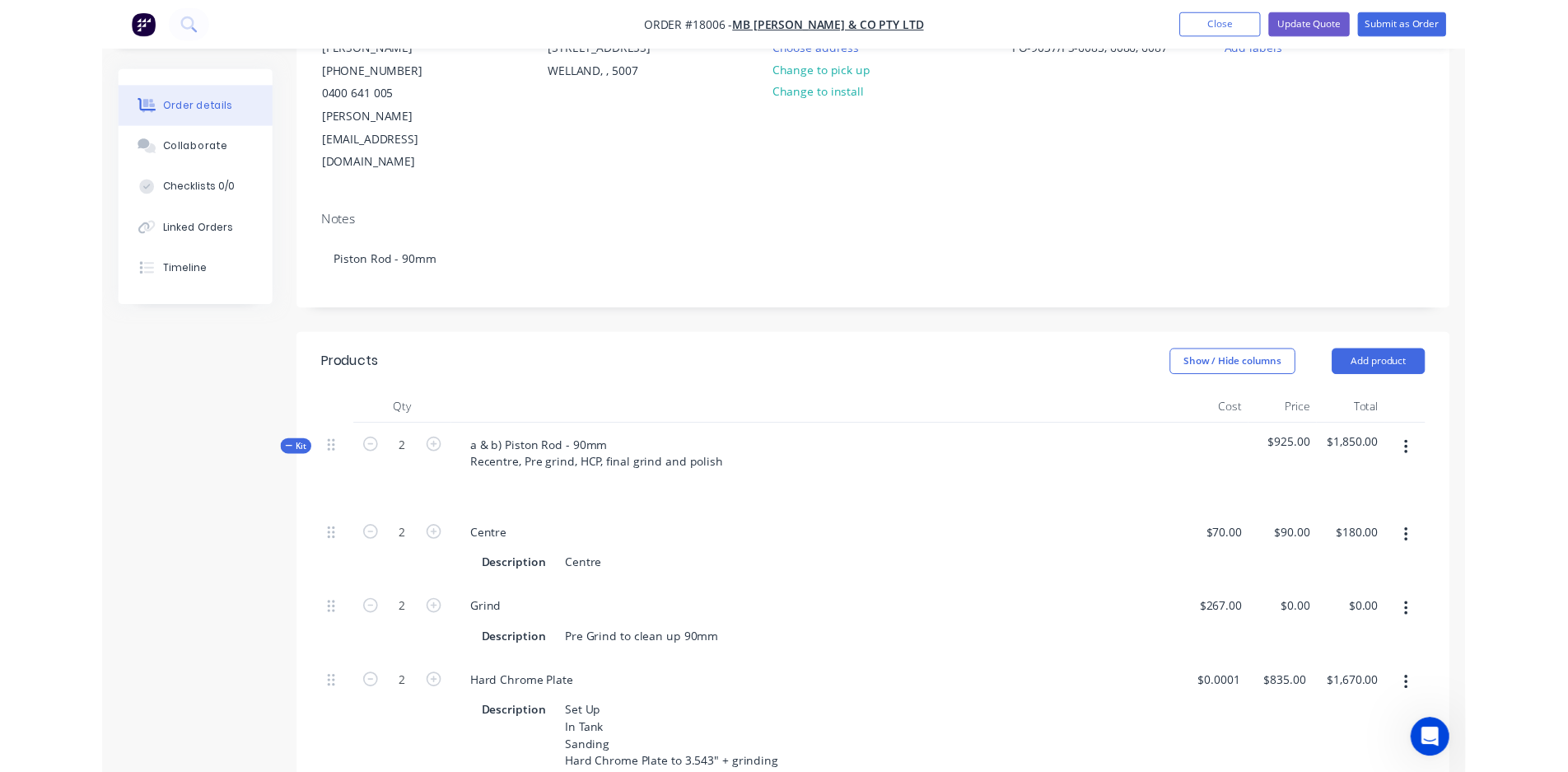
scroll to position [193, 0]
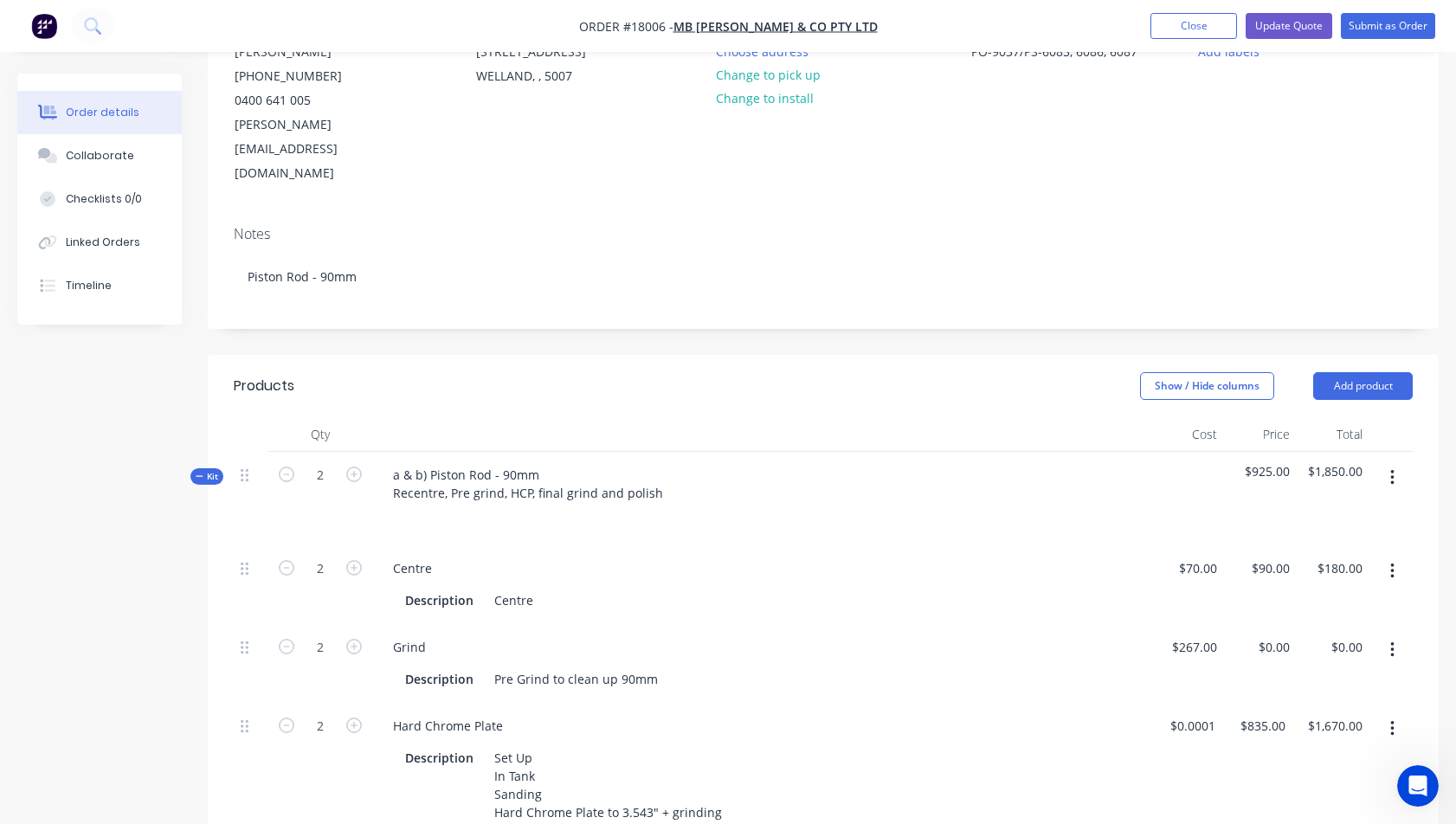
click at [213, 470] on span "Kit" at bounding box center [207, 476] width 23 height 13
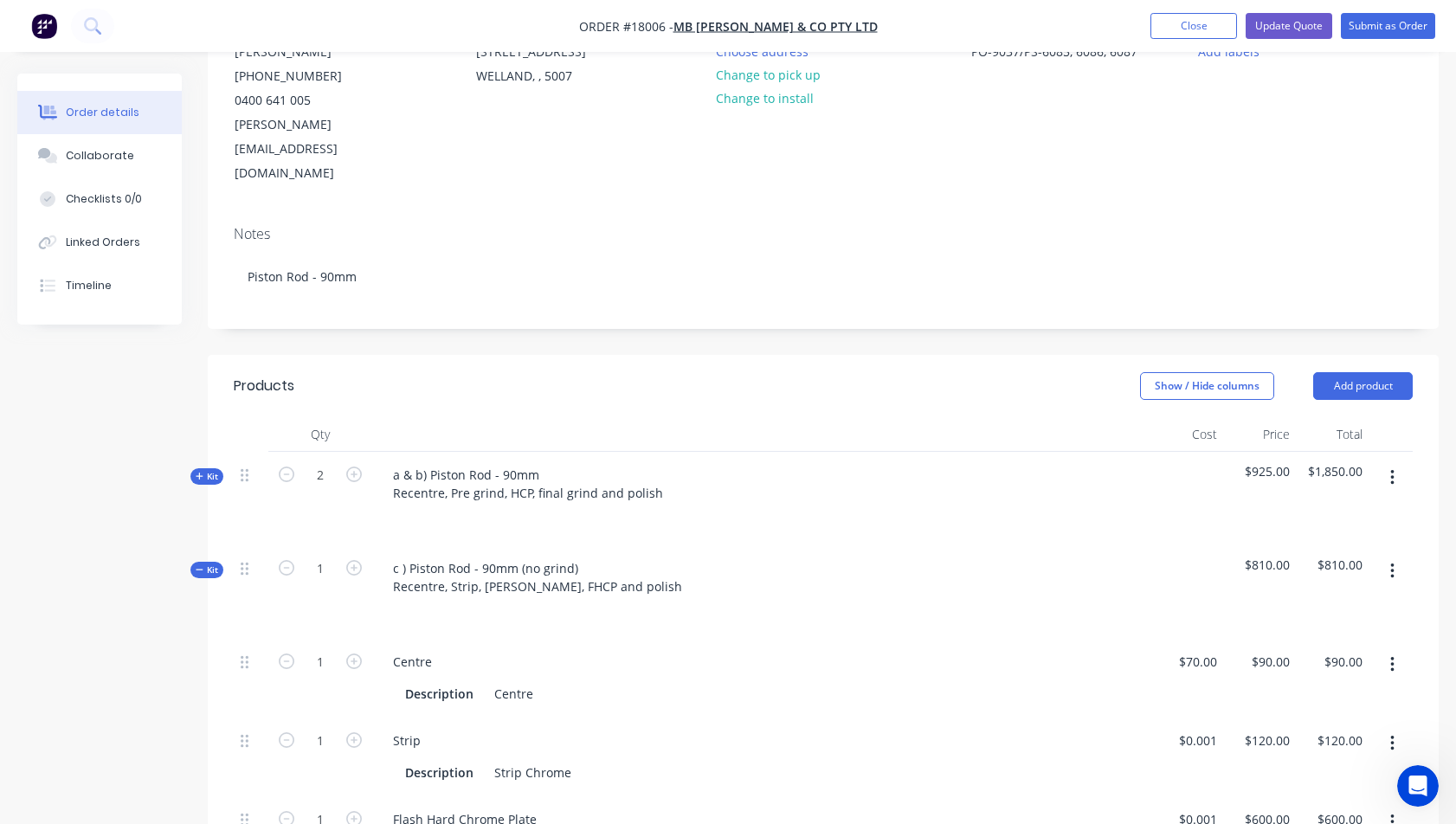
click at [218, 563] on span "Kit" at bounding box center [207, 570] width 23 height 13
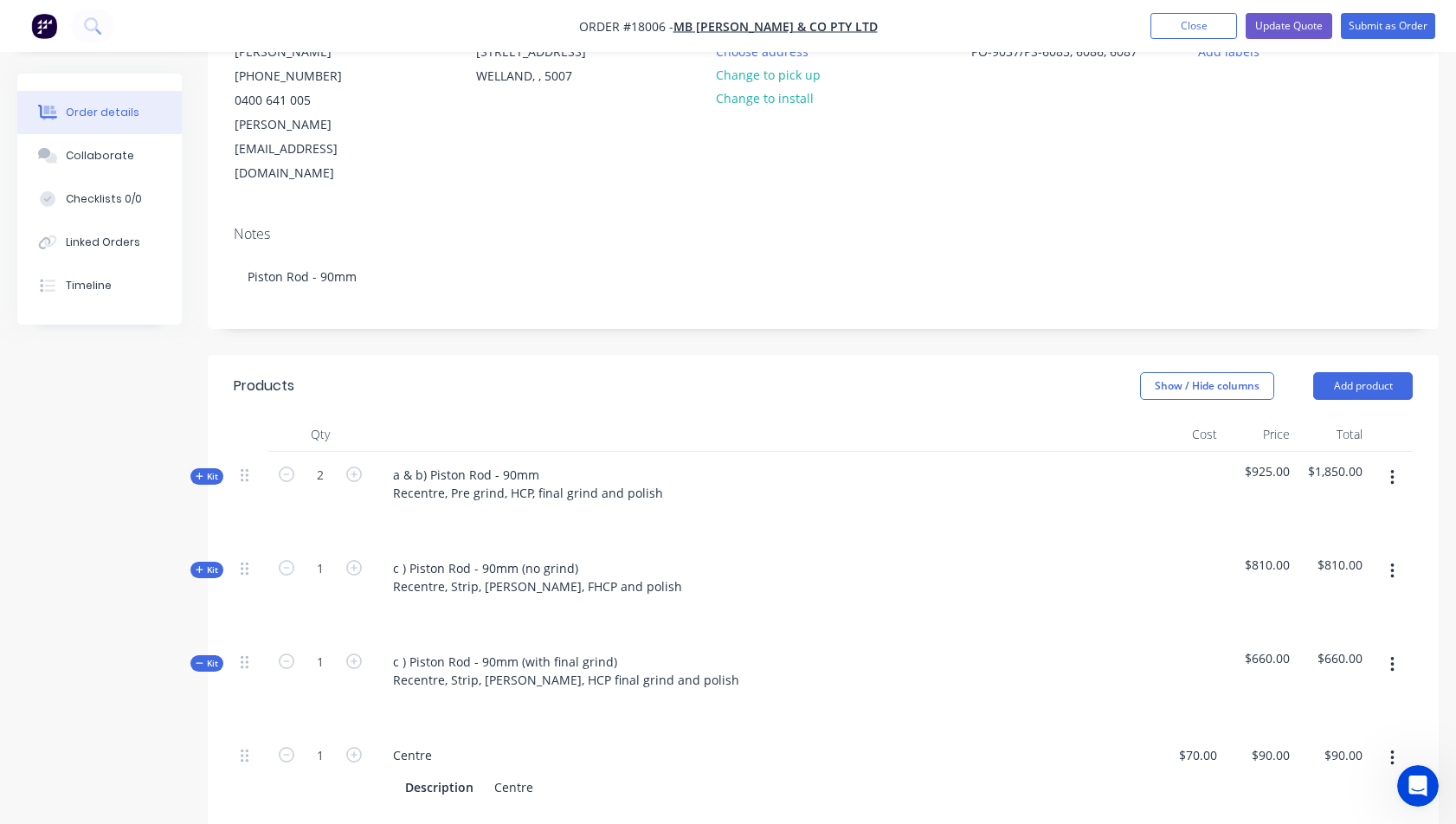
click at [215, 657] on span "Kit" at bounding box center [207, 664] width 23 height 13
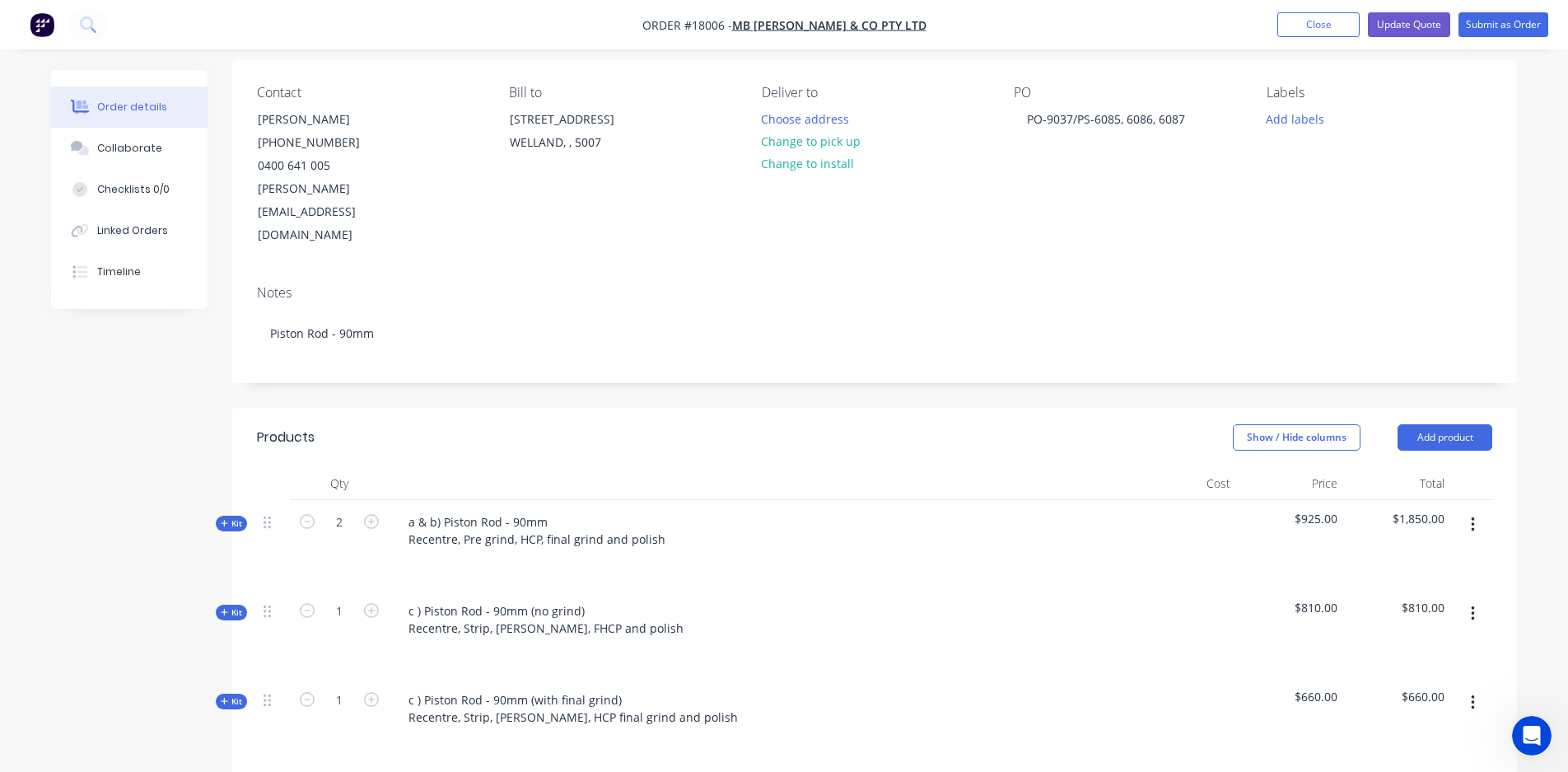
scroll to position [126, 0]
click at [1384, 596] on button "button" at bounding box center [1473, 610] width 38 height 29
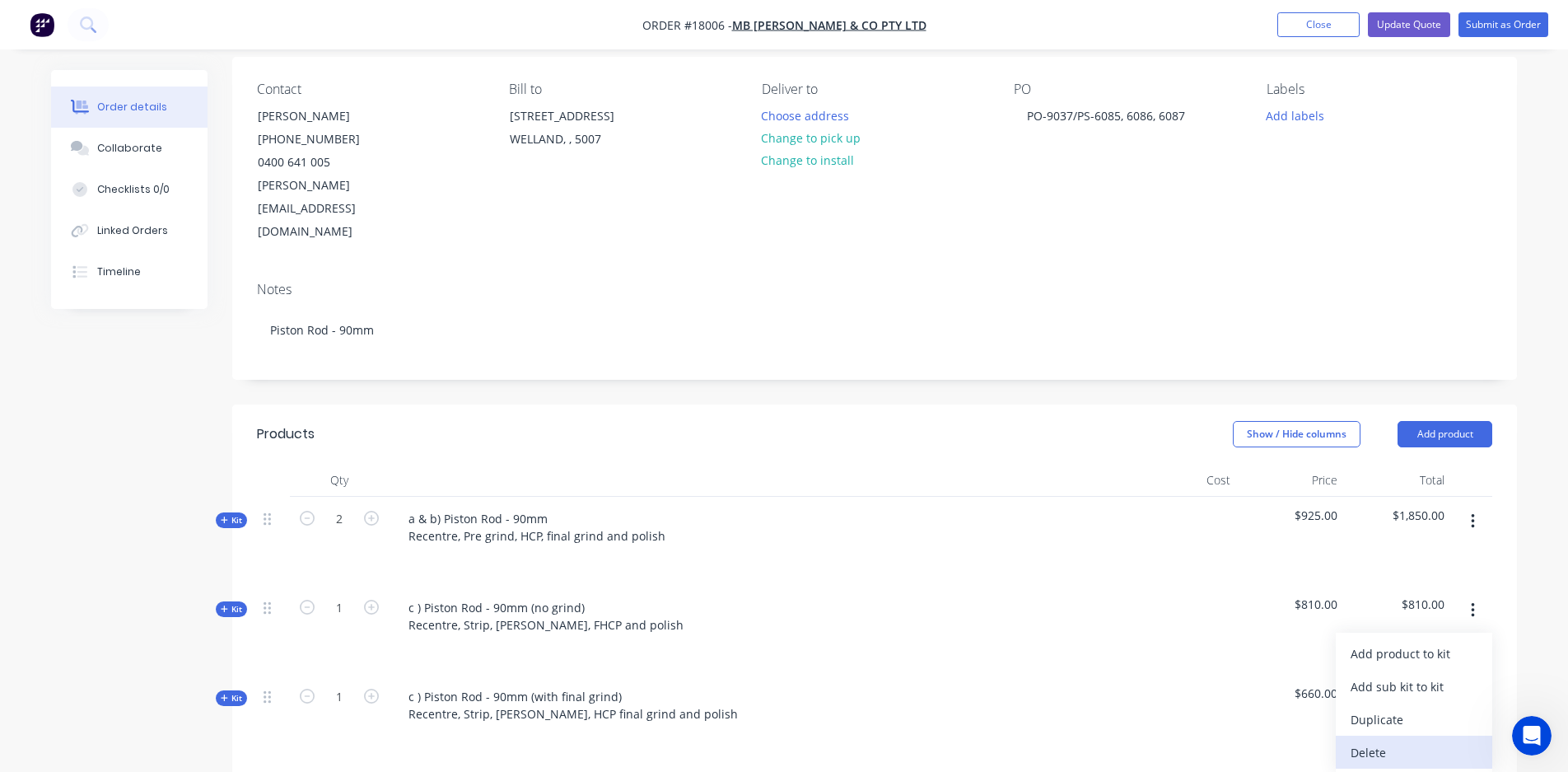
click at [1381, 741] on div "Delete" at bounding box center [1414, 752] width 127 height 24
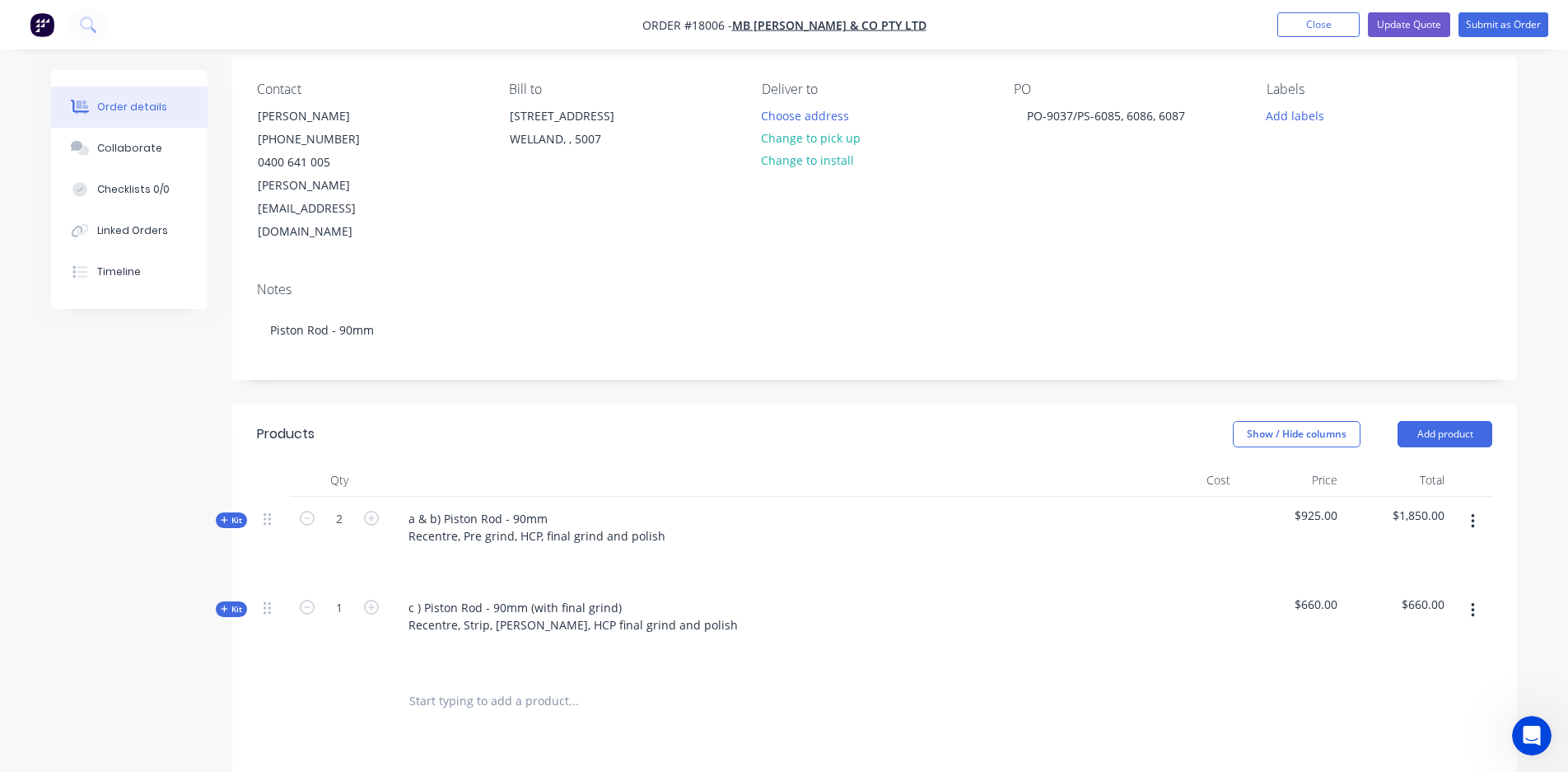
click at [1384, 596] on button "button" at bounding box center [1473, 610] width 38 height 29
click at [1384, 741] on div "Delete" at bounding box center [1414, 752] width 127 height 24
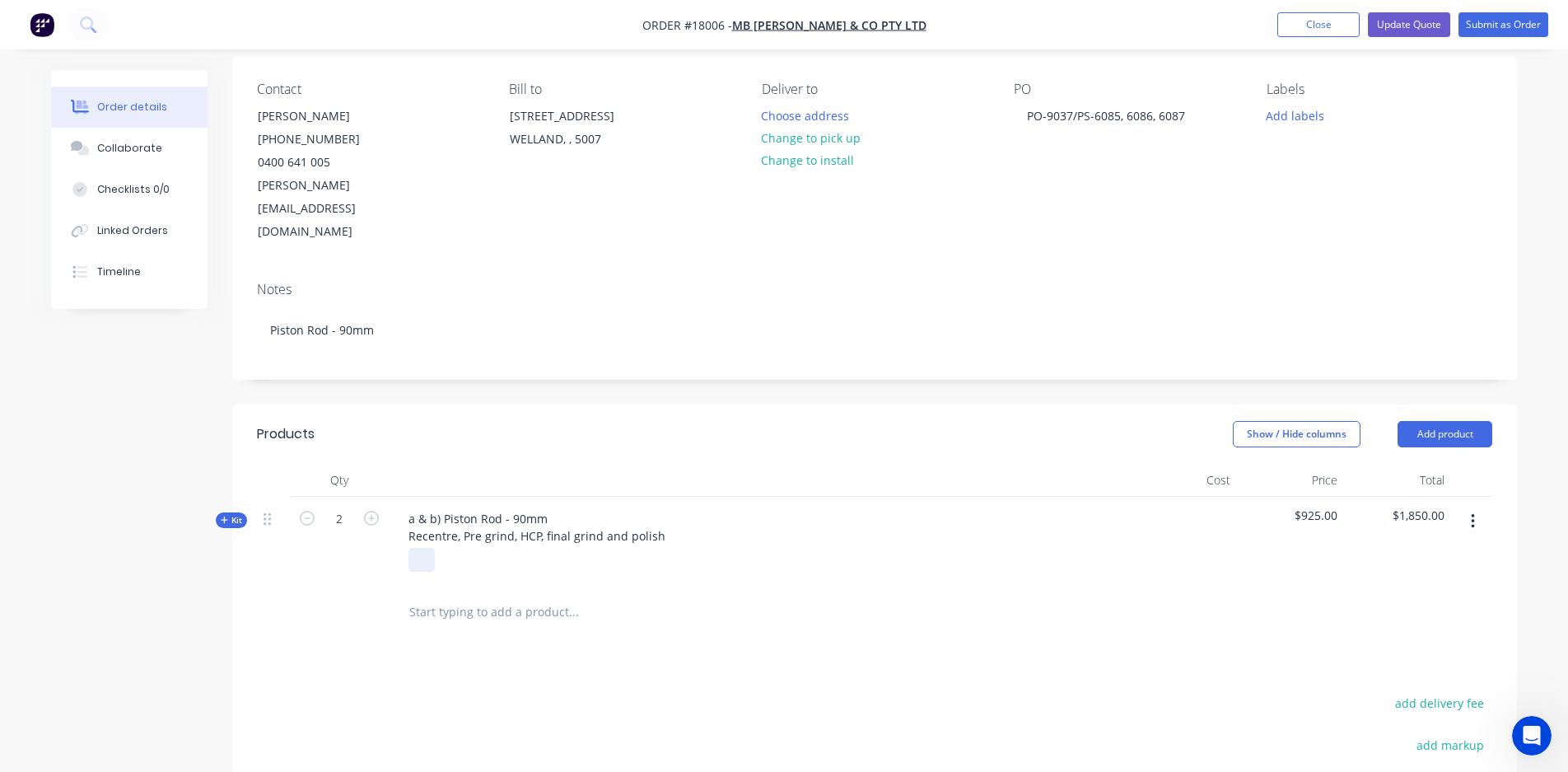
click at [428, 548] on div at bounding box center [422, 560] width 27 height 24
click at [231, 514] on span "Kit" at bounding box center [231, 520] width 21 height 12
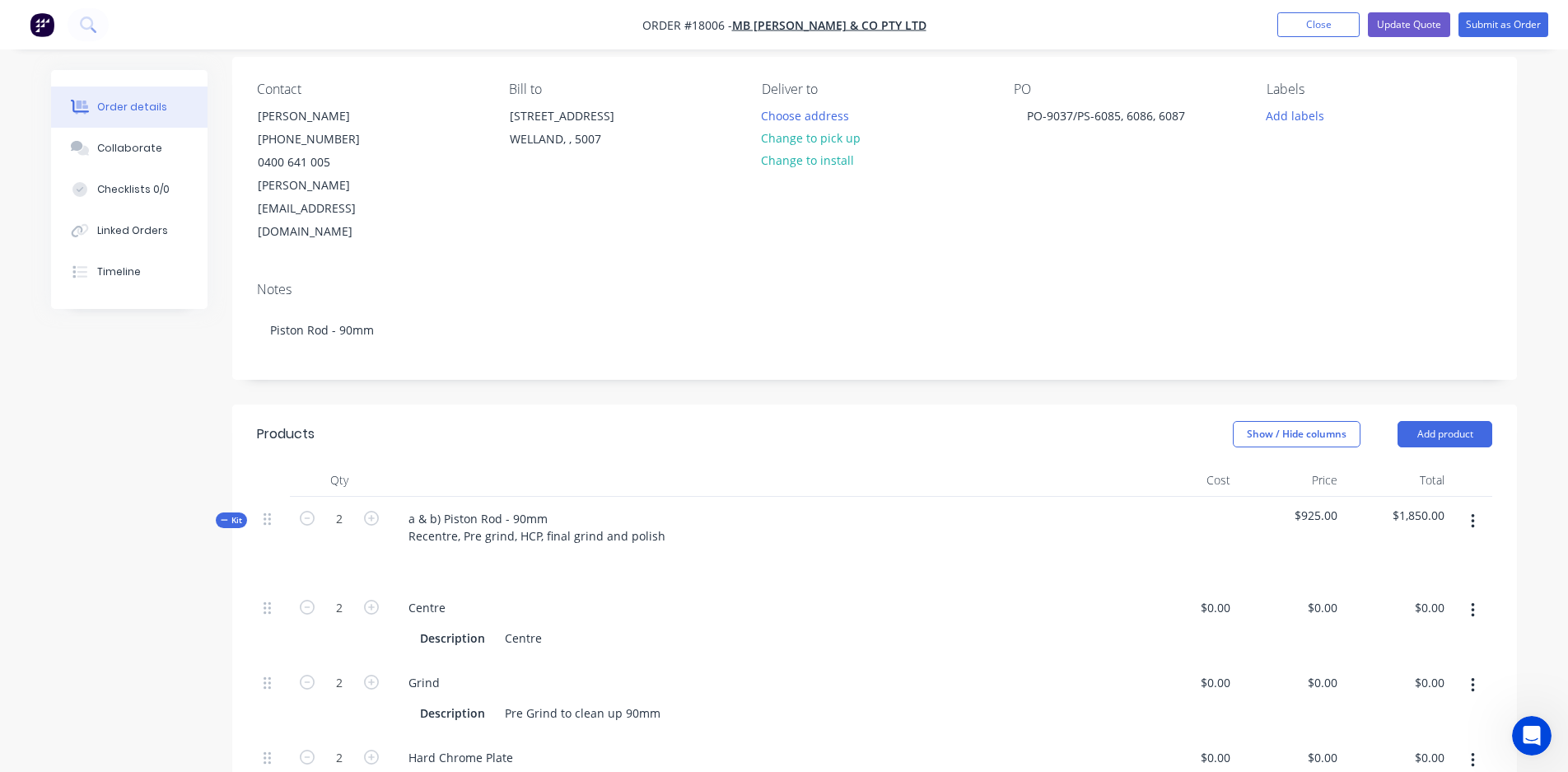
type input "$70.00"
type input "$90.00"
type input "$180.00"
type input "$267.00"
type input "$0.0001"
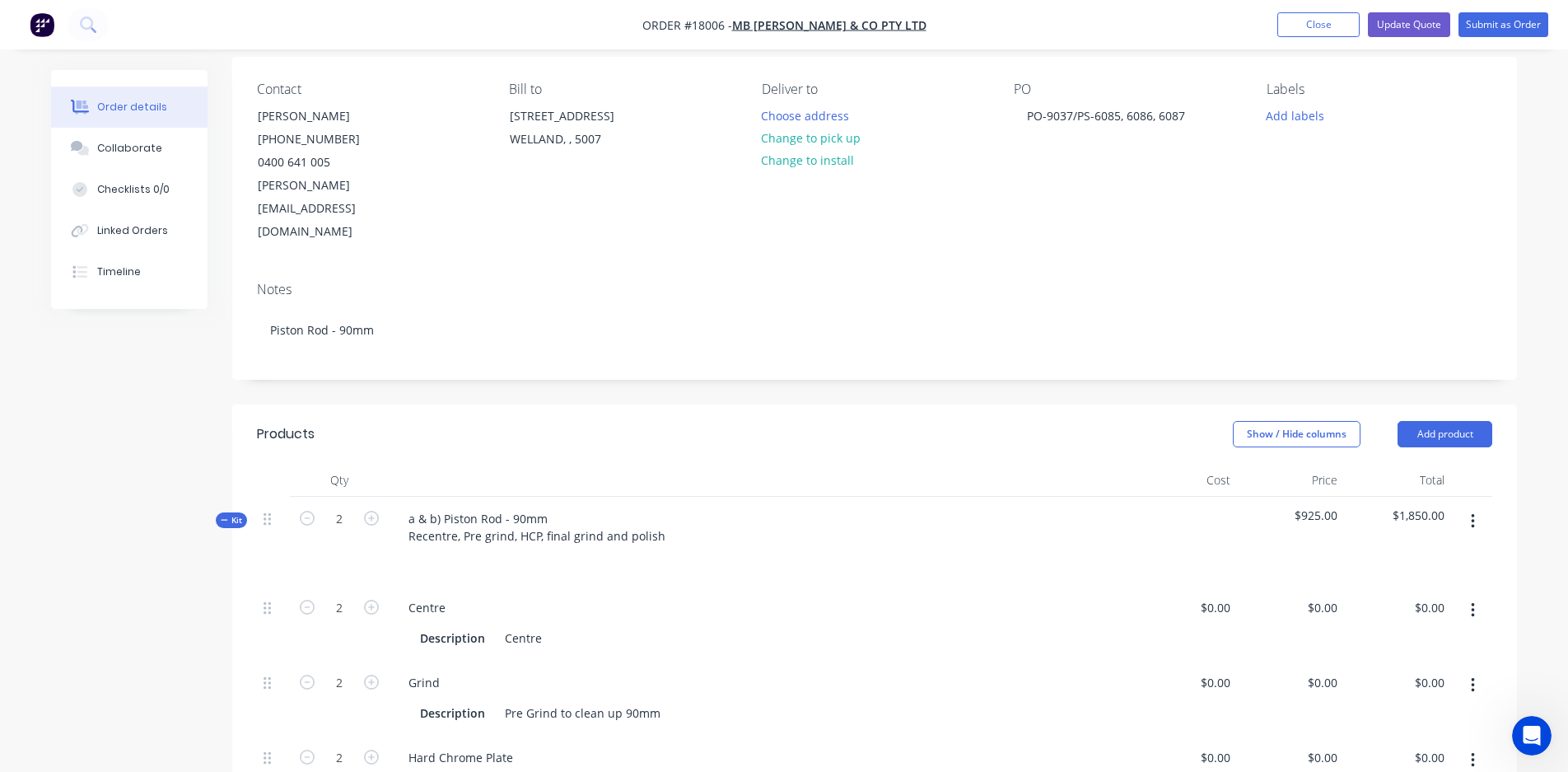
type input "$835.00"
type input "$1,670.00"
type input "$0.0001"
type input "$0.001"
drag, startPoint x: 443, startPoint y: 469, endPoint x: 381, endPoint y: 469, distance: 62.0
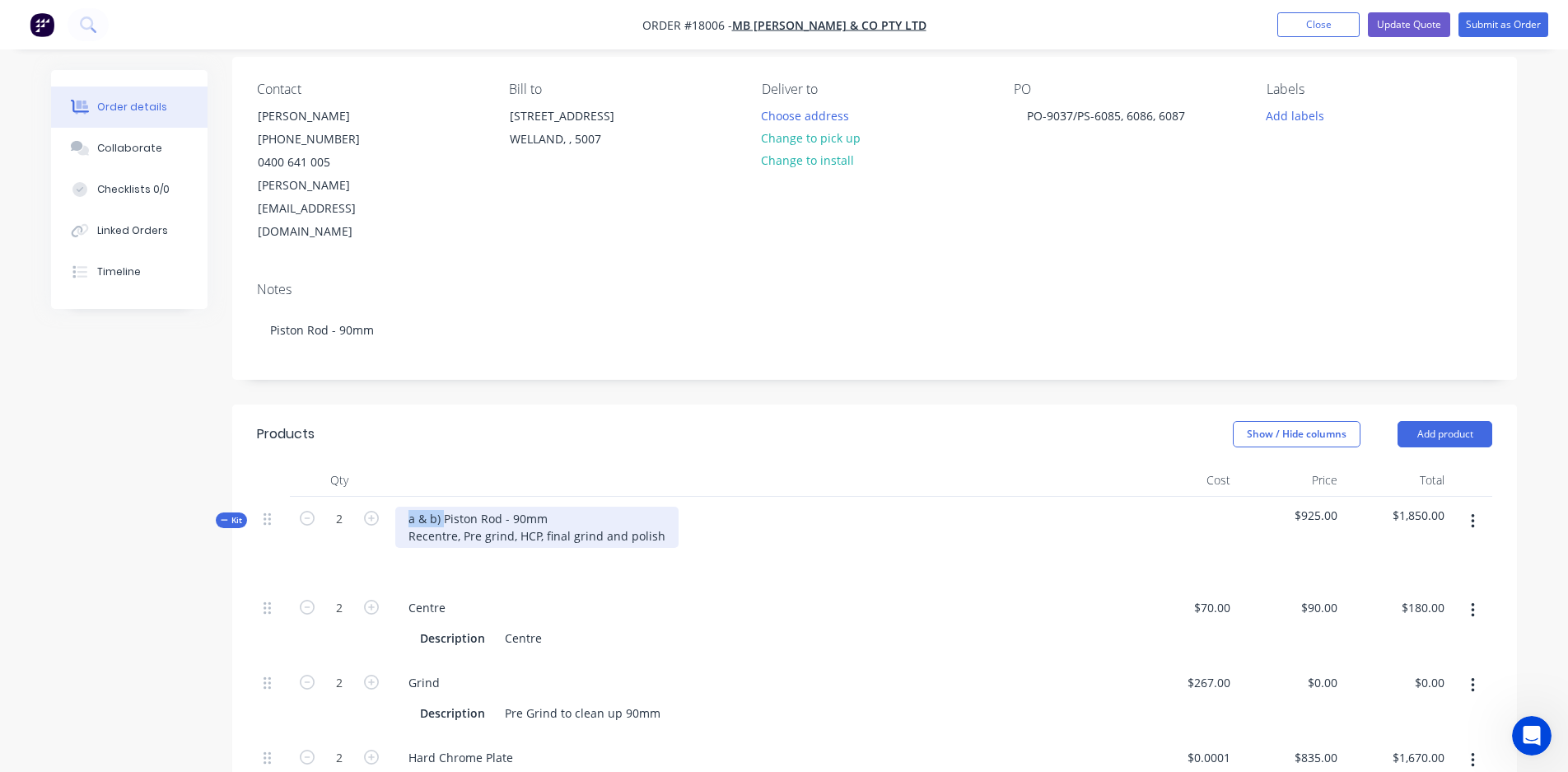
click at [381, 497] on div "Kit 2 a & b) Piston Rod - 90mm Recentre, Pre grind, HCP, final grind and polish…" at bounding box center [874, 542] width 1235 height 89
drag, startPoint x: 410, startPoint y: 490, endPoint x: 632, endPoint y: 488, distance: 222.0
click at [632, 507] on div "Piston Rod - 90mm Recentre, Pre grind, HCP, final grind and polish" at bounding box center [537, 527] width 284 height 41
click at [464, 507] on div "Piston Rod - 90mm Polish" at bounding box center [460, 527] width 130 height 41
click at [1384, 596] on button "button" at bounding box center [1473, 610] width 38 height 29
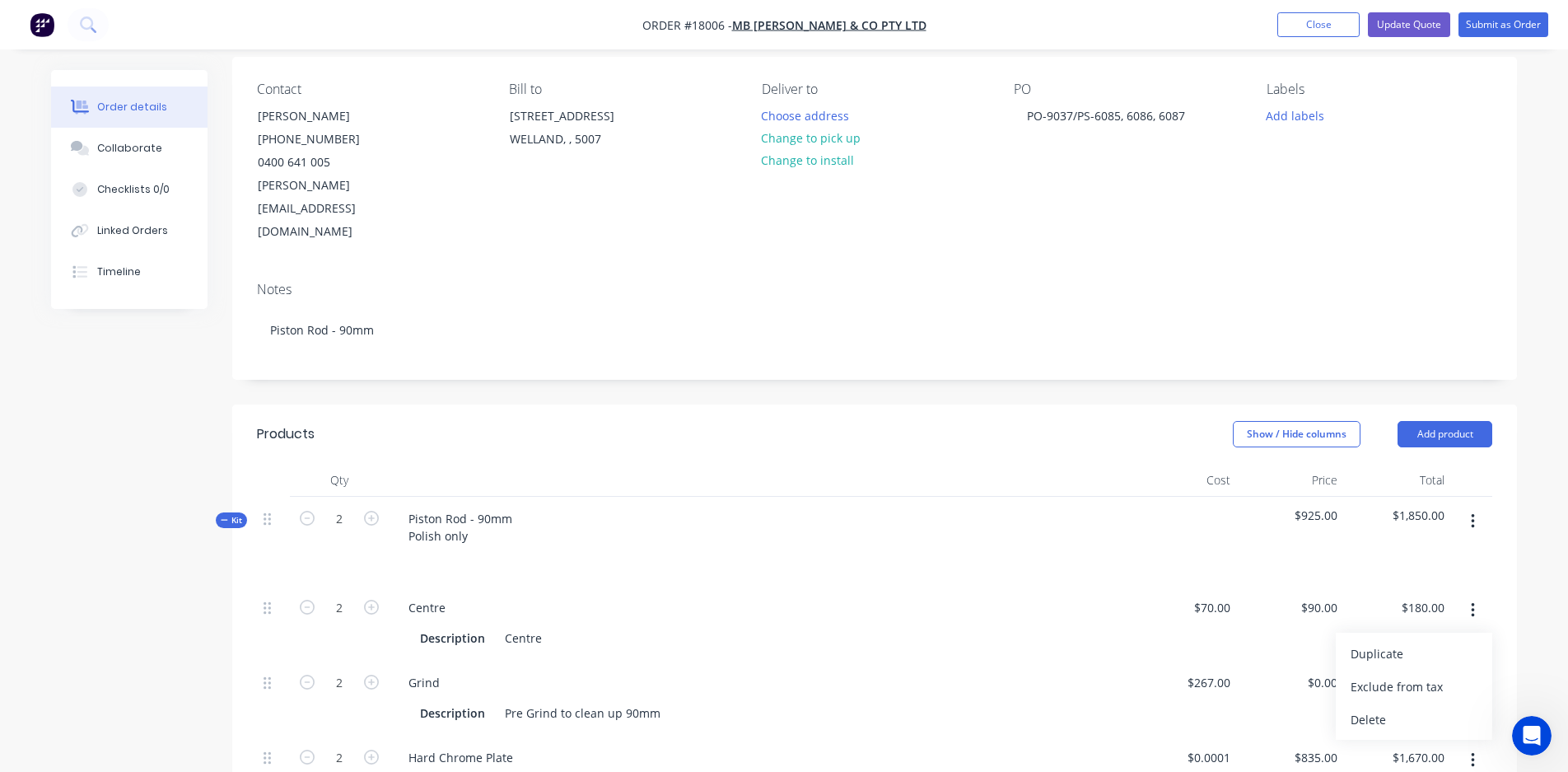
click at [1318, 513] on div "$925.00" at bounding box center [1291, 542] width 107 height 89
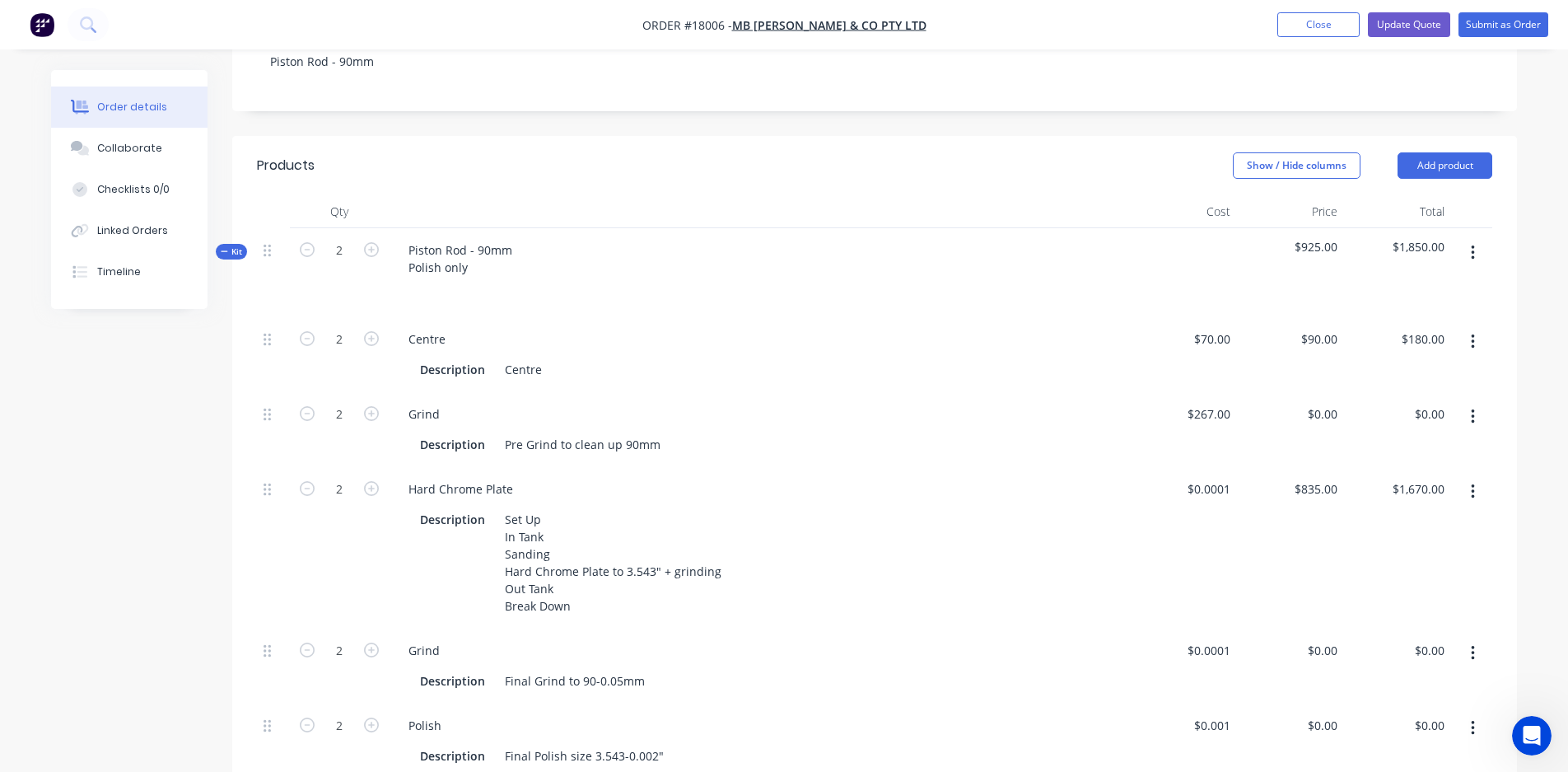
scroll to position [392, 0]
click at [370, 245] on icon "button" at bounding box center [371, 252] width 15 height 15
type input "3"
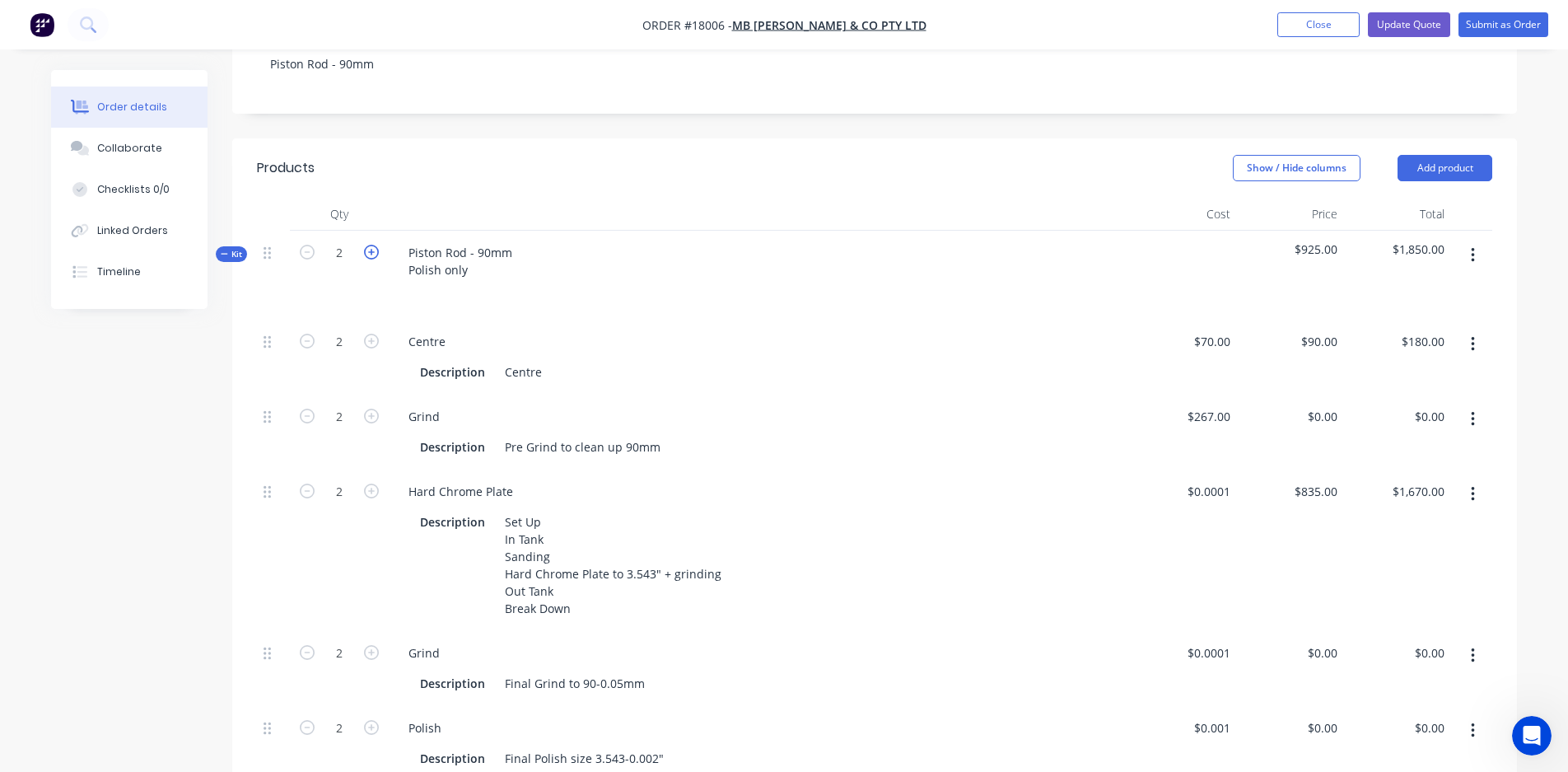
type input "3"
type input "$270.00"
type input "$2,505.00"
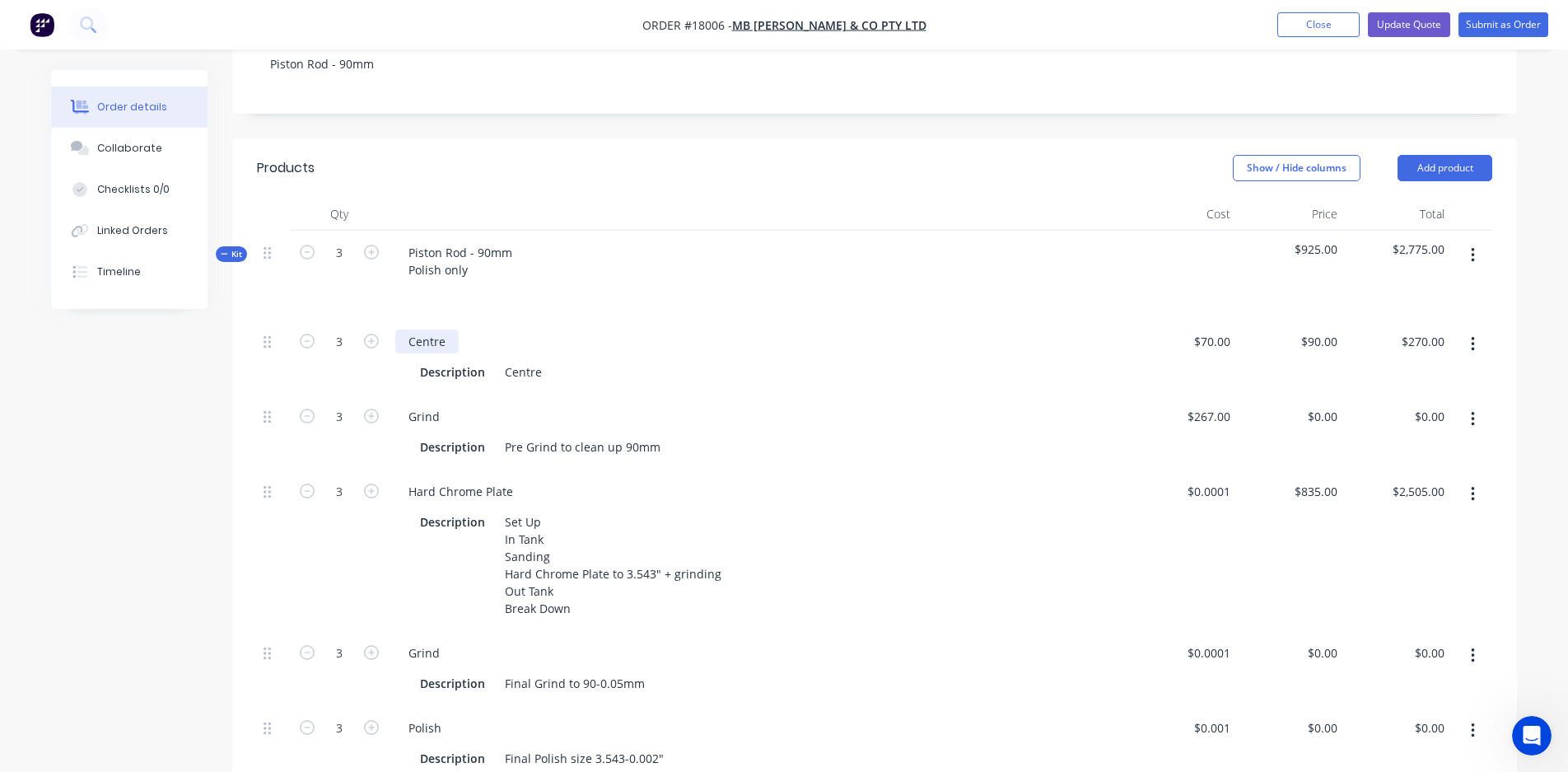
click at [415, 329] on div "Centre" at bounding box center [426, 341] width 63 height 24
click at [1384, 329] on button "button" at bounding box center [1473, 344] width 38 height 29
click at [1384, 155] on button "Add product" at bounding box center [1445, 169] width 95 height 27
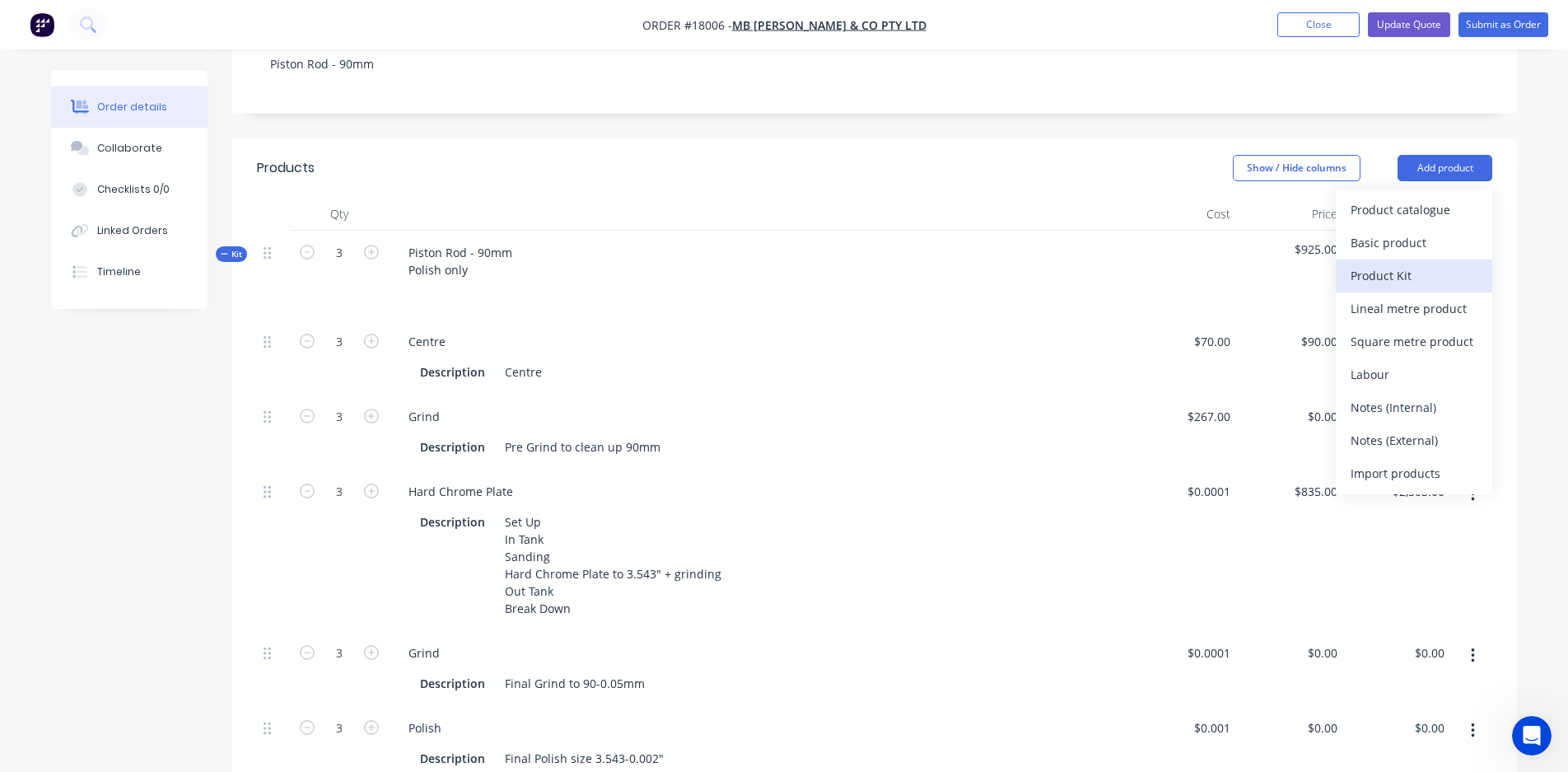
click at [1384, 263] on div "Product Kit" at bounding box center [1414, 275] width 127 height 24
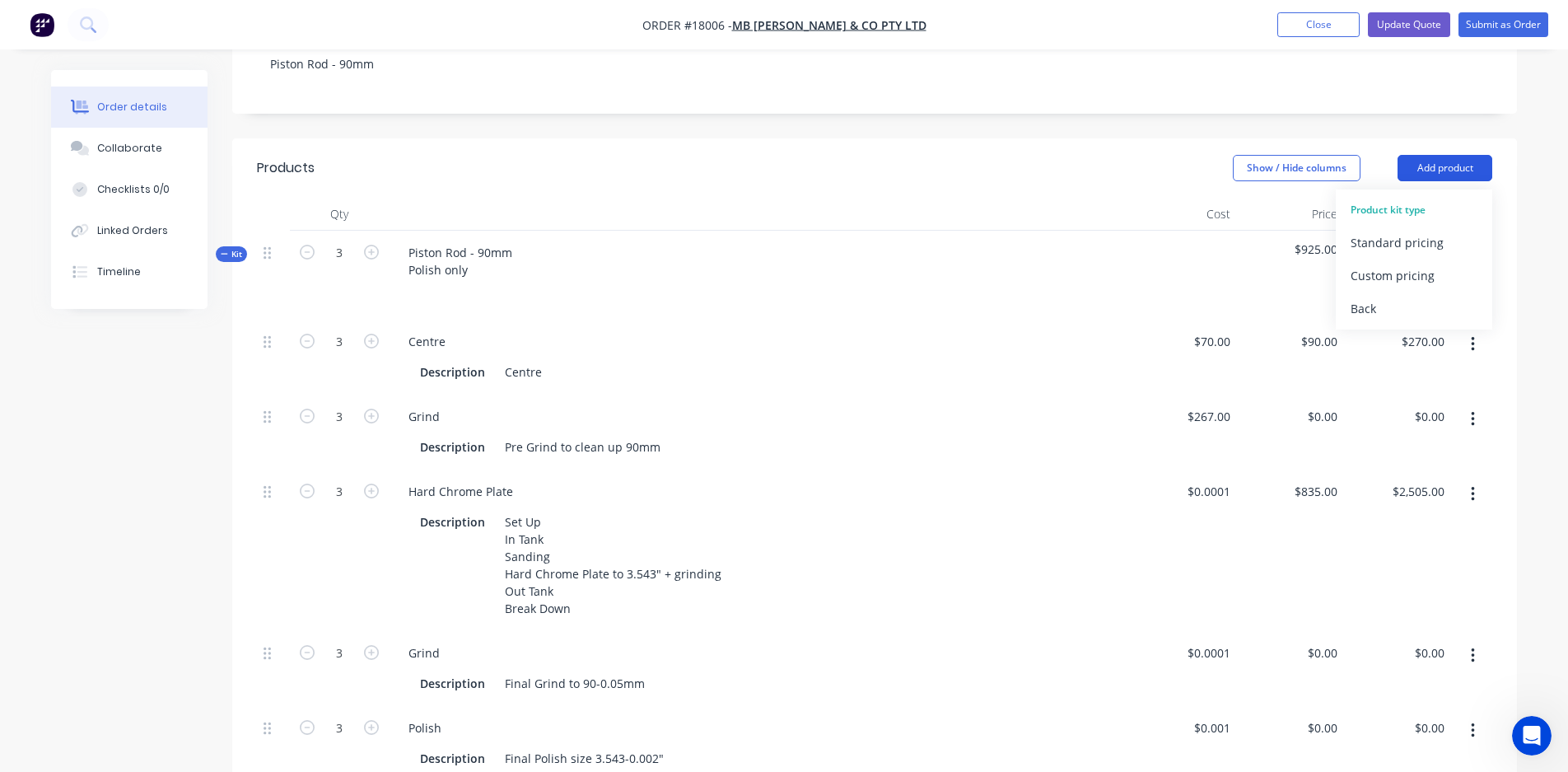
click at [1384, 155] on button "Add product" at bounding box center [1445, 169] width 95 height 27
click at [1374, 296] on div "Back" at bounding box center [1414, 308] width 127 height 24
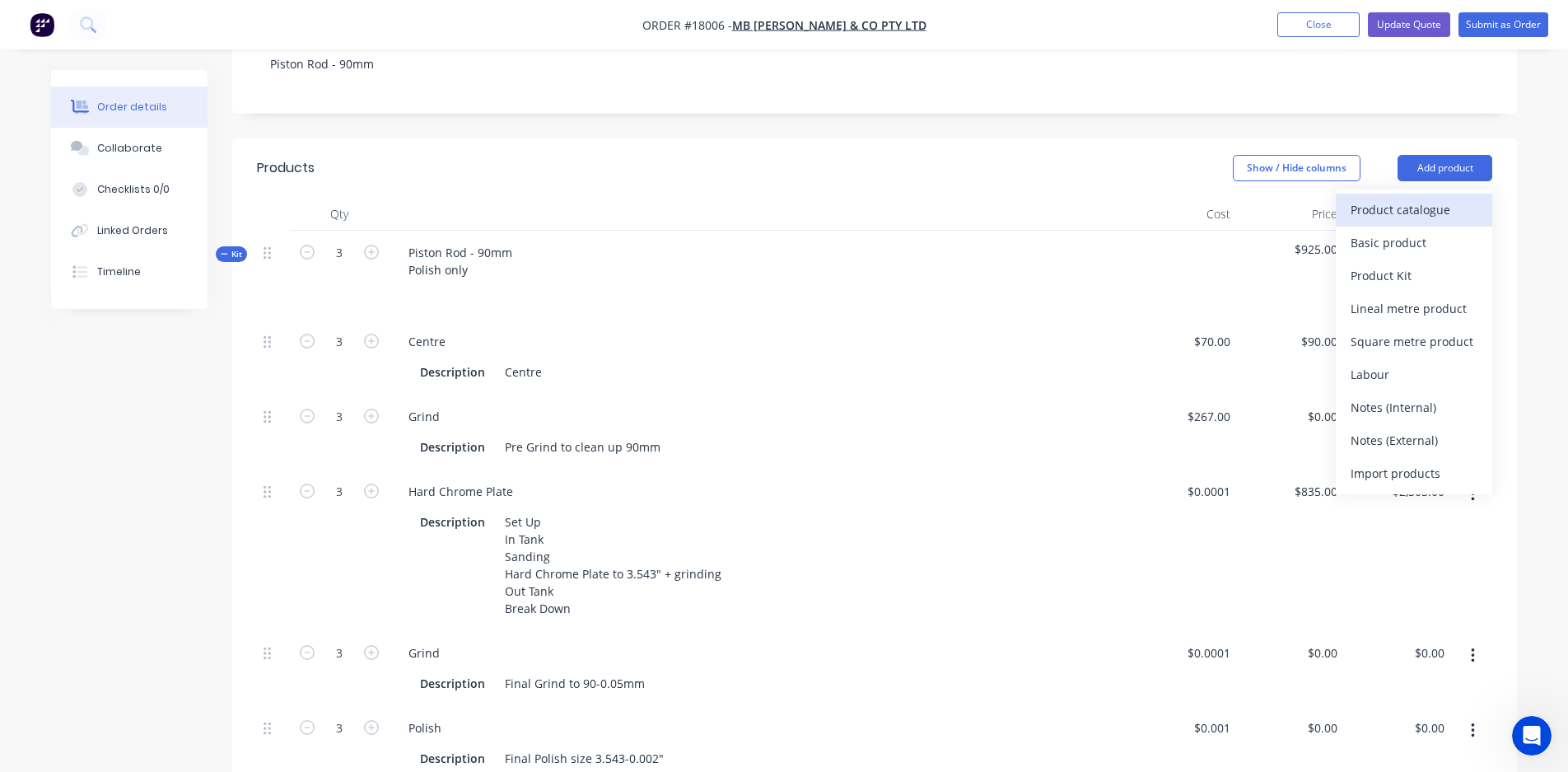
click at [1384, 198] on div "Product catalogue" at bounding box center [1414, 210] width 127 height 24
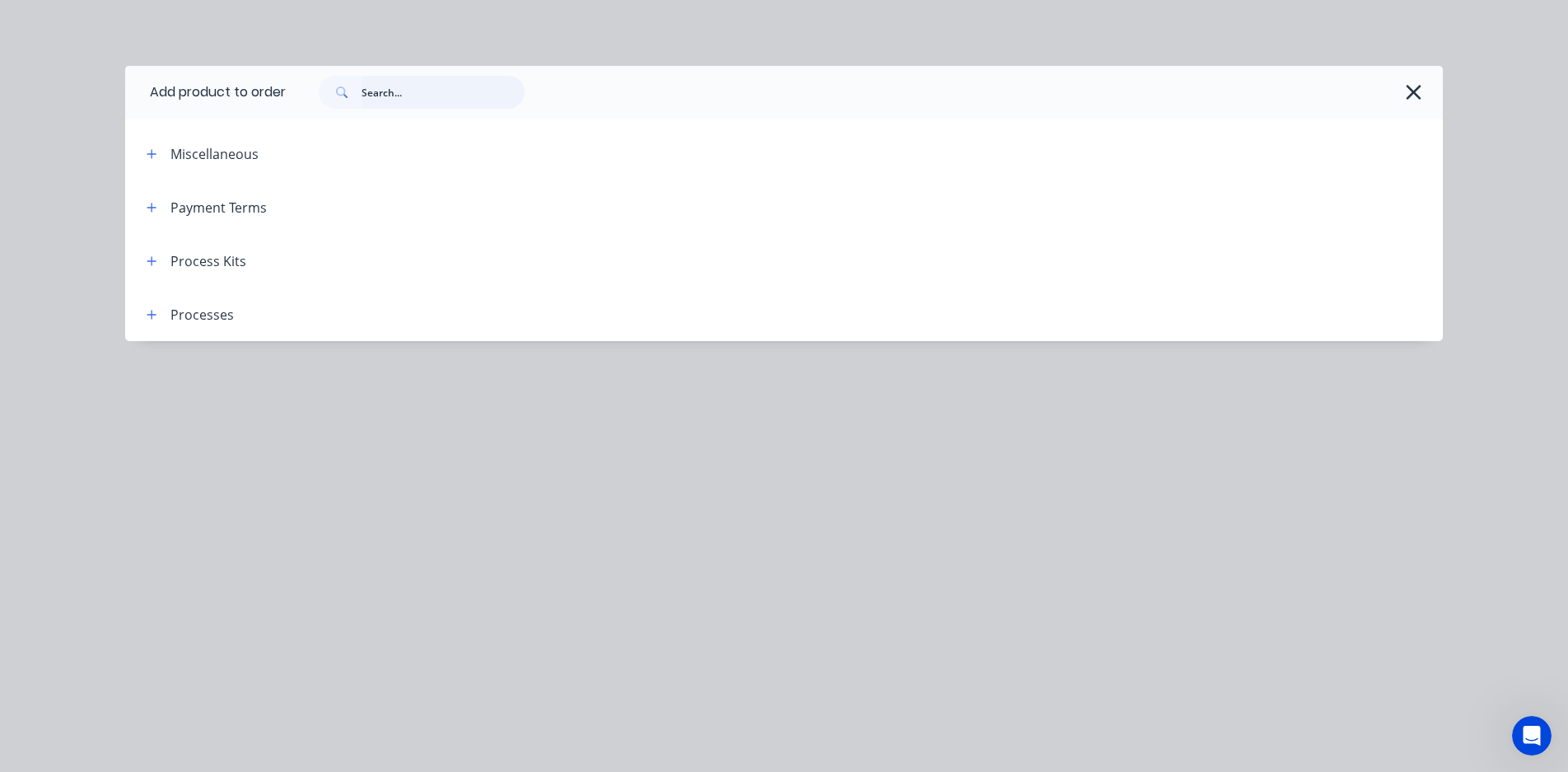
click at [394, 89] on input "text" at bounding box center [442, 92] width 163 height 33
type input "polish"
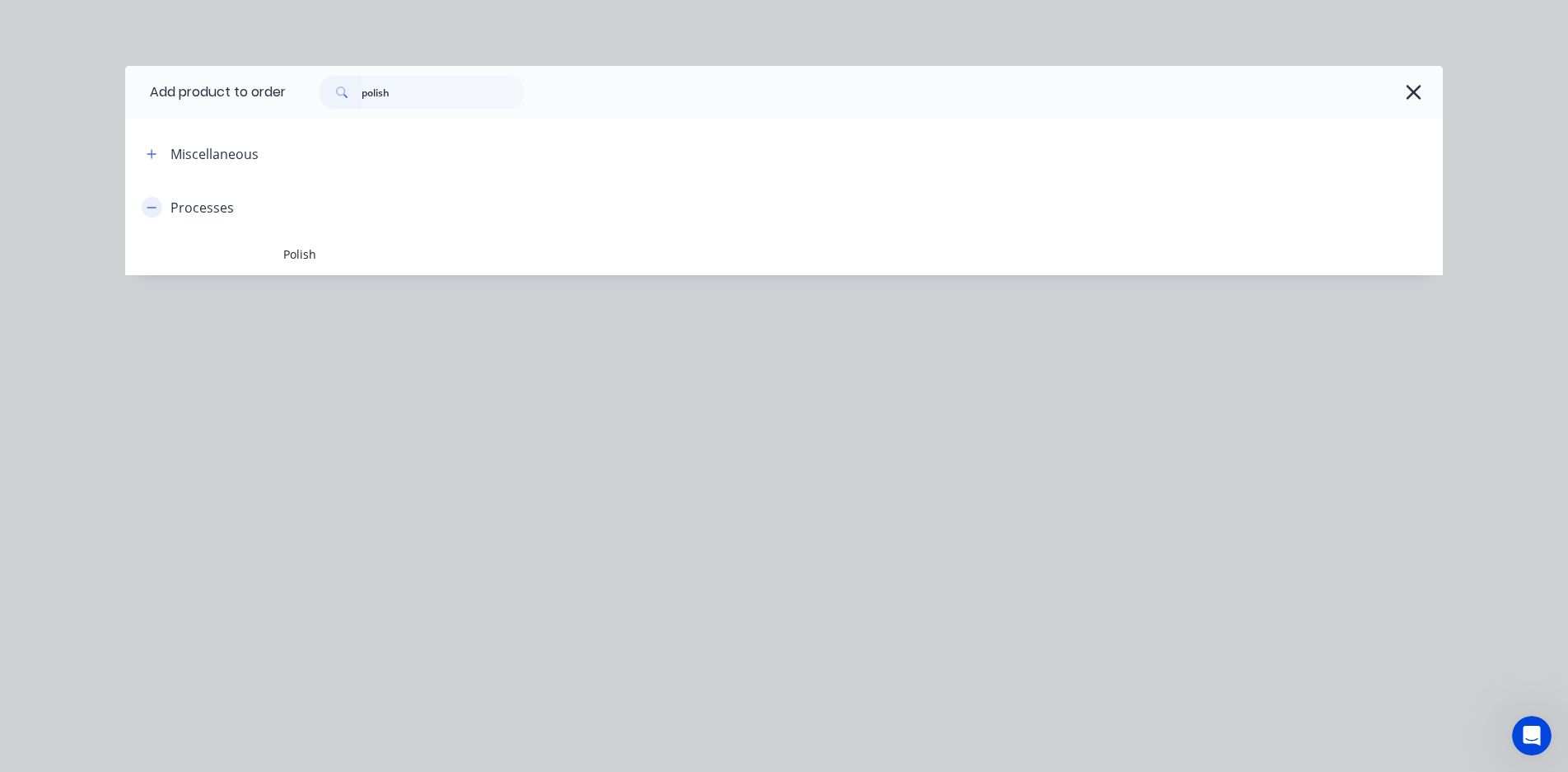
click at [149, 209] on icon "button" at bounding box center [151, 207] width 10 height 12
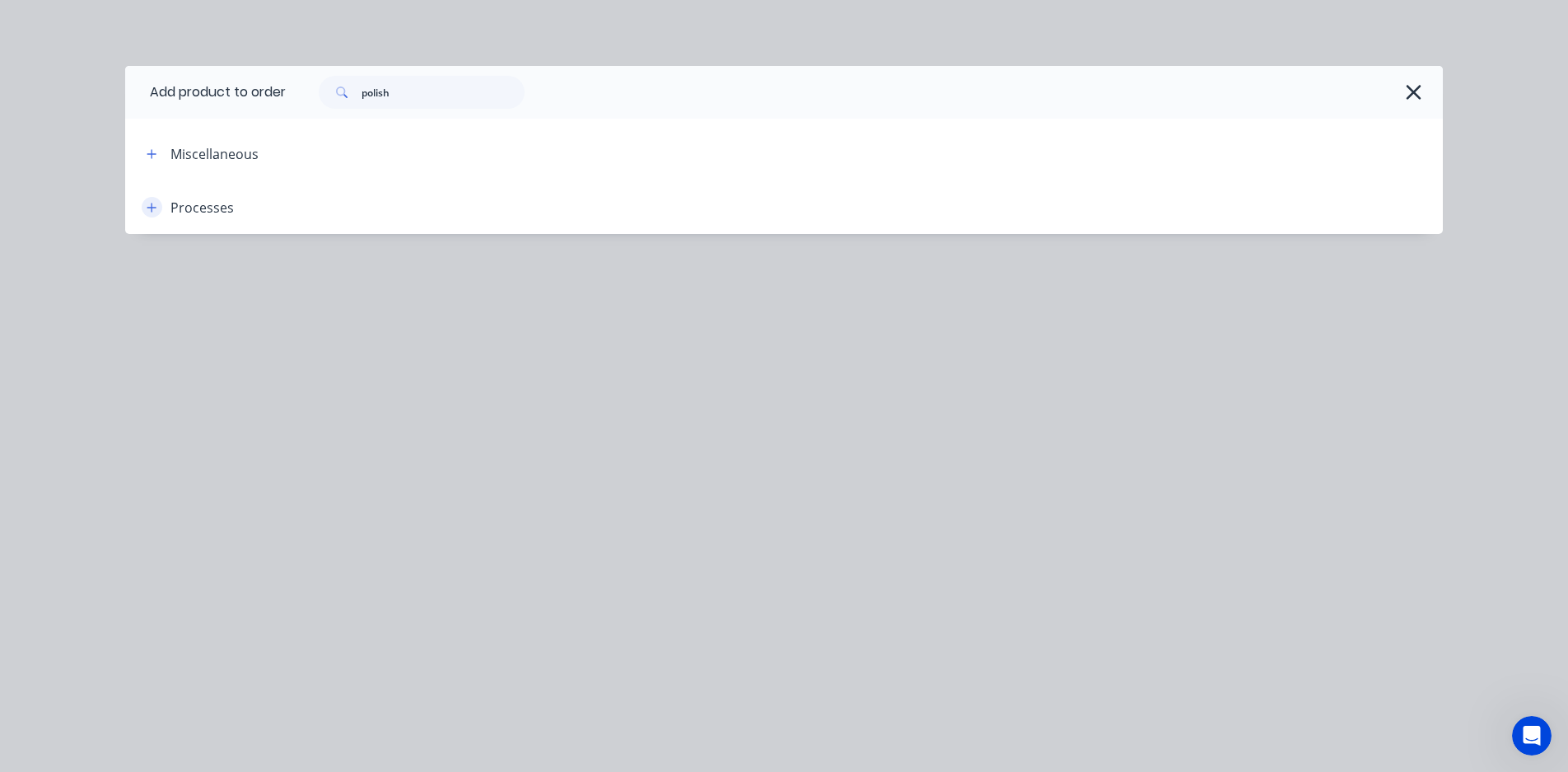
click at [149, 209] on icon "button" at bounding box center [151, 207] width 10 height 12
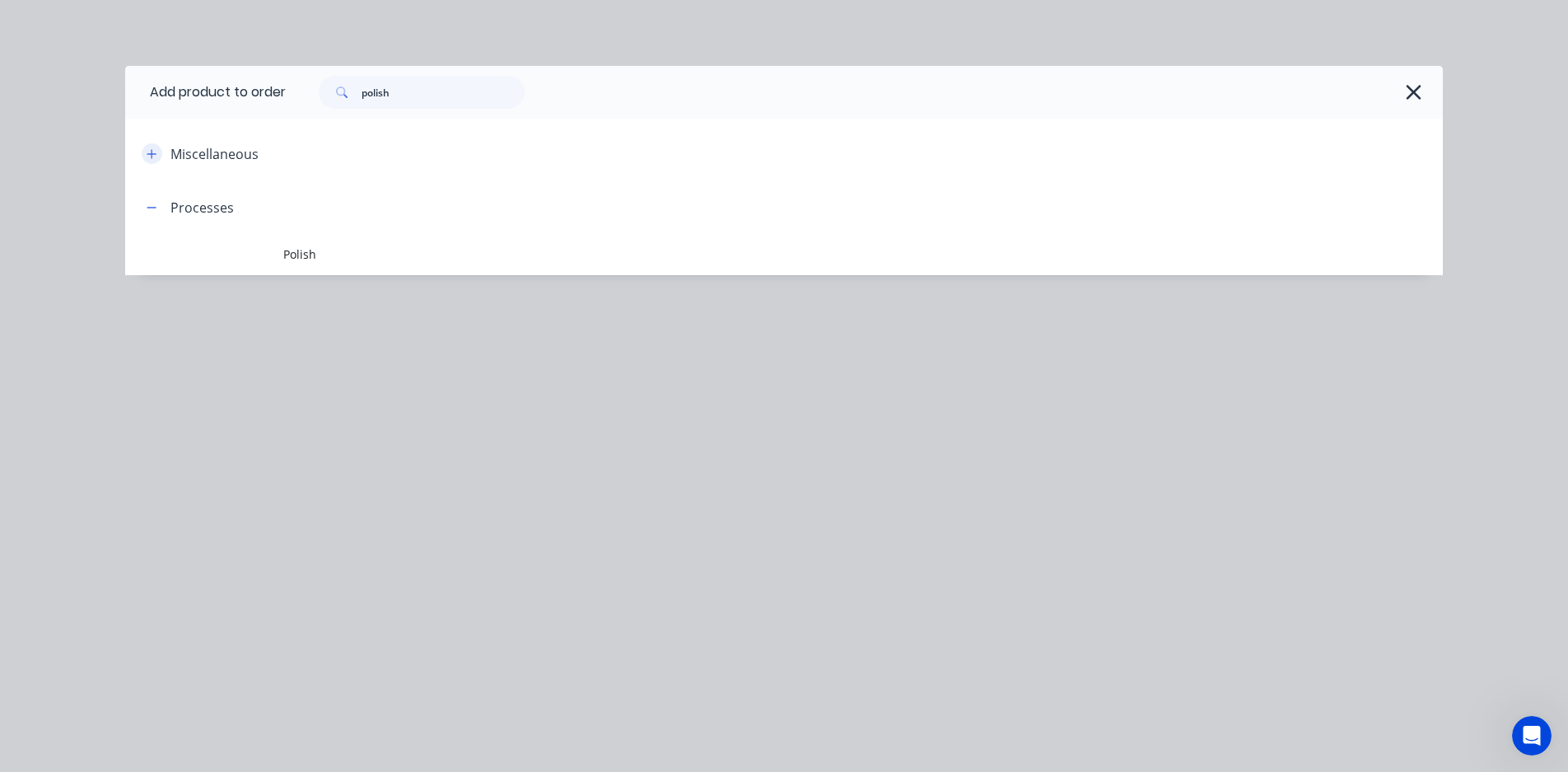
click at [151, 148] on icon "button" at bounding box center [151, 154] width 10 height 12
click at [161, 156] on button "button" at bounding box center [152, 154] width 21 height 21
click at [153, 157] on icon "button" at bounding box center [151, 154] width 10 height 12
click at [1384, 92] on icon "button" at bounding box center [1413, 92] width 17 height 23
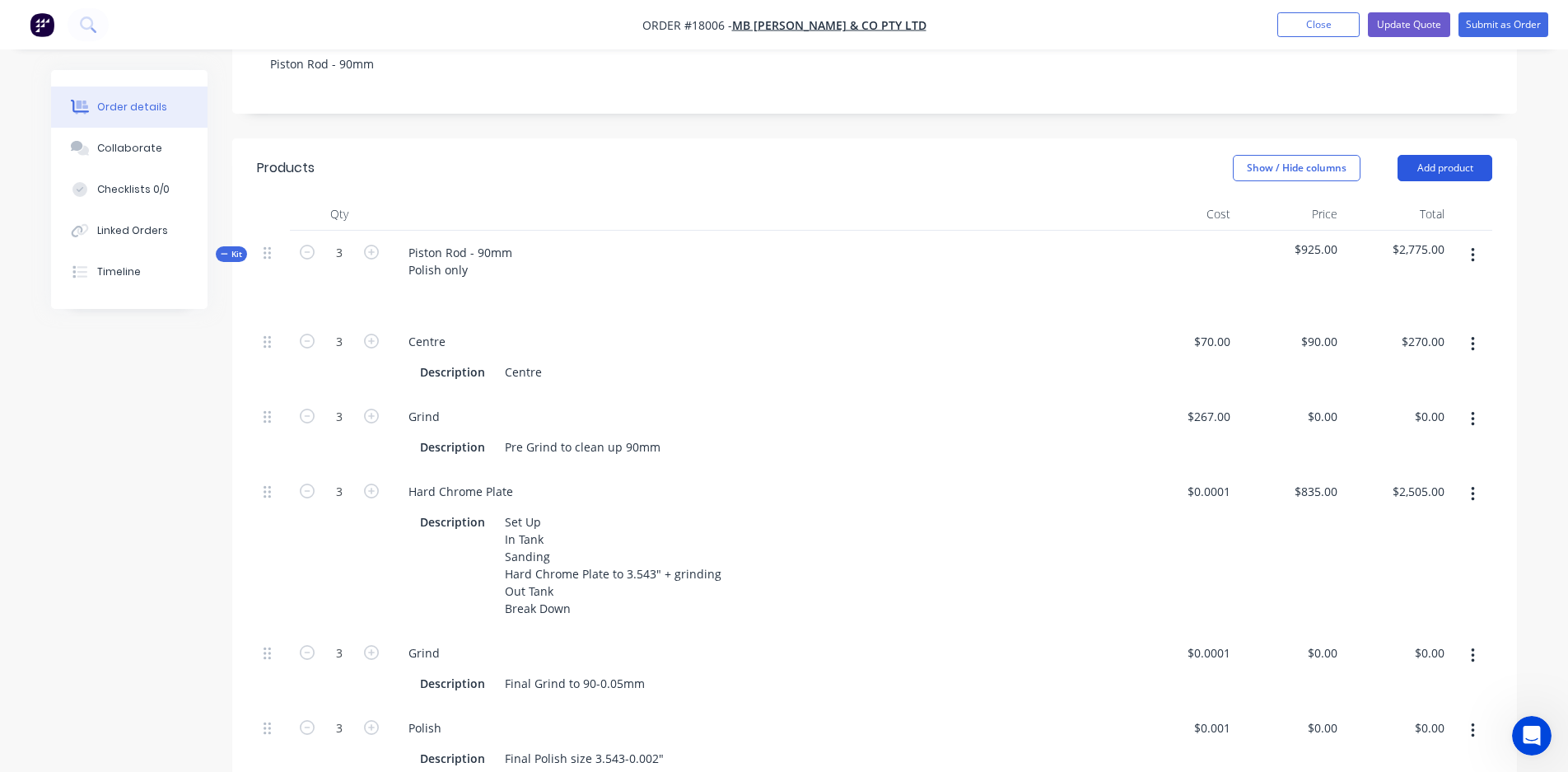
click at [1384, 155] on button "Add product" at bounding box center [1445, 169] width 95 height 27
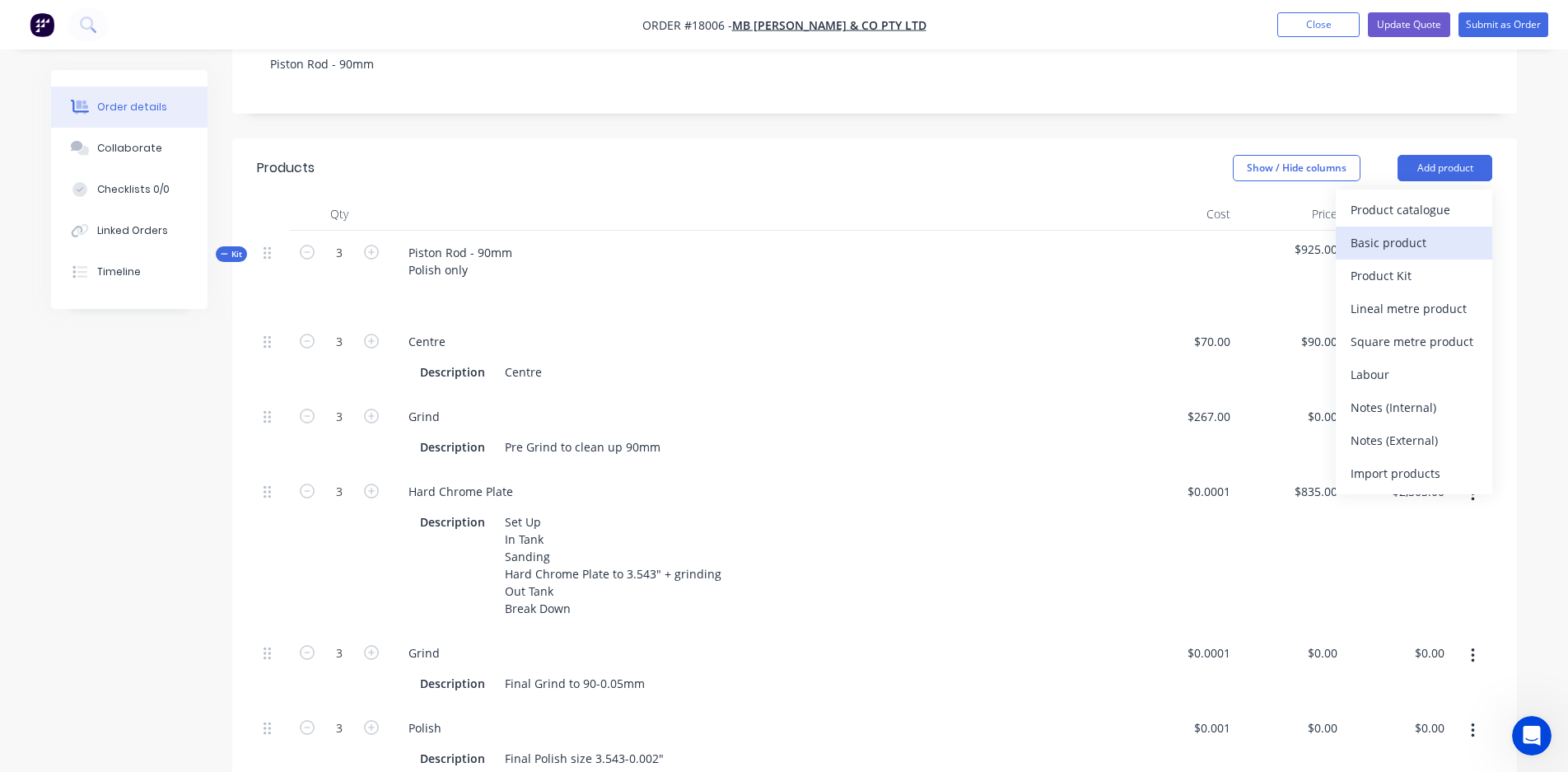
click at [1384, 231] on div "Basic product" at bounding box center [1414, 243] width 127 height 24
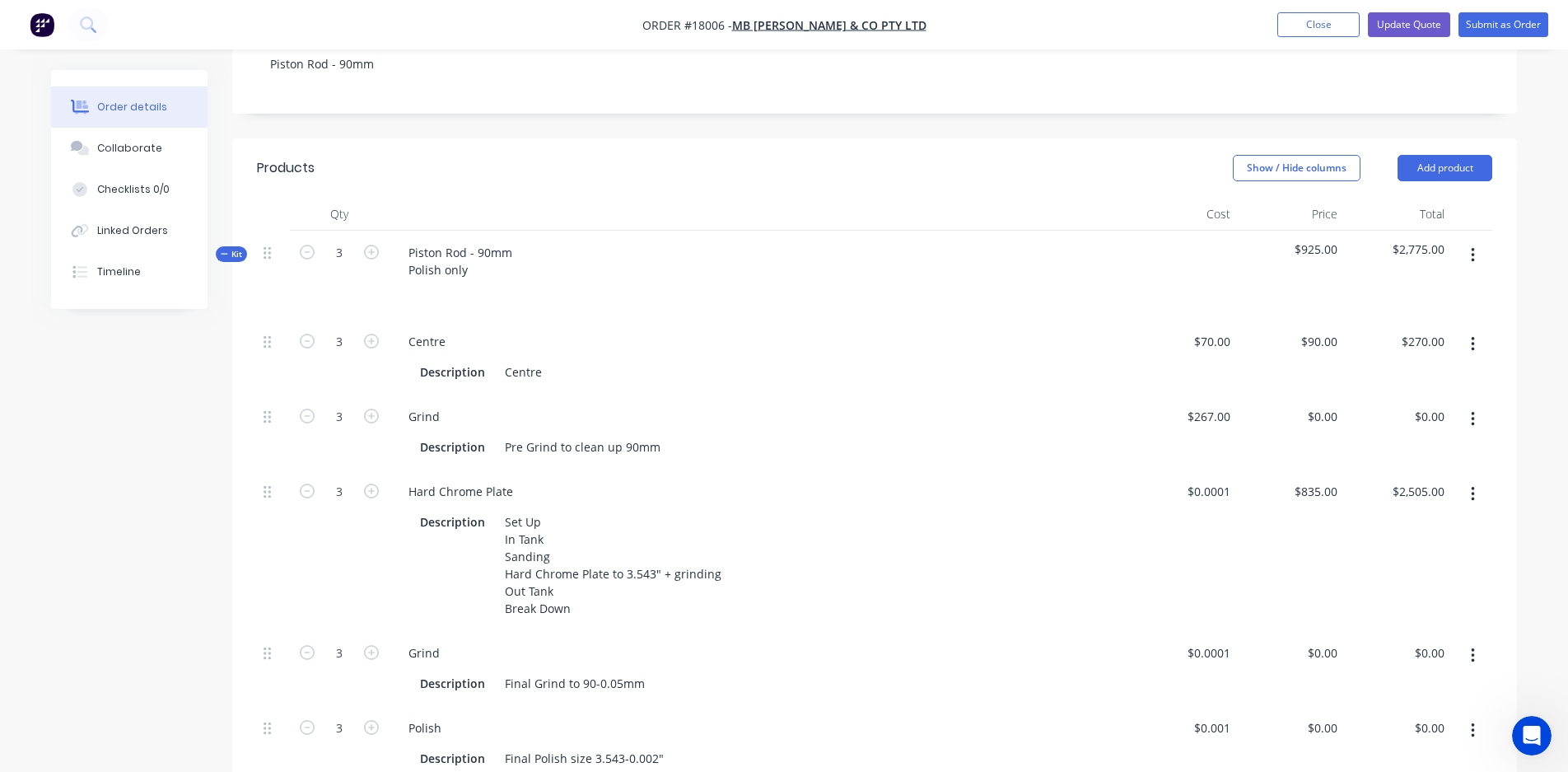
click at [1384, 138] on header "Products Show / Hide columns Add product" at bounding box center [874, 168] width 1284 height 59
click at [1384, 155] on button "Add product" at bounding box center [1445, 169] width 95 height 27
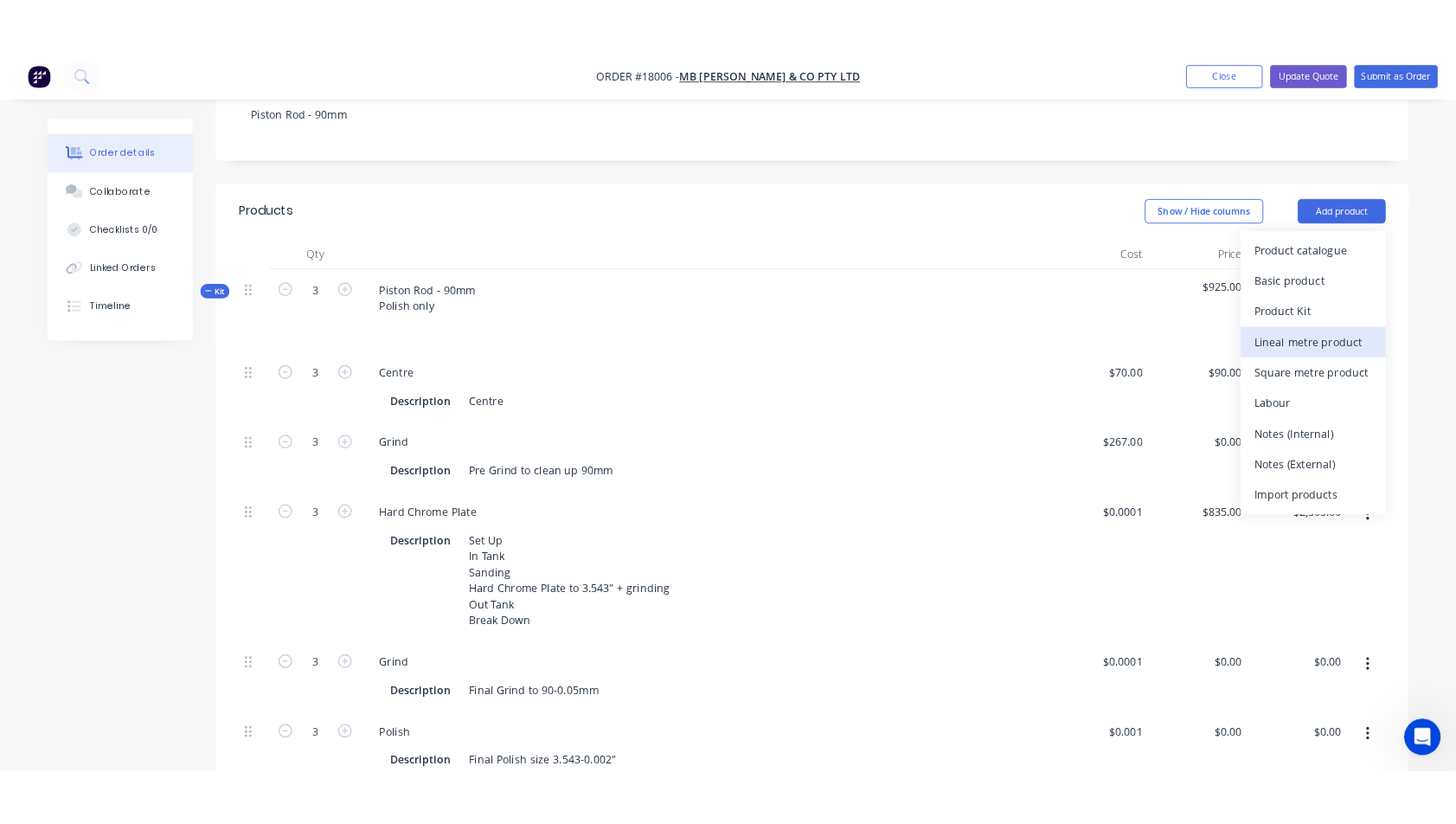
scroll to position [410, 0]
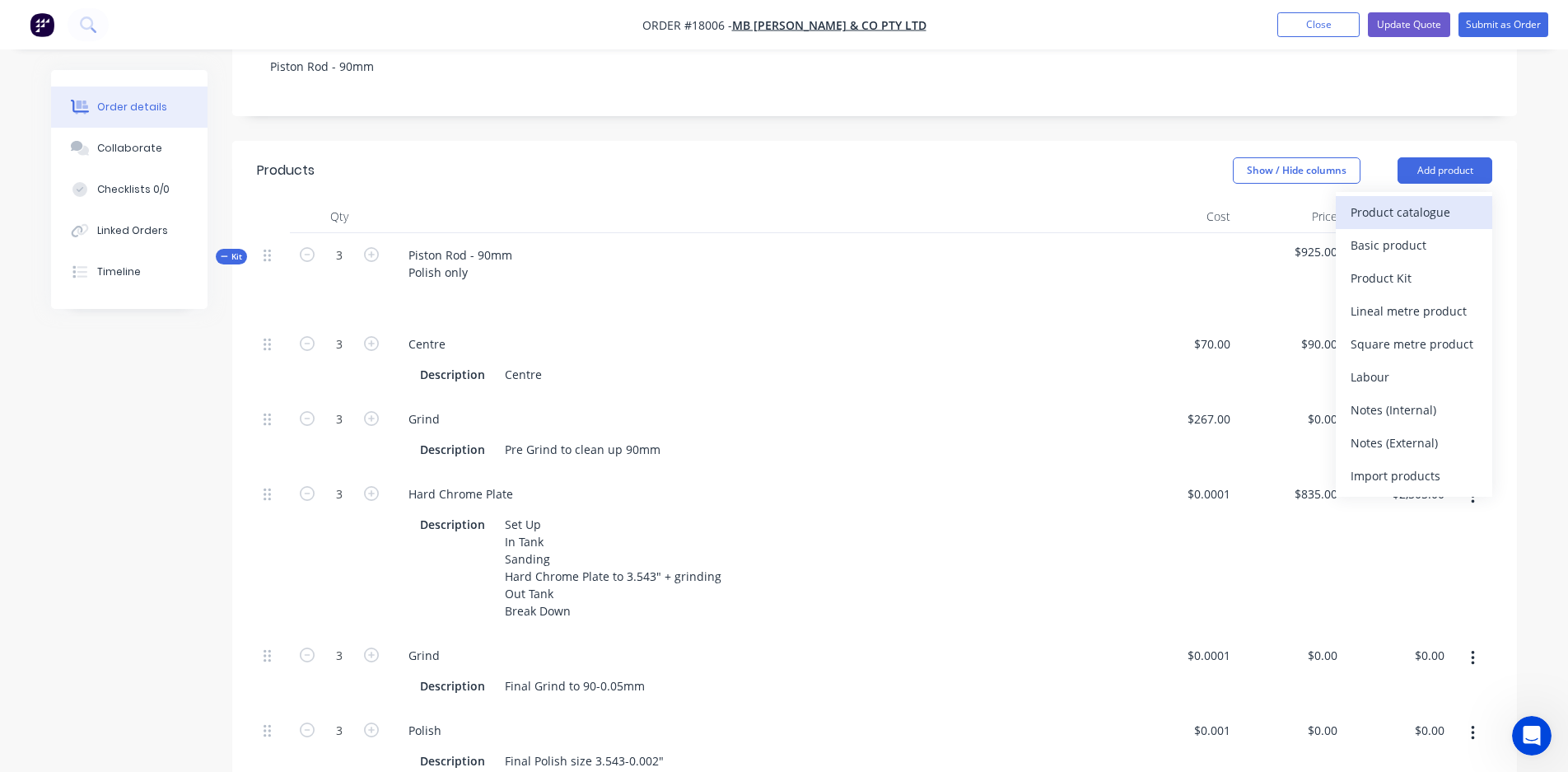
click at [1384, 200] on div "Product catalogue" at bounding box center [1414, 212] width 127 height 24
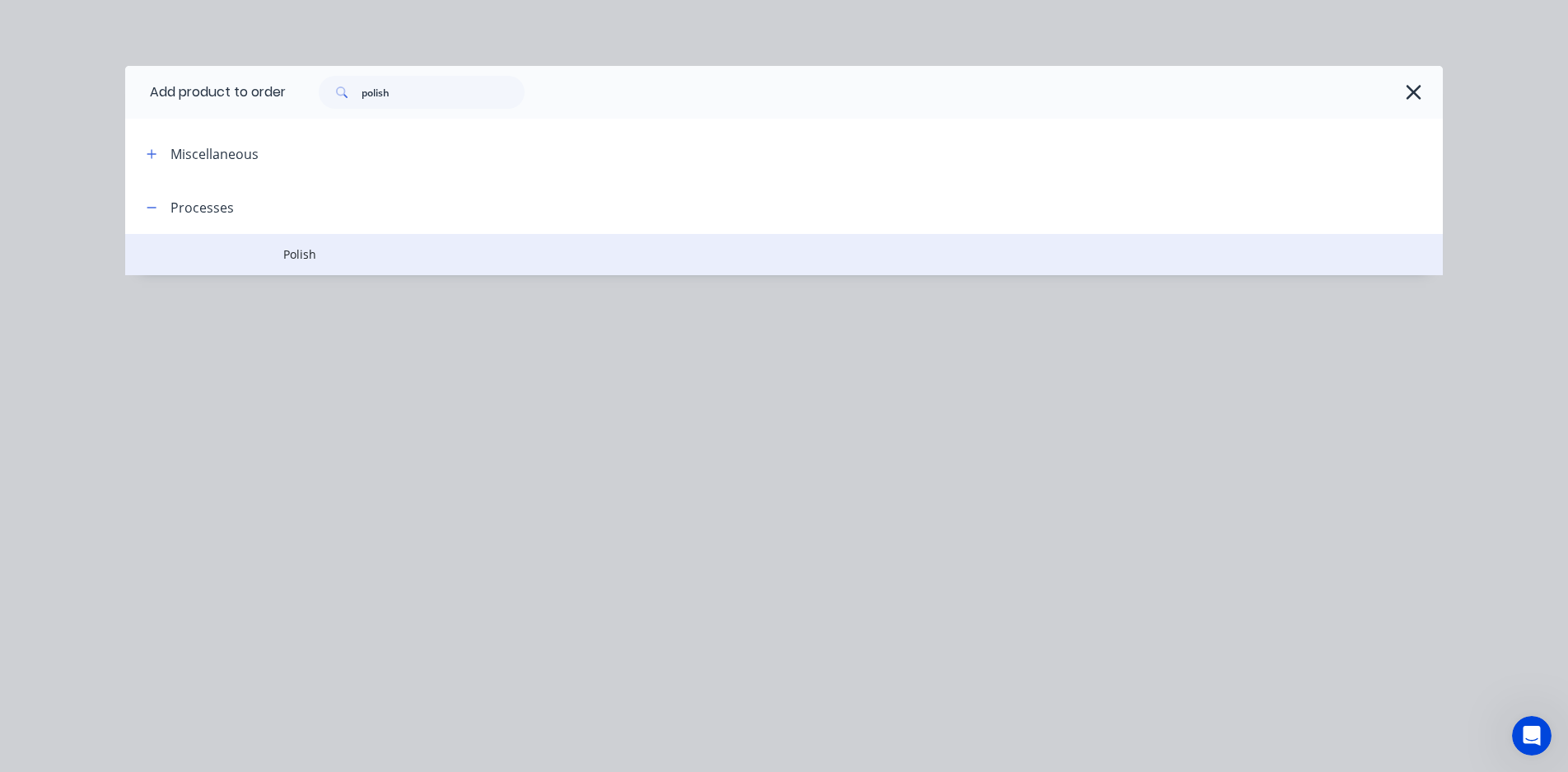
click at [307, 243] on td "Polish" at bounding box center [863, 254] width 1159 height 41
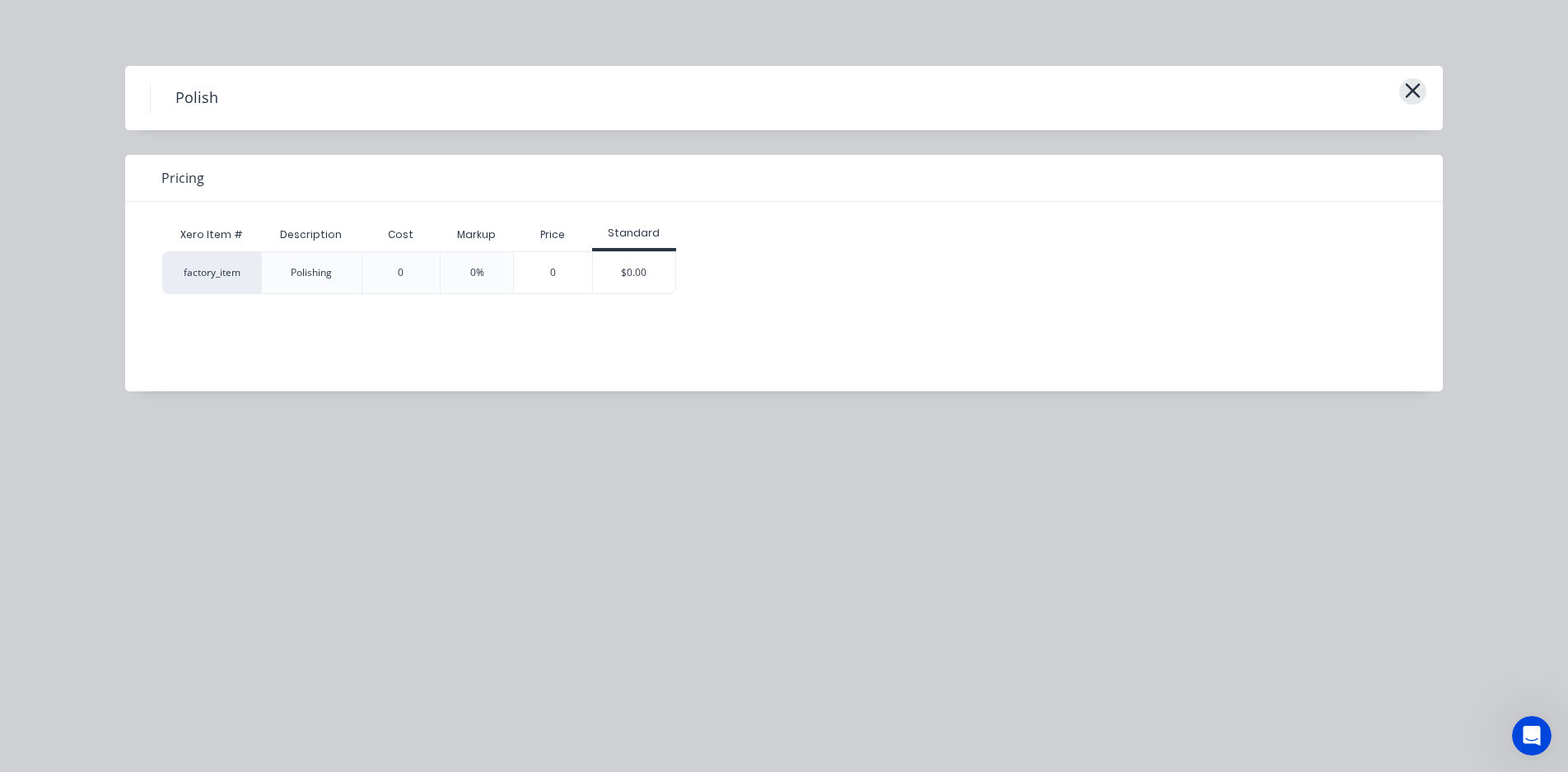
click at [1384, 91] on icon "button" at bounding box center [1412, 91] width 17 height 23
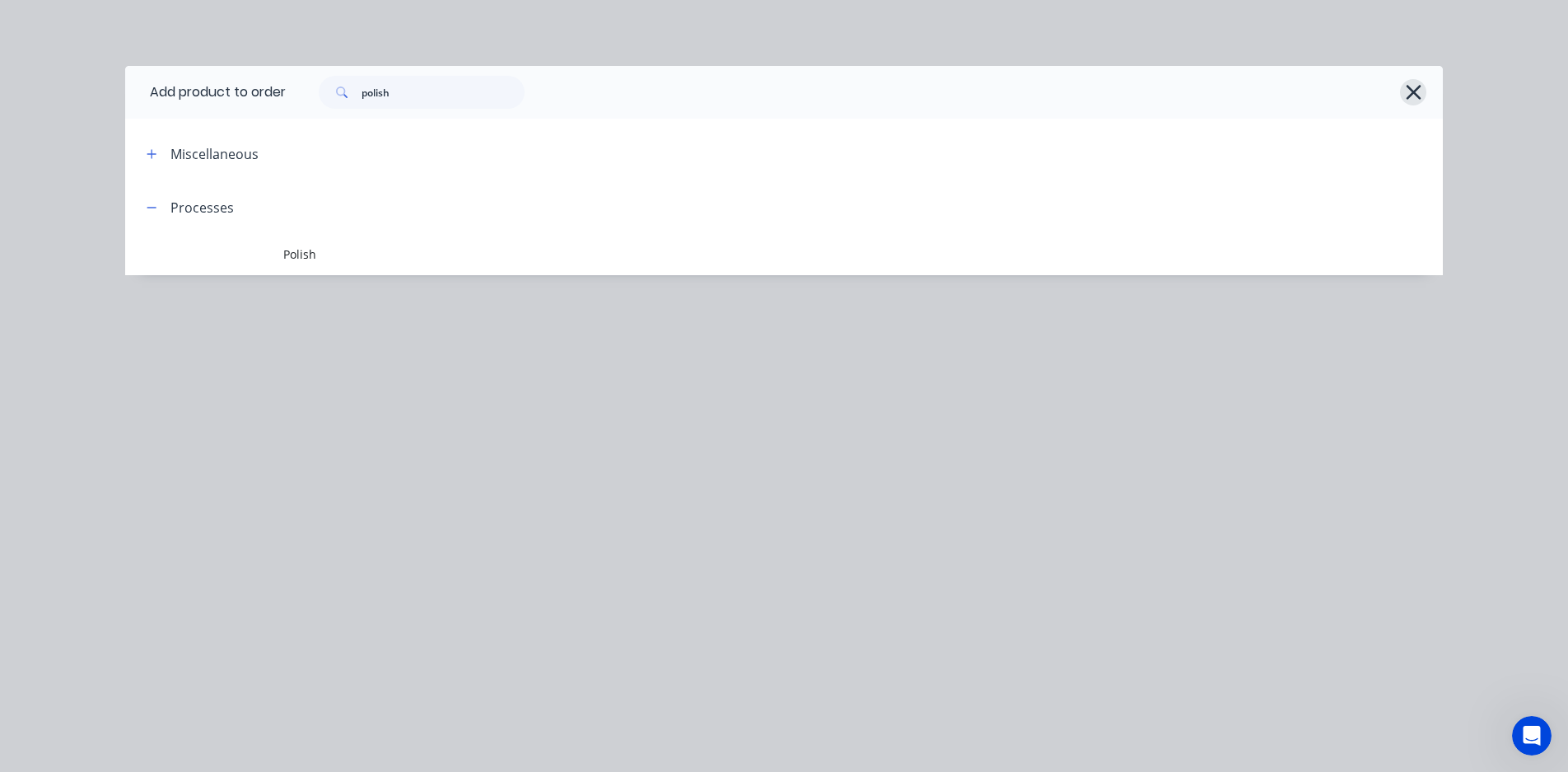
click at [1384, 89] on icon "button" at bounding box center [1413, 92] width 17 height 23
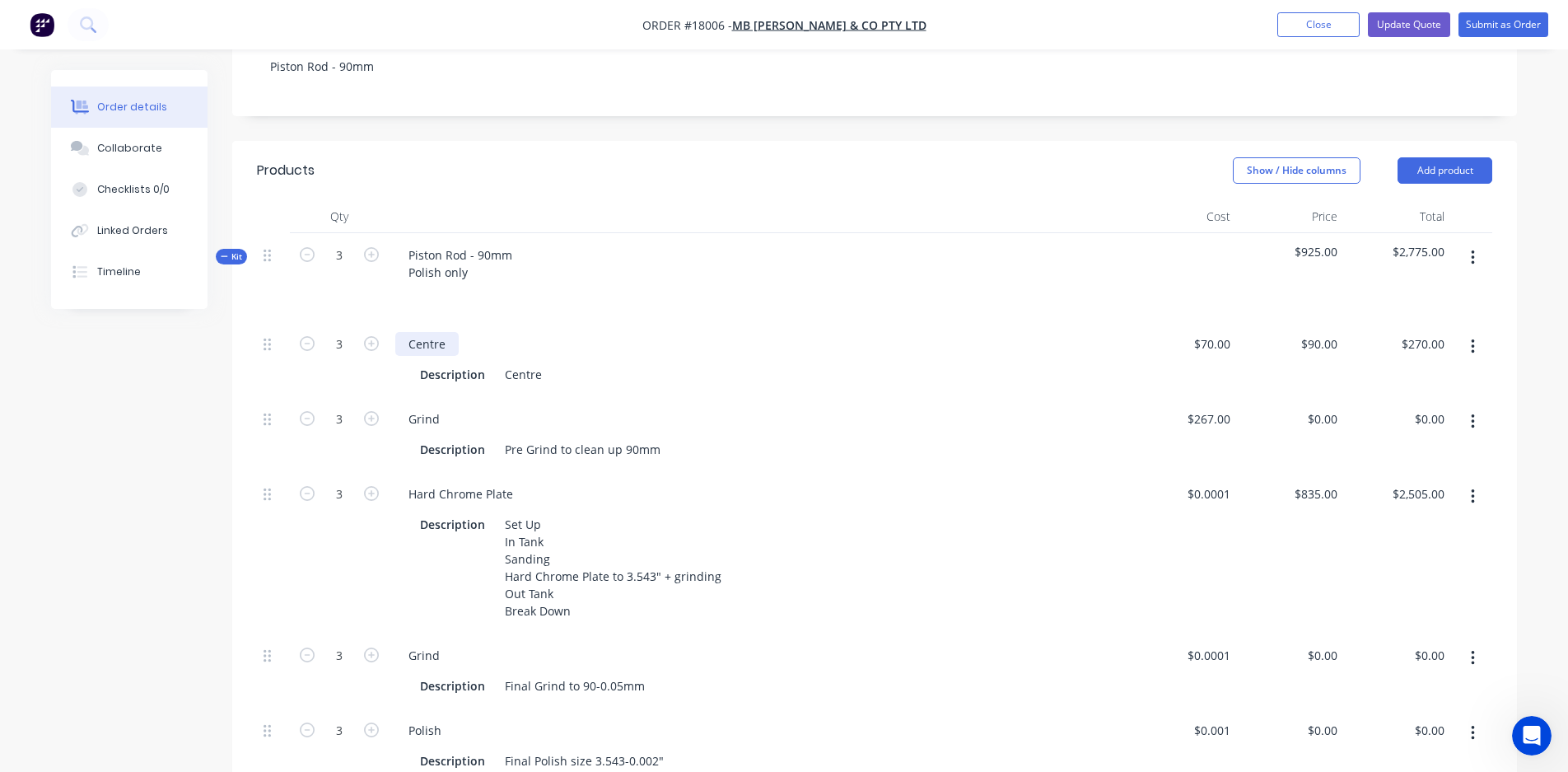
click at [436, 332] on div "Centre" at bounding box center [426, 344] width 63 height 24
click at [525, 362] on div "Centre" at bounding box center [524, 374] width 50 height 24
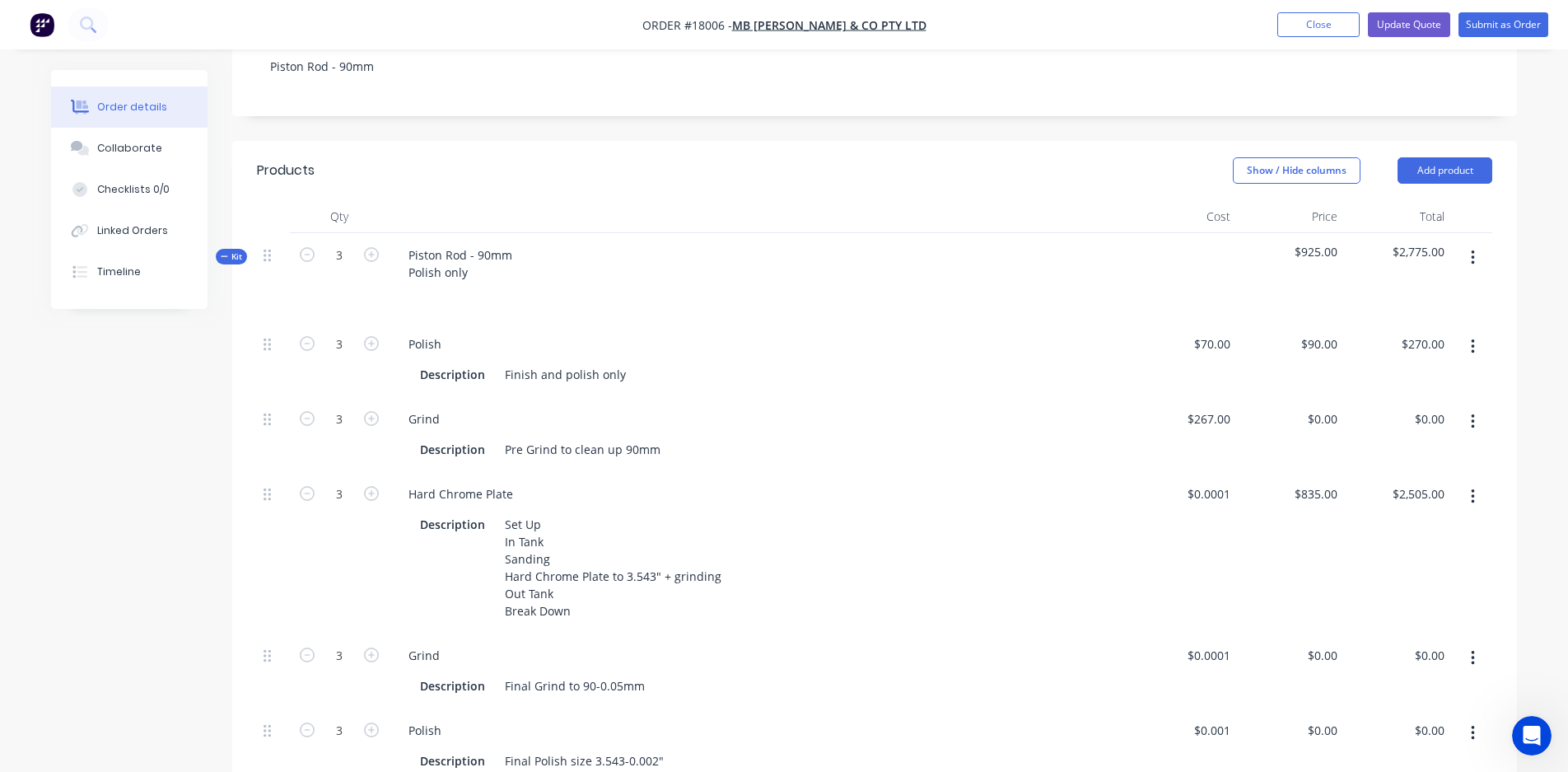
click at [747, 397] on div "Grind Description Pre Grind to clean up 90mm" at bounding box center [759, 435] width 741 height 75
click at [509, 362] on div "Finish and polish only" at bounding box center [565, 374] width 134 height 24
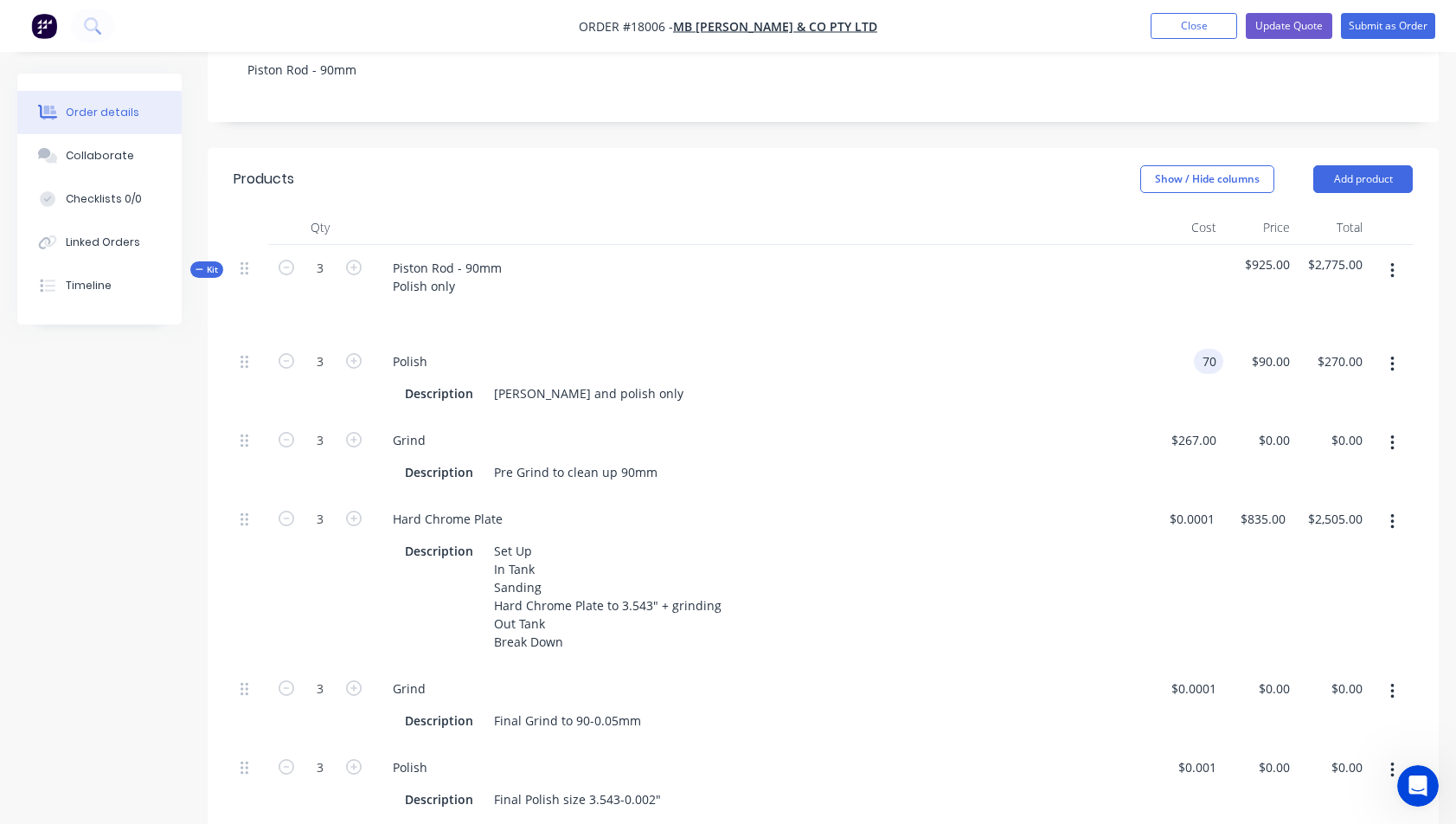
click at [1191, 338] on div "70 70" at bounding box center [1187, 378] width 73 height 79
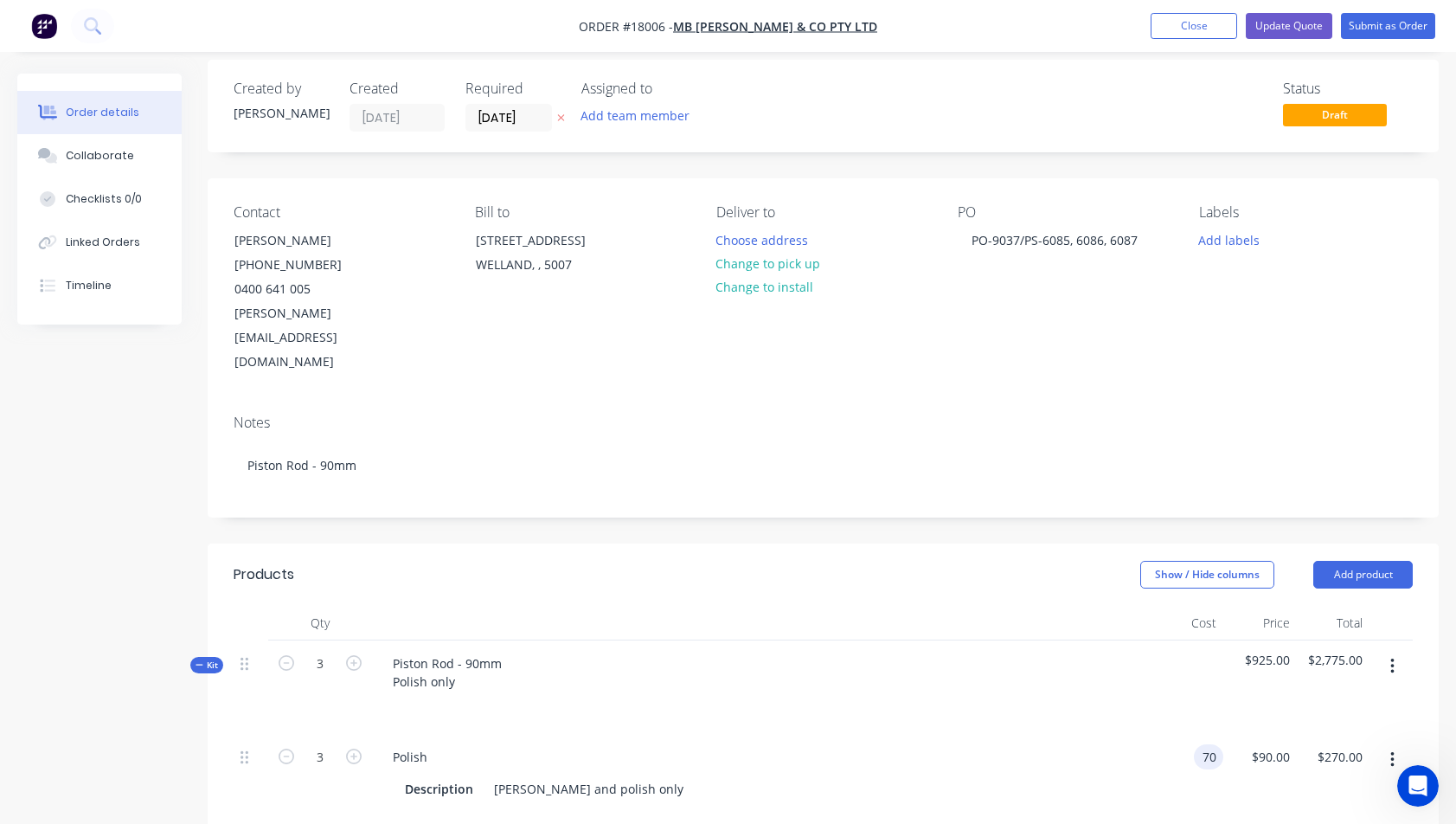
scroll to position [10, 0]
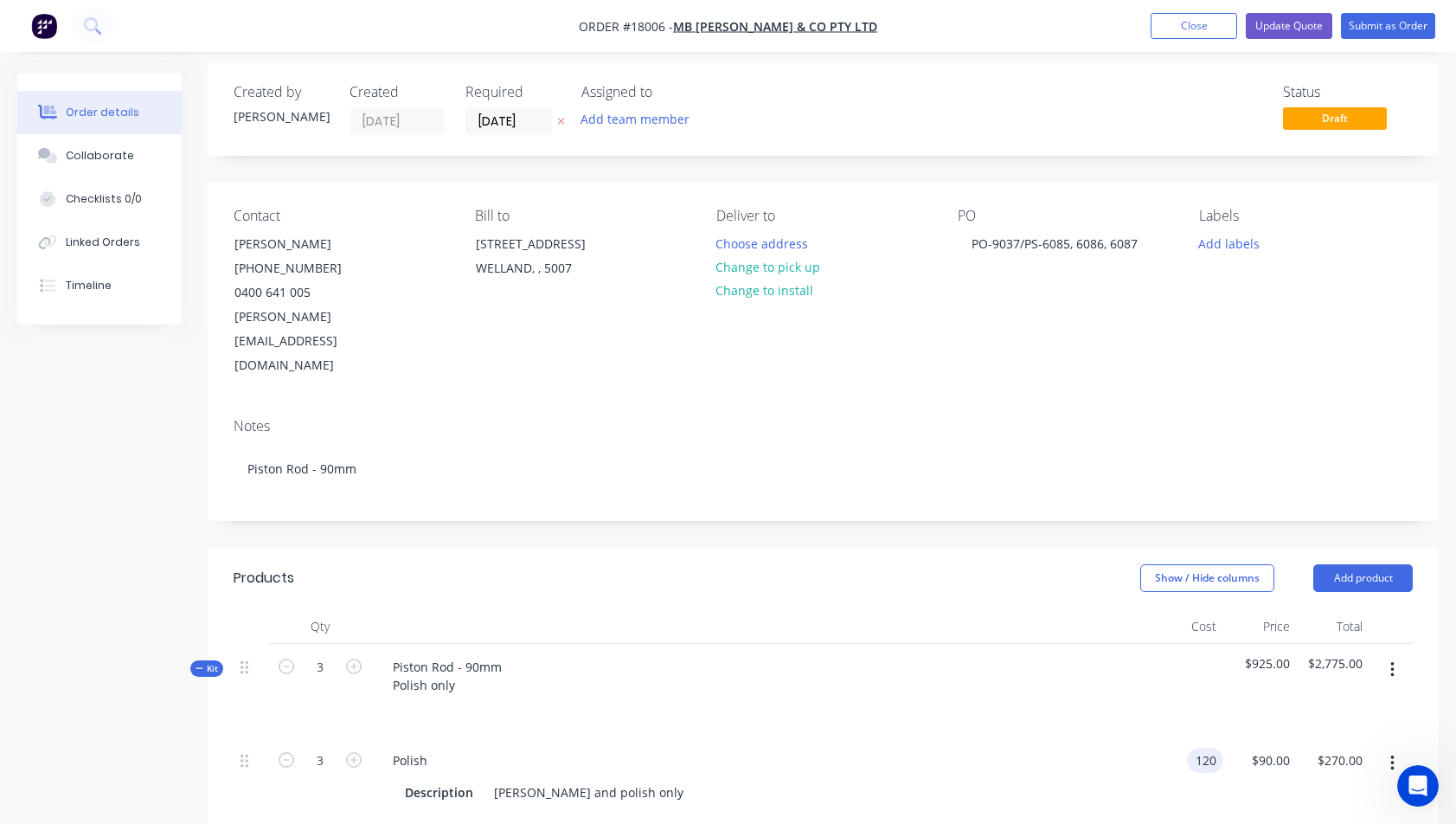
click at [1195, 748] on input "120" at bounding box center [1208, 760] width 29 height 25
type input "$0.001"
type input "0.0013"
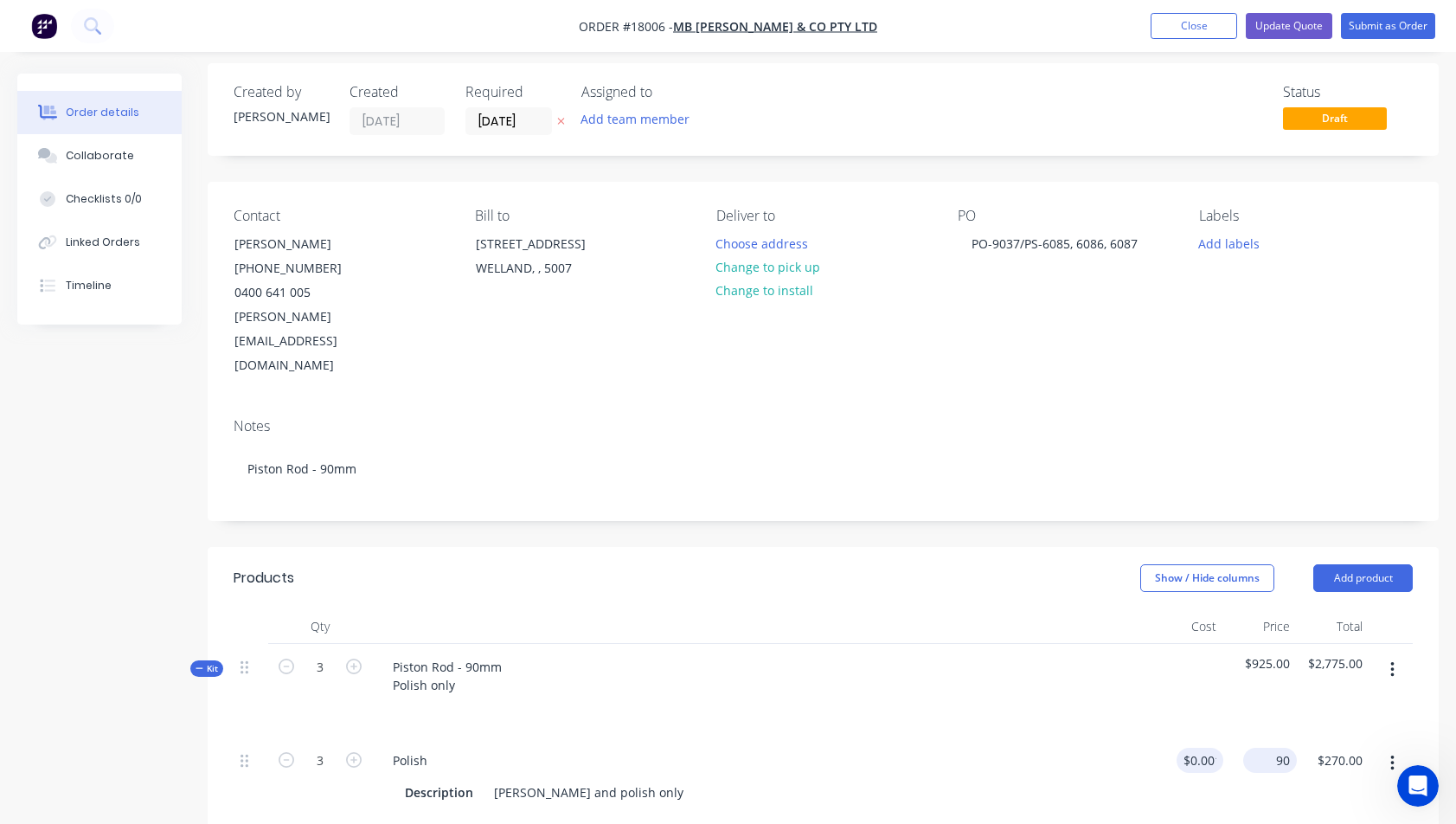
type input "$0.00"
click at [1262, 748] on input "0.0013" at bounding box center [1273, 760] width 47 height 25
type input "$120.00"
type input "$360.00"
click at [1137, 738] on div "Polish Description Linish and polish only" at bounding box center [761, 777] width 779 height 79
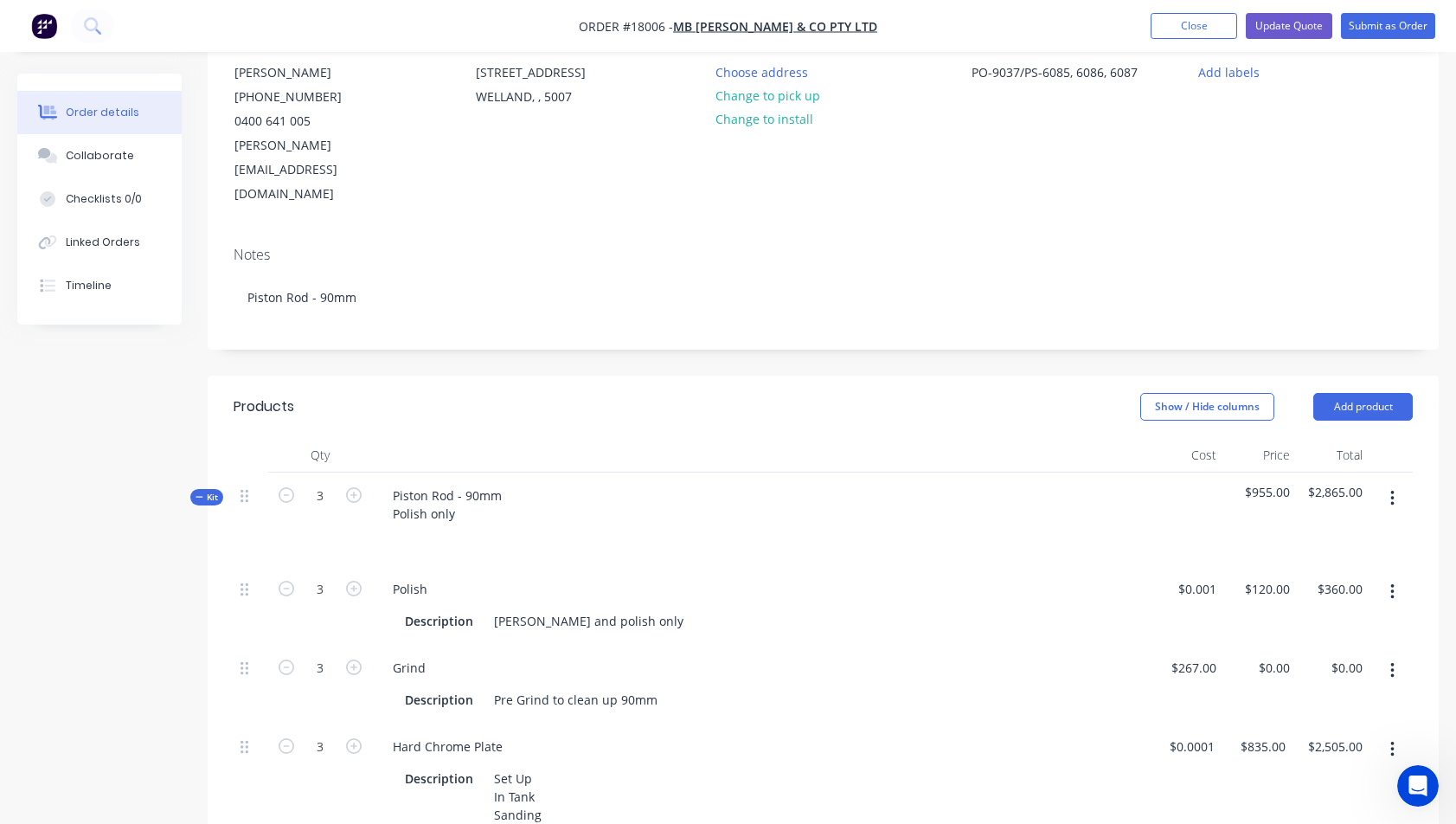
scroll to position [198, 0]
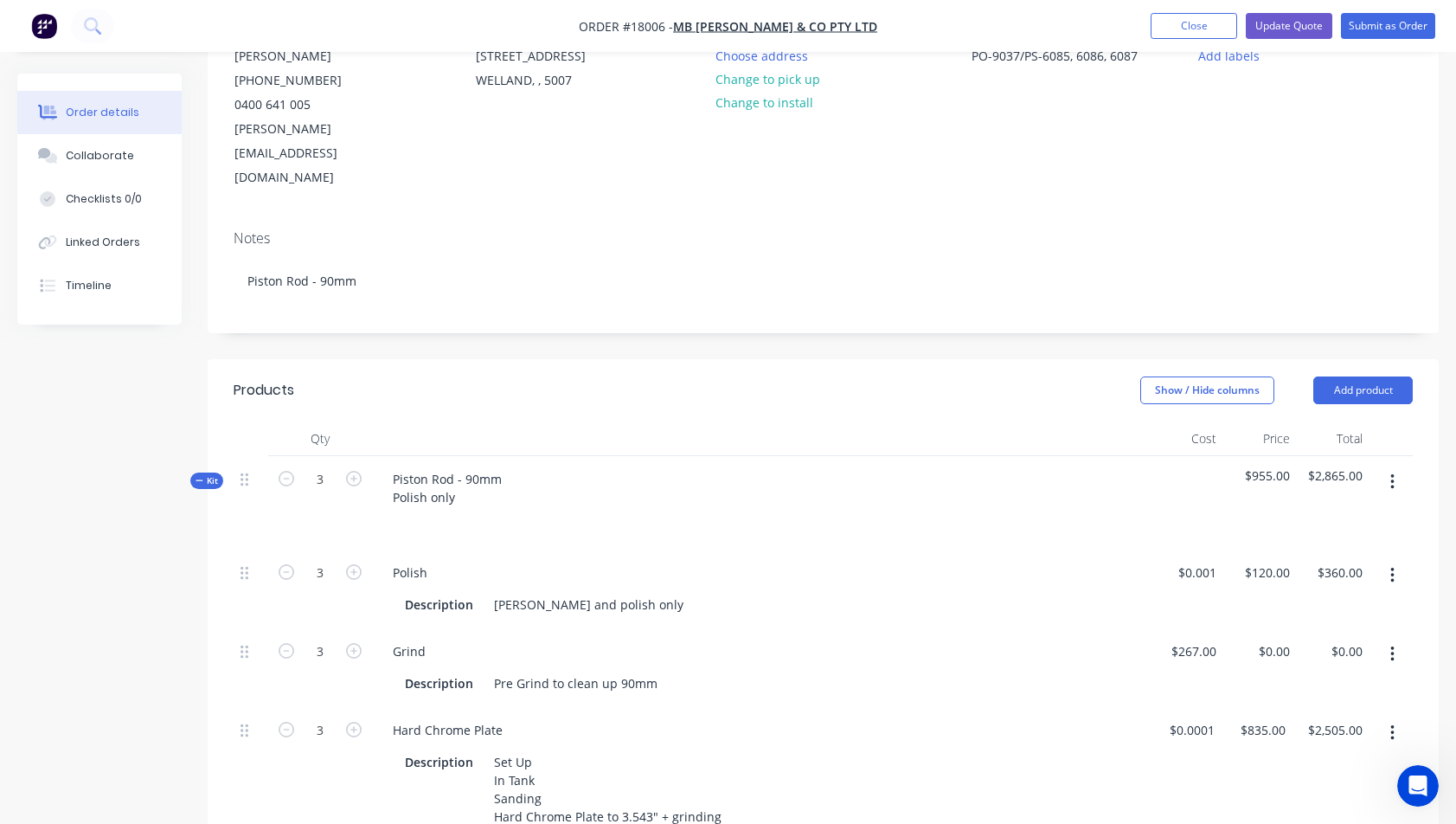
click at [1398, 638] on button "button" at bounding box center [1391, 653] width 40 height 31
click at [1302, 757] on div "Delete" at bounding box center [1330, 769] width 133 height 25
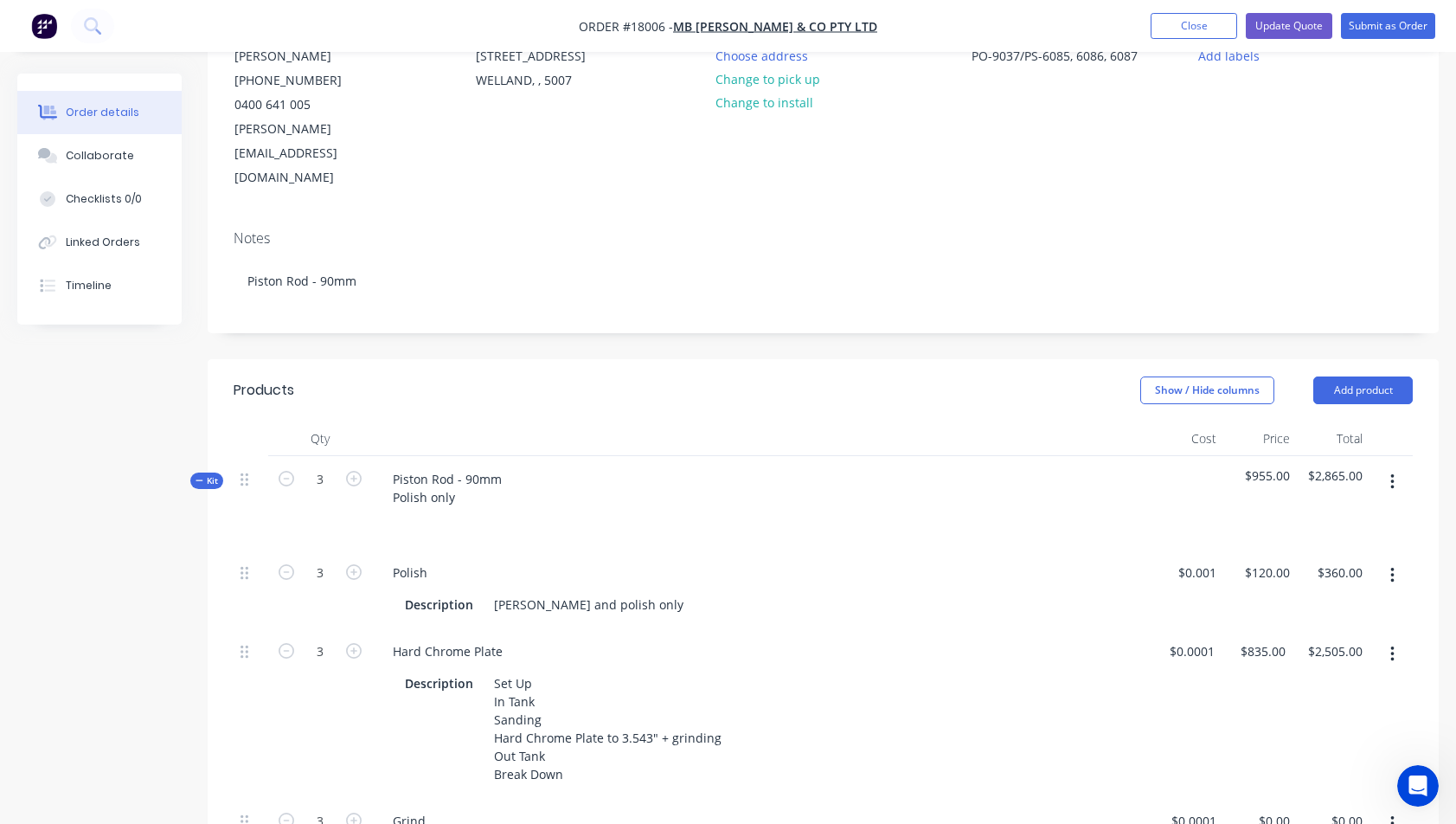
click at [1389, 638] on button "button" at bounding box center [1391, 653] width 40 height 31
click at [1319, 757] on div "Delete" at bounding box center [1330, 769] width 133 height 25
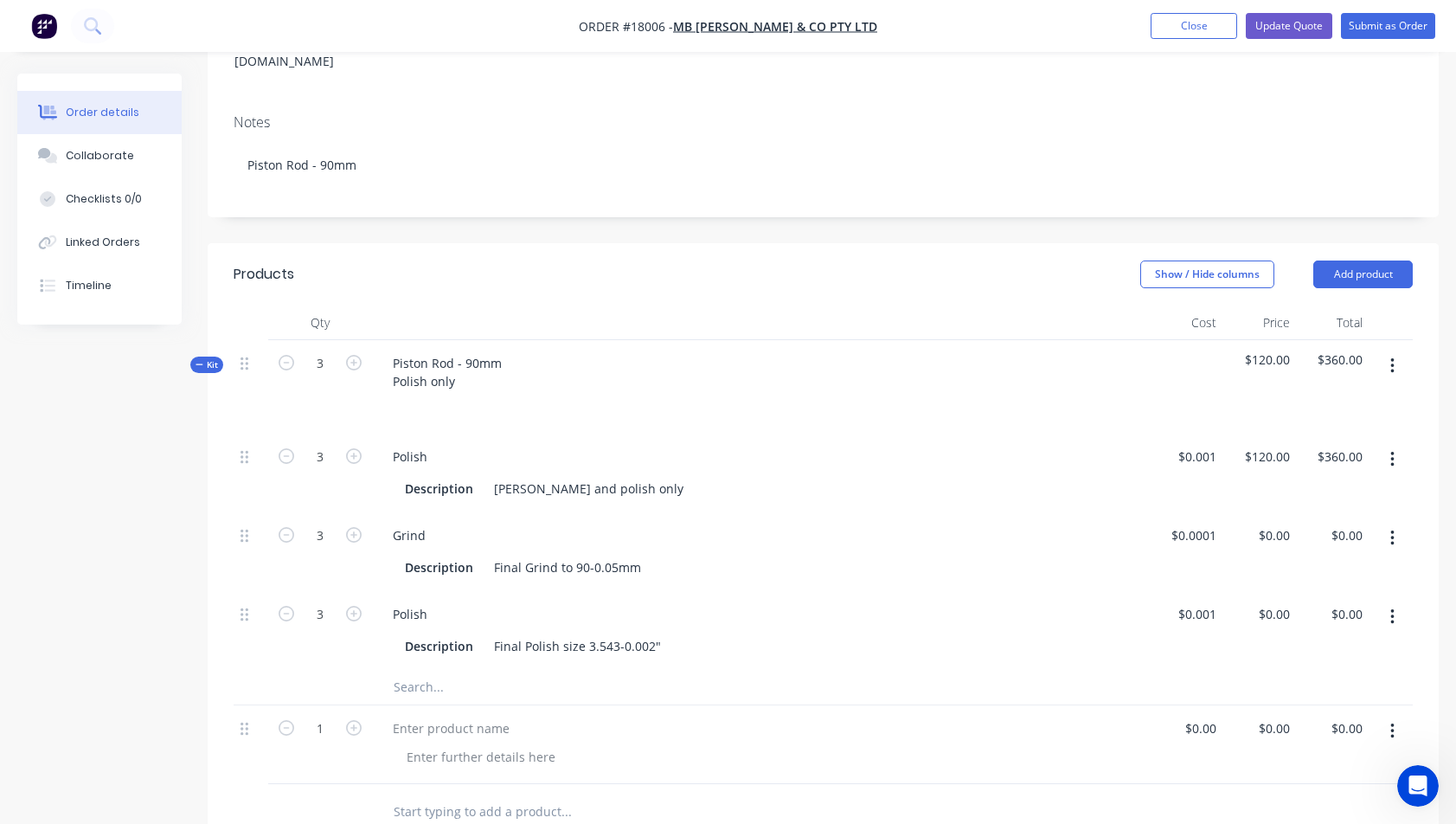
scroll to position [319, 0]
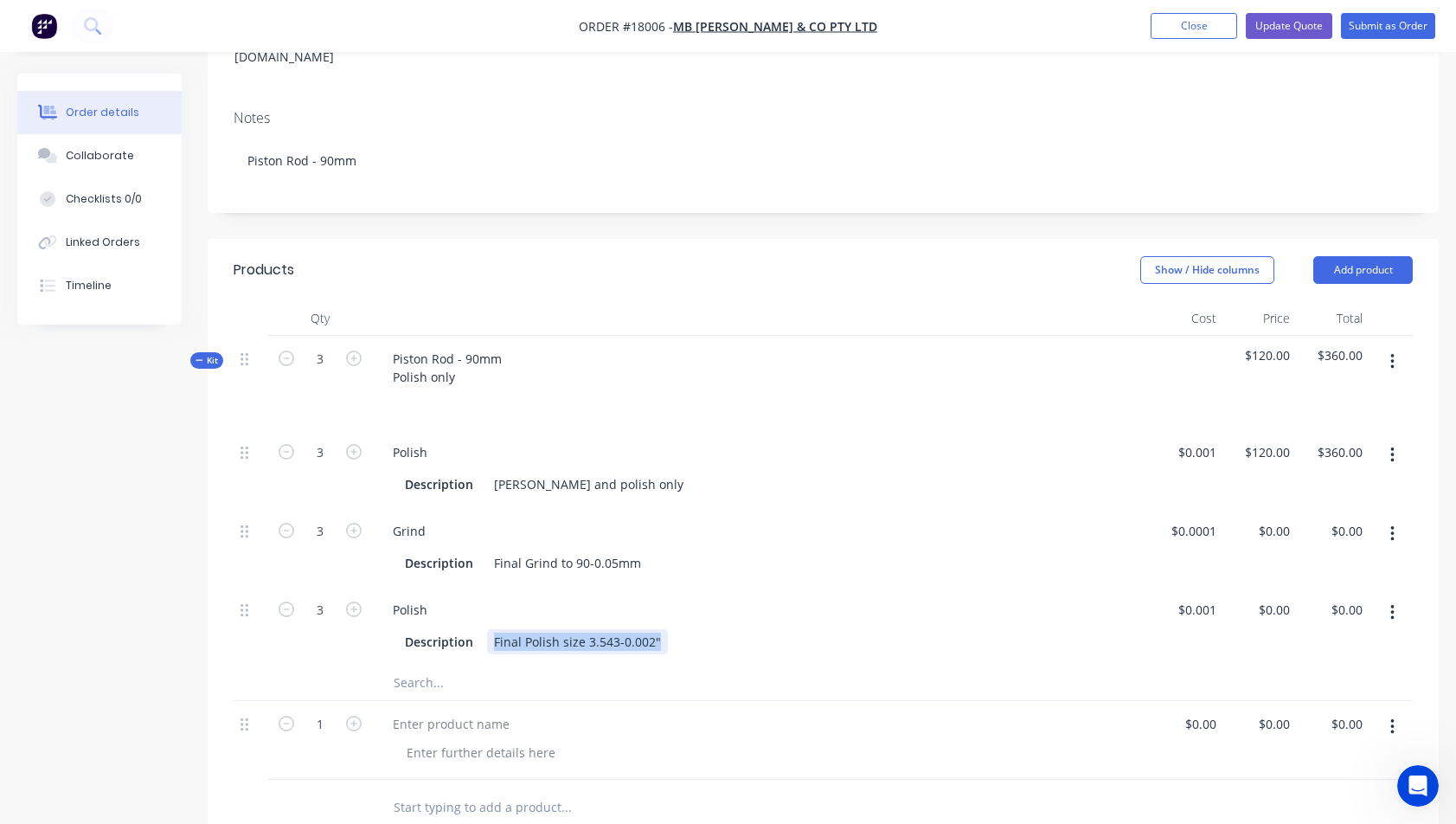
drag, startPoint x: 661, startPoint y: 590, endPoint x: 488, endPoint y: 593, distance: 173.0
click at [488, 629] on div "Final Polish size 3.543-0.002"" at bounding box center [577, 641] width 181 height 25
copy div "Final Polish size 3.543-0.002""
click at [617, 472] on div "Linish and polish only" at bounding box center [588, 484] width 203 height 25
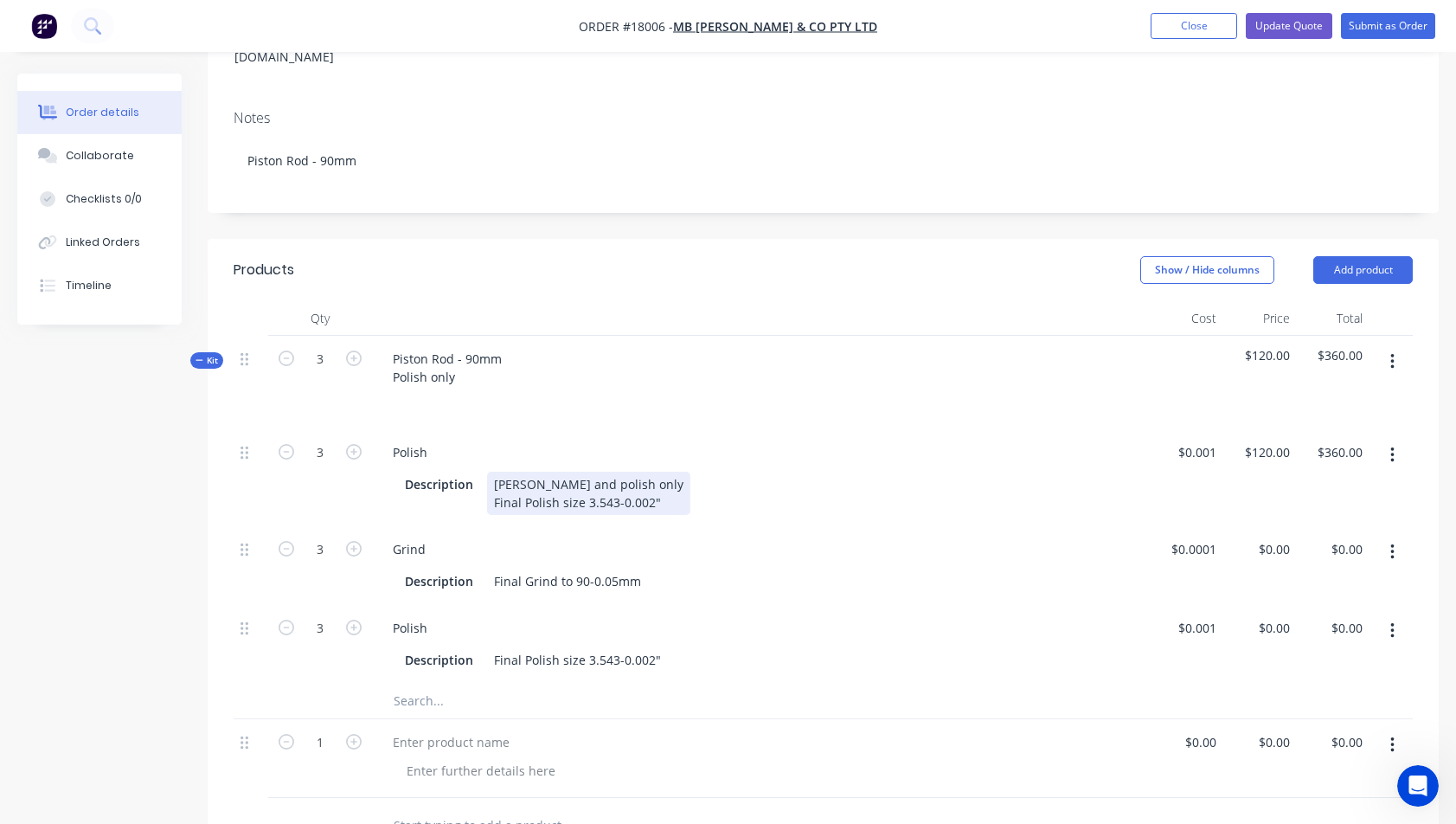
click at [541, 472] on div "Linish and polish only Final Polish size 3.543-0.002"" at bounding box center [588, 493] width 203 height 43
click at [1396, 536] on button "button" at bounding box center [1391, 551] width 40 height 31
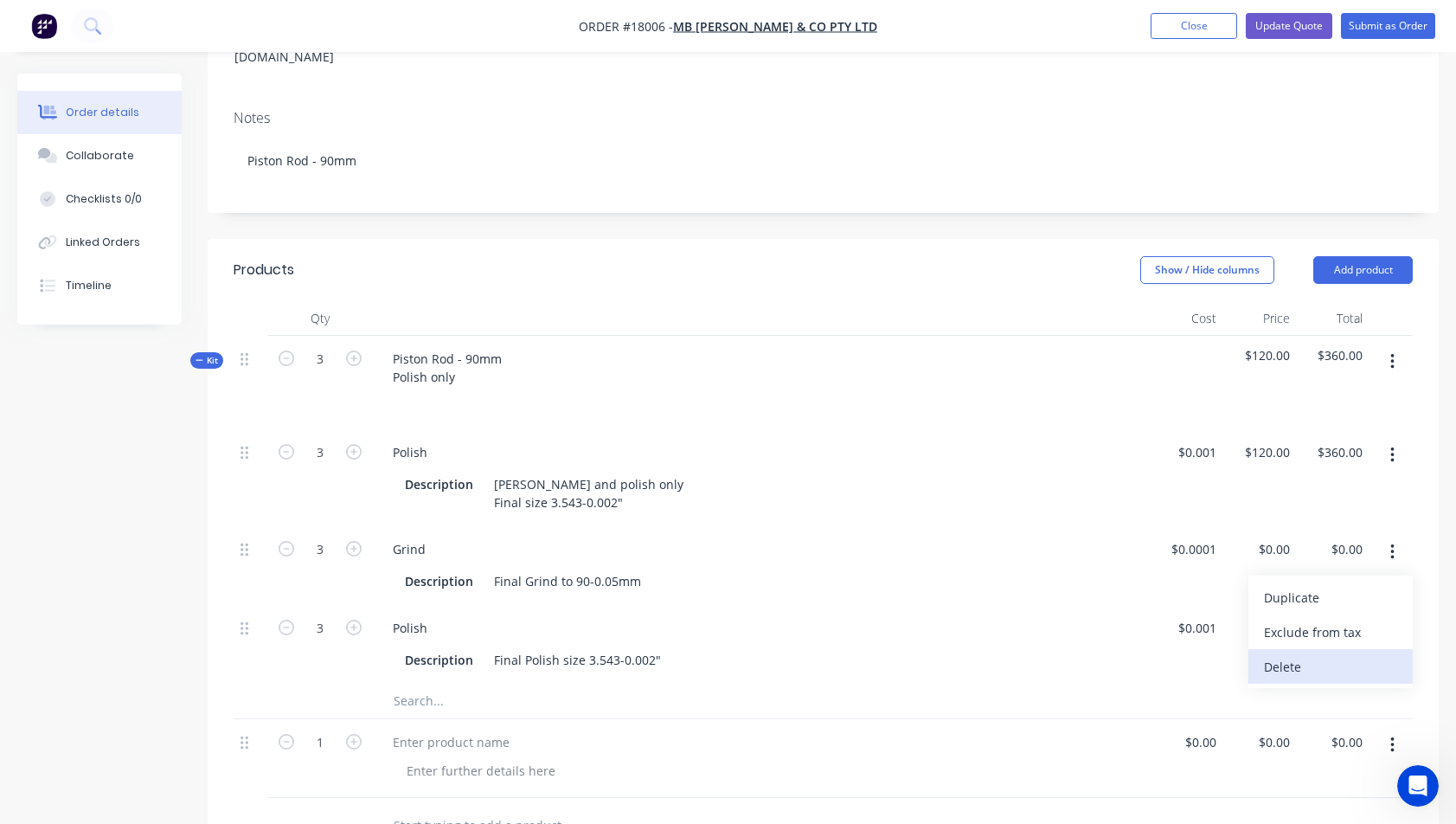
click at [1309, 654] on div "Delete" at bounding box center [1330, 667] width 133 height 25
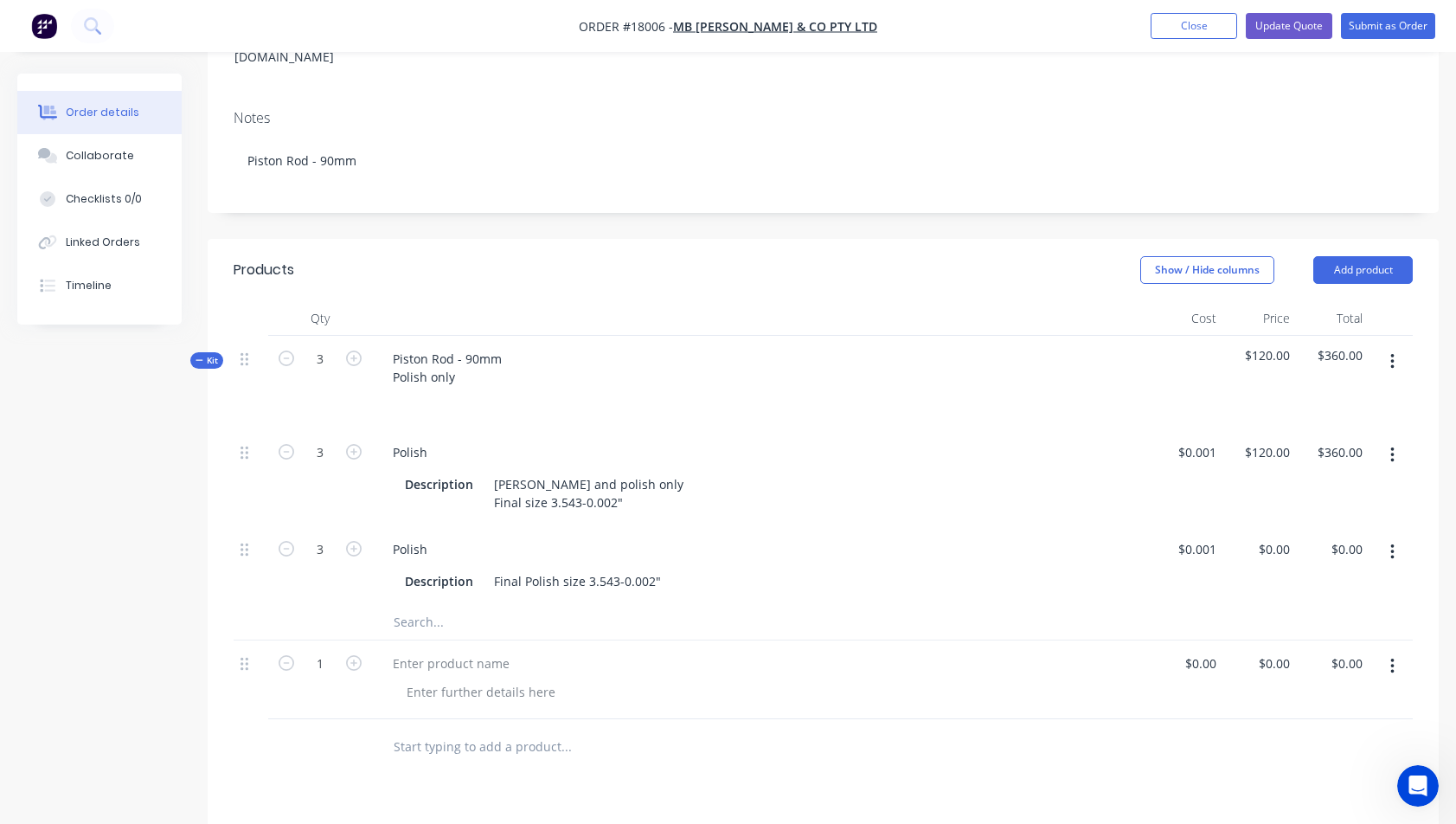
click at [1394, 536] on button "button" at bounding box center [1391, 551] width 40 height 31
click at [1315, 654] on div "Delete" at bounding box center [1330, 667] width 133 height 25
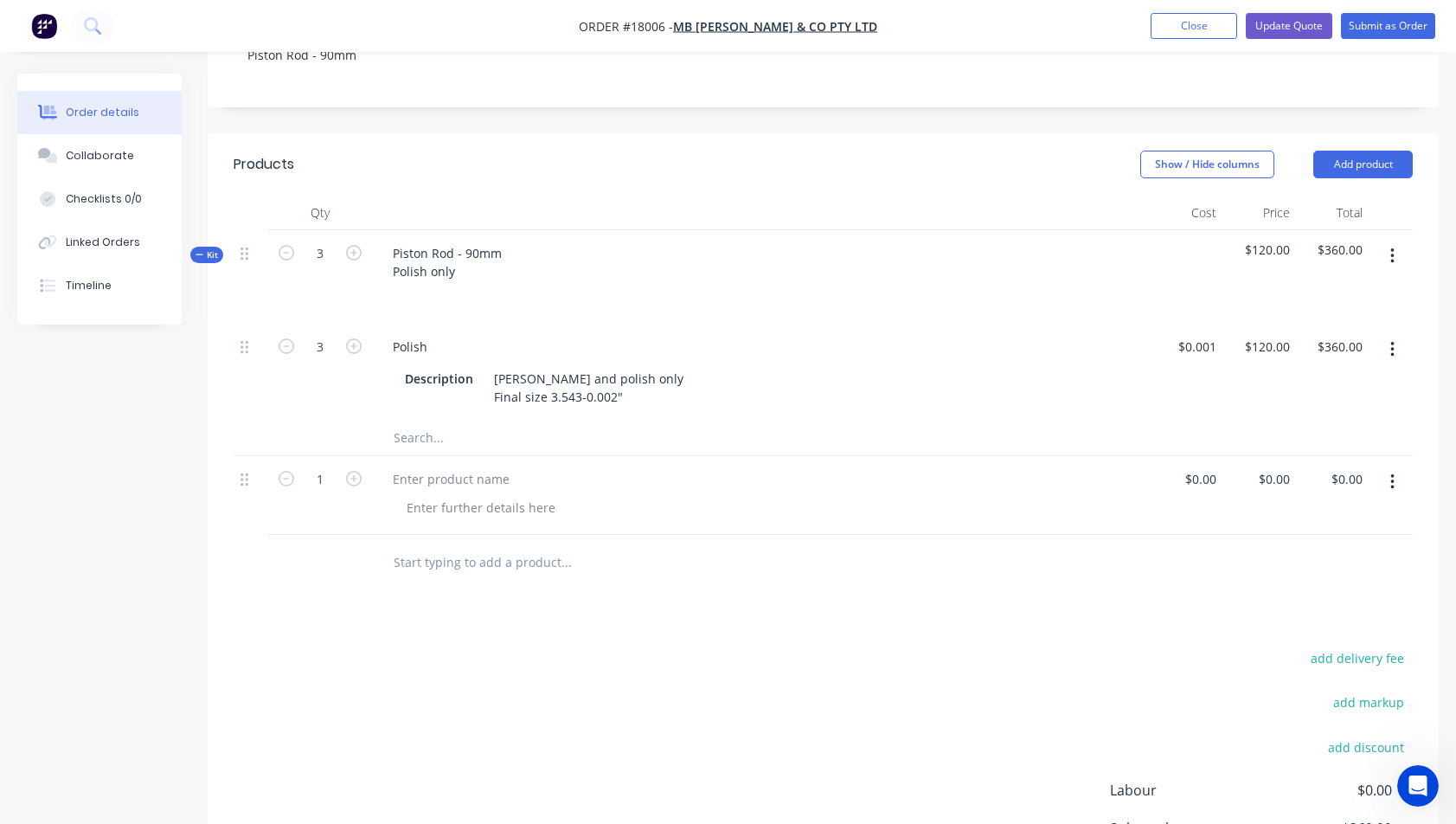
scroll to position [451, 0]
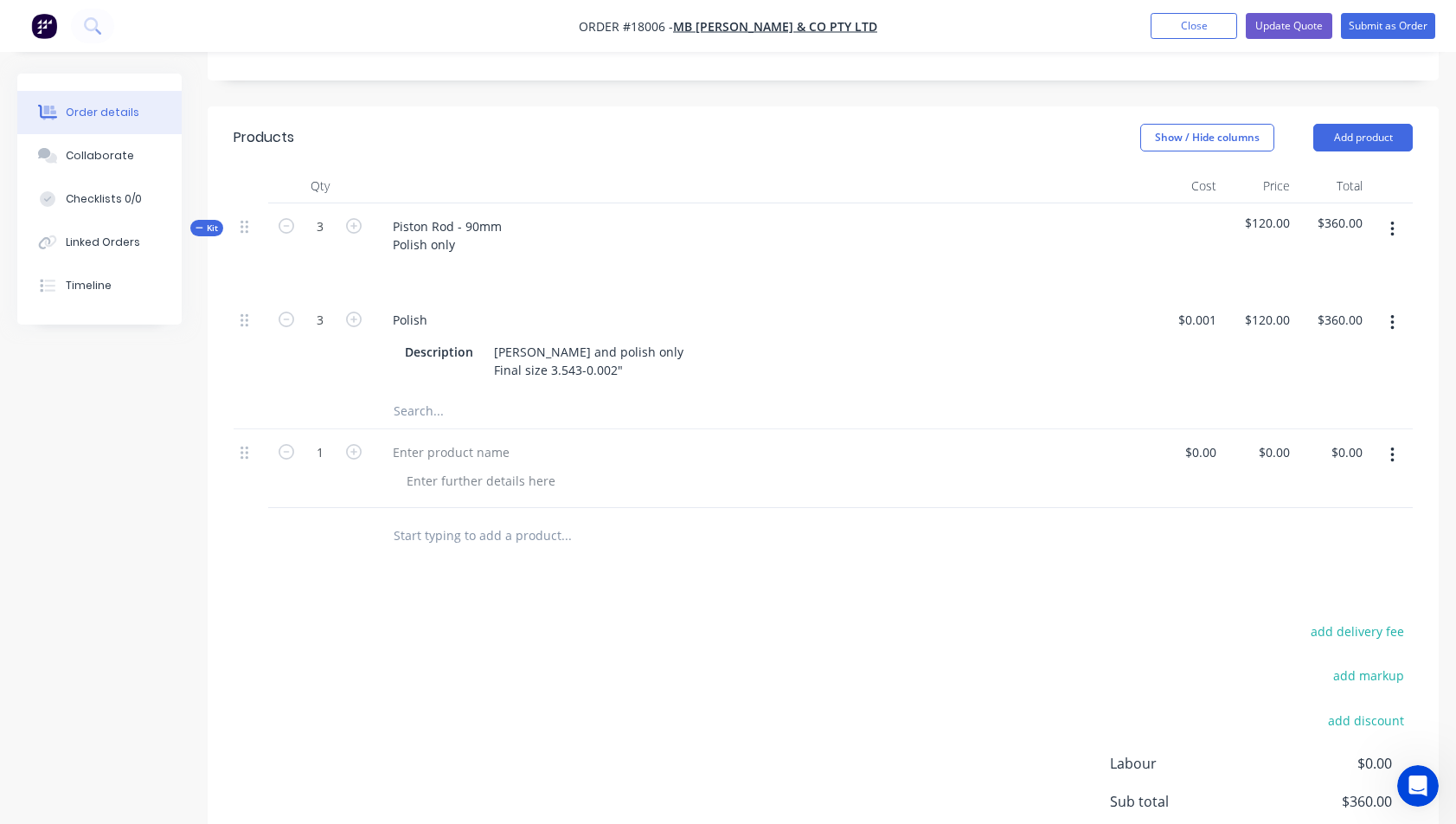
click at [1393, 447] on icon "button" at bounding box center [1392, 455] width 4 height 16
click at [1294, 592] on div "Delete" at bounding box center [1330, 605] width 133 height 25
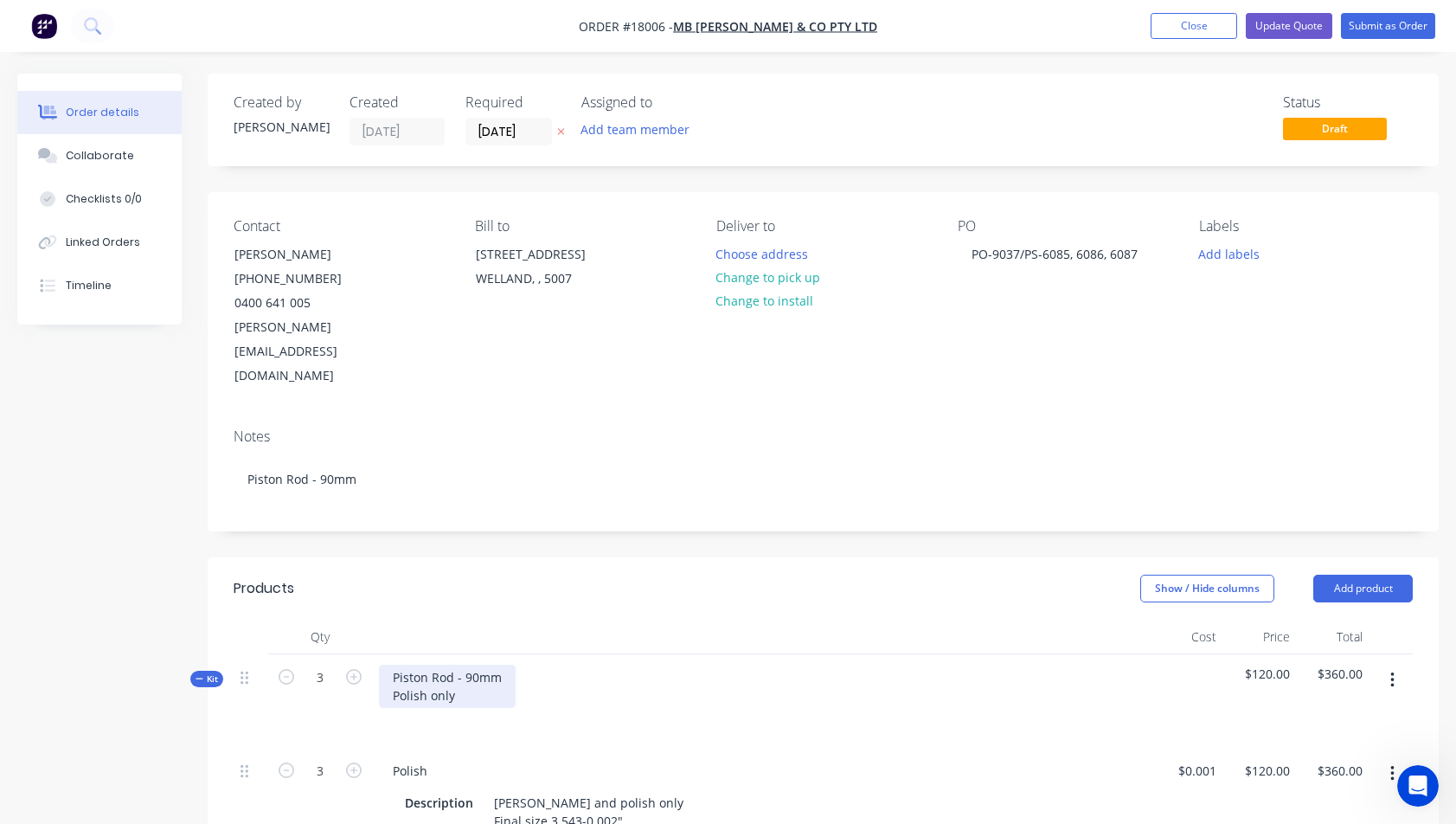
scroll to position [0, 0]
click at [491, 665] on div "Piston Rod - 90mm Polish only" at bounding box center [447, 686] width 137 height 43
click at [742, 758] on div "Polish" at bounding box center [761, 771] width 765 height 25
click at [1302, 19] on button "Update Quote" at bounding box center [1289, 26] width 86 height 26
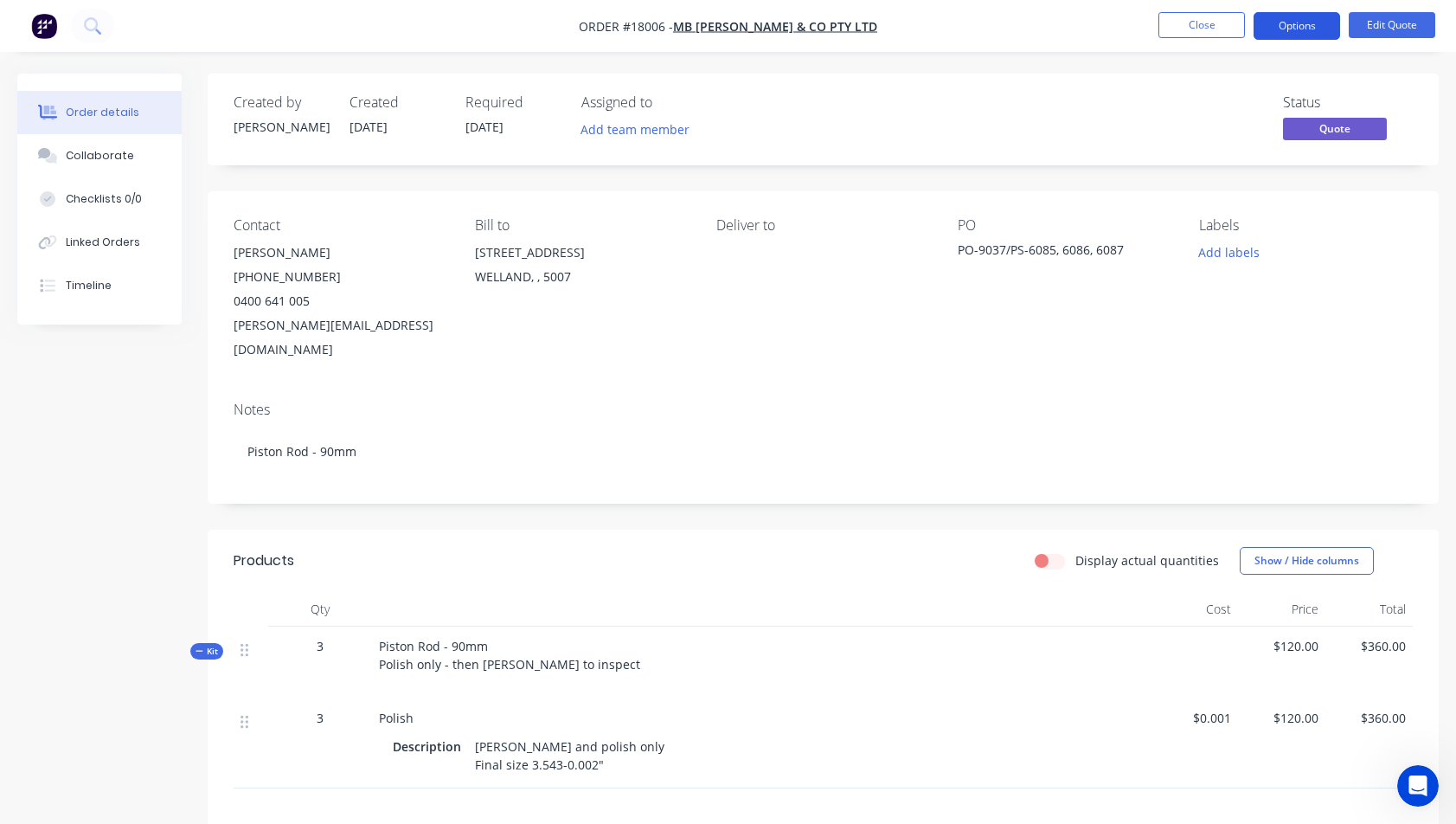
click at [1313, 27] on button "Options" at bounding box center [1297, 26] width 86 height 28
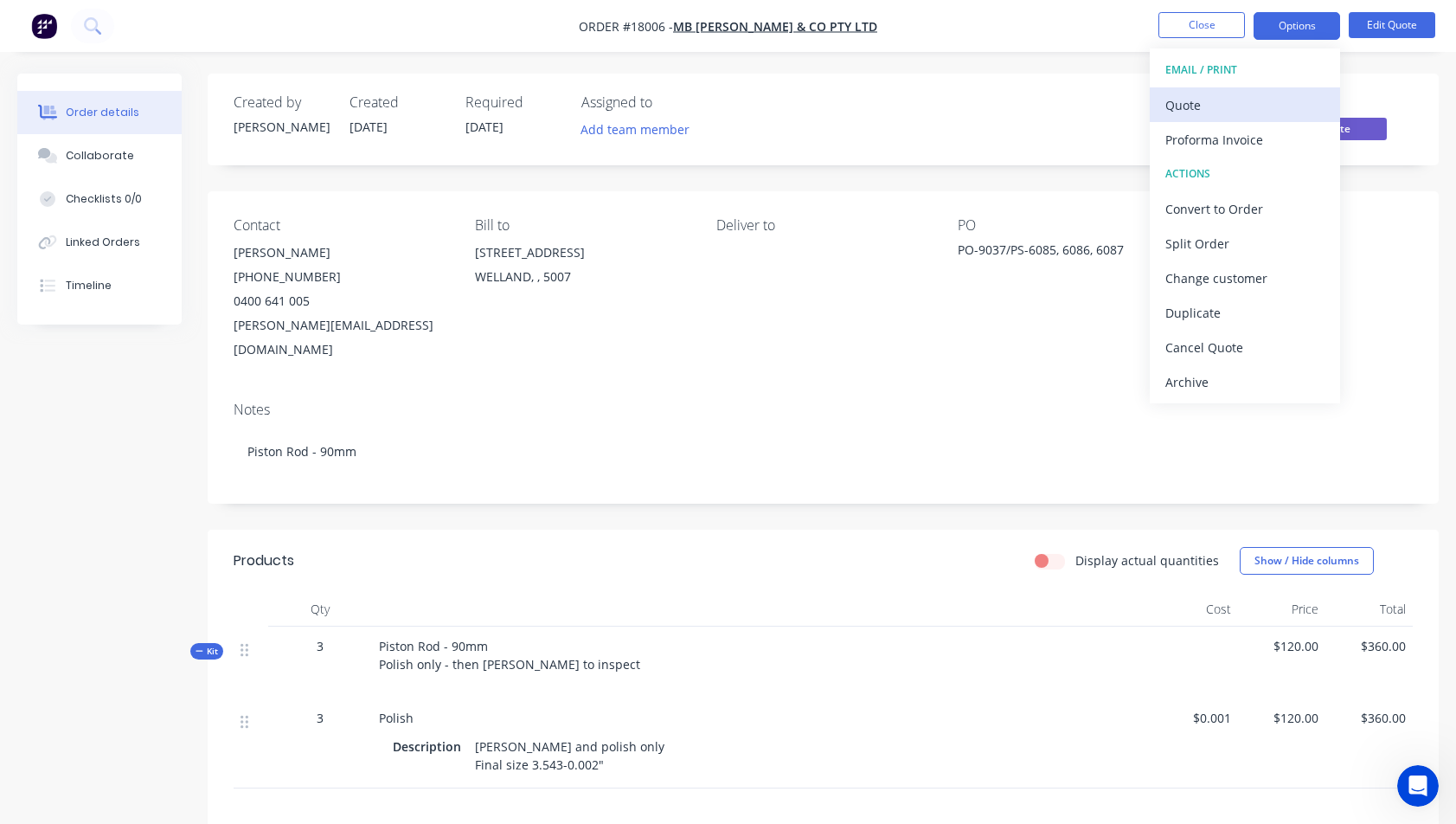
click at [1262, 96] on div "Quote" at bounding box center [1245, 105] width 159 height 25
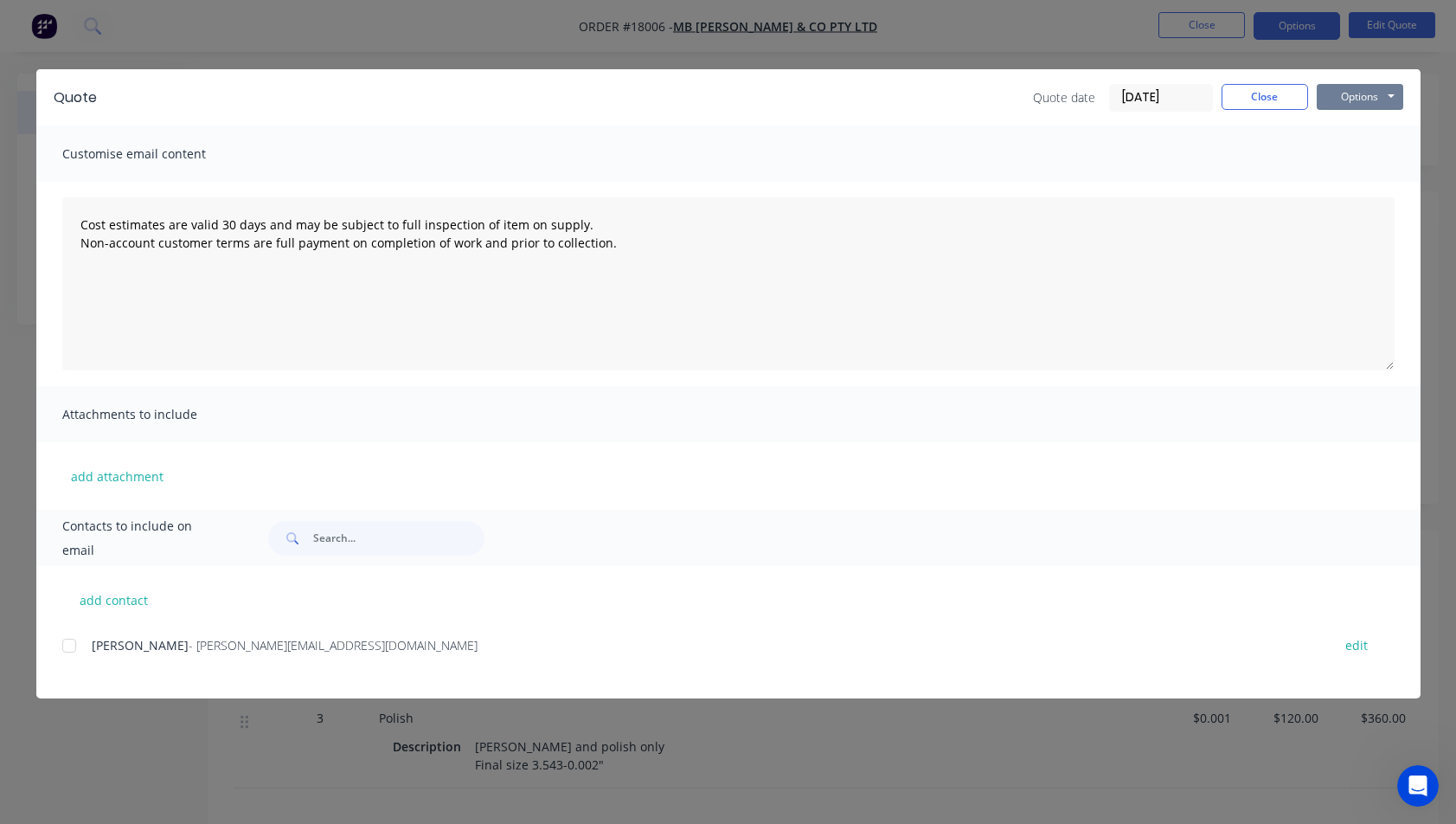
click at [1365, 97] on button "Options" at bounding box center [1359, 97] width 86 height 26
click at [1366, 126] on button "Preview" at bounding box center [1372, 127] width 111 height 28
click at [1371, 97] on button "Options" at bounding box center [1359, 97] width 86 height 26
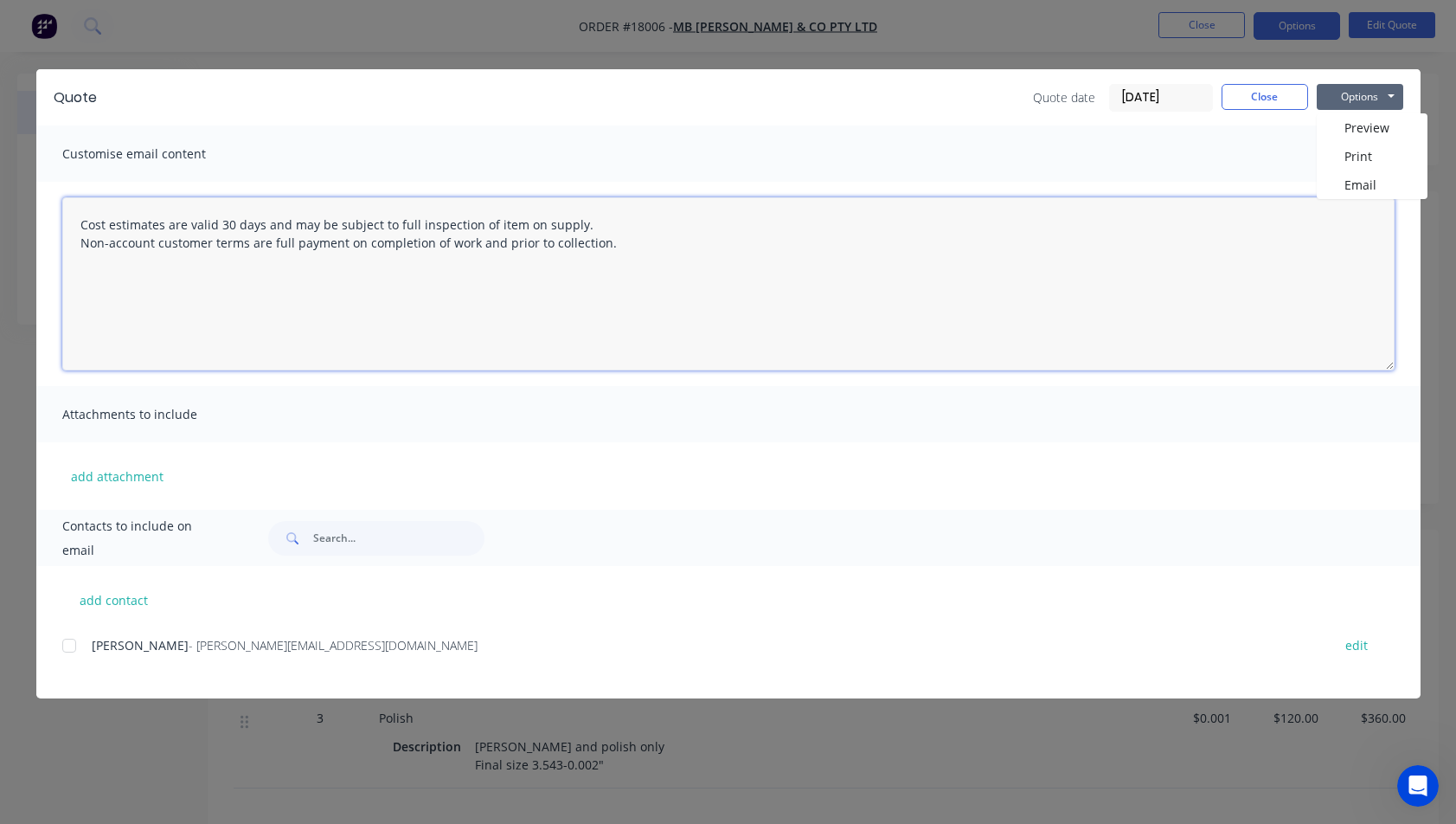
click at [655, 345] on textarea "Cost estimates are valid 30 days and may be subject to full inspection of item …" at bounding box center [728, 284] width 1332 height 173
click at [73, 222] on textarea "Cost estimates are valid 30 days and may be subject to full inspection of item …" at bounding box center [728, 284] width 1332 height 173
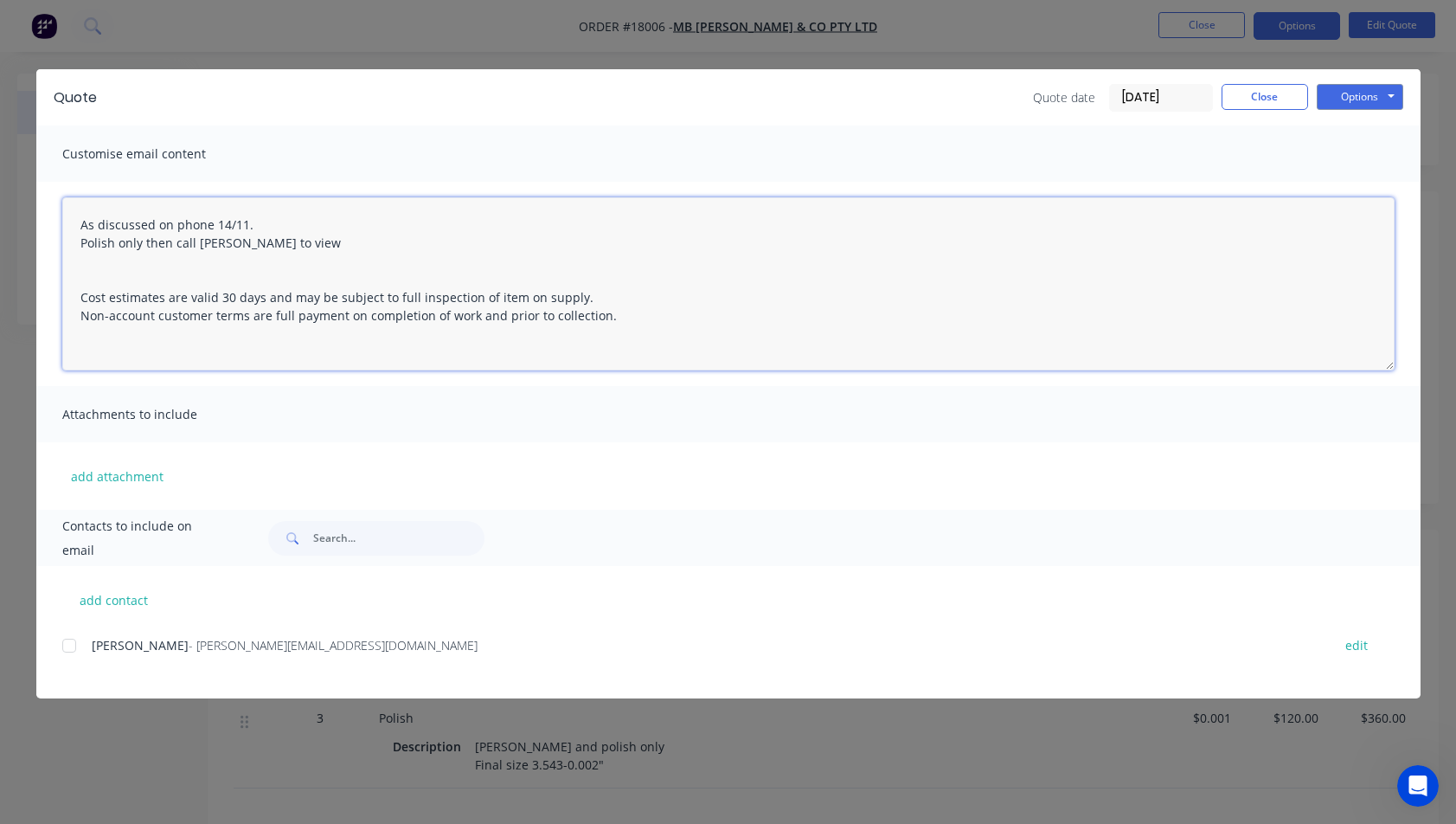
click at [241, 246] on textarea "As discussed on phone 14/11. Polish only then call Zane to view Cost estimates …" at bounding box center [728, 284] width 1332 height 173
type textarea "As discussed on phone 14/11. Polish only then call Zane to inspect for acceptan…"
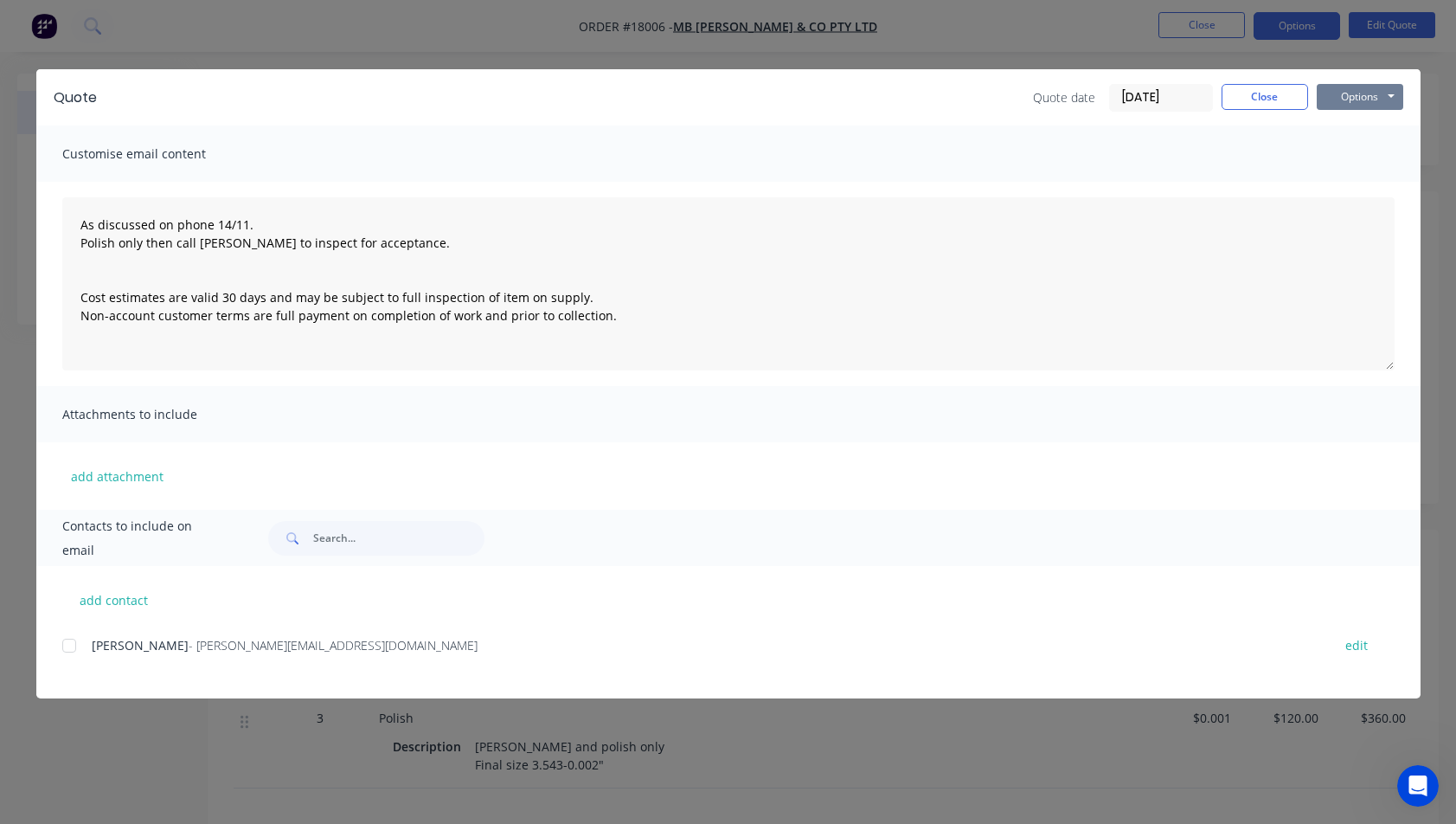
click at [1368, 91] on button "Options" at bounding box center [1359, 97] width 86 height 26
click at [1354, 179] on button "Email" at bounding box center [1372, 185] width 111 height 28
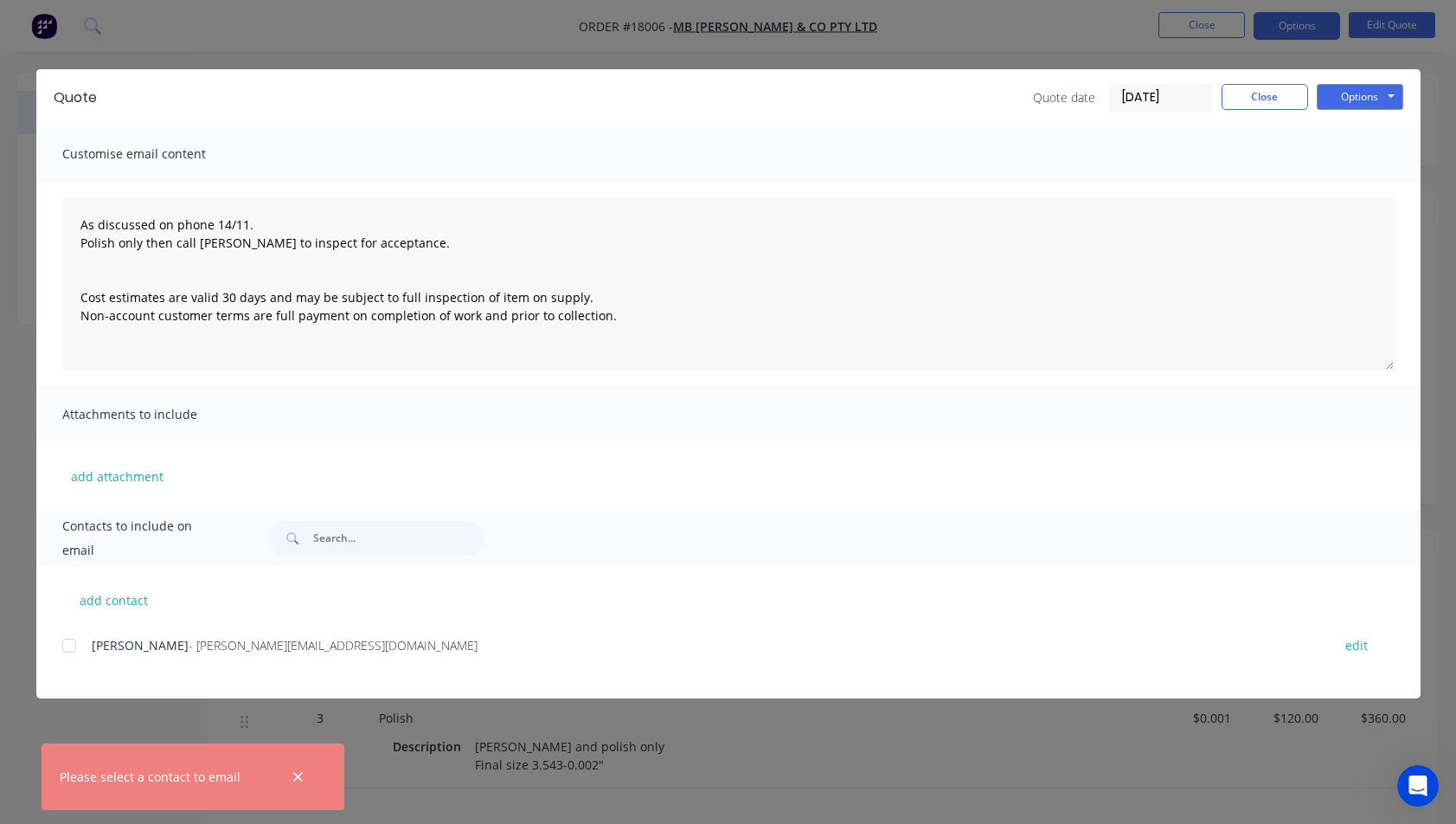
click at [82, 648] on div at bounding box center [68, 645] width 35 height 35
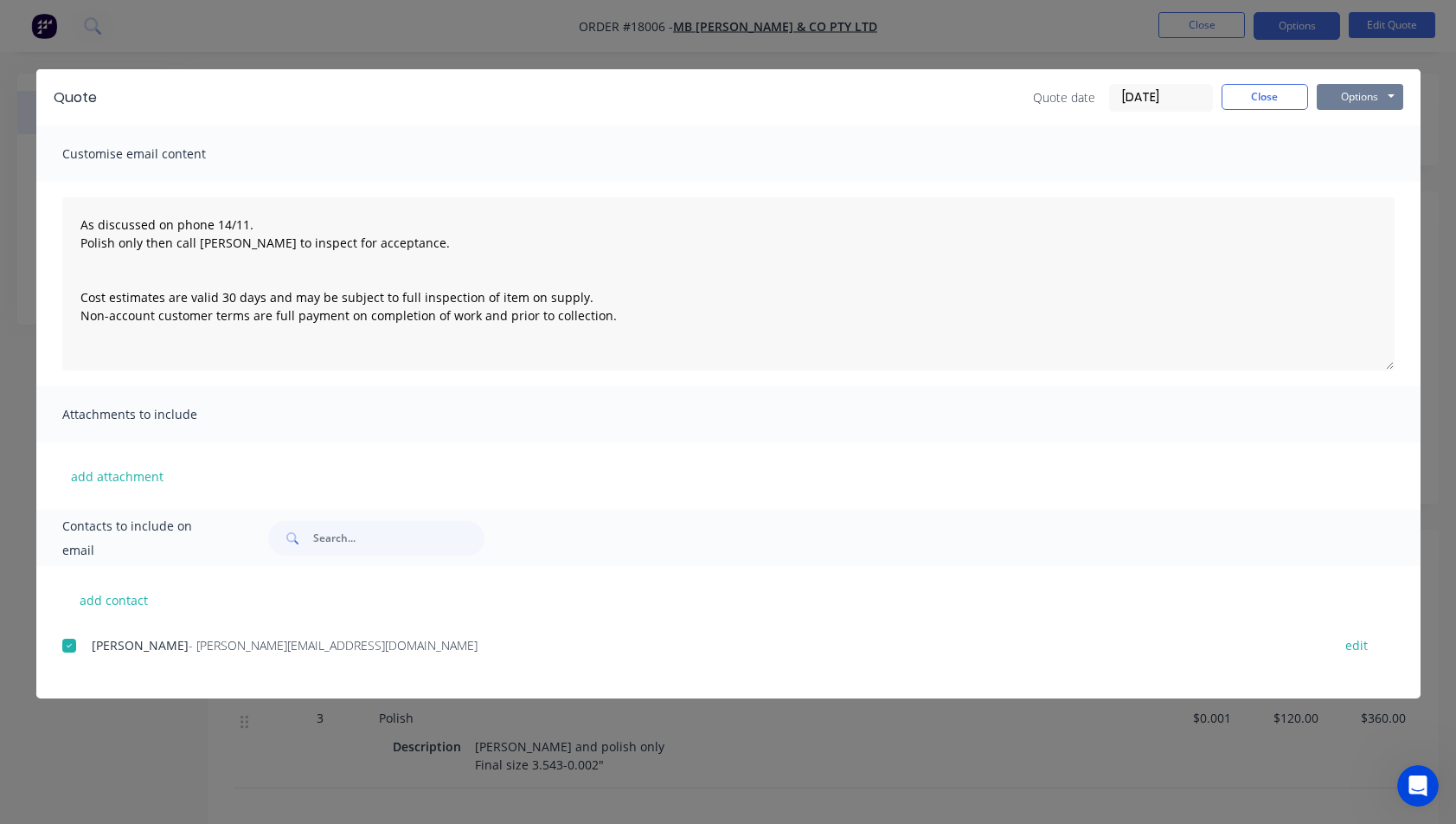
click at [1371, 101] on button "Options" at bounding box center [1359, 97] width 86 height 26
click at [1352, 184] on button "Email" at bounding box center [1372, 185] width 111 height 28
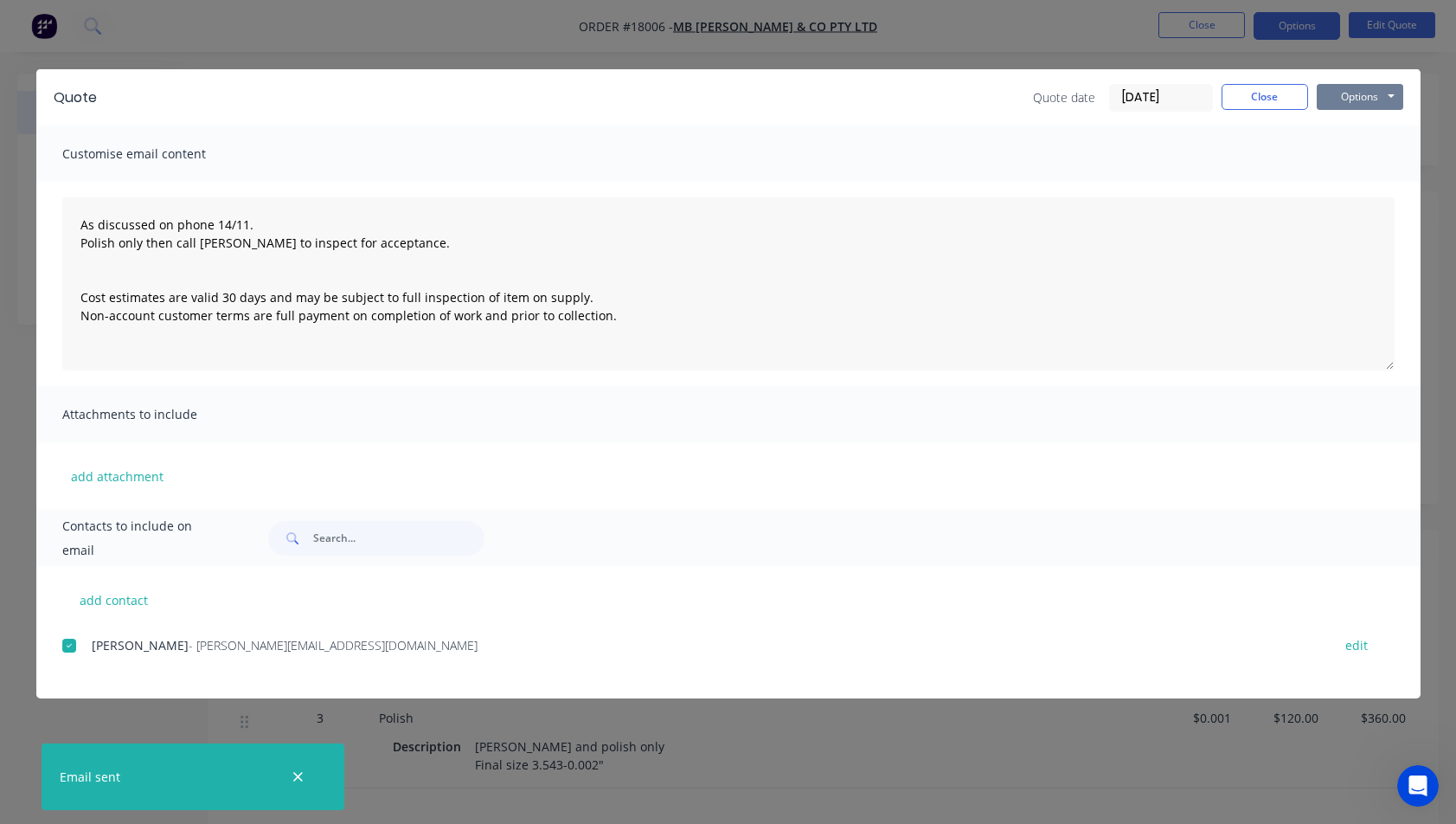
click at [1362, 95] on button "Options" at bounding box center [1359, 97] width 86 height 26
click at [1344, 158] on button "Print" at bounding box center [1372, 156] width 111 height 28
click at [1258, 102] on button "Close" at bounding box center [1265, 97] width 86 height 26
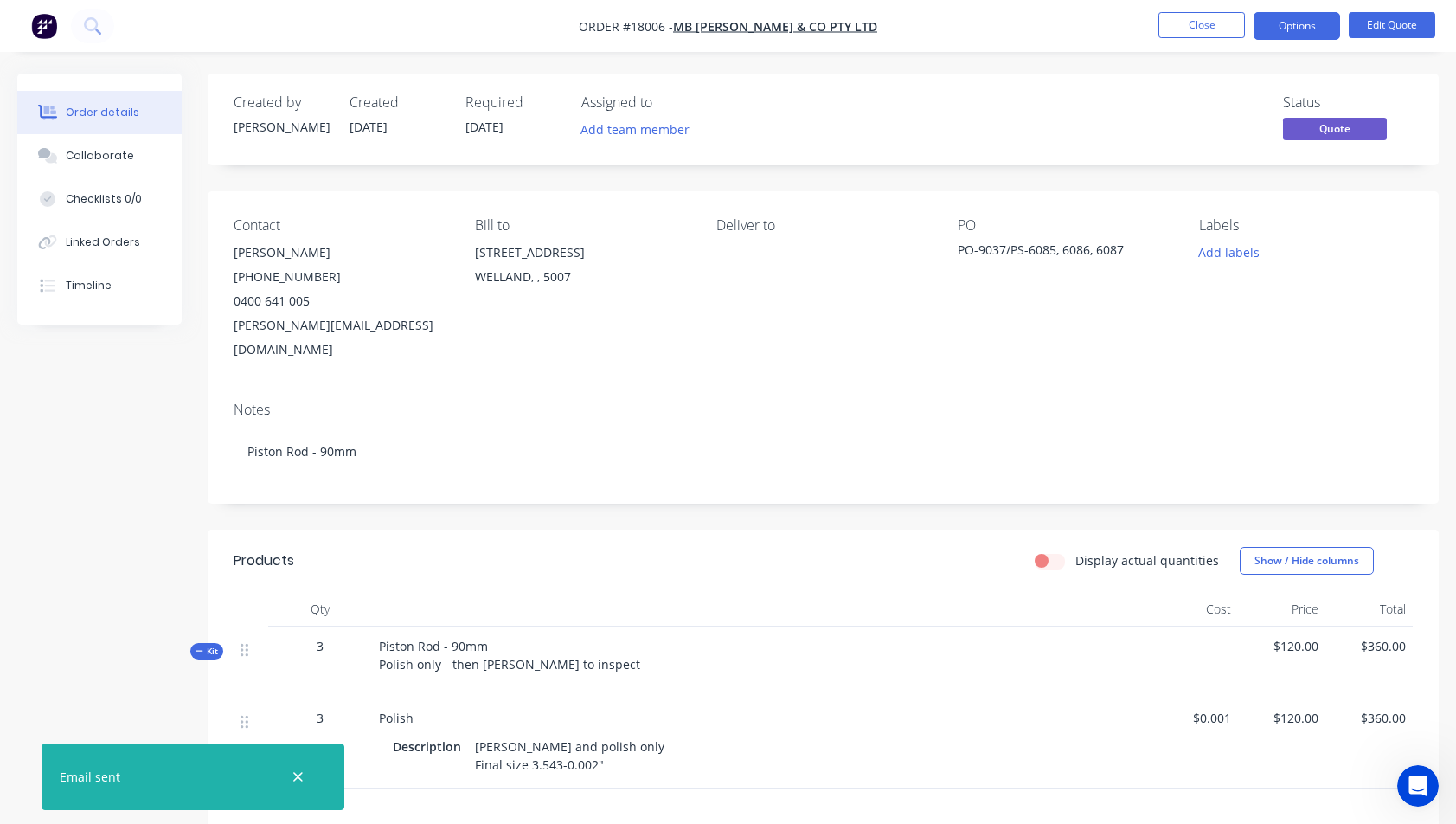
click at [43, 22] on img "button" at bounding box center [44, 26] width 26 height 26
